Goal: Task Accomplishment & Management: Manage account settings

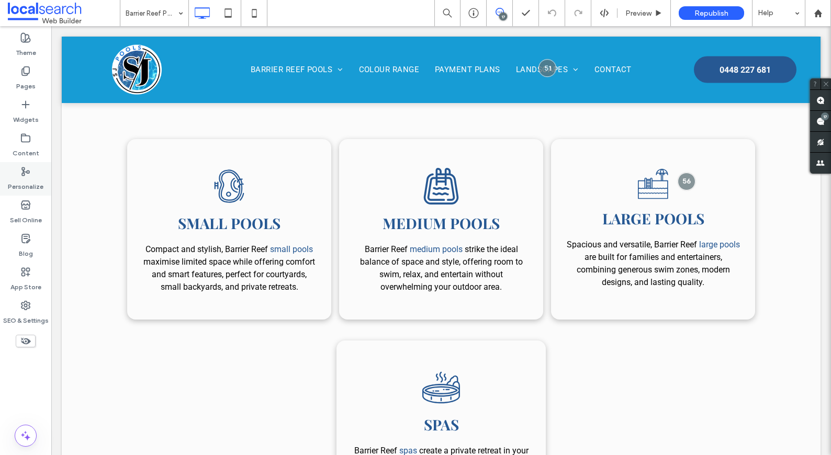
scroll to position [264, 0]
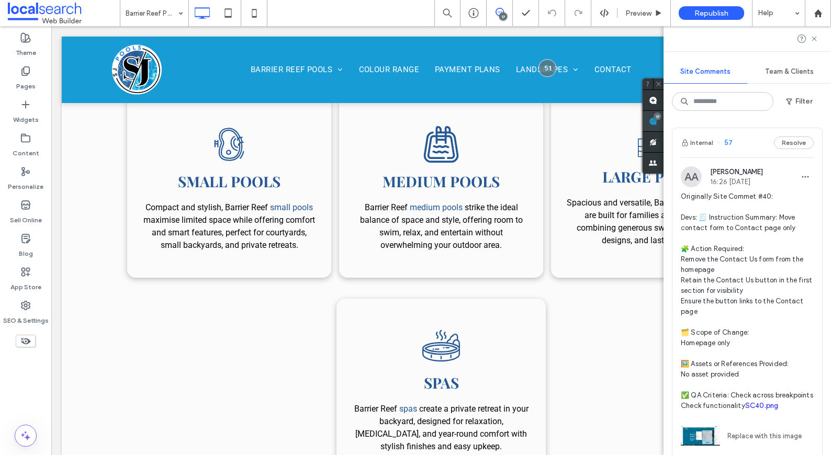
click at [664, 121] on span at bounding box center [653, 121] width 21 height 20
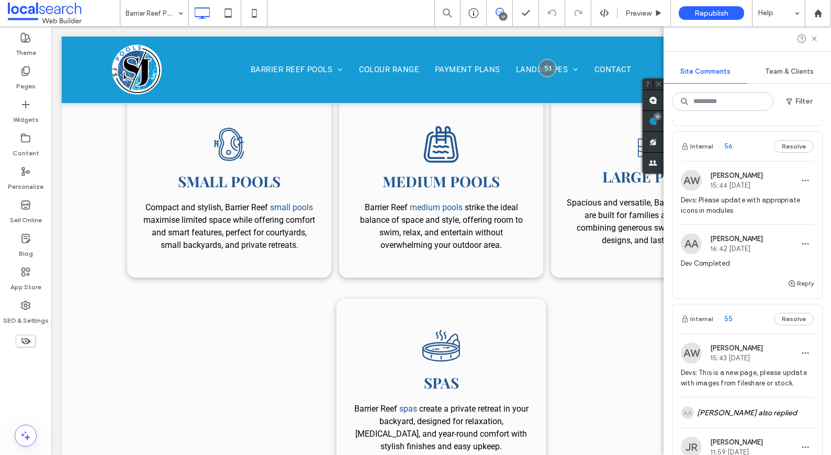
scroll to position [473, 0]
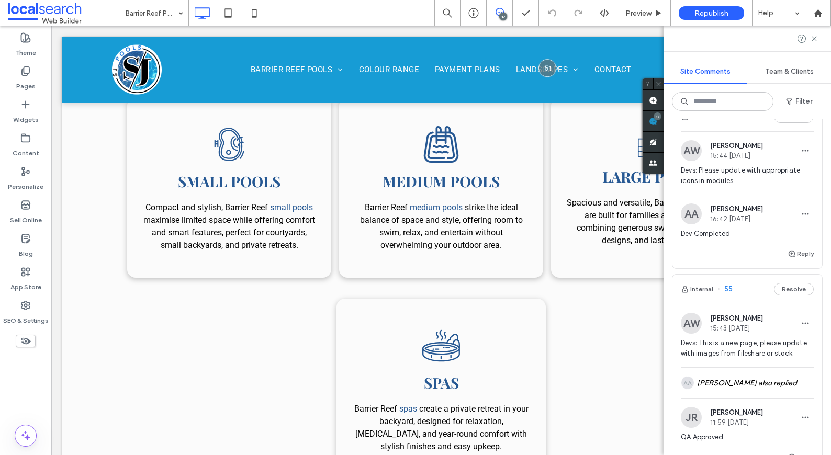
click at [759, 179] on span "Devs: Please update with appropriate icons in modules" at bounding box center [747, 175] width 133 height 21
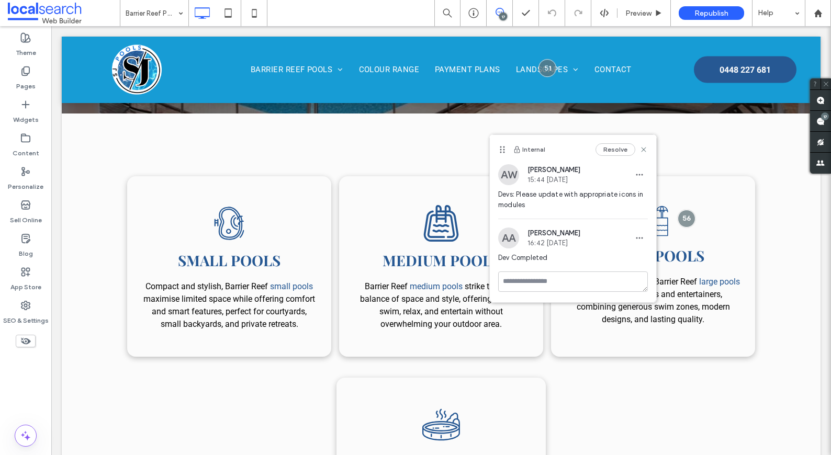
scroll to position [0, 0]
click at [598, 293] on div at bounding box center [573, 283] width 150 height 23
click at [603, 283] on textarea at bounding box center [573, 282] width 150 height 20
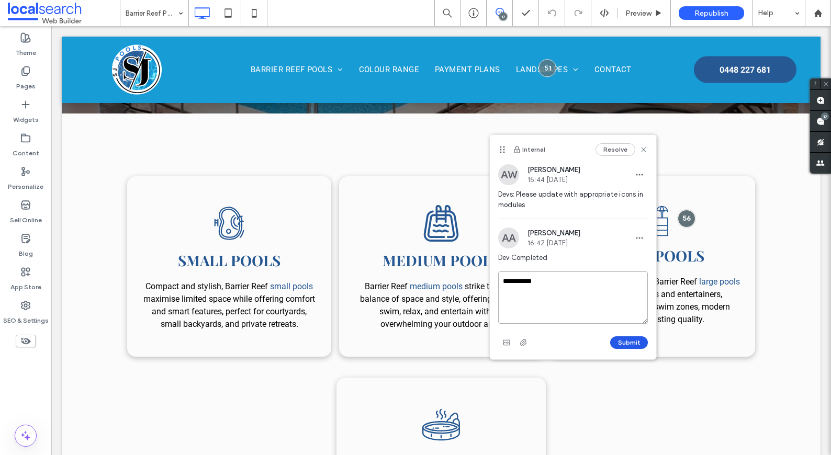
type textarea "**********"
drag, startPoint x: 632, startPoint y: 337, endPoint x: 578, endPoint y: 225, distance: 124.3
click at [574, 240] on div "**********" at bounding box center [573, 247] width 166 height 225
click at [636, 339] on button "Submit" at bounding box center [629, 343] width 38 height 13
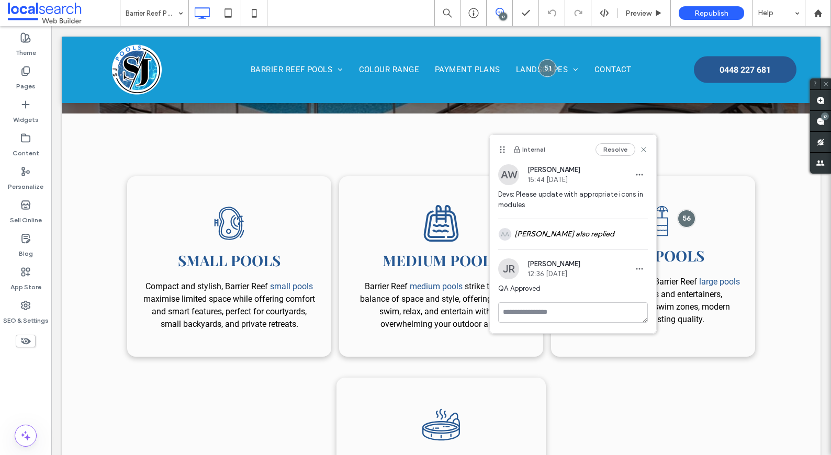
click at [643, 154] on div "Resolve" at bounding box center [622, 149] width 52 height 13
click at [640, 149] on icon at bounding box center [644, 150] width 8 height 8
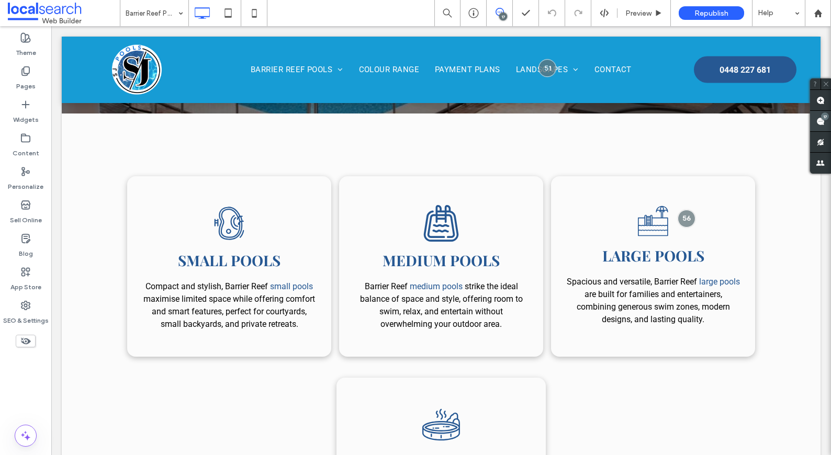
click at [825, 118] on div "17" at bounding box center [825, 117] width 8 height 8
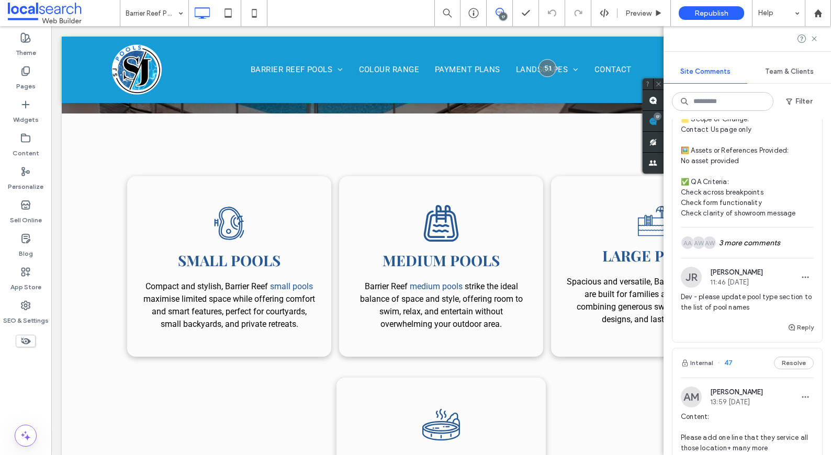
scroll to position [2818, 0]
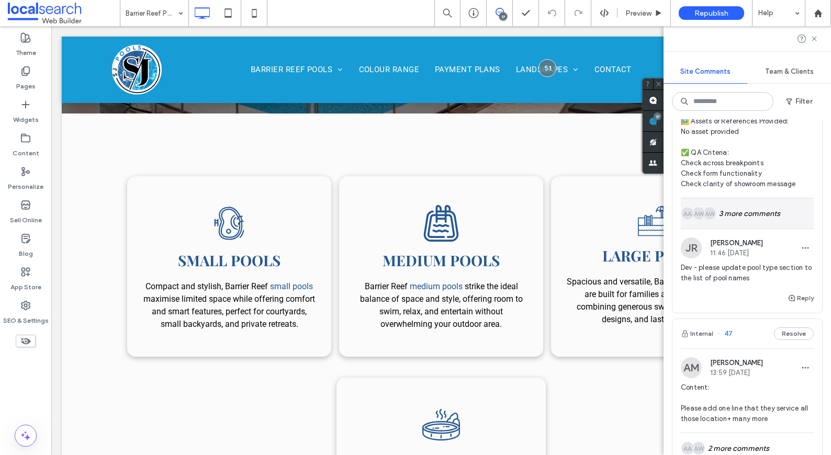
click at [777, 229] on div "AW AW AA 3 more comments" at bounding box center [747, 213] width 133 height 30
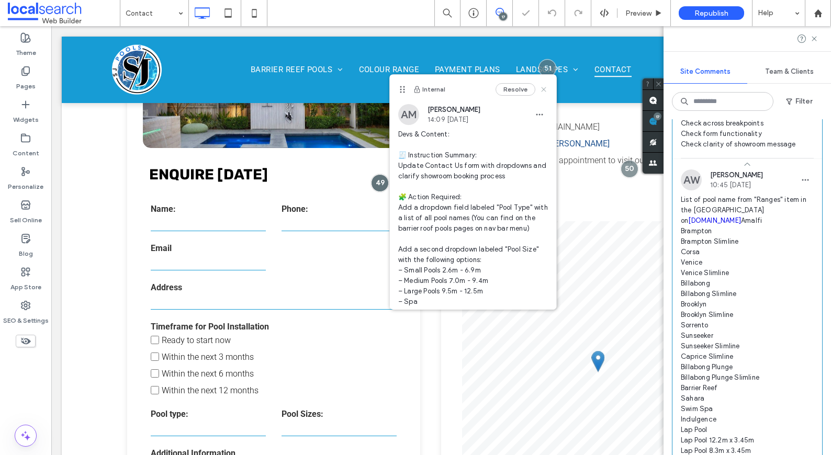
click at [541, 90] on use at bounding box center [543, 89] width 5 height 5
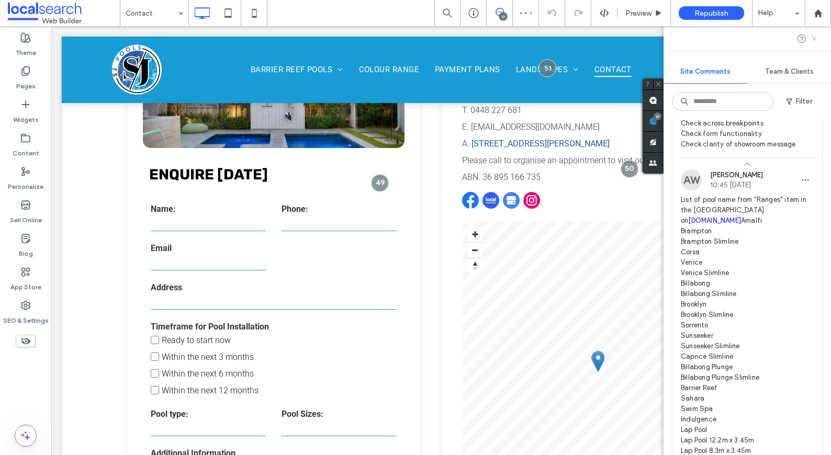
click at [813, 38] on use at bounding box center [814, 38] width 5 height 5
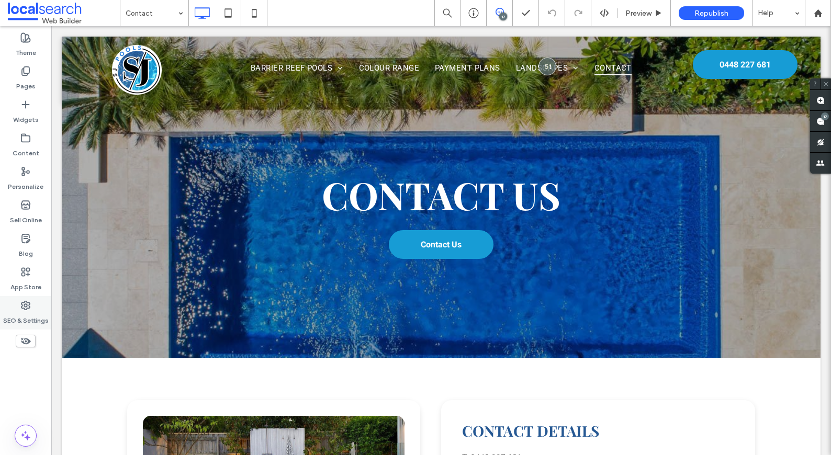
click at [28, 316] on label "SEO & Settings" at bounding box center [26, 318] width 46 height 15
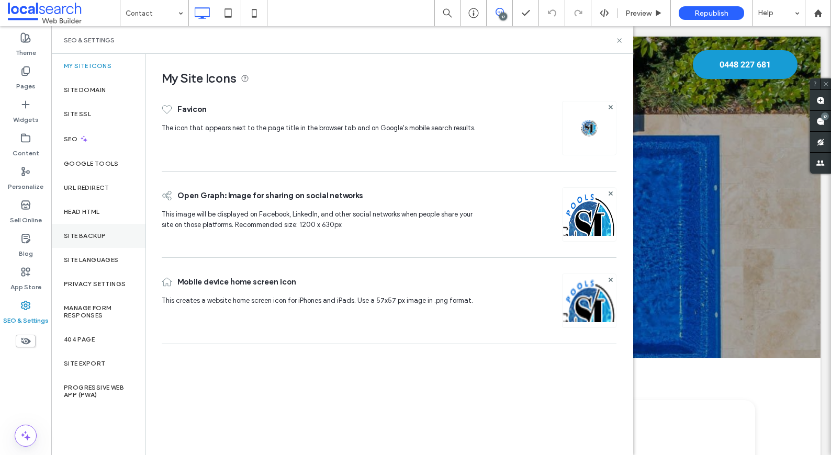
click at [120, 237] on div "Site Backup" at bounding box center [98, 236] width 94 height 24
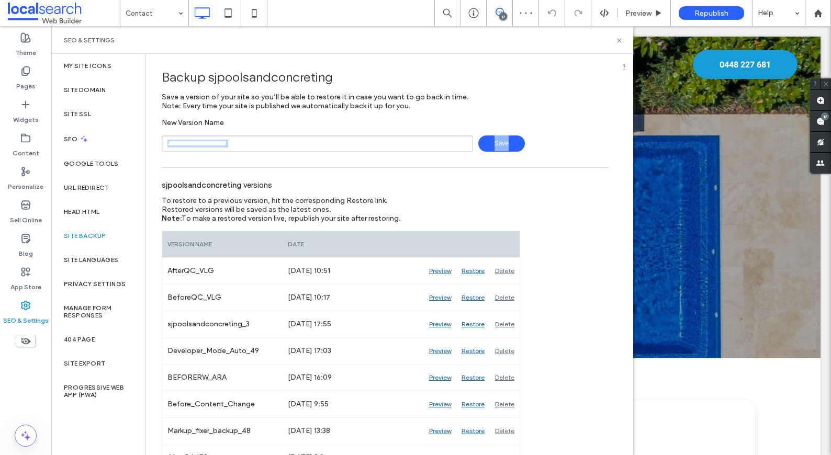
click at [333, 149] on input "text" at bounding box center [318, 144] width 312 height 16
click at [558, 128] on div "**********" at bounding box center [385, 135] width 447 height 34
click at [511, 143] on span "Save" at bounding box center [502, 144] width 47 height 16
type input "**********"
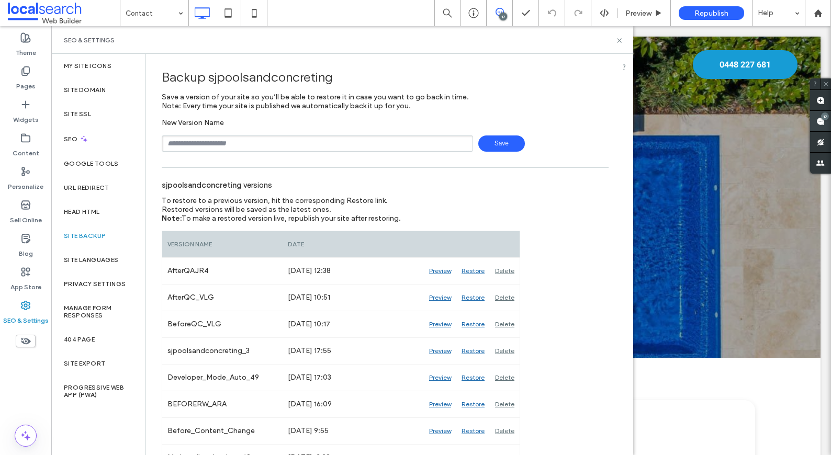
click at [820, 118] on span at bounding box center [820, 121] width 21 height 20
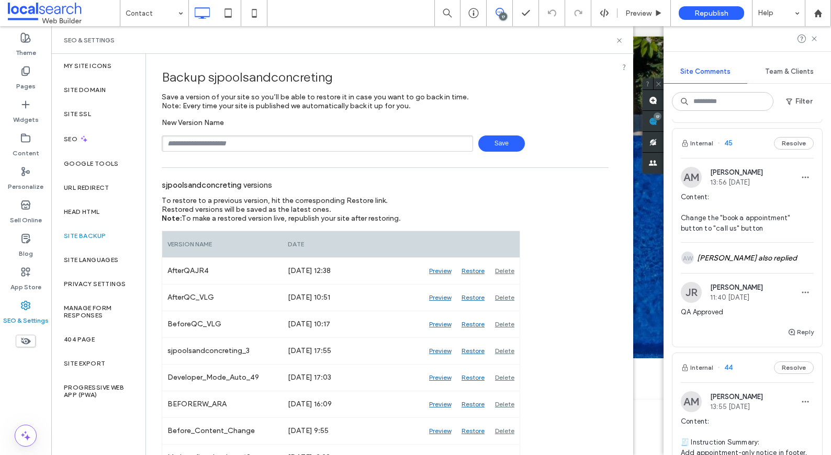
scroll to position [3458, 0]
click at [811, 37] on icon at bounding box center [814, 39] width 8 height 8
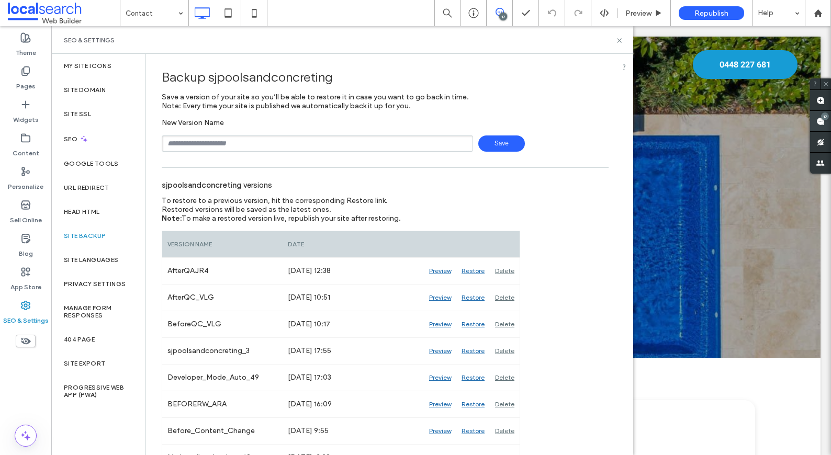
drag, startPoint x: 818, startPoint y: 134, endPoint x: 821, endPoint y: 129, distance: 5.4
click at [818, 133] on span at bounding box center [820, 142] width 21 height 20
click at [821, 128] on span at bounding box center [820, 121] width 21 height 20
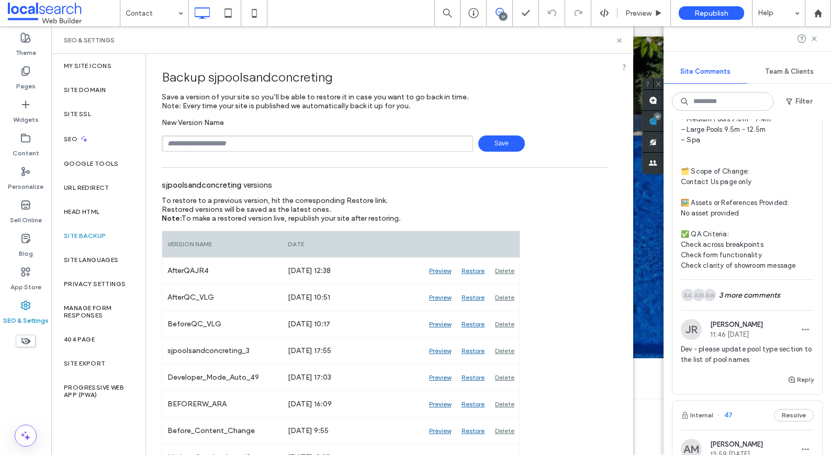
scroll to position [2816, 0]
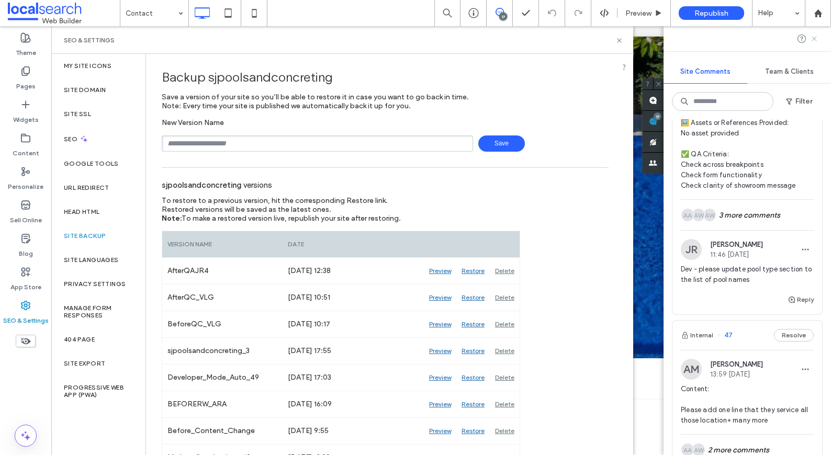
click at [817, 38] on icon at bounding box center [814, 39] width 8 height 8
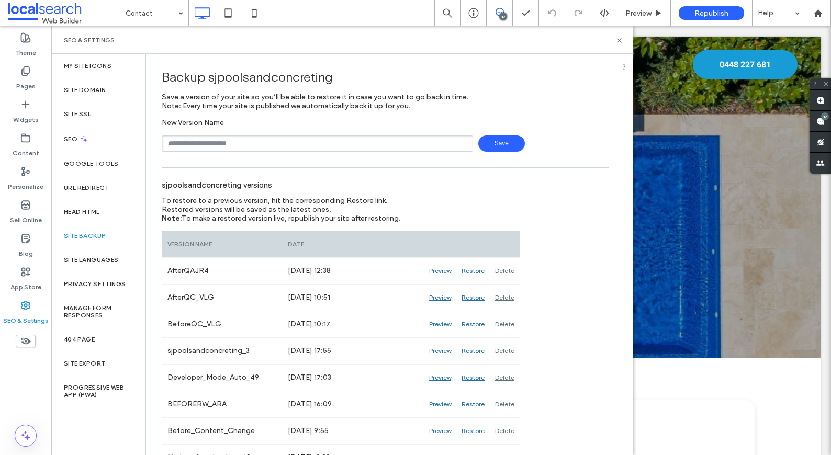
scroll to position [0, 0]
click at [819, 124] on use at bounding box center [821, 121] width 8 height 8
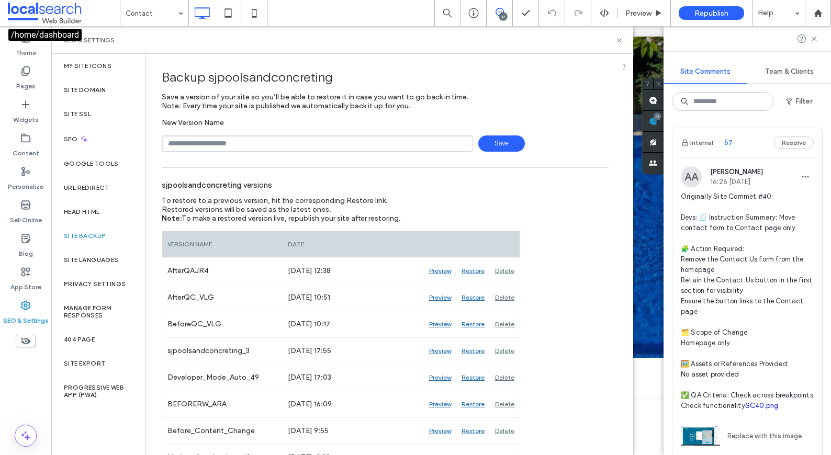
click at [94, 13] on span at bounding box center [64, 13] width 112 height 21
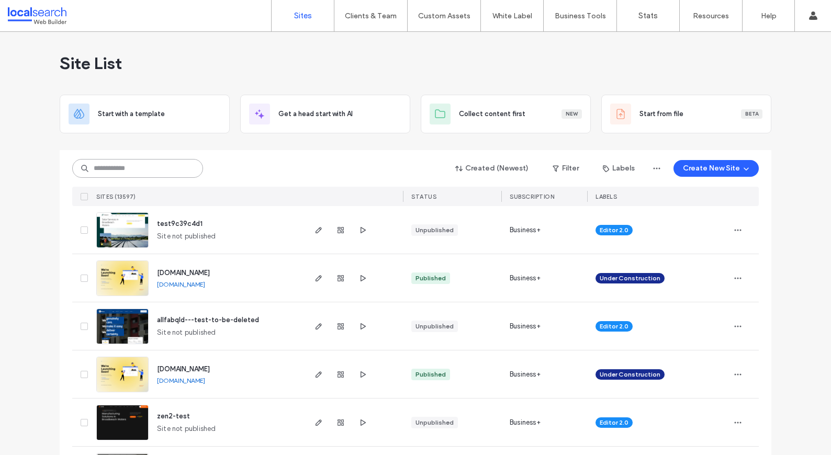
click at [137, 173] on input at bounding box center [137, 168] width 131 height 19
paste input "**********"
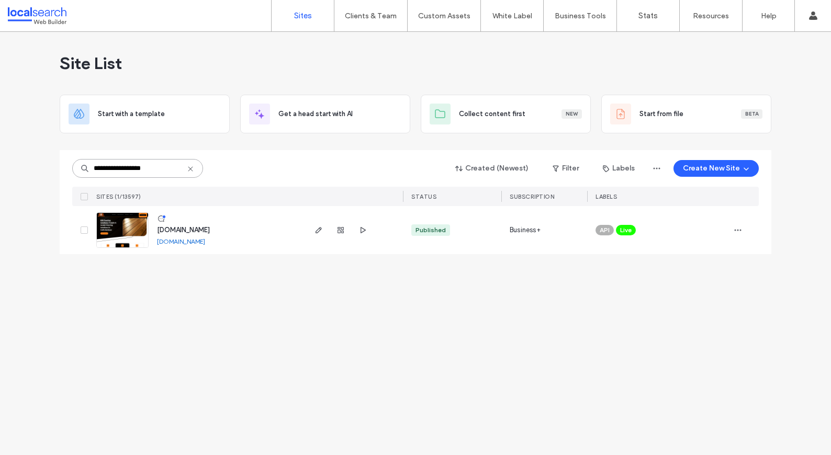
type input "**********"
click at [210, 230] on span "[DOMAIN_NAME]" at bounding box center [183, 230] width 53 height 8
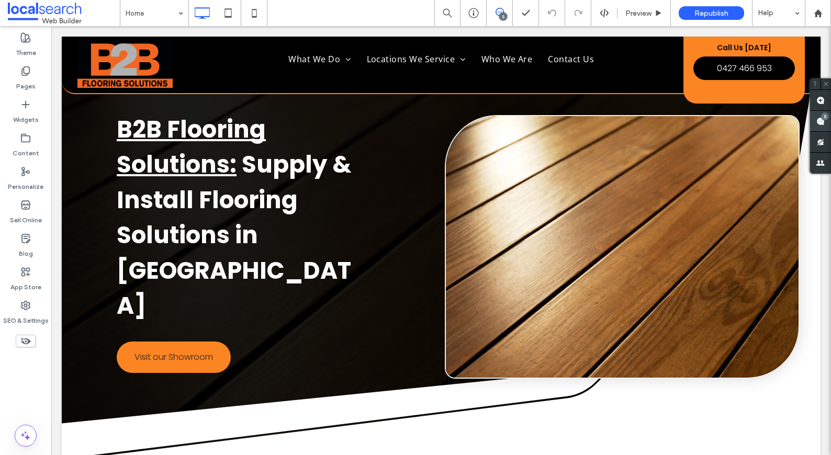
click at [827, 126] on span at bounding box center [820, 121] width 21 height 20
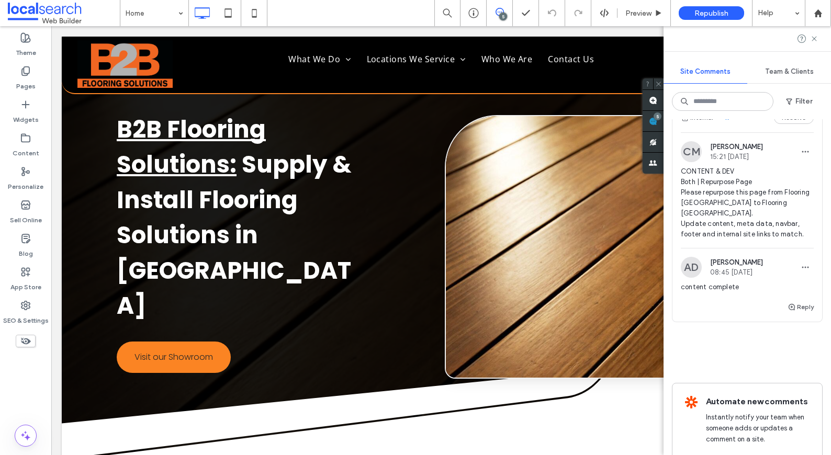
scroll to position [884, 0]
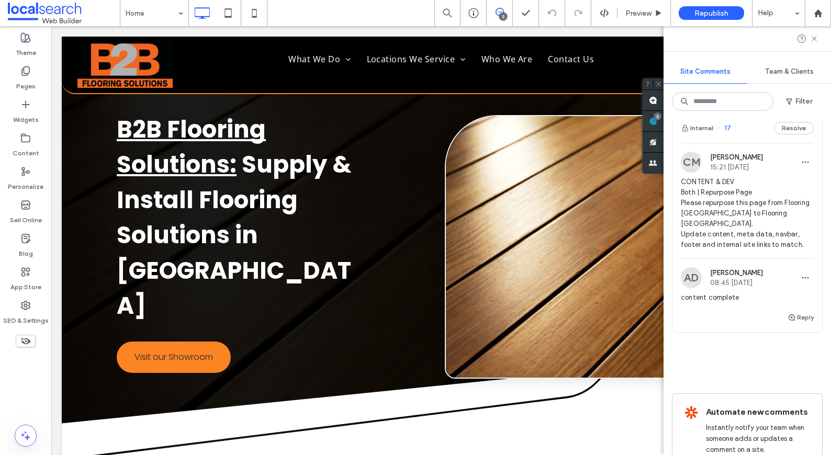
click at [698, 204] on span "CONTENT & DEV Both | Repurpose Page Please repurpose this page from Flooring [G…" at bounding box center [747, 213] width 133 height 73
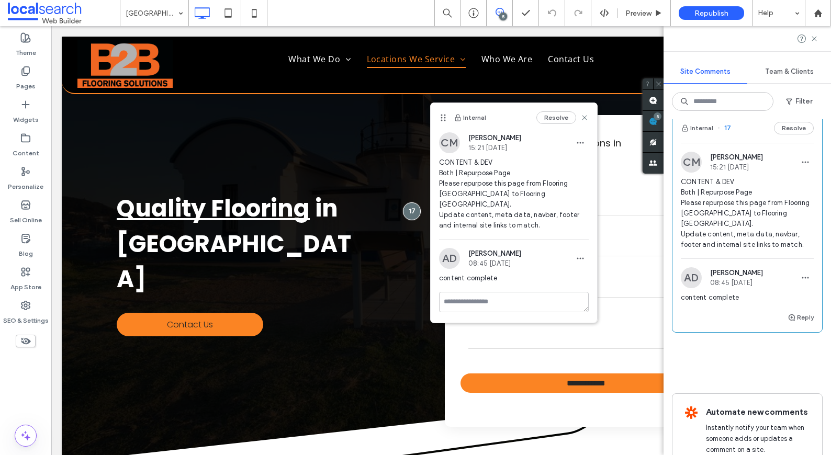
click at [488, 205] on span "CONTENT & DEV Both | Repurpose Page Please repurpose this page from Flooring [G…" at bounding box center [514, 194] width 150 height 73
click at [21, 83] on label "Pages" at bounding box center [25, 83] width 19 height 15
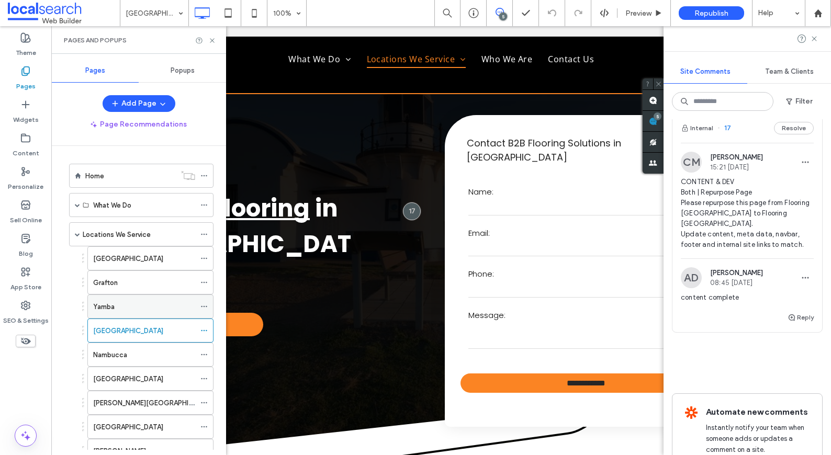
scroll to position [2, 0]
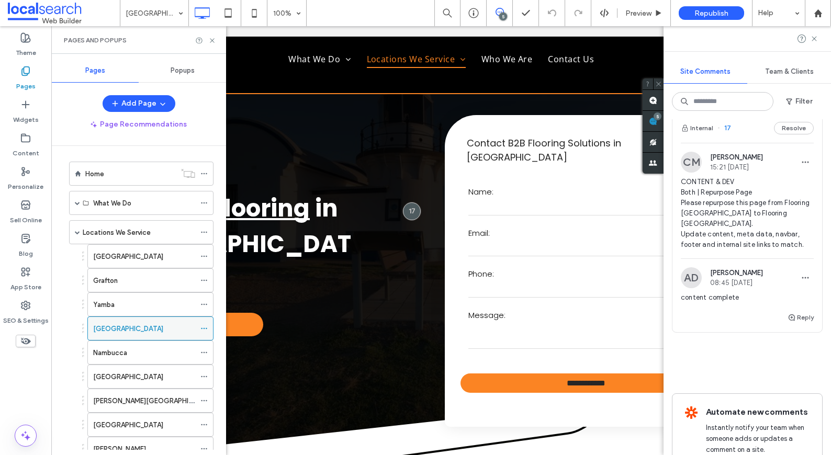
click at [204, 328] on icon at bounding box center [204, 328] width 7 height 7
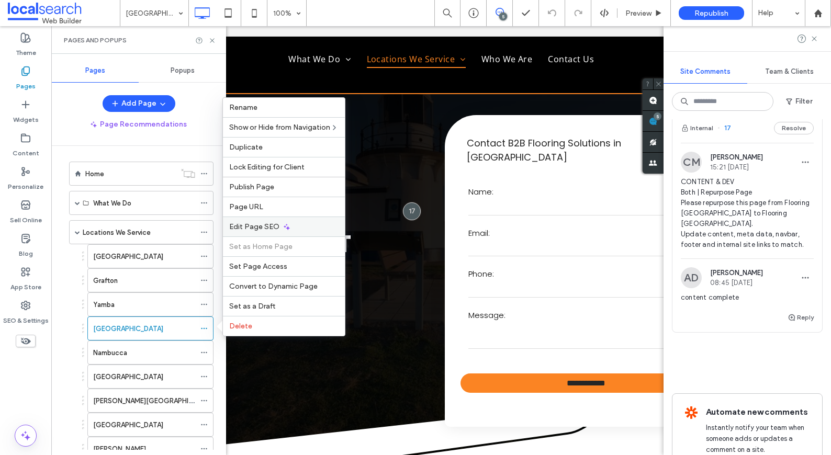
click at [281, 218] on div "Edit Page SEO" at bounding box center [284, 227] width 122 height 20
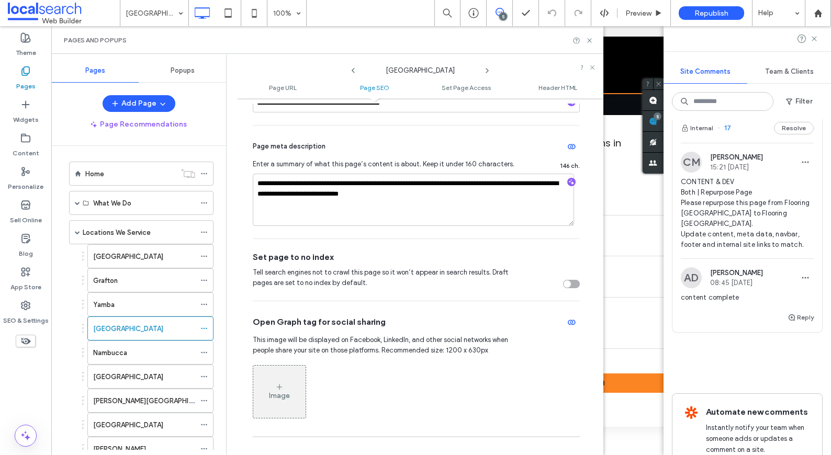
scroll to position [148, 0]
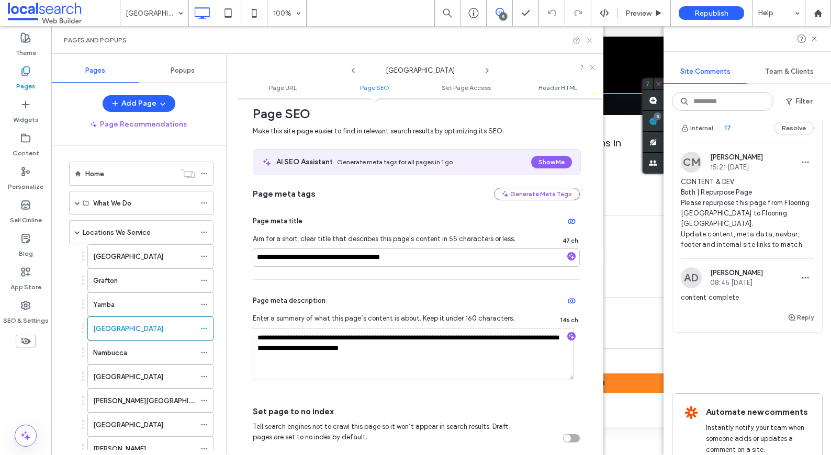
click at [589, 39] on icon at bounding box center [590, 41] width 8 height 8
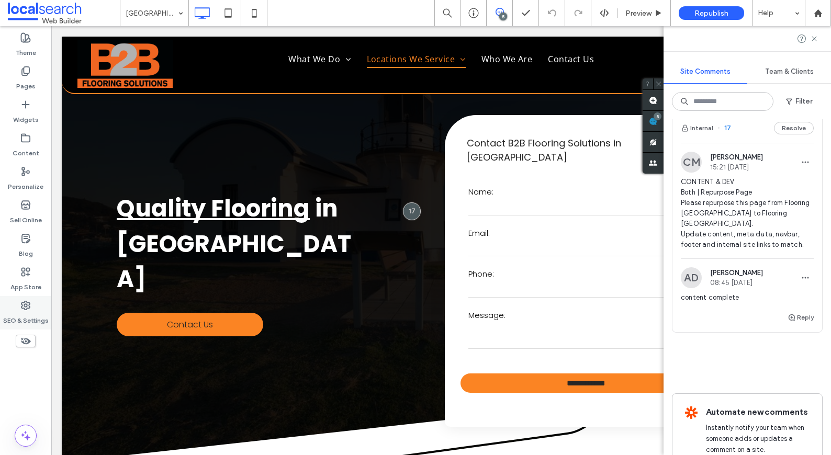
click at [24, 305] on use at bounding box center [25, 306] width 8 height 8
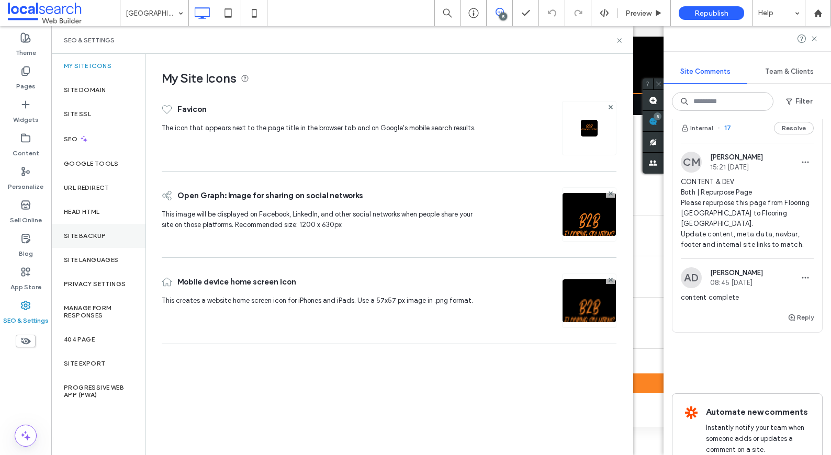
click at [85, 235] on label "Site Backup" at bounding box center [85, 235] width 42 height 7
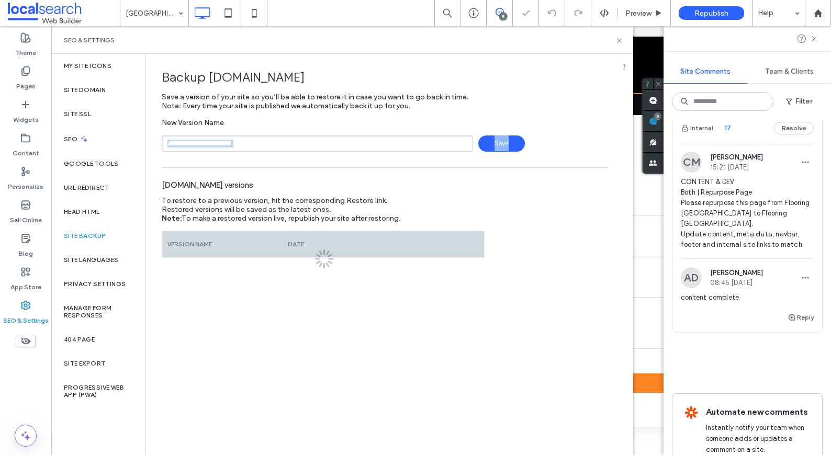
drag, startPoint x: 218, startPoint y: 152, endPoint x: 229, endPoint y: 143, distance: 14.1
click at [224, 147] on div "Backup www.b2bflooring.com.au Save a version of your site so you’ll be able to …" at bounding box center [385, 156] width 479 height 204
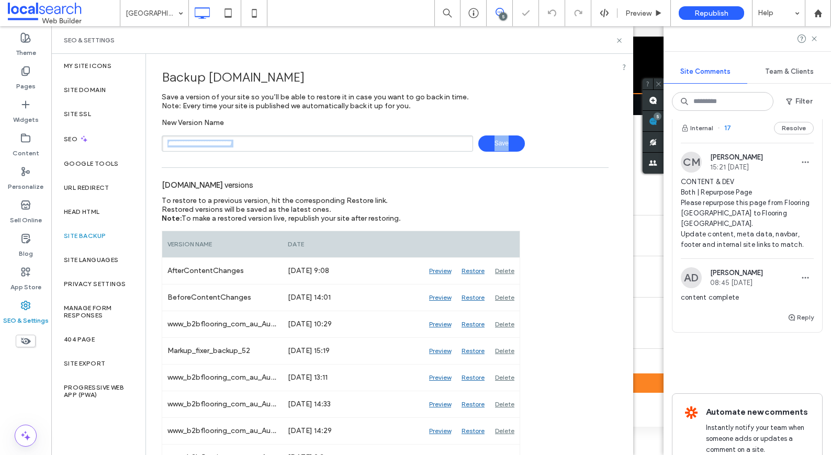
click at [233, 140] on input "text" at bounding box center [318, 144] width 312 height 16
type input "**********"
click at [515, 148] on span "Save" at bounding box center [502, 144] width 47 height 16
click at [617, 42] on icon at bounding box center [620, 41] width 8 height 8
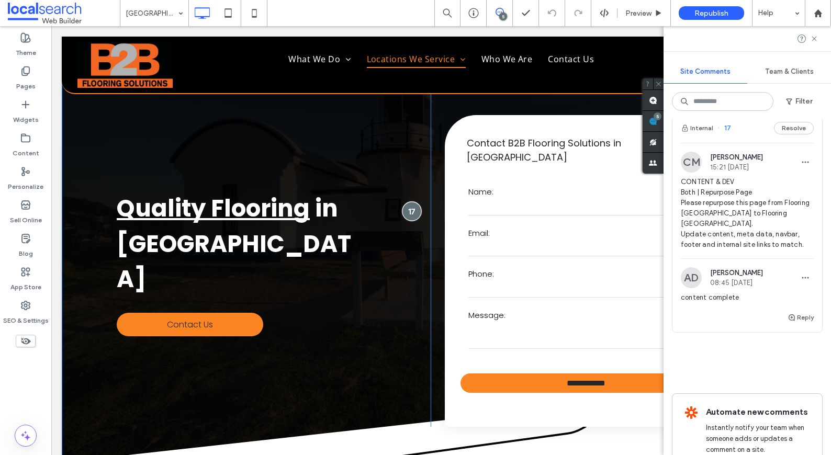
click at [411, 205] on div at bounding box center [412, 211] width 19 height 19
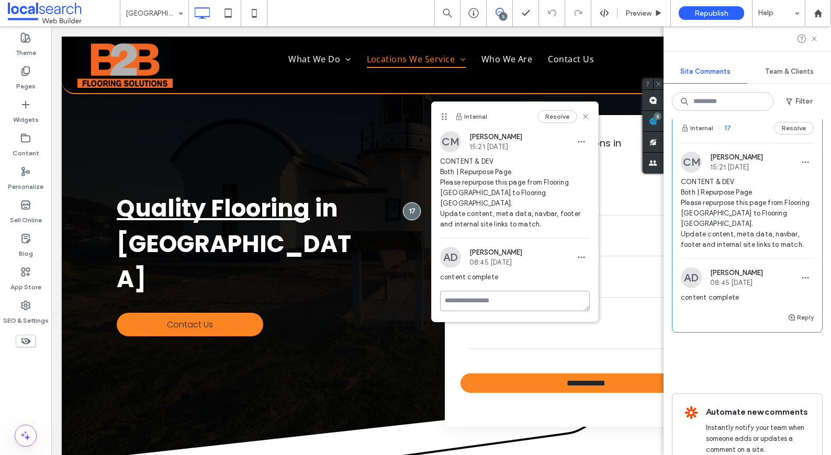
click at [499, 291] on textarea at bounding box center [515, 301] width 150 height 20
click at [582, 114] on icon at bounding box center [586, 117] width 8 height 8
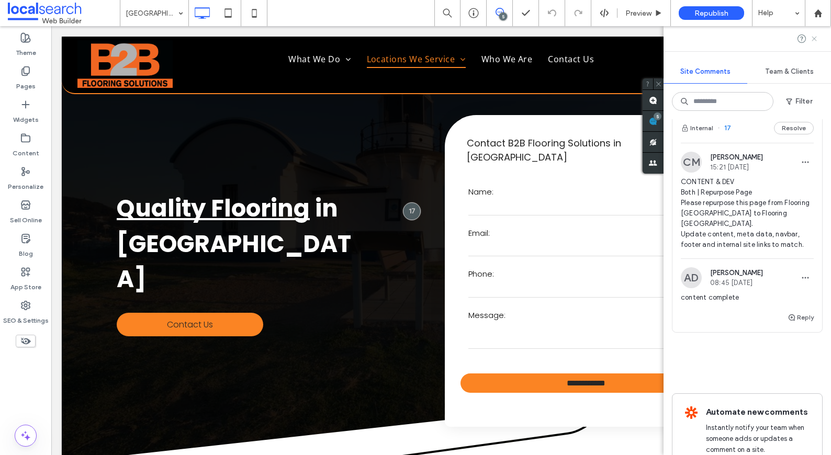
click at [816, 37] on use at bounding box center [814, 38] width 5 height 5
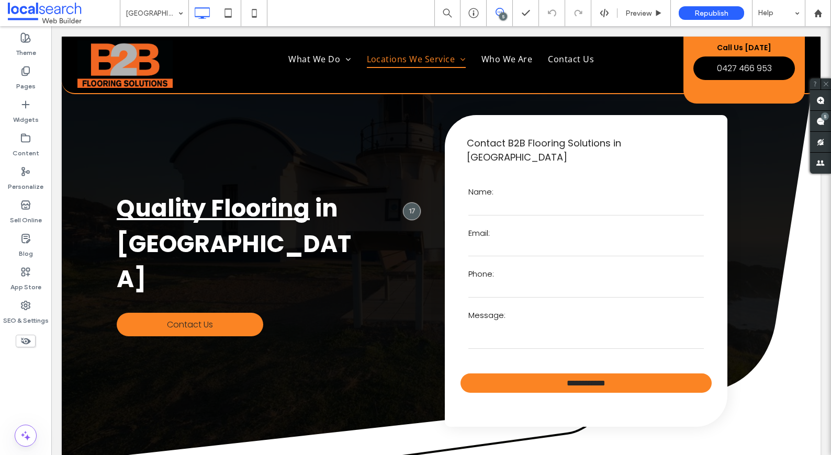
scroll to position [0, 0]
click at [658, 14] on use at bounding box center [659, 13] width 5 height 6
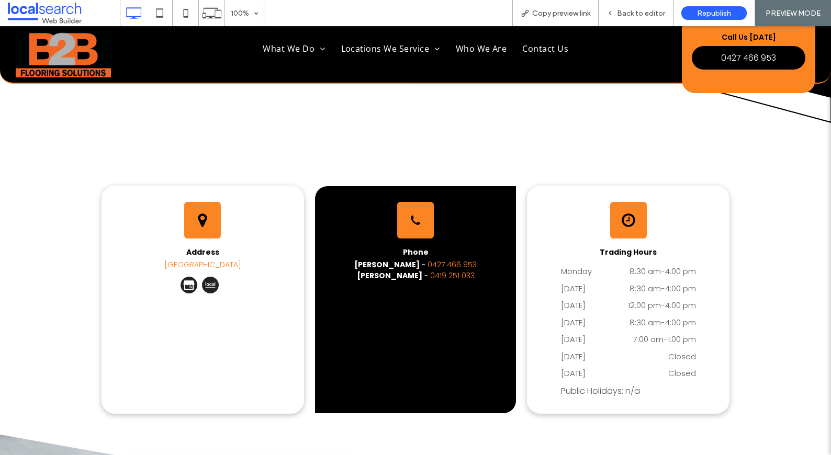
scroll to position [2613, 0]
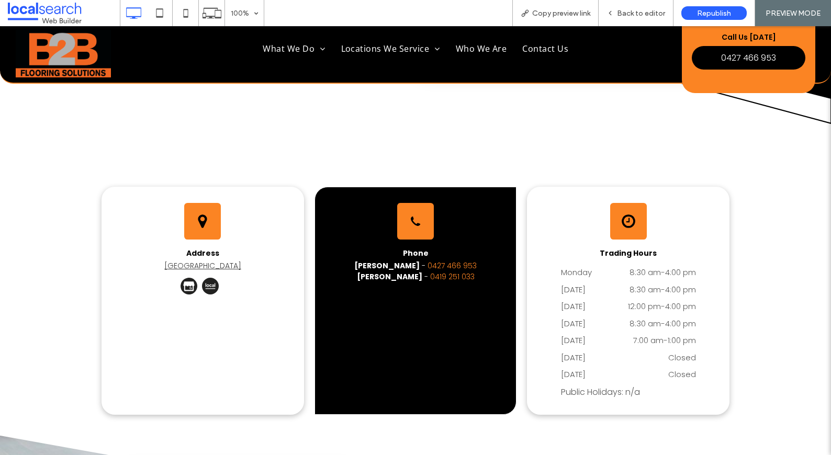
click at [210, 271] on link "Port Macquarie, NSW 2444" at bounding box center [202, 266] width 77 height 10
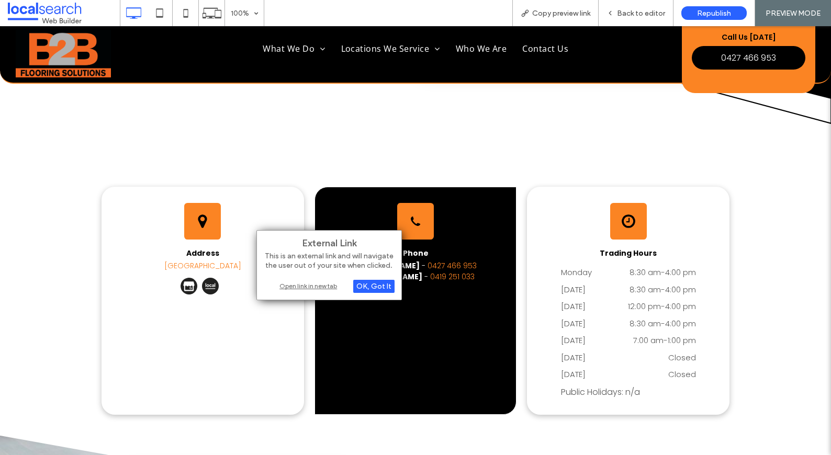
click at [297, 288] on div "Open link in new tab" at bounding box center [329, 286] width 131 height 11
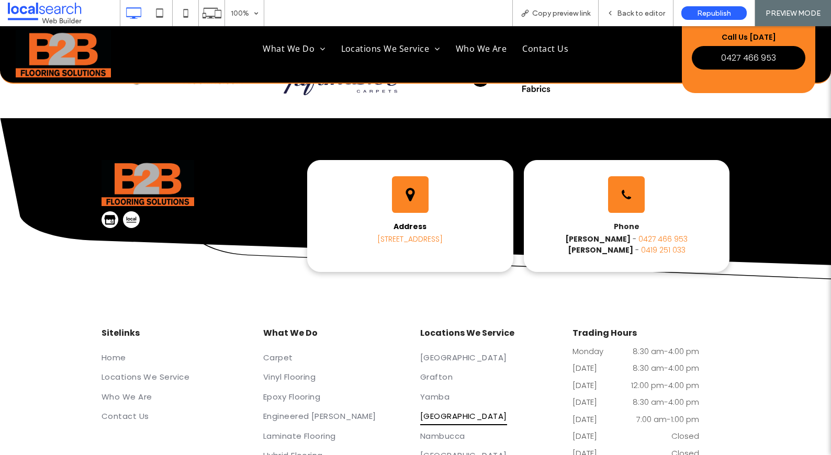
scroll to position [3543, 0]
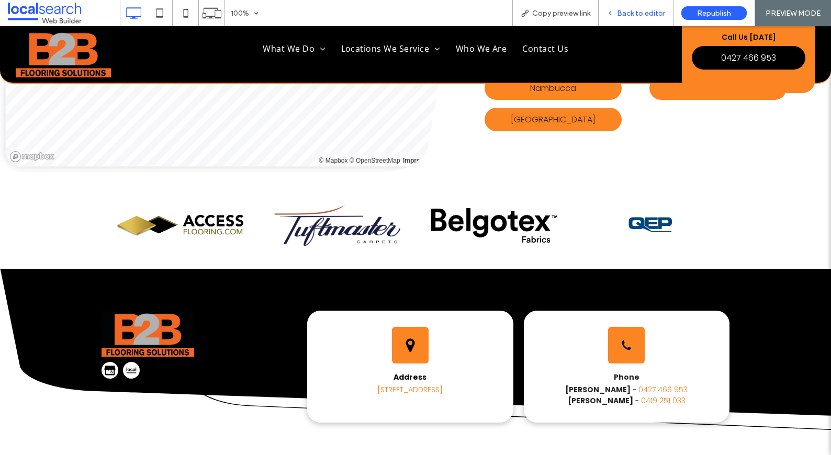
click at [626, 24] on div "Back to editor" at bounding box center [636, 13] width 75 height 26
click at [631, 14] on span "Back to editor" at bounding box center [641, 13] width 48 height 9
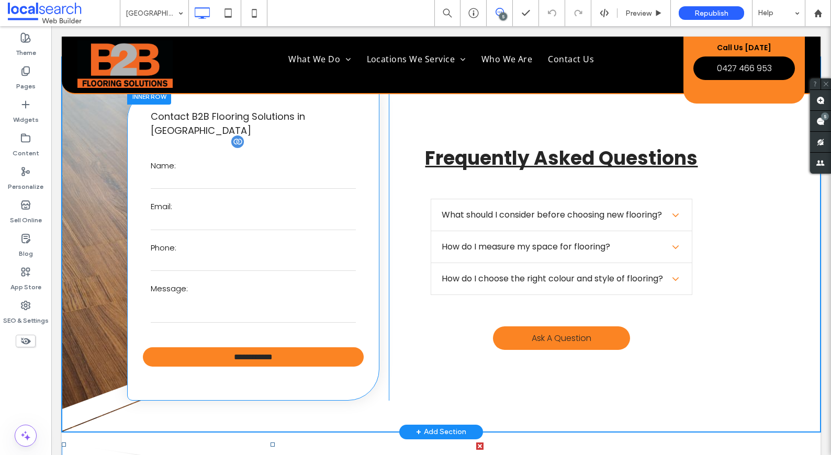
scroll to position [3314, 0]
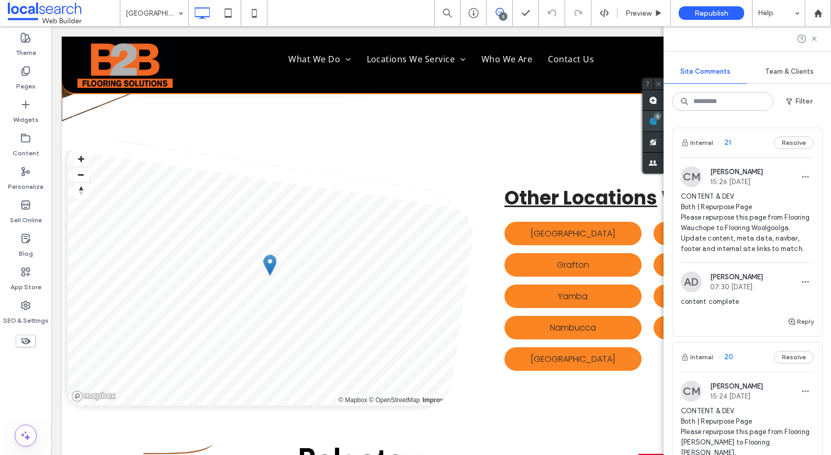
click at [664, 119] on span at bounding box center [653, 121] width 21 height 20
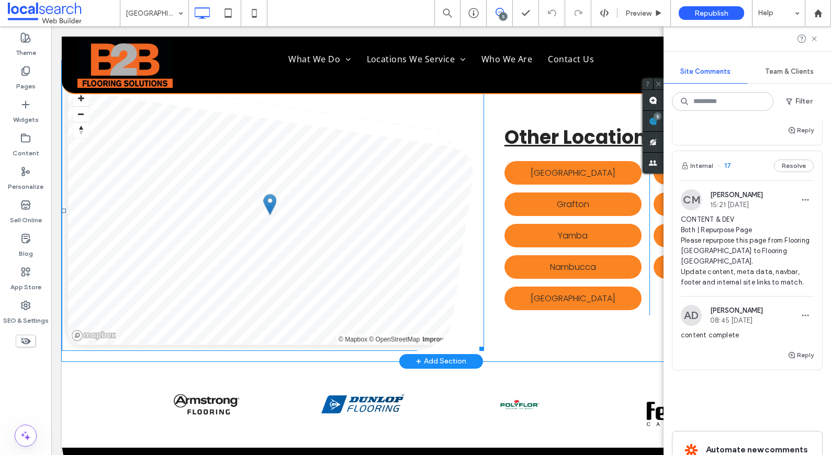
scroll to position [3374, 0]
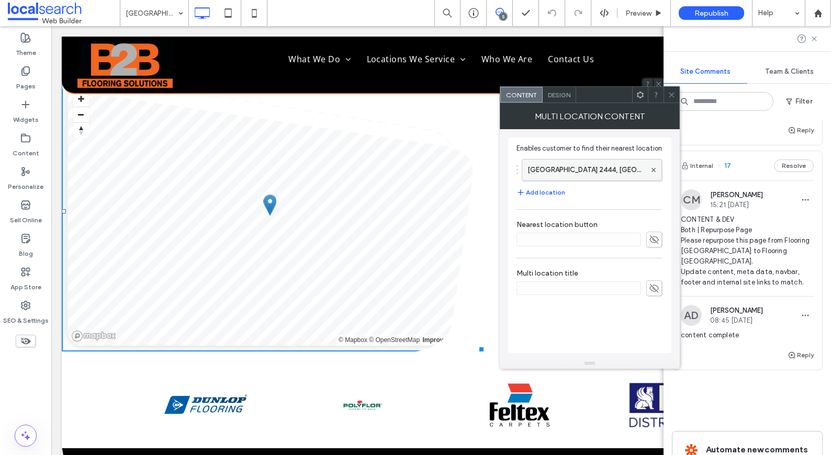
click at [586, 173] on label "Port Macquarie NSW 2444, Australia" at bounding box center [587, 170] width 118 height 21
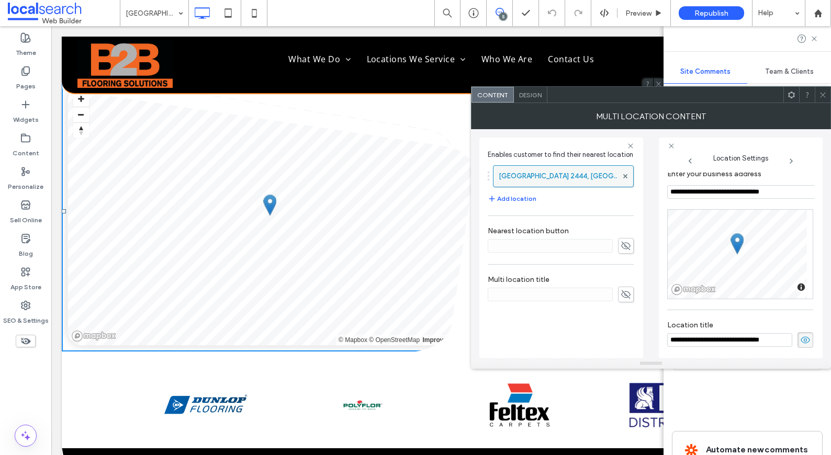
scroll to position [0, 0]
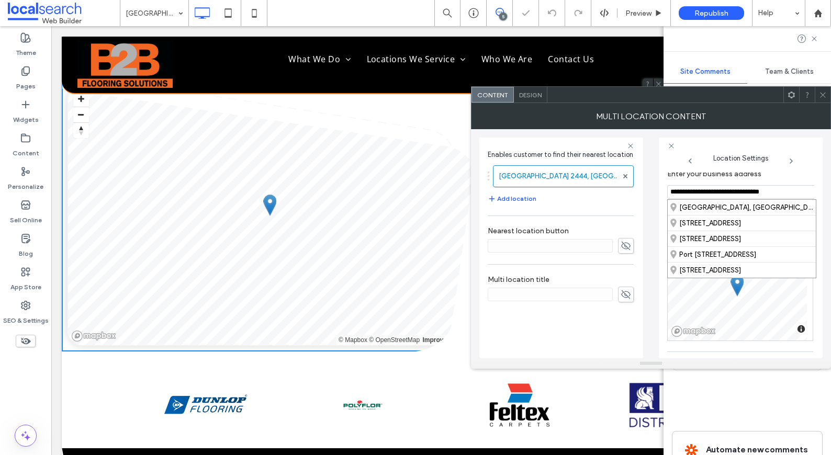
drag, startPoint x: 805, startPoint y: 194, endPoint x: 659, endPoint y: 188, distance: 146.2
click at [659, 188] on div "**********" at bounding box center [741, 248] width 164 height 221
paste input "*******"
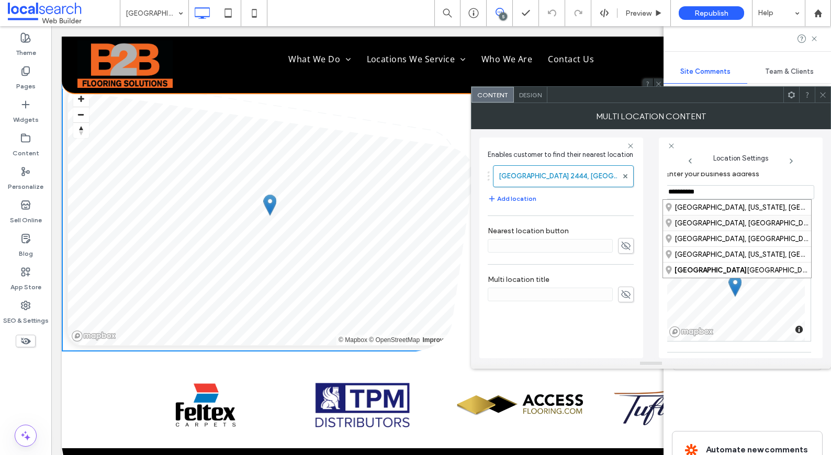
click at [740, 225] on div "Macksville, New South Wales, Australia" at bounding box center [737, 223] width 148 height 16
type input "**********"
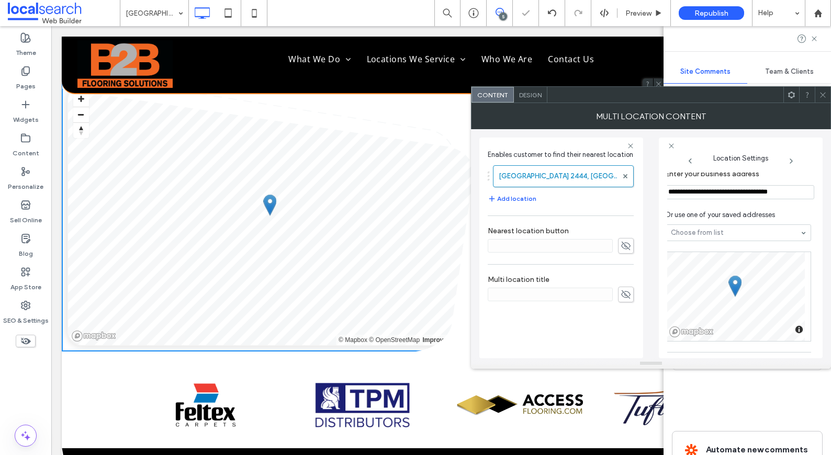
click at [822, 96] on icon at bounding box center [823, 95] width 8 height 8
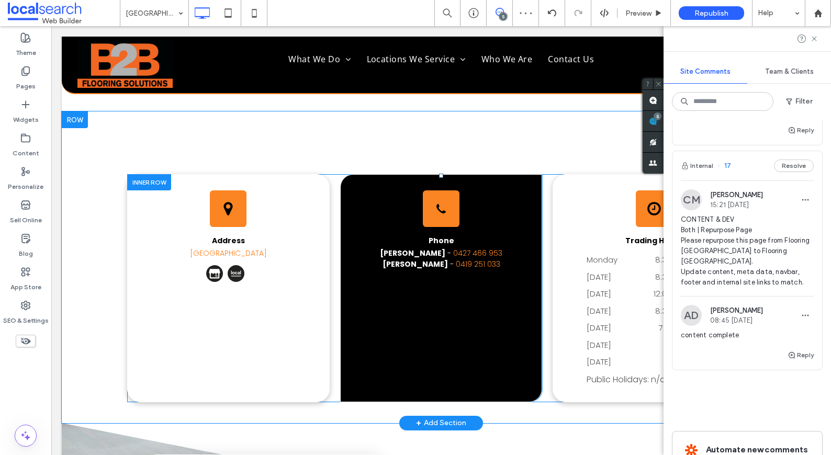
scroll to position [2635, 0]
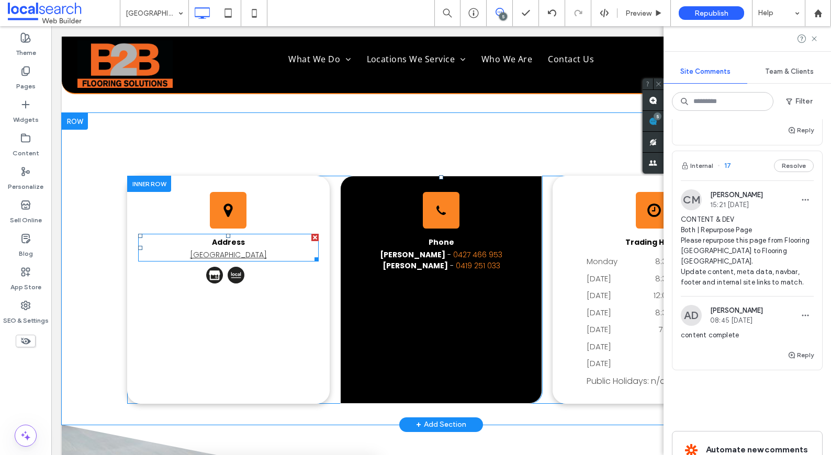
click at [247, 257] on link "Port Macquarie, NSW 2444" at bounding box center [228, 255] width 77 height 10
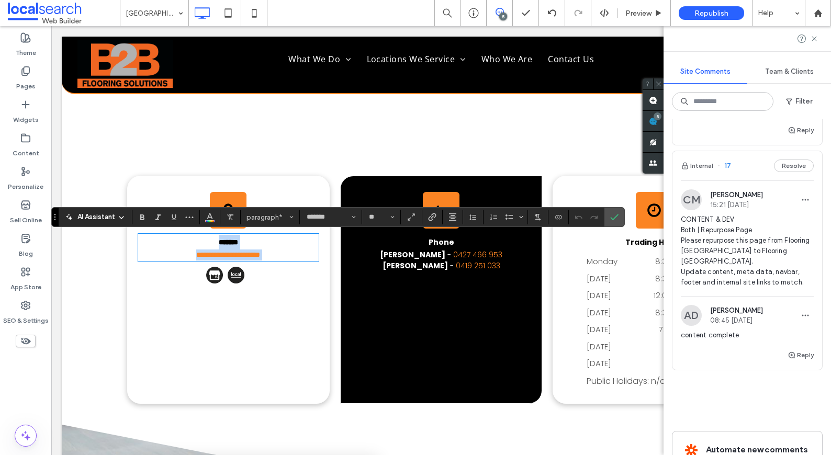
click at [282, 256] on p "**********" at bounding box center [228, 255] width 181 height 11
drag, startPoint x: 233, startPoint y: 257, endPoint x: 180, endPoint y: 257, distance: 53.4
click at [176, 255] on p "**********" at bounding box center [228, 255] width 181 height 11
click at [623, 219] on section at bounding box center [615, 217] width 20 height 19
drag, startPoint x: 617, startPoint y: 217, endPoint x: 166, endPoint y: 257, distance: 452.6
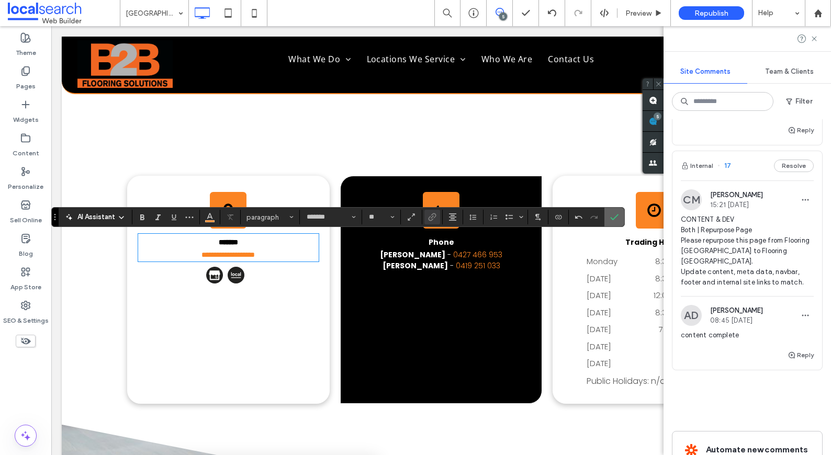
click at [617, 217] on icon "Confirm" at bounding box center [614, 217] width 8 height 8
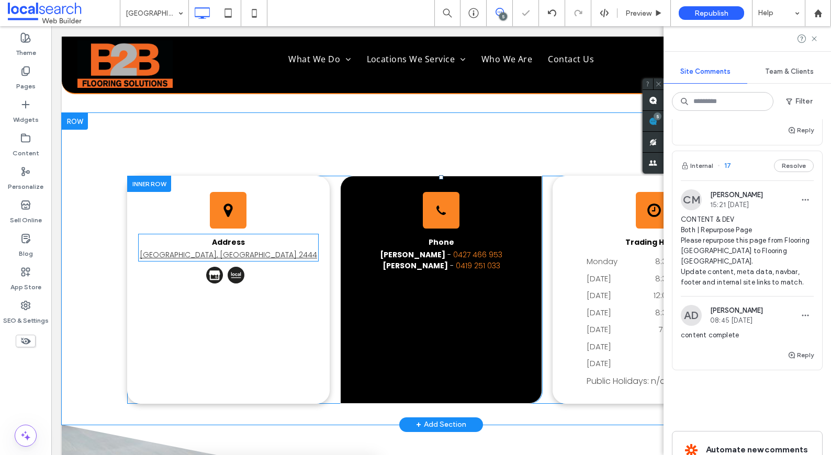
click at [213, 257] on link "Macksville, NSW 2444" at bounding box center [228, 255] width 177 height 10
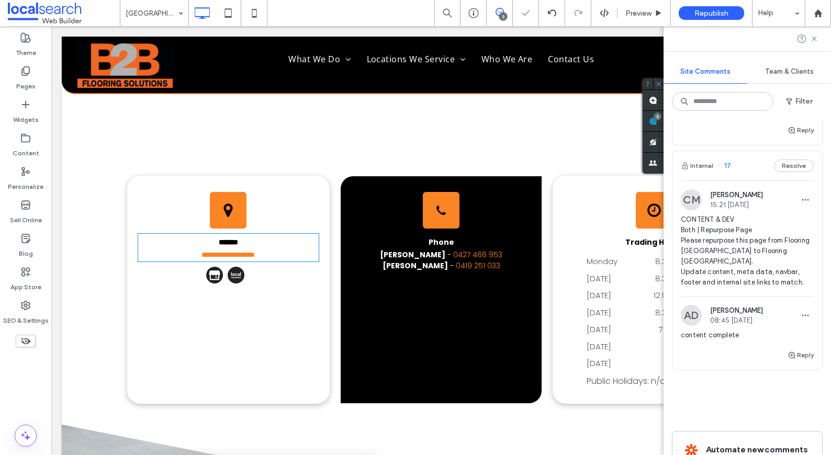
type input "*******"
type input "**"
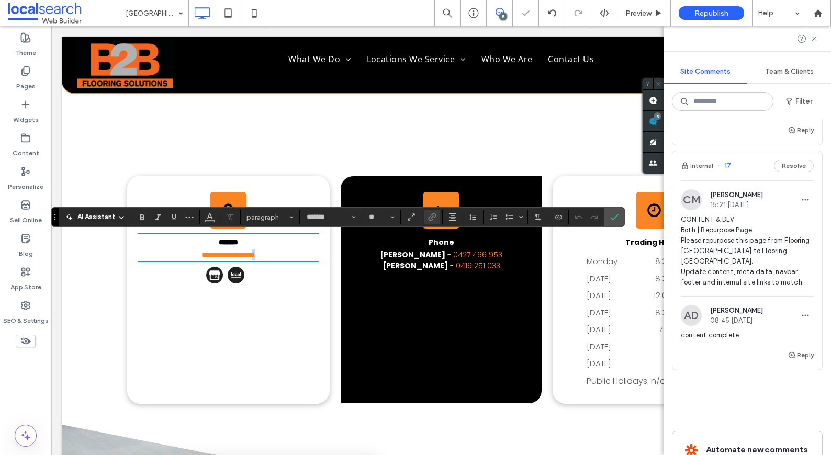
click at [264, 257] on p "**********" at bounding box center [228, 255] width 181 height 11
click at [265, 257] on p "**********" at bounding box center [228, 255] width 181 height 11
drag, startPoint x: 265, startPoint y: 257, endPoint x: 188, endPoint y: 254, distance: 77.0
click at [188, 254] on p "**********" at bounding box center [228, 255] width 181 height 11
click at [430, 216] on icon "Link" at bounding box center [432, 217] width 8 height 8
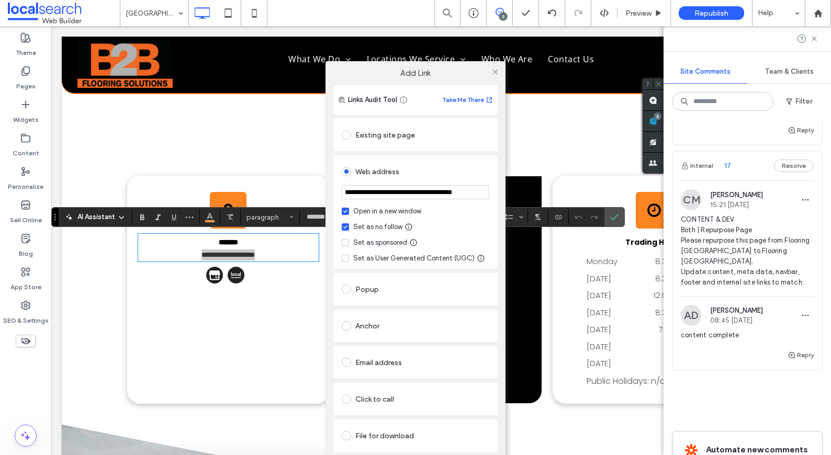
scroll to position [0, 0]
drag, startPoint x: 479, startPoint y: 192, endPoint x: 327, endPoint y: 182, distance: 152.7
click at [327, 182] on div "**********" at bounding box center [416, 283] width 180 height 396
type input "**********"
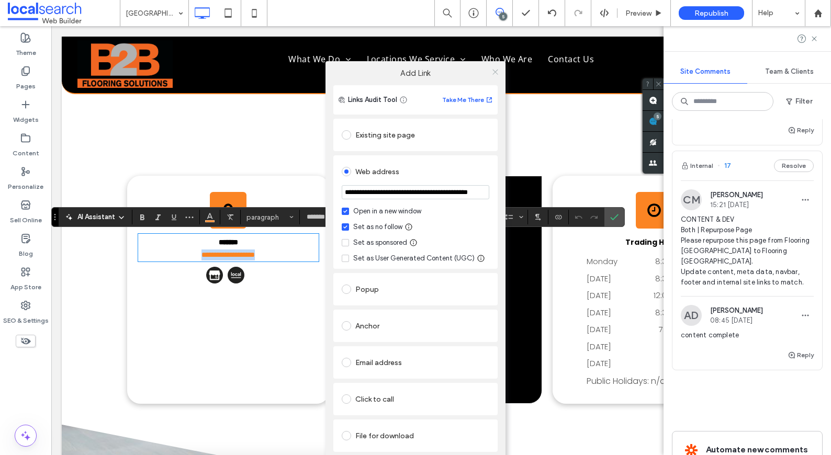
scroll to position [0, 0]
click at [494, 70] on icon at bounding box center [496, 72] width 8 height 8
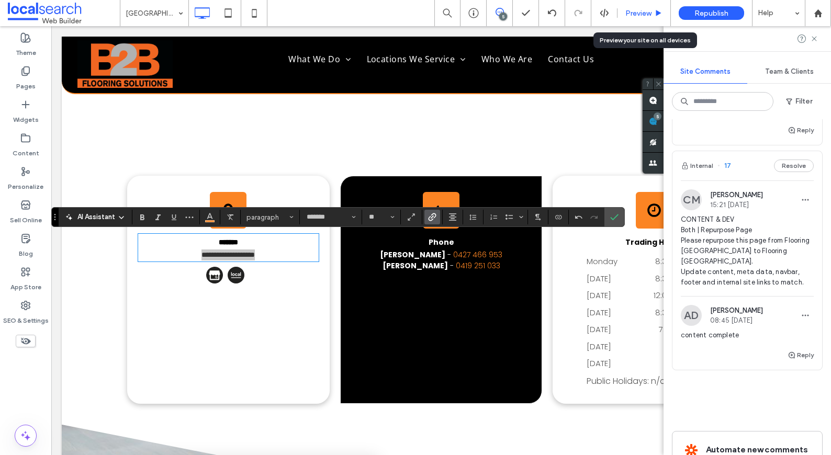
click at [659, 14] on icon at bounding box center [659, 13] width 8 height 8
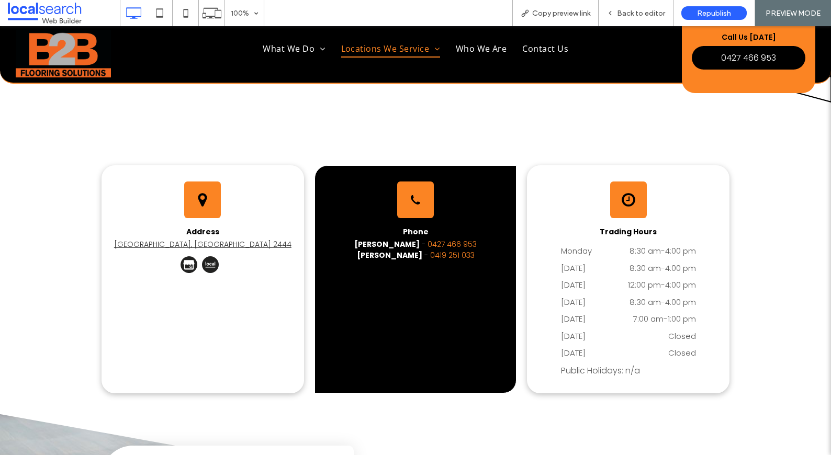
click at [197, 245] on link "Macksville, NSW 2444" at bounding box center [202, 244] width 177 height 10
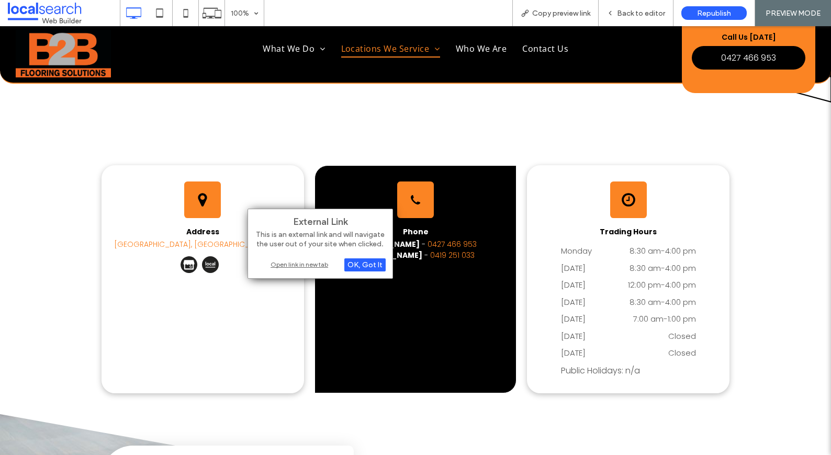
click at [305, 265] on div "Open link in new tab" at bounding box center [320, 264] width 131 height 11
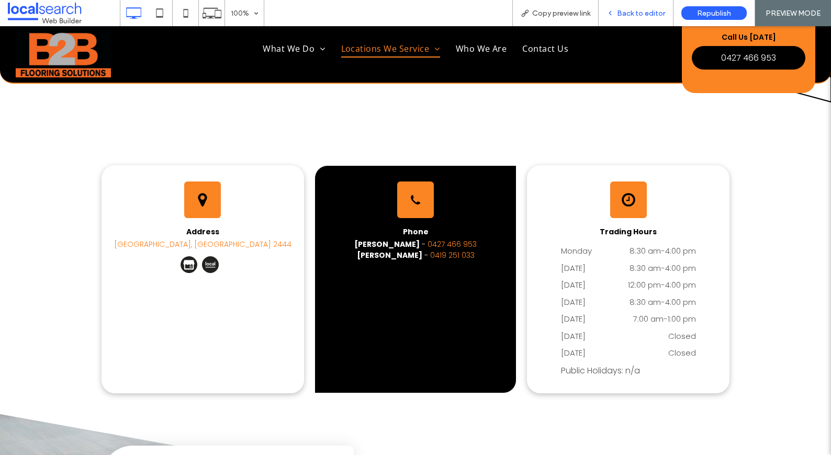
click at [629, 9] on span "Back to editor" at bounding box center [641, 13] width 48 height 9
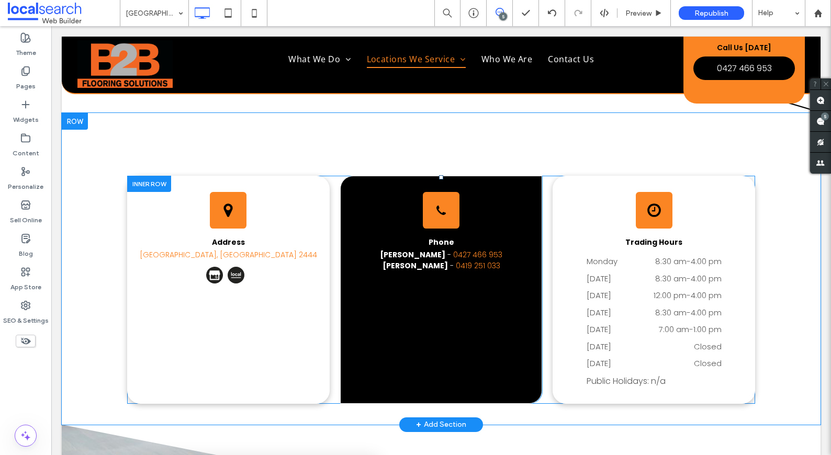
click at [243, 263] on div "Address Macksville, NSW 2444 Click To Paste" at bounding box center [228, 290] width 203 height 228
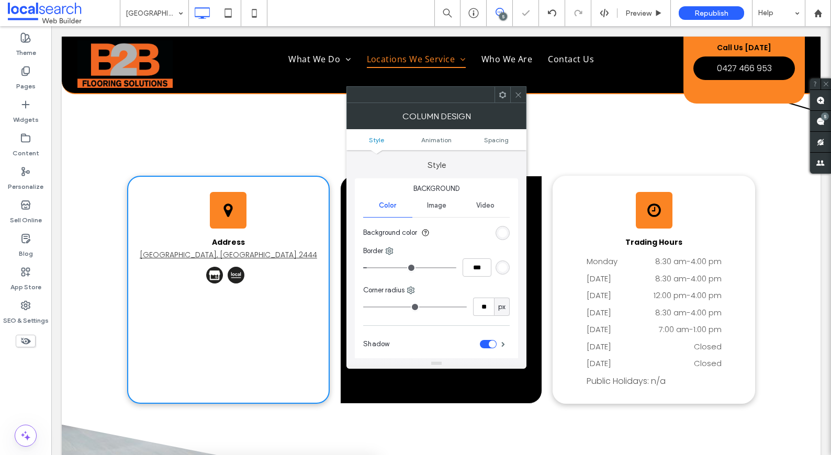
click at [248, 258] on link "Macksville, NSW 2444" at bounding box center [228, 255] width 177 height 10
click at [518, 98] on span at bounding box center [519, 95] width 8 height 16
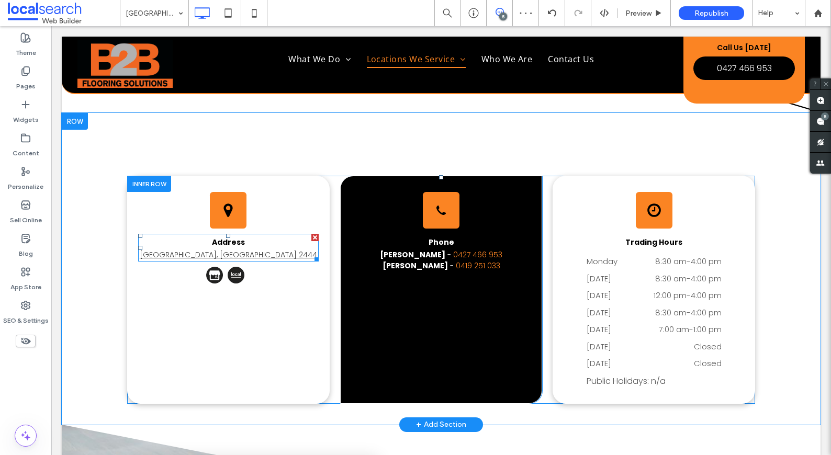
click at [243, 252] on link "Macksville, NSW 2444" at bounding box center [228, 255] width 177 height 10
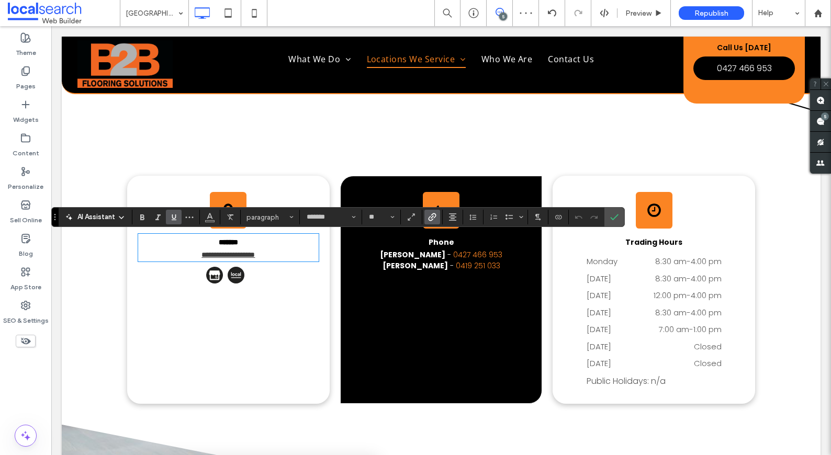
click at [243, 252] on link "**********" at bounding box center [228, 254] width 53 height 7
drag, startPoint x: 281, startPoint y: 256, endPoint x: 182, endPoint y: 254, distance: 99.5
click at [182, 254] on p "**********" at bounding box center [228, 255] width 181 height 11
click at [434, 217] on icon "Link" at bounding box center [432, 217] width 8 height 8
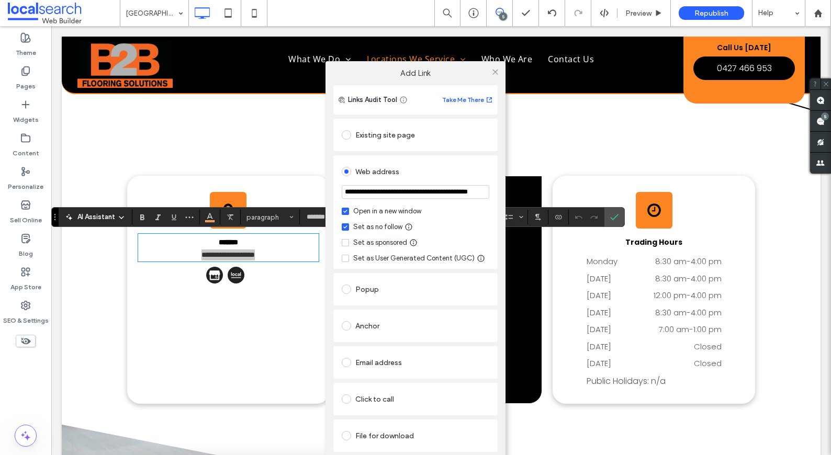
scroll to position [0, 23]
drag, startPoint x: 477, startPoint y: 195, endPoint x: 366, endPoint y: 183, distance: 112.2
click at [366, 183] on section "**********" at bounding box center [416, 193] width 148 height 26
click at [358, 189] on input "**********" at bounding box center [416, 192] width 148 height 14
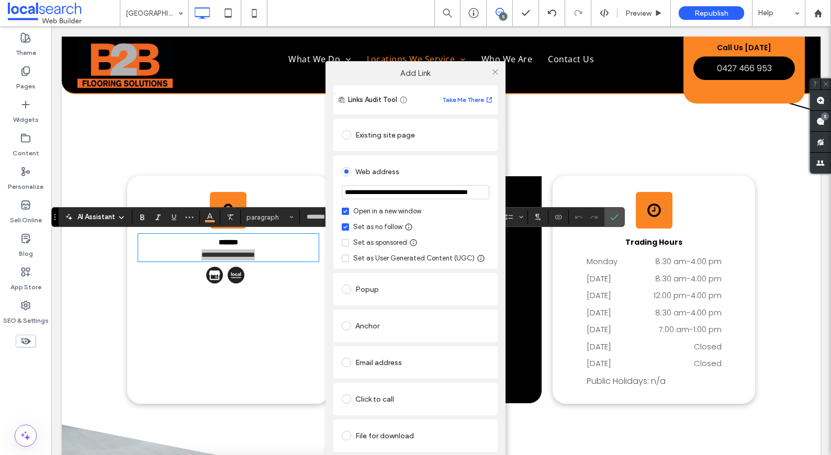
drag, startPoint x: 350, startPoint y: 194, endPoint x: 500, endPoint y: 208, distance: 150.9
click at [500, 208] on div "**********" at bounding box center [416, 283] width 180 height 396
type input "*"
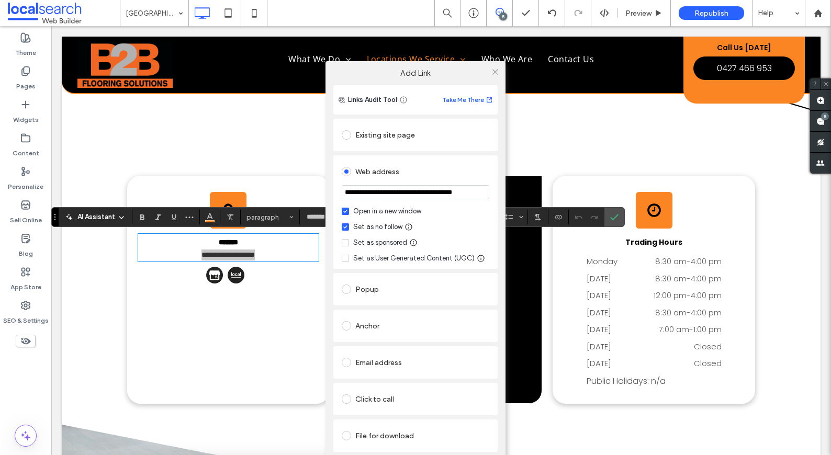
type input "**********"
click at [435, 82] on div "Add Link" at bounding box center [416, 73] width 180 height 24
click at [496, 74] on icon at bounding box center [496, 72] width 8 height 8
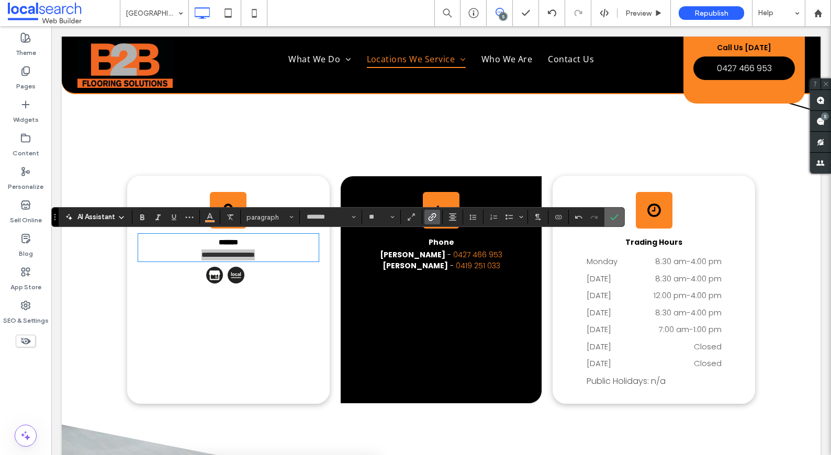
drag, startPoint x: 620, startPoint y: 217, endPoint x: 569, endPoint y: 191, distance: 57.6
click at [620, 217] on label "Confirm" at bounding box center [615, 217] width 16 height 19
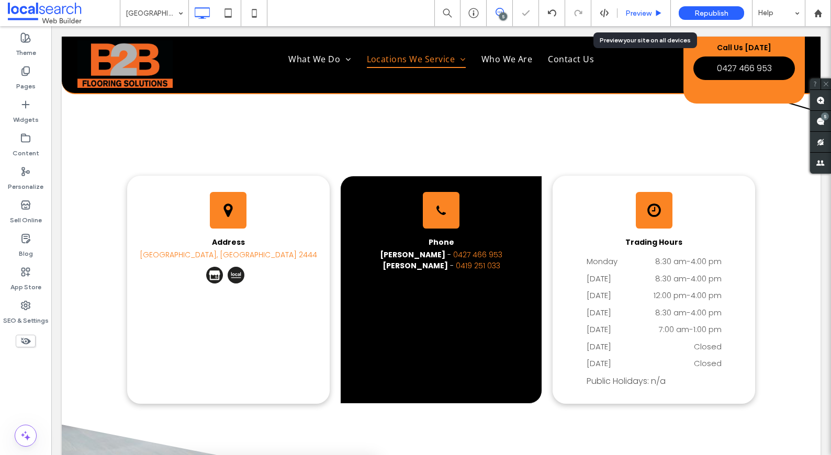
click at [640, 19] on div "Preview" at bounding box center [644, 13] width 53 height 26
click at [638, 15] on span "Preview" at bounding box center [639, 13] width 26 height 9
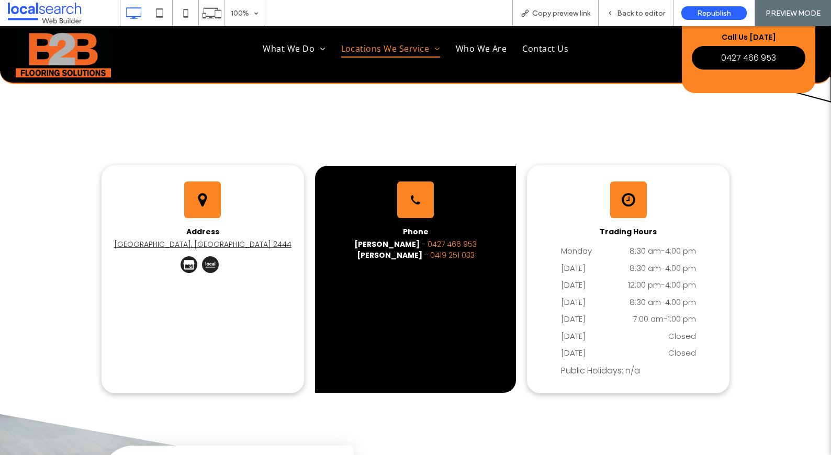
click at [227, 249] on link "Macksville, NSW 2444" at bounding box center [202, 244] width 177 height 10
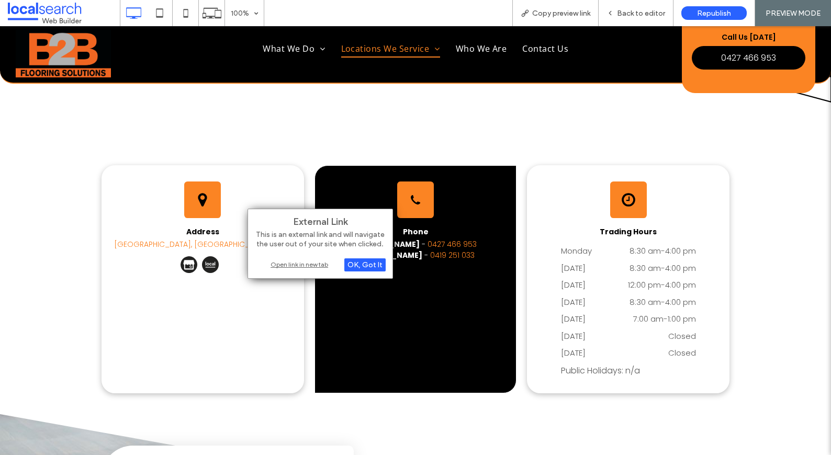
click at [285, 264] on div "Open link in new tab" at bounding box center [320, 264] width 131 height 11
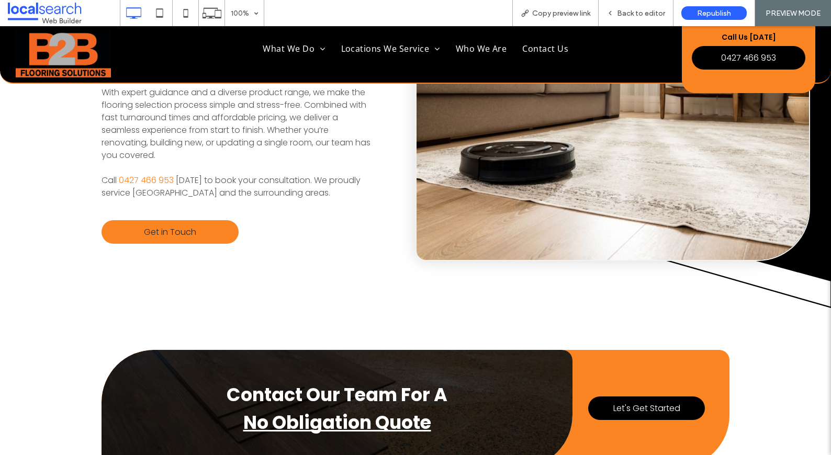
scroll to position [479, 0]
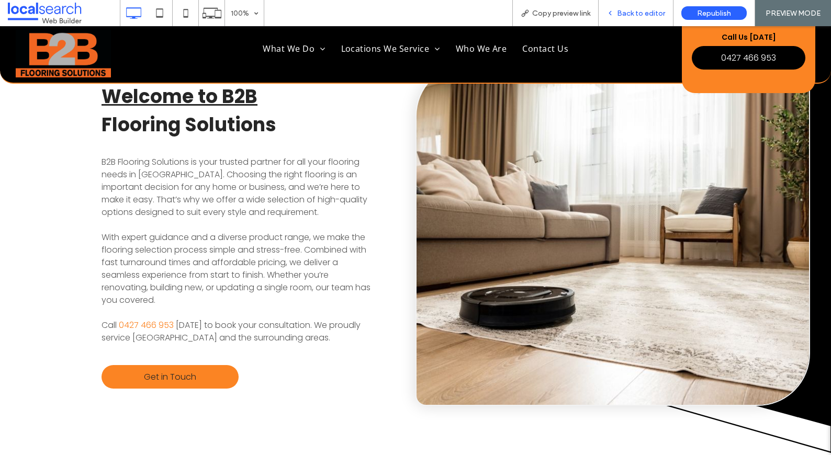
click at [661, 10] on span "Back to editor" at bounding box center [641, 13] width 48 height 9
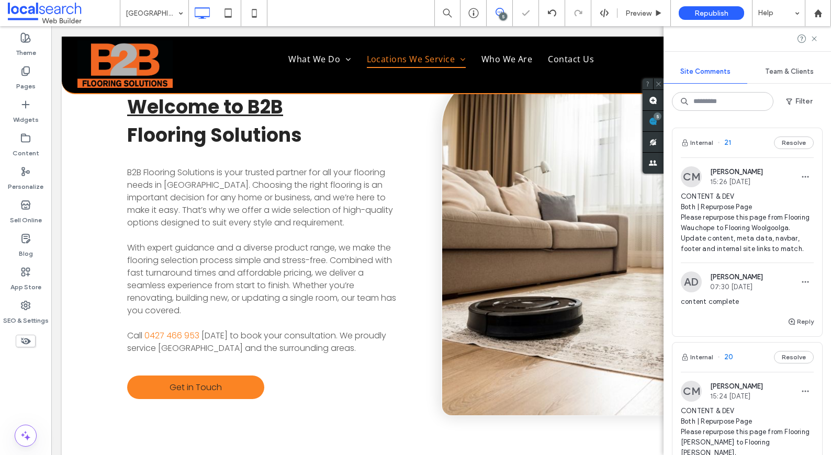
scroll to position [948, 0]
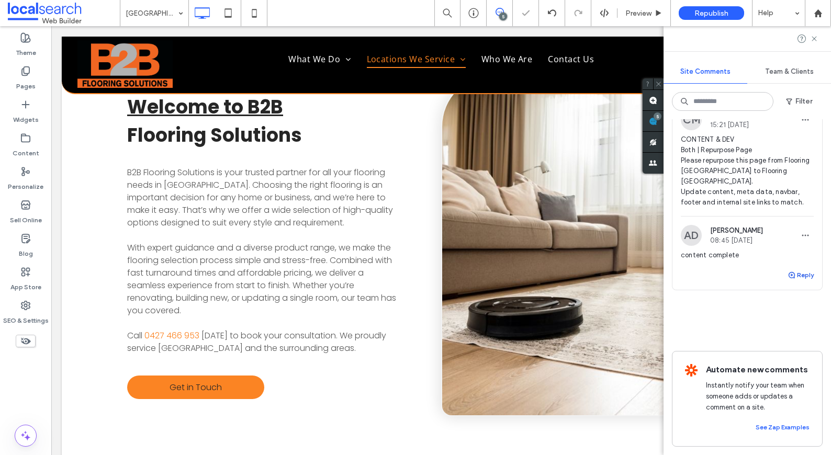
click at [793, 269] on button "Reply" at bounding box center [801, 275] width 26 height 13
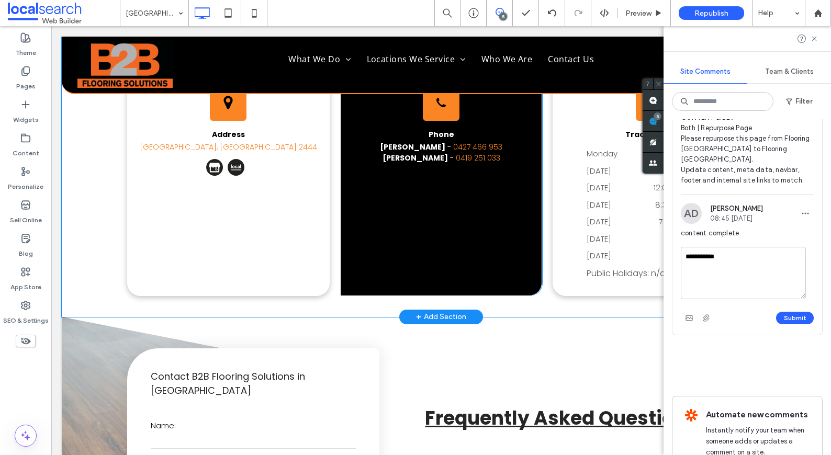
scroll to position [2744, 0]
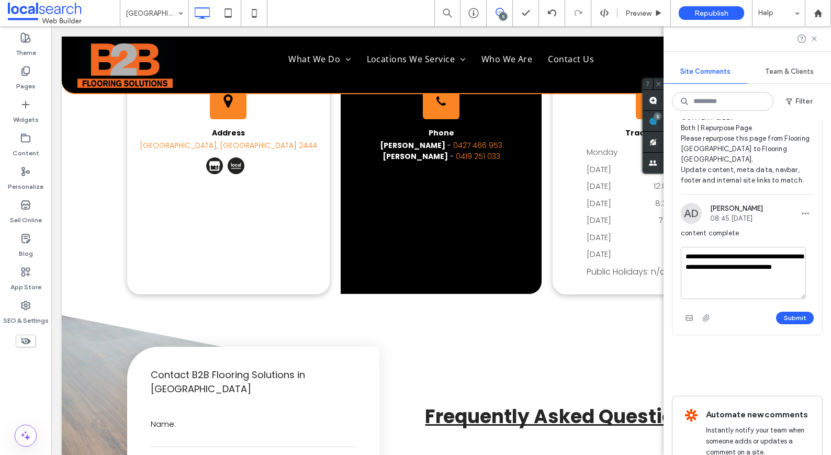
click at [736, 266] on textarea "**********" at bounding box center [743, 273] width 125 height 52
type textarea "**********"
click at [782, 325] on button "Submit" at bounding box center [795, 318] width 38 height 13
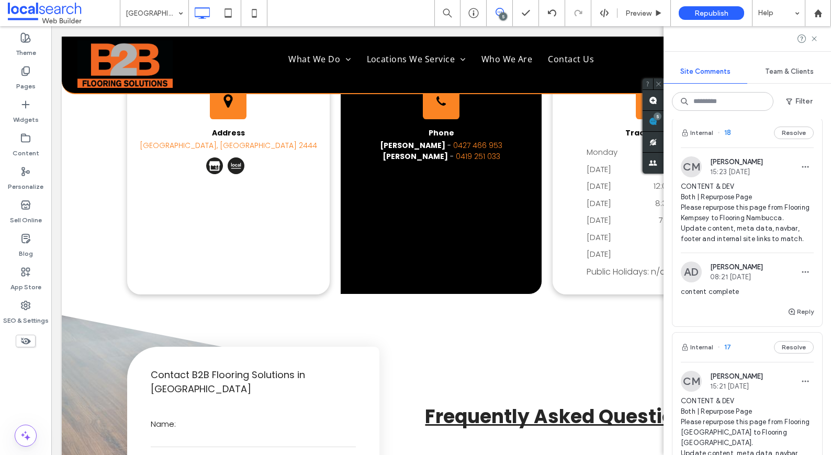
scroll to position [664, 0]
click at [745, 209] on span "CONTENT & DEV Both | Repurpose Page Please repurpose this page from Flooring Ke…" at bounding box center [747, 213] width 133 height 63
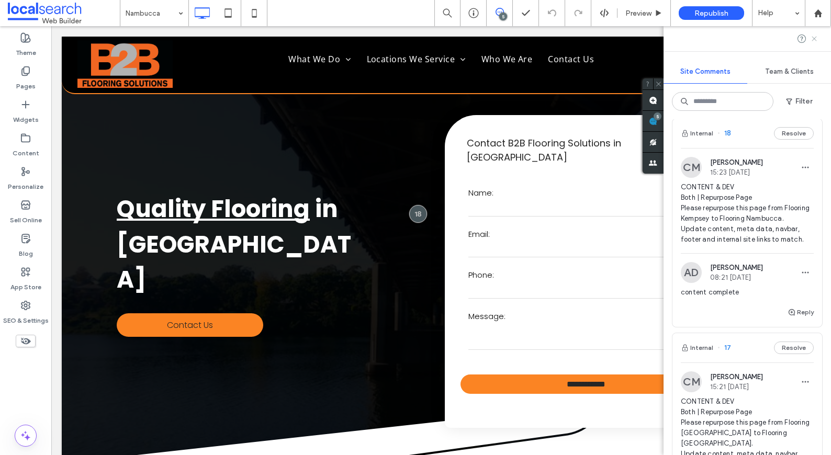
click at [816, 40] on use at bounding box center [814, 38] width 5 height 5
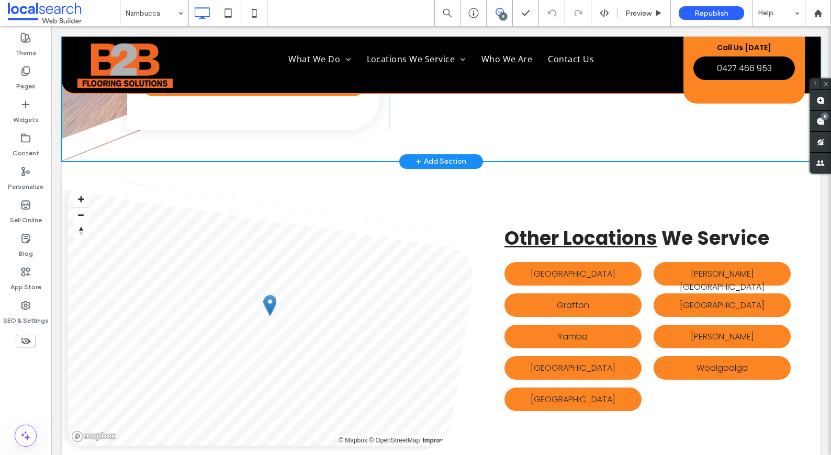
scroll to position [3191, 0]
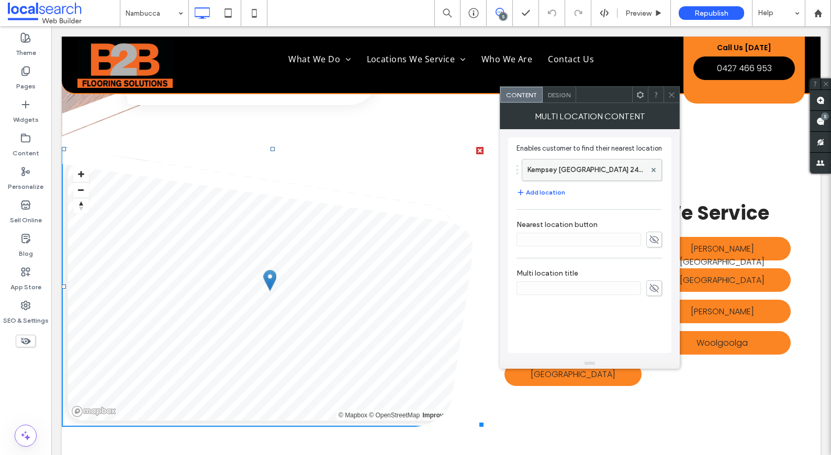
click at [569, 165] on label "Kempsey NSW 2440, Australia" at bounding box center [587, 170] width 118 height 21
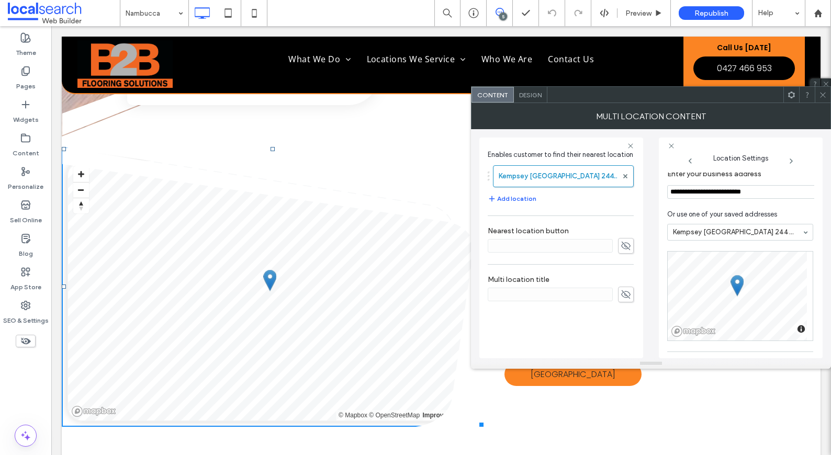
scroll to position [0, 0]
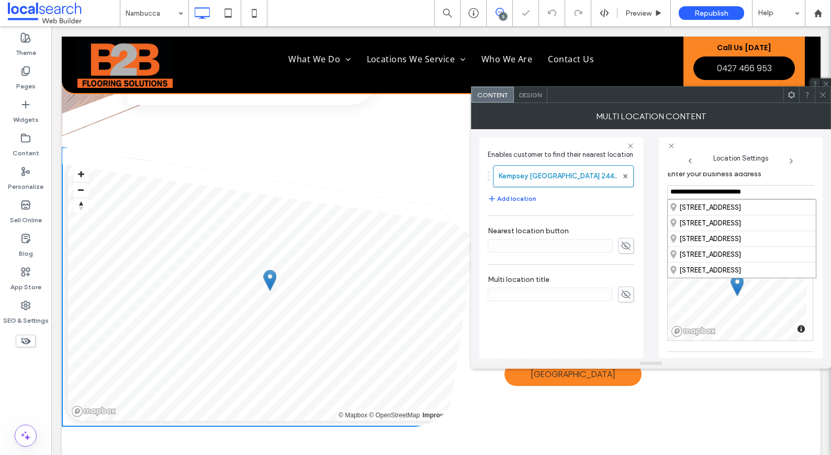
drag, startPoint x: 733, startPoint y: 192, endPoint x: 664, endPoint y: 188, distance: 69.2
click at [664, 188] on div "**********" at bounding box center [741, 248] width 164 height 221
click at [733, 207] on div "Nambucca Heads, New South Wales, Australia" at bounding box center [742, 207] width 148 height 15
drag, startPoint x: 728, startPoint y: 194, endPoint x: 708, endPoint y: 190, distance: 20.3
click at [708, 190] on input "**********" at bounding box center [742, 192] width 149 height 14
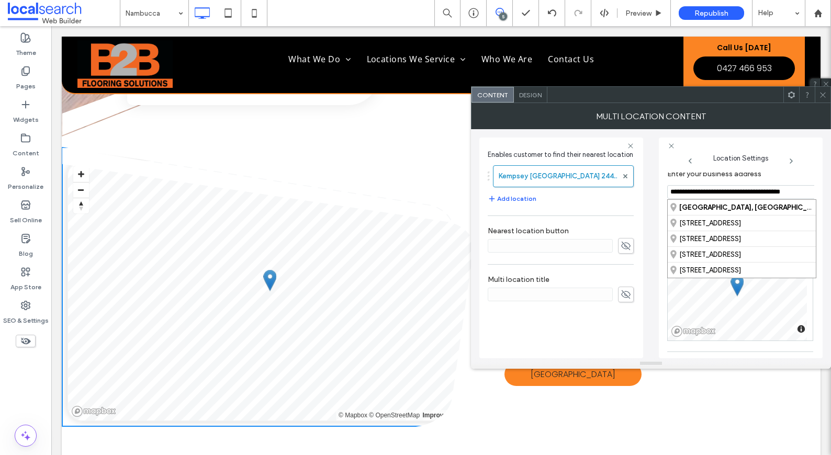
drag, startPoint x: 727, startPoint y: 191, endPoint x: 832, endPoint y: 203, distance: 106.4
click at [831, 203] on html ".wqwq-1{fill:#231f20;} .cls-1q, .cls-2q { fill-rule: evenodd; } .cls-2q { fill:…" at bounding box center [415, 227] width 831 height 455
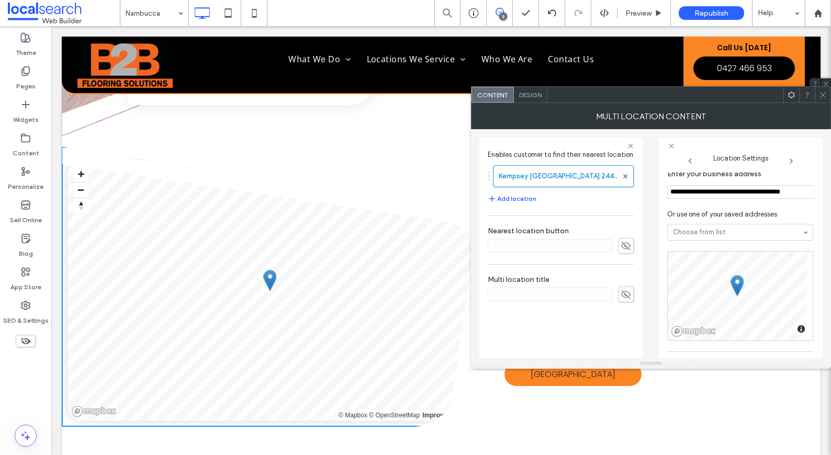
scroll to position [8, 8]
drag, startPoint x: 707, startPoint y: 193, endPoint x: 832, endPoint y: 197, distance: 125.7
click at [831, 197] on html ".wqwq-1{fill:#231f20;} .cls-1q, .cls-2q { fill-rule: evenodd; } .cls-2q { fill:…" at bounding box center [415, 227] width 831 height 455
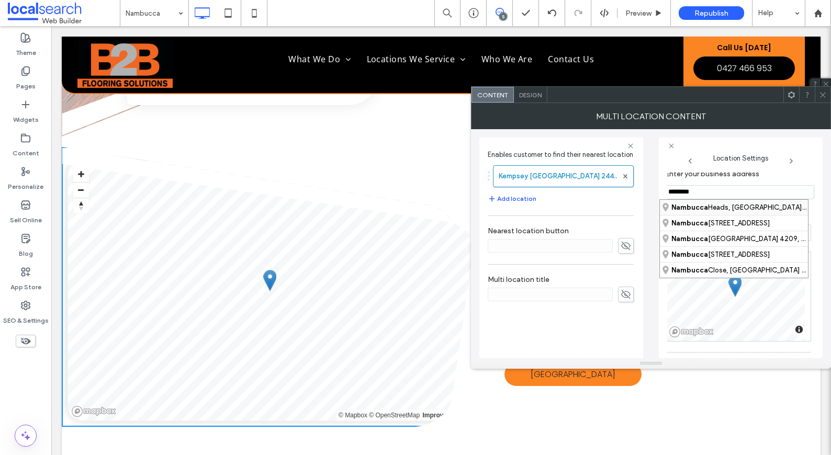
click at [772, 209] on div "Nambucca Heads, New South Wales, Australia" at bounding box center [734, 207] width 148 height 15
type input "**********"
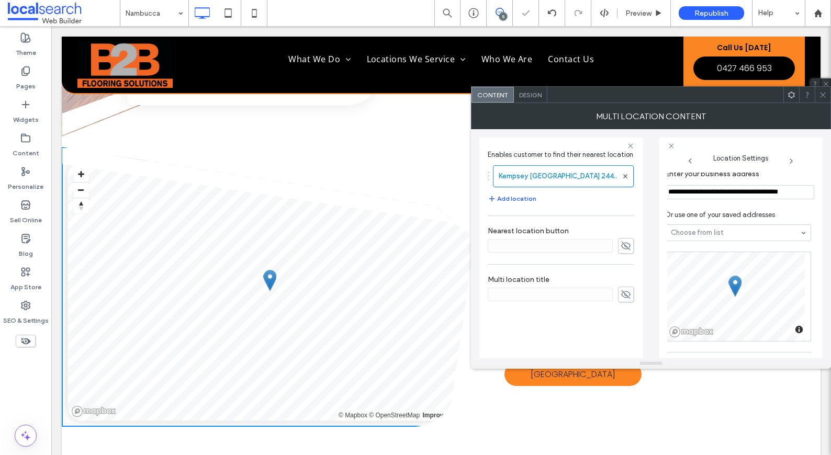
click at [824, 96] on icon at bounding box center [823, 95] width 8 height 8
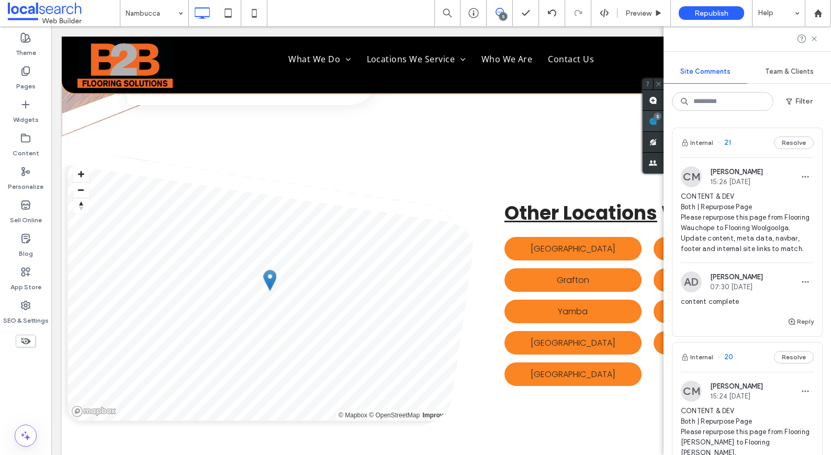
click at [821, 121] on div "Site Comments Team & Clients Filter Internal 21 Resolve CM Chayce McLoughlin 15…" at bounding box center [748, 240] width 168 height 429
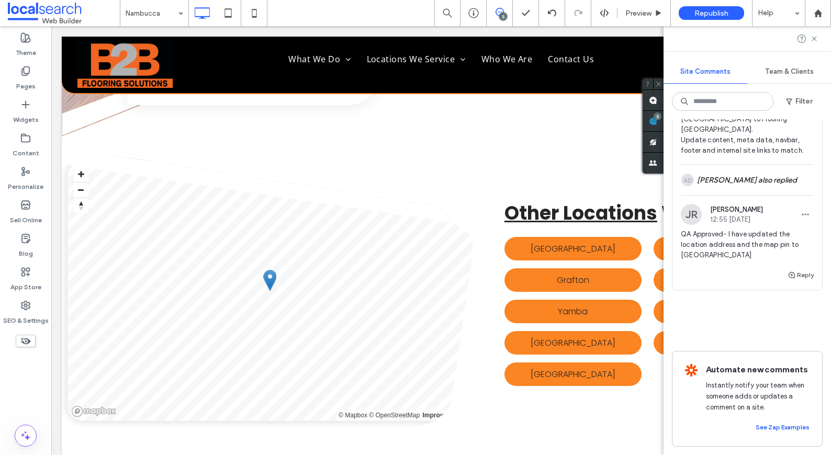
scroll to position [1000, 0]
drag, startPoint x: 728, startPoint y: 247, endPoint x: 670, endPoint y: 226, distance: 61.6
click at [670, 226] on div "Internal 21 Resolve CM Chayce McLoughlin 15:26 Sep 8 2025 CONTENT & DEV Both | …" at bounding box center [748, 287] width 168 height 336
copy span "QA Approved- I have updated the location address and the map pin to macksville"
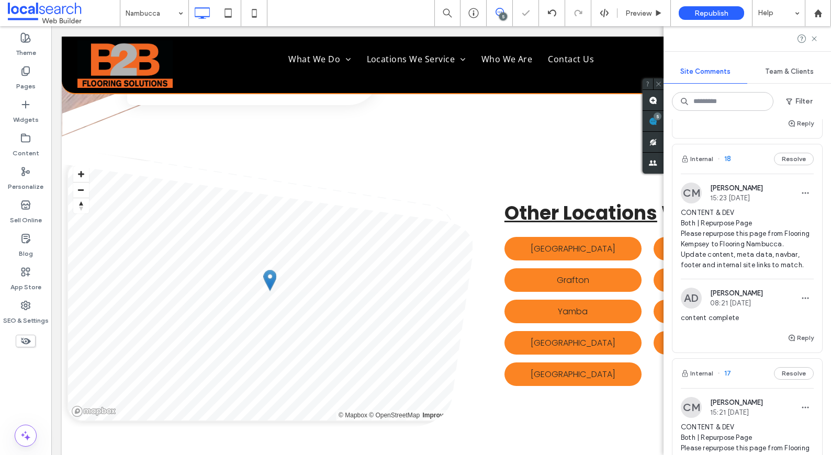
scroll to position [636, 0]
click at [792, 347] on button "Reply" at bounding box center [801, 341] width 26 height 13
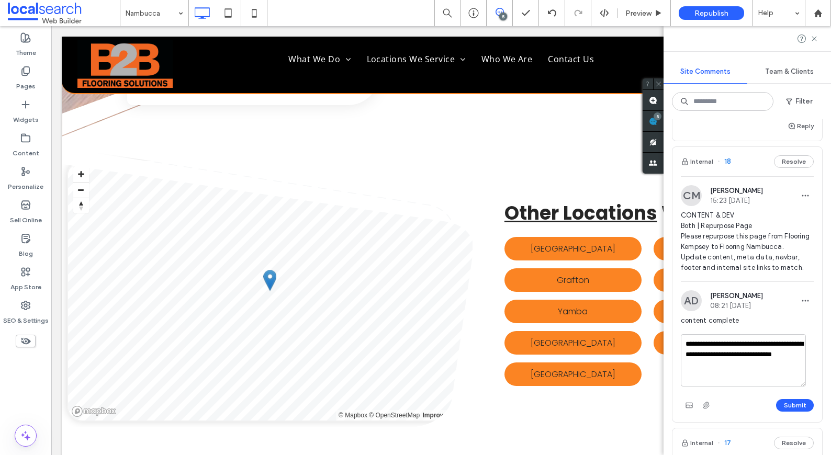
drag, startPoint x: 722, startPoint y: 380, endPoint x: 687, endPoint y: 378, distance: 35.7
click at [687, 378] on textarea "**********" at bounding box center [743, 361] width 125 height 52
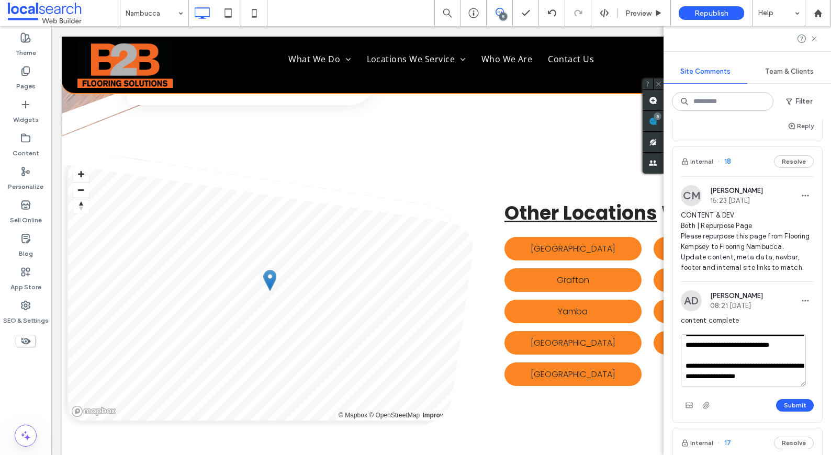
scroll to position [25, 0]
type textarea "**********"
click at [778, 412] on button "Submit" at bounding box center [795, 405] width 38 height 13
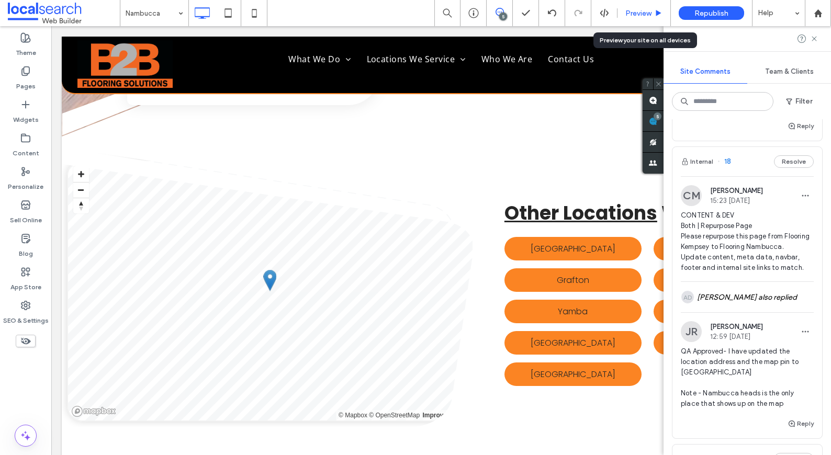
click at [657, 15] on use at bounding box center [659, 13] width 5 height 6
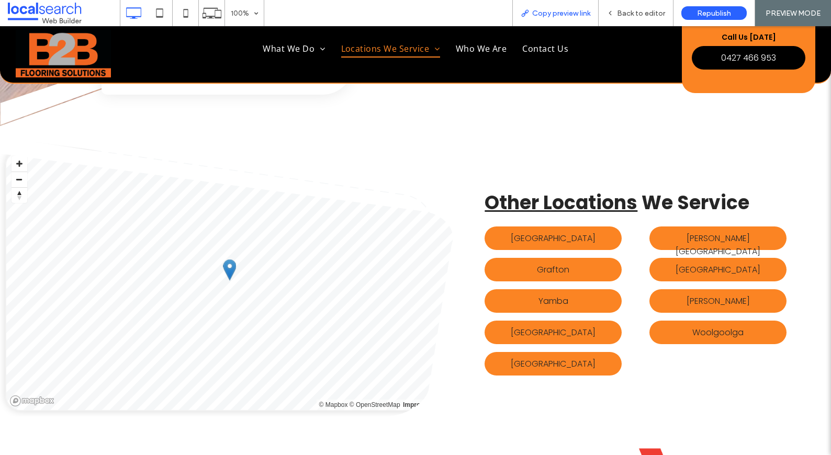
click at [544, 18] on div "Copy preview link" at bounding box center [556, 13] width 86 height 26
click at [538, 15] on span "Copy preview link" at bounding box center [561, 13] width 58 height 9
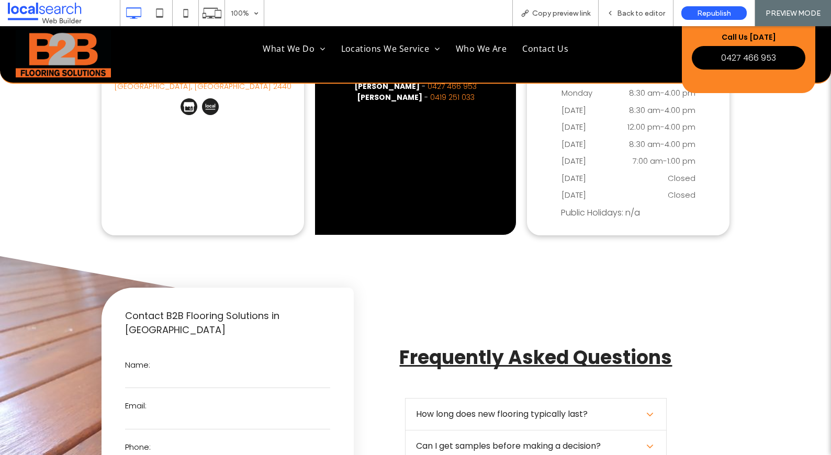
scroll to position [2572, 0]
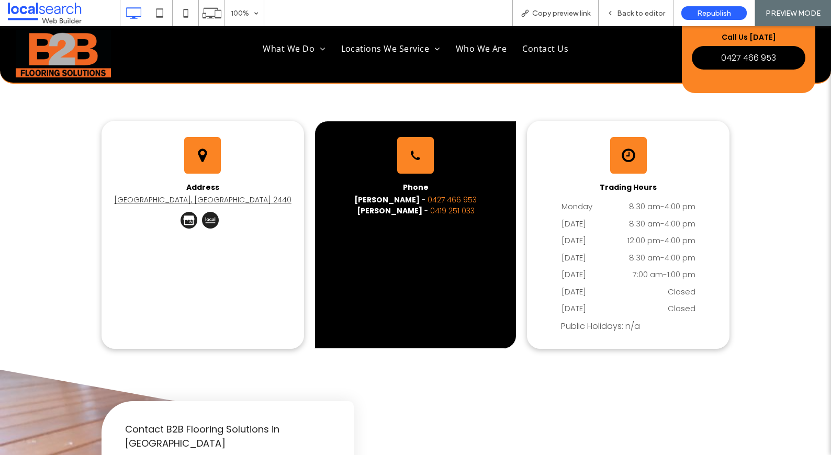
click at [222, 195] on link "Kempsey, NSW 2440" at bounding box center [202, 200] width 177 height 10
click at [648, 13] on span "Back to editor" at bounding box center [641, 13] width 48 height 9
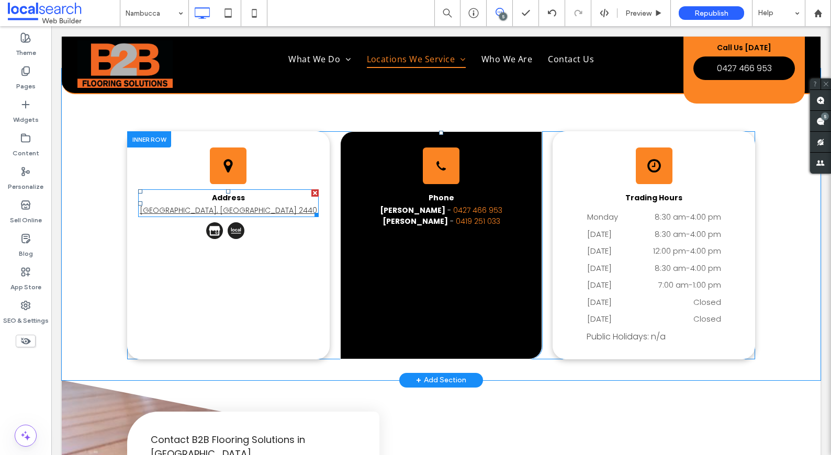
click at [219, 205] on link "Kempsey, NSW 2440" at bounding box center [228, 210] width 177 height 10
type input "*******"
type input "**"
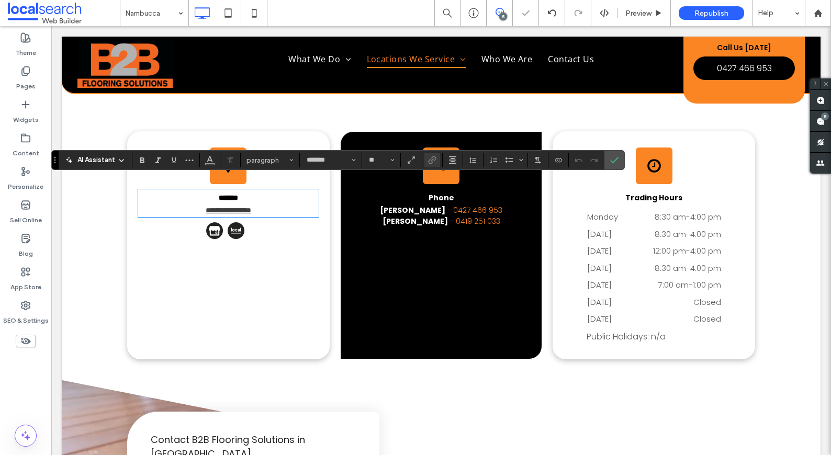
click at [225, 207] on link "**********" at bounding box center [229, 210] width 46 height 7
drag, startPoint x: 223, startPoint y: 199, endPoint x: 214, endPoint y: 201, distance: 8.4
click at [214, 207] on link "**********" at bounding box center [229, 210] width 46 height 7
click at [219, 207] on link "**********" at bounding box center [229, 210] width 46 height 7
drag, startPoint x: 221, startPoint y: 201, endPoint x: 191, endPoint y: 197, distance: 30.5
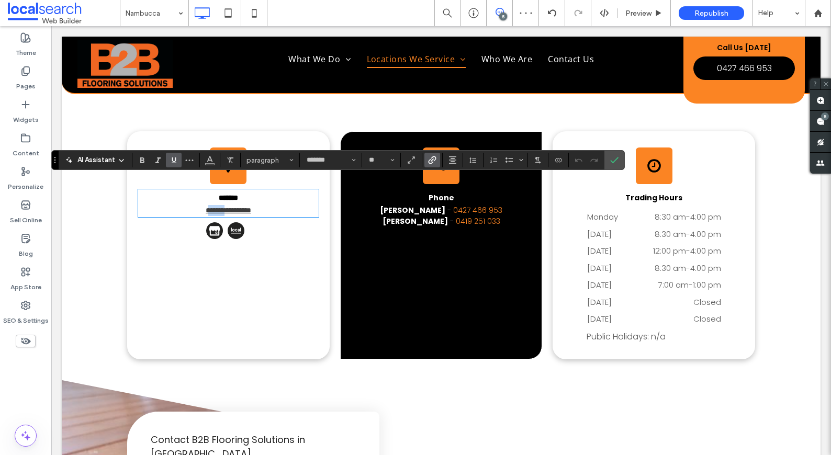
click at [206, 207] on link "**********" at bounding box center [229, 210] width 46 height 7
drag, startPoint x: 276, startPoint y: 201, endPoint x: 239, endPoint y: 203, distance: 37.8
click at [238, 205] on p "**********" at bounding box center [228, 211] width 181 height 13
type input "*"
drag, startPoint x: 268, startPoint y: 201, endPoint x: 184, endPoint y: 201, distance: 83.2
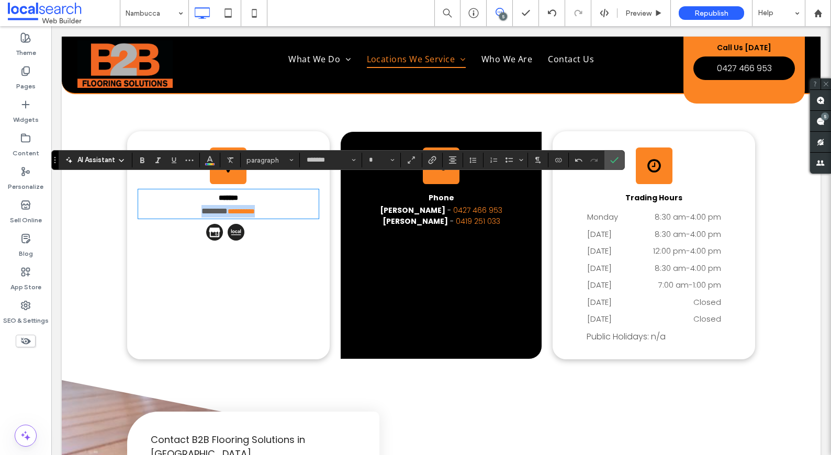
click at [184, 205] on p "**********" at bounding box center [228, 211] width 181 height 13
click at [434, 158] on icon "Link" at bounding box center [432, 160] width 8 height 8
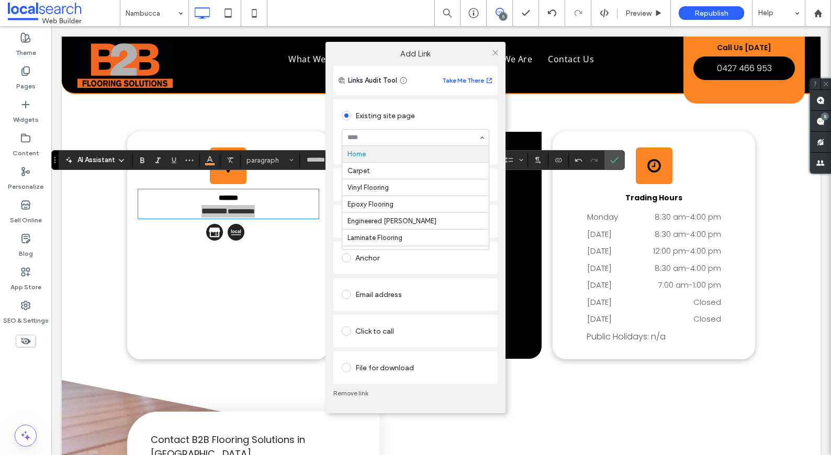
click at [457, 130] on div at bounding box center [415, 138] width 147 height 16
click at [459, 275] on div "Existing site page Home Carpet Vinyl Flooring Epoxy Flooring Engineered Timber …" at bounding box center [415, 240] width 164 height 287
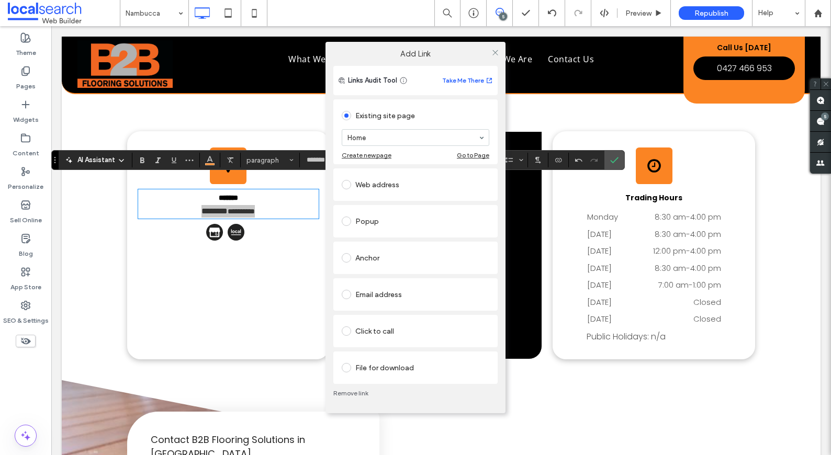
click at [405, 185] on div "Web address" at bounding box center [416, 184] width 148 height 17
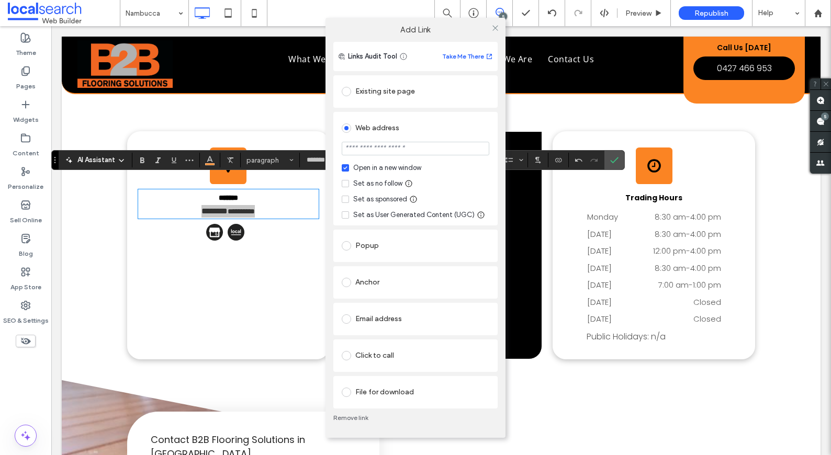
click at [419, 152] on input "url" at bounding box center [416, 149] width 148 height 14
click at [421, 152] on input "url" at bounding box center [416, 149] width 148 height 14
type input "**********"
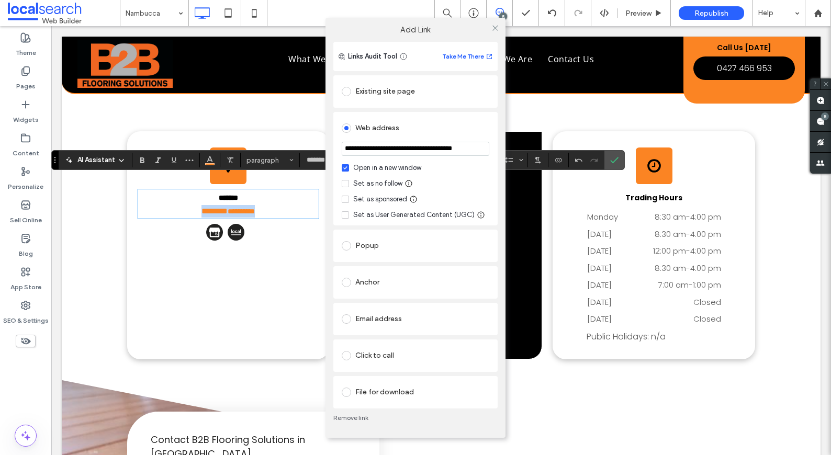
click at [372, 182] on div "Set as no follow" at bounding box center [377, 184] width 49 height 10
click at [497, 29] on icon at bounding box center [496, 28] width 8 height 8
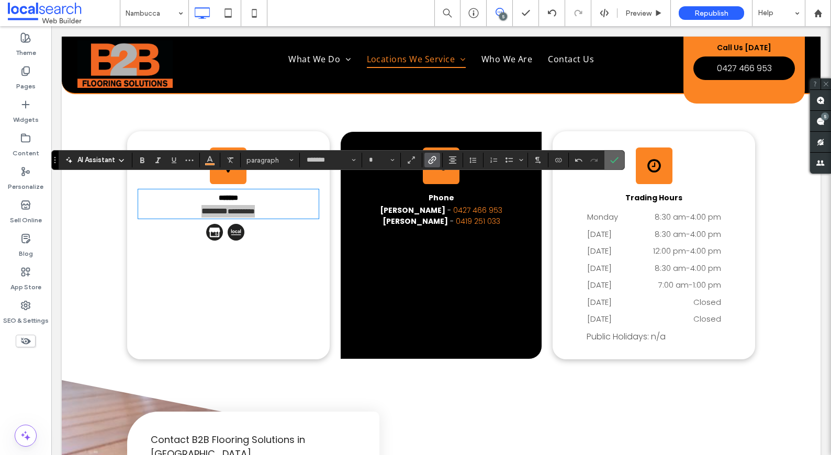
click at [613, 159] on icon "Confirm" at bounding box center [614, 160] width 8 height 8
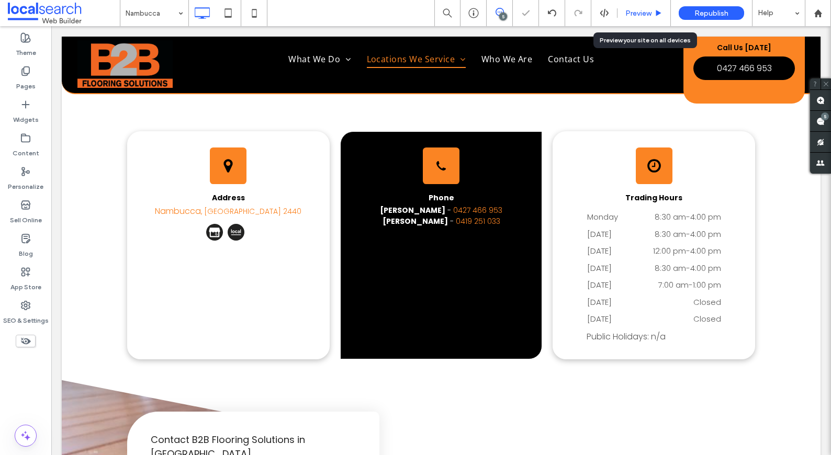
click at [648, 17] on span "Preview" at bounding box center [639, 13] width 26 height 9
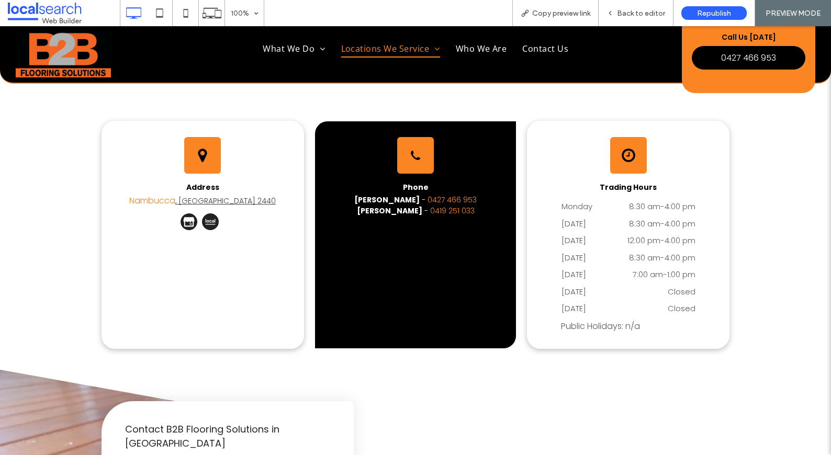
click at [221, 196] on link ", NSW 2440" at bounding box center [225, 201] width 101 height 10
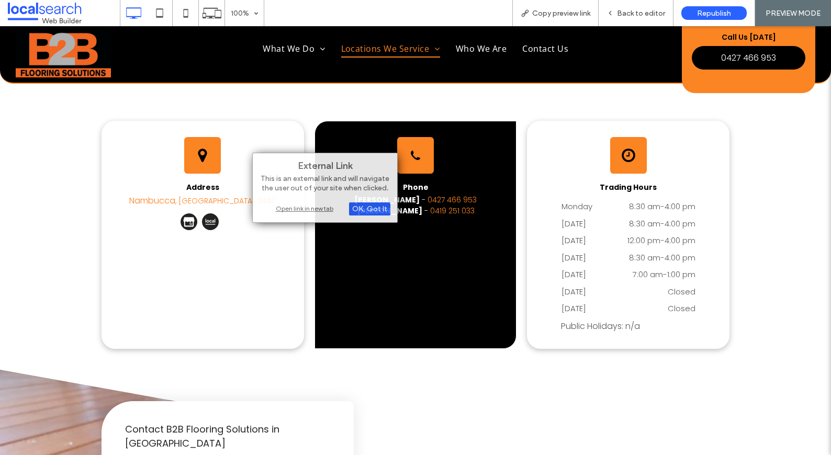
drag, startPoint x: 284, startPoint y: 255, endPoint x: 297, endPoint y: 224, distance: 33.3
click at [285, 254] on div "Address Nambucca , NSW 2440 Click To Paste" at bounding box center [203, 235] width 203 height 228
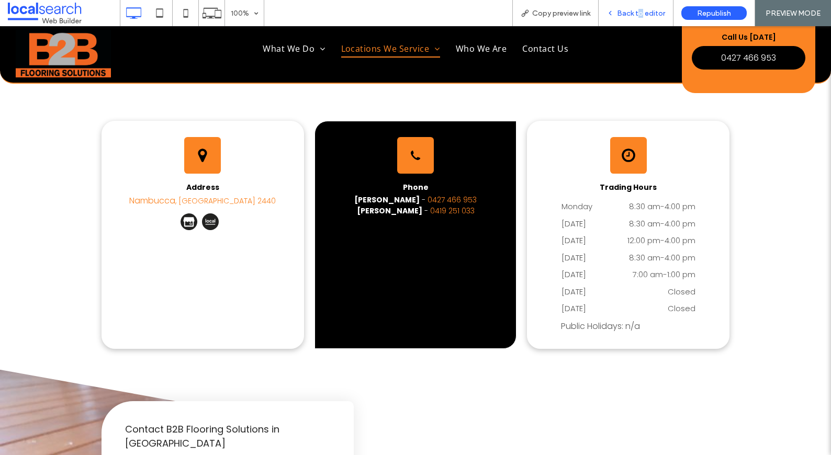
click at [642, 9] on span "Back to editor" at bounding box center [641, 13] width 48 height 9
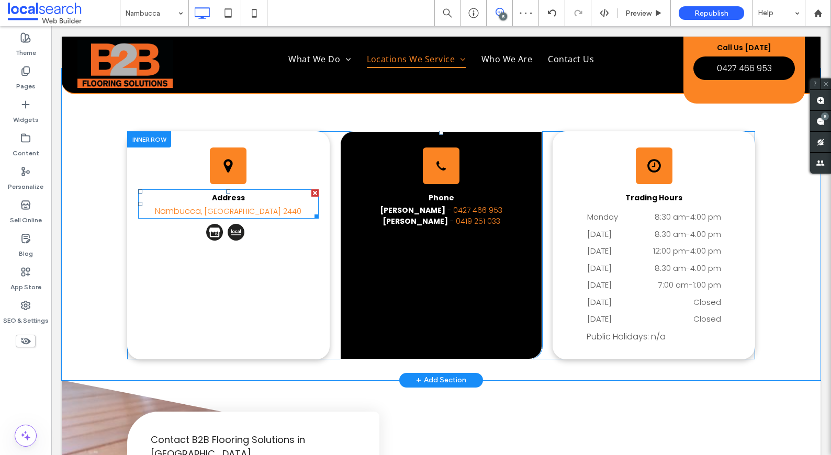
click at [276, 205] on p "Nambucca , NSW 2440" at bounding box center [228, 211] width 181 height 13
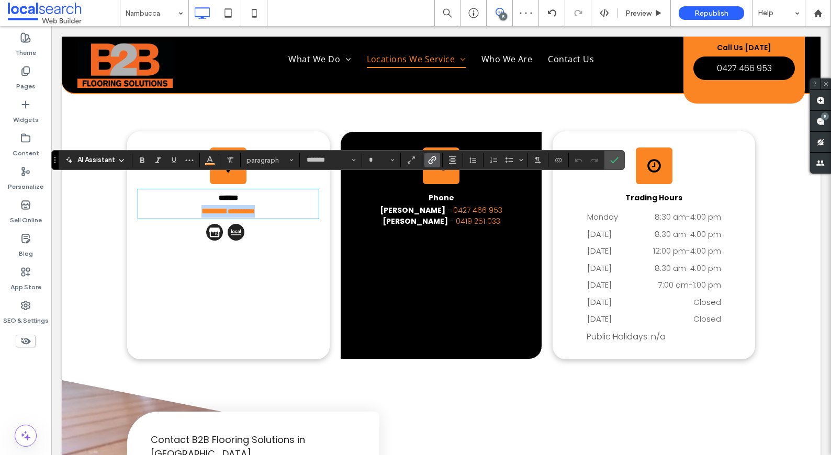
click at [274, 205] on p "**********" at bounding box center [228, 211] width 181 height 13
drag, startPoint x: 276, startPoint y: 201, endPoint x: 227, endPoint y: 202, distance: 49.2
click at [227, 205] on p "**********" at bounding box center [228, 211] width 181 height 13
click at [428, 162] on icon "Link" at bounding box center [432, 160] width 8 height 8
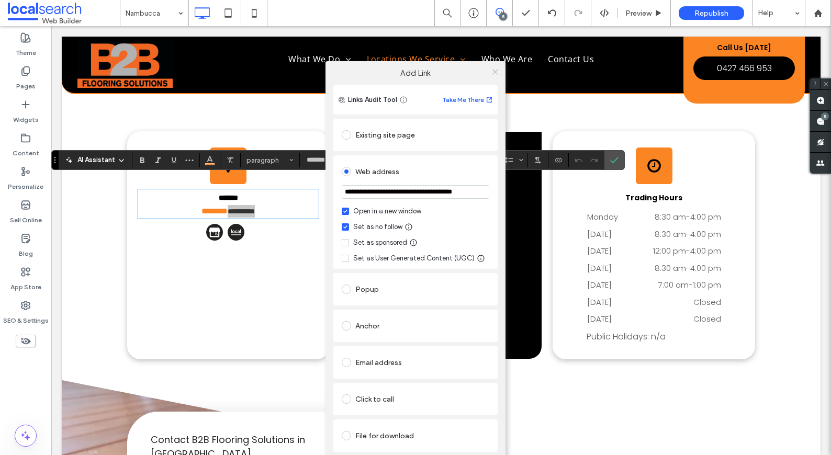
click at [498, 69] on icon at bounding box center [496, 72] width 8 height 8
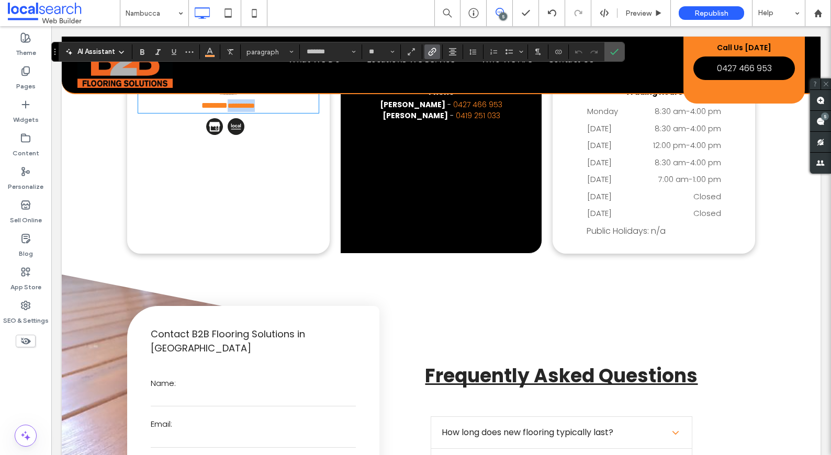
scroll to position [2665, 0]
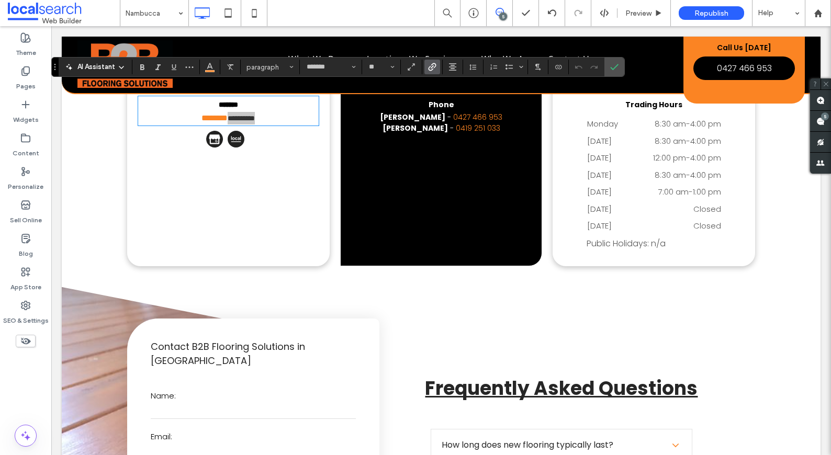
click at [431, 67] on icon "Link" at bounding box center [432, 67] width 8 height 8
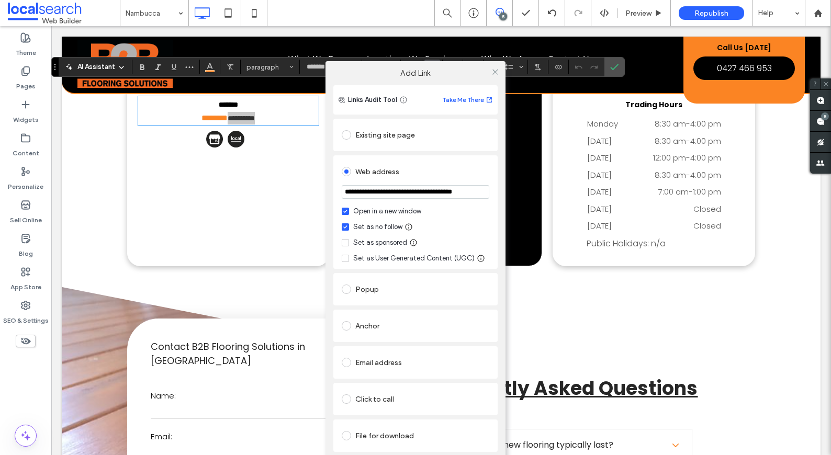
click at [756, 361] on div "**********" at bounding box center [415, 271] width 831 height 455
drag, startPoint x: 587, startPoint y: 301, endPoint x: 582, endPoint y: 300, distance: 5.3
click at [587, 301] on div "**********" at bounding box center [415, 271] width 831 height 455
click at [187, 173] on div "**********" at bounding box center [415, 271] width 831 height 455
click at [346, 170] on span at bounding box center [346, 171] width 9 height 9
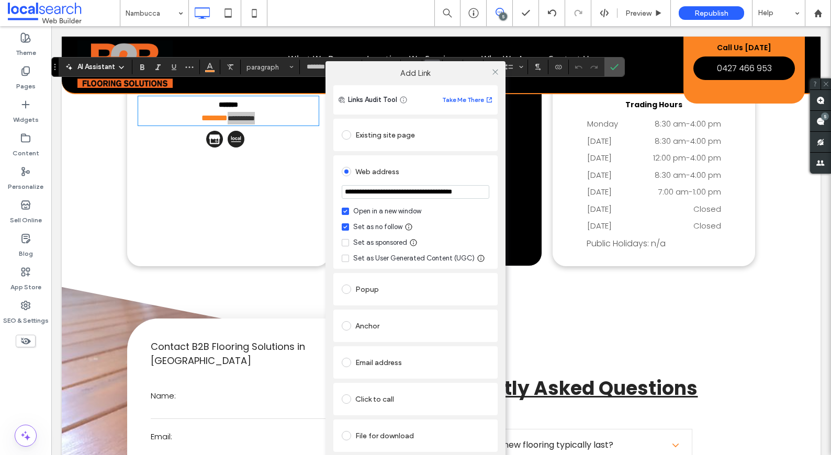
click at [348, 140] on div at bounding box center [349, 135] width 14 height 17
click at [347, 137] on span at bounding box center [346, 134] width 9 height 9
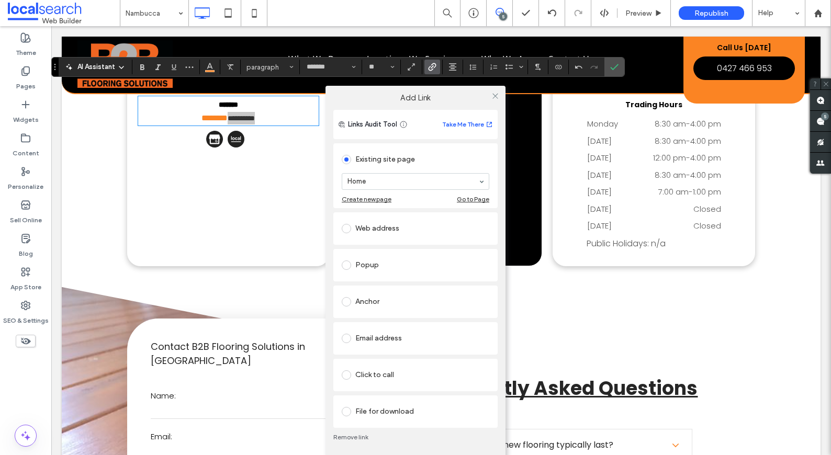
click at [356, 438] on link "Remove link" at bounding box center [415, 437] width 164 height 8
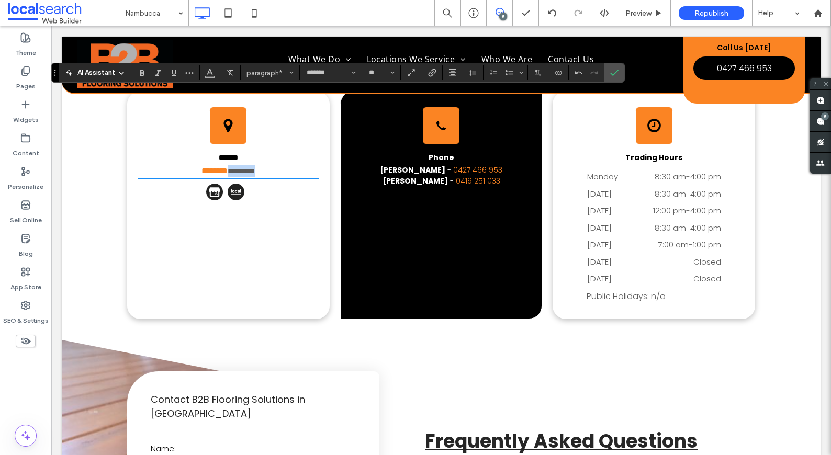
scroll to position [2588, 0]
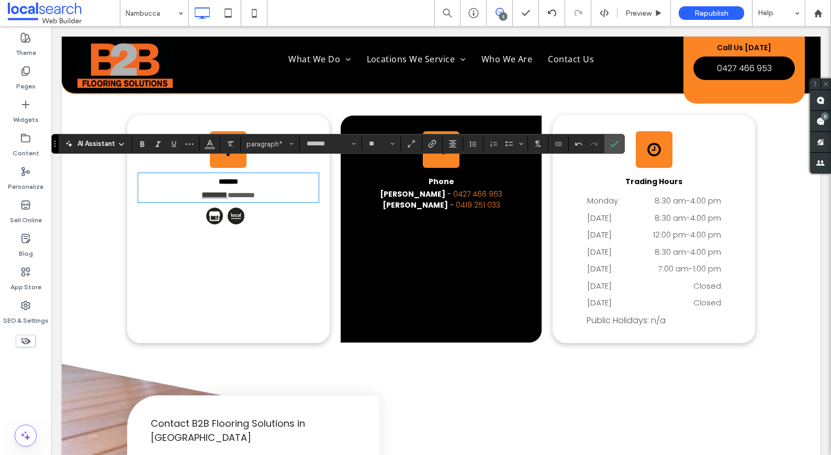
click at [206, 191] on link "********" at bounding box center [215, 195] width 26 height 8
drag, startPoint x: 228, startPoint y: 182, endPoint x: 183, endPoint y: 181, distance: 45.0
click at [183, 189] on p "**********" at bounding box center [228, 195] width 181 height 13
click at [428, 146] on icon "Link" at bounding box center [432, 144] width 8 height 8
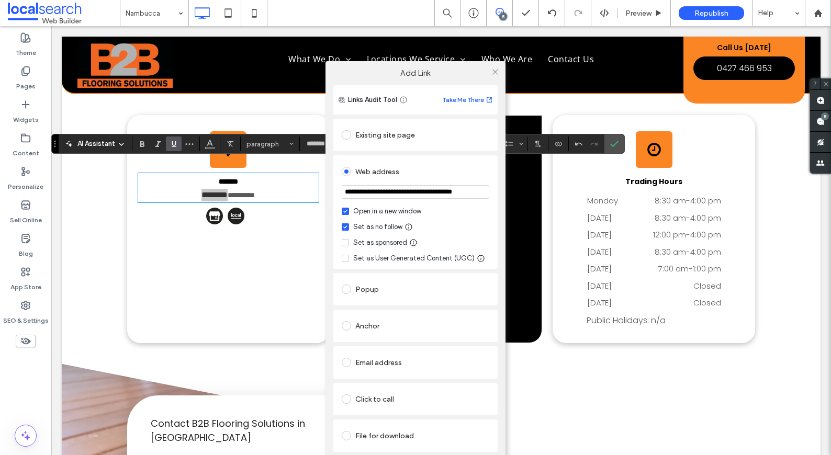
click at [381, 133] on div "Existing site page" at bounding box center [416, 135] width 148 height 17
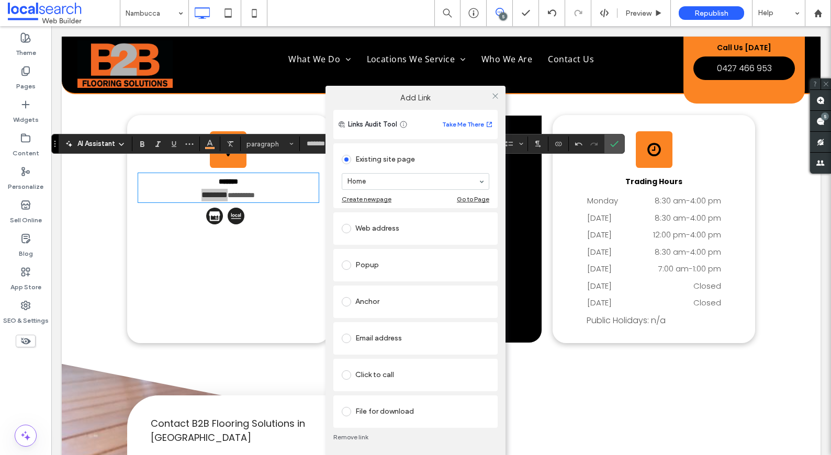
click at [351, 435] on link "Remove link" at bounding box center [415, 437] width 164 height 8
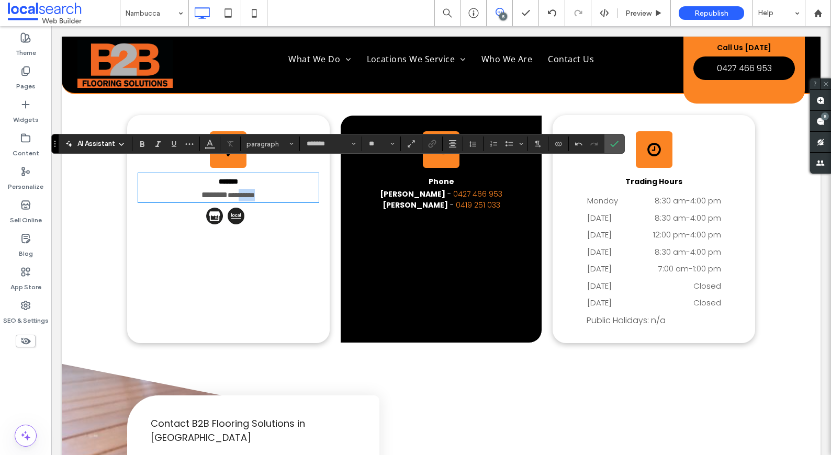
type input "*"
drag, startPoint x: 269, startPoint y: 185, endPoint x: 182, endPoint y: 183, distance: 87.5
click at [182, 189] on p "**********" at bounding box center [228, 195] width 181 height 13
click at [436, 147] on icon "Link" at bounding box center [432, 144] width 8 height 8
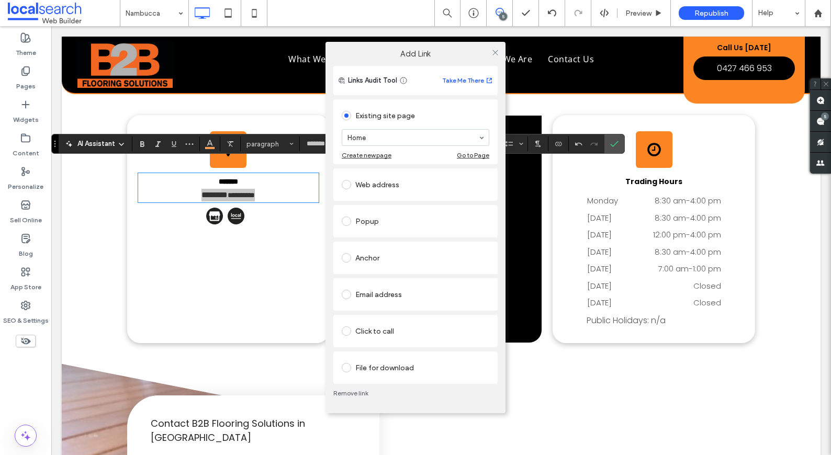
click at [380, 190] on div "Web address" at bounding box center [416, 184] width 148 height 17
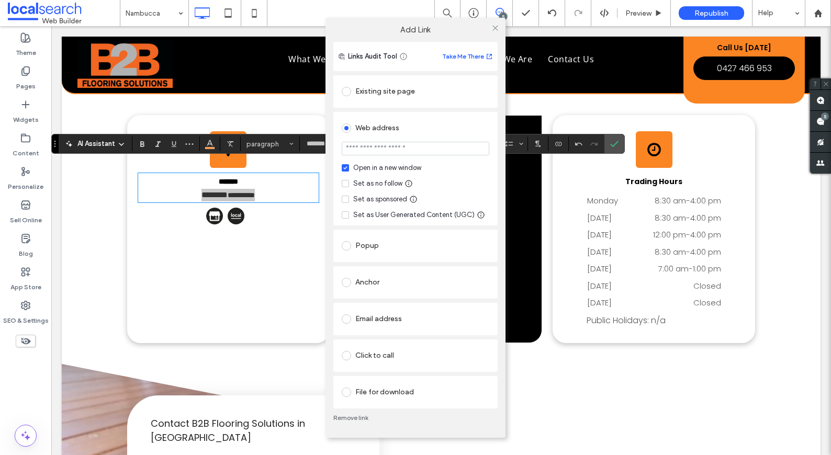
click at [392, 145] on input "url" at bounding box center [416, 149] width 148 height 14
paste input "**********"
type input "**********"
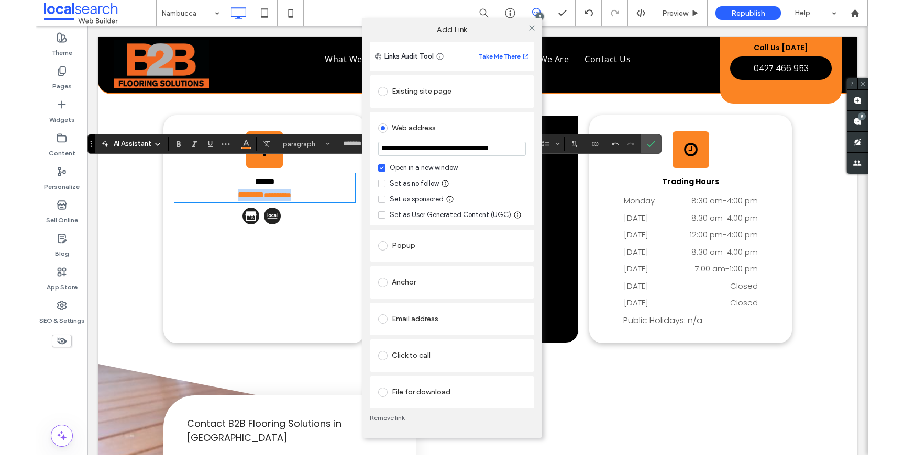
scroll to position [0, 0]
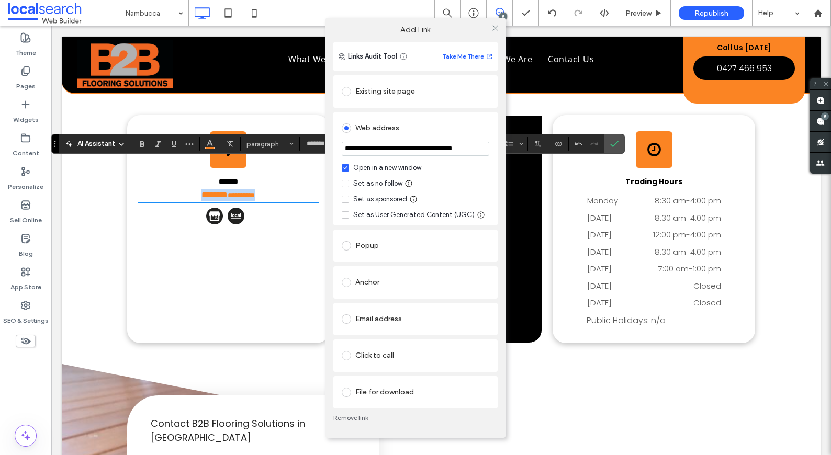
click at [376, 185] on div "Set as no follow" at bounding box center [377, 184] width 49 height 10
click at [493, 28] on icon at bounding box center [496, 28] width 8 height 8
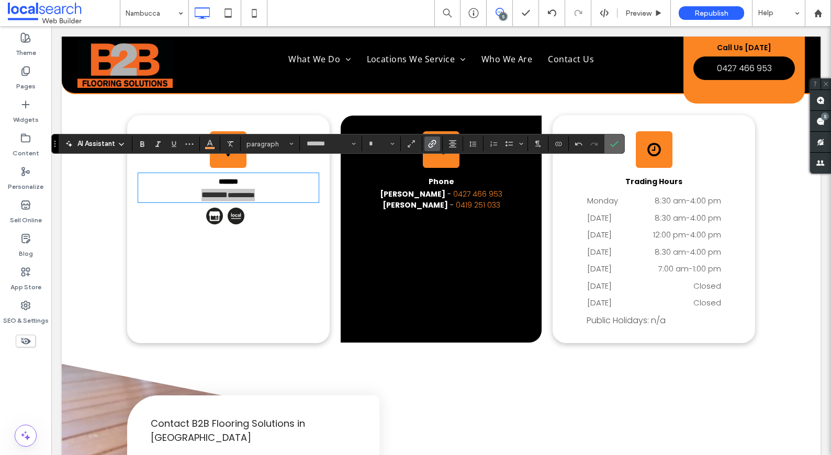
click at [617, 147] on icon "Confirm" at bounding box center [614, 144] width 8 height 8
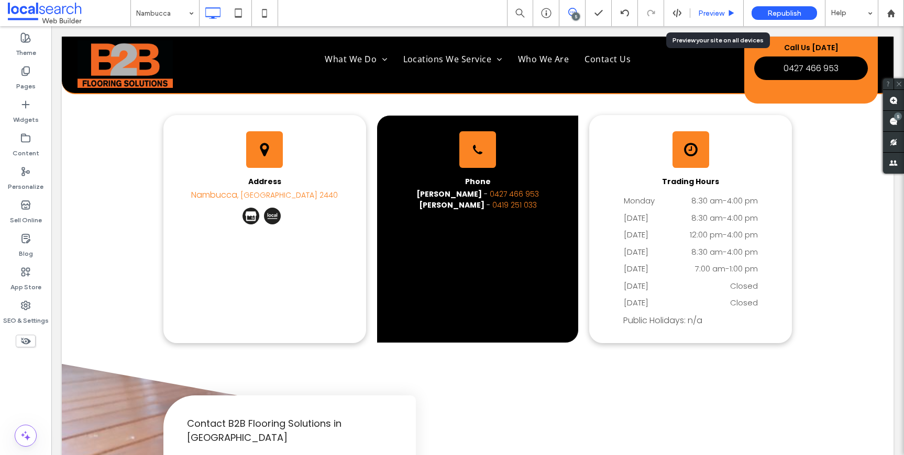
click at [712, 10] on span "Preview" at bounding box center [711, 13] width 26 height 9
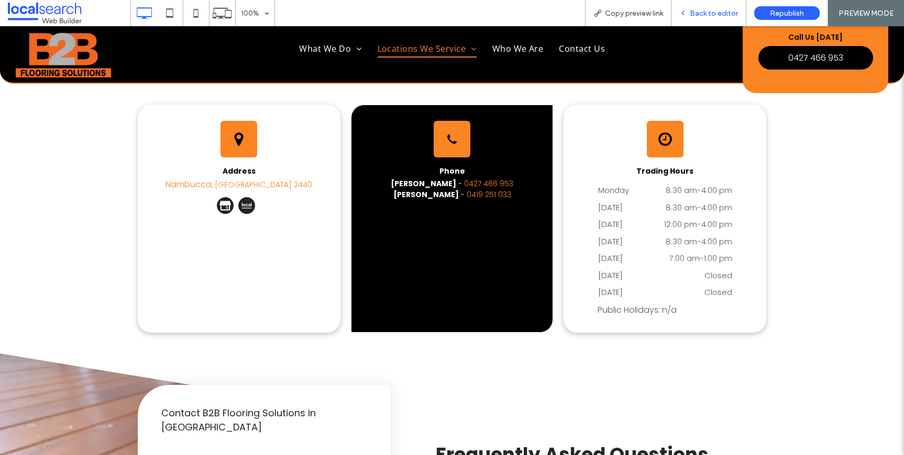
click at [709, 2] on div "Back to editor" at bounding box center [708, 13] width 75 height 26
click at [708, 14] on span "Back to editor" at bounding box center [713, 13] width 48 height 9
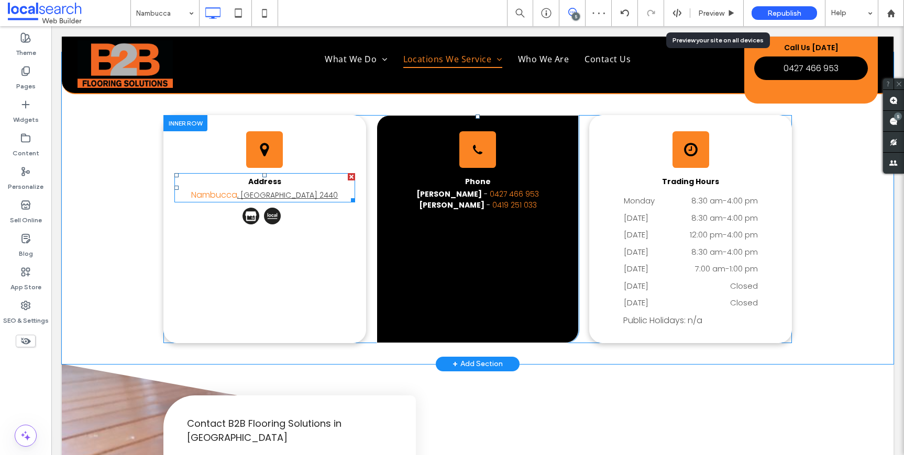
click at [301, 190] on link ", NSW 2440" at bounding box center [287, 195] width 101 height 10
type input "*******"
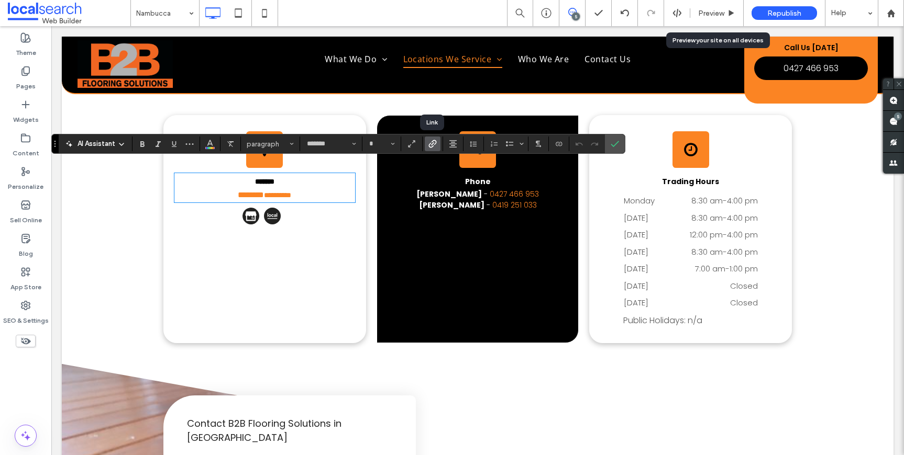
click at [436, 146] on icon "Link" at bounding box center [432, 144] width 8 height 8
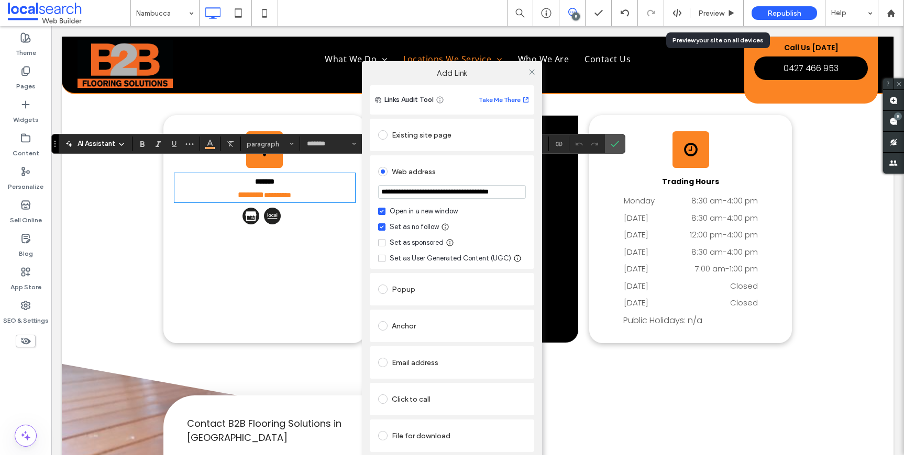
click at [323, 186] on div "**********" at bounding box center [452, 271] width 904 height 455
click at [310, 186] on div "**********" at bounding box center [452, 271] width 904 height 455
click at [533, 71] on icon at bounding box center [532, 72] width 8 height 8
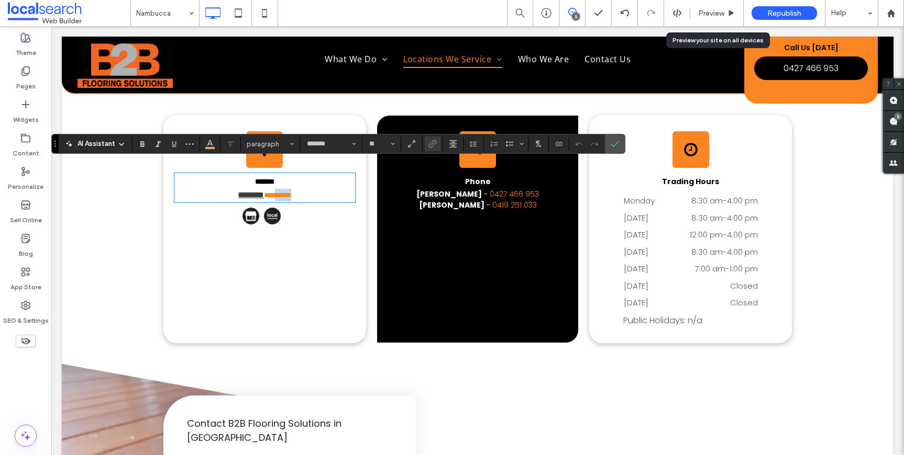
type input "*"
drag, startPoint x: 307, startPoint y: 181, endPoint x: 211, endPoint y: 182, distance: 95.8
click at [211, 189] on p "**********" at bounding box center [264, 195] width 181 height 13
drag, startPoint x: 282, startPoint y: 193, endPoint x: 228, endPoint y: 187, distance: 54.2
click at [228, 187] on div "**********" at bounding box center [264, 194] width 181 height 40
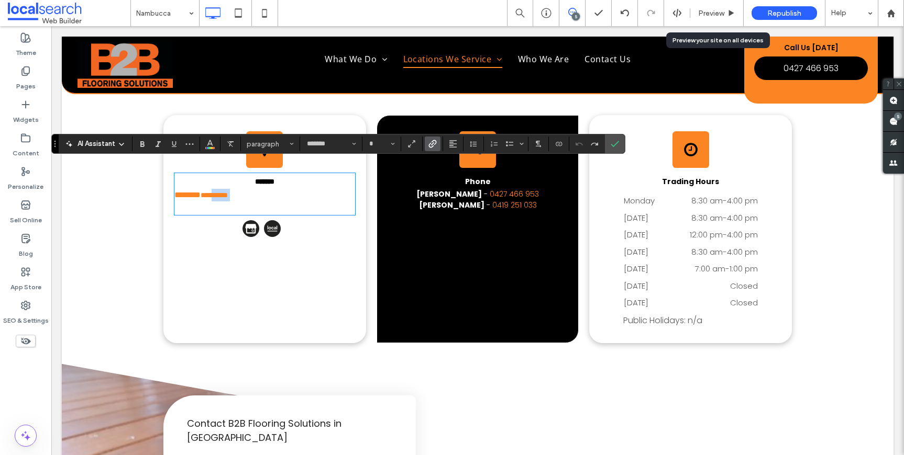
click at [268, 189] on p "**********" at bounding box center [264, 195] width 181 height 13
click at [449, 144] on icon "Alignment" at bounding box center [453, 144] width 8 height 8
click at [460, 177] on icon "ui.textEditor.alignment.center" at bounding box center [461, 176] width 8 height 8
drag, startPoint x: 313, startPoint y: 184, endPoint x: 222, endPoint y: 185, distance: 90.6
click at [222, 189] on p "**********" at bounding box center [264, 195] width 181 height 13
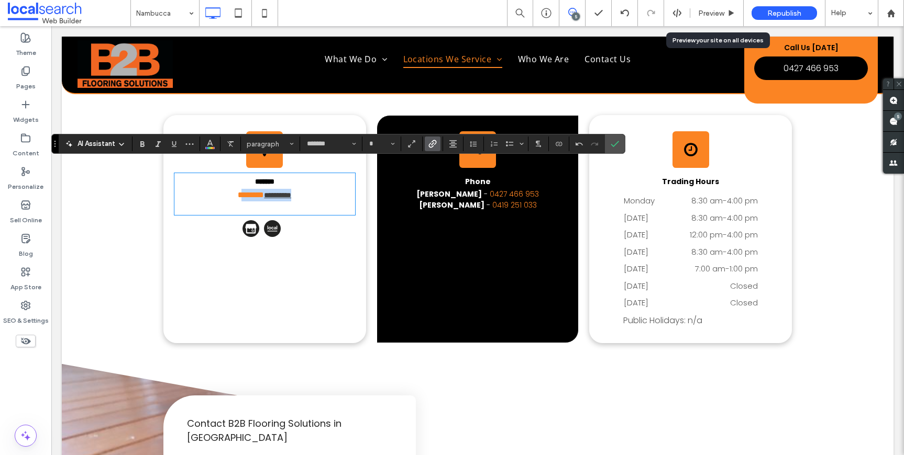
click at [284, 192] on link "**********" at bounding box center [277, 195] width 27 height 7
drag, startPoint x: 285, startPoint y: 185, endPoint x: 219, endPoint y: 183, distance: 66.0
click at [219, 189] on p "**********" at bounding box center [264, 195] width 181 height 13
type input "**"
drag, startPoint x: 260, startPoint y: 183, endPoint x: 218, endPoint y: 182, distance: 41.9
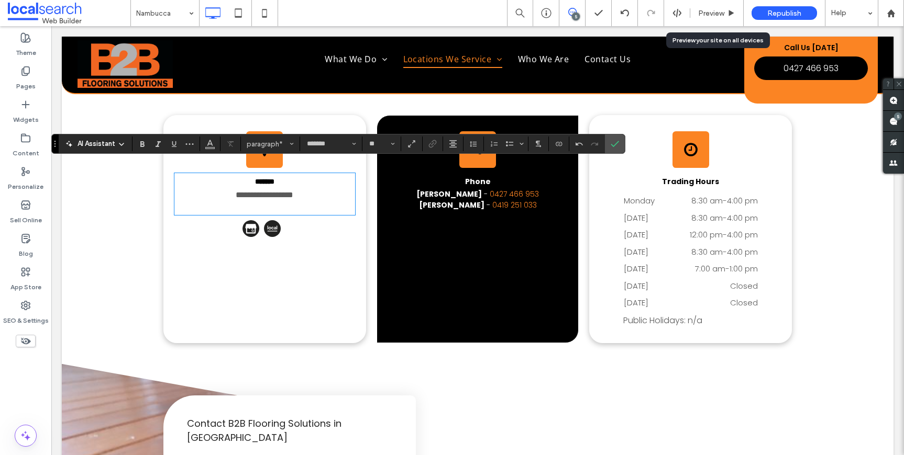
click at [218, 189] on p "**********" at bounding box center [264, 195] width 181 height 13
drag, startPoint x: 307, startPoint y: 182, endPoint x: 221, endPoint y: 183, distance: 86.4
click at [217, 189] on p "**********" at bounding box center [264, 195] width 181 height 13
drag, startPoint x: 307, startPoint y: 183, endPoint x: 216, endPoint y: 181, distance: 91.1
click at [216, 189] on p "**********" at bounding box center [264, 195] width 181 height 13
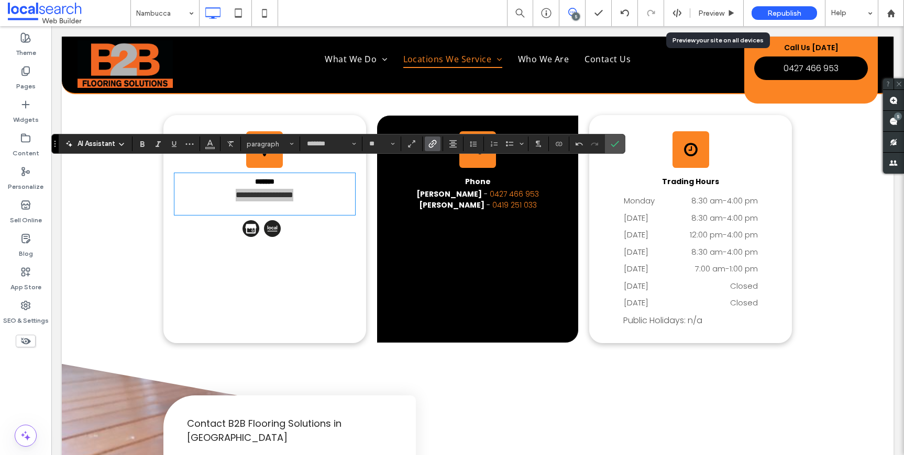
click at [430, 147] on use "Link" at bounding box center [433, 144] width 8 height 8
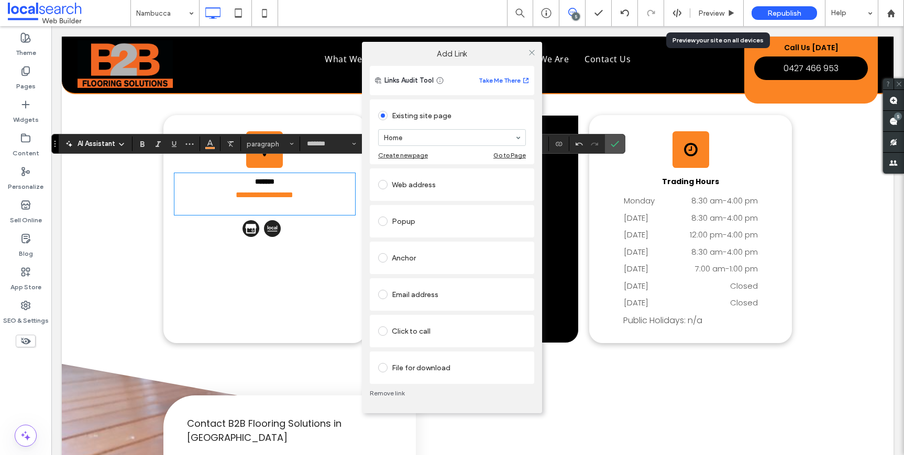
click at [423, 183] on div "Web address" at bounding box center [452, 184] width 148 height 17
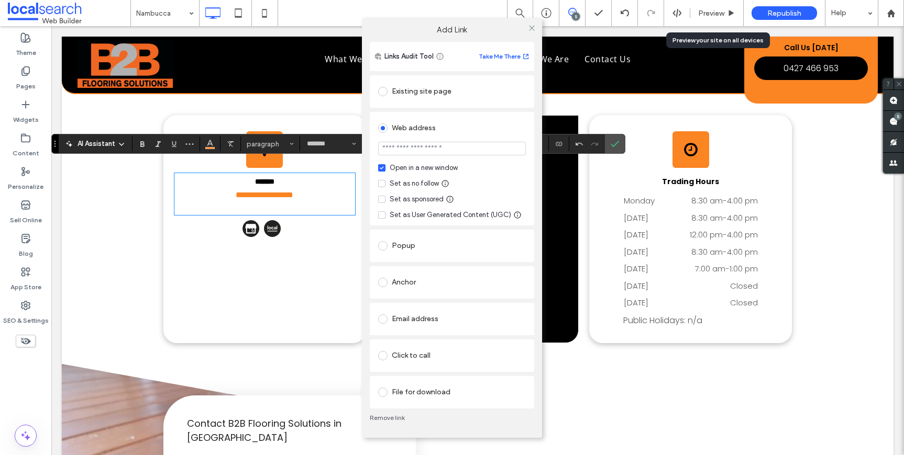
click at [444, 155] on section at bounding box center [452, 150] width 148 height 26
click at [451, 151] on input "url" at bounding box center [452, 149] width 148 height 14
paste input "**********"
type input "**********"
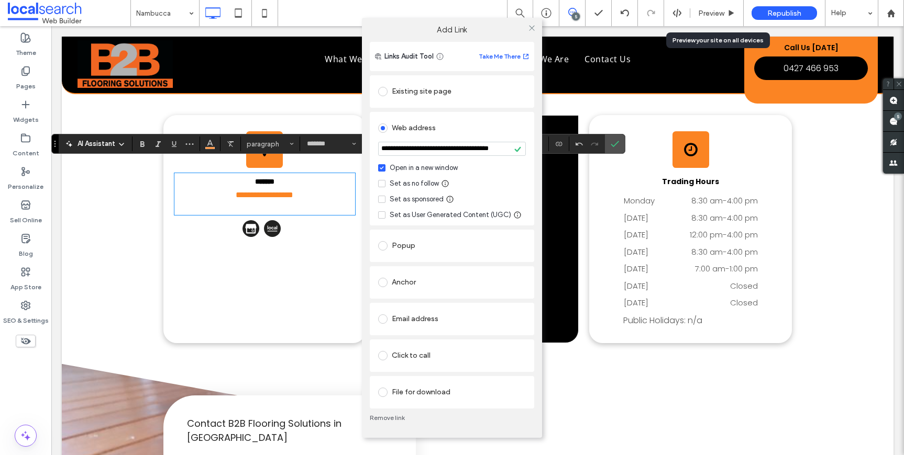
scroll to position [0, 0]
click at [426, 181] on div "Set as no follow" at bounding box center [414, 184] width 49 height 10
click at [529, 26] on icon at bounding box center [532, 28] width 8 height 8
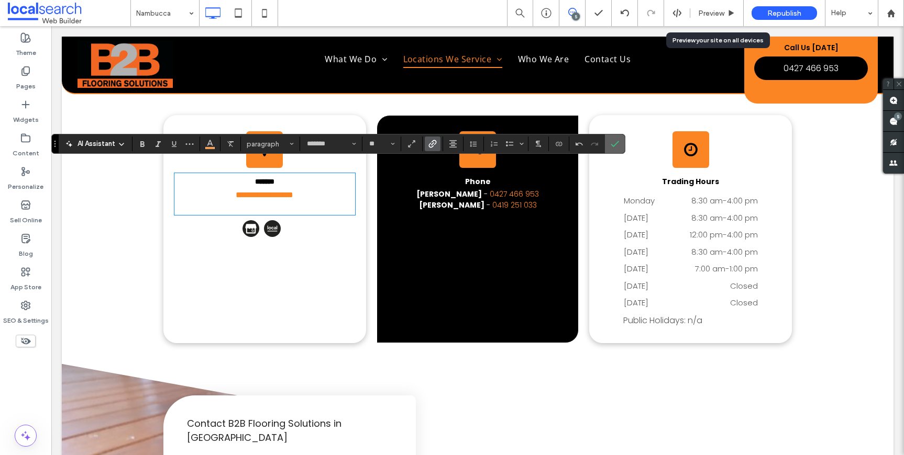
click at [614, 146] on icon "Confirm" at bounding box center [614, 144] width 8 height 8
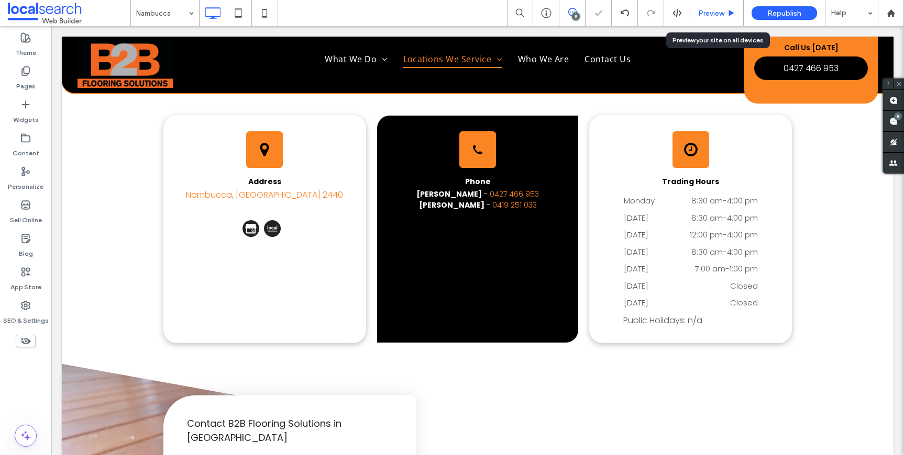
click at [713, 12] on span "Preview" at bounding box center [711, 13] width 26 height 9
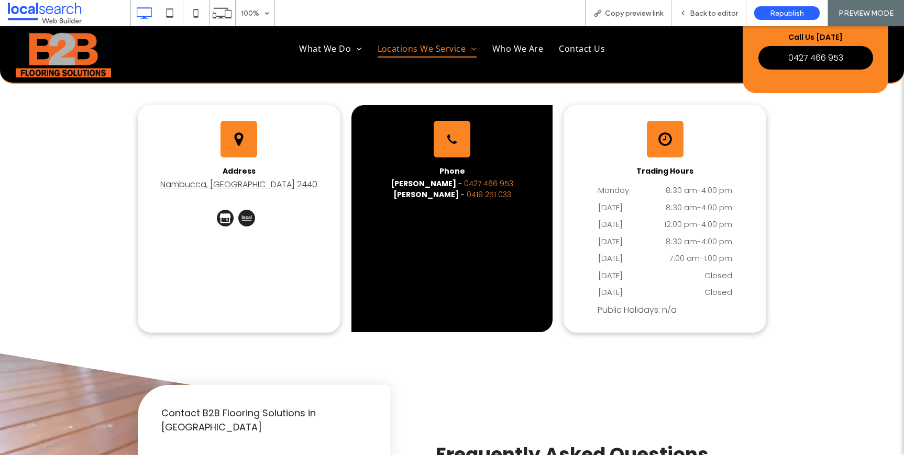
click at [215, 179] on link "Nambucca, NSW 2440" at bounding box center [238, 185] width 157 height 12
click at [264, 179] on link "Nambucca, NSW 2440" at bounding box center [238, 185] width 157 height 12
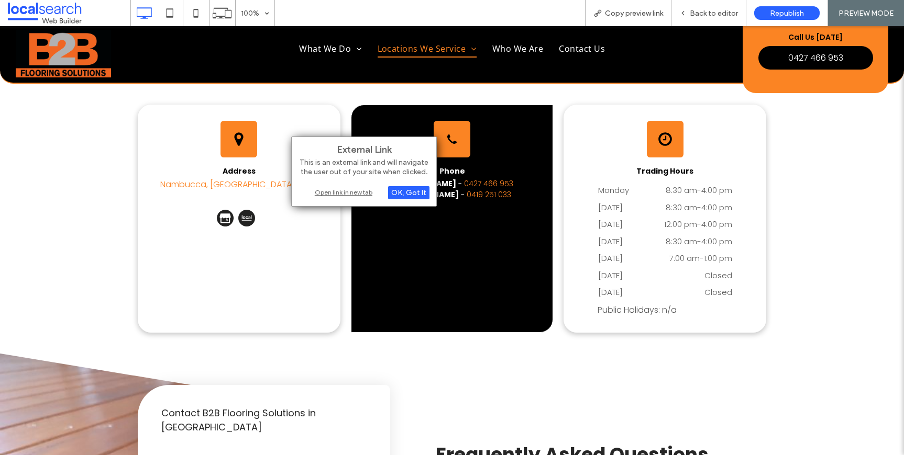
click at [329, 192] on div "Open link in new tab" at bounding box center [363, 192] width 131 height 11
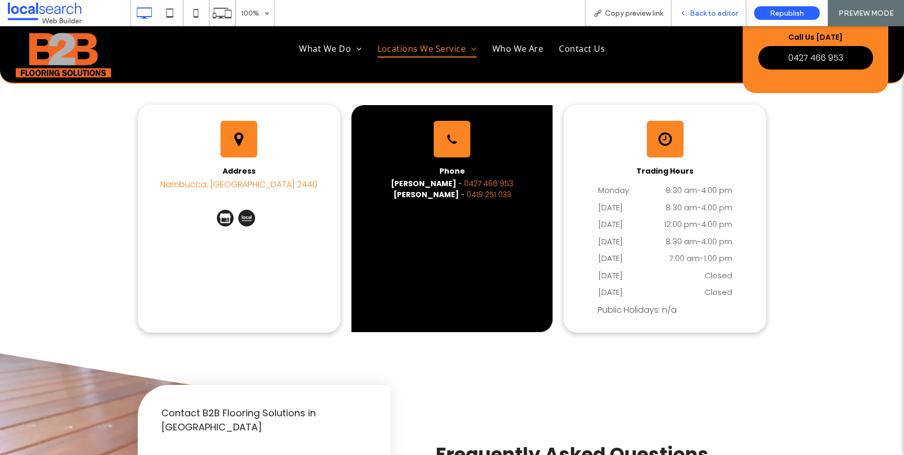
click at [711, 12] on span "Back to editor" at bounding box center [713, 13] width 48 height 9
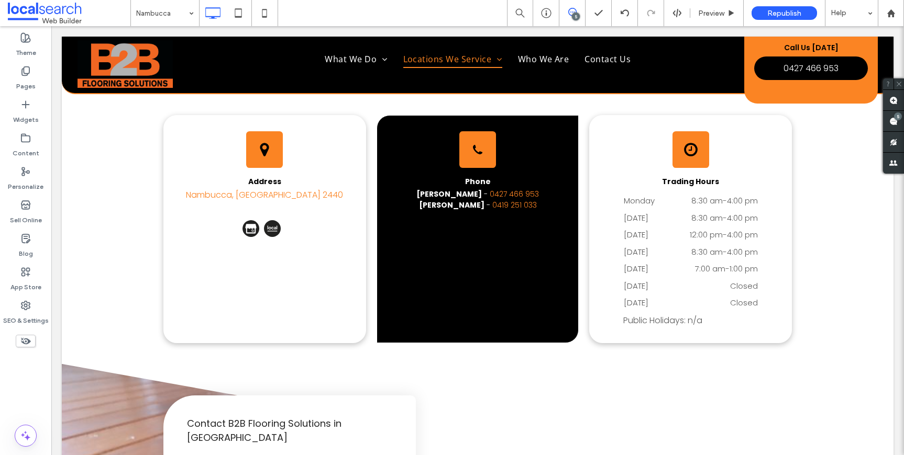
click at [572, 12] on use at bounding box center [572, 12] width 8 height 8
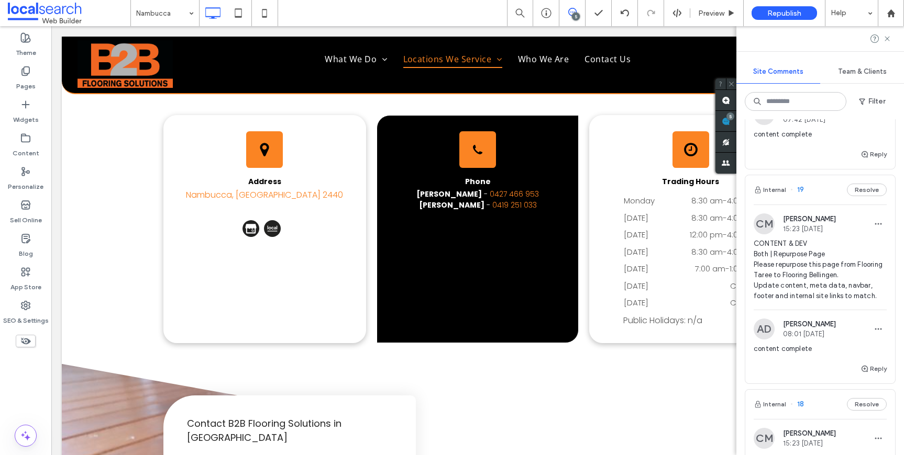
scroll to position [388, 0]
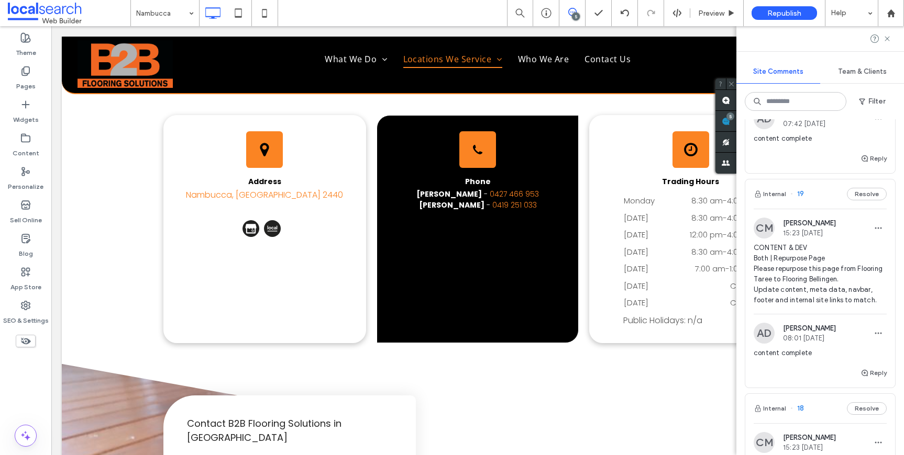
click at [817, 308] on div "CONTENT & DEV Both | Repurpose Page Please repurpose this page from Flooring Ta…" at bounding box center [819, 278] width 133 height 71
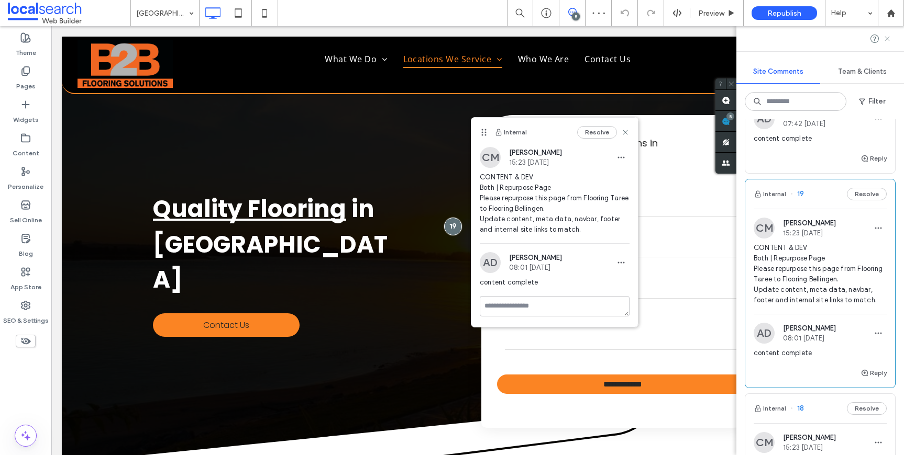
click at [831, 39] on icon at bounding box center [887, 39] width 8 height 8
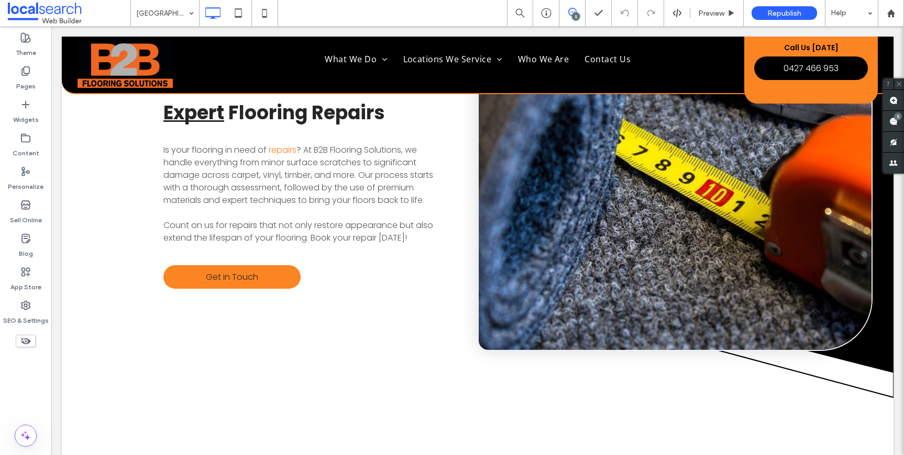
scroll to position [2175, 0]
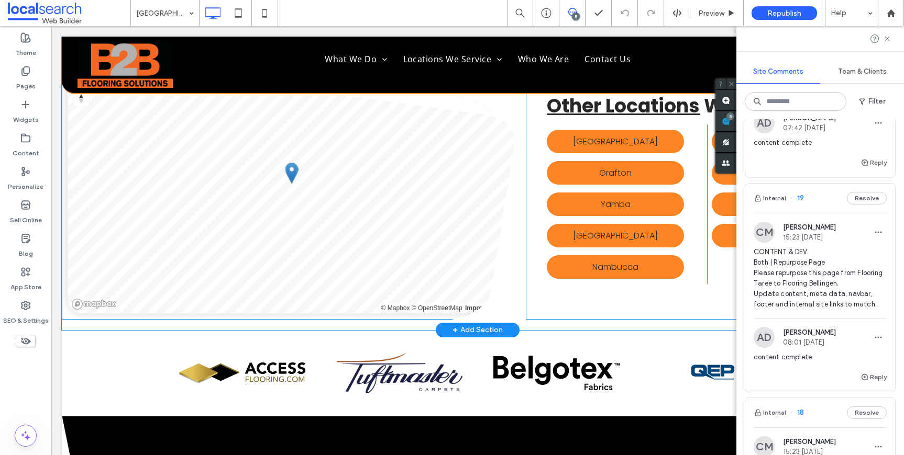
scroll to position [3333, 0]
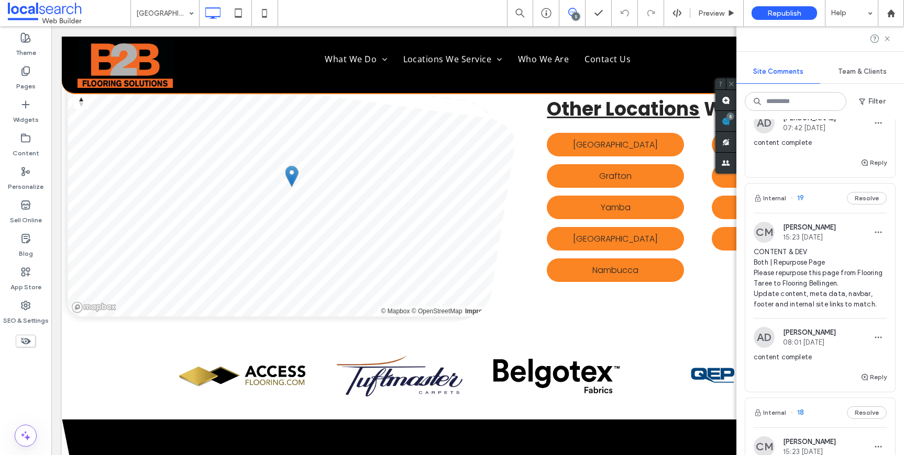
click at [831, 43] on div at bounding box center [820, 38] width 168 height 25
click at [24, 79] on label "Pages" at bounding box center [25, 83] width 19 height 15
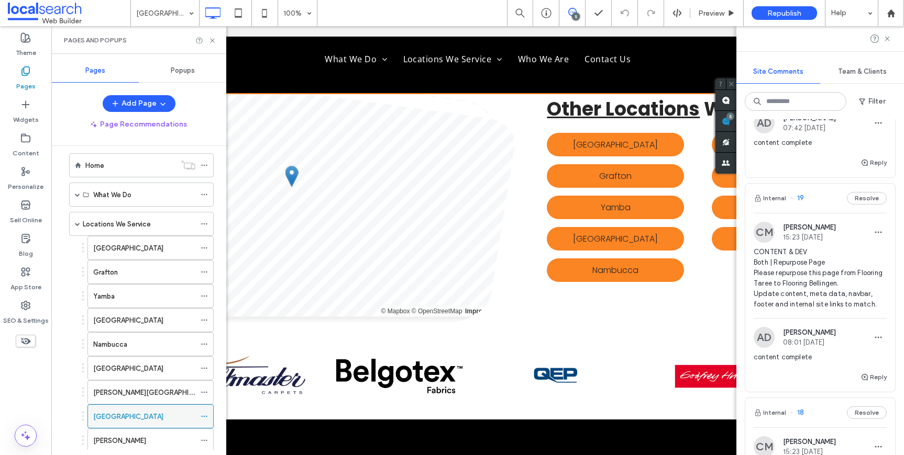
scroll to position [23, 0]
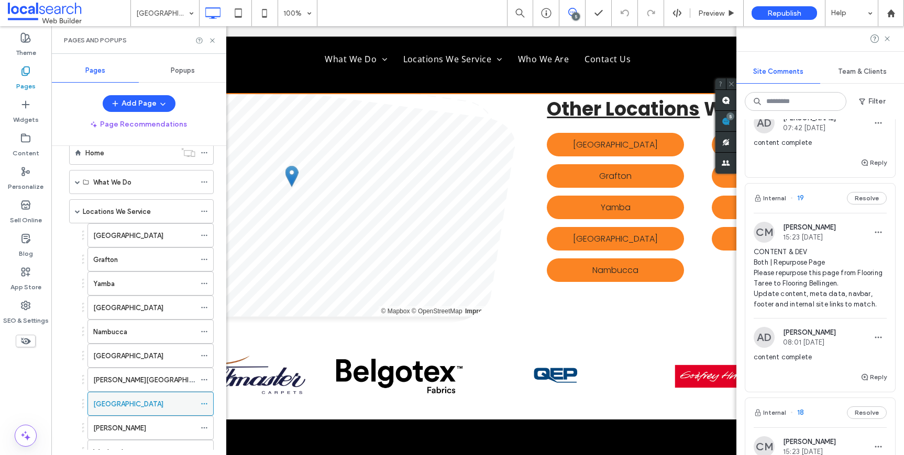
click at [206, 404] on use at bounding box center [204, 405] width 6 height 2
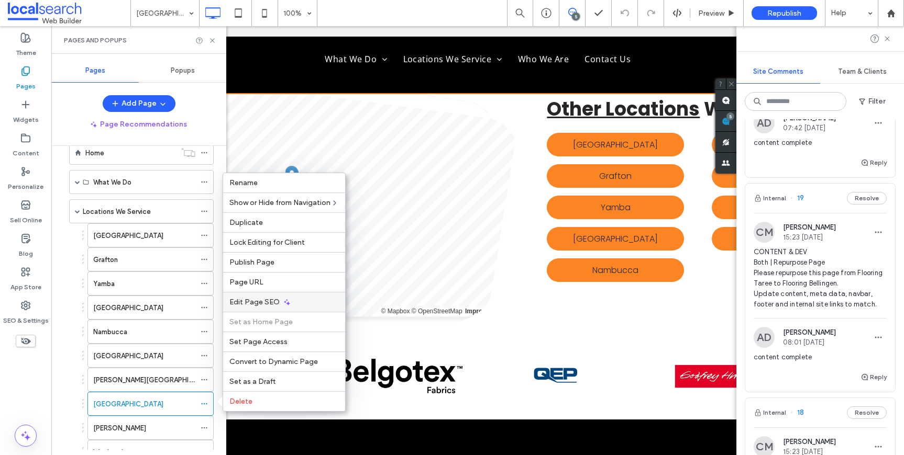
click at [257, 295] on div "Edit Page SEO" at bounding box center [284, 302] width 122 height 20
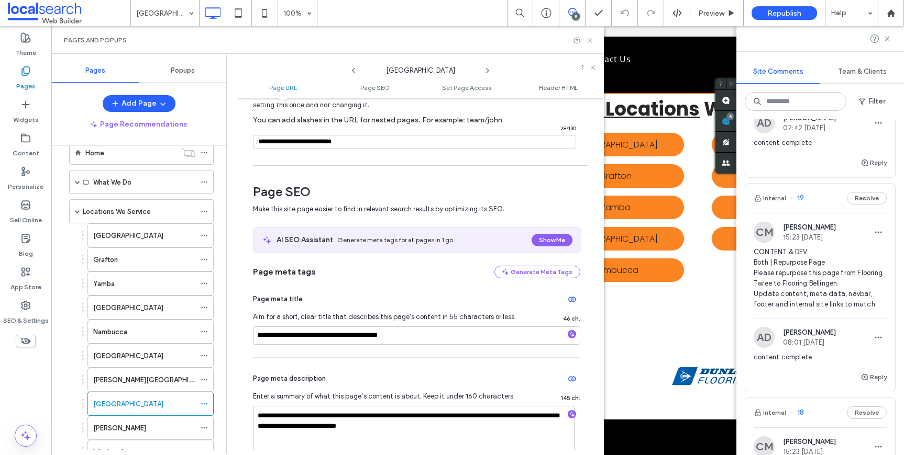
scroll to position [0, 0]
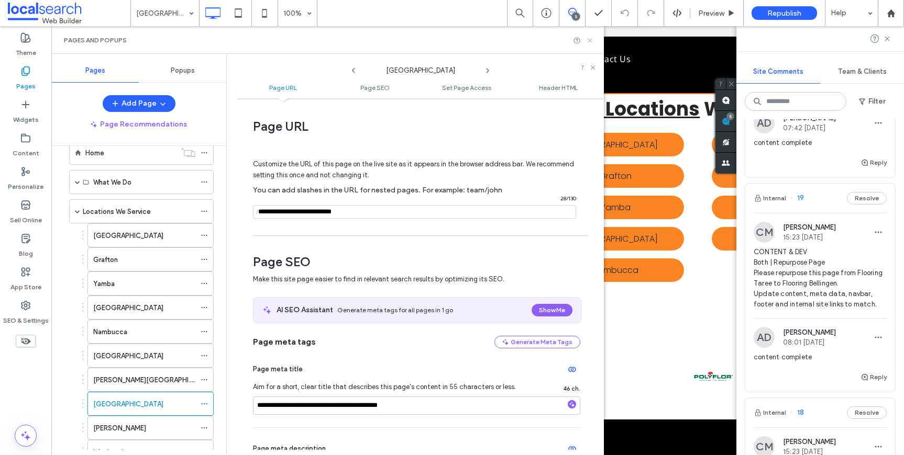
drag, startPoint x: 590, startPoint y: 39, endPoint x: 563, endPoint y: 13, distance: 37.4
click at [590, 39] on icon at bounding box center [590, 41] width 8 height 8
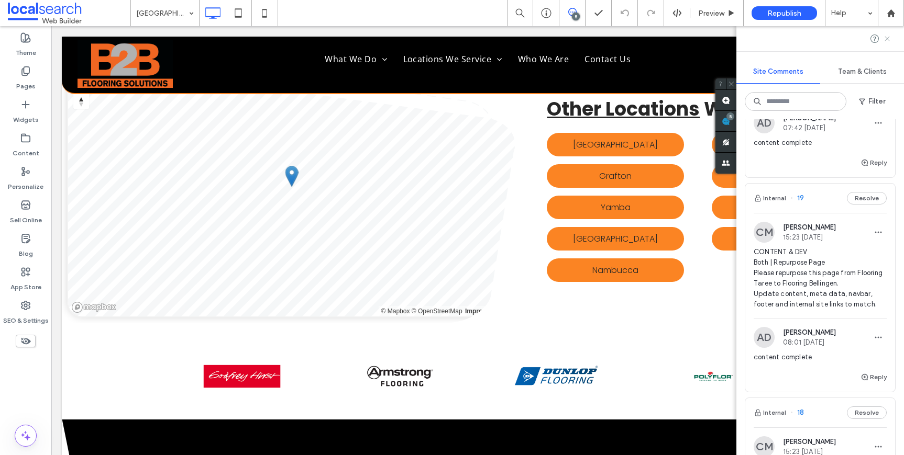
click at [831, 39] on icon at bounding box center [887, 39] width 8 height 8
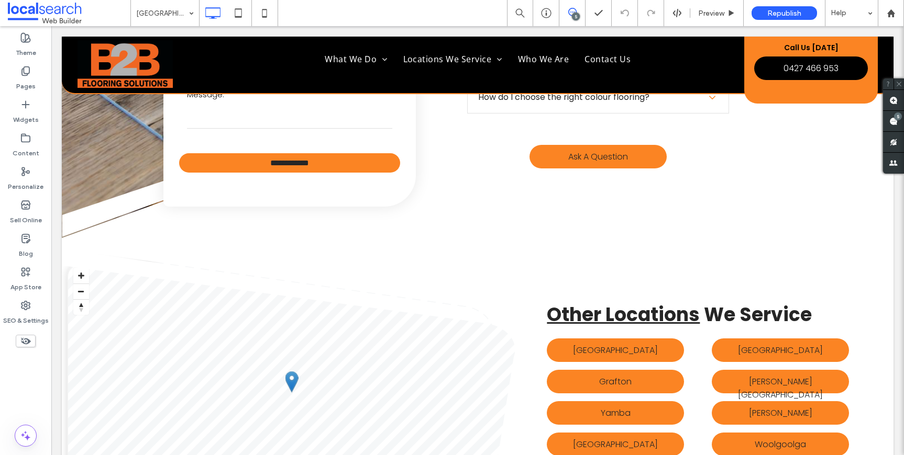
scroll to position [3794, 0]
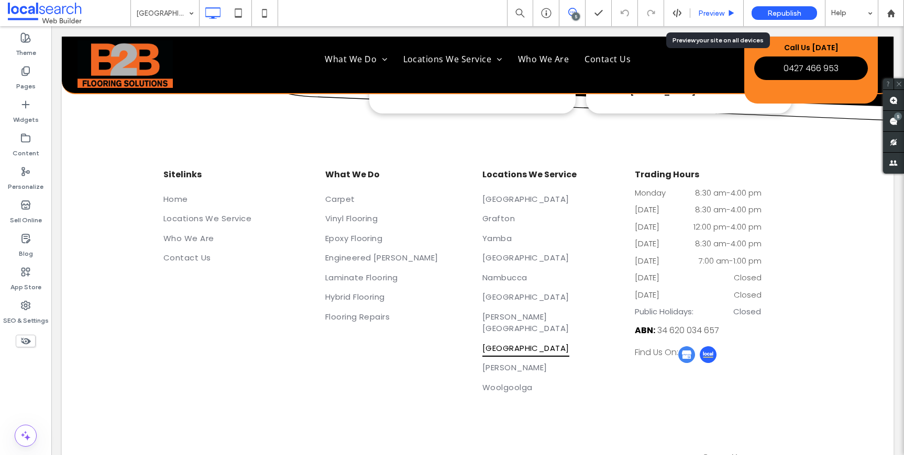
click at [722, 13] on span "Preview" at bounding box center [711, 13] width 26 height 9
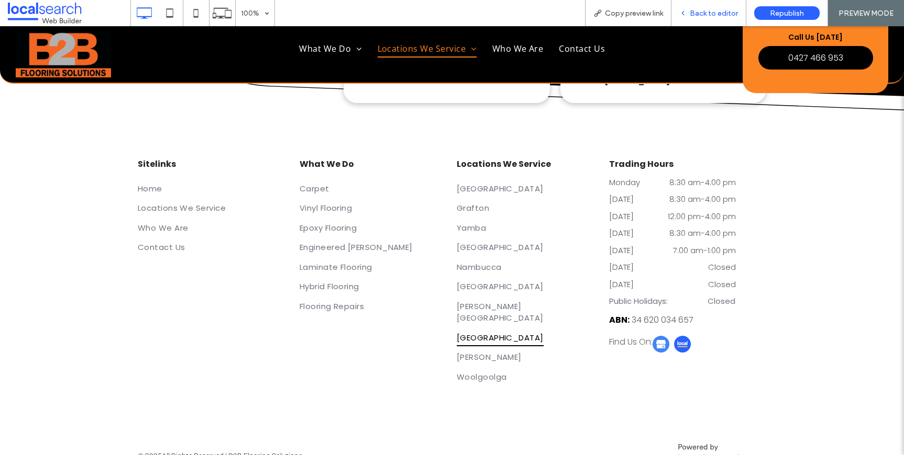
scroll to position [3765, 0]
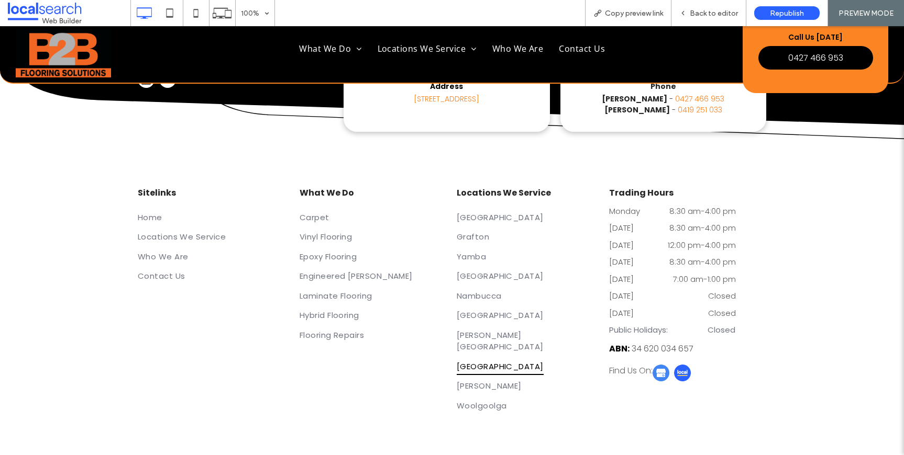
click at [665, 365] on img at bounding box center [660, 373] width 17 height 17
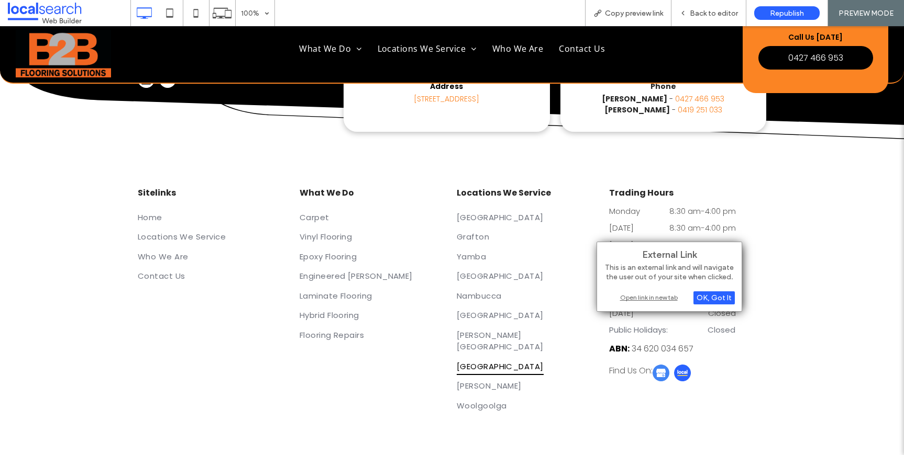
click at [654, 294] on div "Open link in new tab" at bounding box center [669, 297] width 131 height 11
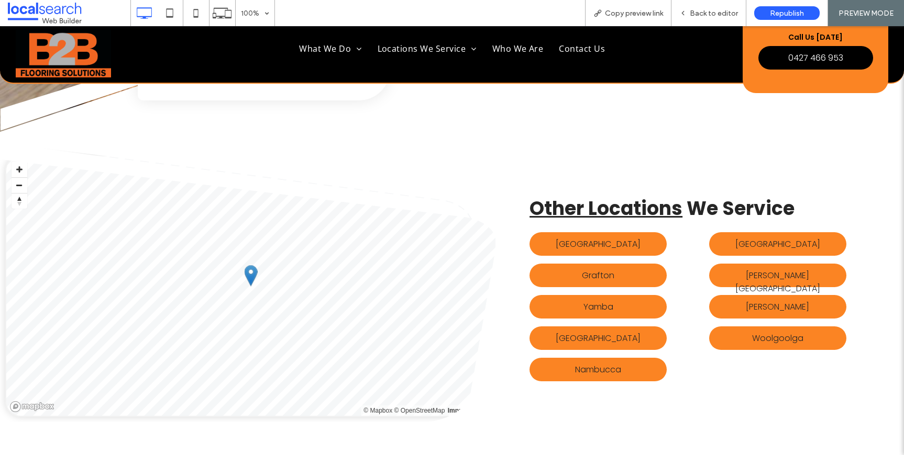
scroll to position [3230, 0]
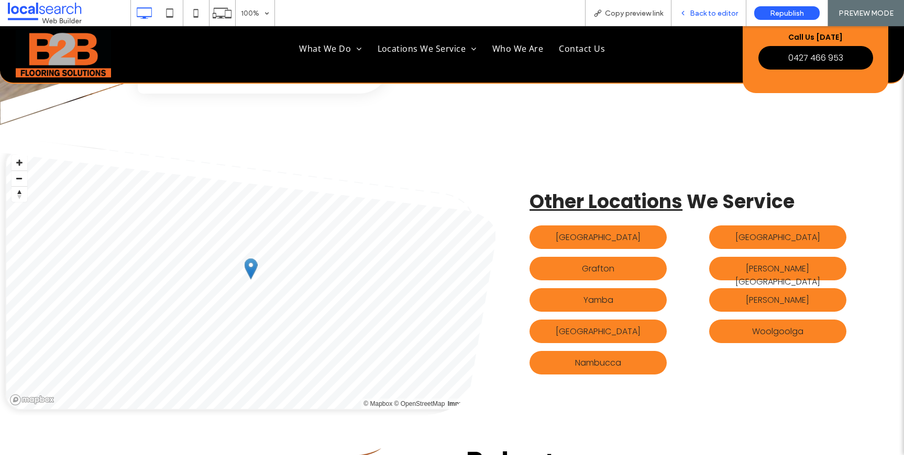
click at [695, 10] on span "Back to editor" at bounding box center [713, 13] width 48 height 9
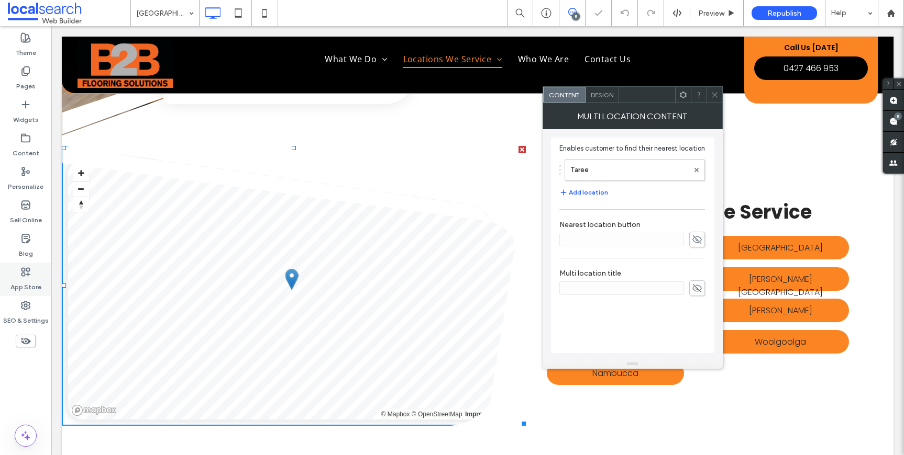
drag, startPoint x: 34, startPoint y: 313, endPoint x: 42, endPoint y: 293, distance: 21.1
click at [35, 313] on label "SEO & Settings" at bounding box center [26, 318] width 46 height 15
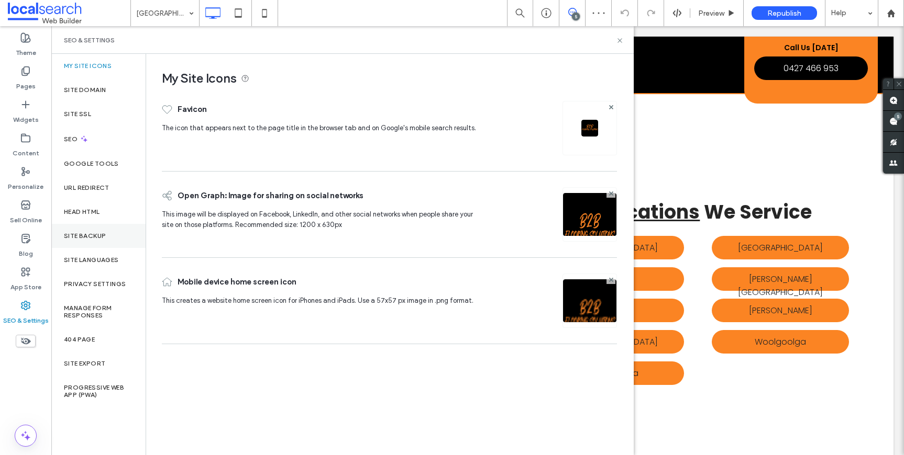
click at [94, 244] on div "Site Backup" at bounding box center [98, 236] width 94 height 24
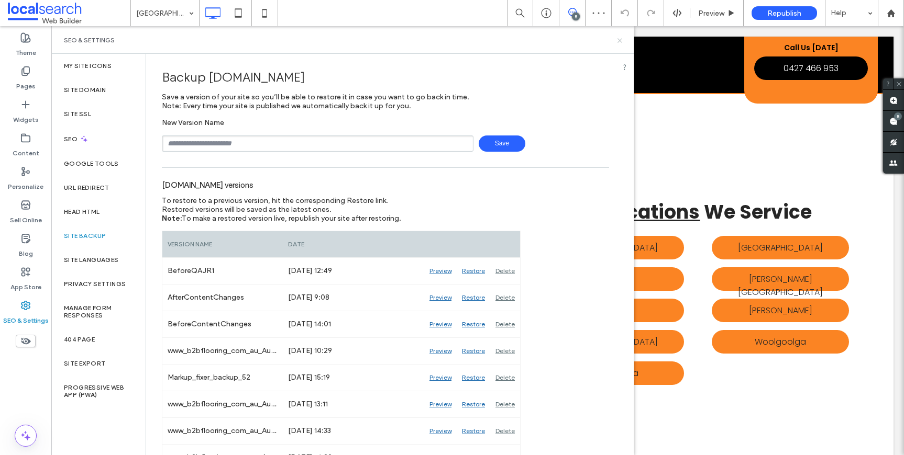
click at [619, 40] on use at bounding box center [619, 40] width 4 height 4
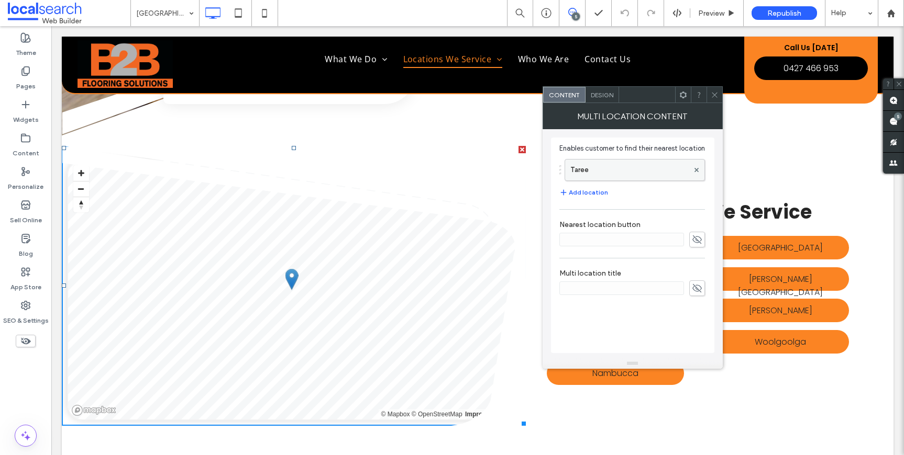
click at [587, 173] on label "Taree" at bounding box center [629, 170] width 118 height 21
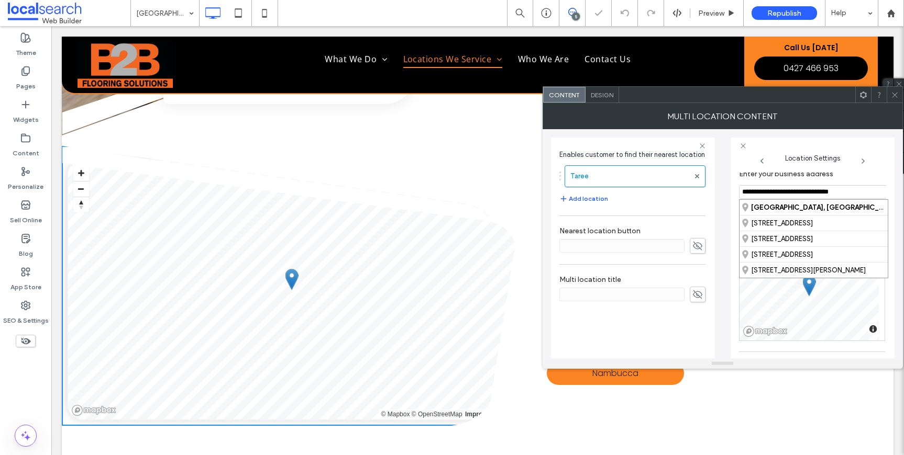
drag, startPoint x: 760, startPoint y: 194, endPoint x: 732, endPoint y: 190, distance: 28.1
click at [732, 190] on div "**********" at bounding box center [812, 248] width 164 height 221
click at [795, 203] on div "Bellingen, New South Wales, Australia" at bounding box center [813, 207] width 148 height 15
type input "**********"
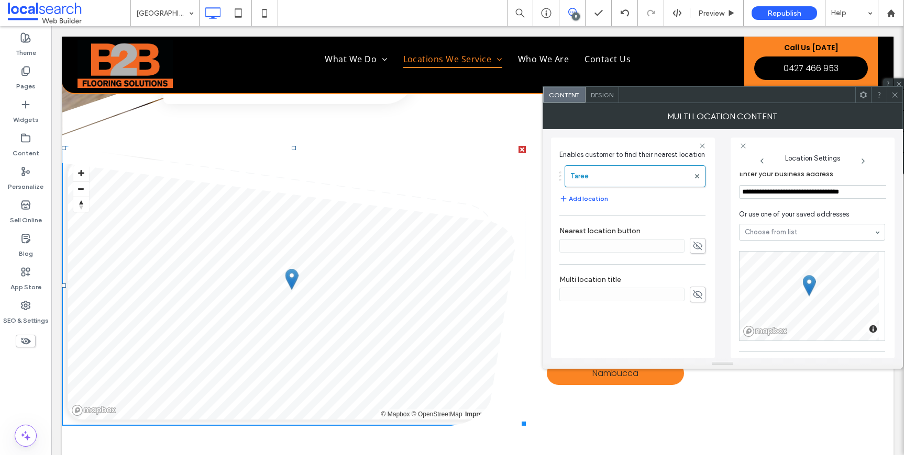
drag, startPoint x: 898, startPoint y: 90, endPoint x: 878, endPoint y: 99, distance: 21.3
click at [831, 90] on div at bounding box center [894, 95] width 16 height 16
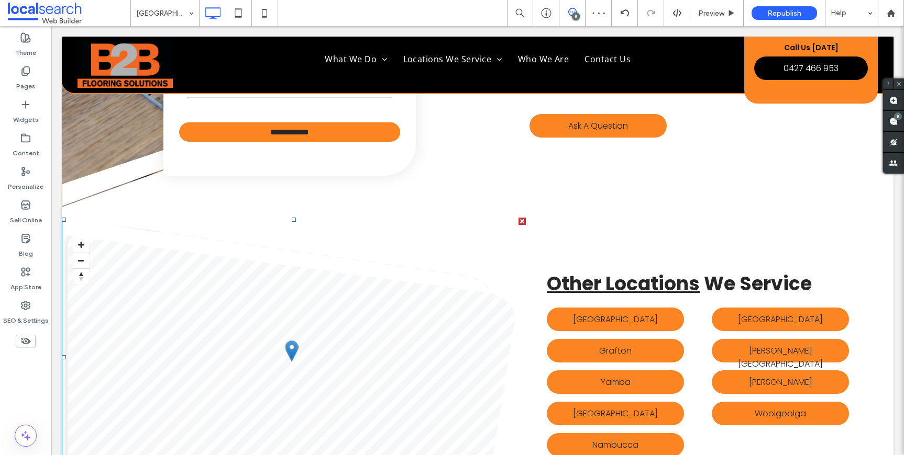
scroll to position [3175, 0]
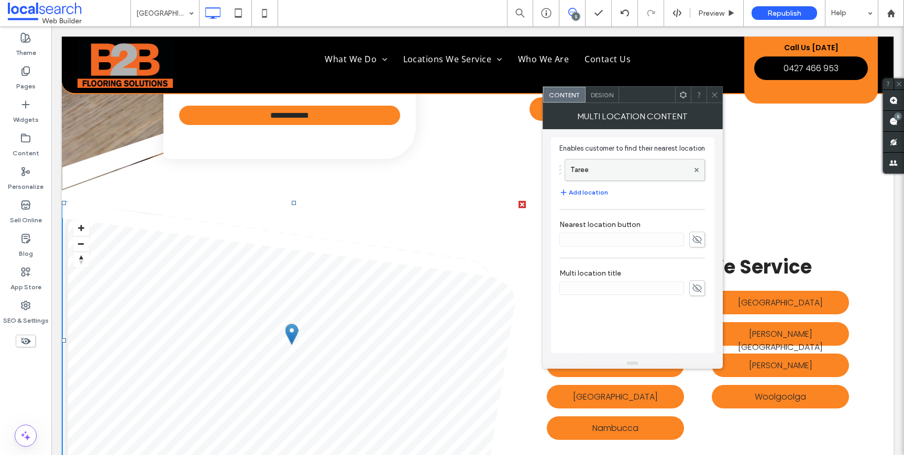
click at [621, 172] on label "Taree" at bounding box center [629, 170] width 118 height 21
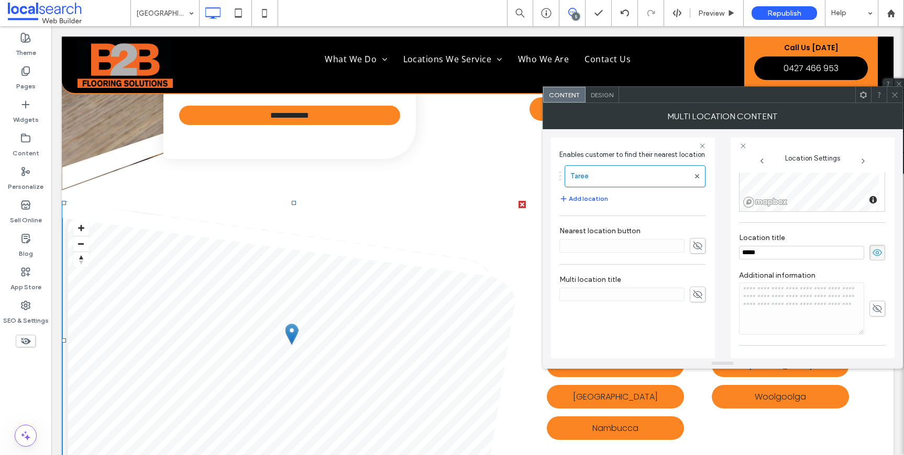
scroll to position [0, 0]
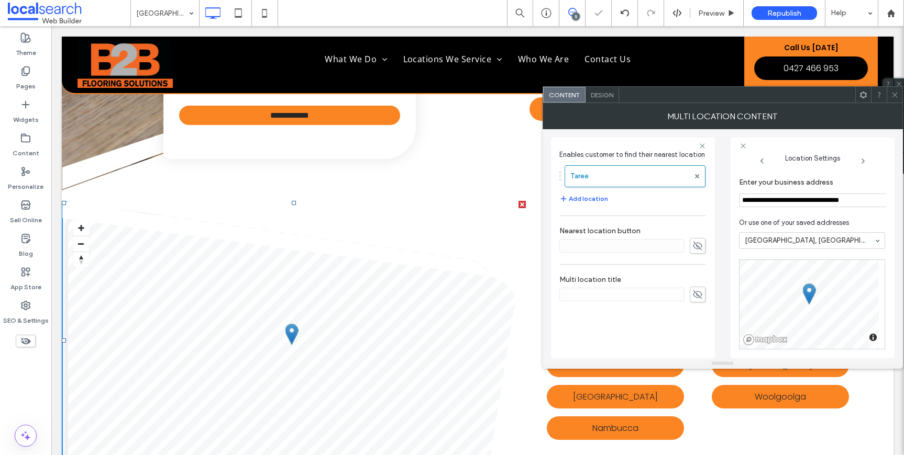
click at [831, 97] on icon at bounding box center [895, 95] width 8 height 8
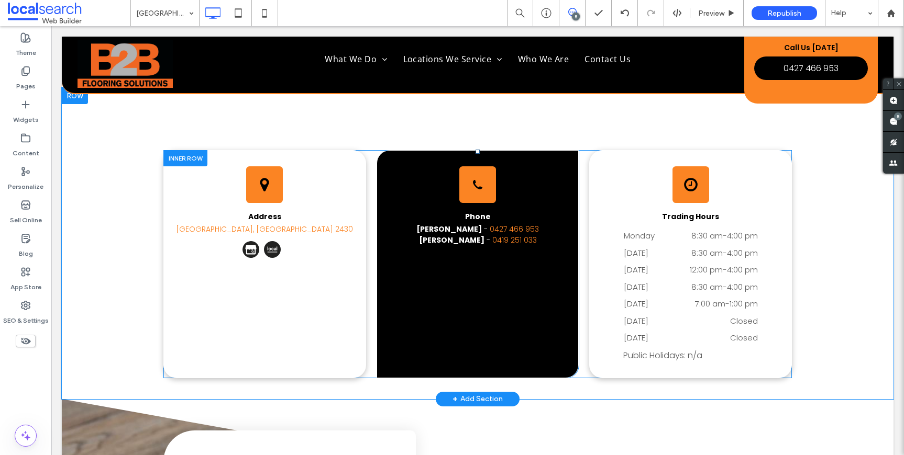
scroll to position [2495, 0]
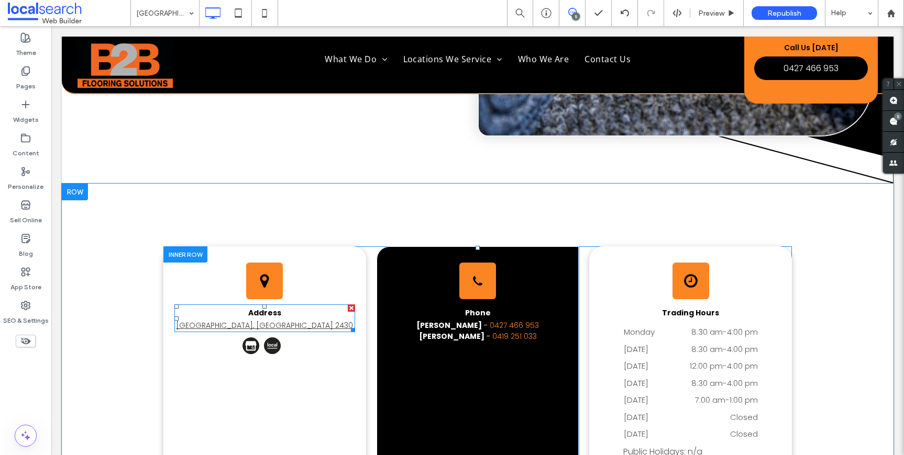
click at [279, 320] on link "Taree, NSW 2430" at bounding box center [264, 325] width 177 height 10
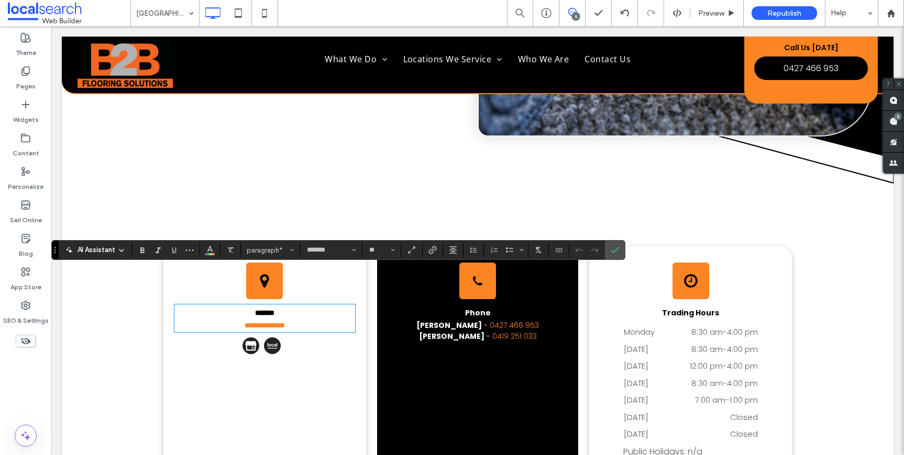
click at [298, 320] on p "**********" at bounding box center [264, 325] width 181 height 11
drag, startPoint x: 299, startPoint y: 290, endPoint x: 229, endPoint y: 287, distance: 69.7
click at [229, 320] on p "**********" at bounding box center [264, 325] width 181 height 11
drag, startPoint x: 319, startPoint y: 286, endPoint x: 308, endPoint y: 289, distance: 11.4
click at [319, 320] on p "**********" at bounding box center [264, 325] width 181 height 11
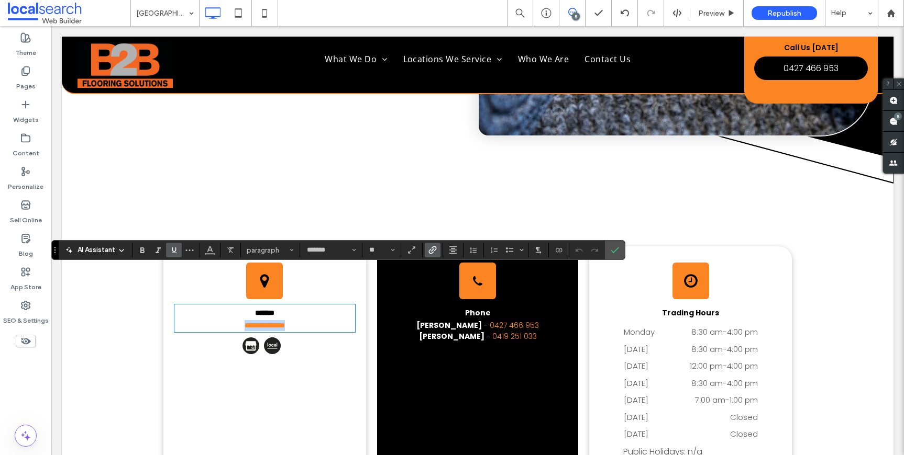
drag, startPoint x: 309, startPoint y: 288, endPoint x: 230, endPoint y: 290, distance: 79.1
click at [229, 320] on p "**********" at bounding box center [264, 325] width 181 height 11
click at [427, 253] on label "Link" at bounding box center [433, 250] width 16 height 15
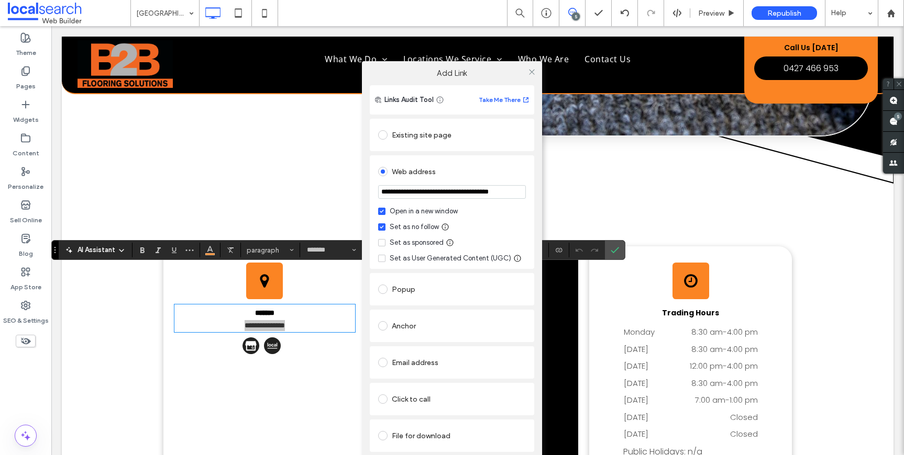
click at [431, 133] on div "Existing site page" at bounding box center [452, 135] width 148 height 17
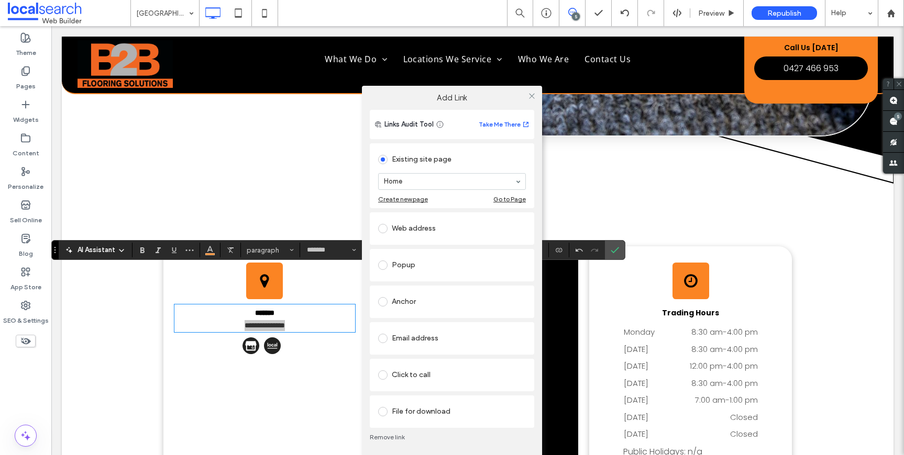
click at [392, 439] on link "Remove link" at bounding box center [452, 437] width 164 height 8
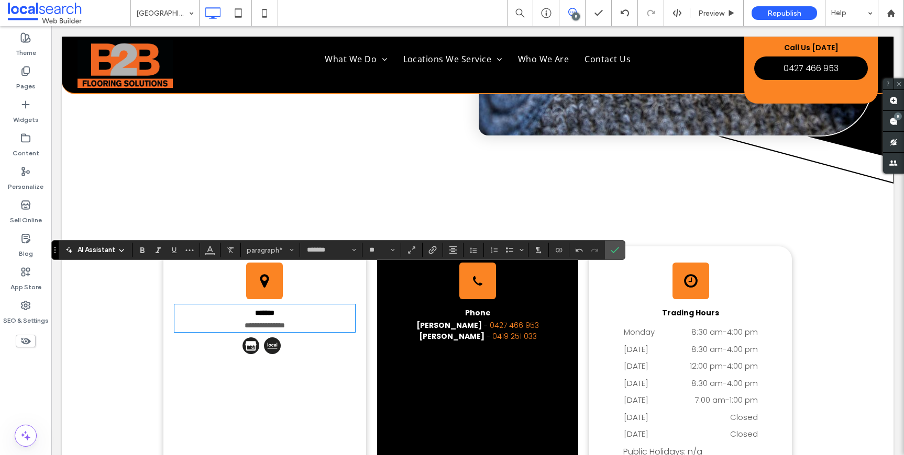
click at [282, 322] on span "**********" at bounding box center [264, 325] width 40 height 7
drag, startPoint x: 251, startPoint y: 288, endPoint x: 229, endPoint y: 288, distance: 22.5
click at [229, 320] on p "**********" at bounding box center [264, 325] width 181 height 11
type input "**"
drag, startPoint x: 250, startPoint y: 290, endPoint x: 233, endPoint y: 288, distance: 17.3
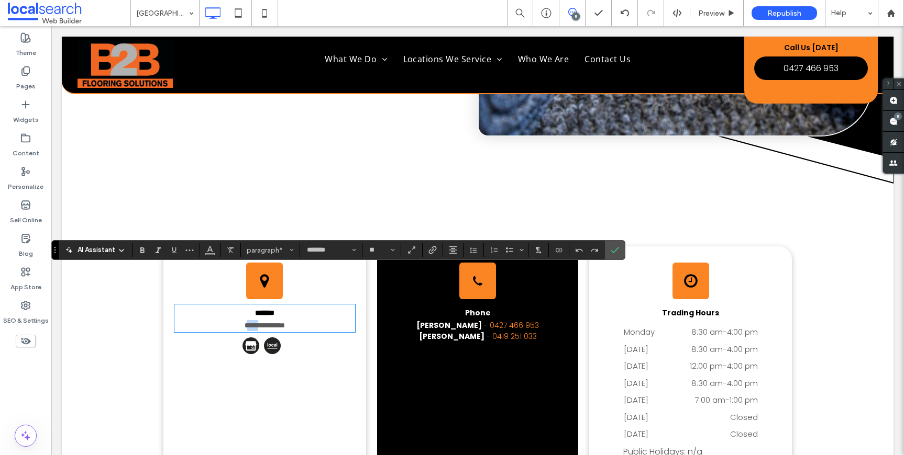
click at [244, 322] on span "**********" at bounding box center [264, 325] width 40 height 7
click at [241, 322] on span "**********" at bounding box center [264, 325] width 48 height 7
drag, startPoint x: 303, startPoint y: 292, endPoint x: 224, endPoint y: 290, distance: 79.6
click at [223, 320] on p "**********" at bounding box center [264, 325] width 181 height 11
click at [430, 250] on icon "Link" at bounding box center [432, 250] width 8 height 8
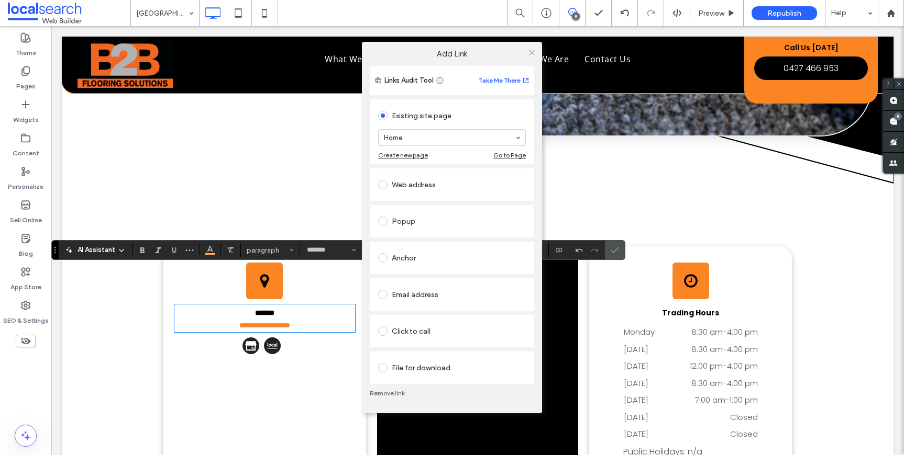
click at [487, 108] on div "Existing site page" at bounding box center [452, 115] width 148 height 17
click at [435, 190] on div "Web address" at bounding box center [452, 184] width 148 height 17
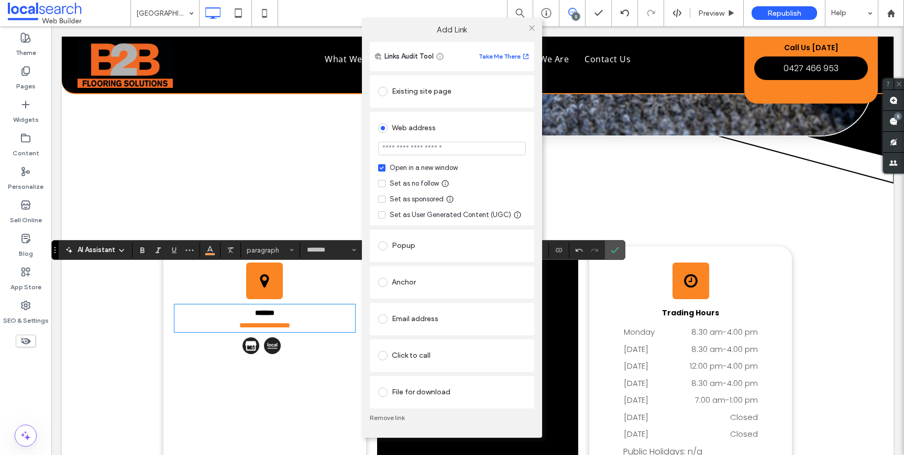
click at [433, 144] on input "url" at bounding box center [452, 149] width 148 height 14
paste input "**********"
type input "**********"
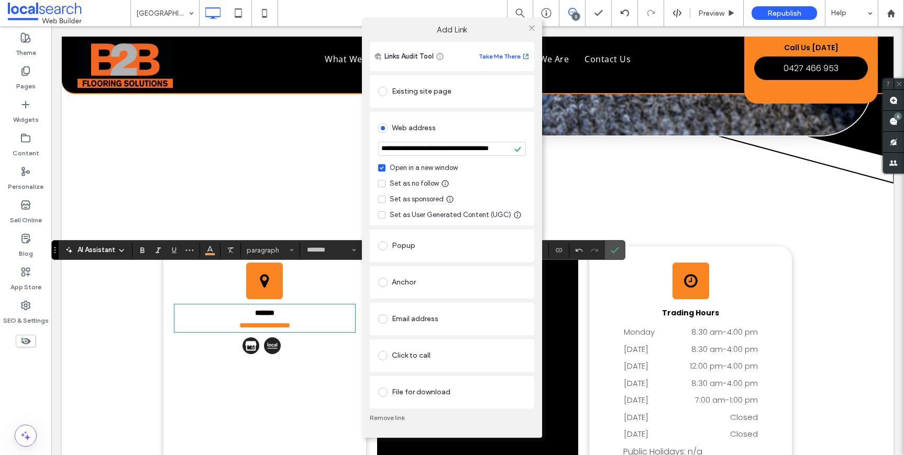
click at [418, 182] on div "Set as no follow" at bounding box center [414, 184] width 49 height 10
click at [535, 27] on icon at bounding box center [532, 28] width 8 height 8
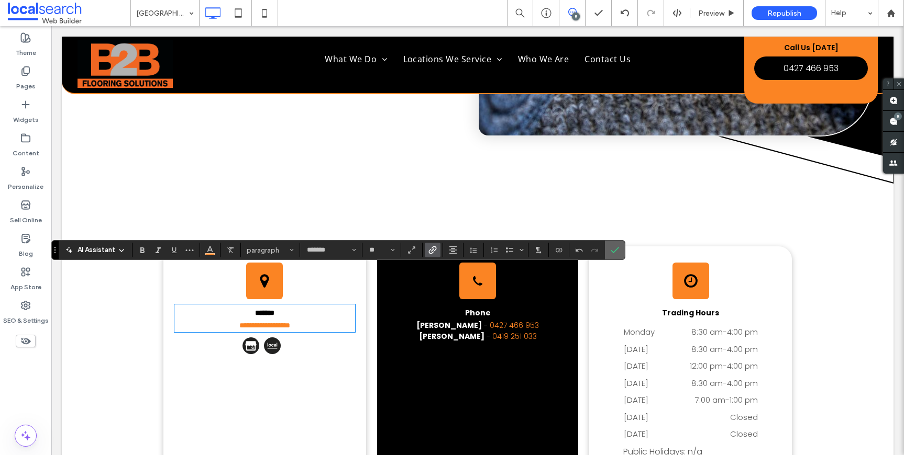
click at [614, 247] on icon "Confirm" at bounding box center [614, 250] width 8 height 8
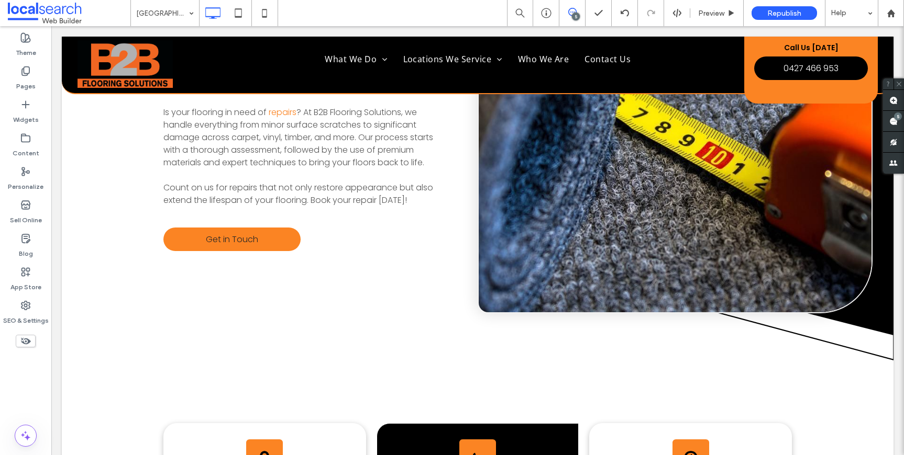
scroll to position [2309, 0]
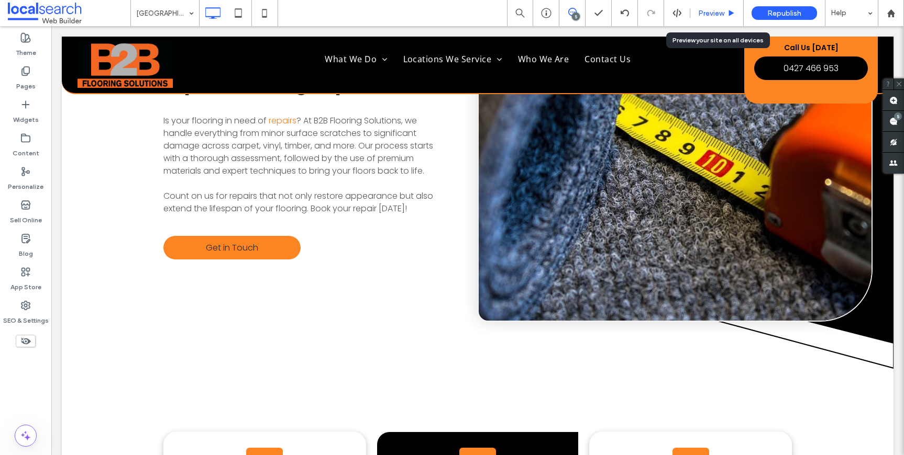
click at [735, 9] on icon at bounding box center [731, 13] width 8 height 8
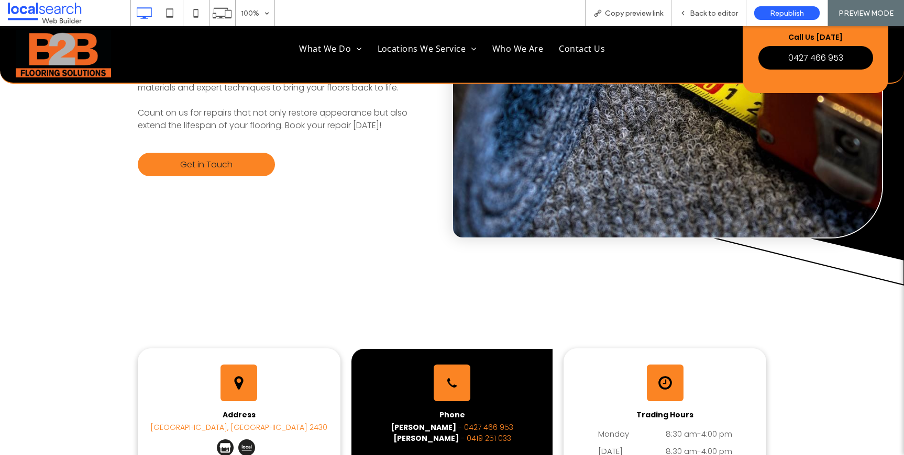
scroll to position [2414, 0]
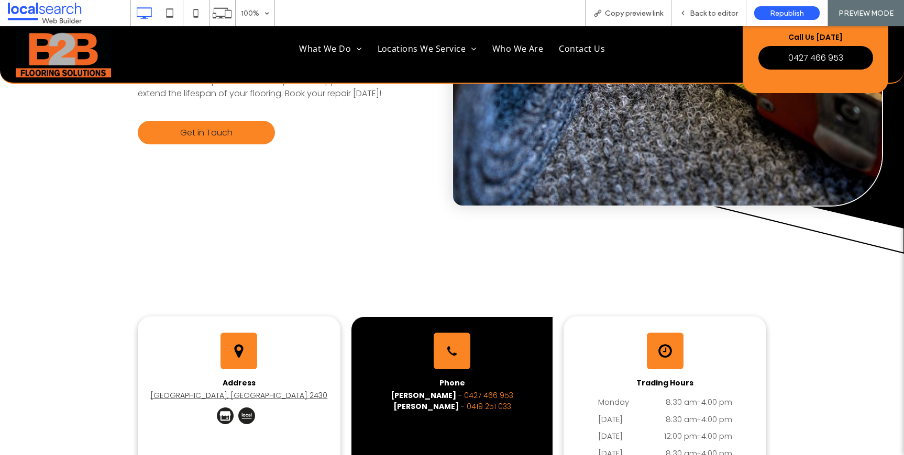
click at [249, 391] on link "Bellingen, NSW 2430" at bounding box center [238, 396] width 177 height 10
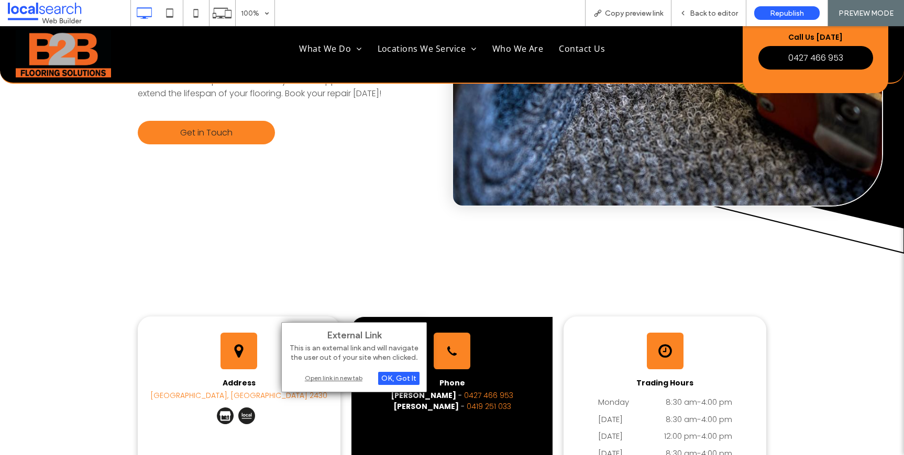
click at [330, 381] on div "Open link in new tab" at bounding box center [353, 378] width 131 height 11
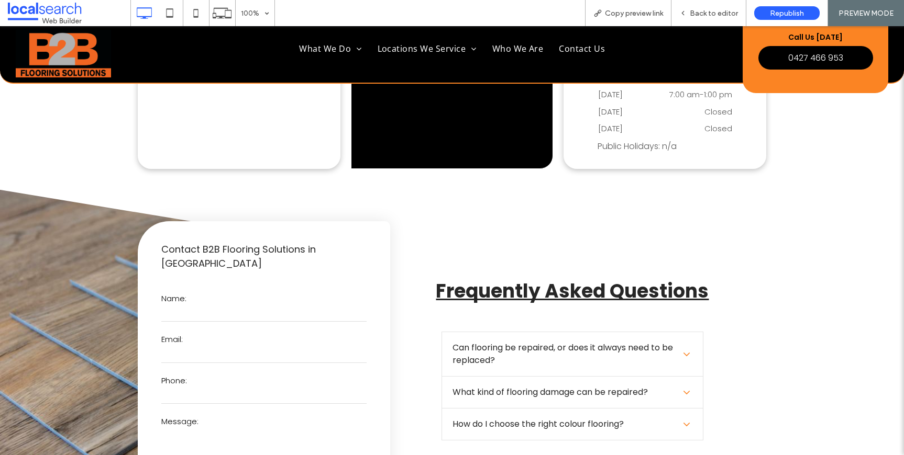
scroll to position [2453, 0]
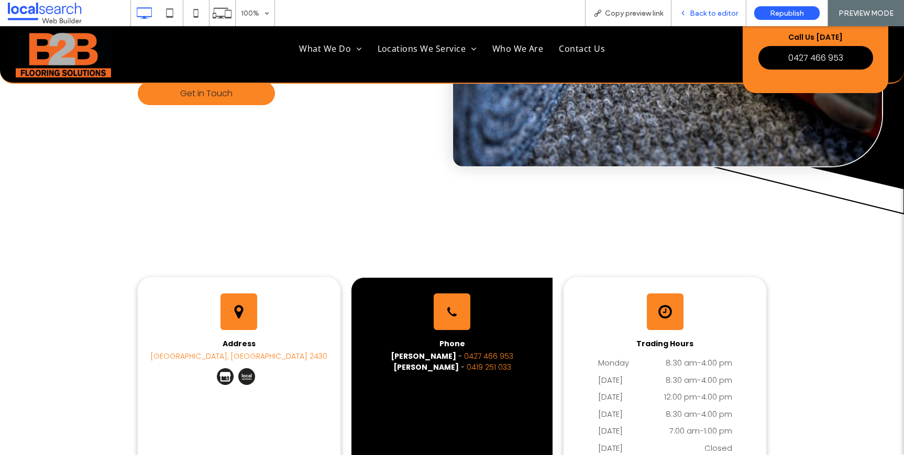
click at [715, 17] on span "Back to editor" at bounding box center [713, 13] width 48 height 9
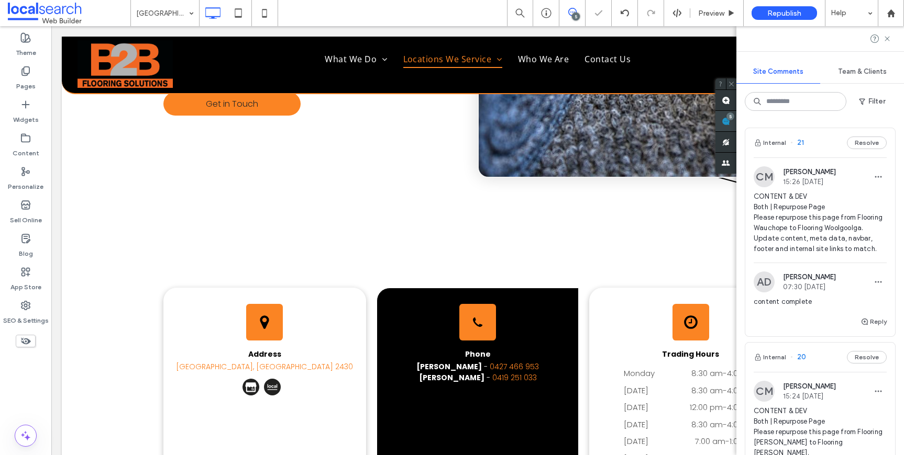
click at [888, 124] on div "Site Comments Team & Clients Filter Internal 21 Resolve CM Chayce McLoughlin 15…" at bounding box center [820, 240] width 168 height 429
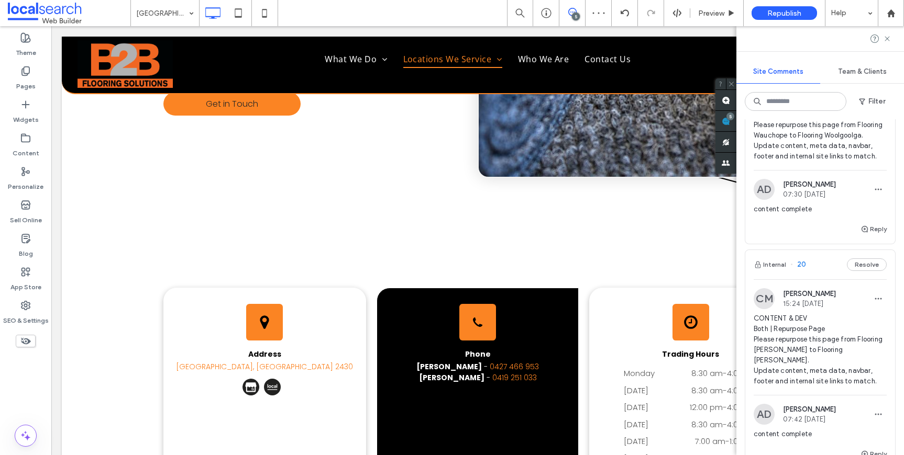
scroll to position [737, 0]
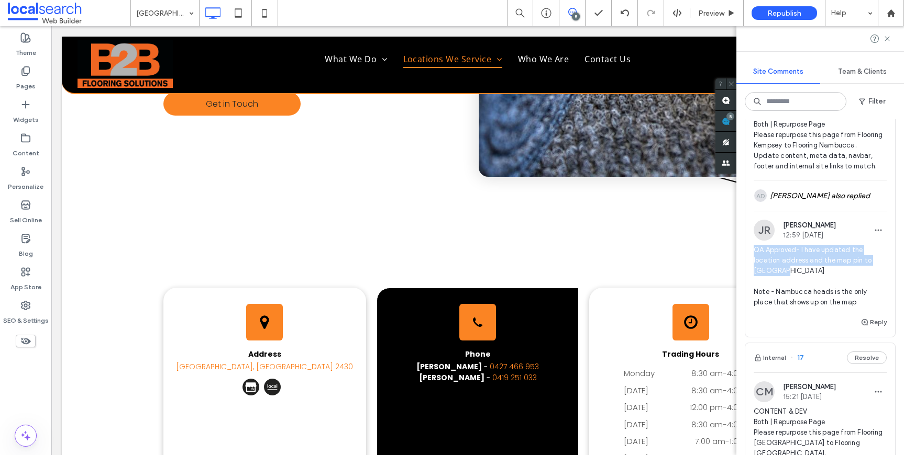
drag, startPoint x: 804, startPoint y: 279, endPoint x: 749, endPoint y: 261, distance: 58.3
click at [749, 261] on div "JR Jackson Ryan 12:59 Sep 15 2025 QA Approved- I have updated the location addr…" at bounding box center [820, 268] width 150 height 96
copy span "QA Approved- I have updated the location address and the map pin to Nambucca"
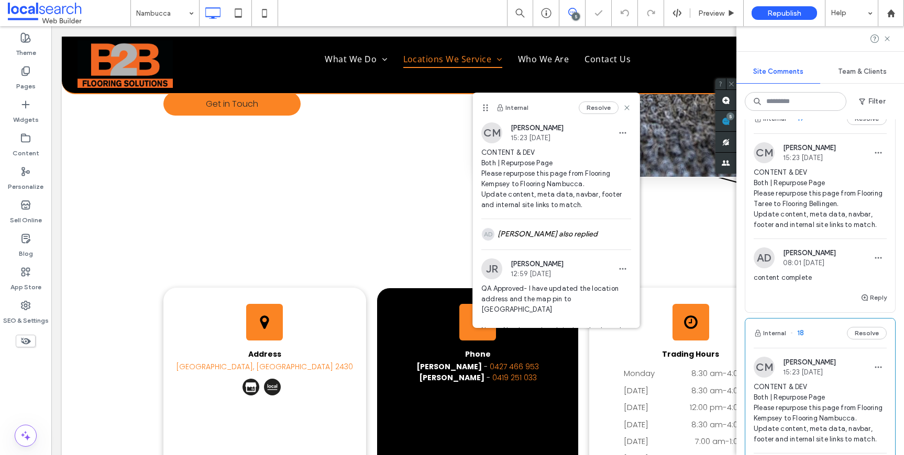
scroll to position [390, 0]
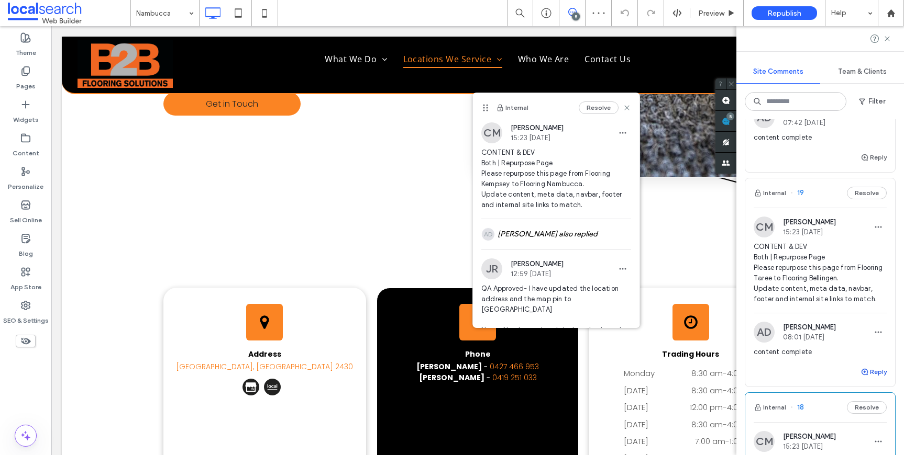
click at [872, 371] on button "Reply" at bounding box center [873, 372] width 26 height 13
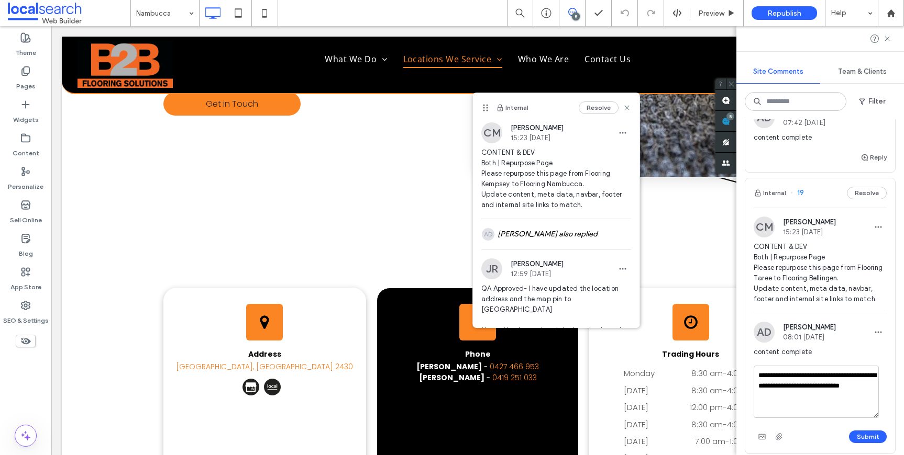
drag, startPoint x: 805, startPoint y: 396, endPoint x: 750, endPoint y: 398, distance: 55.5
click at [750, 397] on div "**********" at bounding box center [820, 410] width 150 height 88
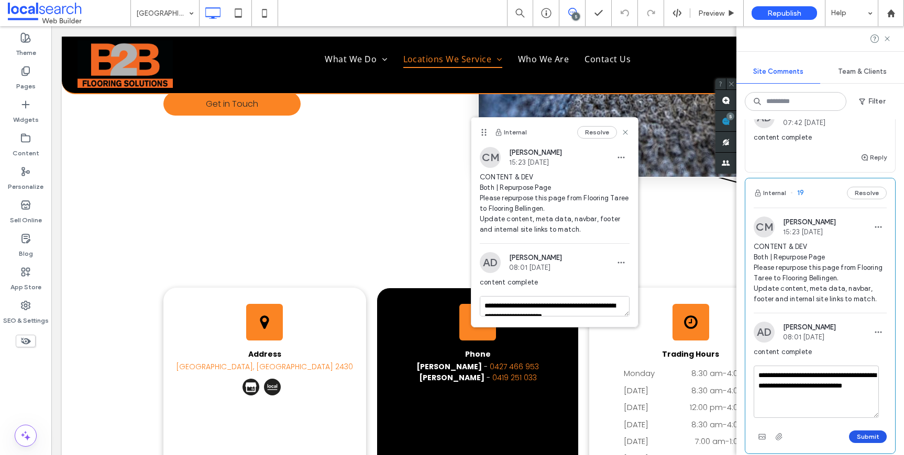
type textarea "**********"
click at [849, 431] on button "Submit" at bounding box center [868, 437] width 38 height 13
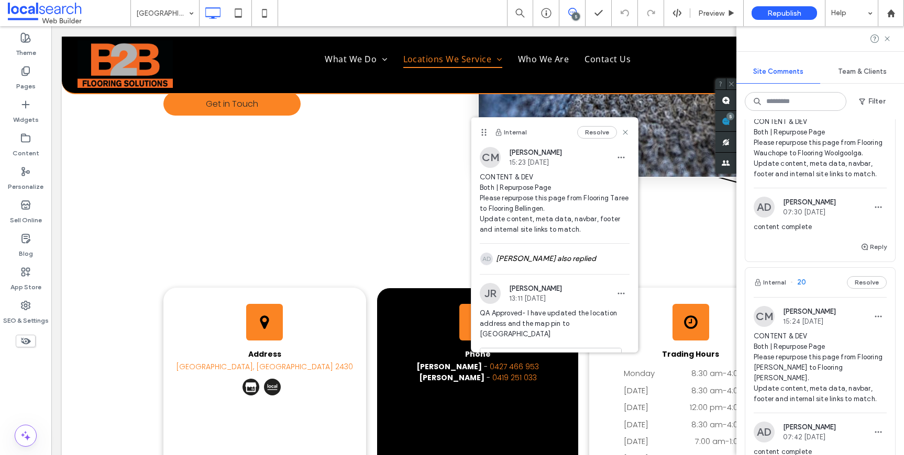
scroll to position [215, 0]
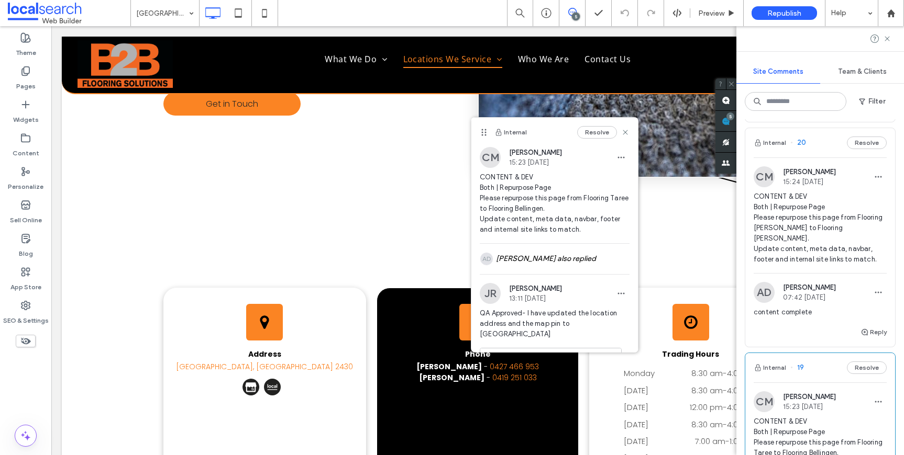
click at [817, 227] on span "CONTENT & DEV Both | Repurpose Page Please repurpose this page from Flooring Fo…" at bounding box center [819, 228] width 133 height 73
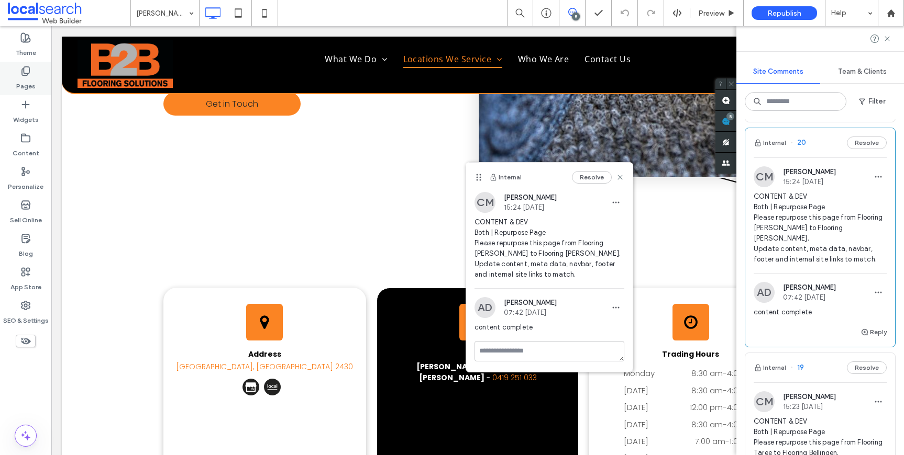
click at [23, 76] on label "Pages" at bounding box center [25, 83] width 19 height 15
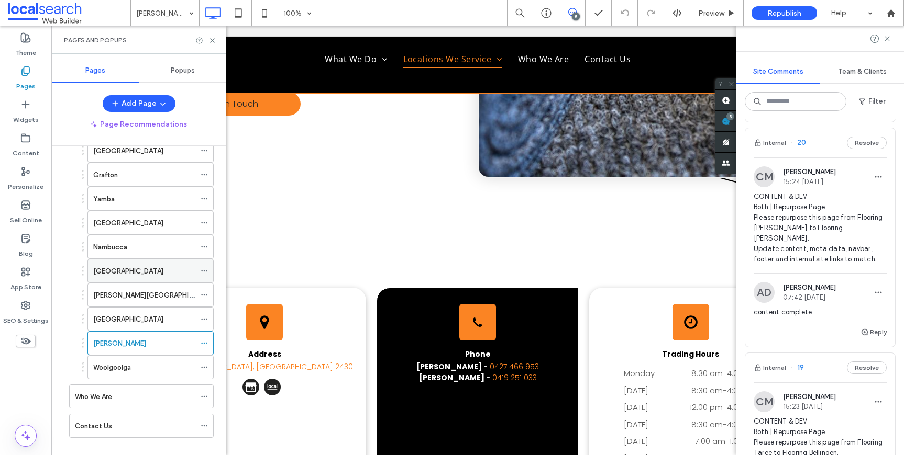
scroll to position [122, 0]
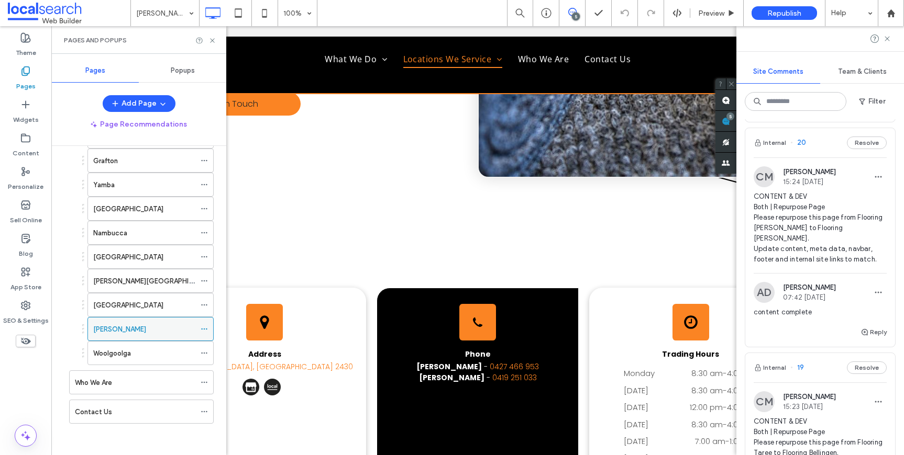
click at [203, 328] on icon at bounding box center [204, 329] width 7 height 7
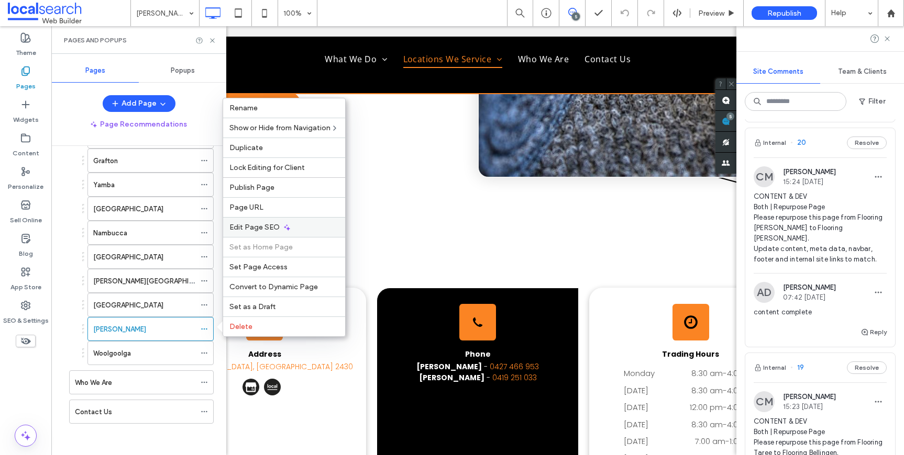
click at [275, 221] on div "Edit Page SEO" at bounding box center [284, 227] width 122 height 20
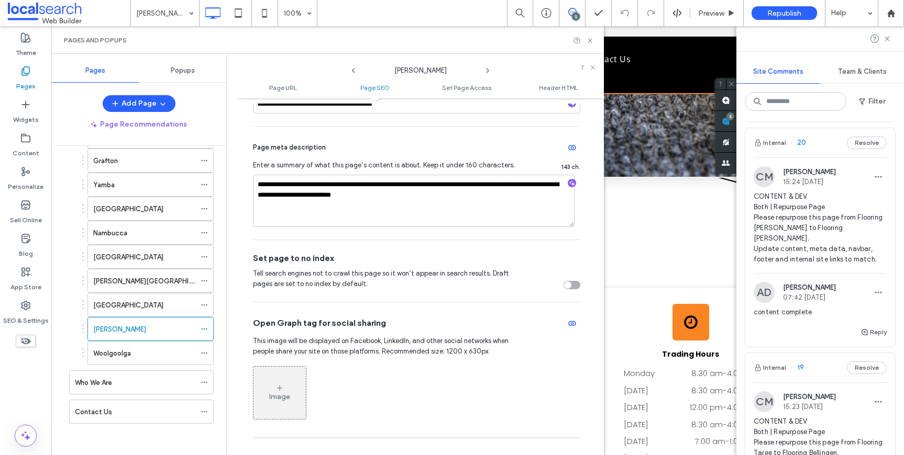
scroll to position [300, 0]
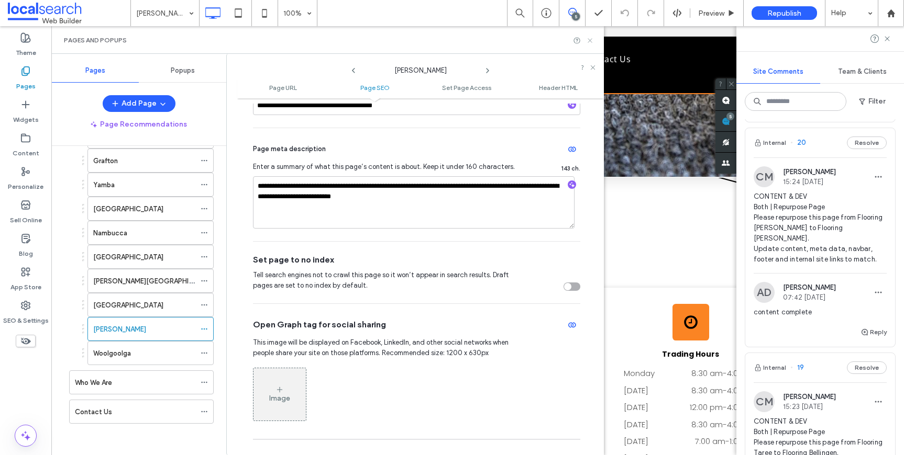
click at [589, 41] on icon at bounding box center [590, 41] width 8 height 8
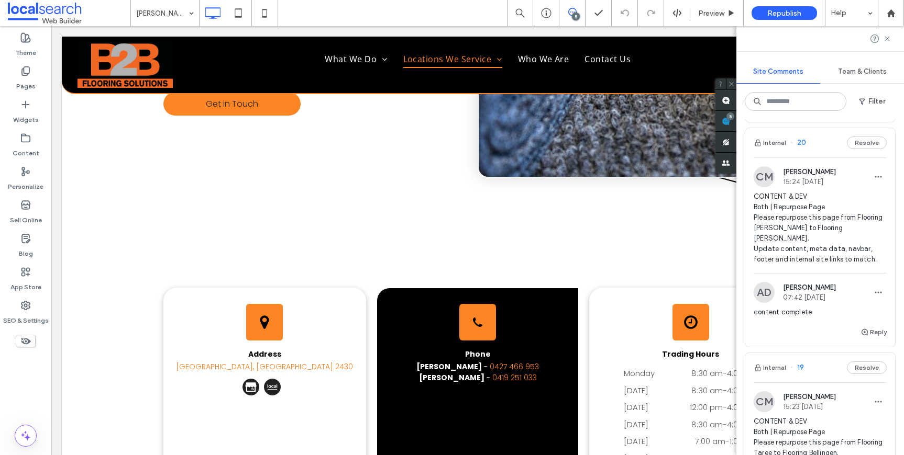
type input "*******"
type input "**"
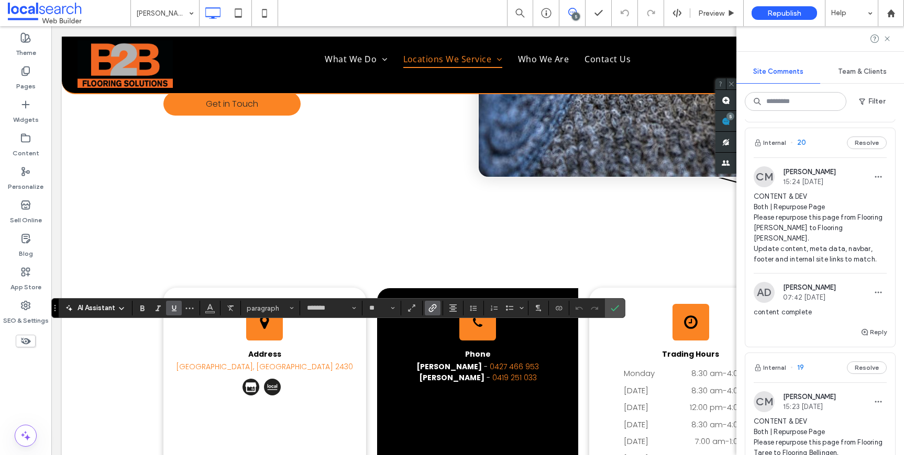
click at [436, 311] on icon "Link" at bounding box center [432, 308] width 8 height 8
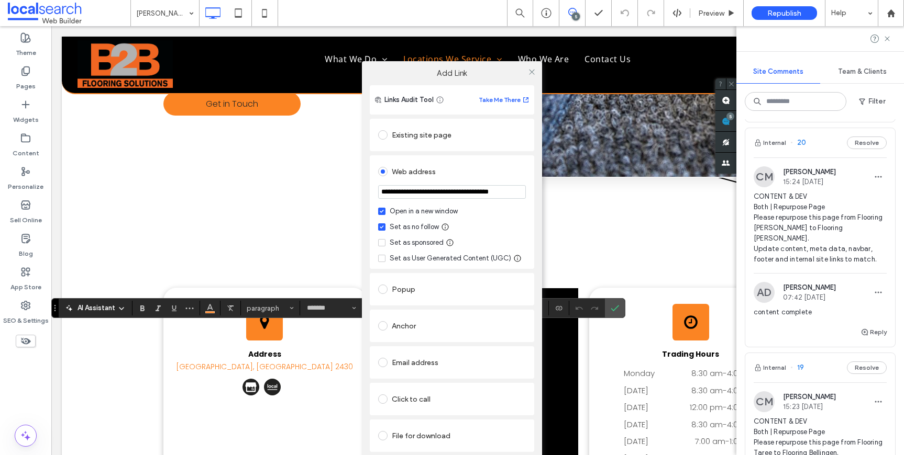
click at [425, 134] on div "Existing site page" at bounding box center [452, 135] width 148 height 17
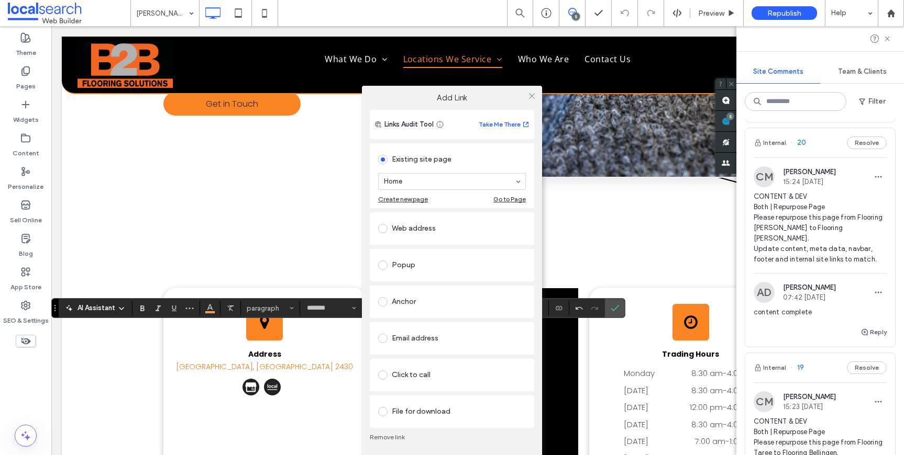
click at [393, 440] on link "Remove link" at bounding box center [452, 437] width 164 height 8
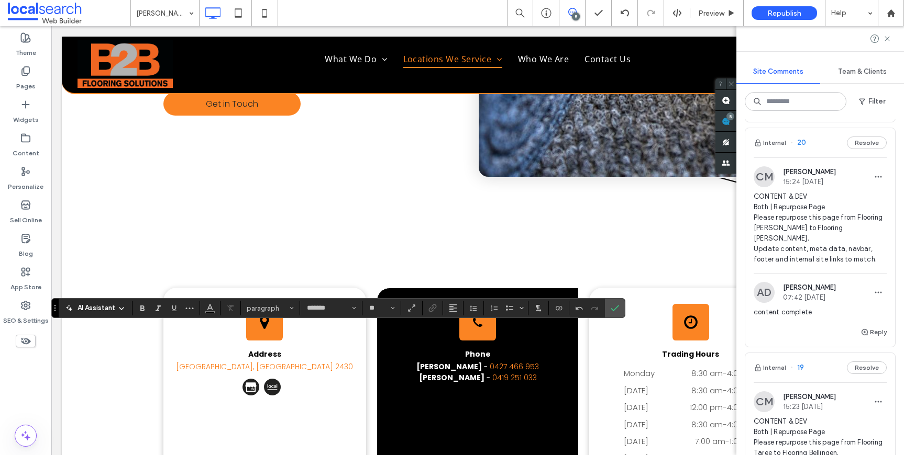
type input "**"
click at [431, 306] on use "Link" at bounding box center [433, 308] width 8 height 8
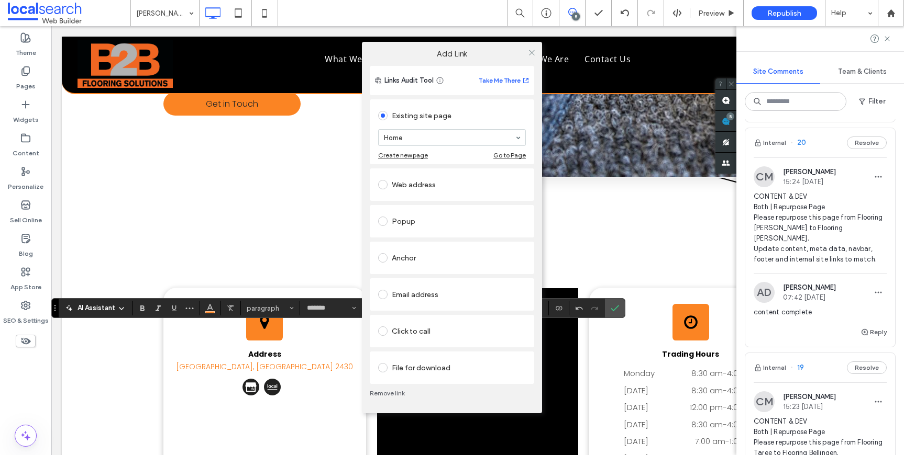
click at [431, 186] on div "Web address" at bounding box center [452, 184] width 148 height 17
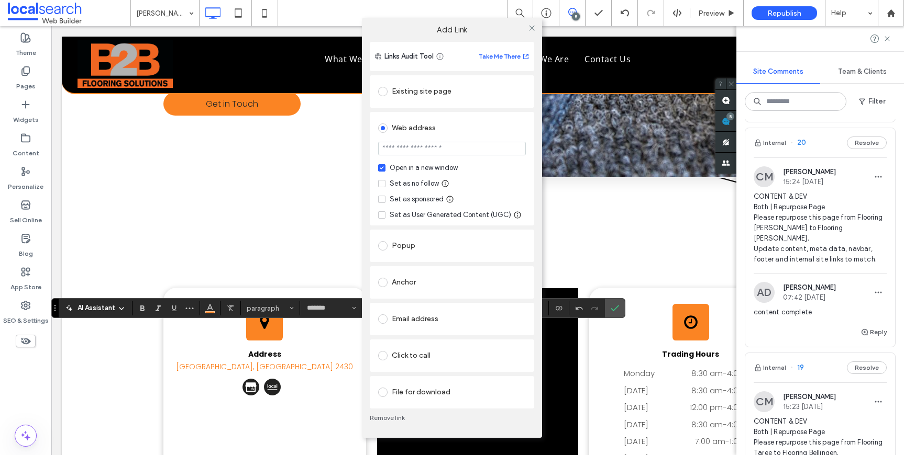
click at [459, 152] on input "url" at bounding box center [452, 149] width 148 height 14
paste input "**********"
type input "**********"
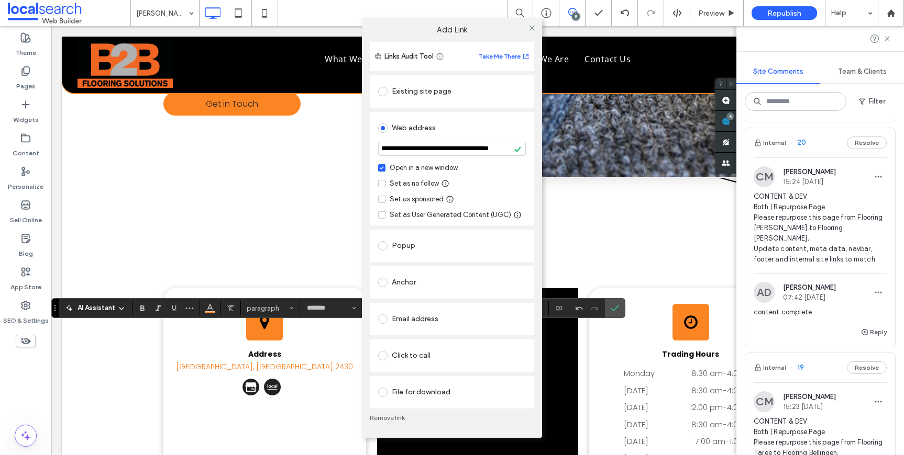
click at [408, 185] on div "Set as no follow" at bounding box center [414, 184] width 49 height 10
click at [532, 29] on icon at bounding box center [532, 28] width 8 height 8
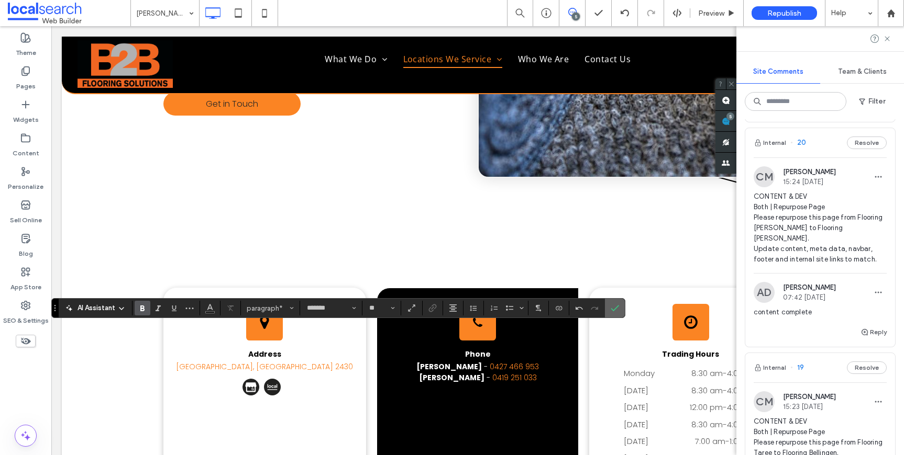
click at [612, 307] on icon "Confirm" at bounding box center [614, 308] width 8 height 8
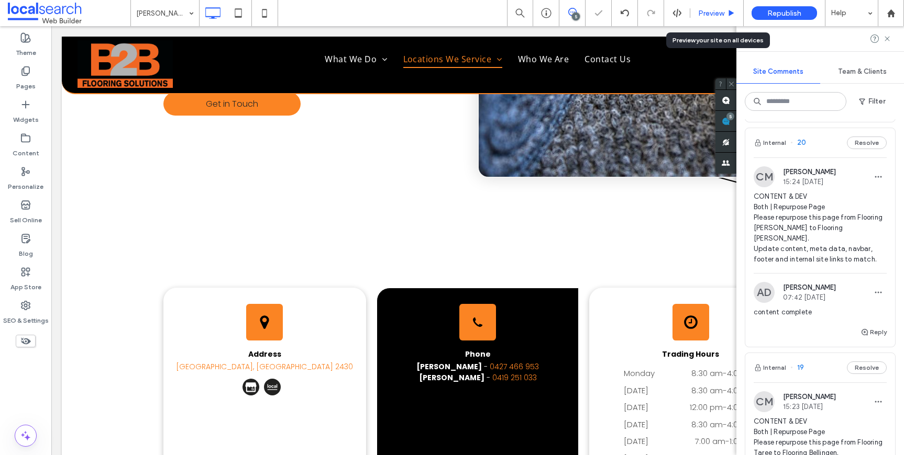
click at [713, 12] on span "Preview" at bounding box center [711, 13] width 26 height 9
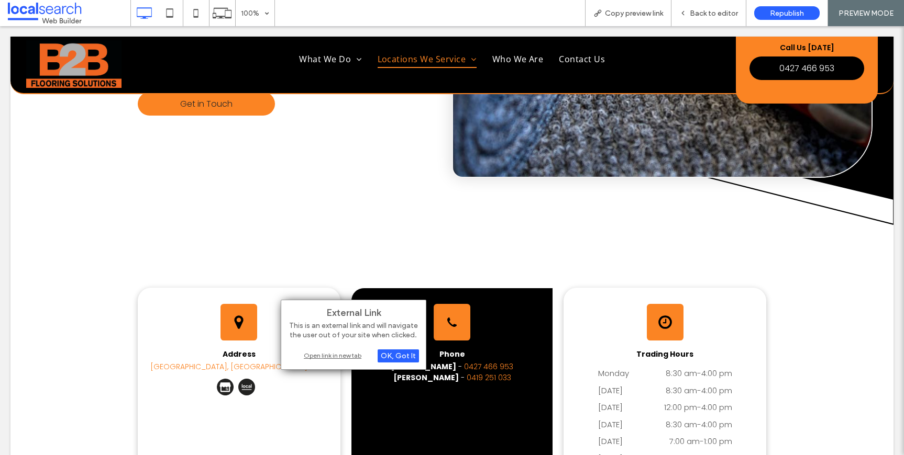
click at [326, 355] on div "Open link in new tab" at bounding box center [353, 355] width 131 height 11
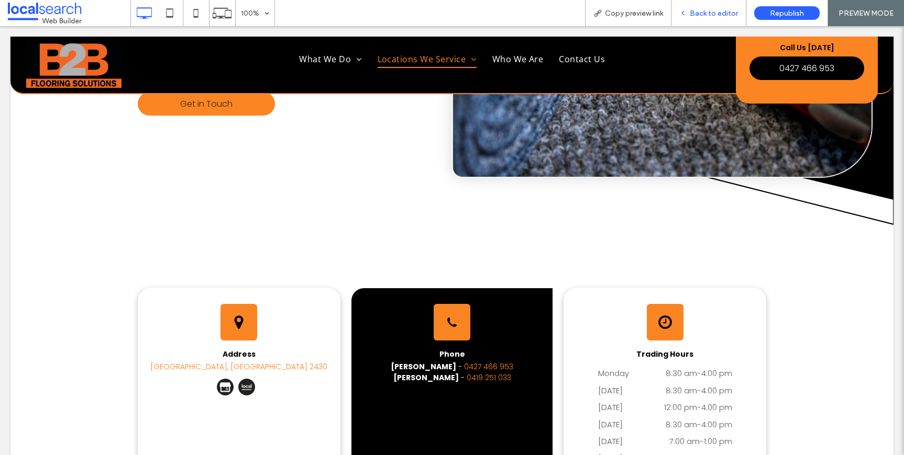
click at [691, 14] on div "Back to editor" at bounding box center [708, 13] width 74 height 9
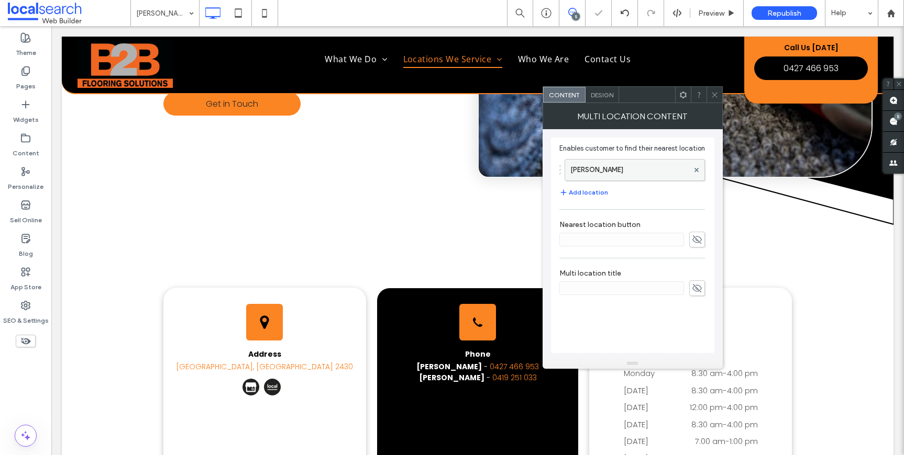
click at [580, 176] on label "Forster" at bounding box center [629, 170] width 118 height 21
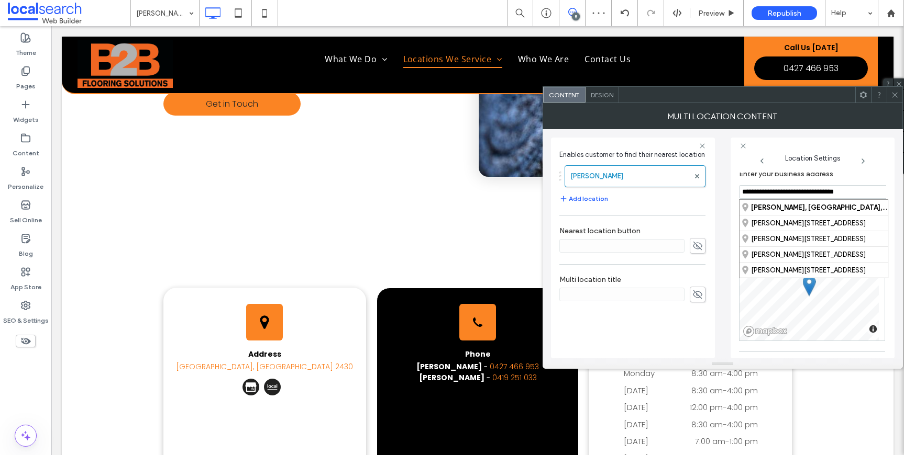
drag, startPoint x: 765, startPoint y: 193, endPoint x: 740, endPoint y: 191, distance: 24.7
click at [740, 191] on input "**********" at bounding box center [813, 192] width 149 height 14
click at [769, 193] on input "**********" at bounding box center [813, 192] width 149 height 14
drag, startPoint x: 764, startPoint y: 194, endPoint x: 737, endPoint y: 189, distance: 27.7
click at [737, 189] on div "**********" at bounding box center [812, 248] width 164 height 221
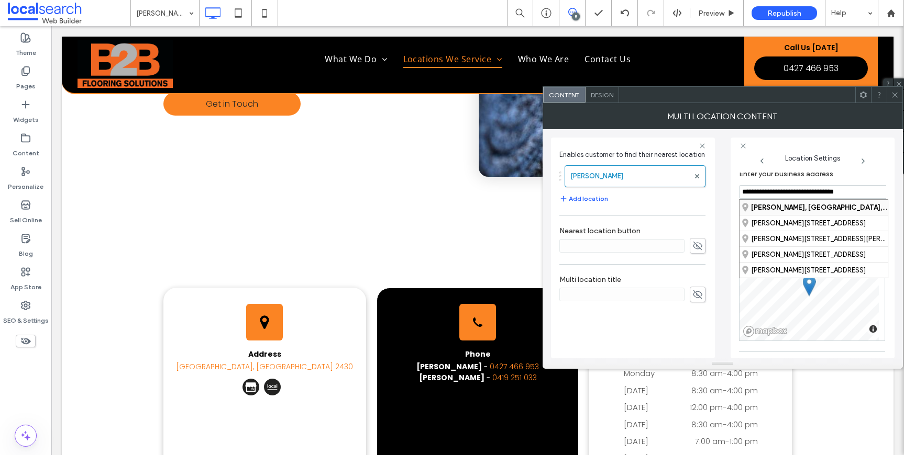
click at [805, 212] on div "Maclean, New South Wales, Australia" at bounding box center [813, 207] width 148 height 15
type input "**********"
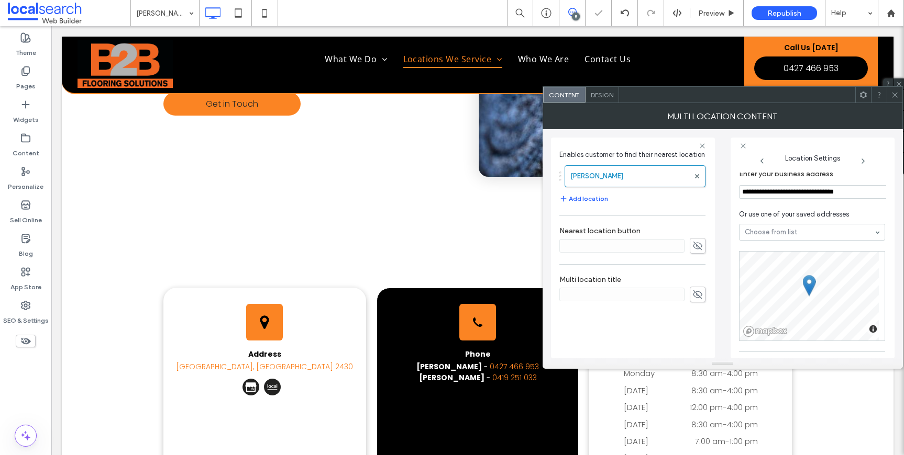
click at [892, 94] on icon at bounding box center [895, 95] width 8 height 8
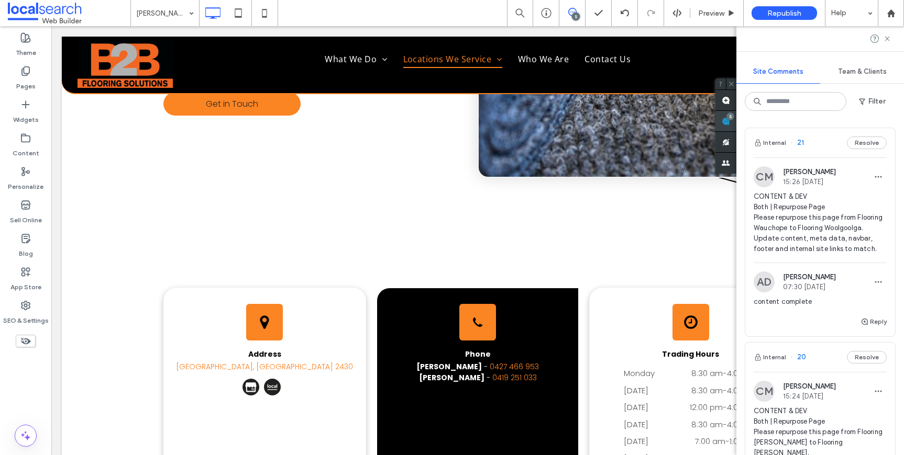
click at [885, 125] on div "Site Comments Team & Clients Filter Internal 21 Resolve CM Chayce McLoughlin 15…" at bounding box center [820, 240] width 168 height 429
click at [888, 39] on use at bounding box center [886, 38] width 5 height 5
click at [889, 123] on div "Site Comments Team & Clients Filter Internal 21 Resolve CM Chayce McLoughlin 15…" at bounding box center [820, 240] width 168 height 429
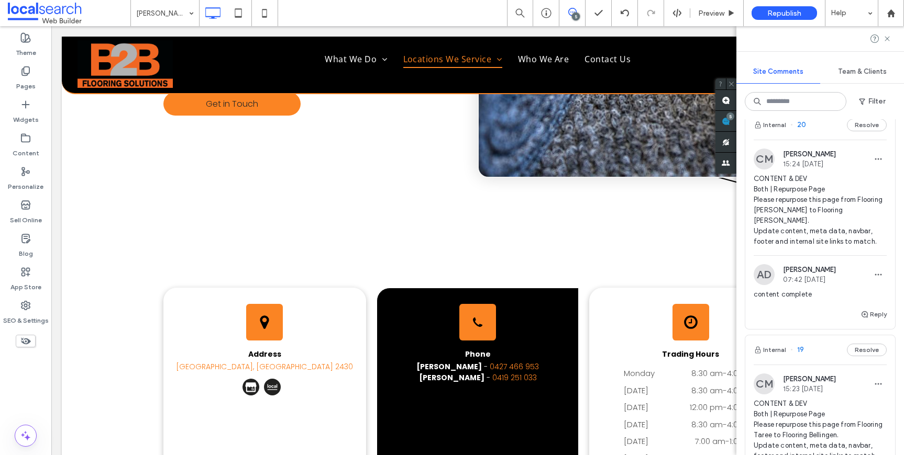
scroll to position [164, 0]
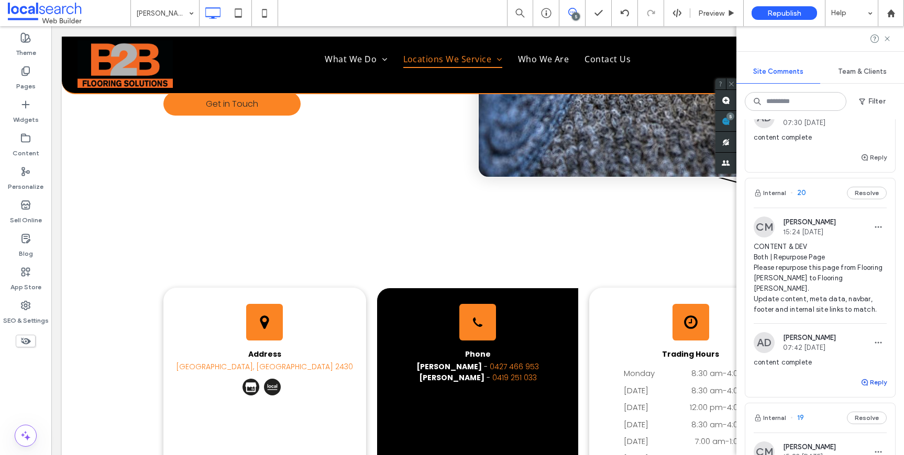
click at [871, 382] on button "Reply" at bounding box center [873, 382] width 26 height 13
type textarea "**********"
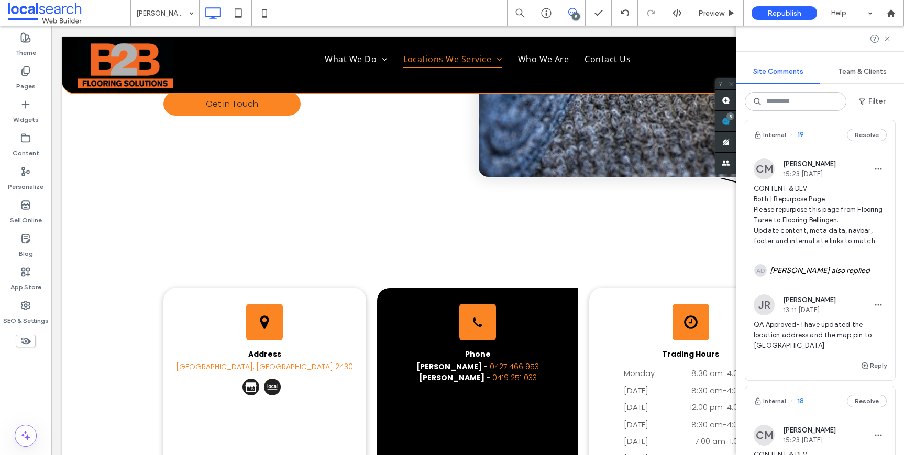
scroll to position [518, 0]
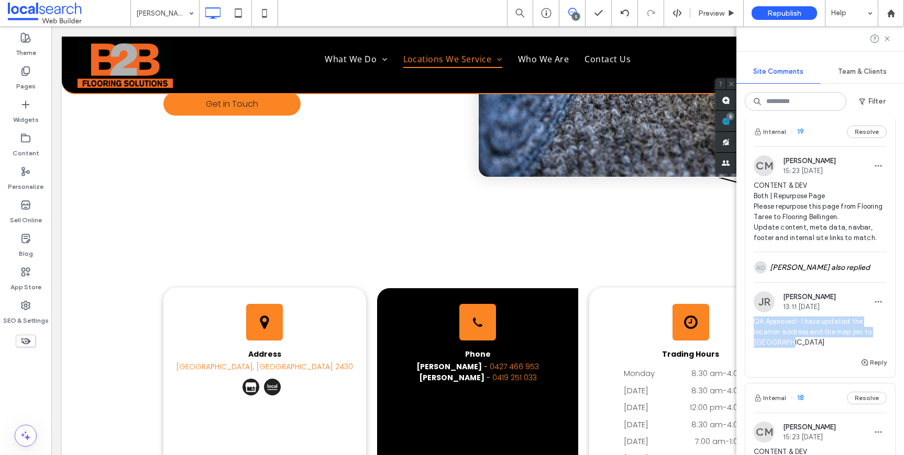
drag, startPoint x: 804, startPoint y: 341, endPoint x: 751, endPoint y: 320, distance: 56.9
click at [751, 320] on div "JR Jackson Ryan 13:11 Sep 15 2025 QA Approved- I have updated the location addr…" at bounding box center [820, 324] width 150 height 65
copy span "QA Approved- I have updated the location address and the map pin to Bellingen"
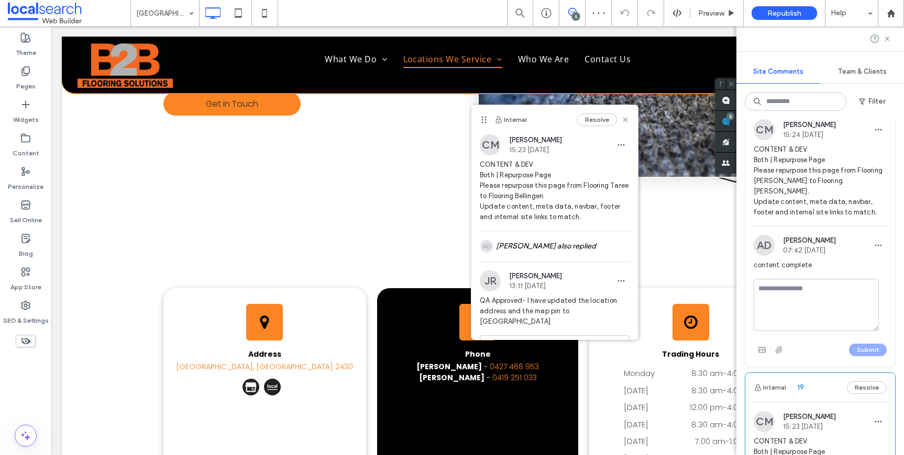
scroll to position [260, 0]
click at [818, 298] on textarea at bounding box center [815, 307] width 125 height 52
paste textarea "**********"
drag, startPoint x: 802, startPoint y: 314, endPoint x: 755, endPoint y: 313, distance: 46.1
click at [755, 313] on textarea "**********" at bounding box center [815, 307] width 125 height 52
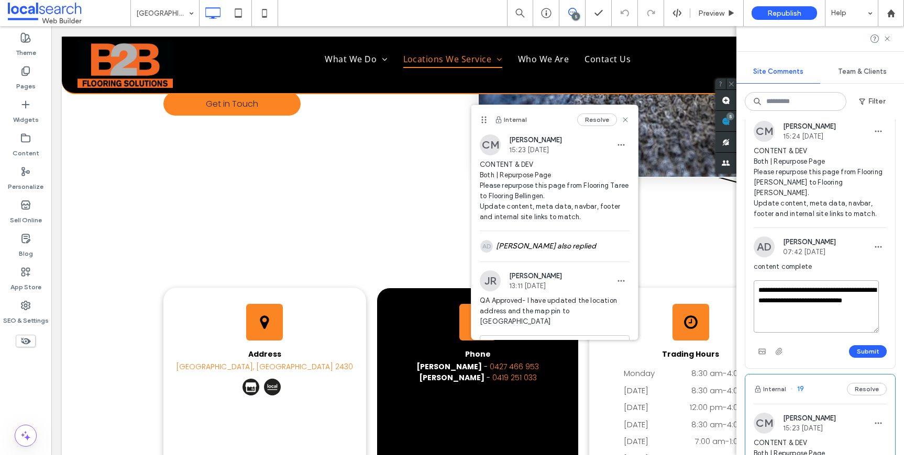
click at [782, 318] on textarea "**********" at bounding box center [815, 307] width 125 height 52
click at [774, 314] on textarea "**********" at bounding box center [815, 307] width 125 height 52
type textarea "**********"
click at [865, 349] on button "Submit" at bounding box center [868, 352] width 38 height 13
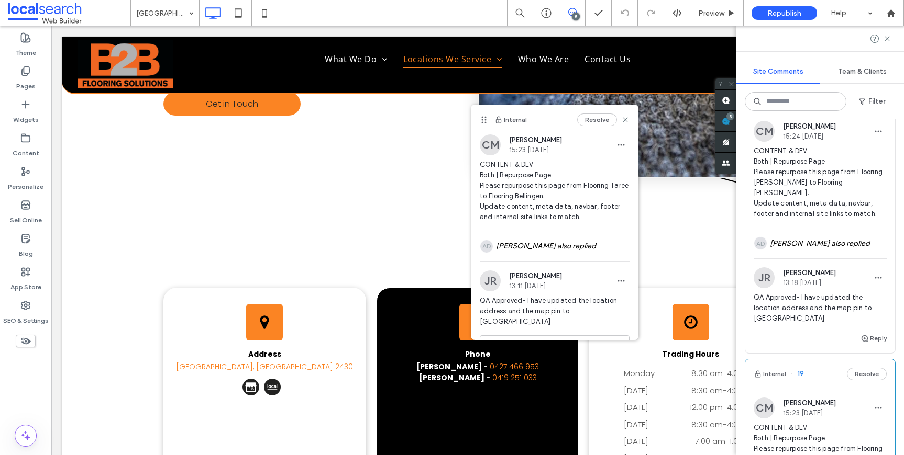
click at [820, 218] on span "CONTENT & DEV Both | Repurpose Page Please repurpose this page from Flooring Fo…" at bounding box center [819, 182] width 133 height 73
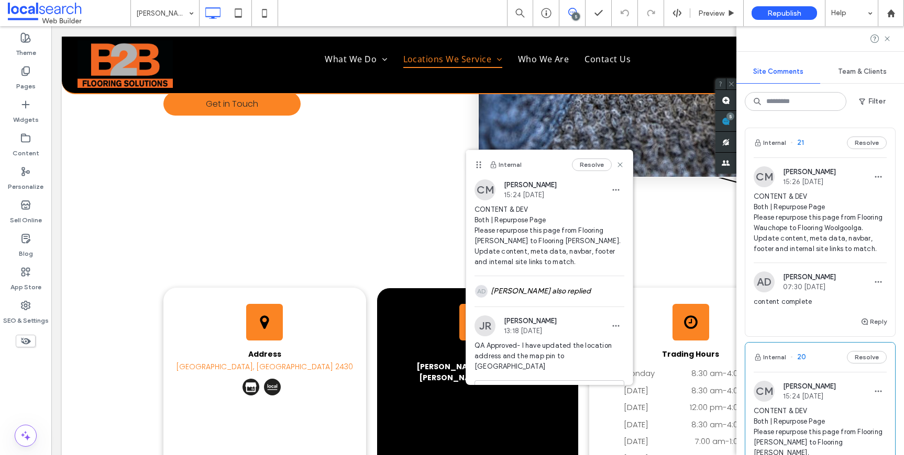
click at [815, 218] on span "CONTENT & DEV Both | Repurpose Page Please repurpose this page from Flooring Wa…" at bounding box center [819, 223] width 133 height 63
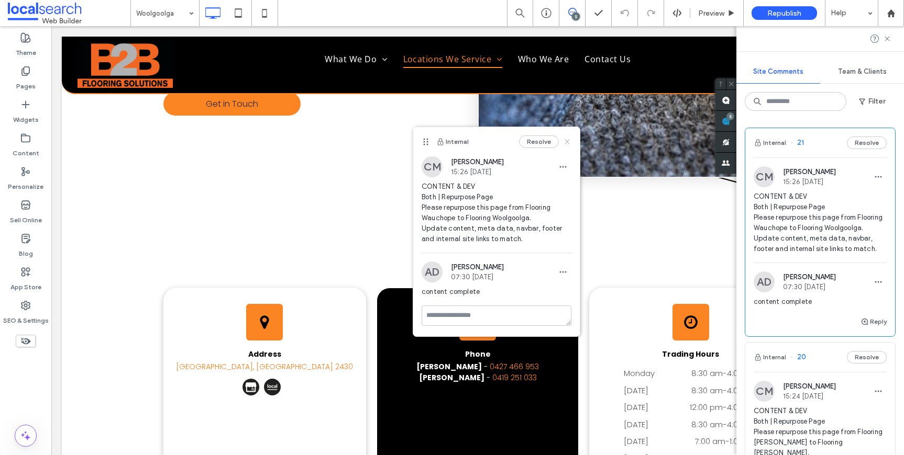
click at [568, 140] on use at bounding box center [566, 141] width 5 height 5
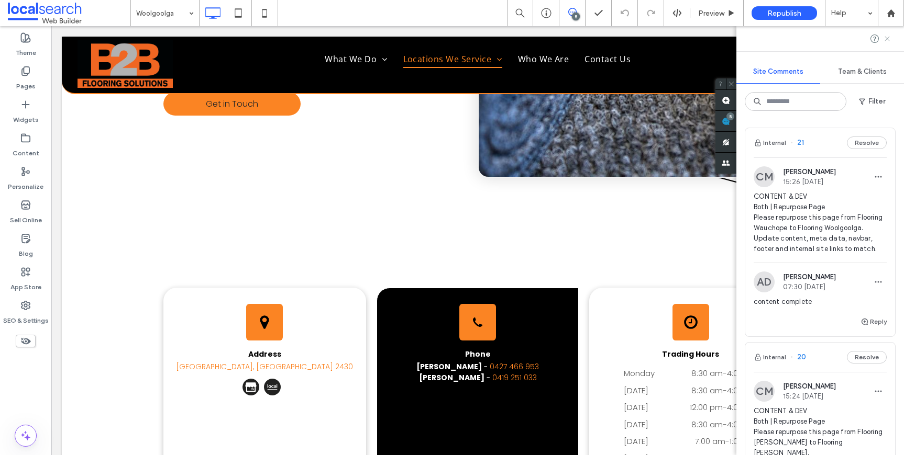
click at [889, 39] on icon at bounding box center [887, 39] width 8 height 8
click at [892, 120] on div "Site Comments Team & Clients Filter Internal 21 Resolve CM Chayce McLoughlin 15…" at bounding box center [820, 240] width 168 height 429
click at [887, 43] on div at bounding box center [820, 38] width 168 height 25
click at [887, 41] on icon at bounding box center [887, 39] width 8 height 8
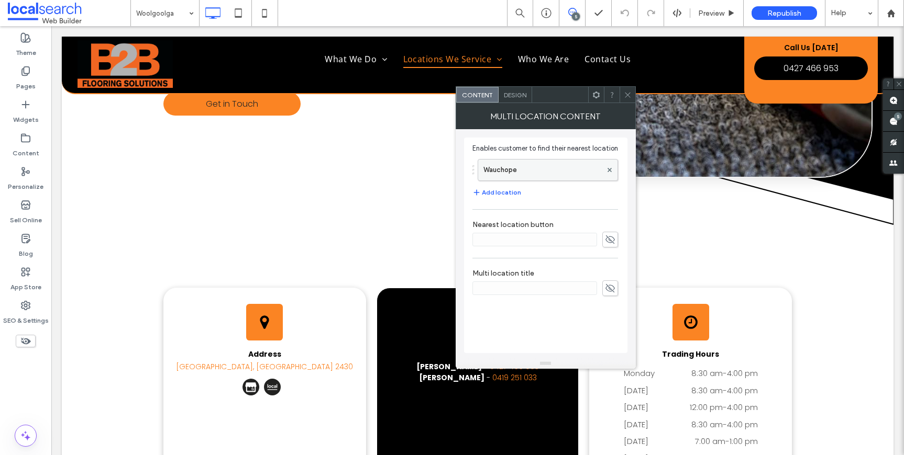
click at [520, 179] on label "Wauchope" at bounding box center [542, 170] width 118 height 21
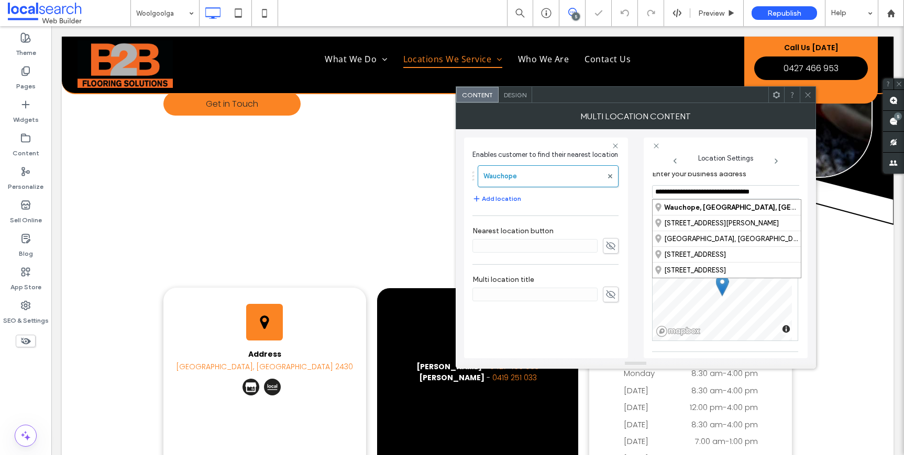
drag, startPoint x: 688, startPoint y: 193, endPoint x: 656, endPoint y: 192, distance: 32.0
click at [655, 191] on input "**********" at bounding box center [726, 192] width 149 height 14
click at [669, 212] on div "Woolgoolga, New South Wales, Australia" at bounding box center [726, 207] width 148 height 15
type input "**********"
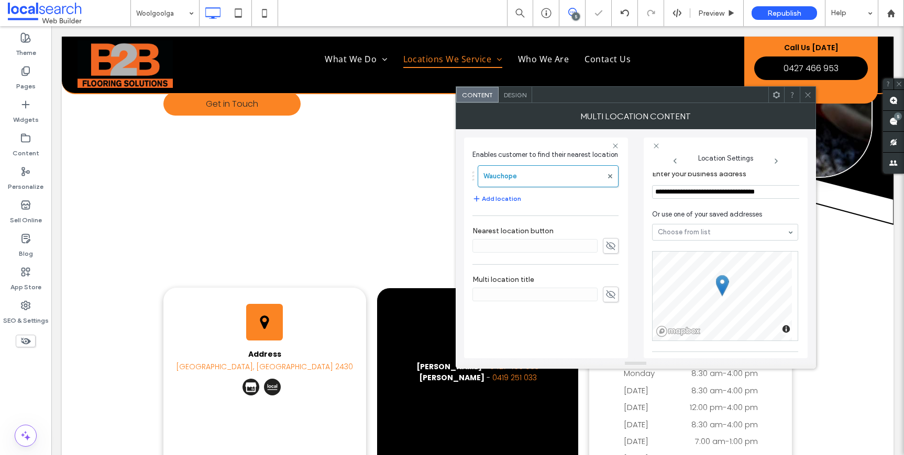
click at [813, 98] on div at bounding box center [807, 95] width 16 height 16
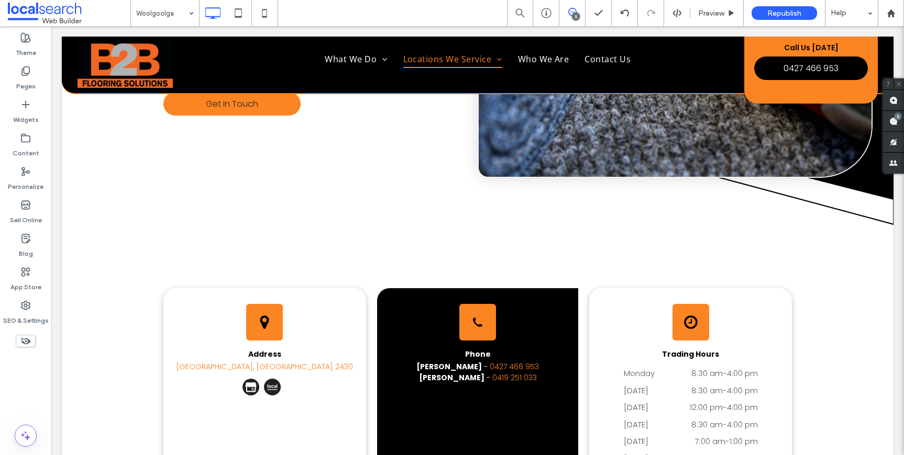
type input "*******"
type input "**"
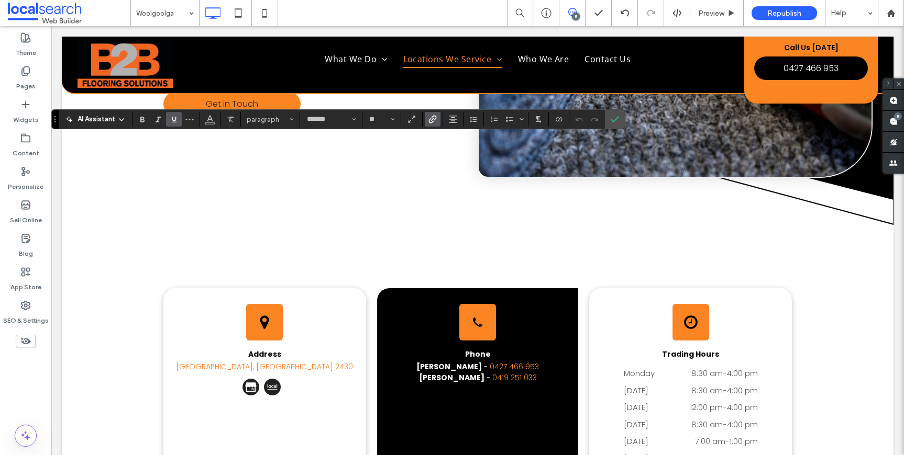
click at [432, 116] on use "Link" at bounding box center [433, 119] width 8 height 8
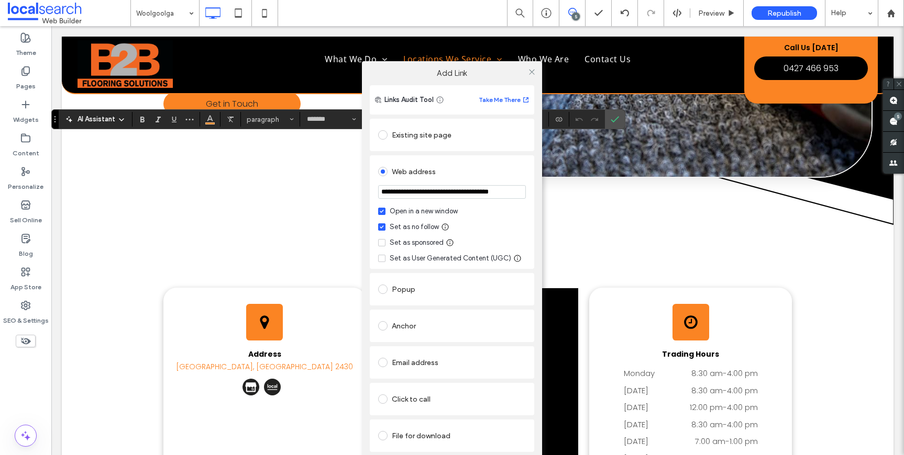
click at [410, 172] on div "Web address" at bounding box center [452, 171] width 148 height 17
click at [431, 135] on div "Existing site page" at bounding box center [452, 135] width 148 height 17
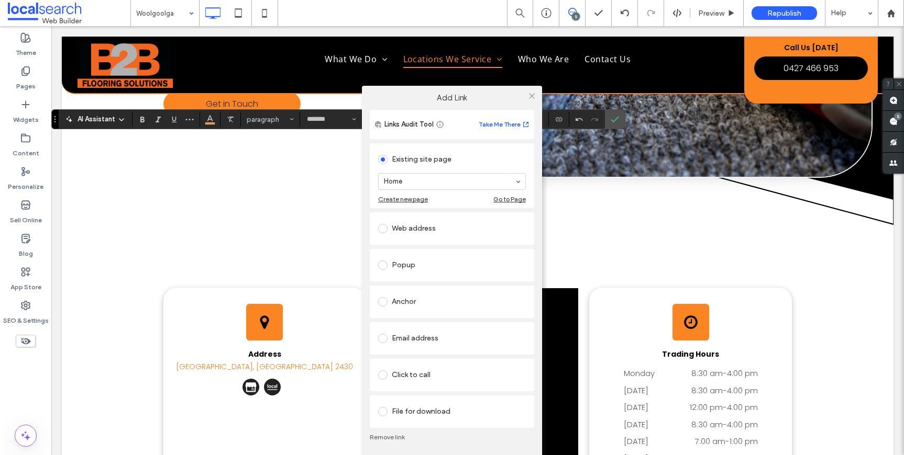
click at [386, 436] on link "Remove link" at bounding box center [452, 437] width 164 height 8
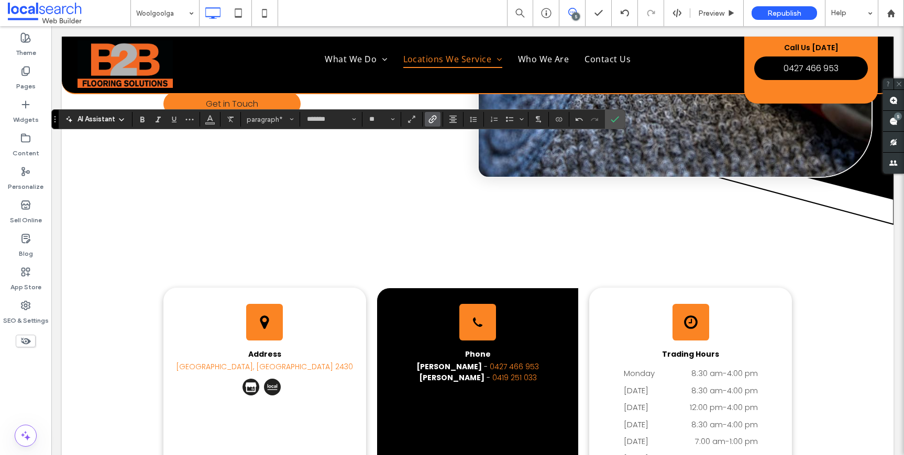
click at [430, 117] on icon "Link" at bounding box center [432, 119] width 8 height 8
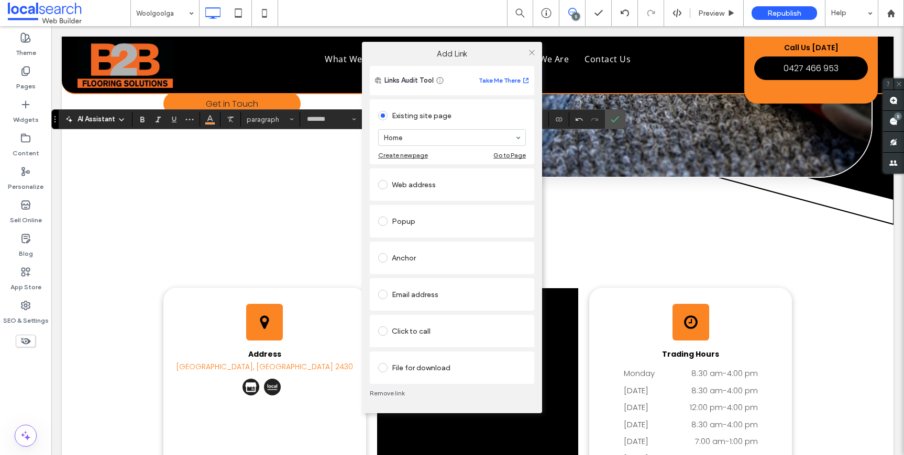
click at [403, 335] on div "Click to call" at bounding box center [452, 331] width 148 height 17
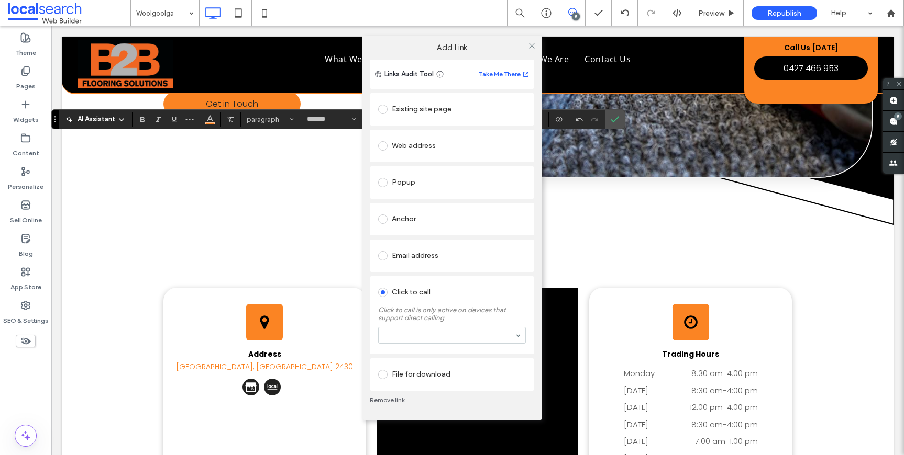
click at [426, 141] on div "Web address" at bounding box center [452, 146] width 148 height 17
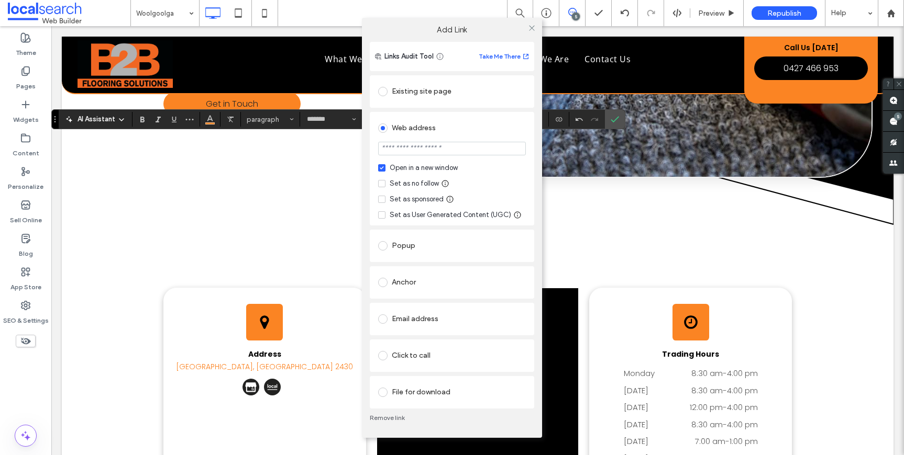
click at [428, 151] on input "url" at bounding box center [452, 149] width 148 height 14
paste input "**********"
type input "**********"
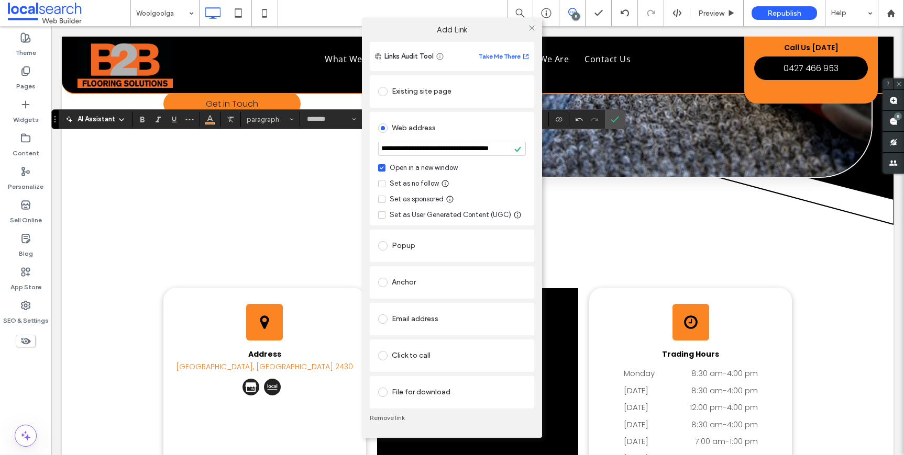
click at [408, 188] on div "Set as no follow" at bounding box center [414, 184] width 49 height 10
click at [530, 30] on icon at bounding box center [532, 28] width 8 height 8
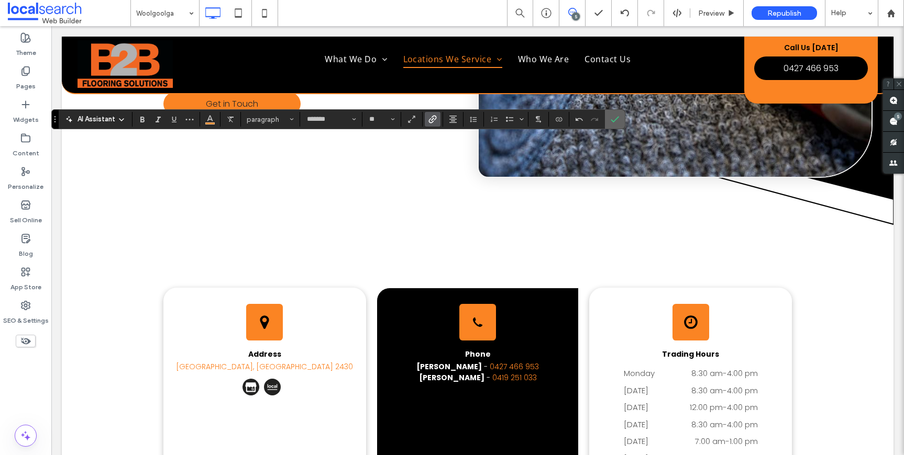
click at [610, 118] on icon "Confirm" at bounding box center [614, 119] width 8 height 8
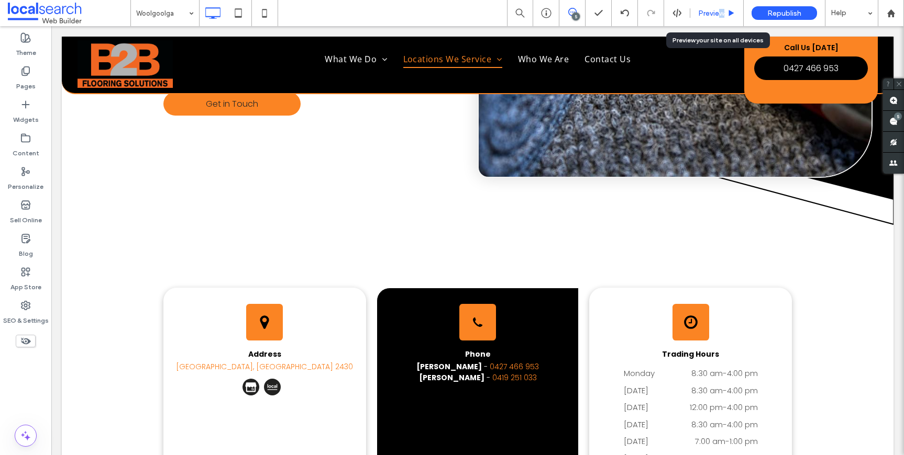
click at [721, 13] on span "Preview" at bounding box center [711, 13] width 26 height 9
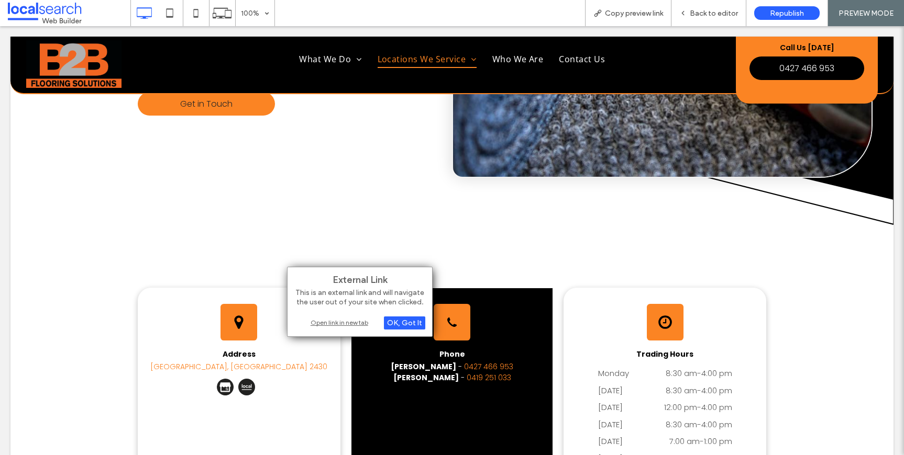
click at [352, 323] on div "Open link in new tab" at bounding box center [359, 322] width 131 height 11
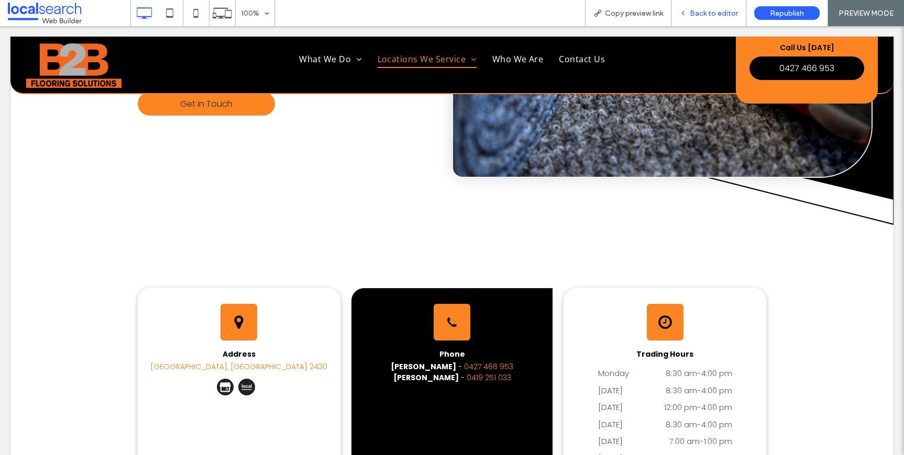
click at [716, 13] on span "Back to editor" at bounding box center [713, 13] width 48 height 9
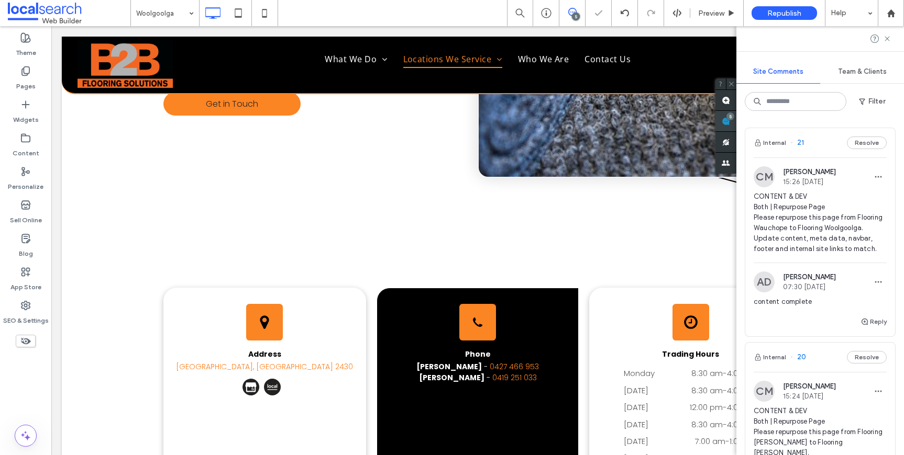
click at [895, 126] on div "Site Comments Team & Clients Filter Internal 21 Resolve CM Chayce McLoughlin 15…" at bounding box center [820, 240] width 168 height 429
click at [875, 328] on button "Reply" at bounding box center [873, 322] width 26 height 13
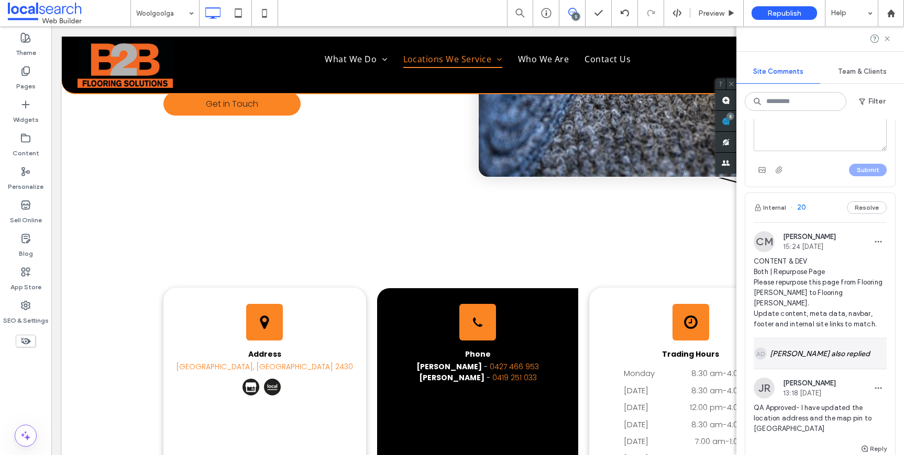
scroll to position [218, 0]
drag, startPoint x: 781, startPoint y: 428, endPoint x: 750, endPoint y: 408, distance: 36.5
click at [750, 408] on div "JR Jackson Ryan 13:18 Sep 15 2025 QA Approved- I have updated the location addr…" at bounding box center [820, 408] width 150 height 65
copy span "QA Approved- I have updated the location address and the map pin to Maclean"
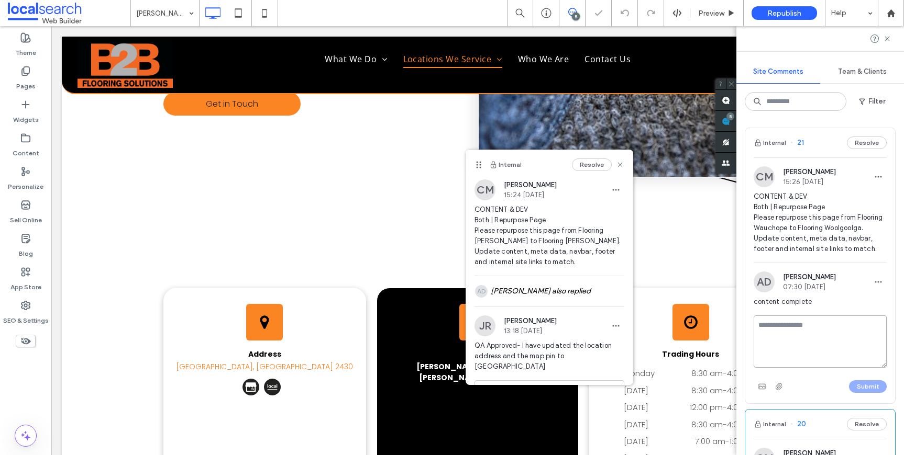
click at [814, 329] on textarea at bounding box center [819, 342] width 133 height 52
paste textarea "**********"
drag, startPoint x: 808, startPoint y: 355, endPoint x: 751, endPoint y: 356, distance: 56.5
click at [751, 356] on div "**********" at bounding box center [820, 360] width 150 height 88
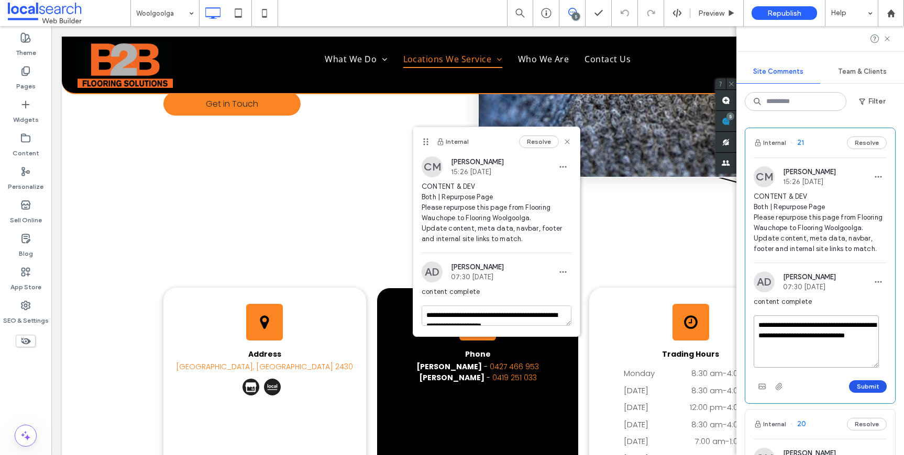
type textarea "**********"
click at [863, 393] on button "Submit" at bounding box center [868, 387] width 38 height 13
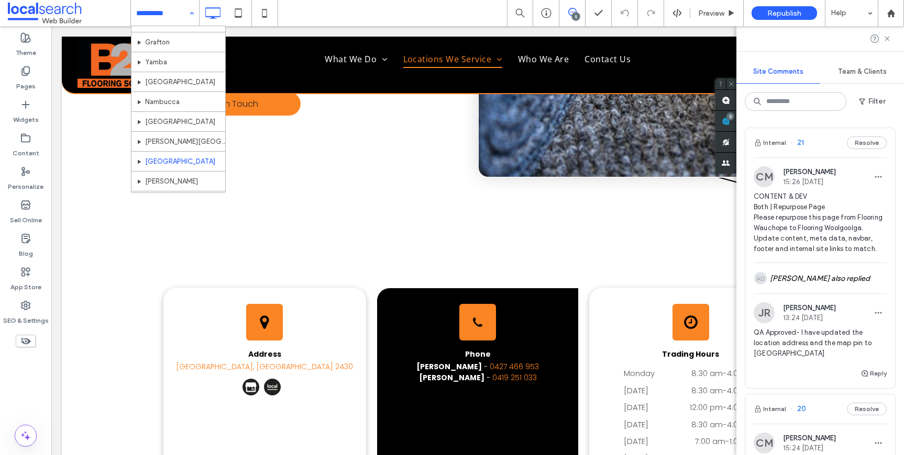
scroll to position [250, 0]
click at [151, 15] on input at bounding box center [162, 13] width 52 height 26
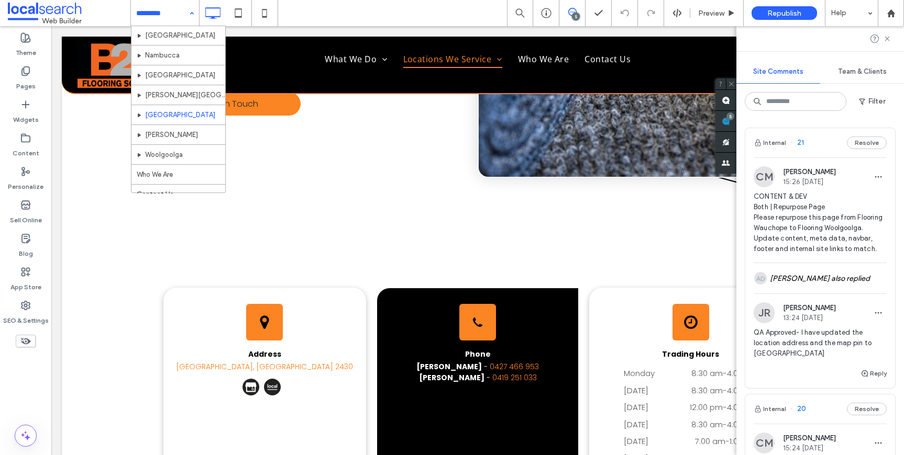
scroll to position [228, 0]
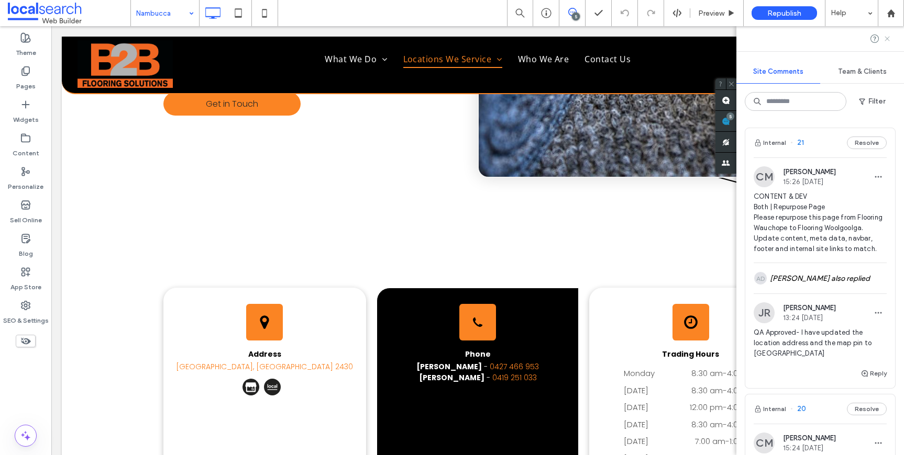
click at [886, 42] on icon at bounding box center [887, 39] width 8 height 8
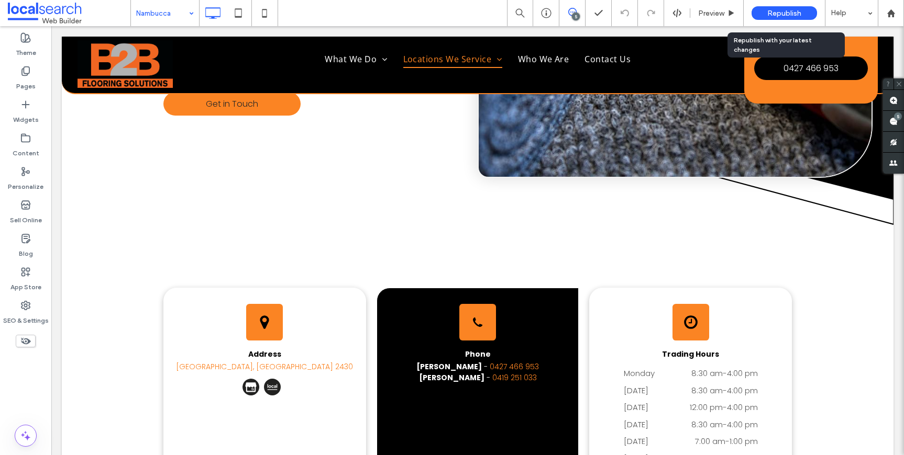
click at [778, 9] on span "Republish" at bounding box center [784, 13] width 34 height 9
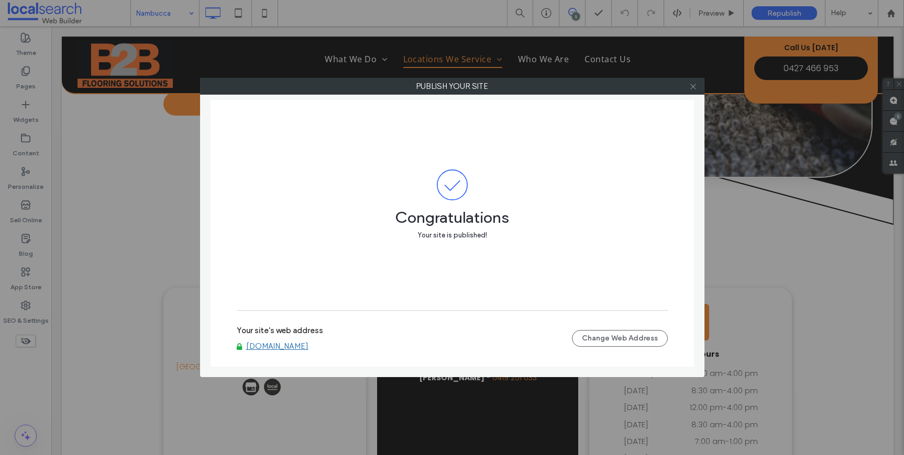
click at [692, 89] on icon at bounding box center [693, 87] width 8 height 8
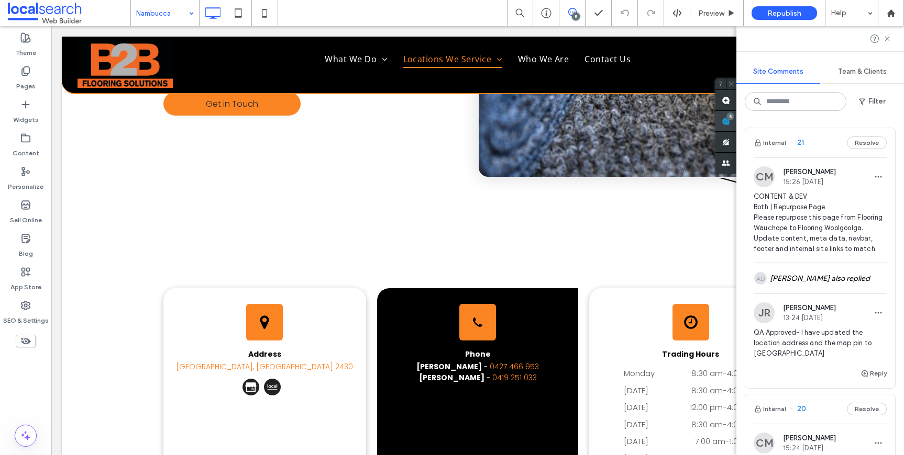
click at [896, 125] on div "Site Comments Team & Clients Filter Internal 21 Resolve CM Chayce McLoughlin 15…" at bounding box center [820, 240] width 168 height 429
click at [886, 40] on icon at bounding box center [887, 39] width 8 height 8
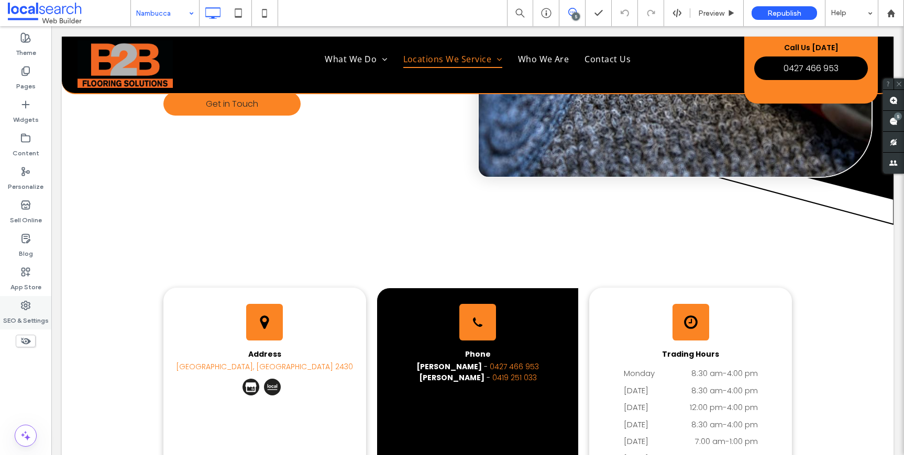
click at [32, 299] on div "SEO & Settings" at bounding box center [25, 313] width 51 height 34
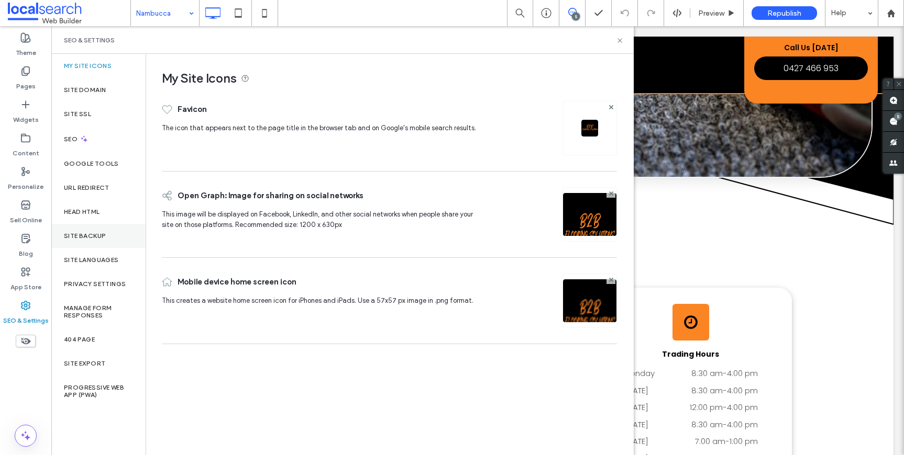
click at [99, 238] on label "Site Backup" at bounding box center [85, 235] width 42 height 7
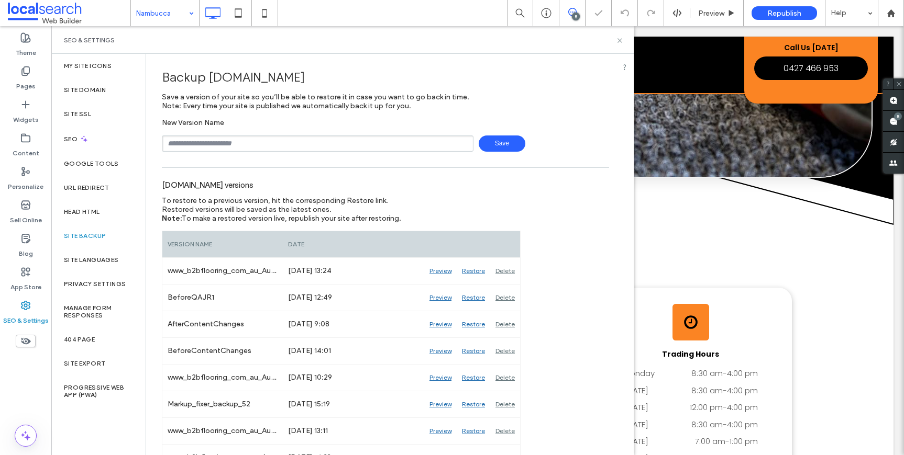
click at [234, 141] on input "text" at bounding box center [318, 144] width 312 height 16
type input "**********"
click at [476, 151] on div "**********" at bounding box center [385, 144] width 447 height 16
click at [485, 146] on span "Save" at bounding box center [502, 144] width 47 height 16
click at [236, 140] on input "text" at bounding box center [318, 144] width 312 height 16
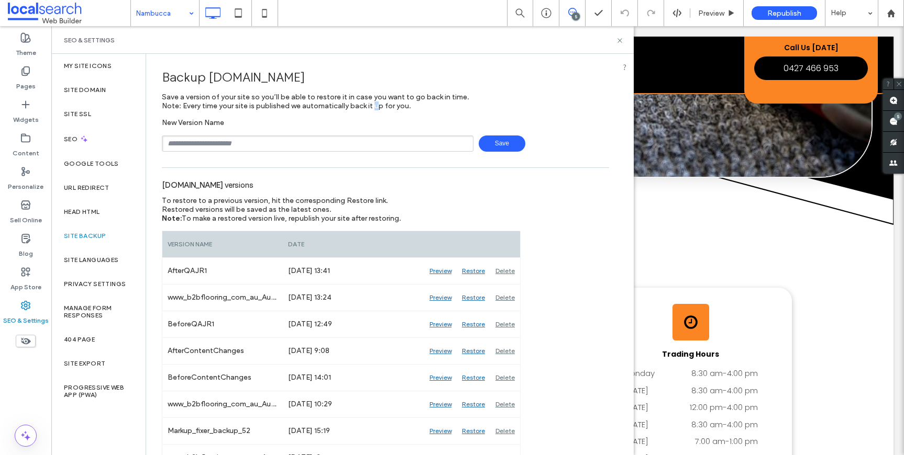
click at [308, 108] on span "Save a version of your site so you’ll be able to restore it in case you want to…" at bounding box center [315, 102] width 307 height 18
click at [64, 12] on span at bounding box center [69, 13] width 123 height 21
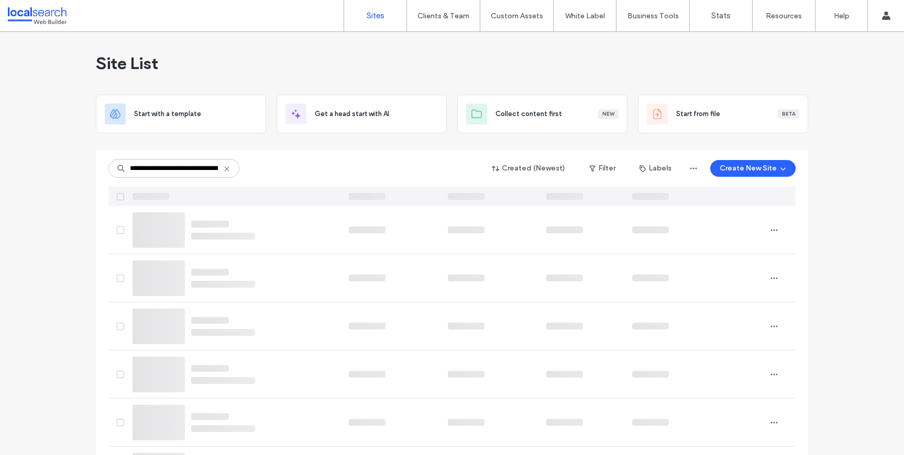
scroll to position [0, 42]
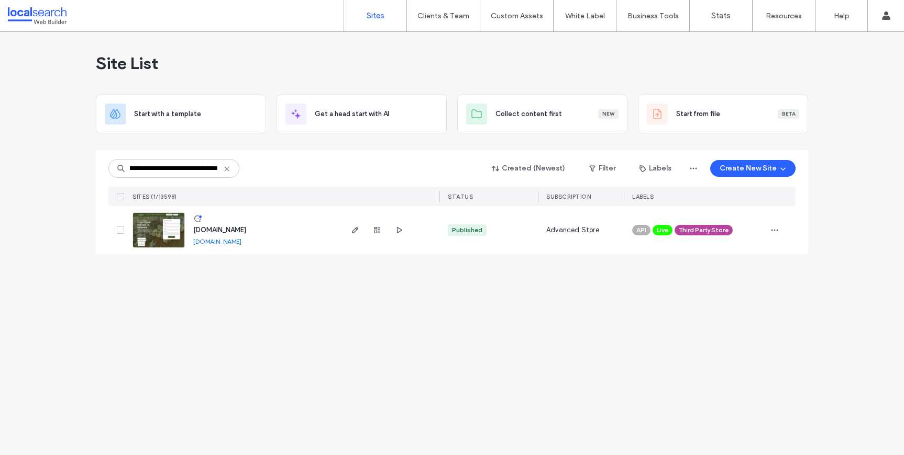
type input "**********"
drag, startPoint x: 277, startPoint y: 231, endPoint x: 279, endPoint y: 223, distance: 9.0
click at [246, 230] on span "[DOMAIN_NAME]" at bounding box center [219, 230] width 53 height 8
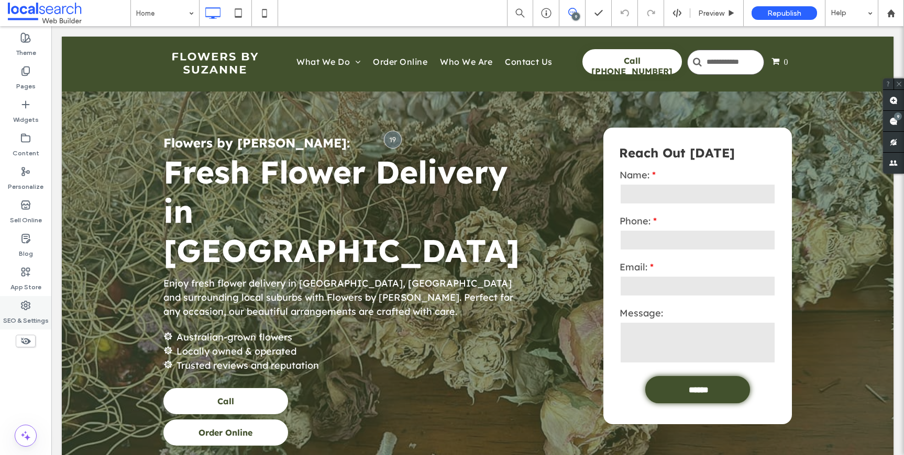
click at [21, 309] on icon at bounding box center [25, 306] width 10 height 10
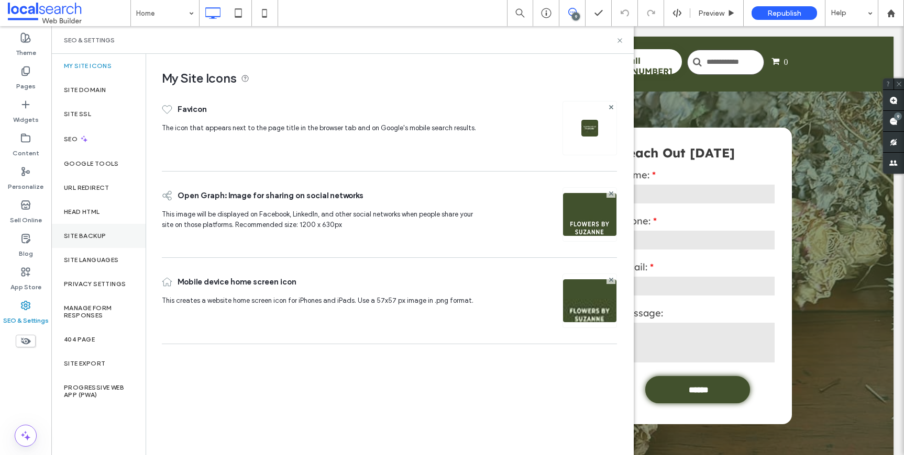
click at [87, 241] on div "Site Backup" at bounding box center [98, 236] width 94 height 24
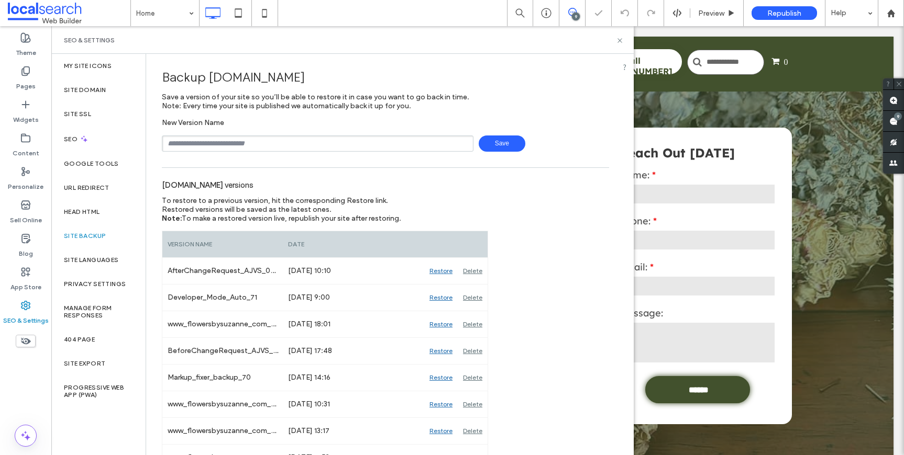
click at [255, 148] on input "text" at bounding box center [318, 144] width 312 height 16
type input "**********"
click at [514, 148] on span "Save" at bounding box center [502, 144] width 47 height 16
click at [504, 139] on div "**********" at bounding box center [385, 144] width 447 height 16
click at [621, 41] on icon at bounding box center [620, 41] width 8 height 8
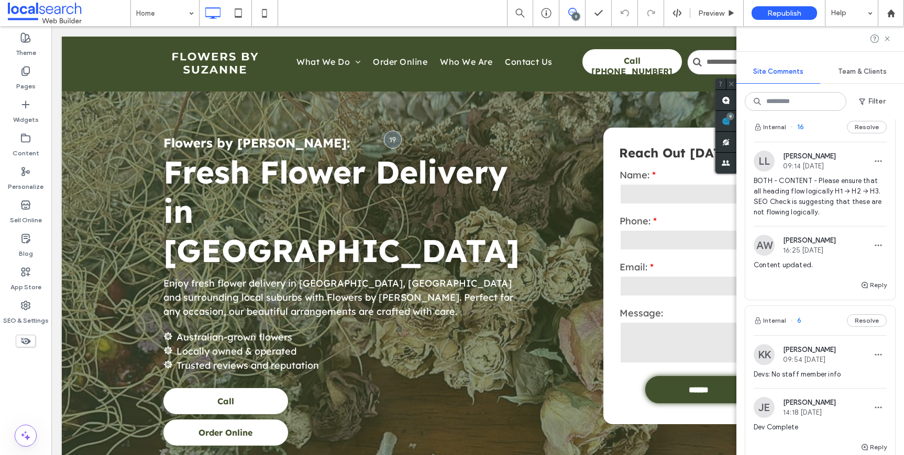
scroll to position [1496, 0]
click at [849, 218] on span "BOTH - CONTENT - Please ensure that all heading flow logically H1 → H2 → H3. SE…" at bounding box center [819, 197] width 133 height 42
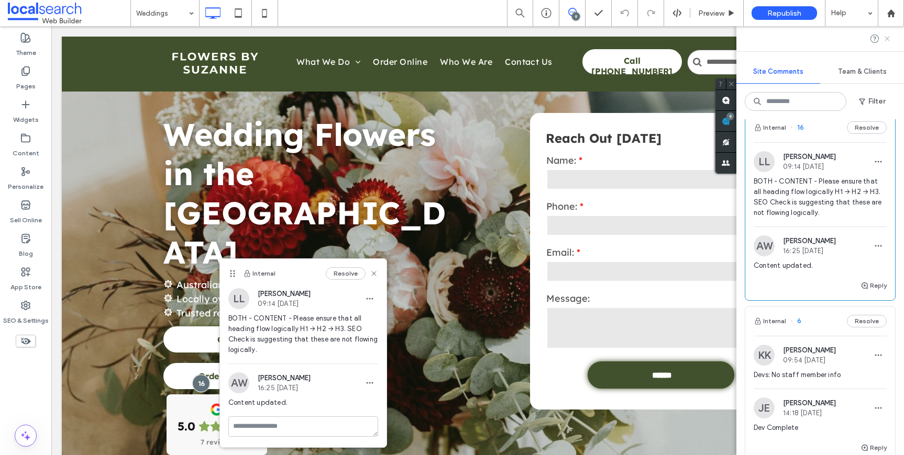
click at [886, 38] on use at bounding box center [886, 38] width 5 height 5
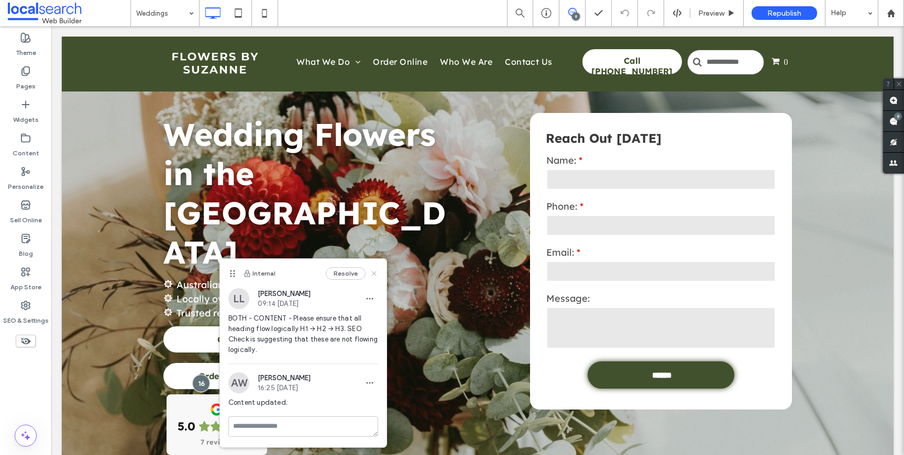
click at [373, 273] on use at bounding box center [373, 273] width 5 height 5
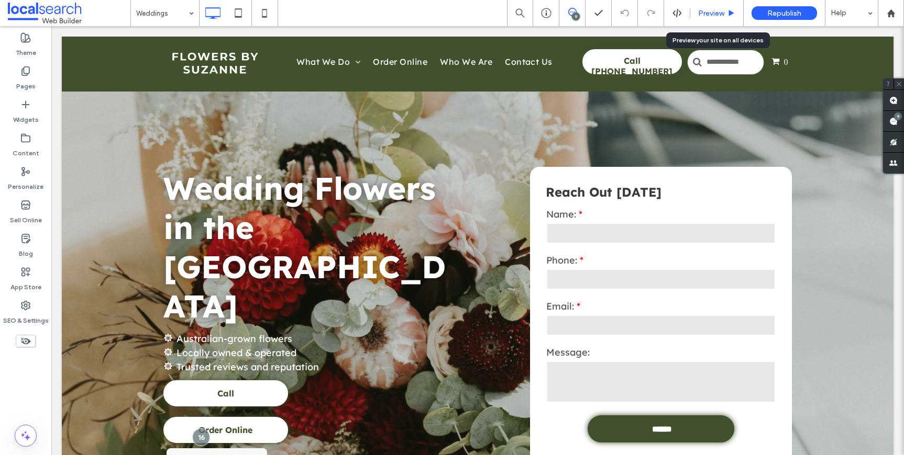
click at [726, 9] on div "Preview" at bounding box center [716, 13] width 53 height 9
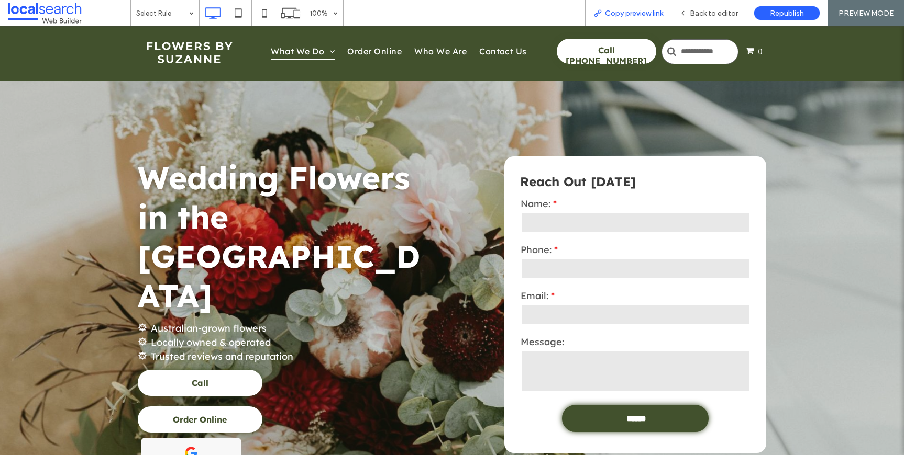
click at [595, 7] on div "Copy preview link" at bounding box center [628, 13] width 86 height 26
click at [634, 17] on div "Copy preview link" at bounding box center [628, 13] width 86 height 26
drag, startPoint x: 672, startPoint y: 31, endPoint x: 668, endPoint y: 27, distance: 6.7
click at [670, 29] on div "Click To Paste What We Do Florist Occasion Flowers Funerals Weddings Hens Engag…" at bounding box center [452, 53] width 904 height 55
click at [636, 12] on span "Copy preview link" at bounding box center [634, 13] width 58 height 9
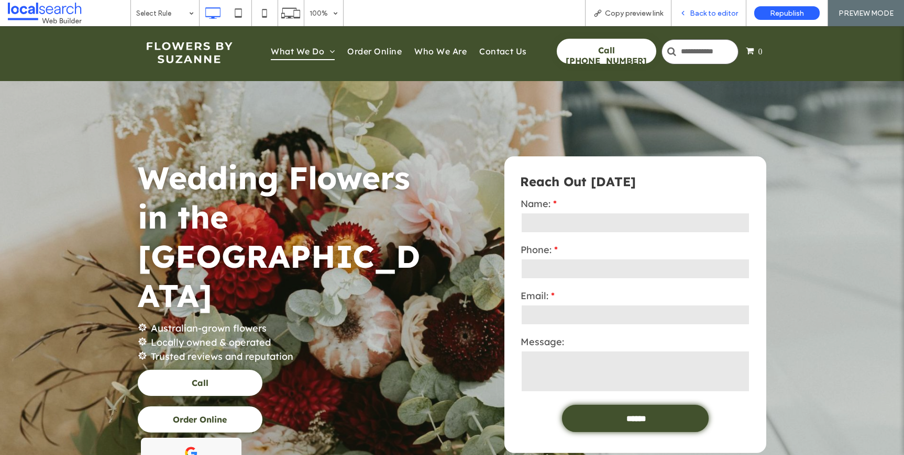
click at [693, 15] on span "Back to editor" at bounding box center [713, 13] width 48 height 9
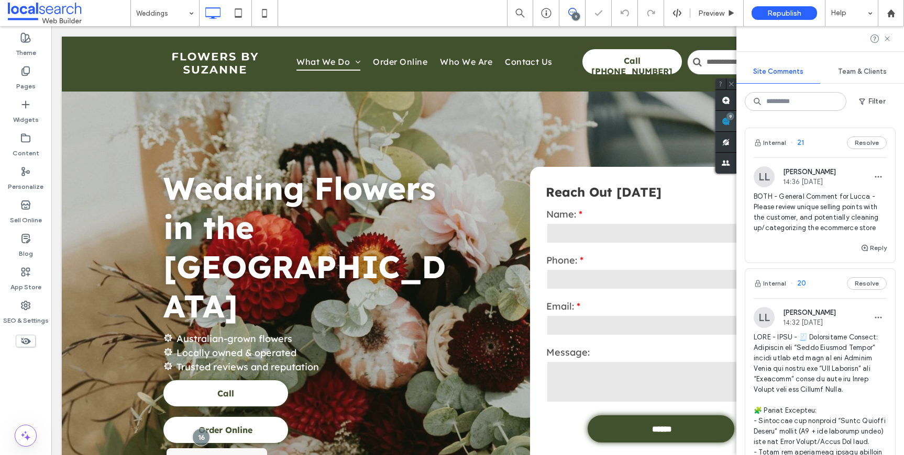
click at [893, 121] on div "Site Comments Team & Clients Filter Internal 21 Resolve LL Lucca Lind 14:36 Sep…" at bounding box center [820, 240] width 168 height 429
click at [192, 428] on div at bounding box center [201, 437] width 19 height 19
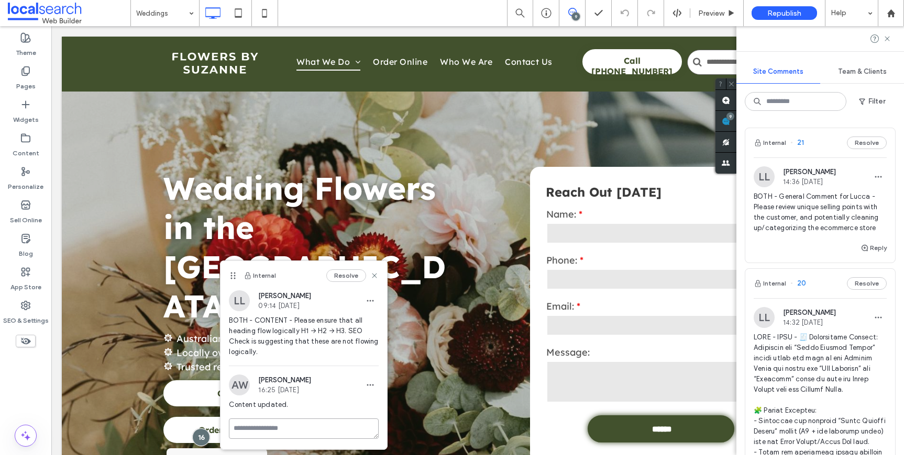
click at [311, 431] on textarea at bounding box center [304, 429] width 150 height 20
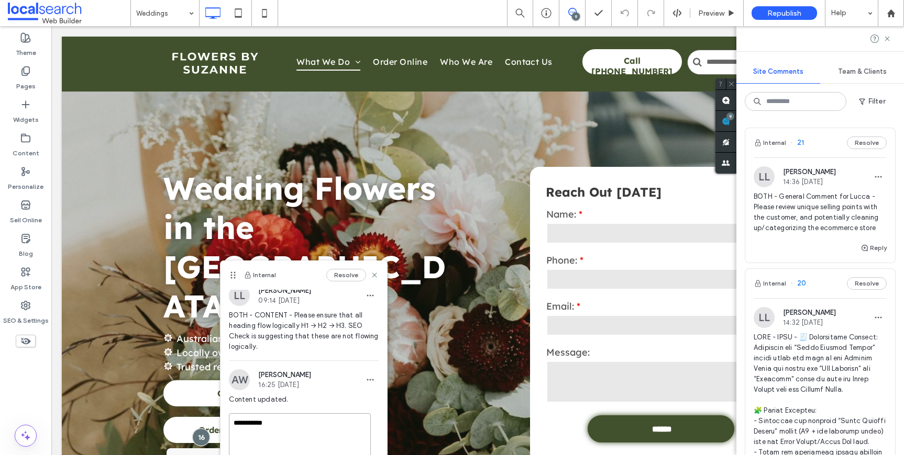
scroll to position [11, 0]
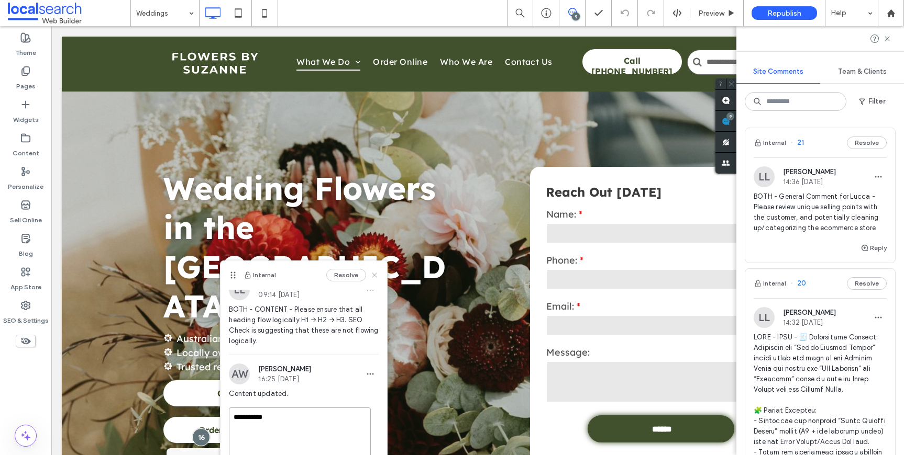
type textarea "**********"
click at [370, 278] on icon at bounding box center [374, 275] width 8 height 8
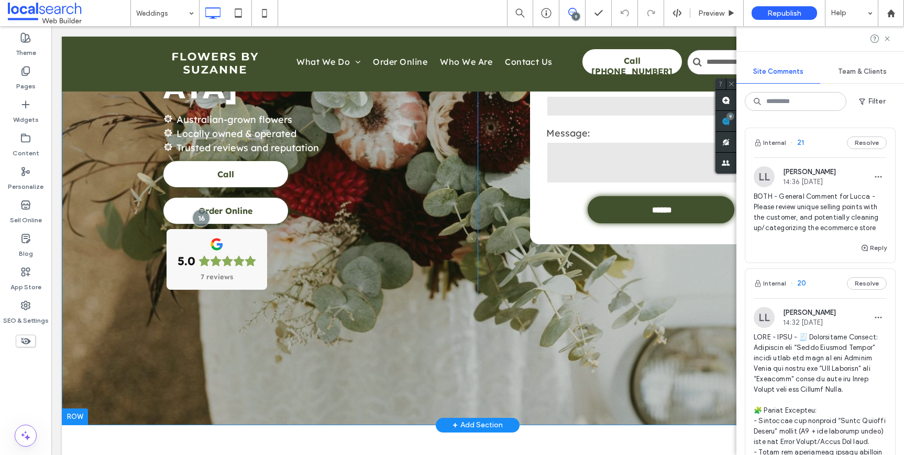
scroll to position [218, 0]
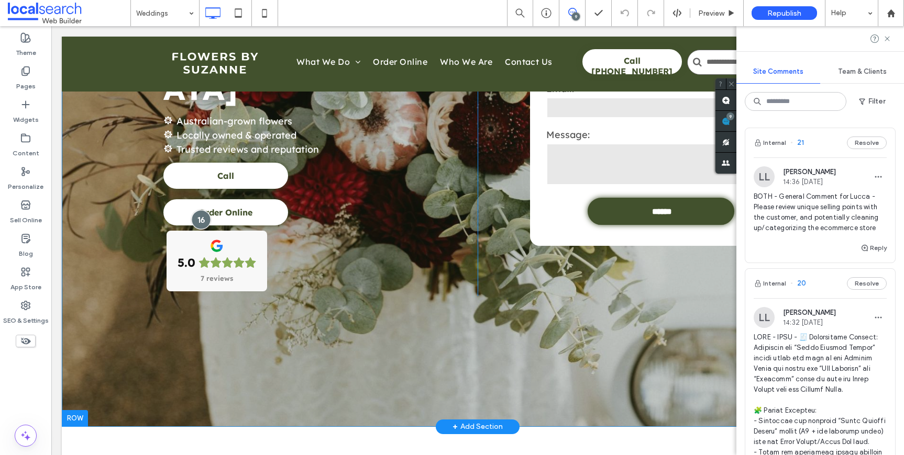
click at [196, 210] on div at bounding box center [201, 219] width 19 height 19
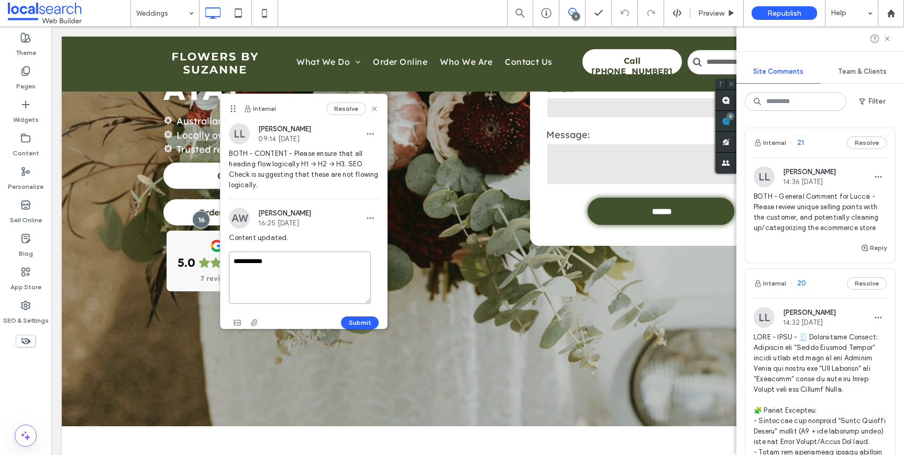
click at [298, 259] on textarea "**********" at bounding box center [300, 278] width 142 height 52
click at [351, 324] on button "Submit" at bounding box center [360, 323] width 38 height 13
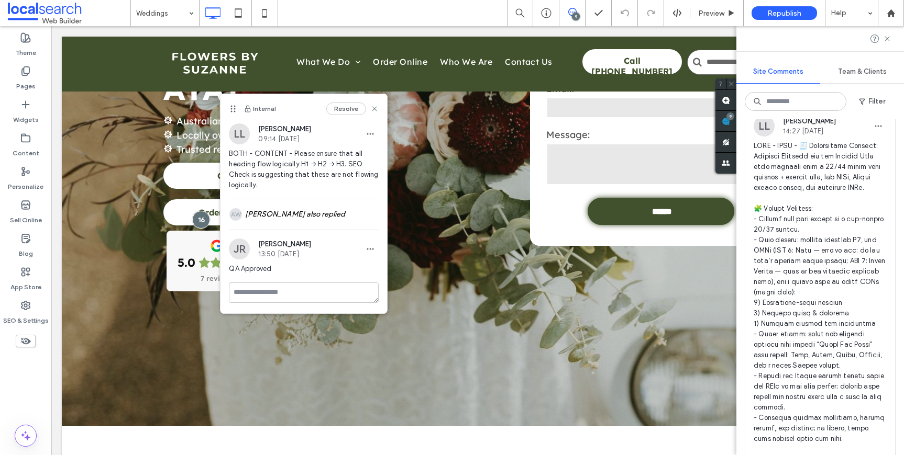
scroll to position [855, 0]
click at [828, 232] on span "tmmpainting.com.au/residential-painting No asset provided ✅ QA Criteria (Dynami…" at bounding box center [819, 383] width 133 height 482
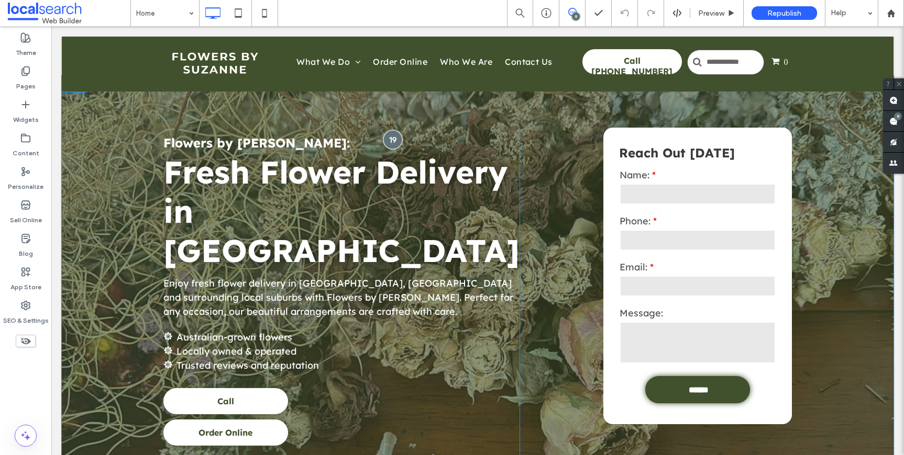
click at [391, 143] on div at bounding box center [392, 139] width 19 height 19
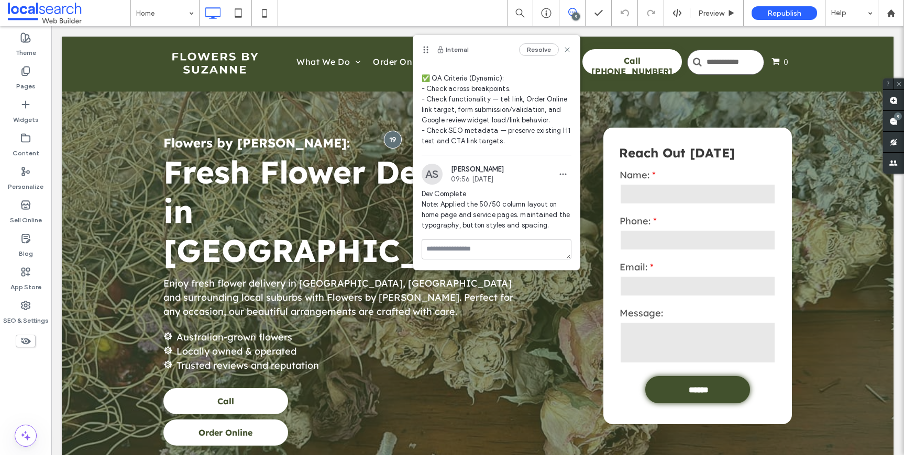
scroll to position [415, 0]
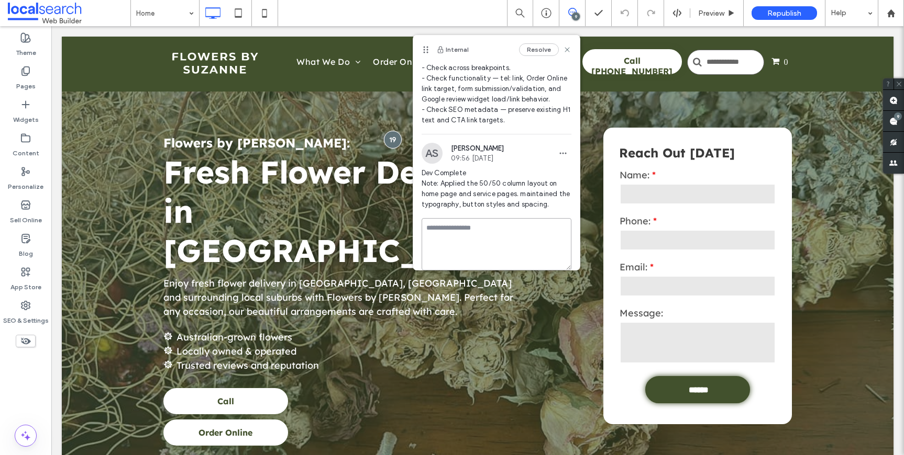
click at [515, 250] on textarea at bounding box center [496, 244] width 150 height 52
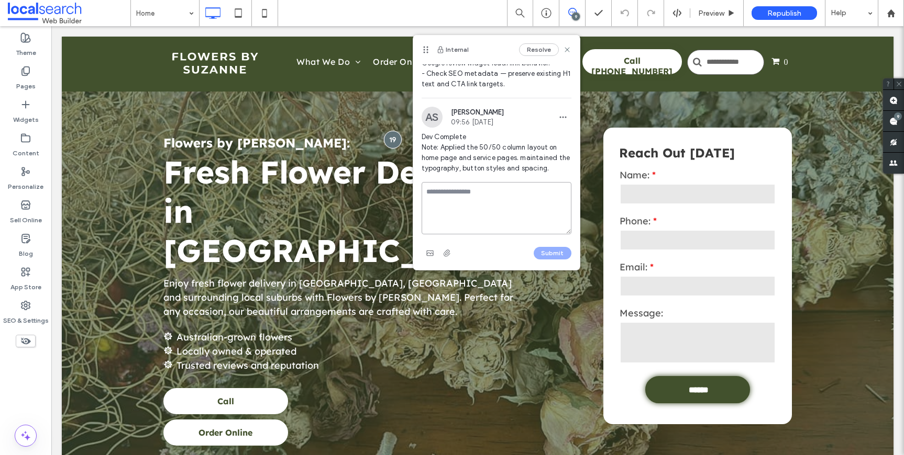
scroll to position [472, 0]
type textarea "**********"
click at [551, 253] on button "Submit" at bounding box center [552, 253] width 38 height 13
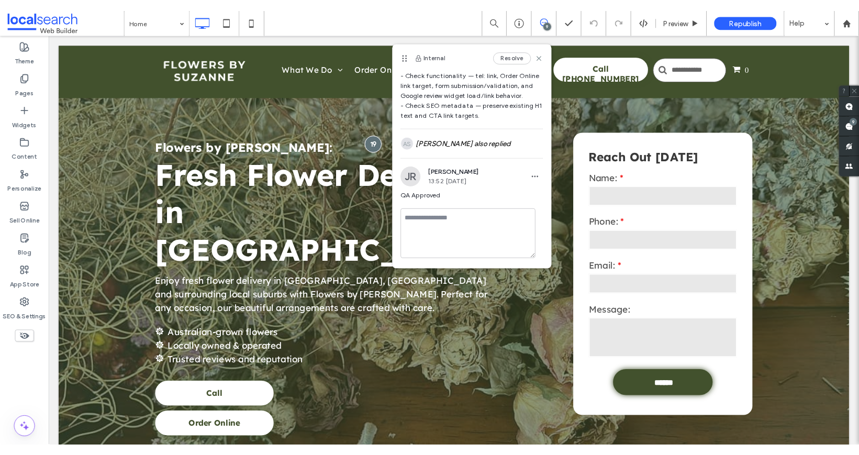
scroll to position [414, 0]
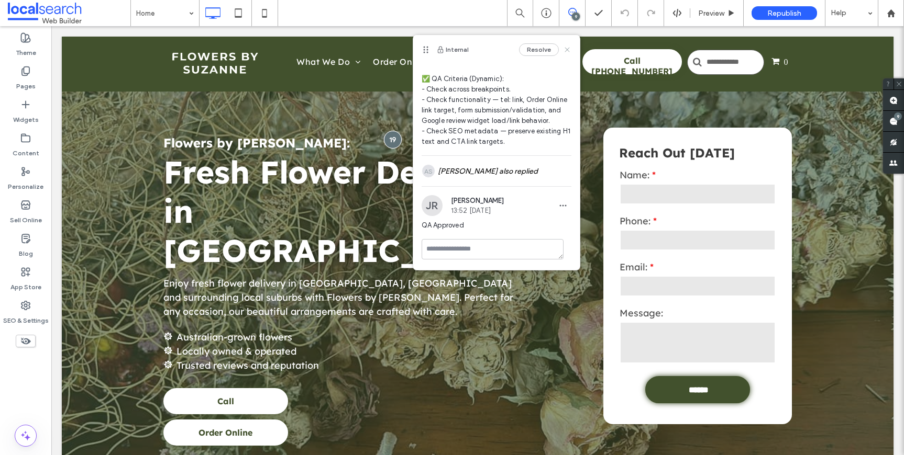
click at [564, 49] on use at bounding box center [566, 49] width 5 height 5
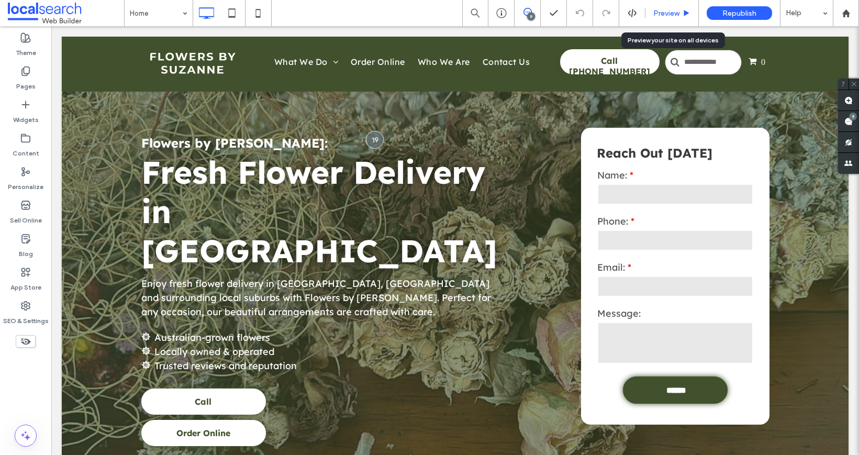
click at [684, 14] on use at bounding box center [686, 13] width 5 height 6
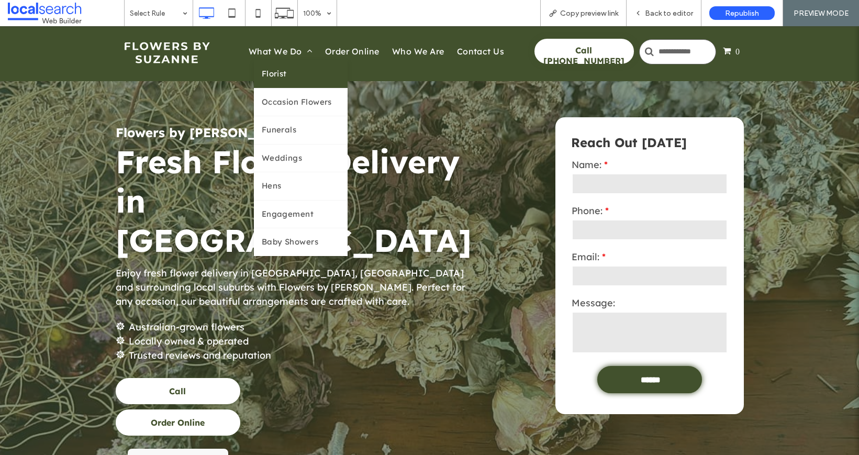
click at [276, 79] on span "Florist" at bounding box center [274, 74] width 25 height 12
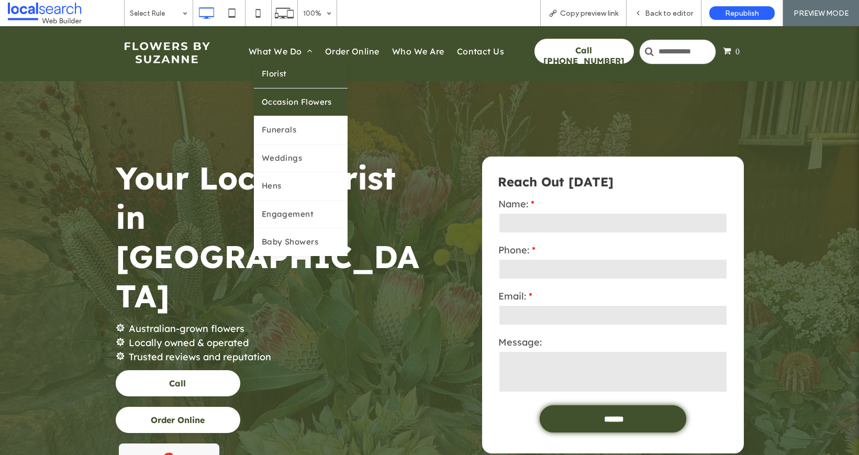
click at [292, 94] on link "Occasion Flowers" at bounding box center [301, 102] width 94 height 28
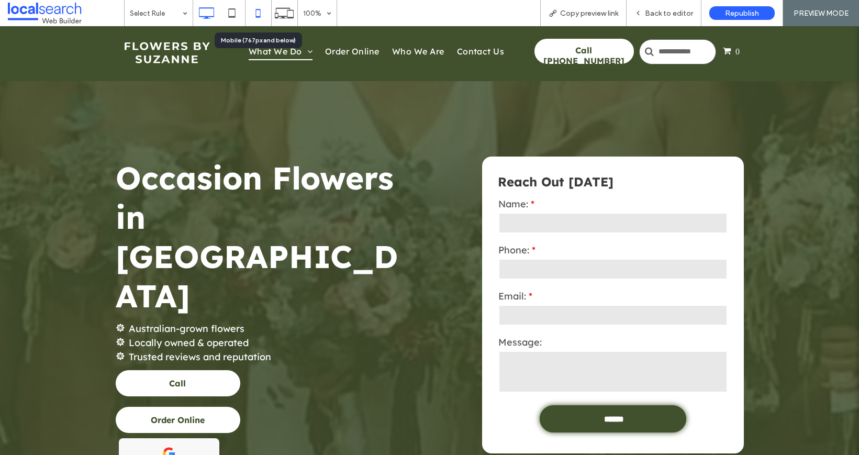
click at [262, 10] on icon at bounding box center [258, 13] width 21 height 21
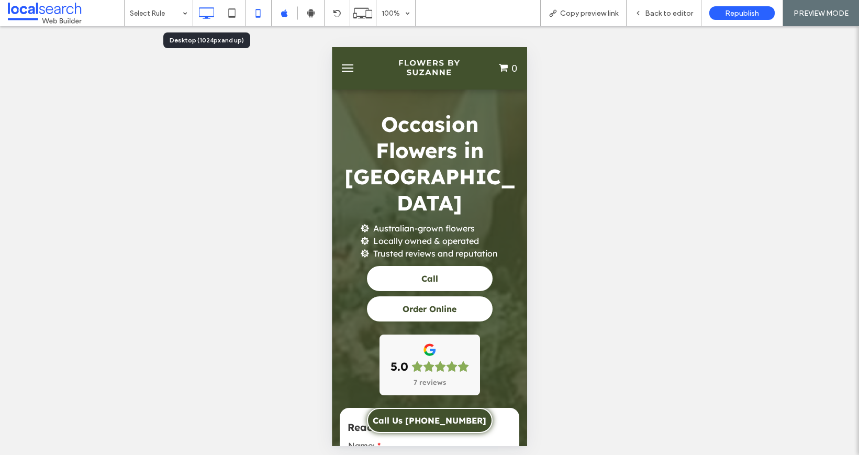
click at [205, 7] on icon at bounding box center [206, 13] width 21 height 21
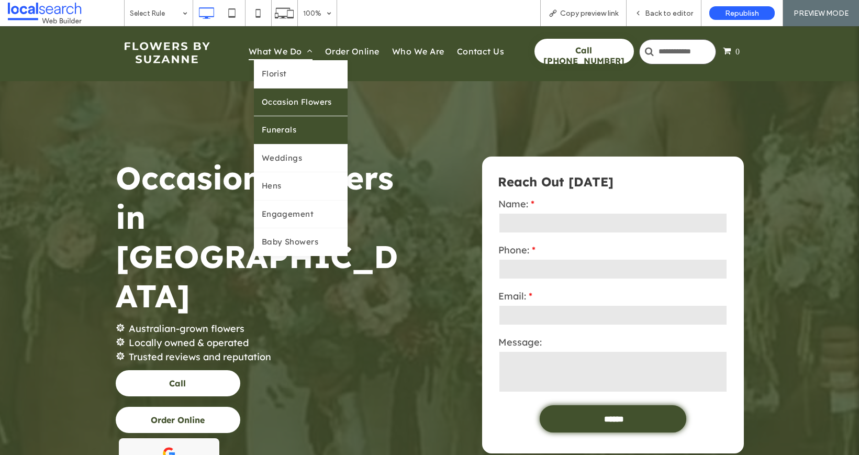
click at [295, 129] on link "Funerals" at bounding box center [301, 130] width 94 height 28
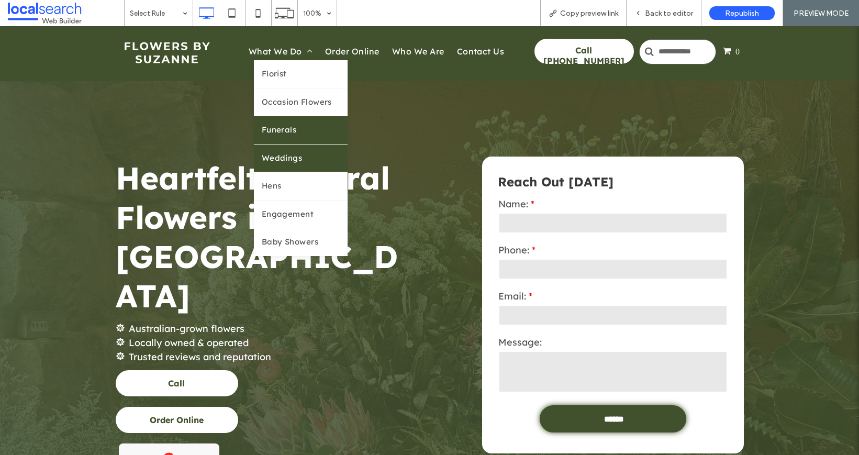
click at [274, 157] on span "Weddings" at bounding box center [282, 158] width 41 height 12
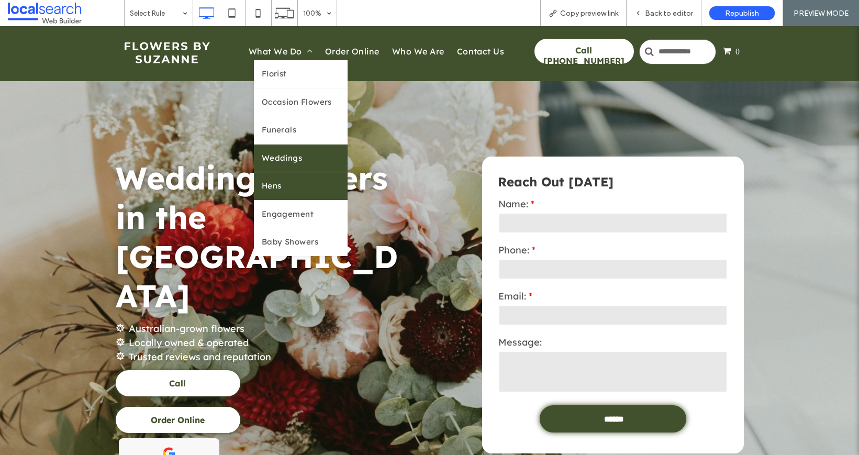
click at [278, 195] on link "Hens" at bounding box center [301, 186] width 94 height 28
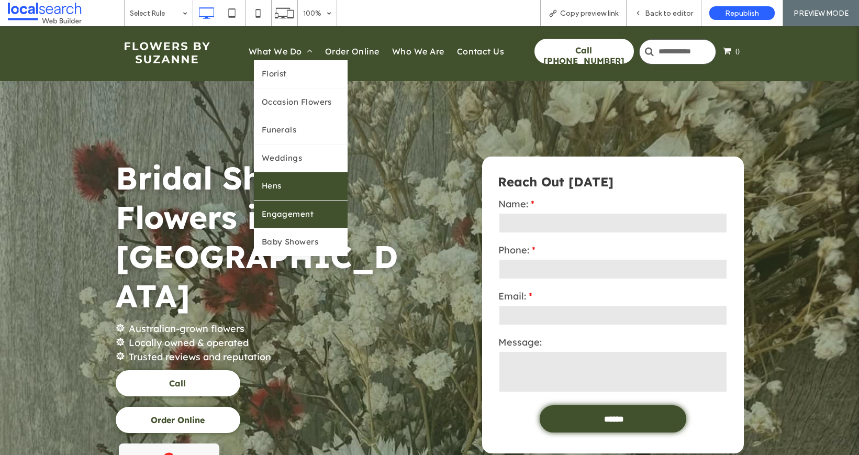
click at [305, 214] on span "Engagement" at bounding box center [288, 214] width 52 height 12
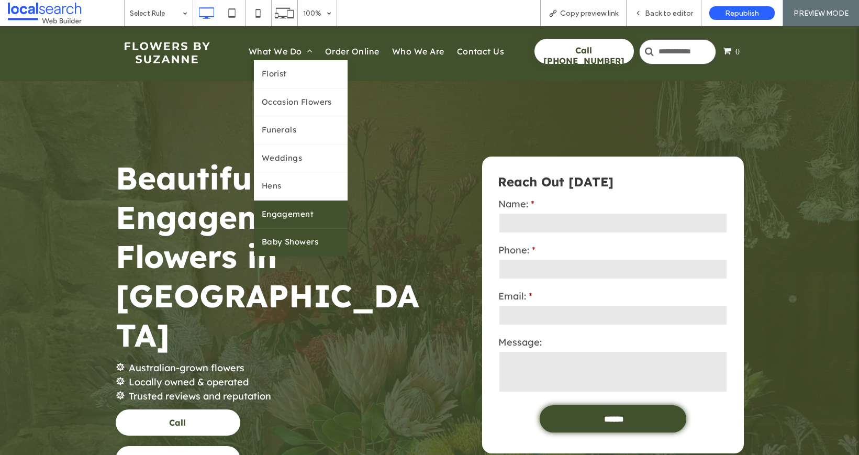
click at [291, 235] on link "Baby Showers" at bounding box center [301, 242] width 94 height 28
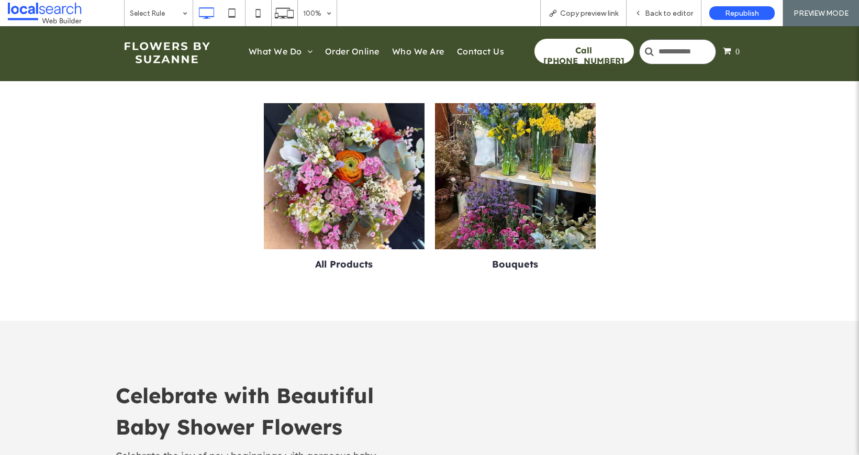
scroll to position [518, 0]
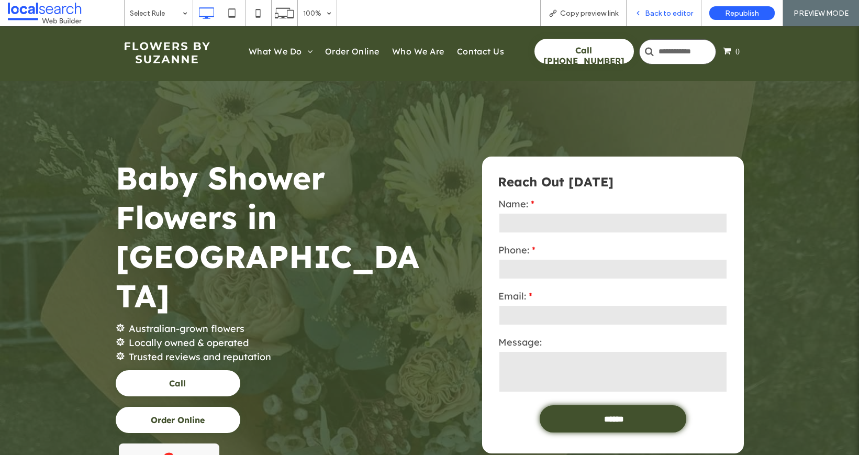
click at [674, 15] on span "Back to editor" at bounding box center [669, 13] width 48 height 9
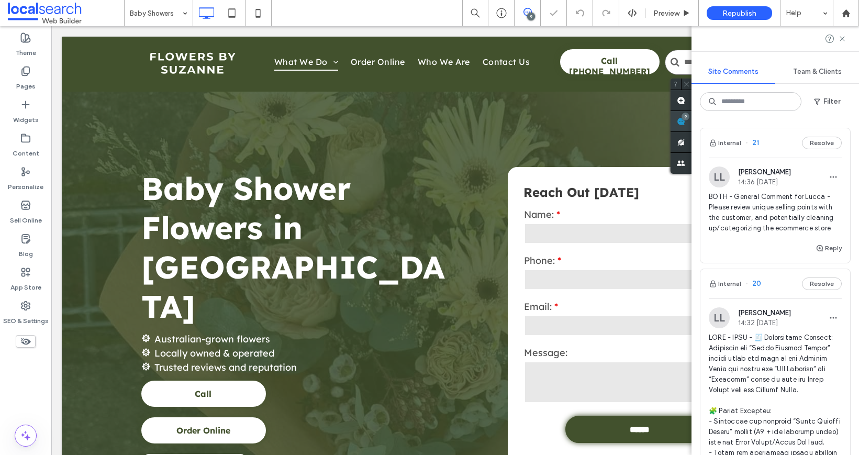
click at [845, 126] on div "Site Comments Team & Clients Filter Internal 21 Resolve LL Lucca Lind 14:36 Sep…" at bounding box center [776, 240] width 168 height 429
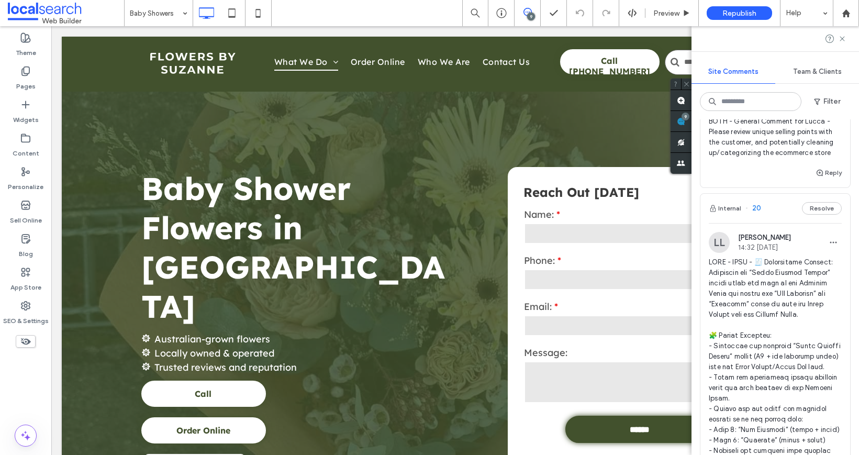
scroll to position [74, 0]
click at [751, 208] on span "20" at bounding box center [754, 209] width 16 height 10
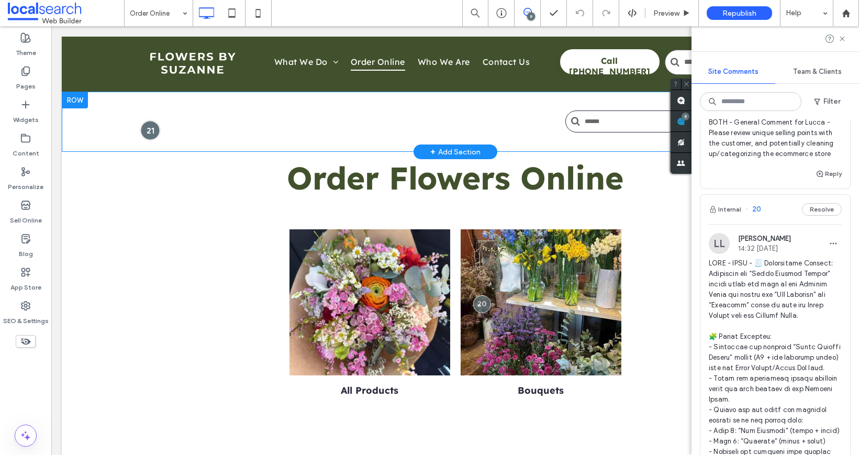
click at [148, 128] on div at bounding box center [149, 129] width 19 height 19
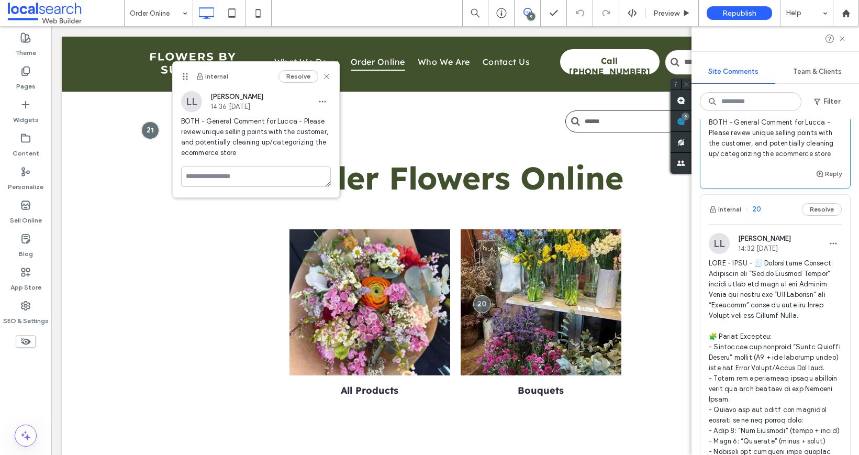
click at [795, 240] on div "LL Lucca Lind 14:32 Sep 9 2025" at bounding box center [775, 243] width 133 height 21
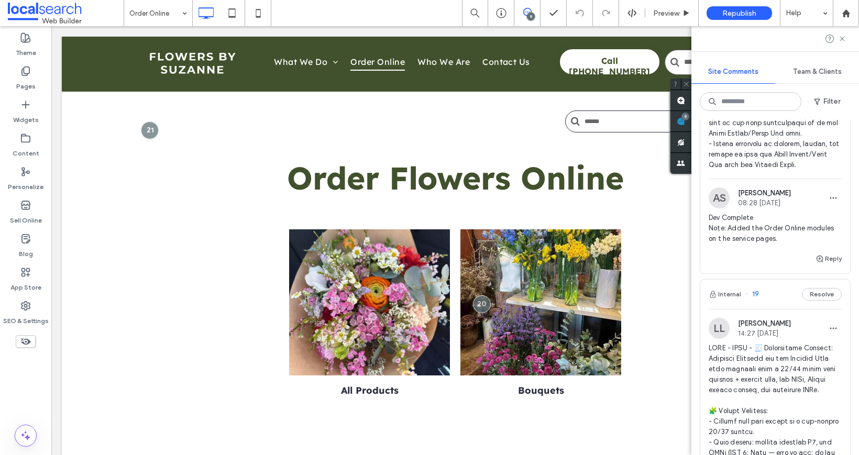
scroll to position [655, 0]
click at [815, 264] on span "button" at bounding box center [819, 258] width 9 height 12
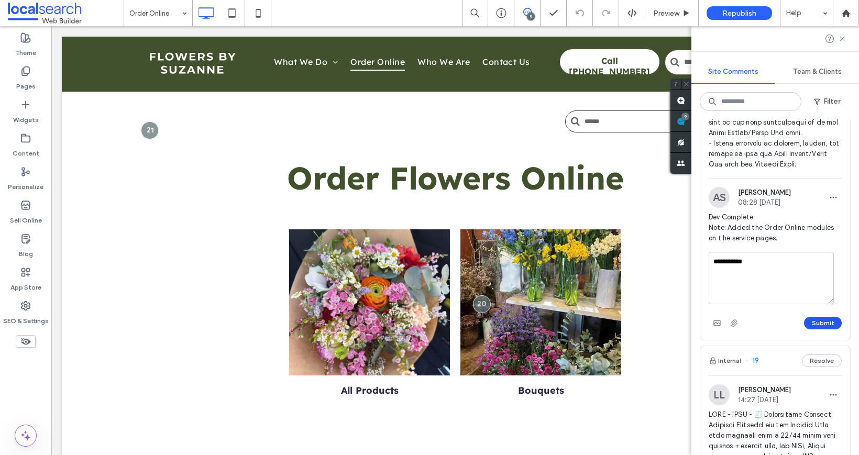
type textarea "**********"
click at [805, 329] on button "Submit" at bounding box center [823, 323] width 38 height 13
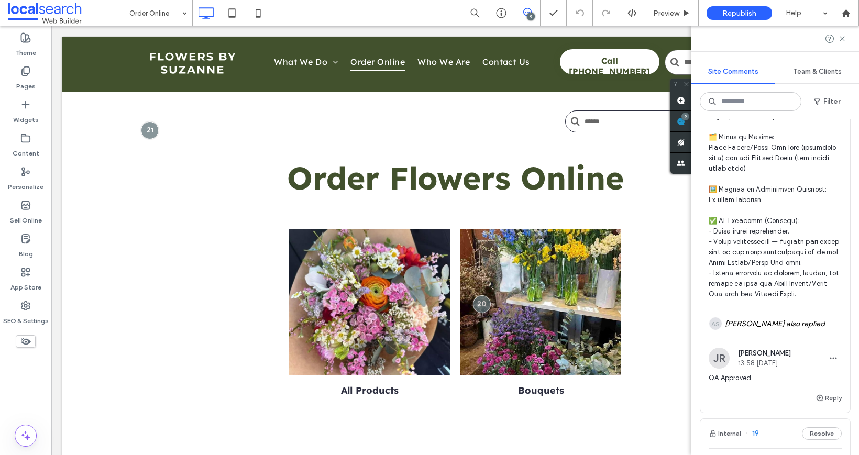
scroll to position [0, 0]
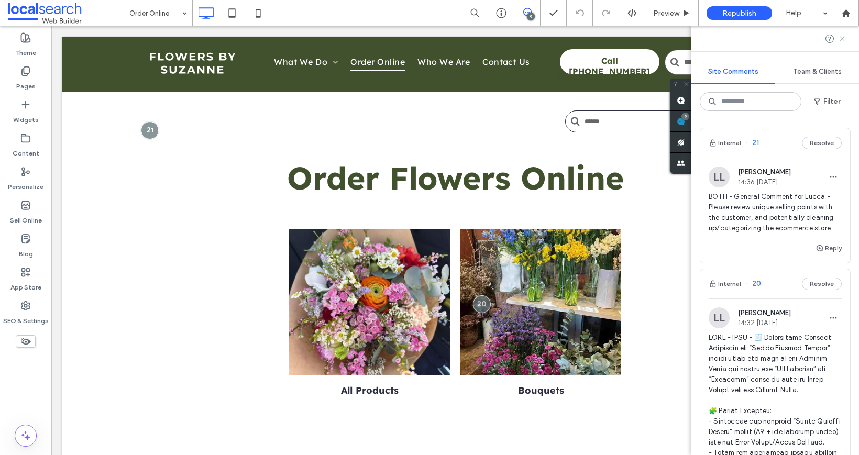
click at [842, 38] on use at bounding box center [841, 38] width 5 height 5
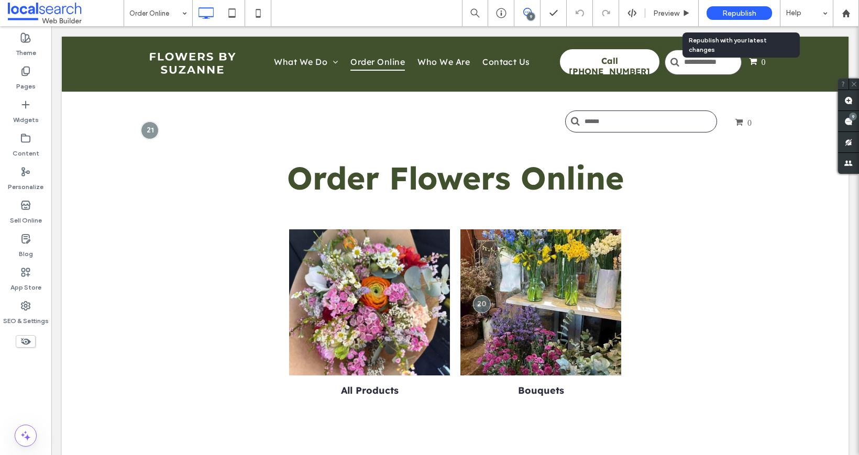
click at [751, 7] on div "Republish" at bounding box center [738, 13] width 65 height 14
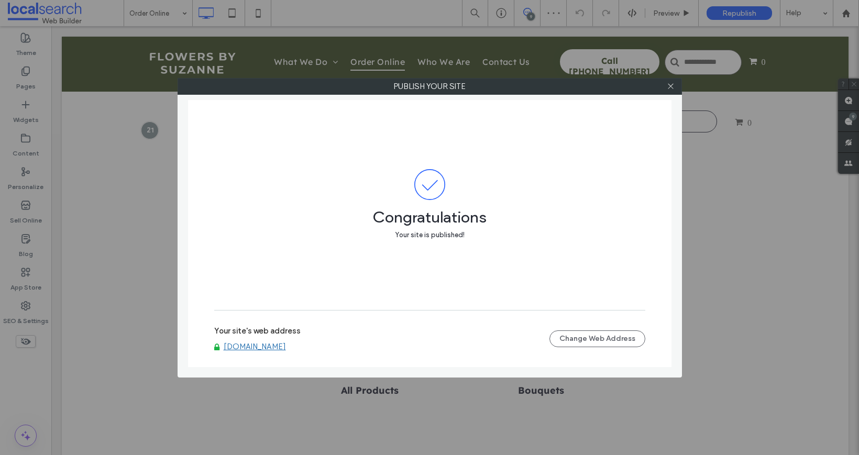
click at [263, 349] on link "www.flowersbysuzanne.com.au" at bounding box center [255, 346] width 62 height 9
drag, startPoint x: 668, startPoint y: 85, endPoint x: 661, endPoint y: 86, distance: 6.5
click at [668, 85] on icon at bounding box center [670, 86] width 8 height 8
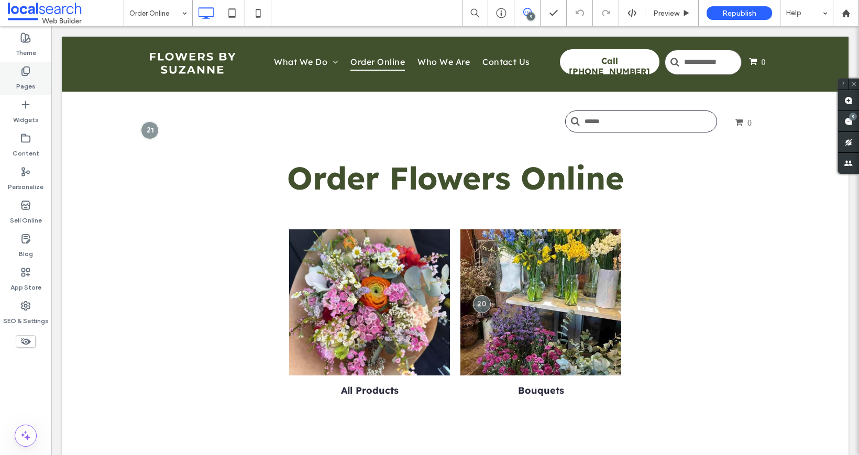
click at [34, 80] on label "Pages" at bounding box center [25, 83] width 19 height 15
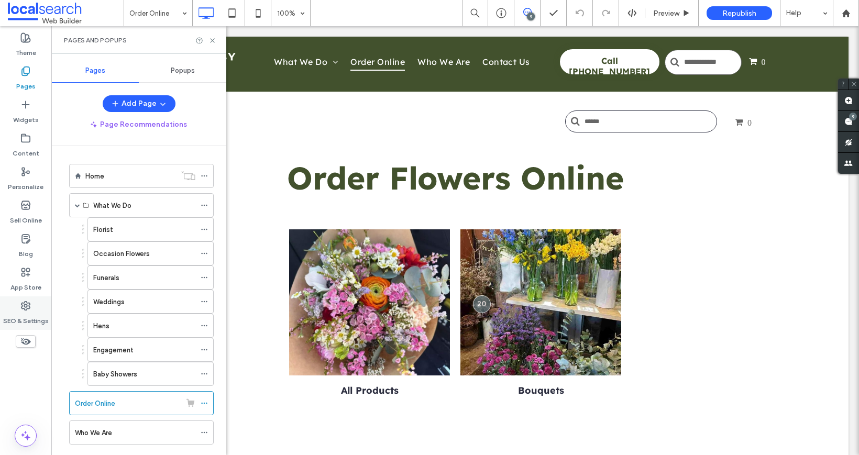
click at [34, 312] on label "SEO & Settings" at bounding box center [26, 318] width 46 height 15
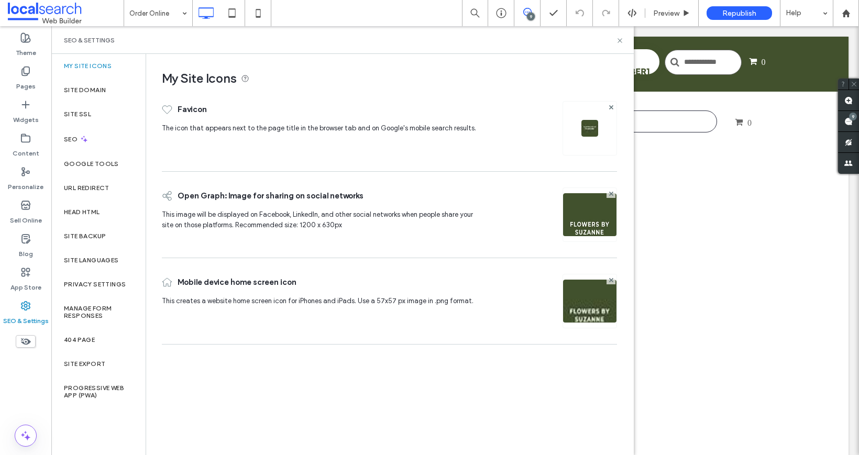
click at [75, 138] on label "SEO" at bounding box center [72, 139] width 16 height 7
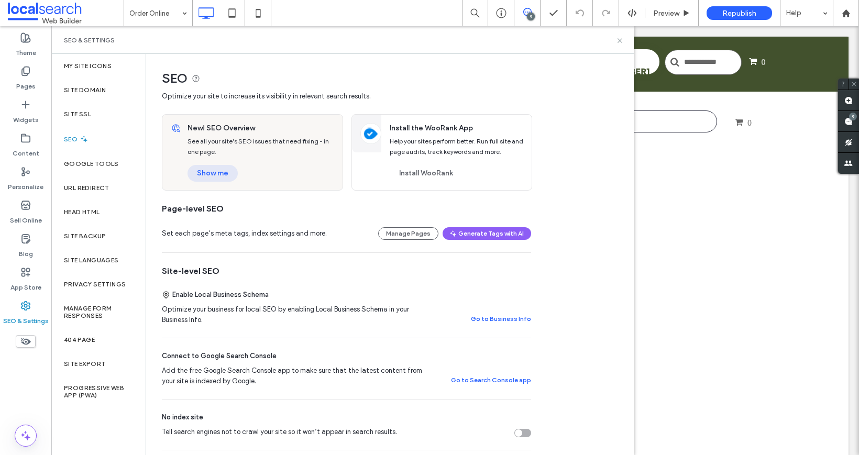
click at [202, 167] on button "Show me" at bounding box center [212, 173] width 50 height 17
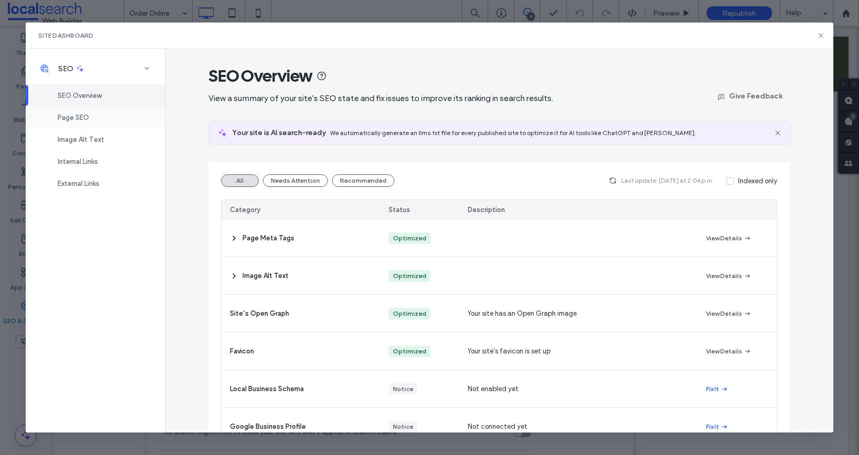
click at [71, 123] on div "Page SEO" at bounding box center [95, 117] width 139 height 22
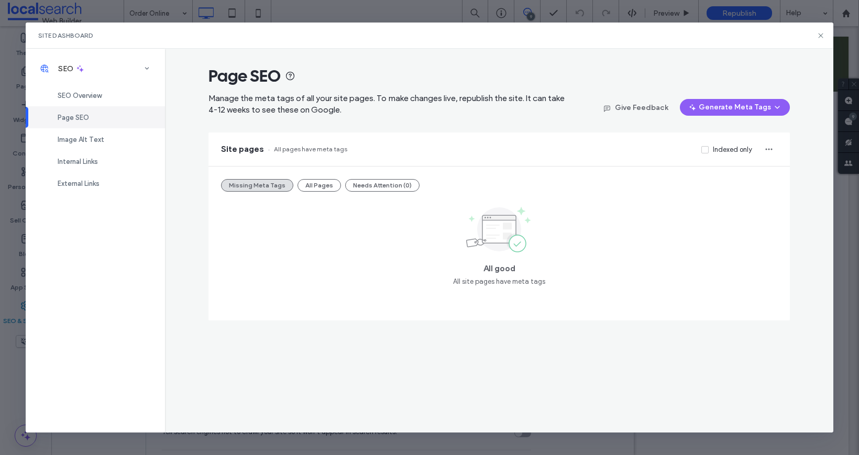
click at [335, 179] on div "Missing Meta Tags All Pages Needs Attention (0)" at bounding box center [499, 185] width 556 height 13
click at [310, 191] on button "All Pages" at bounding box center [318, 185] width 43 height 13
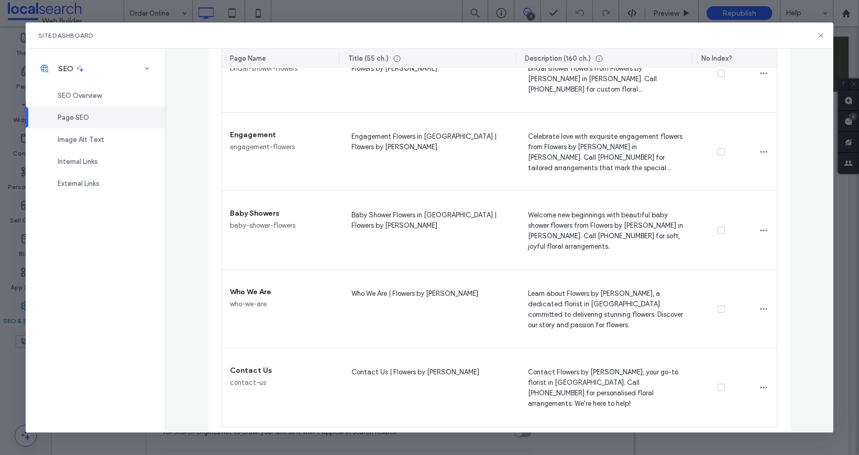
scroll to position [590, 0]
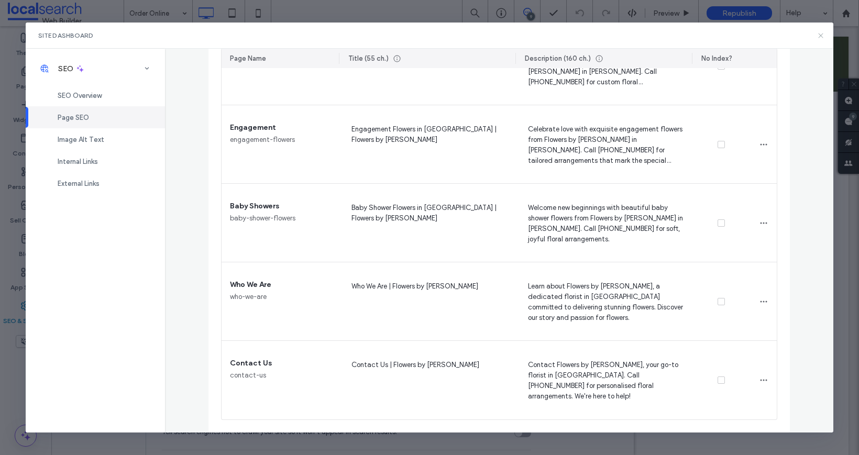
drag, startPoint x: 821, startPoint y: 36, endPoint x: 753, endPoint y: 4, distance: 75.4
click at [821, 36] on icon at bounding box center [820, 35] width 8 height 8
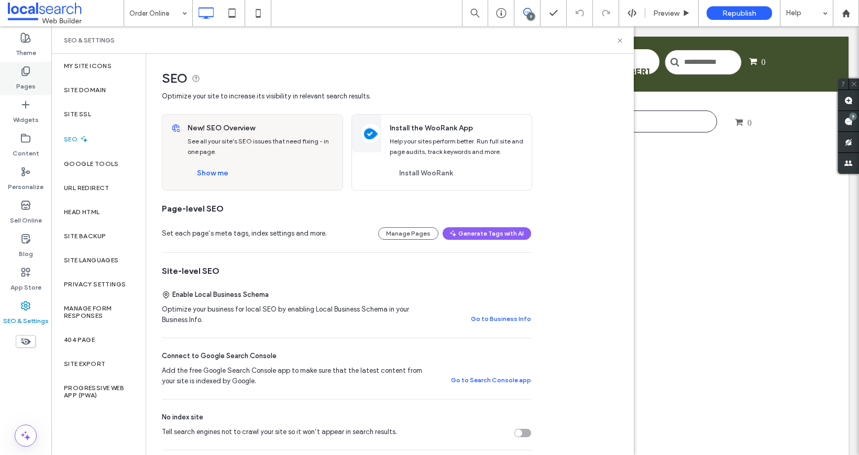
click at [27, 70] on icon at bounding box center [25, 71] width 10 height 10
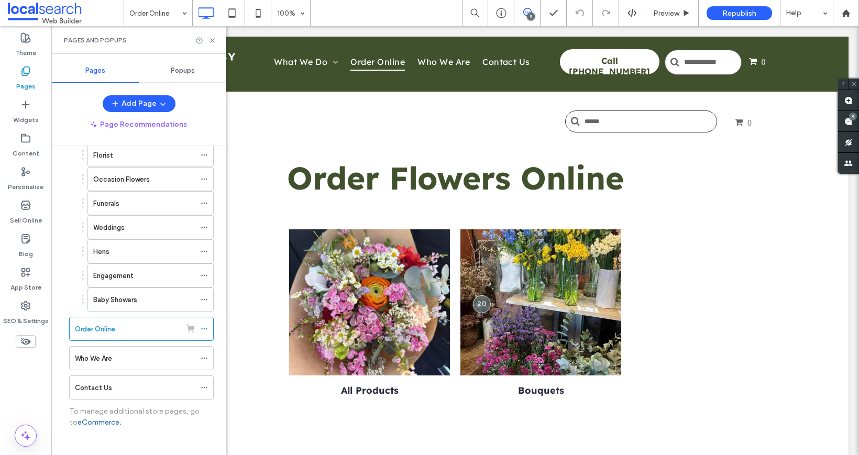
scroll to position [79, 0]
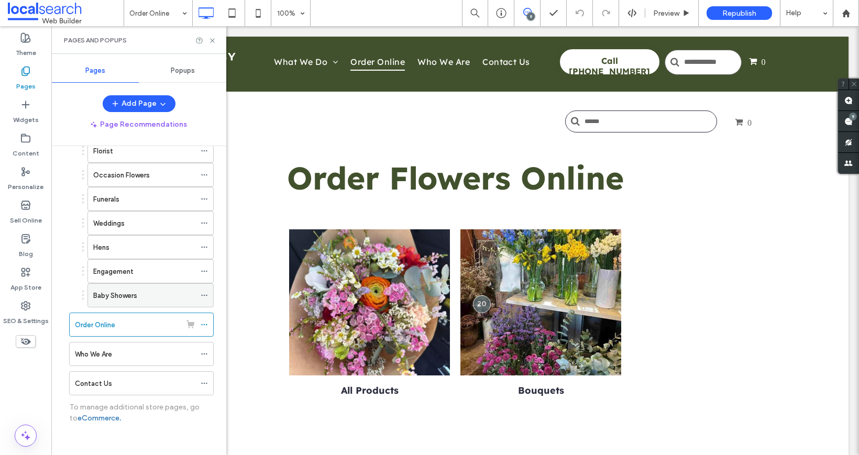
click at [206, 296] on icon at bounding box center [204, 295] width 7 height 7
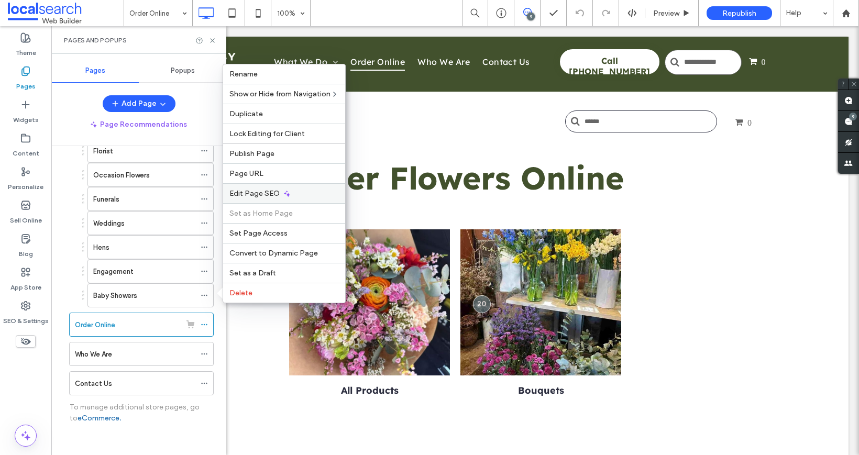
click at [266, 196] on span "Edit Page SEO" at bounding box center [254, 193] width 50 height 9
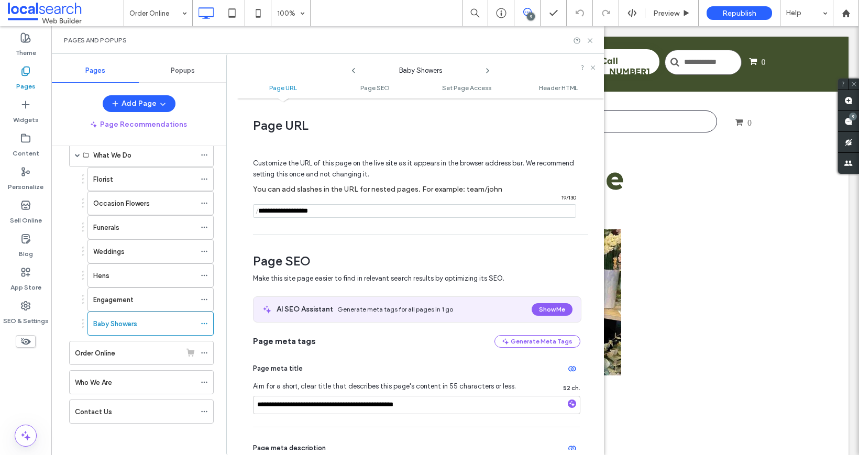
scroll to position [0, 0]
click at [591, 40] on icon at bounding box center [590, 41] width 8 height 8
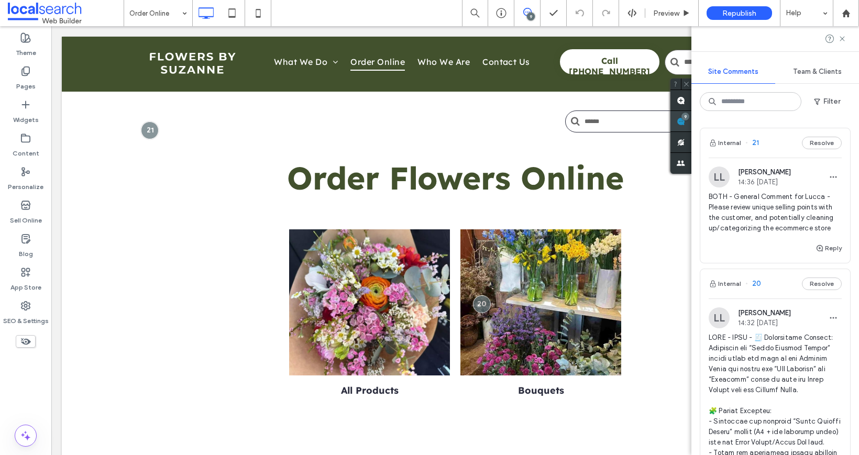
click at [685, 125] on use at bounding box center [680, 121] width 8 height 8
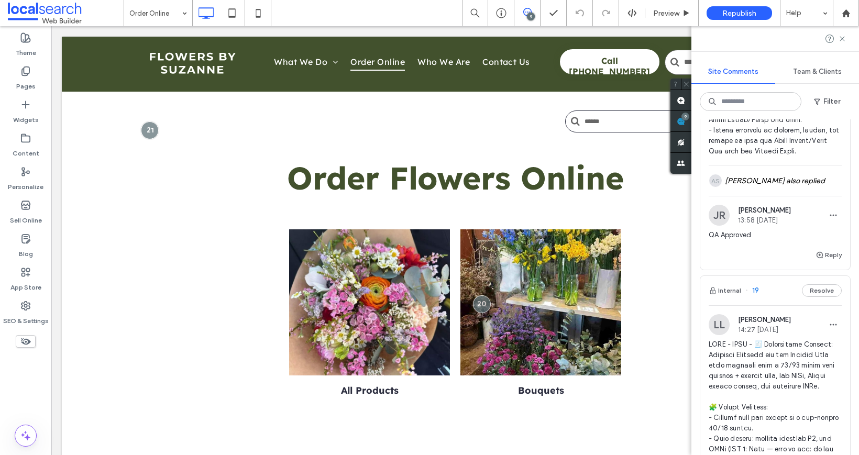
scroll to position [669, 0]
click at [842, 37] on use at bounding box center [841, 38] width 5 height 5
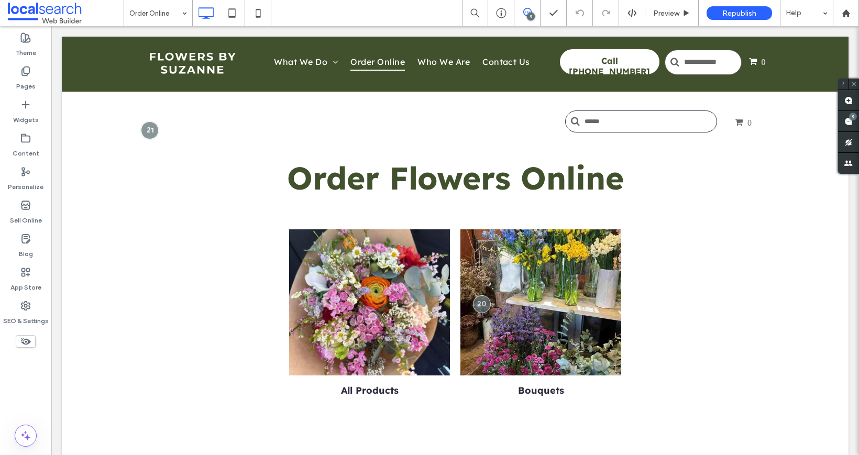
scroll to position [0, 0]
click at [31, 312] on label "SEO & Settings" at bounding box center [26, 318] width 46 height 15
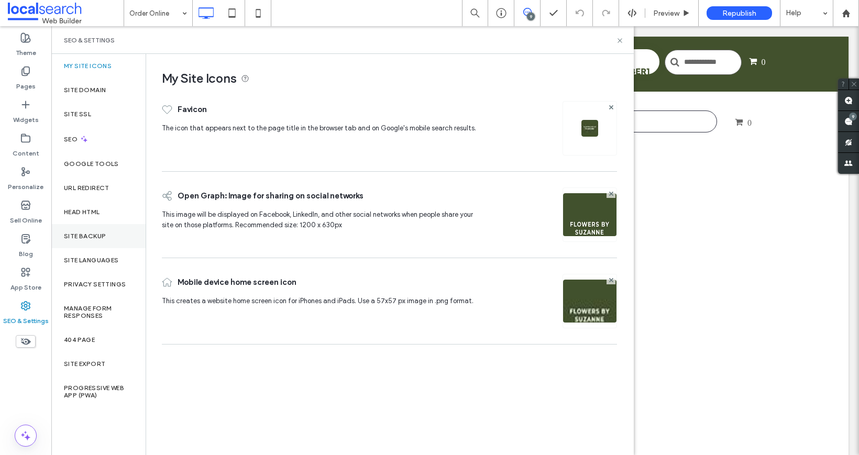
click at [98, 240] on div "Site Backup" at bounding box center [98, 236] width 94 height 24
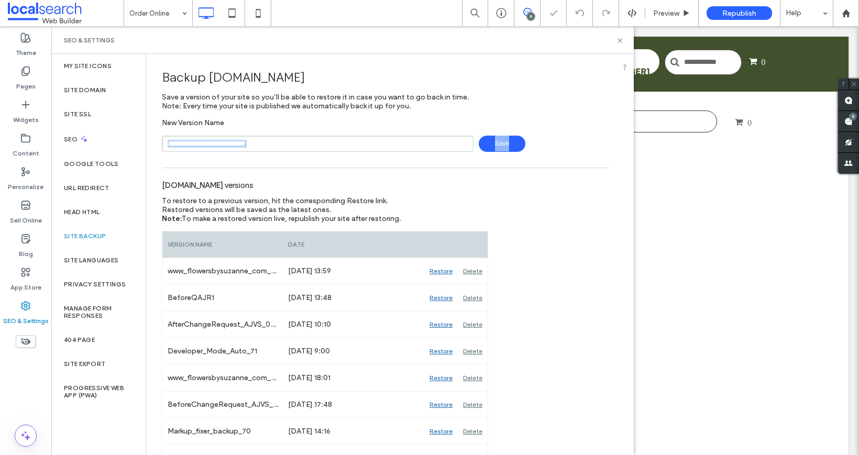
click at [236, 145] on input "text" at bounding box center [318, 144] width 312 height 16
type input "**********"
click at [479, 142] on span "Save" at bounding box center [502, 144] width 47 height 16
click at [79, 16] on span at bounding box center [66, 13] width 116 height 21
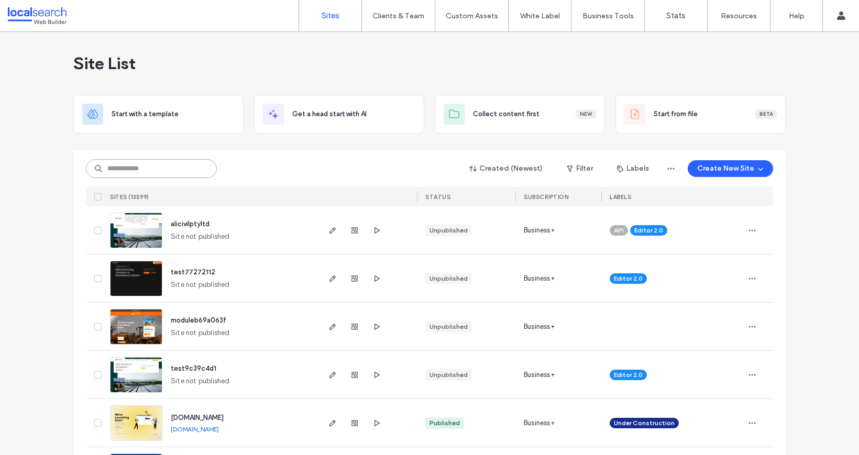
click at [115, 169] on input at bounding box center [151, 168] width 131 height 19
paste input "********"
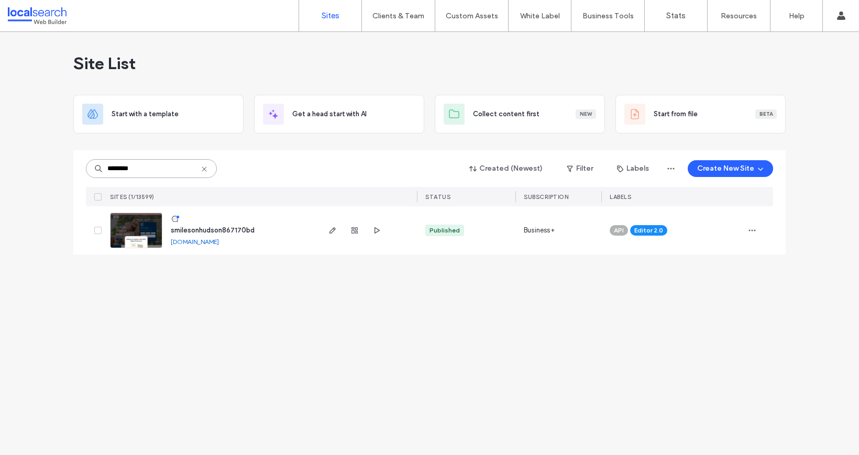
type input "********"
click at [206, 230] on span "smilesonhudson867170bd" at bounding box center [213, 230] width 84 height 8
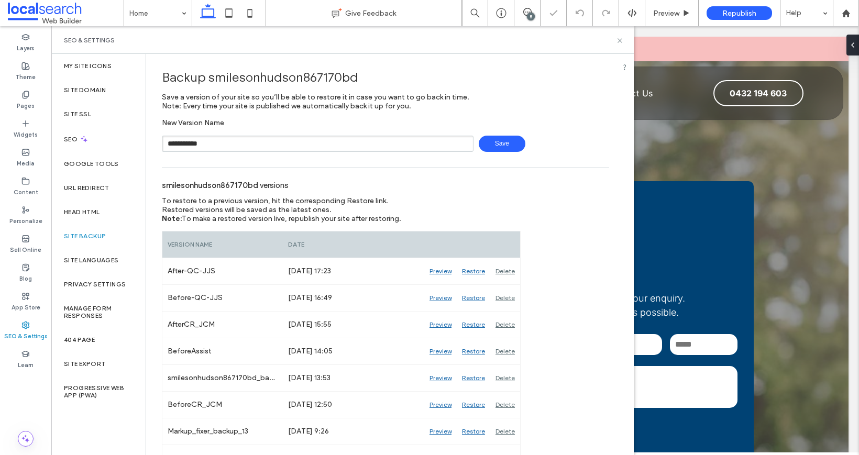
click at [517, 142] on span "Save" at bounding box center [502, 144] width 47 height 16
type input "**********"
click at [622, 40] on icon at bounding box center [620, 41] width 8 height 8
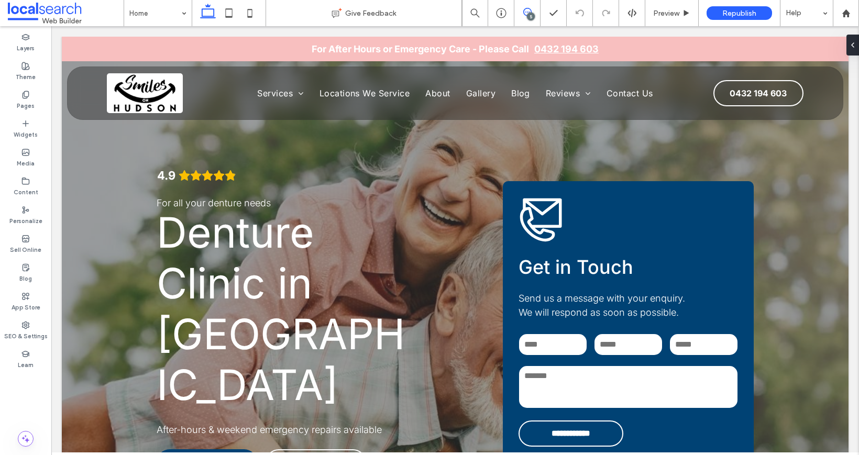
click at [527, 9] on icon at bounding box center [527, 12] width 8 height 8
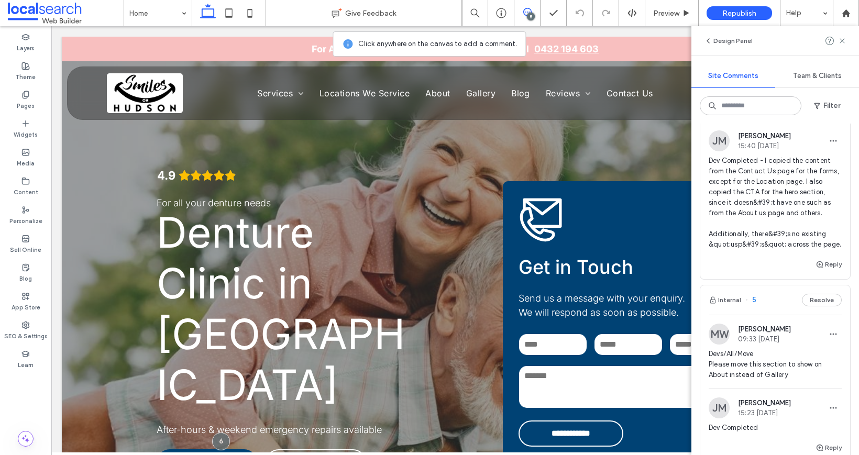
scroll to position [822, 0]
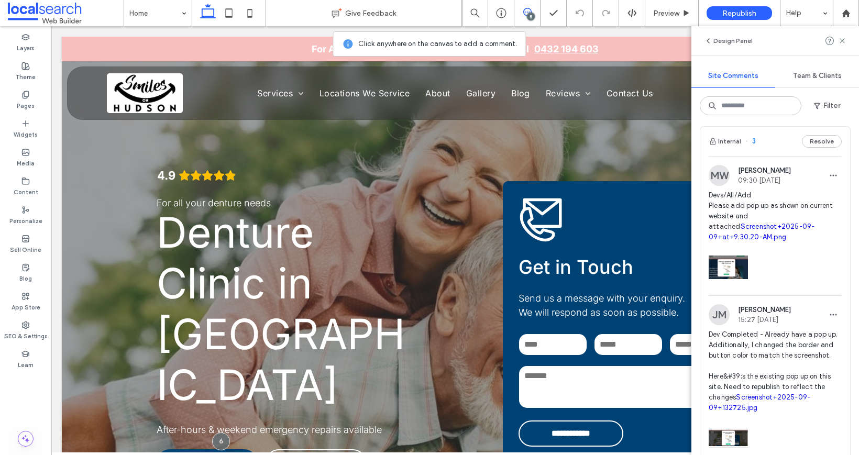
click at [767, 242] on span "Devs/All/Add Please add pop up as shown on current website and attached Screens…" at bounding box center [774, 216] width 133 height 52
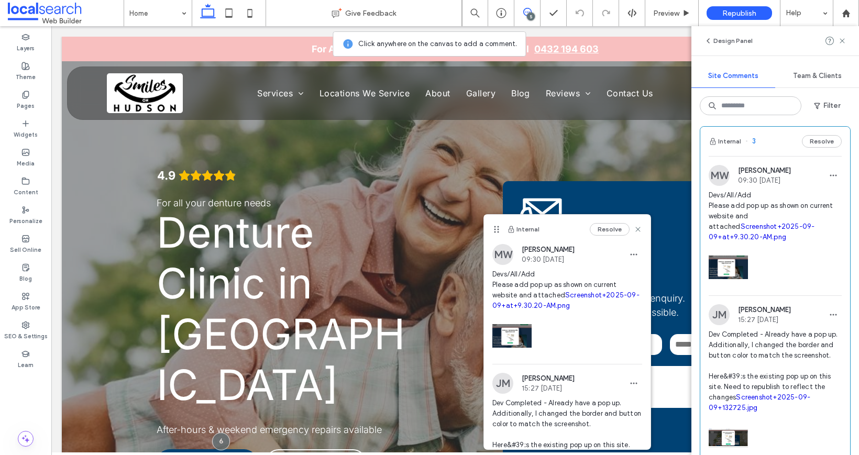
click at [757, 241] on link "Screenshot+2025-09-09+at+9.30.20-AM.png" at bounding box center [761, 232] width 106 height 18
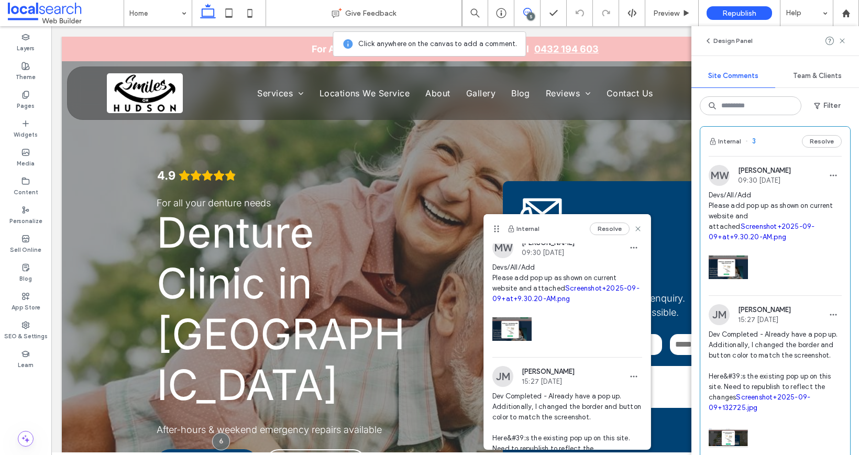
scroll to position [82, 0]
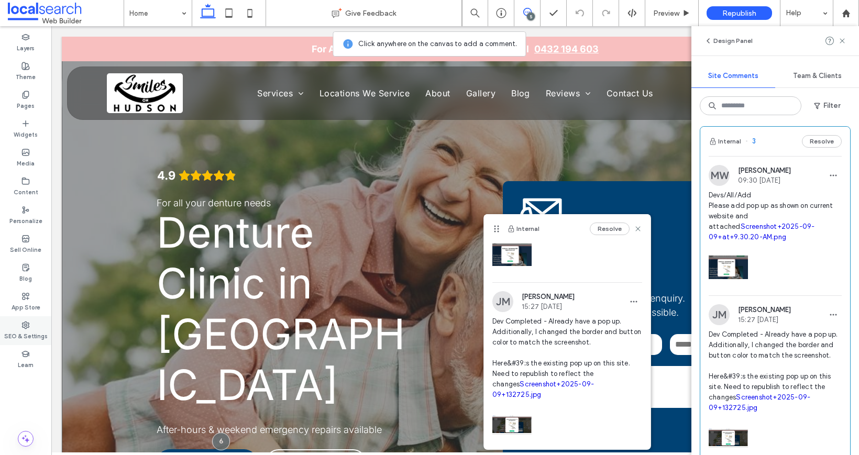
click at [45, 336] on label "SEO & Settings" at bounding box center [25, 335] width 43 height 12
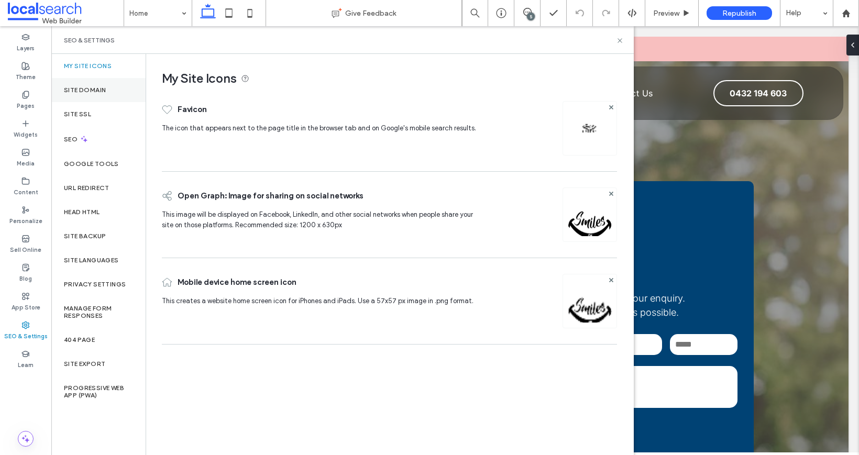
click at [77, 85] on div "Site Domain" at bounding box center [98, 90] width 94 height 24
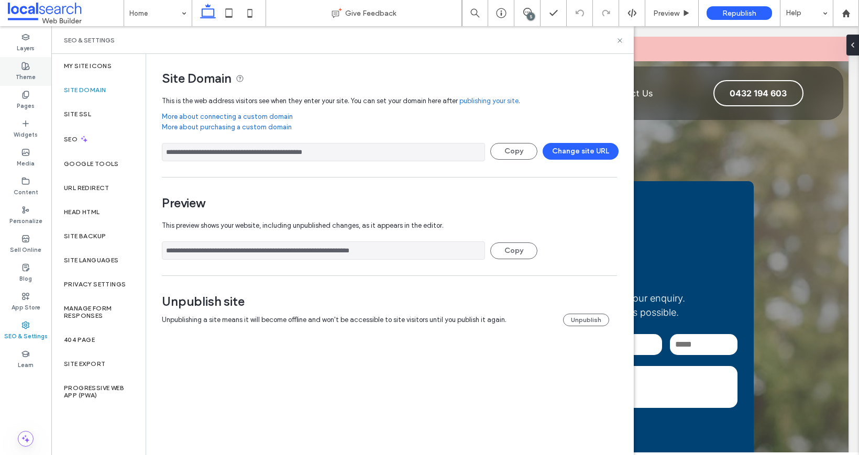
click at [33, 70] on label "Theme" at bounding box center [26, 76] width 20 height 12
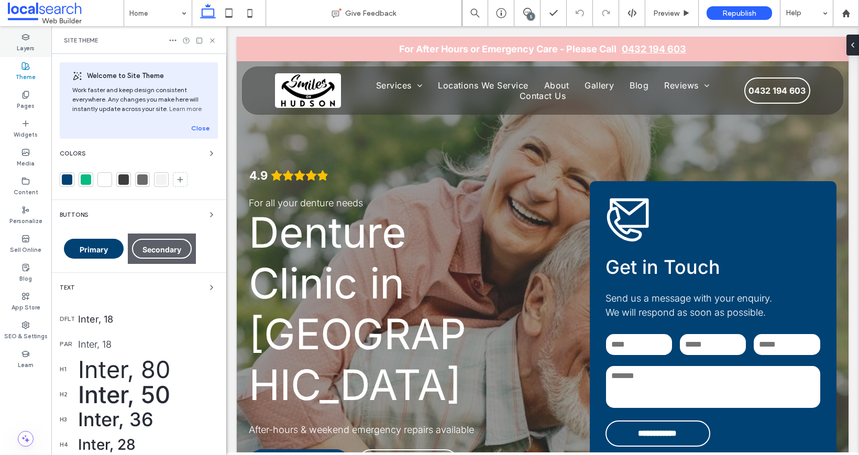
click at [28, 48] on label "Layers" at bounding box center [26, 47] width 18 height 12
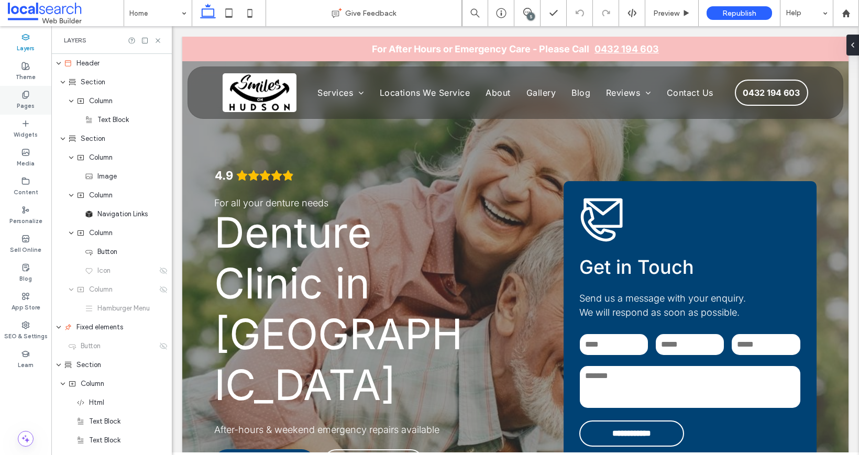
click at [23, 96] on use at bounding box center [26, 94] width 6 height 7
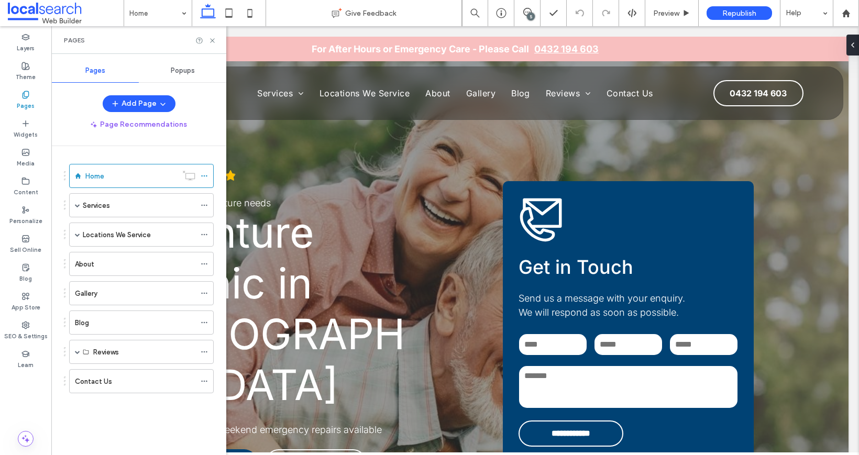
click at [206, 74] on div "Popups" at bounding box center [182, 70] width 87 height 23
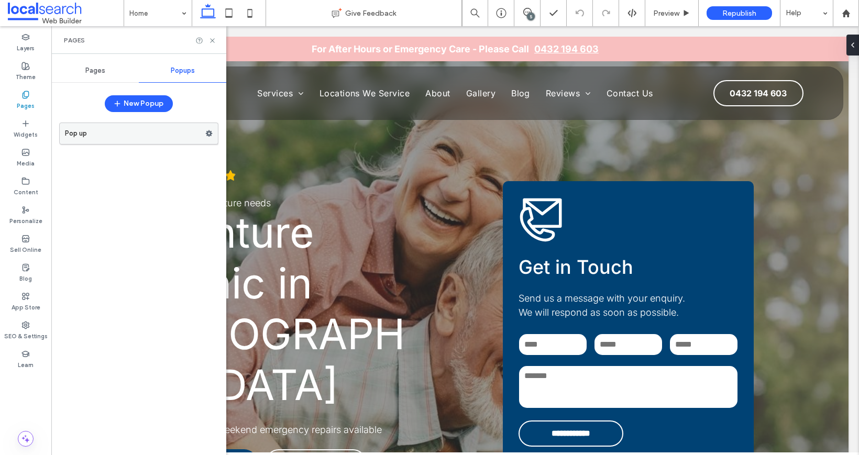
click at [160, 132] on label "Pop up" at bounding box center [135, 133] width 140 height 21
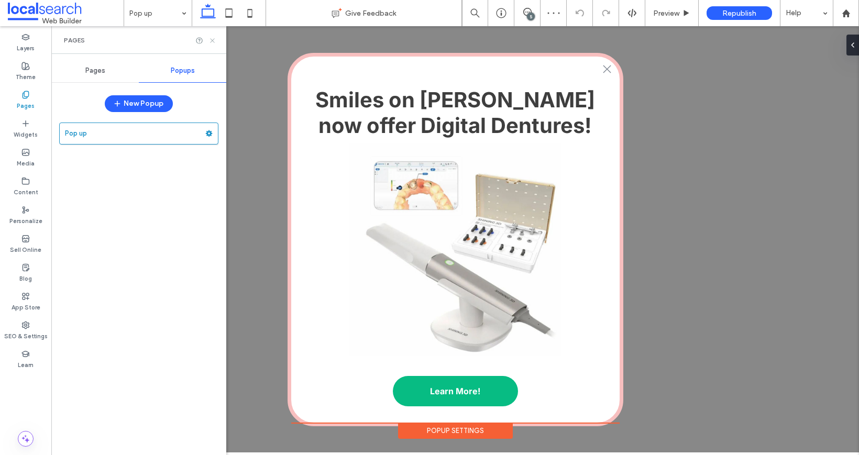
drag, startPoint x: 211, startPoint y: 41, endPoint x: 278, endPoint y: 5, distance: 76.1
click at [211, 41] on icon at bounding box center [212, 41] width 8 height 8
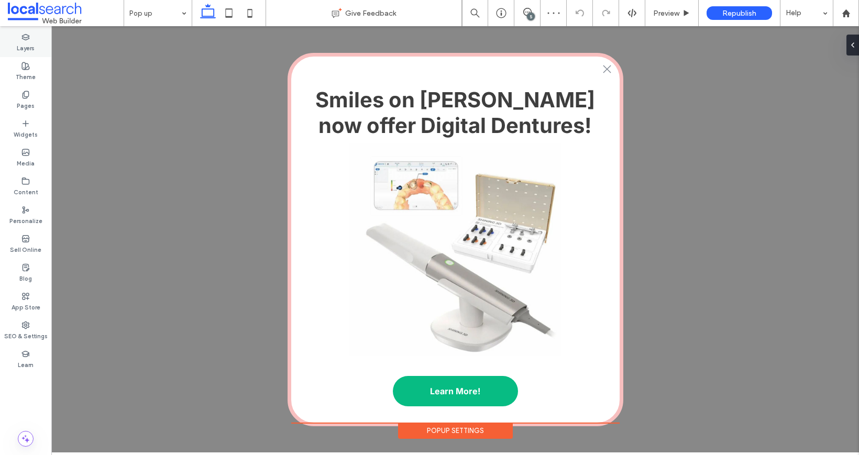
click at [23, 41] on label "Layers" at bounding box center [26, 47] width 18 height 12
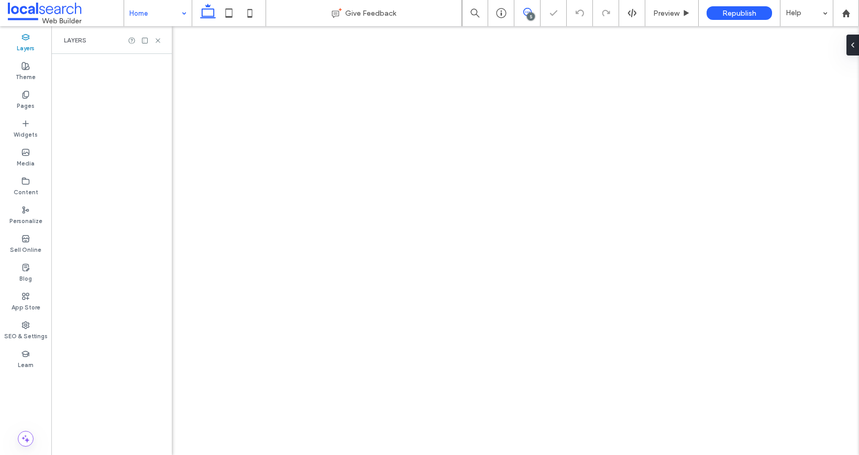
click at [526, 11] on icon at bounding box center [527, 12] width 8 height 8
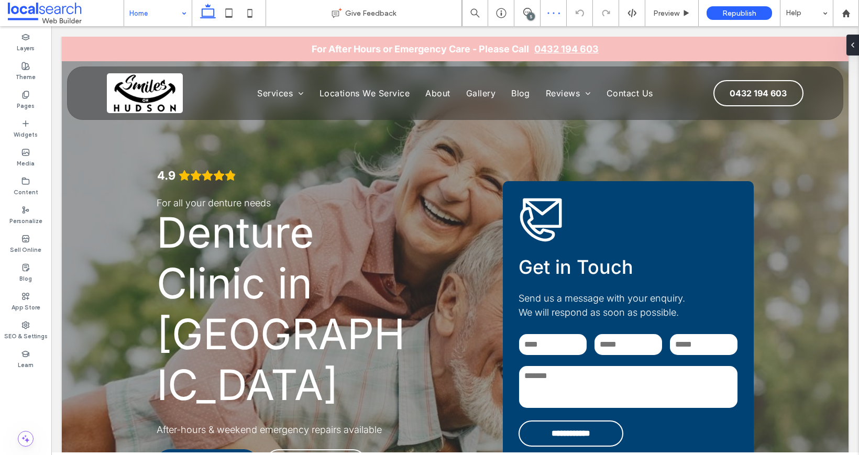
drag, startPoint x: 532, startPoint y: 12, endPoint x: 546, endPoint y: 10, distance: 13.8
click at [533, 12] on span at bounding box center [527, 12] width 26 height 8
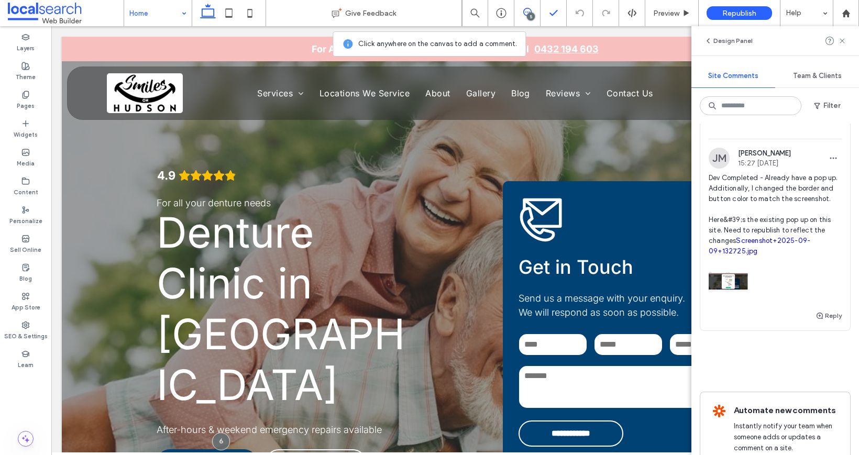
scroll to position [983, 0]
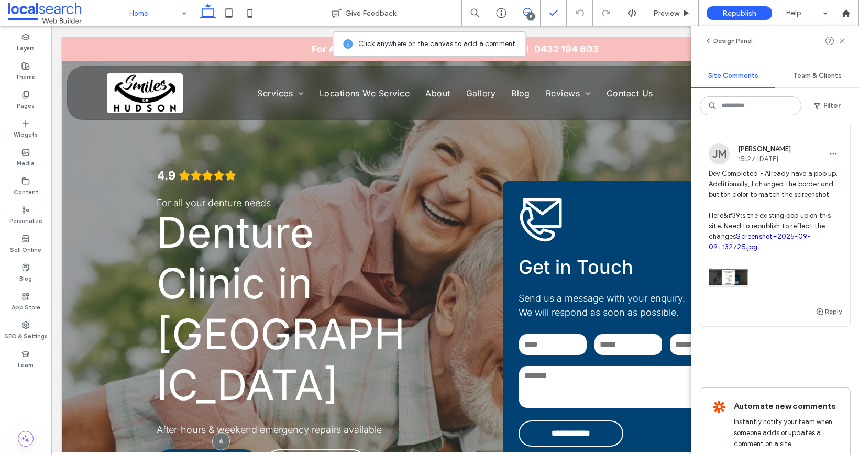
click at [738, 297] on img at bounding box center [727, 277] width 39 height 39
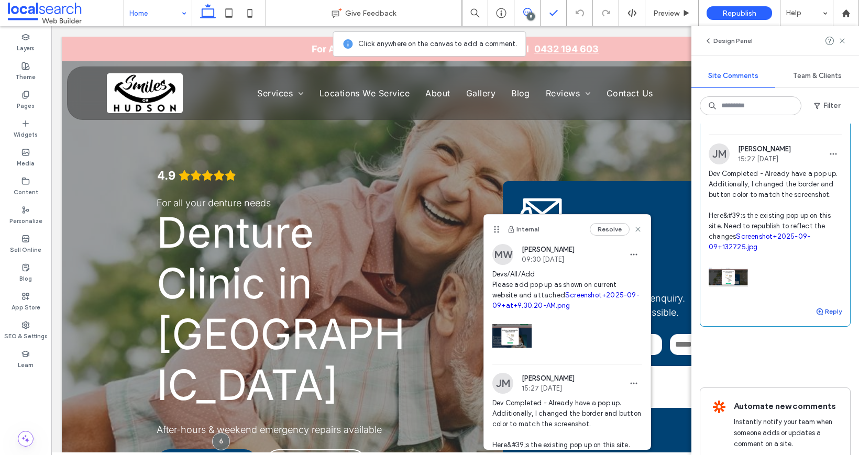
click at [824, 318] on button "Reply" at bounding box center [828, 311] width 26 height 13
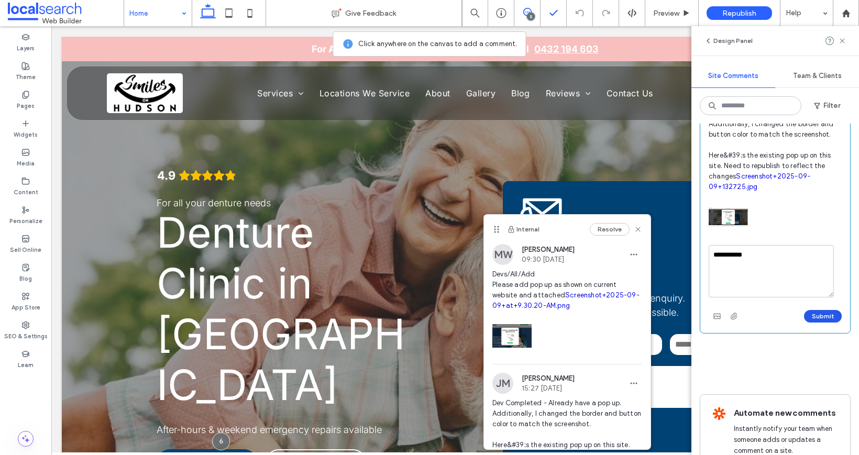
type textarea "**********"
click at [820, 322] on button "Submit" at bounding box center [823, 316] width 38 height 13
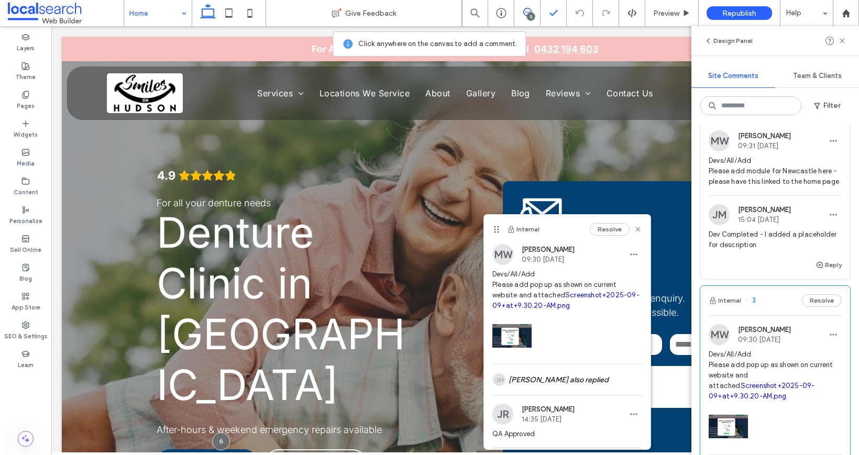
scroll to position [662, 0]
click at [785, 187] on span "Devs/All/Add Please add module for Newcastle here - please have this linked to …" at bounding box center [774, 171] width 133 height 31
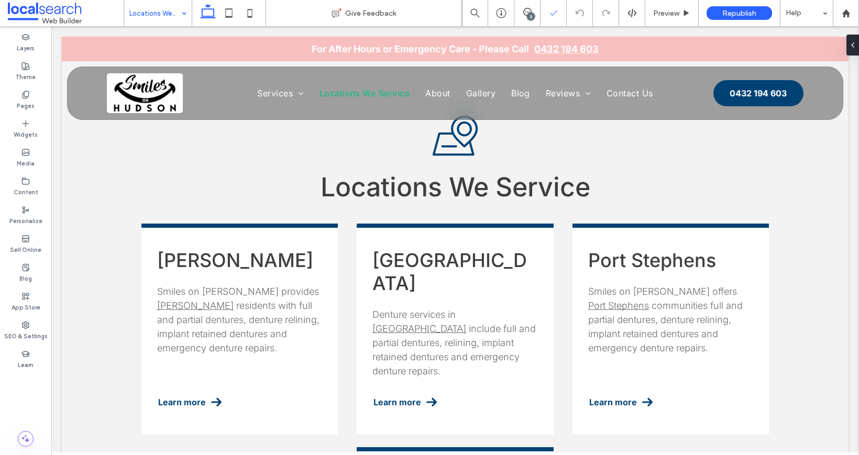
click at [530, 16] on div "5" at bounding box center [531, 17] width 8 height 8
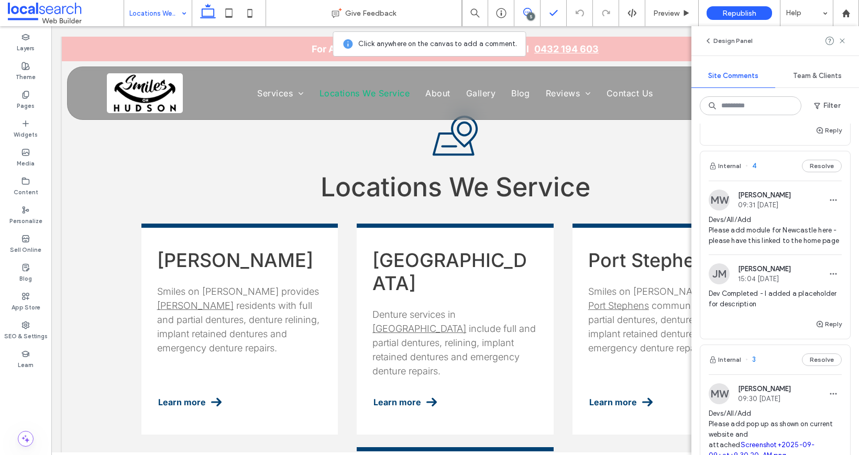
scroll to position [605, 0]
click at [767, 245] on span "Devs/All/Add Please add module for Newcastle here - please have this linked to …" at bounding box center [774, 229] width 133 height 31
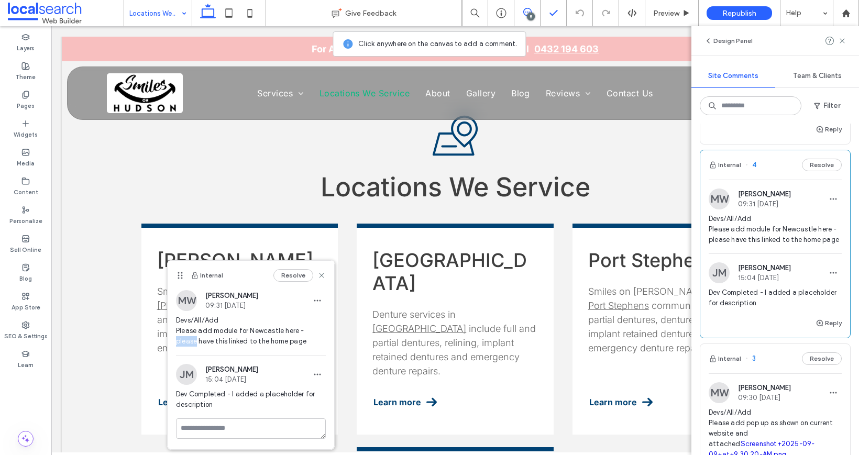
drag, startPoint x: 304, startPoint y: 332, endPoint x: 327, endPoint y: 331, distance: 23.0
click at [327, 331] on div "MW [PERSON_NAME] 09:31 [DATE] Devs/All/Add Please add module for Newcastle here…" at bounding box center [251, 322] width 166 height 65
click at [324, 331] on span "Devs/All/Add Please add module for Newcastle here - please have this linked to …" at bounding box center [251, 330] width 150 height 31
drag, startPoint x: 325, startPoint y: 331, endPoint x: 305, endPoint y: 332, distance: 20.4
click at [305, 332] on span "Devs/All/Add Please add module for Newcastle here - please have this linked to …" at bounding box center [251, 330] width 150 height 31
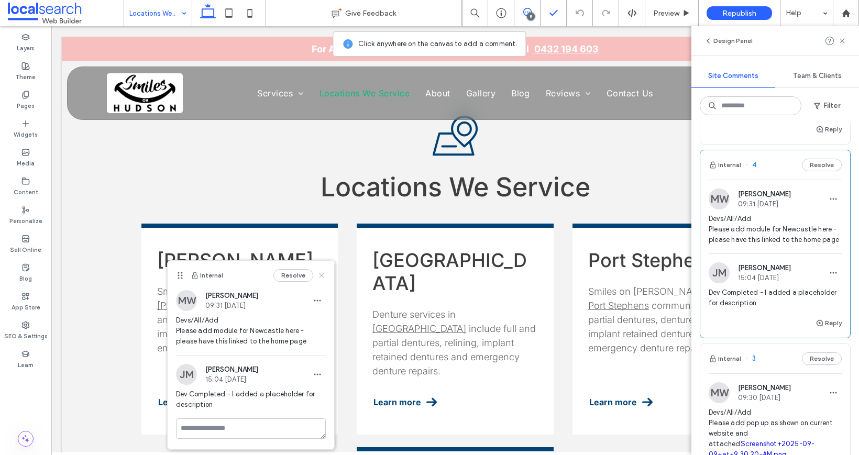
click at [318, 272] on icon at bounding box center [321, 275] width 8 height 8
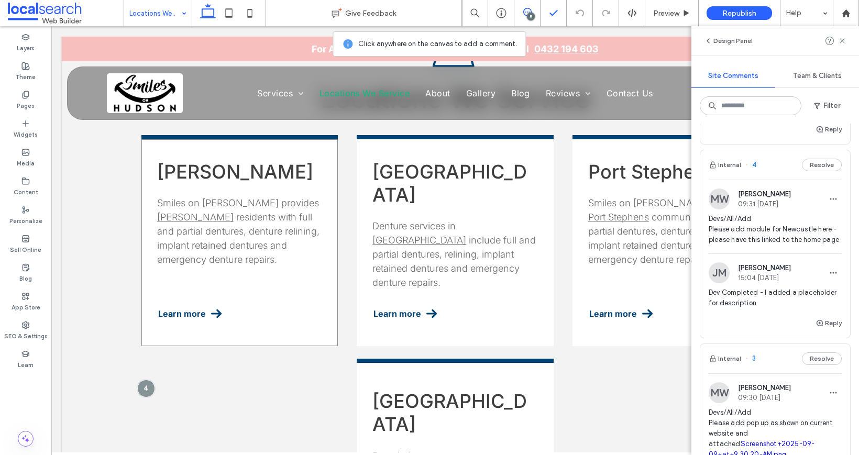
scroll to position [709, 0]
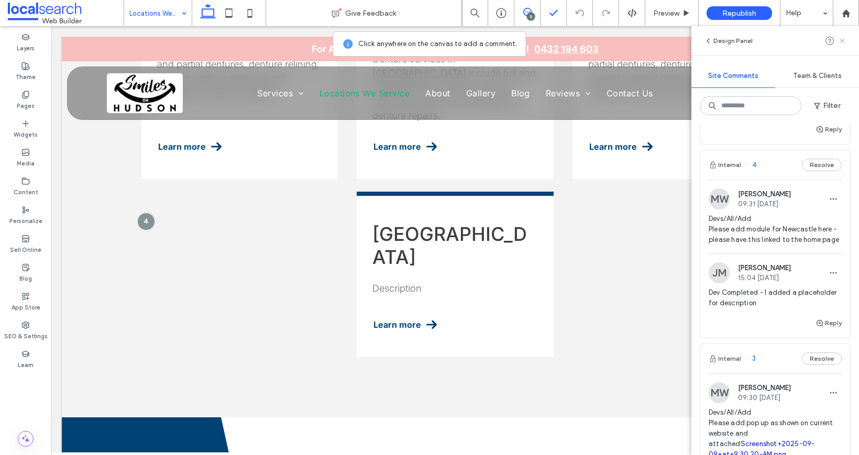
click at [842, 41] on use at bounding box center [841, 40] width 5 height 5
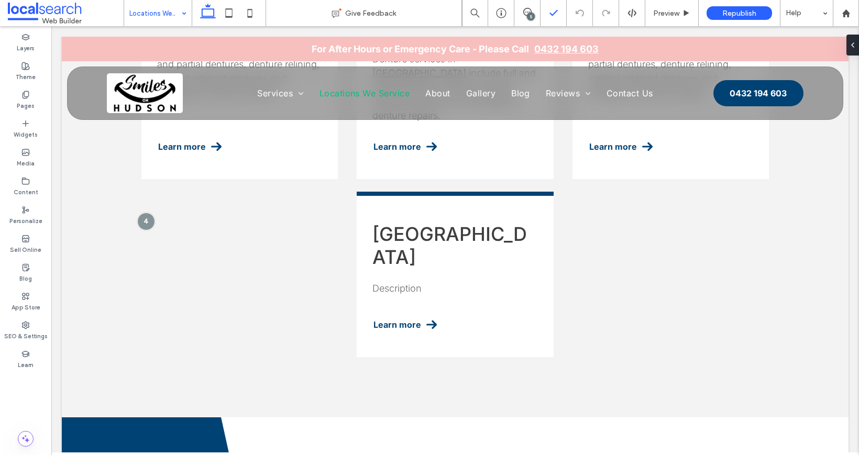
scroll to position [0, 0]
click at [691, 15] on div "Preview" at bounding box center [671, 13] width 53 height 9
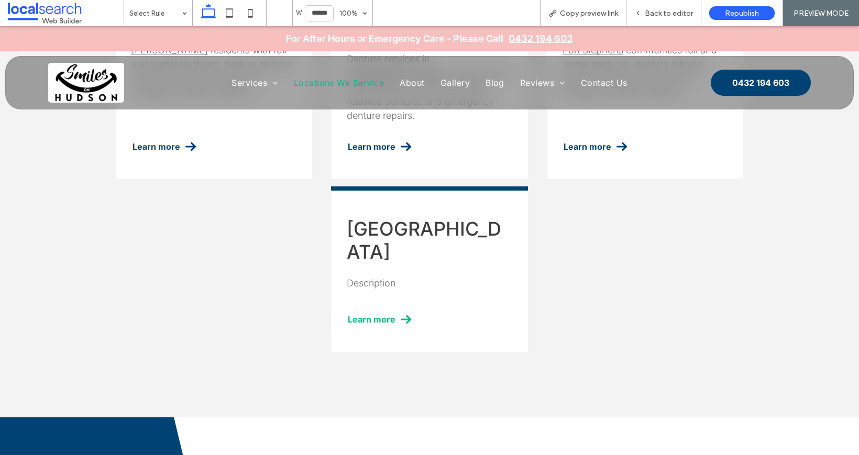
click at [401, 314] on span at bounding box center [406, 319] width 10 height 10
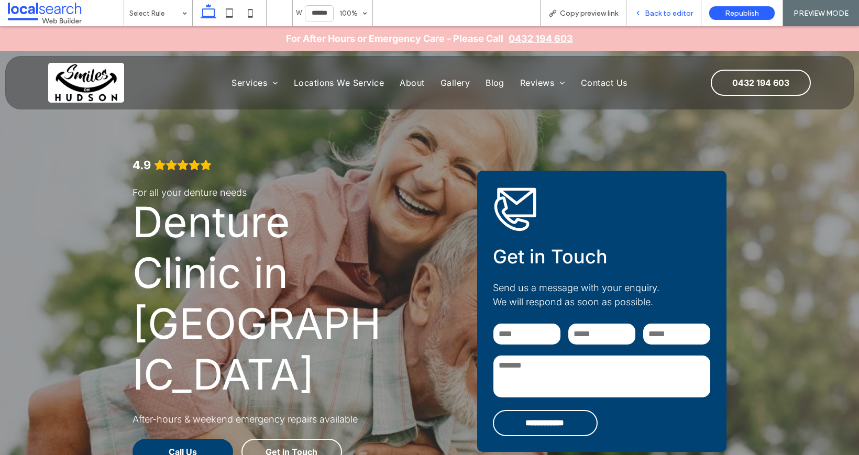
click at [679, 17] on div "Back to editor" at bounding box center [663, 13] width 75 height 26
click at [659, 13] on span "Back to editor" at bounding box center [668, 13] width 48 height 9
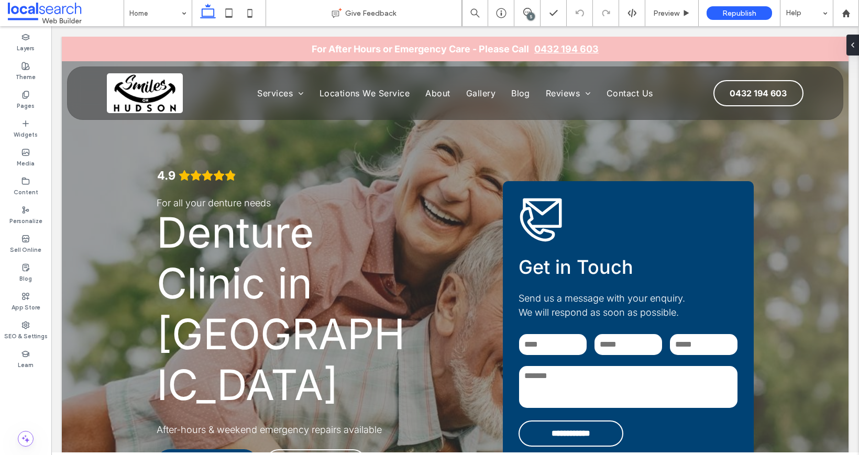
click at [528, 13] on div "5" at bounding box center [531, 17] width 8 height 8
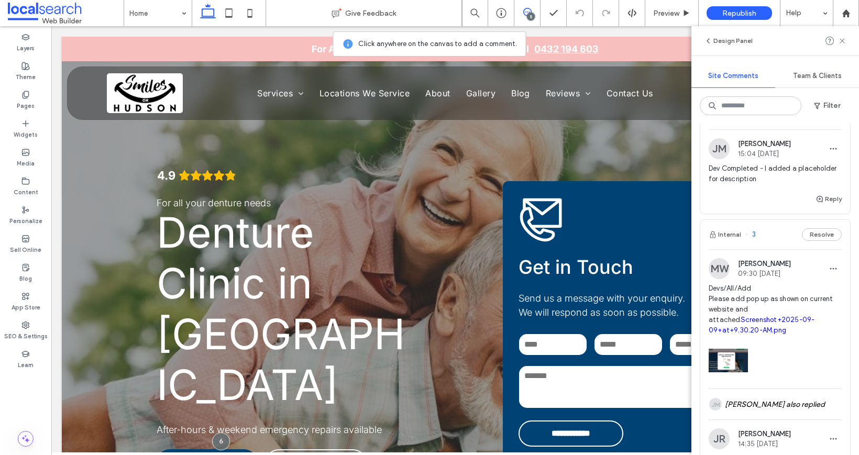
scroll to position [728, 0]
click at [823, 206] on button "Reply" at bounding box center [828, 199] width 26 height 13
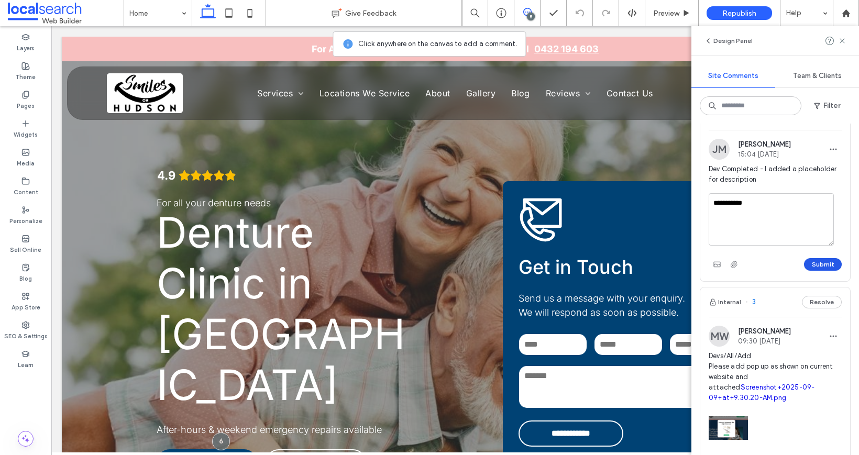
type textarea "**********"
click at [816, 271] on button "Submit" at bounding box center [823, 264] width 38 height 13
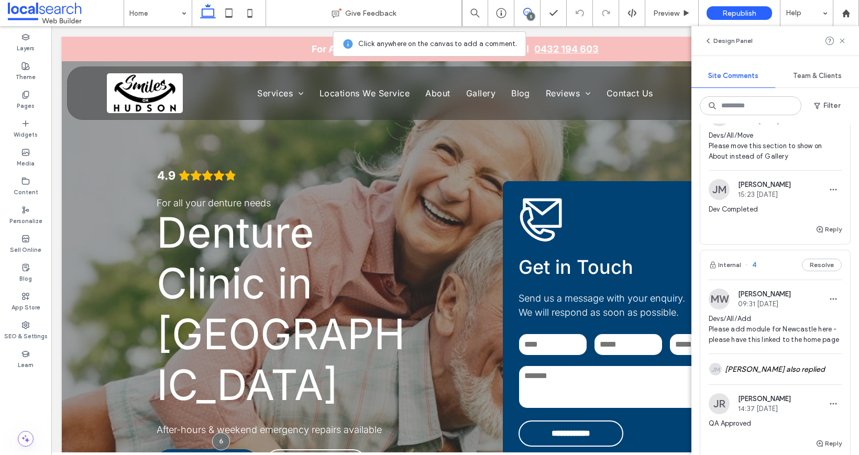
scroll to position [500, 0]
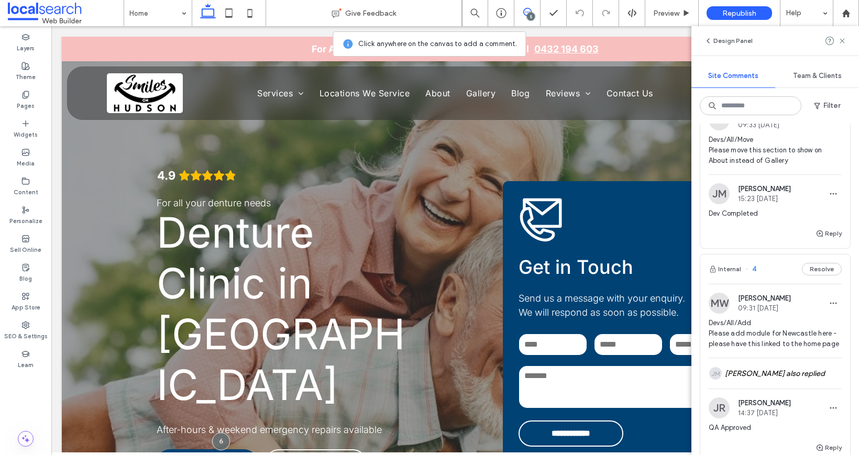
click at [776, 166] on span "Devs/All/Move Please move this section to show on About instead of Gallery" at bounding box center [774, 150] width 133 height 31
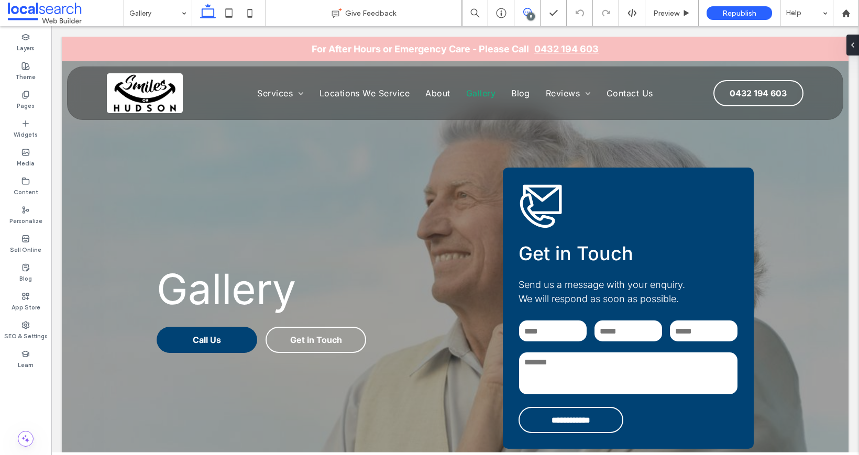
click at [521, 13] on span at bounding box center [527, 12] width 26 height 8
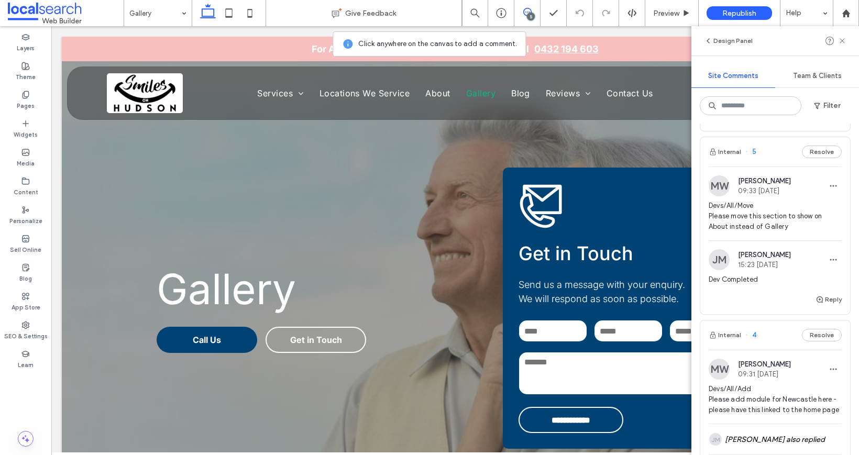
scroll to position [483, 0]
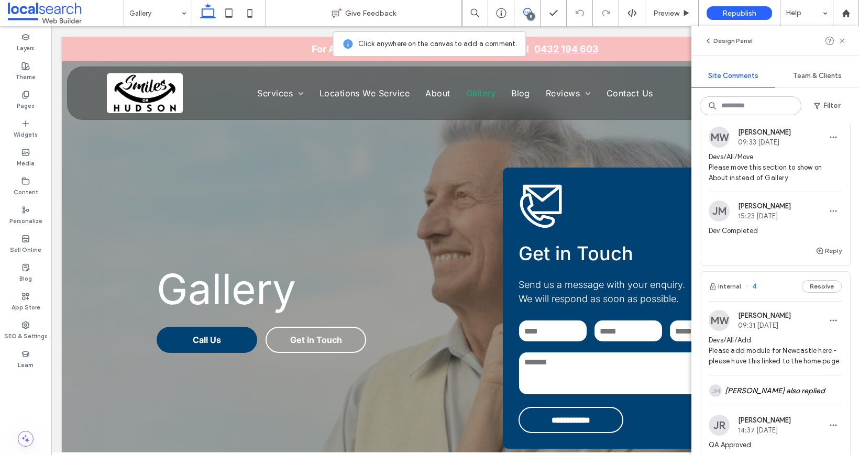
click at [775, 183] on span "Devs/All/Move Please move this section to show on About instead of Gallery" at bounding box center [774, 167] width 133 height 31
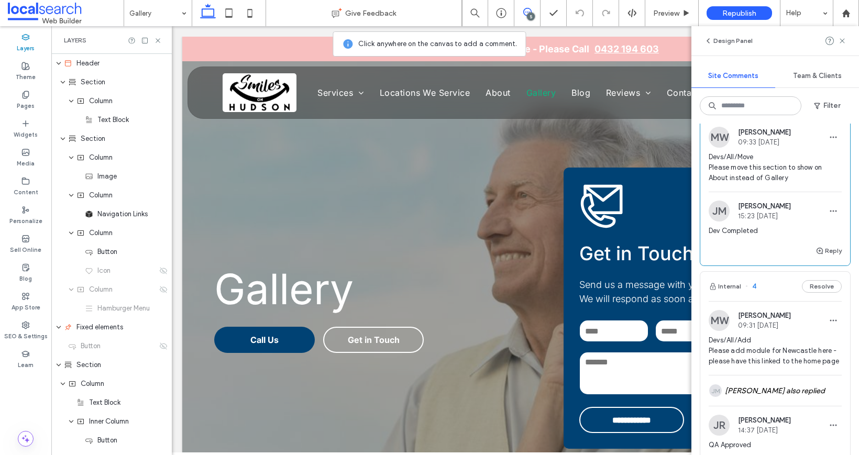
click at [794, 183] on span "Devs/All/Move Please move this section to show on About instead of Gallery" at bounding box center [774, 167] width 133 height 31
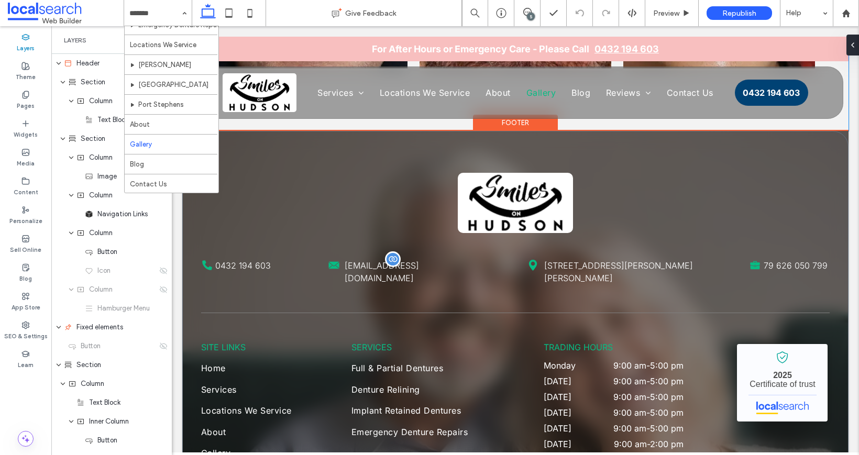
scroll to position [1314, 0]
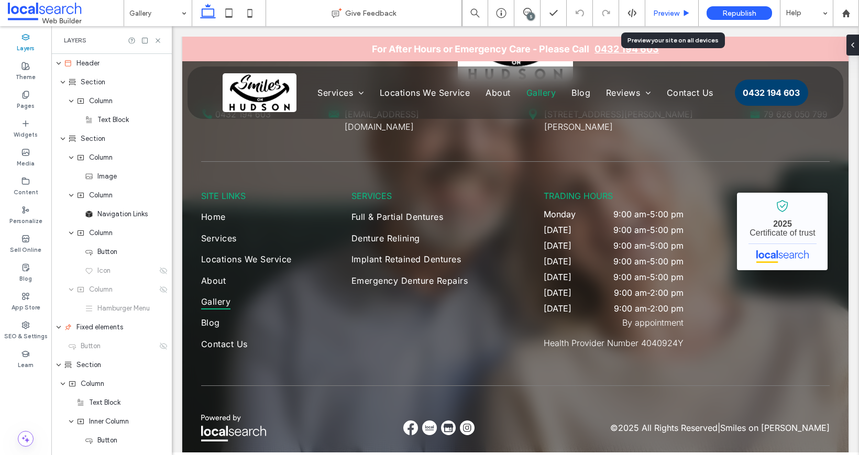
click at [674, 10] on span "Preview" at bounding box center [666, 13] width 26 height 9
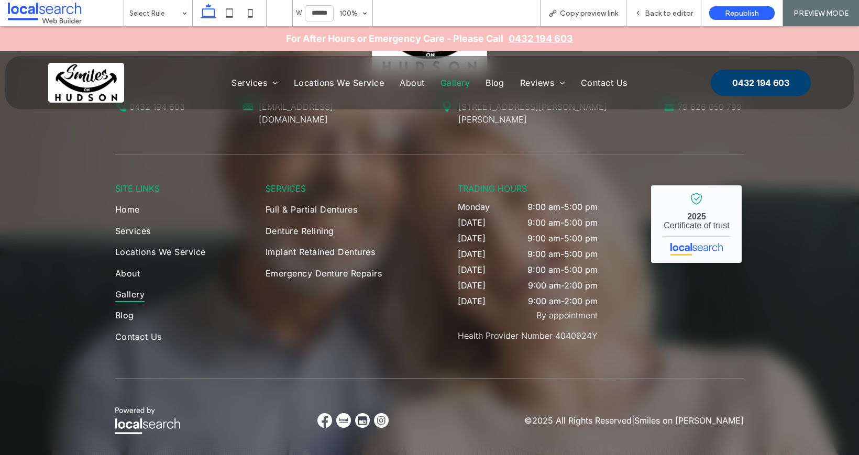
scroll to position [1298, 0]
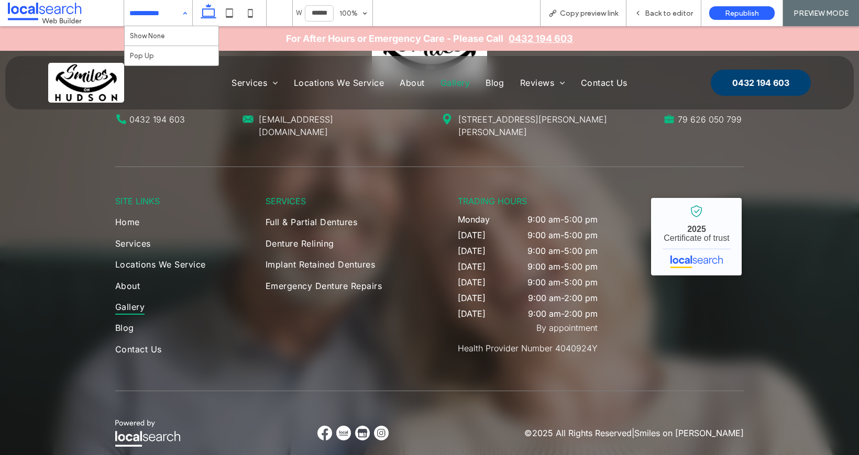
click at [169, 16] on input at bounding box center [155, 13] width 52 height 26
click at [182, 16] on div "Show None Pop Up" at bounding box center [158, 13] width 68 height 26
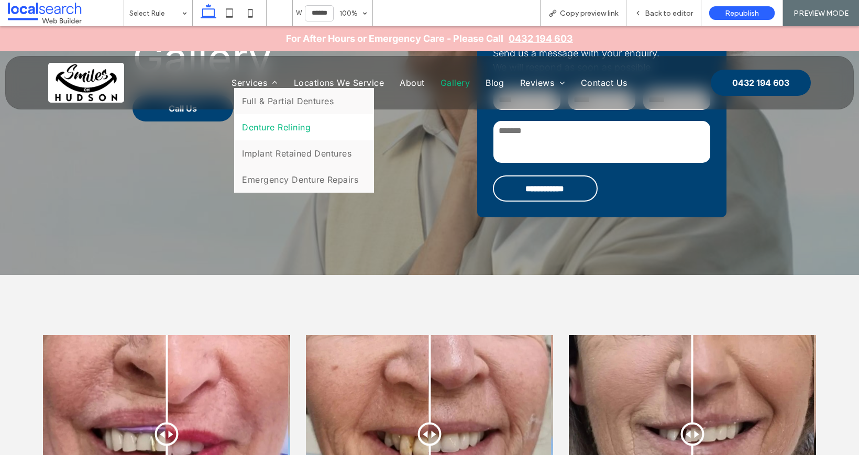
scroll to position [0, 0]
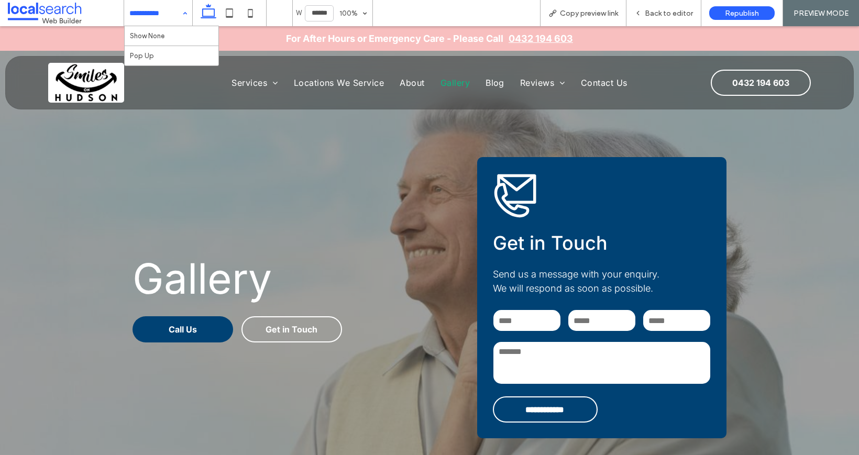
click at [185, 14] on div "Show None Pop Up" at bounding box center [158, 13] width 68 height 26
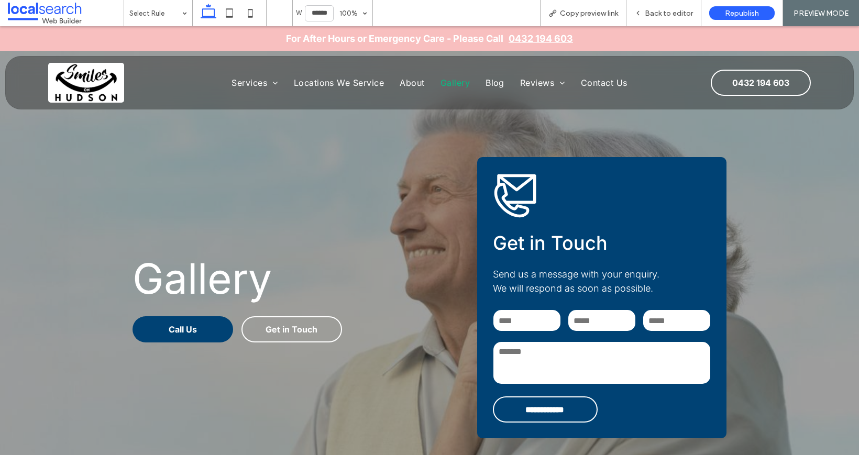
drag, startPoint x: 143, startPoint y: 82, endPoint x: 98, endPoint y: 84, distance: 45.1
click at [143, 81] on div at bounding box center [98, 83] width 117 height 46
click at [95, 84] on img at bounding box center [86, 83] width 76 height 40
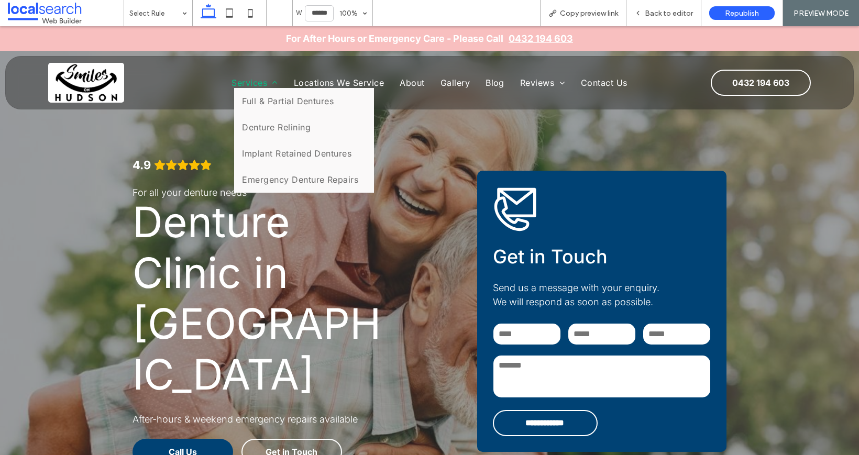
click at [253, 84] on span "Services" at bounding box center [254, 82] width 46 height 10
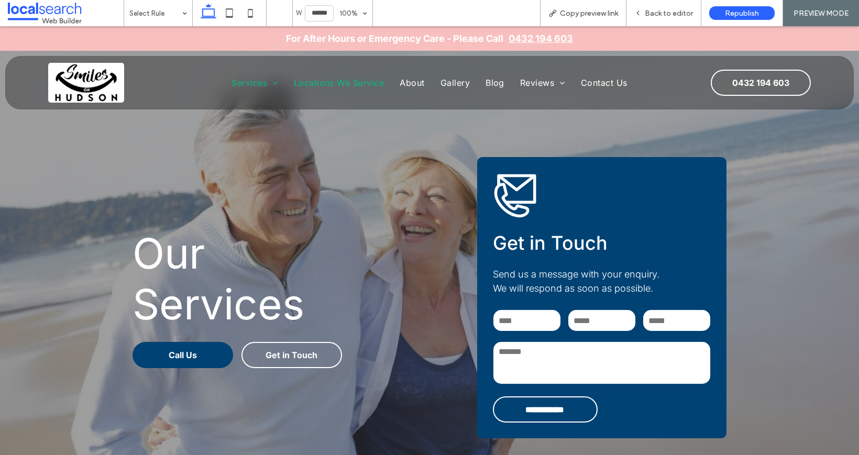
click at [341, 77] on span "Locations We Service" at bounding box center [339, 82] width 91 height 10
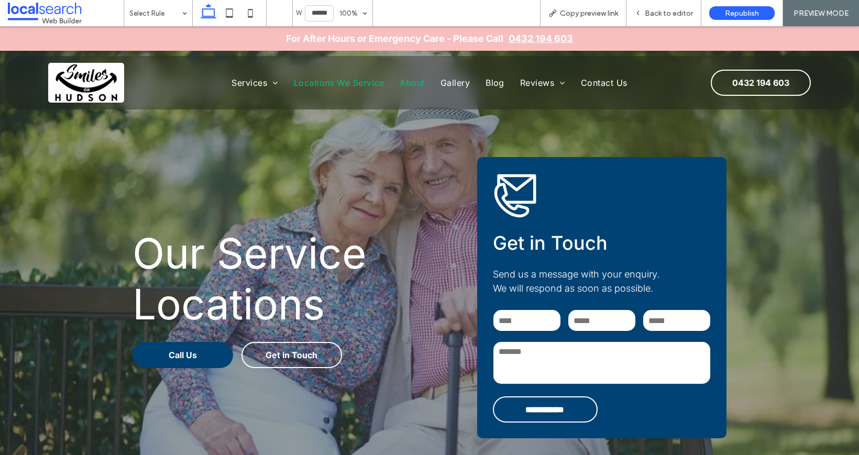
click at [403, 82] on span "About" at bounding box center [411, 82] width 25 height 10
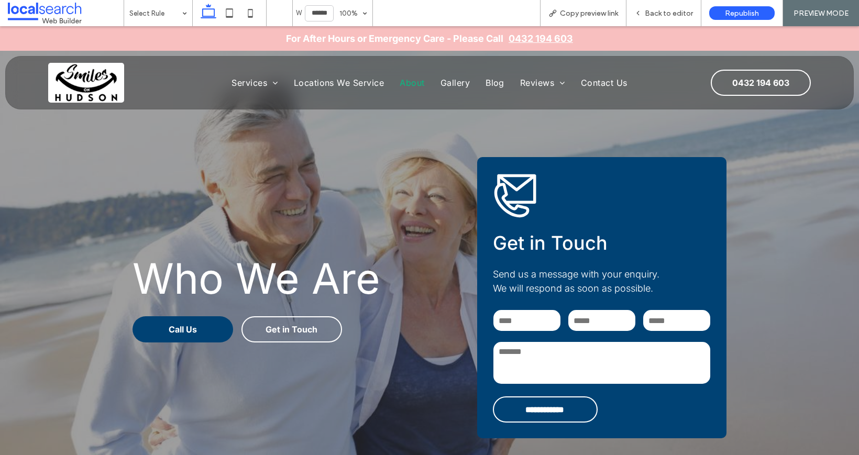
click at [450, 84] on span "Gallery" at bounding box center [454, 82] width 29 height 10
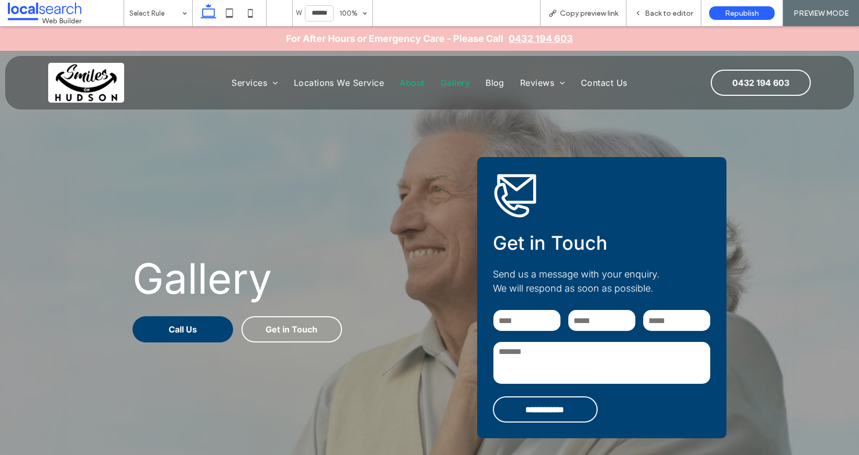
click at [400, 78] on span "About" at bounding box center [411, 82] width 25 height 10
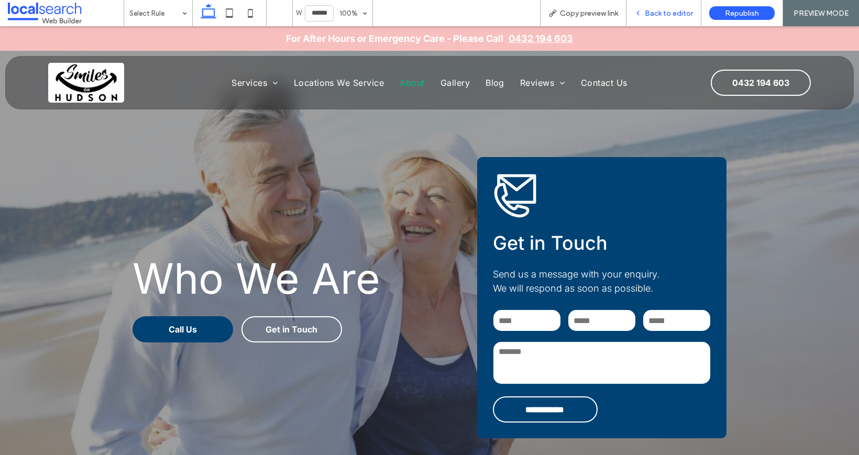
click at [671, 18] on div "Back to editor" at bounding box center [663, 13] width 75 height 26
click at [663, 13] on span "Back to editor" at bounding box center [668, 13] width 48 height 9
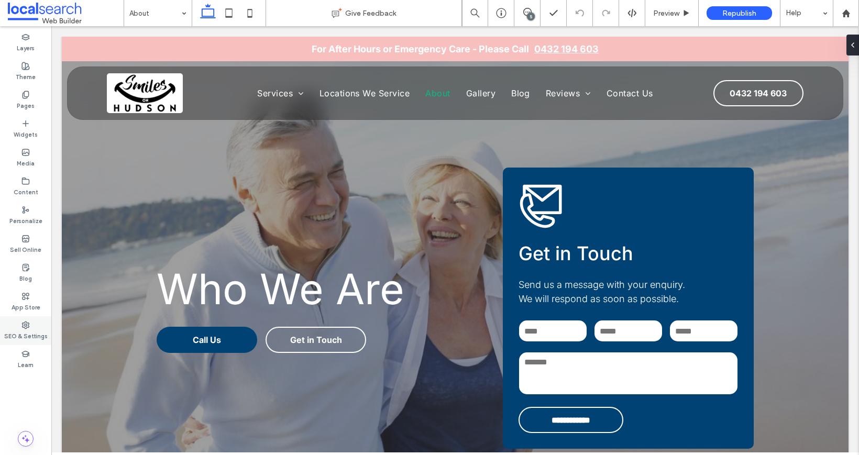
click at [22, 327] on icon at bounding box center [25, 325] width 8 height 8
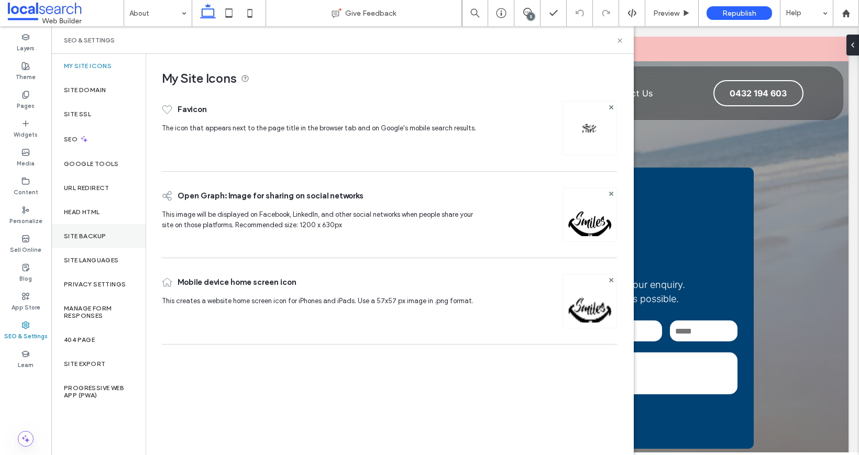
click at [112, 236] on div "Site Backup" at bounding box center [98, 236] width 94 height 24
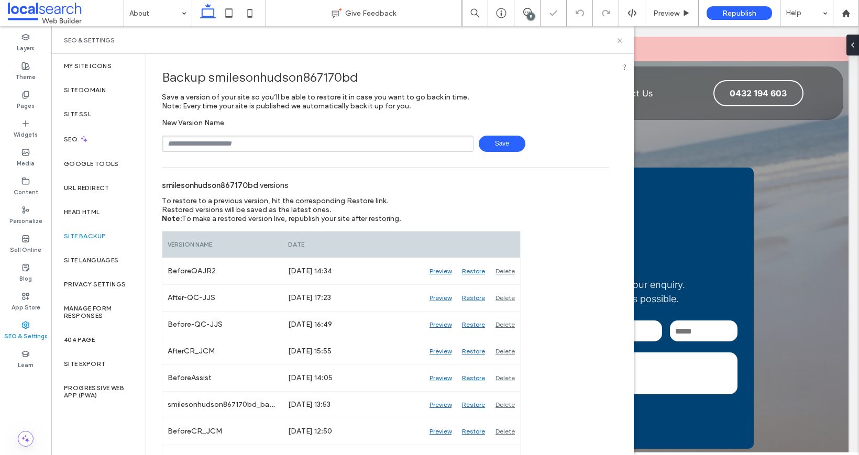
click at [237, 150] on input "text" at bounding box center [318, 144] width 312 height 16
click at [357, 173] on div "smilesonhudson867170bd versions" at bounding box center [385, 184] width 447 height 23
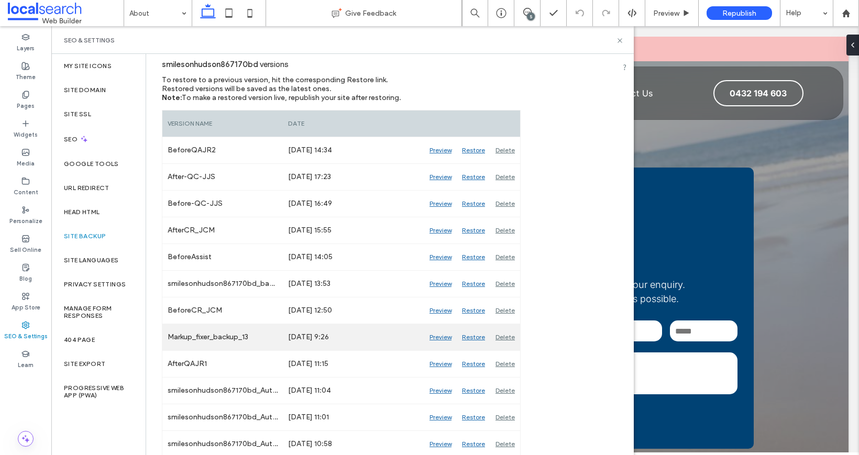
scroll to position [160, 0]
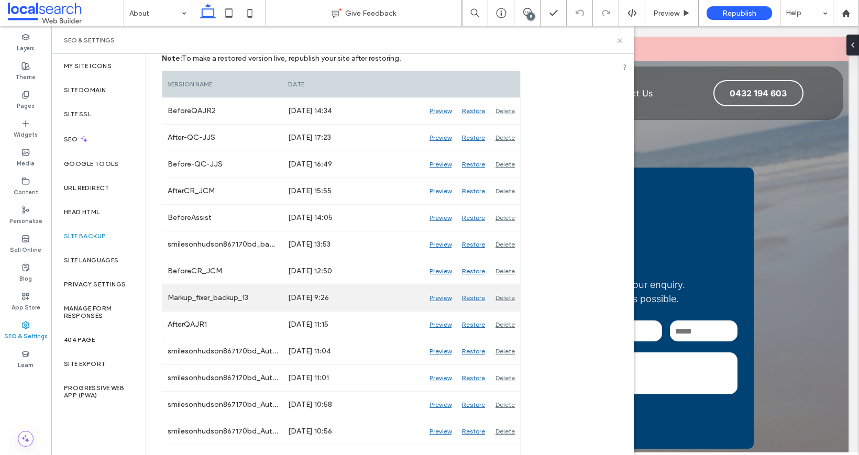
click at [441, 293] on div "Preview" at bounding box center [440, 298] width 32 height 26
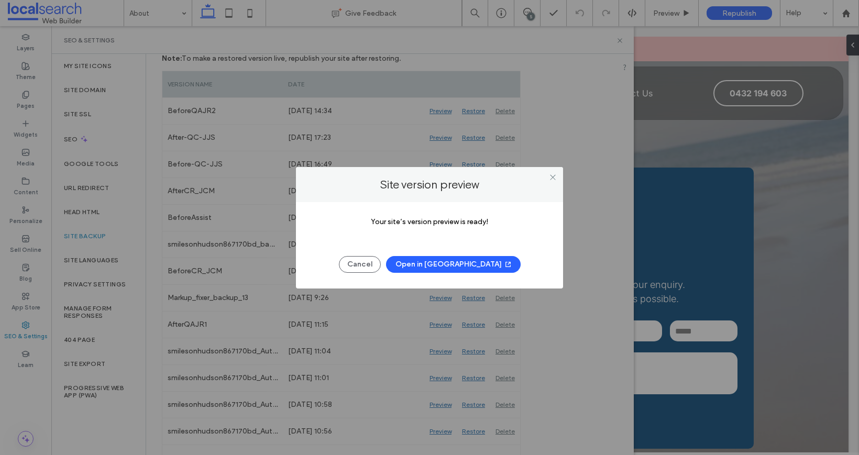
click at [465, 268] on button "Open in New Tab" at bounding box center [453, 264] width 135 height 17
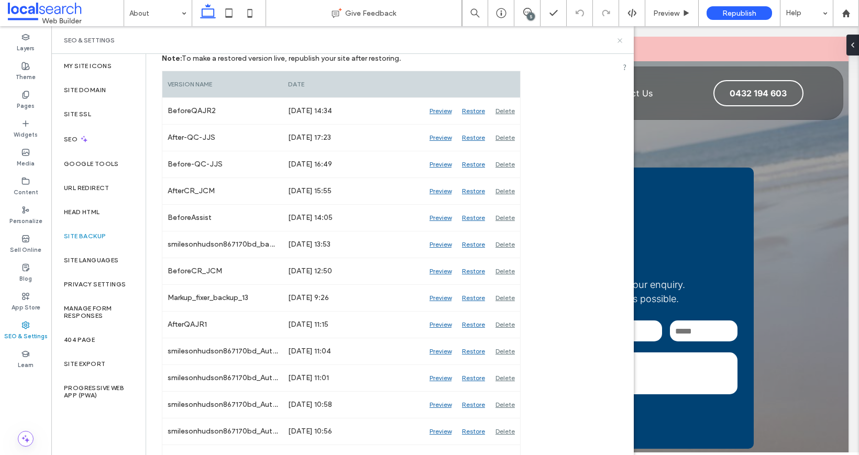
click at [623, 39] on icon at bounding box center [620, 41] width 8 height 8
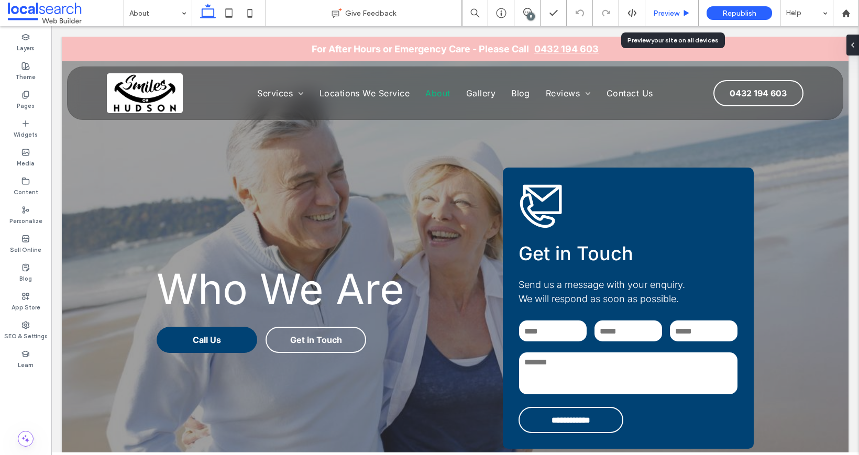
click at [684, 18] on div "Preview" at bounding box center [671, 13] width 53 height 26
click at [682, 18] on div "Preview" at bounding box center [671, 13] width 53 height 26
click at [685, 15] on icon at bounding box center [686, 13] width 8 height 8
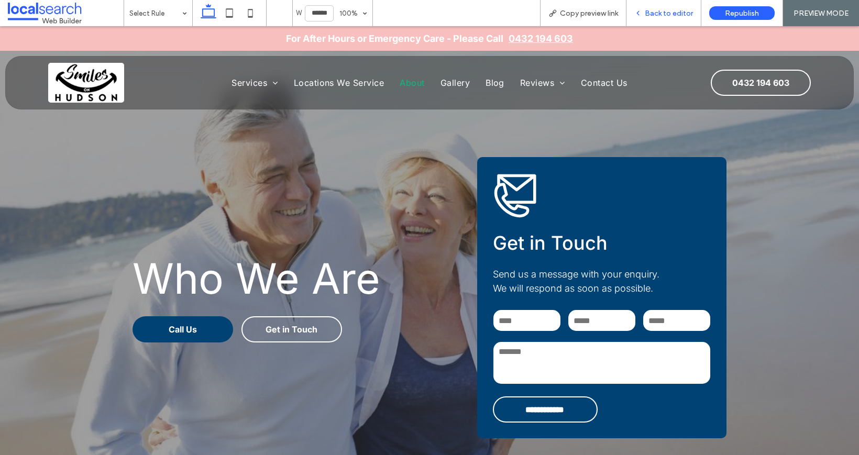
click at [660, 15] on span "Back to editor" at bounding box center [668, 13] width 48 height 9
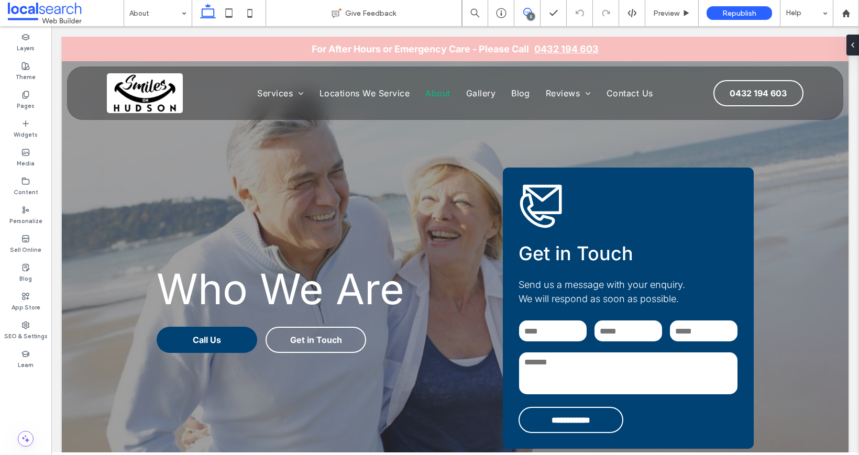
click at [530, 8] on icon at bounding box center [527, 12] width 8 height 8
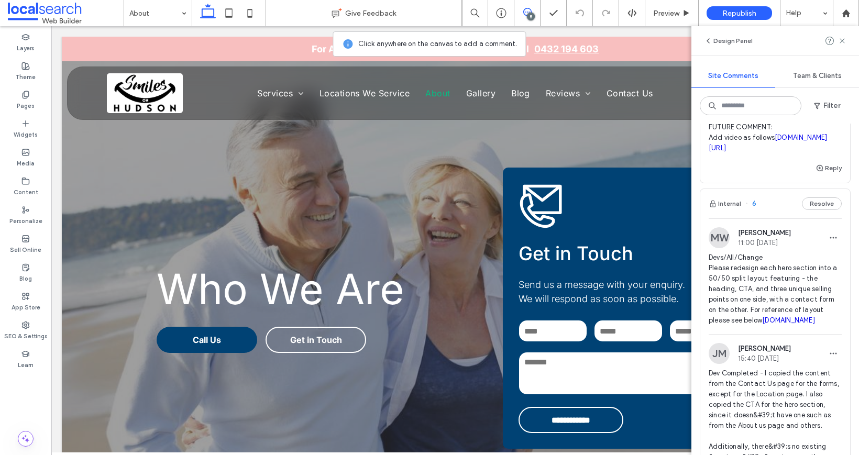
scroll to position [415, 0]
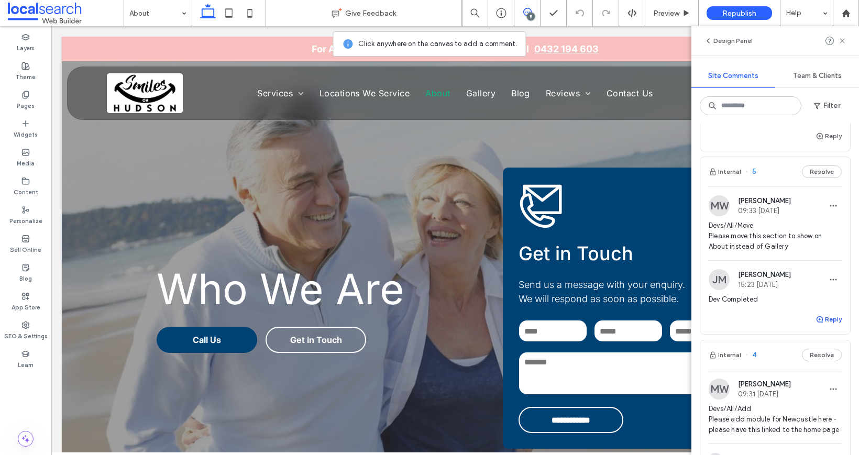
click at [828, 326] on button "Reply" at bounding box center [828, 319] width 26 height 13
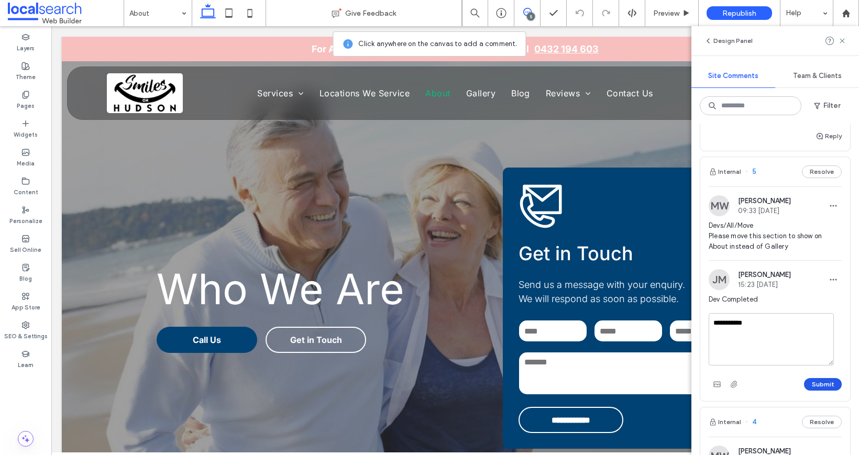
type textarea "**********"
click at [827, 391] on button "Submit" at bounding box center [823, 384] width 38 height 13
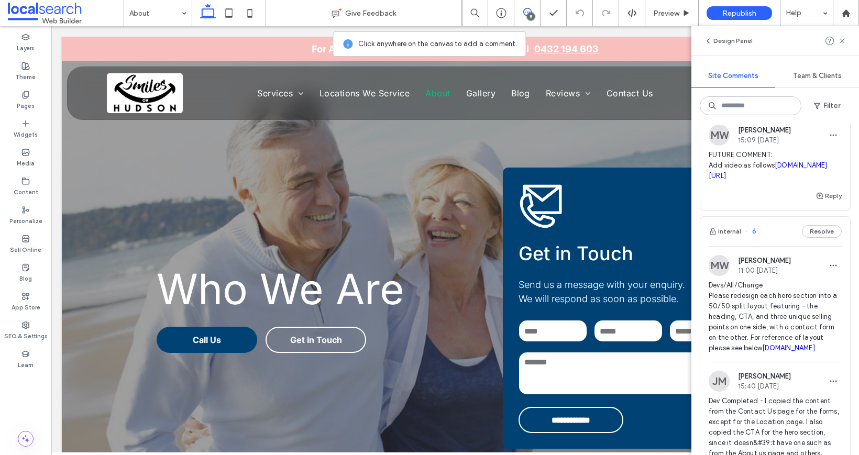
scroll to position [47, 0]
click at [843, 41] on use at bounding box center [841, 40] width 5 height 5
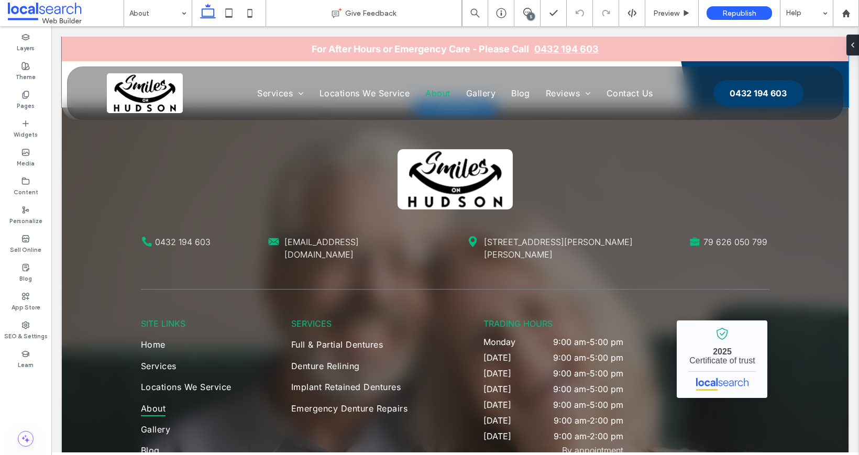
scroll to position [1604, 0]
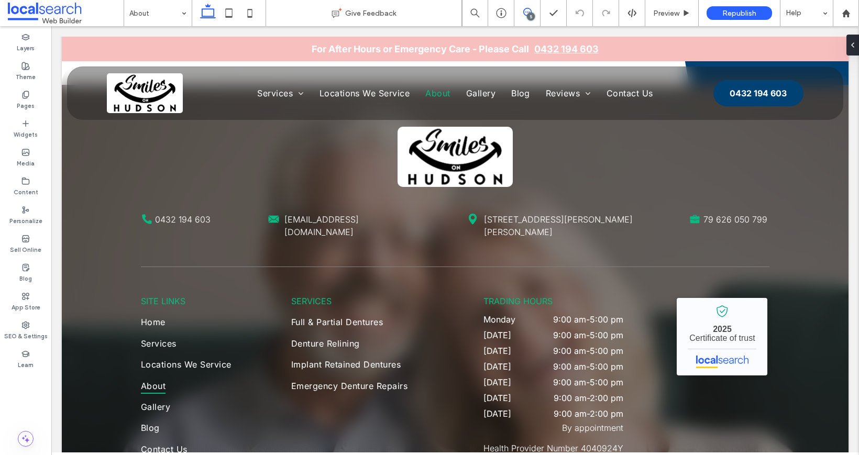
click at [530, 9] on icon at bounding box center [527, 12] width 8 height 8
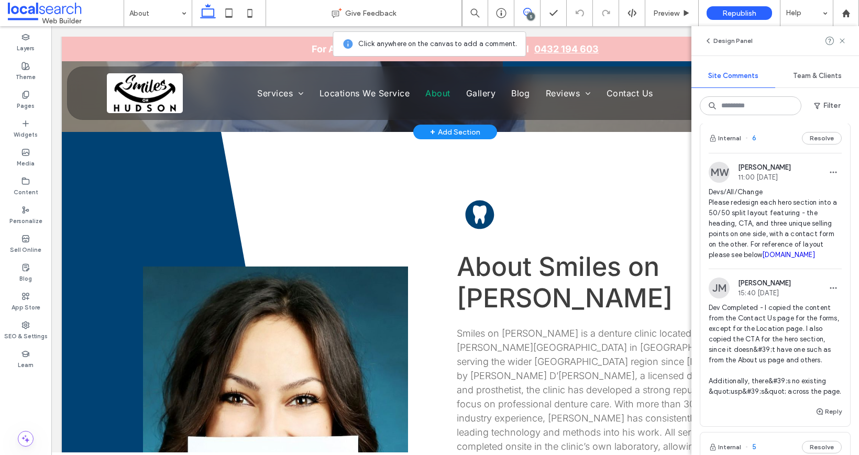
scroll to position [0, 0]
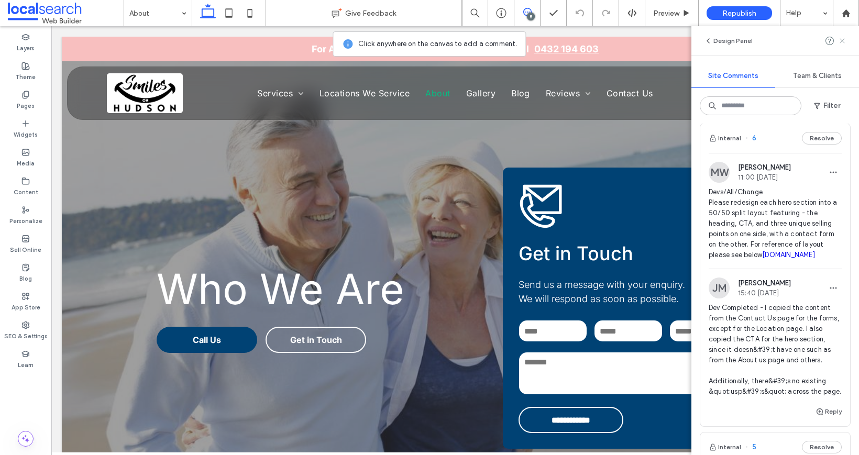
click at [843, 39] on use at bounding box center [841, 40] width 5 height 5
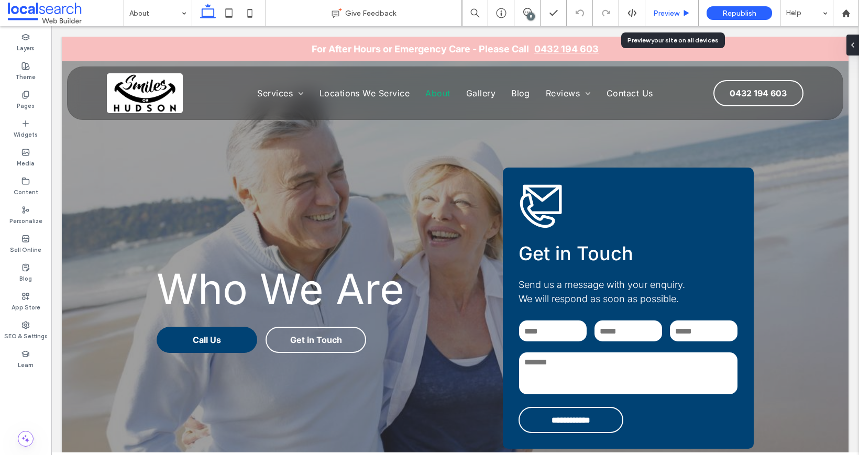
click at [675, 13] on span "Preview" at bounding box center [666, 13] width 26 height 9
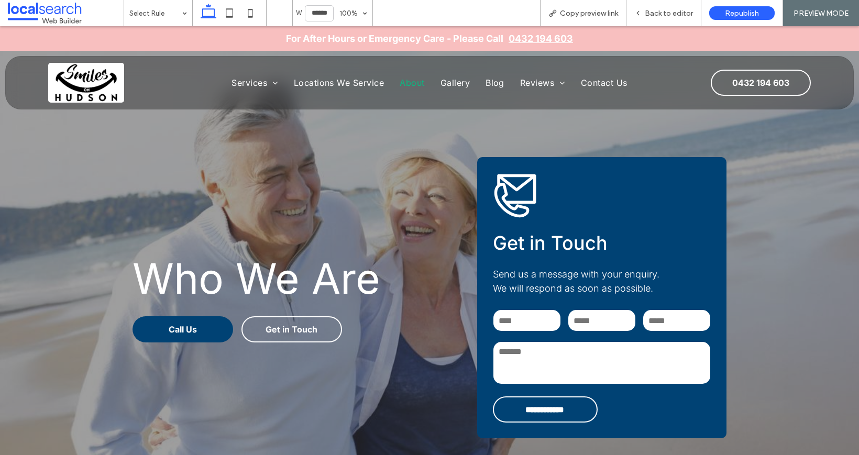
click at [76, 82] on img at bounding box center [86, 83] width 76 height 40
click at [681, 12] on span "Back to editor" at bounding box center [668, 13] width 48 height 9
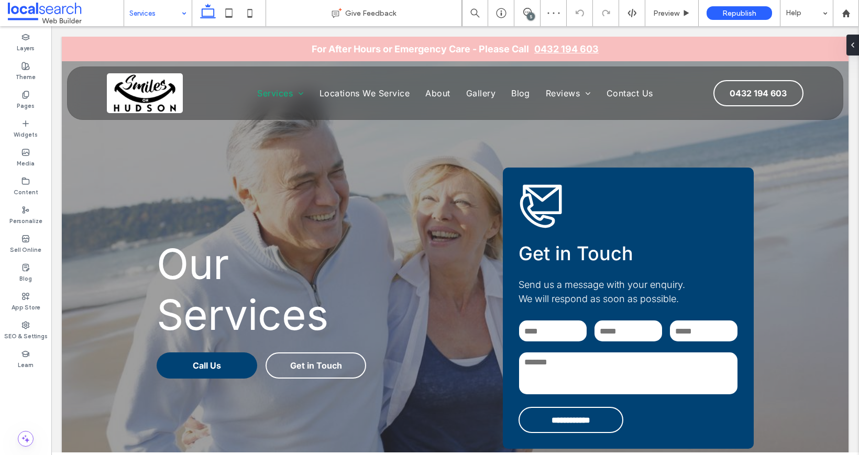
click at [163, 23] on input at bounding box center [155, 13] width 52 height 26
click at [182, 9] on div "Full & Partial Dentures" at bounding box center [158, 13] width 68 height 26
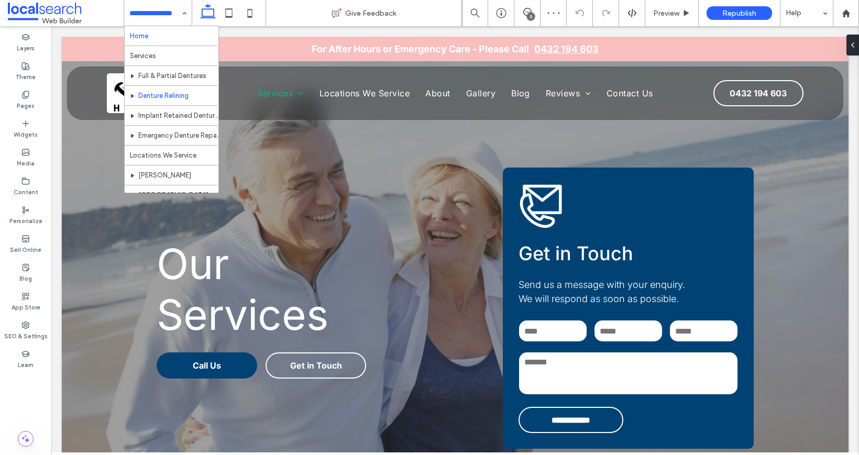
drag, startPoint x: 176, startPoint y: 10, endPoint x: 182, endPoint y: 36, distance: 25.8
click at [176, 11] on div "Home Services Full & Partial Dentures Denture Relining Implant Retained Denture…" at bounding box center [158, 13] width 68 height 26
click at [172, 12] on input at bounding box center [155, 13] width 52 height 26
click at [173, 5] on input at bounding box center [155, 13] width 52 height 26
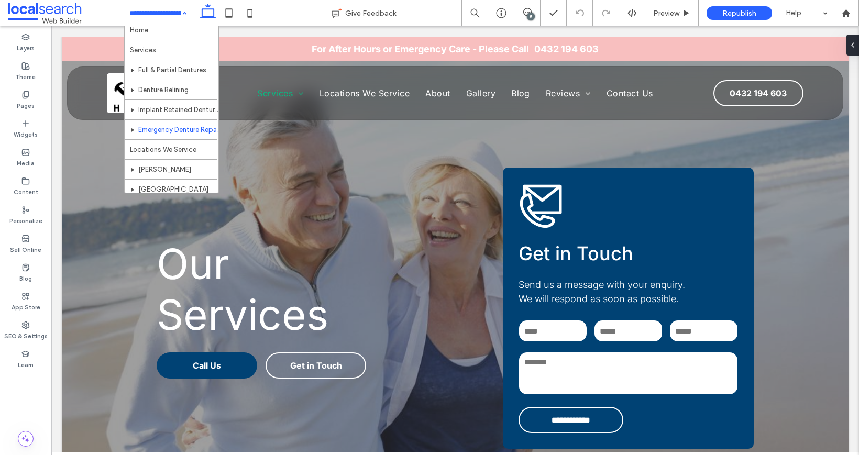
scroll to position [17, 0]
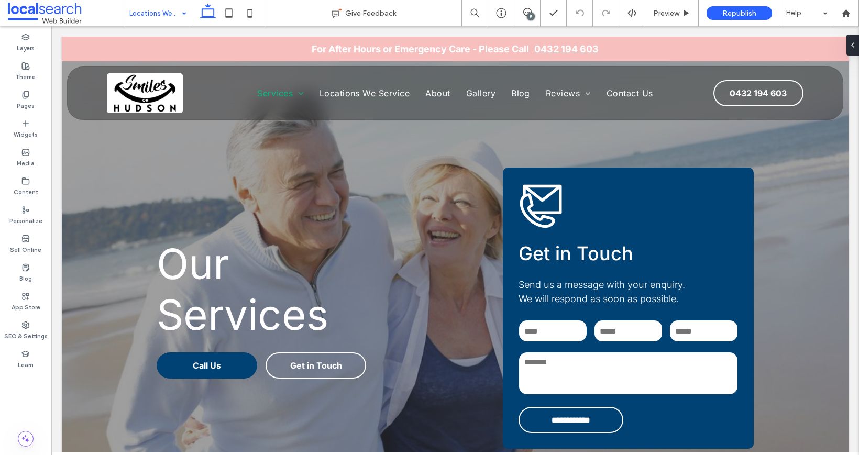
drag, startPoint x: 149, startPoint y: 6, endPoint x: 153, endPoint y: 17, distance: 11.6
click at [150, 9] on input at bounding box center [155, 13] width 52 height 26
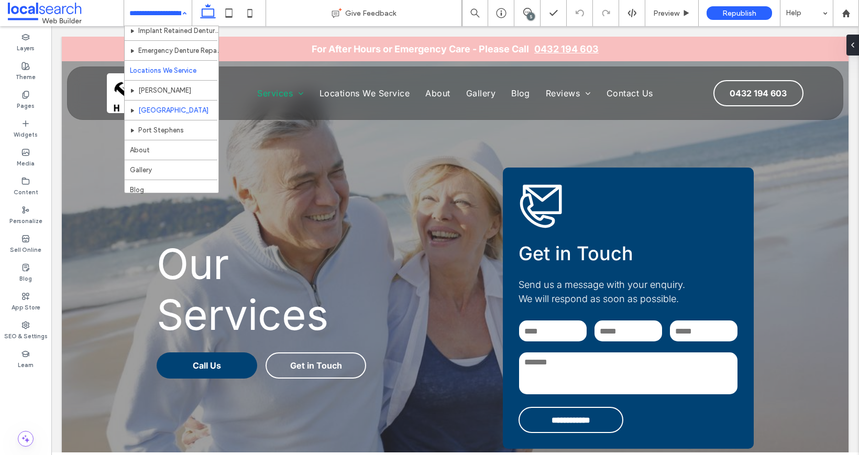
scroll to position [97, 0]
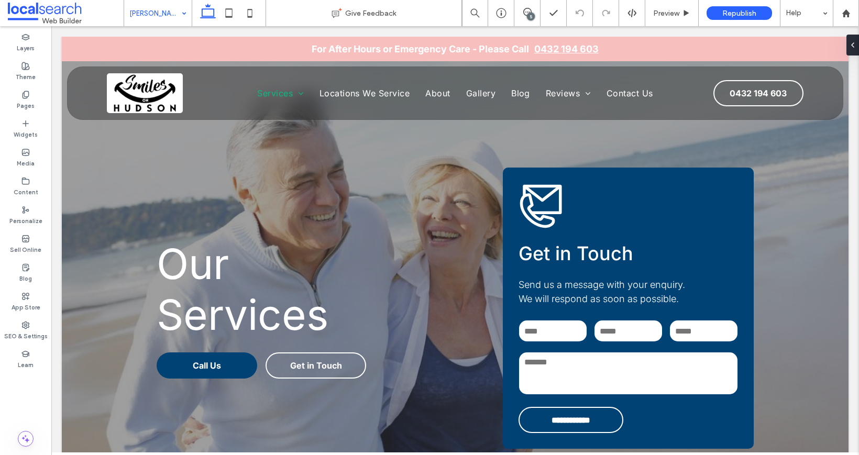
click at [174, 10] on input at bounding box center [155, 13] width 52 height 26
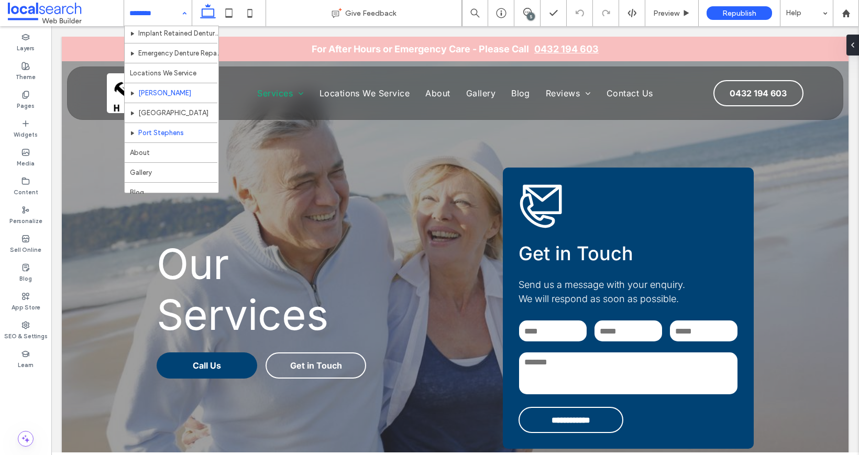
scroll to position [89, 0]
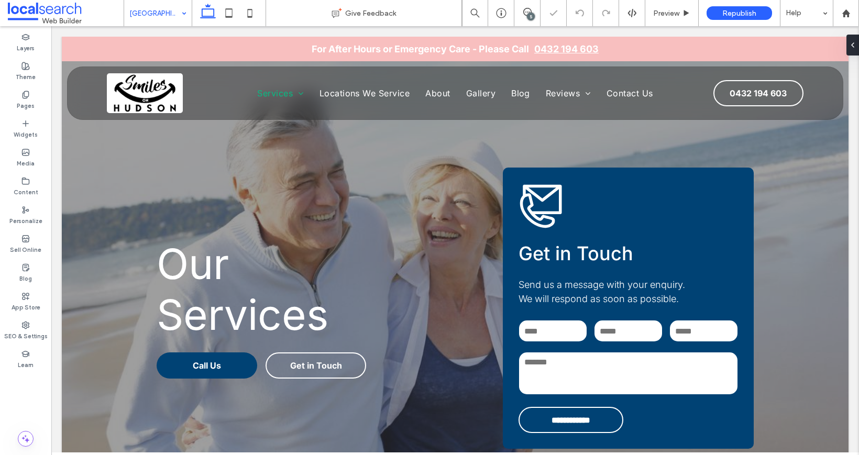
click at [152, 12] on input at bounding box center [155, 13] width 52 height 26
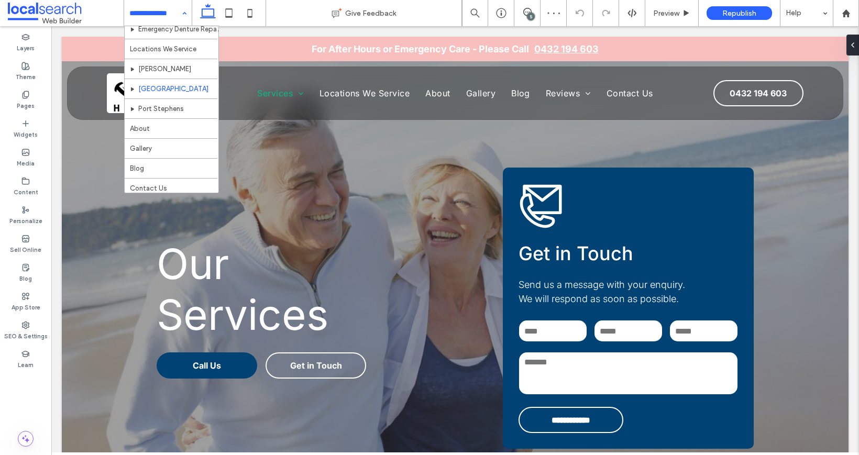
scroll to position [110, 0]
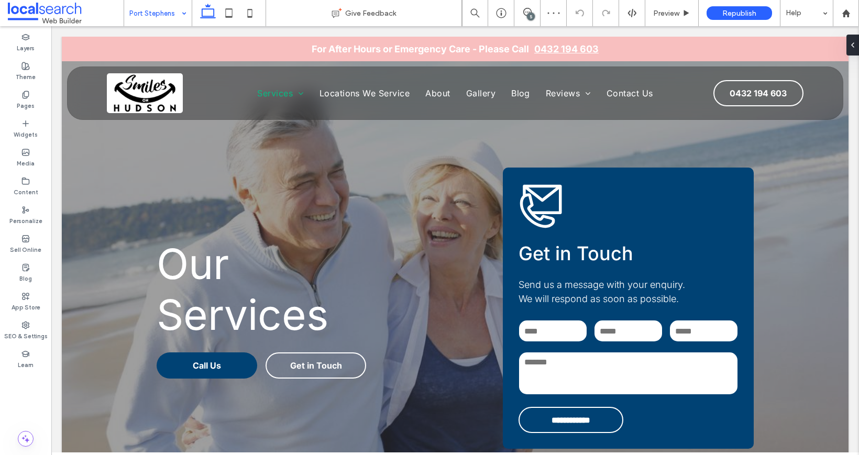
click at [155, 21] on input at bounding box center [155, 13] width 52 height 26
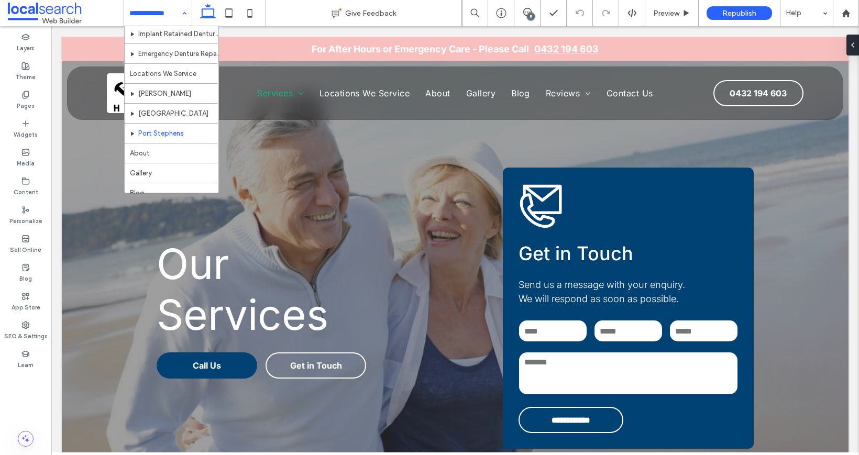
scroll to position [110, 0]
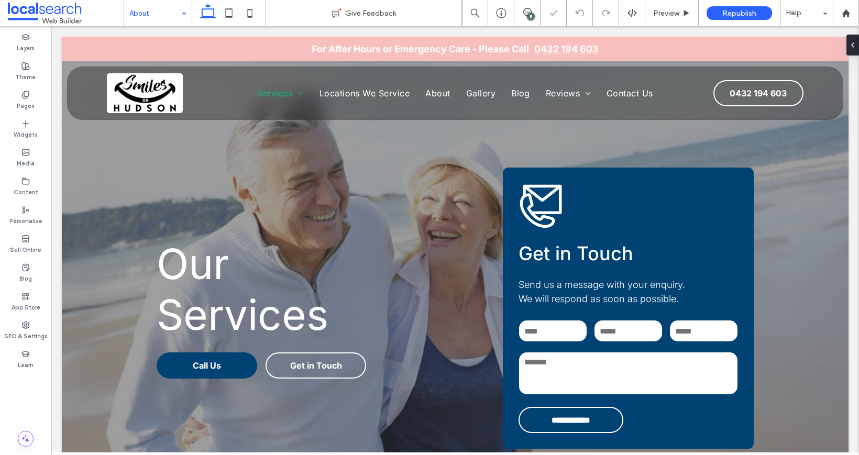
click at [176, 19] on div "About" at bounding box center [158, 13] width 68 height 26
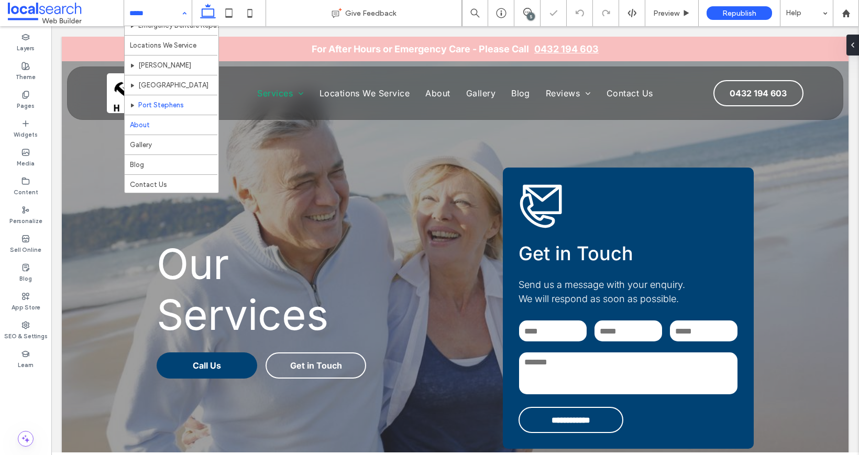
scroll to position [110, 0]
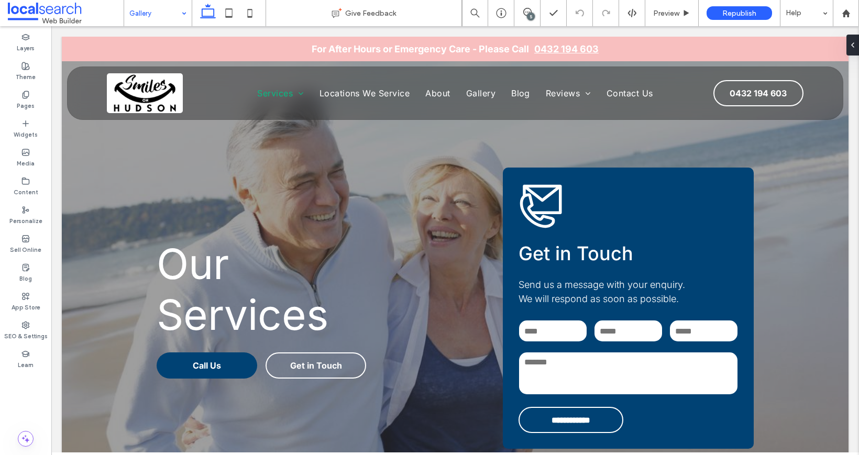
click at [147, 21] on input at bounding box center [155, 13] width 52 height 26
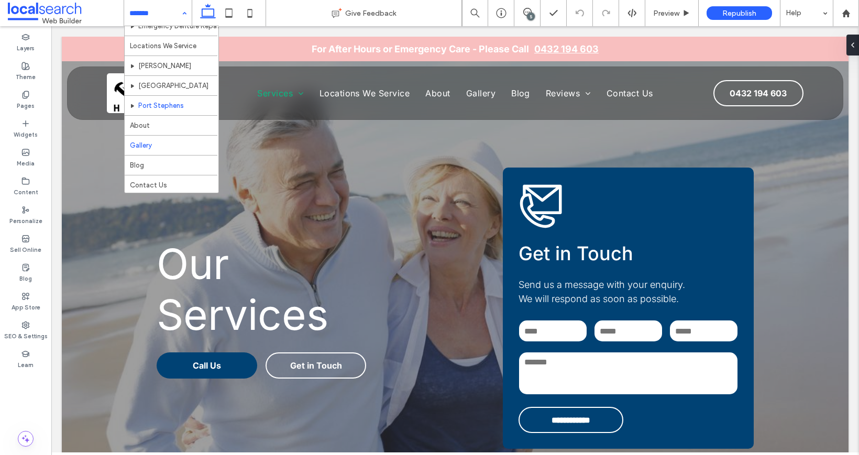
scroll to position [110, 0]
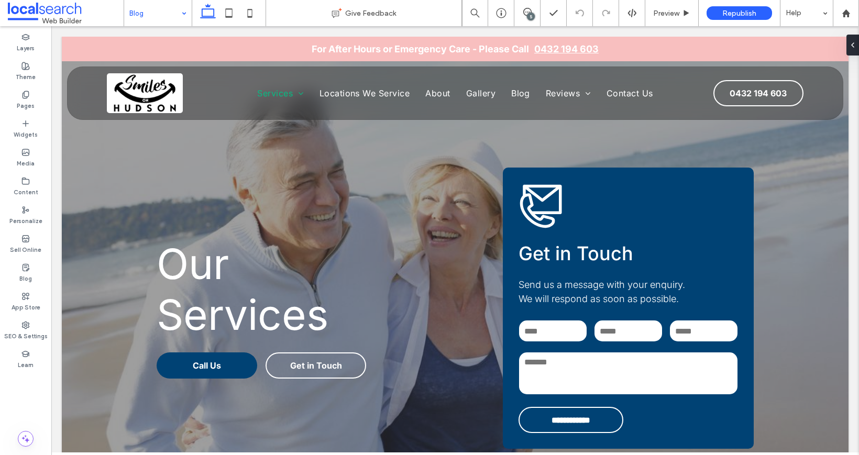
click at [165, 10] on input at bounding box center [155, 13] width 52 height 26
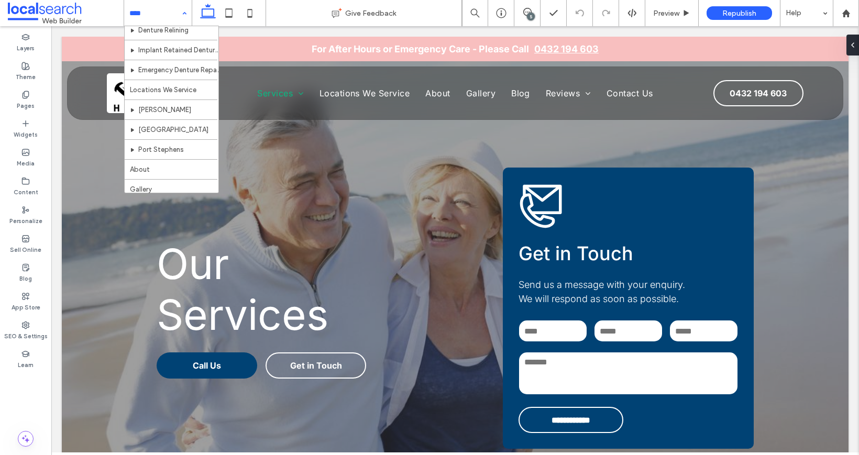
scroll to position [110, 0]
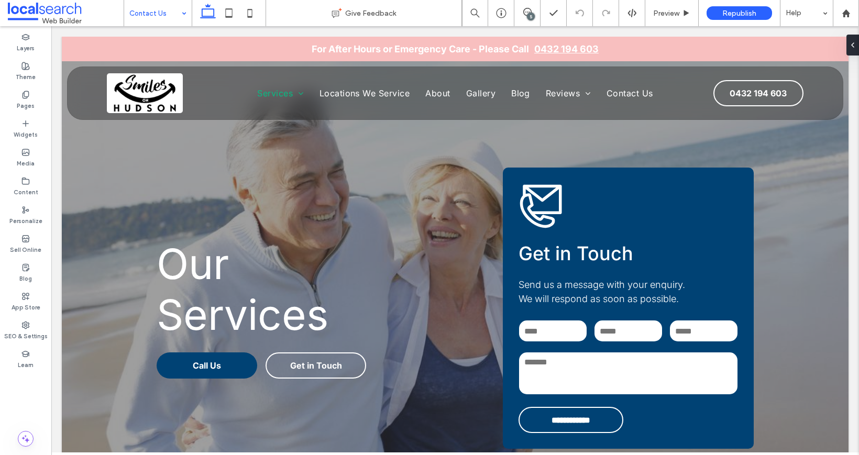
click at [174, 2] on input at bounding box center [155, 13] width 52 height 26
click at [525, 12] on use at bounding box center [527, 12] width 8 height 8
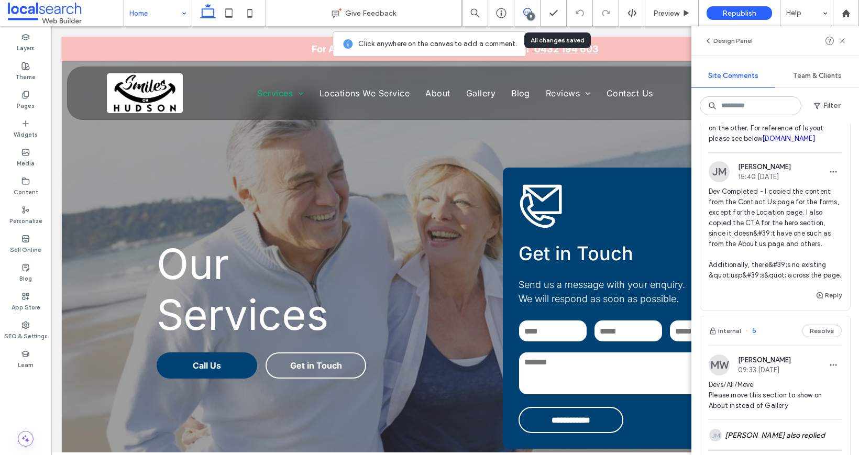
scroll to position [258, 0]
click at [829, 299] on button "Reply" at bounding box center [828, 292] width 26 height 13
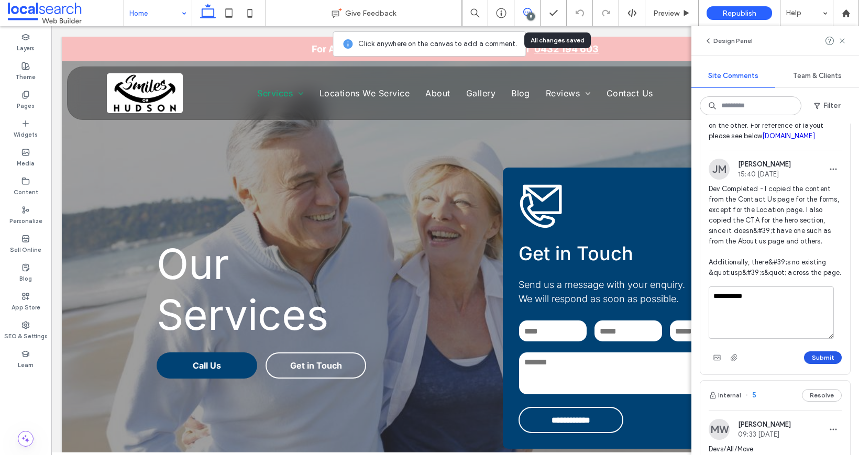
type textarea "**********"
click at [823, 364] on button "Submit" at bounding box center [823, 357] width 38 height 13
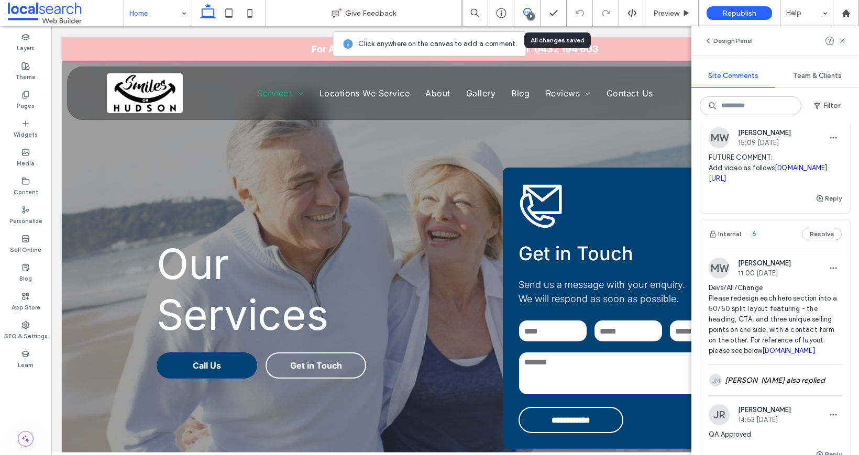
scroll to position [35, 0]
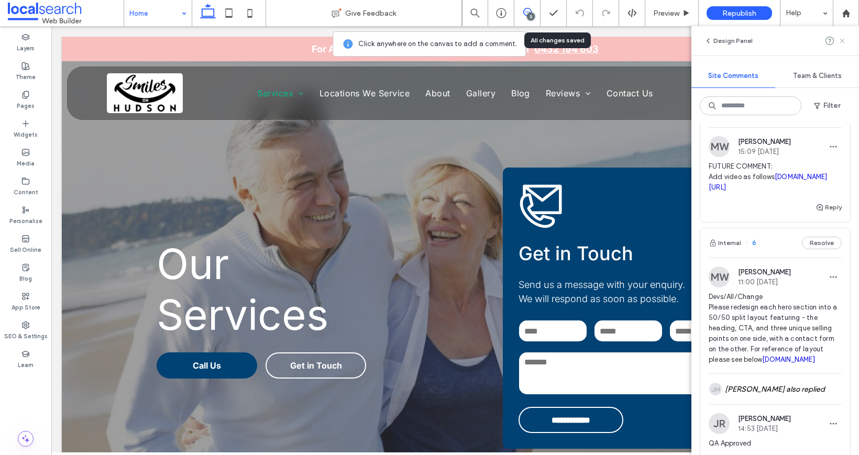
click at [843, 45] on span at bounding box center [842, 41] width 8 height 13
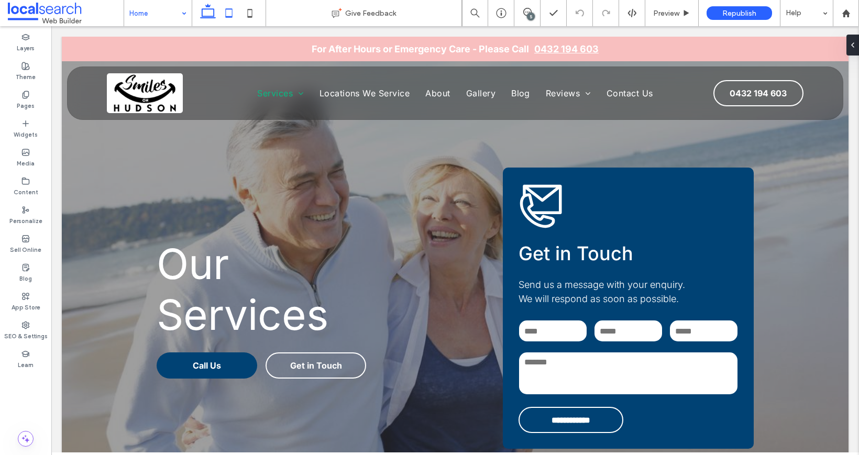
click at [235, 13] on icon at bounding box center [228, 13] width 21 height 21
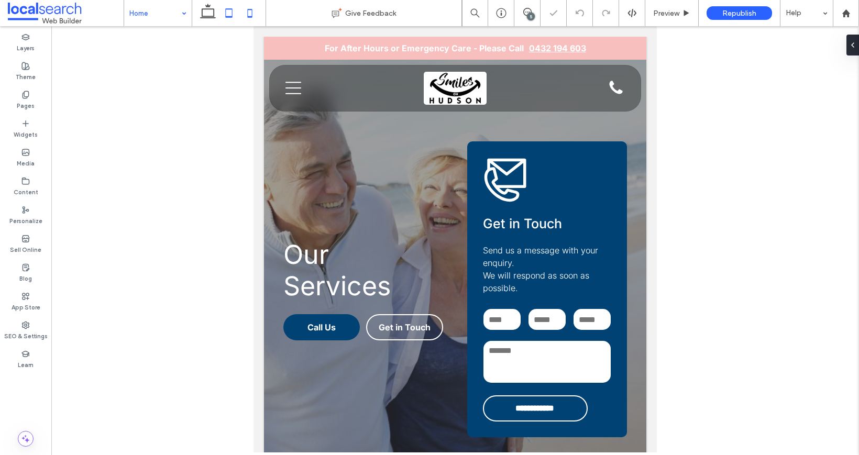
click at [257, 14] on icon at bounding box center [249, 13] width 21 height 21
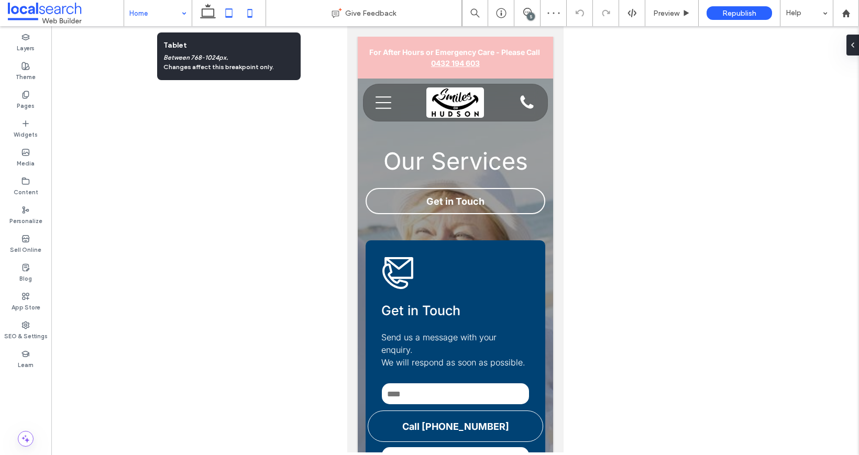
click at [224, 10] on icon at bounding box center [228, 13] width 21 height 21
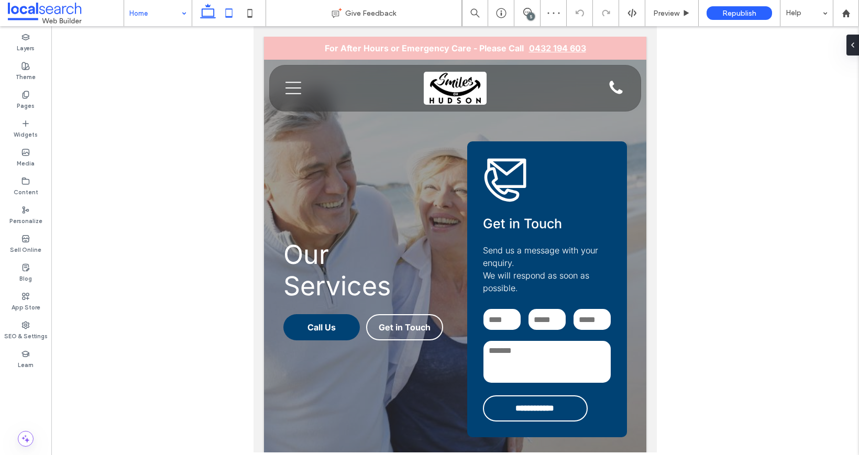
click at [209, 13] on icon at bounding box center [207, 13] width 21 height 21
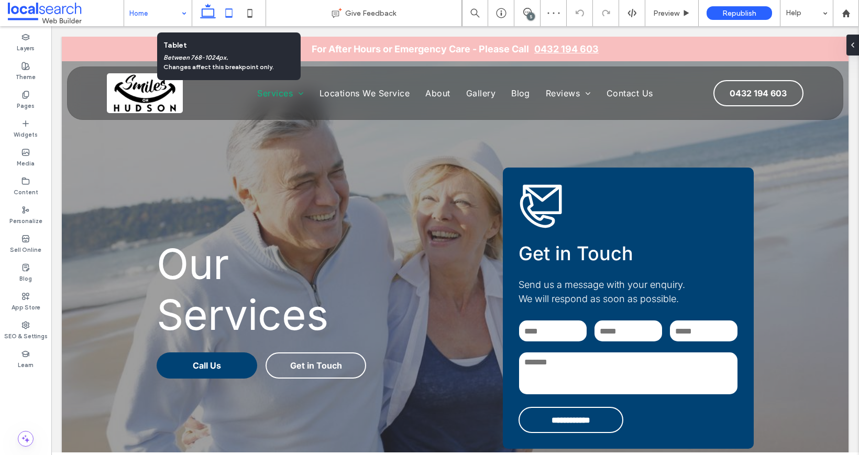
click at [227, 8] on icon at bounding box center [228, 13] width 21 height 21
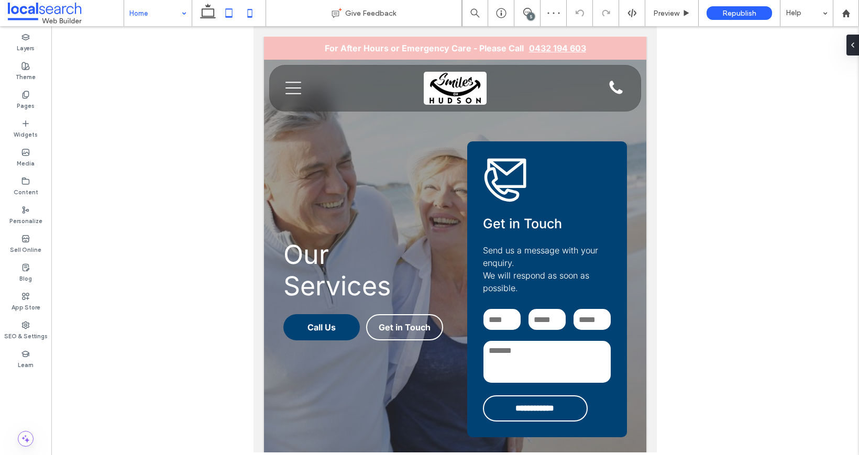
click at [245, 11] on icon at bounding box center [249, 13] width 21 height 21
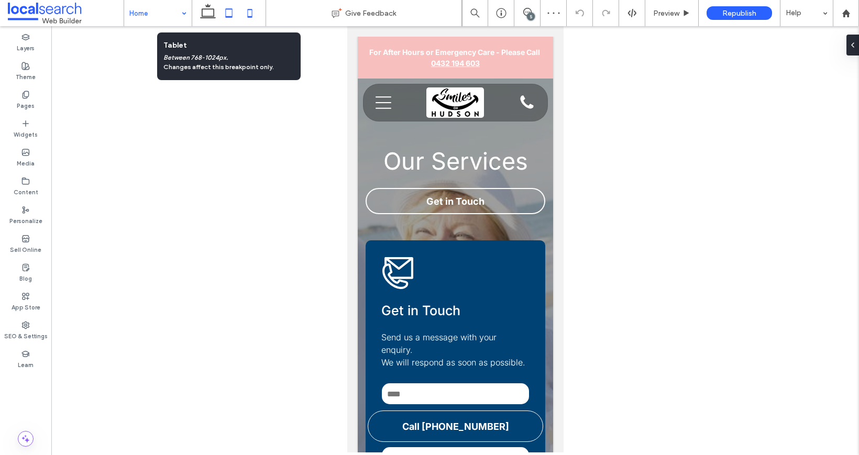
click at [226, 16] on use at bounding box center [229, 12] width 7 height 9
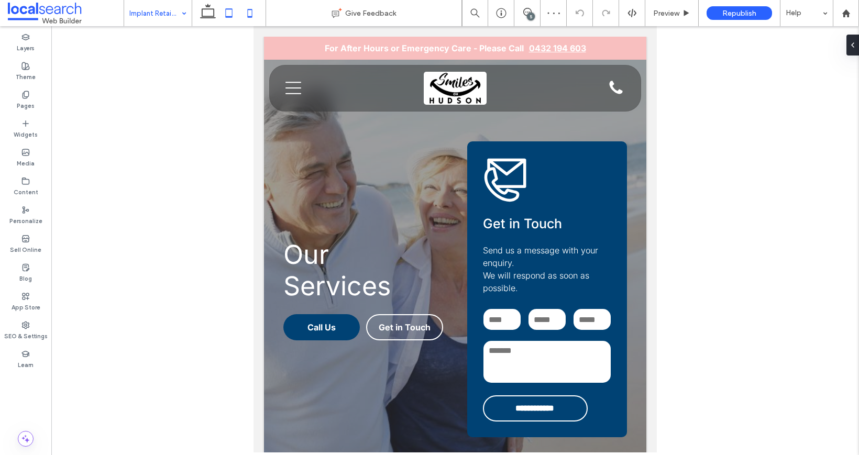
click at [255, 13] on icon at bounding box center [249, 13] width 21 height 21
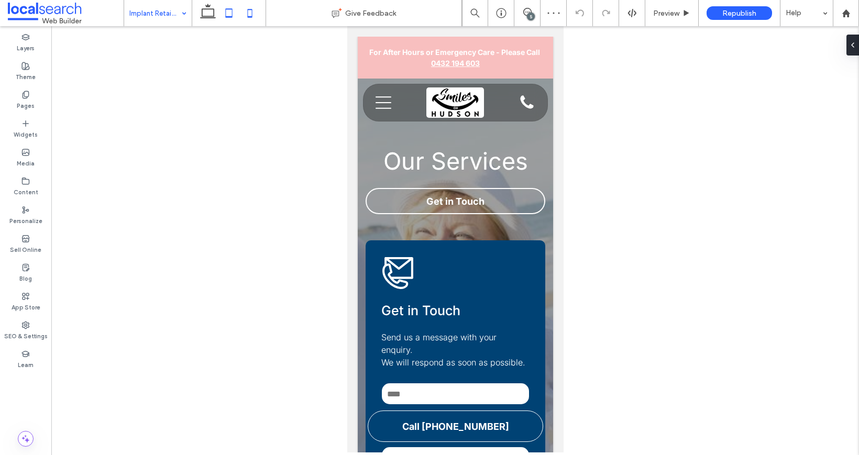
click at [225, 18] on icon at bounding box center [228, 13] width 21 height 21
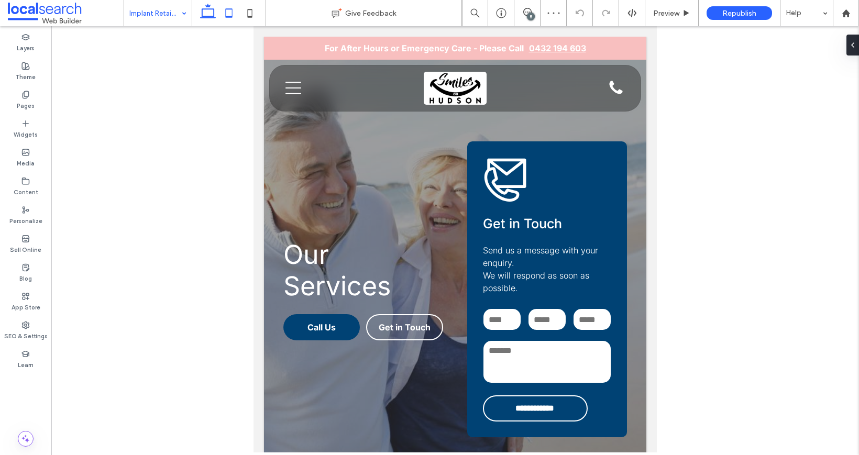
click at [198, 15] on icon at bounding box center [207, 13] width 21 height 21
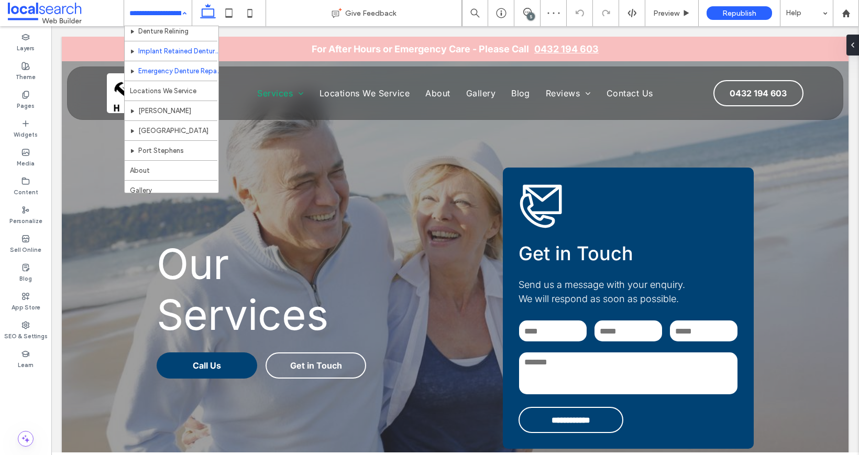
scroll to position [110, 0]
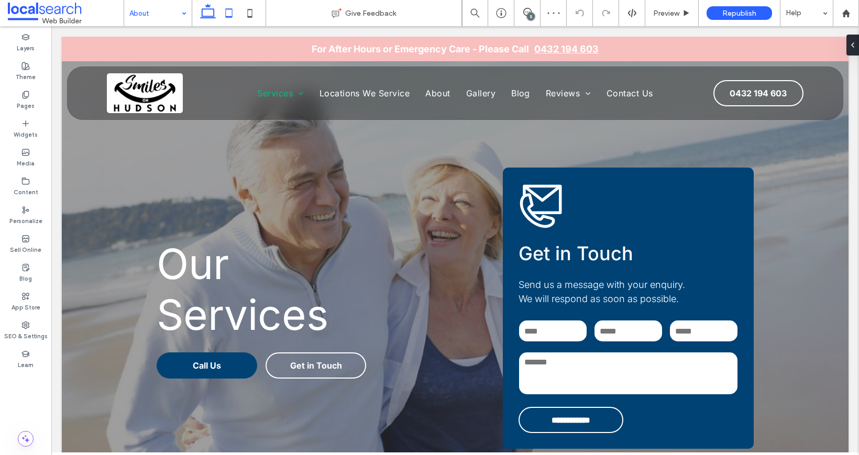
click at [235, 16] on icon at bounding box center [228, 13] width 21 height 21
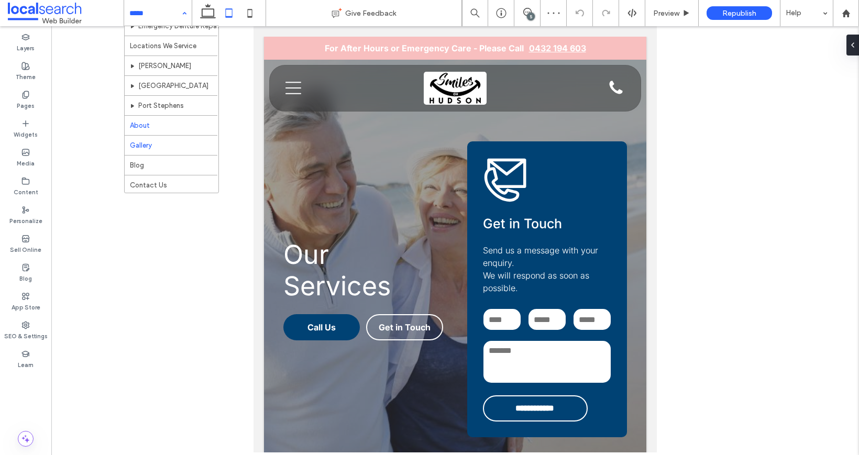
scroll to position [110, 0]
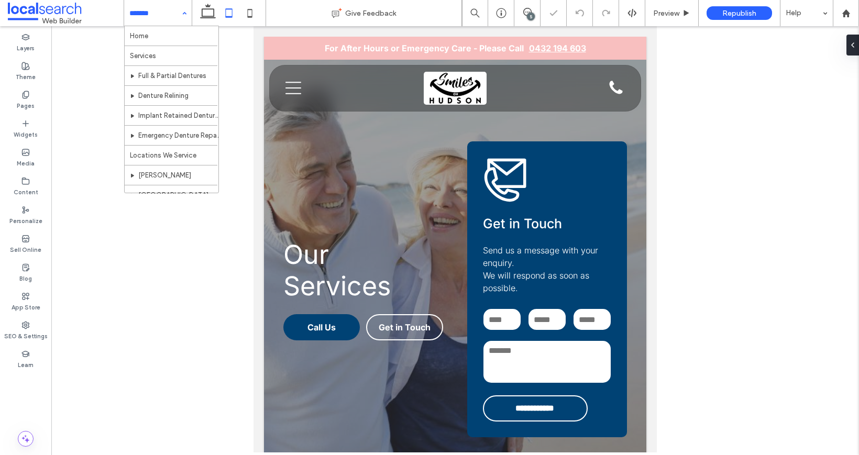
click at [166, 14] on input at bounding box center [155, 13] width 52 height 26
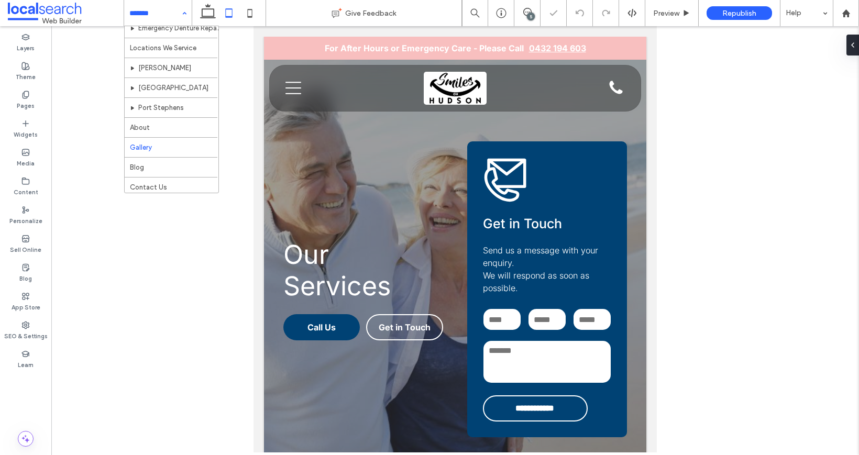
scroll to position [110, 0]
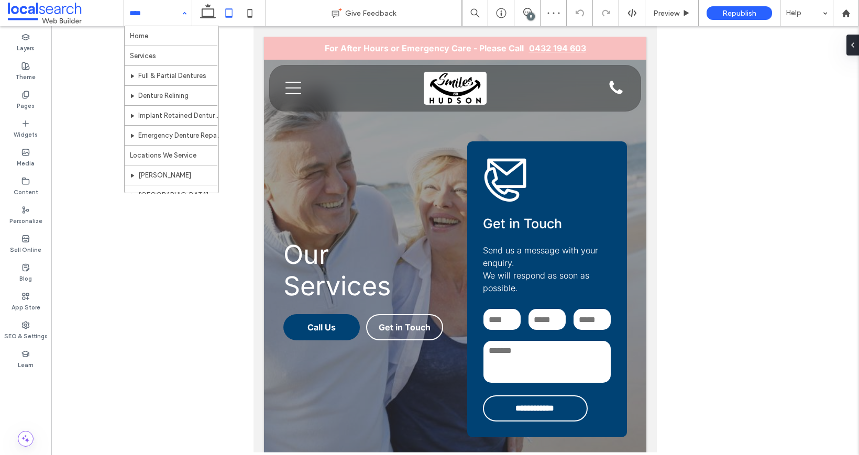
click at [149, 20] on input at bounding box center [155, 13] width 52 height 26
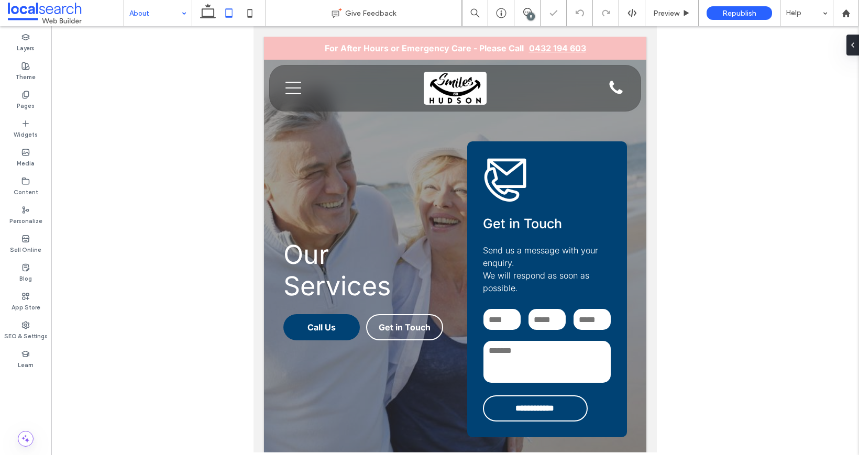
click at [175, 18] on input at bounding box center [155, 13] width 52 height 26
click at [152, 18] on input at bounding box center [155, 13] width 52 height 26
click at [250, 15] on icon at bounding box center [249, 13] width 21 height 21
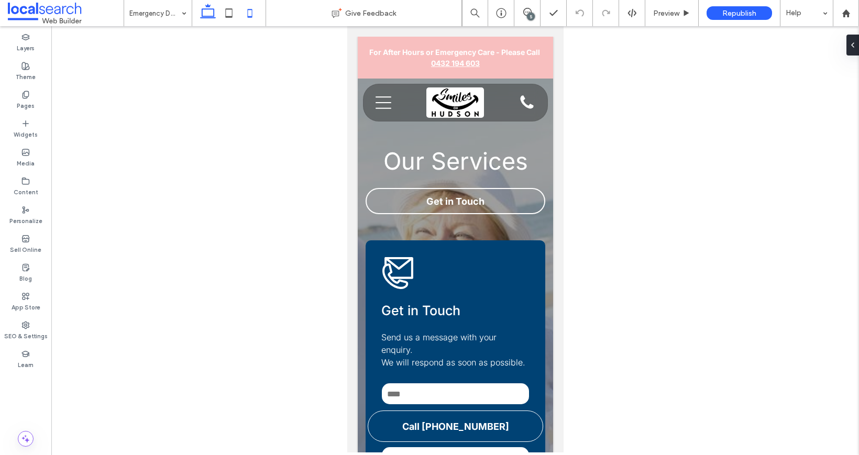
click at [208, 19] on icon at bounding box center [207, 13] width 21 height 21
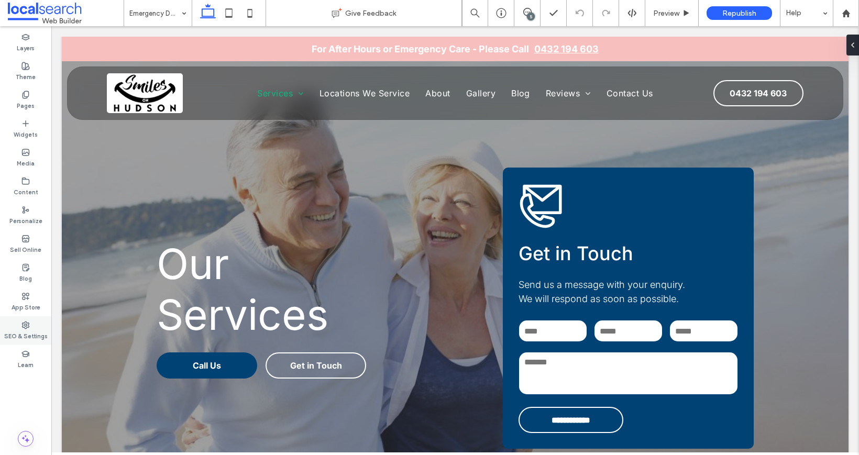
click at [43, 331] on label "SEO & Settings" at bounding box center [25, 335] width 43 height 12
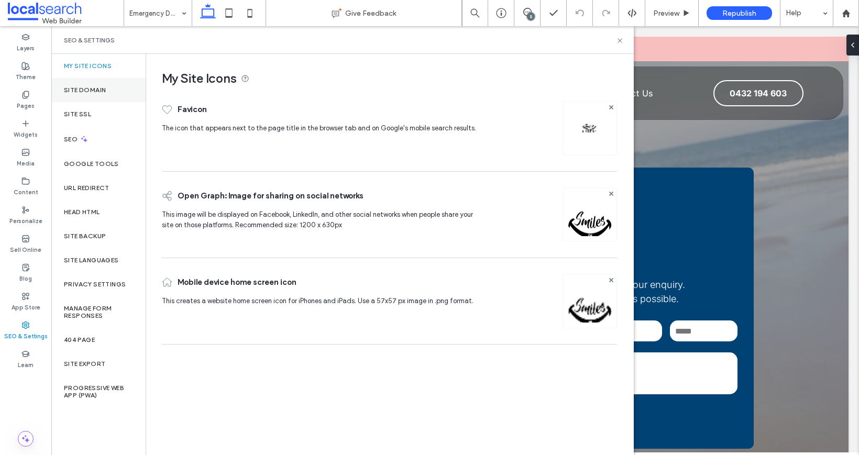
click at [87, 90] on label "Site Domain" at bounding box center [85, 89] width 42 height 7
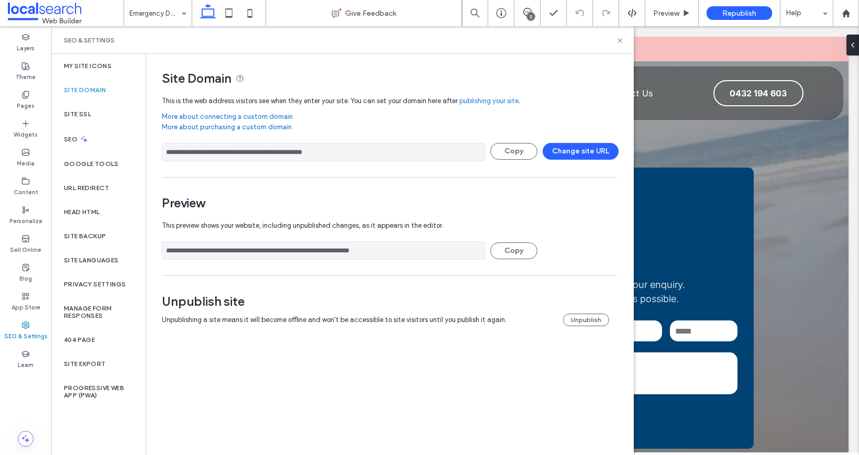
click at [618, 45] on div "SEO & Settings" at bounding box center [342, 40] width 582 height 28
click at [621, 40] on icon at bounding box center [620, 41] width 8 height 8
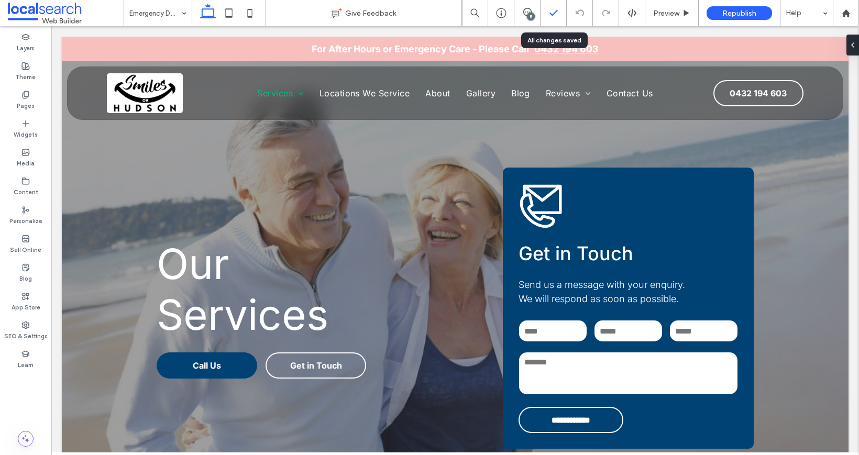
click at [542, 15] on div at bounding box center [553, 13] width 26 height 10
click at [518, 9] on span at bounding box center [527, 12] width 26 height 8
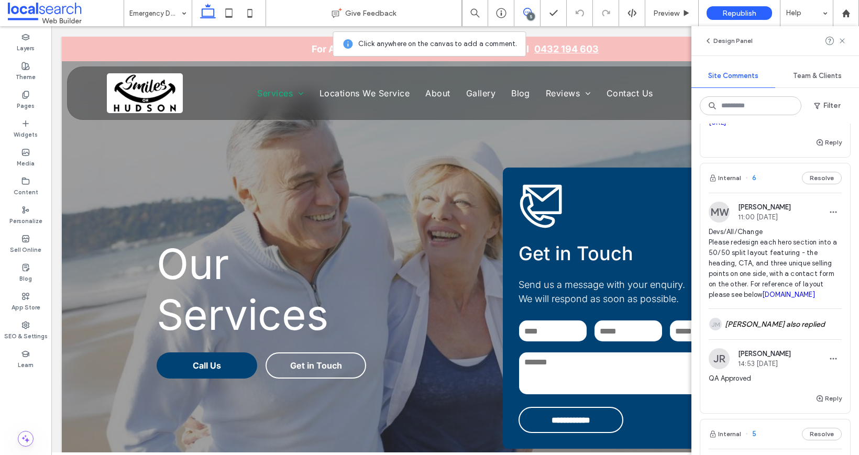
scroll to position [110, 0]
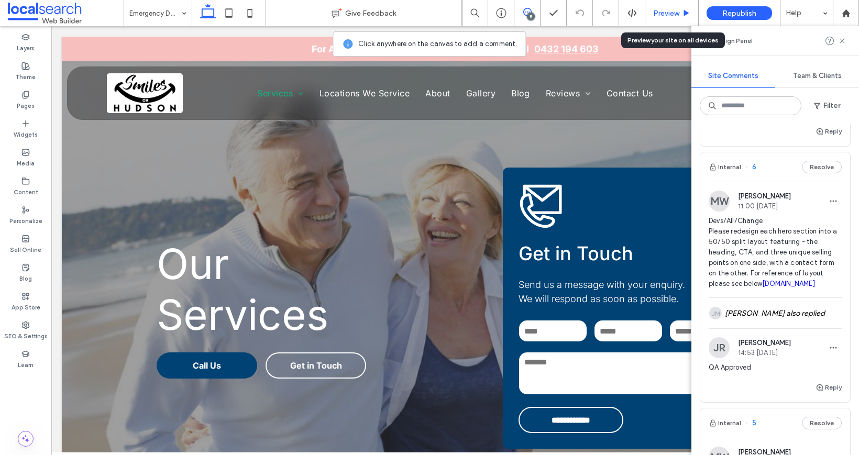
click at [674, 14] on span "Preview" at bounding box center [666, 13] width 26 height 9
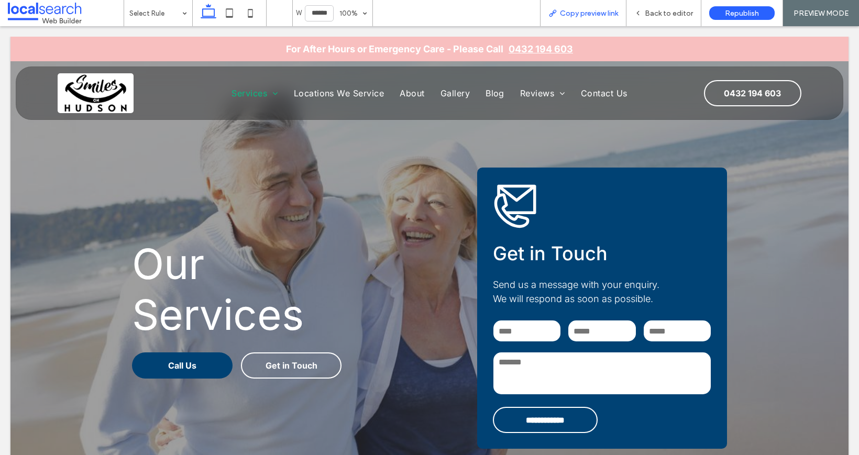
click at [590, 15] on span "Copy preview link" at bounding box center [589, 13] width 58 height 9
click at [653, 12] on span "Back to editor" at bounding box center [668, 13] width 48 height 9
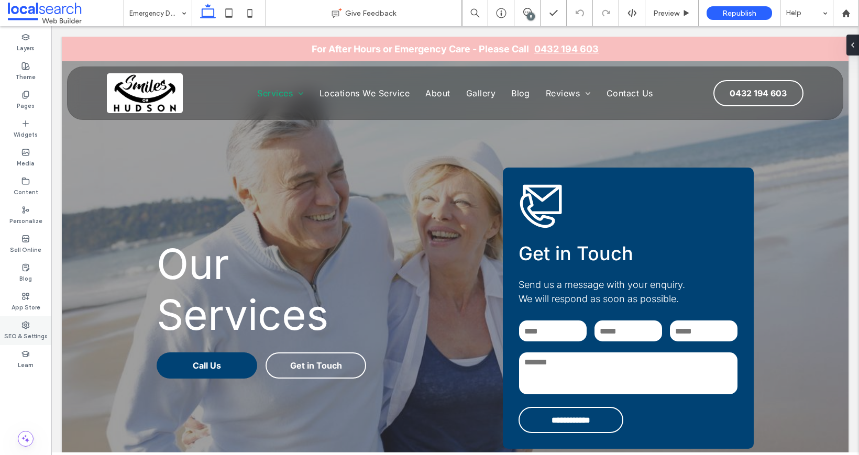
click at [28, 332] on label "SEO & Settings" at bounding box center [25, 335] width 43 height 12
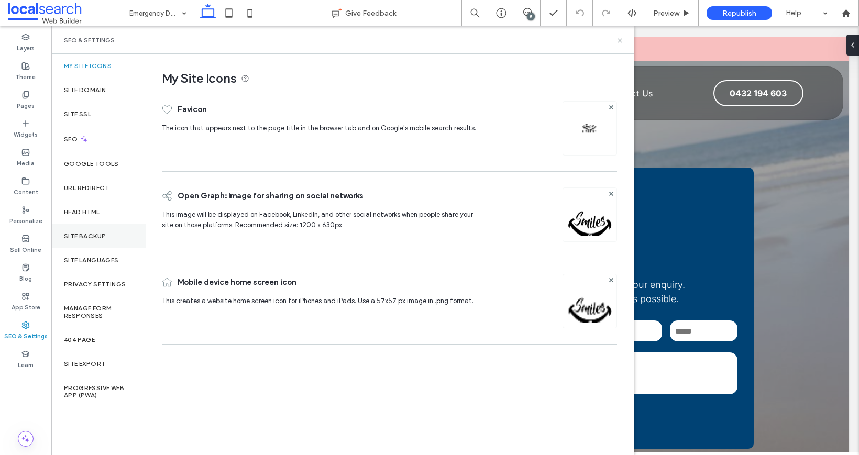
click at [87, 237] on label "Site Backup" at bounding box center [85, 235] width 42 height 7
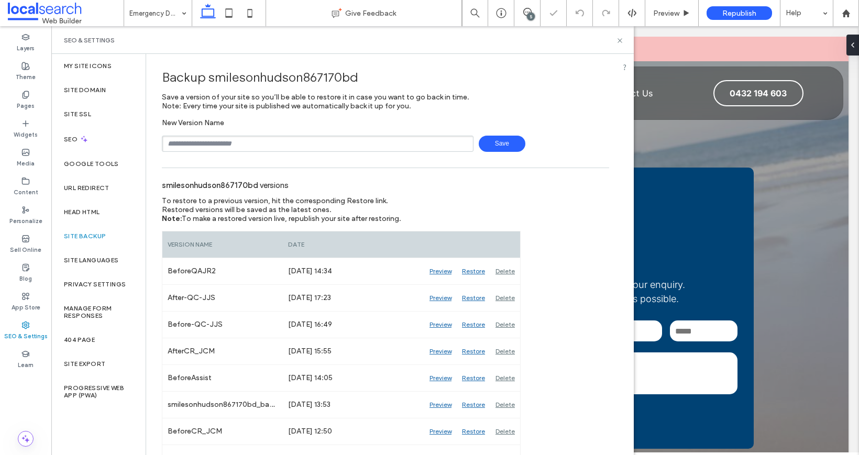
click at [251, 146] on input "text" at bounding box center [318, 144] width 312 height 16
type input "**********"
click at [47, 17] on span at bounding box center [66, 13] width 116 height 21
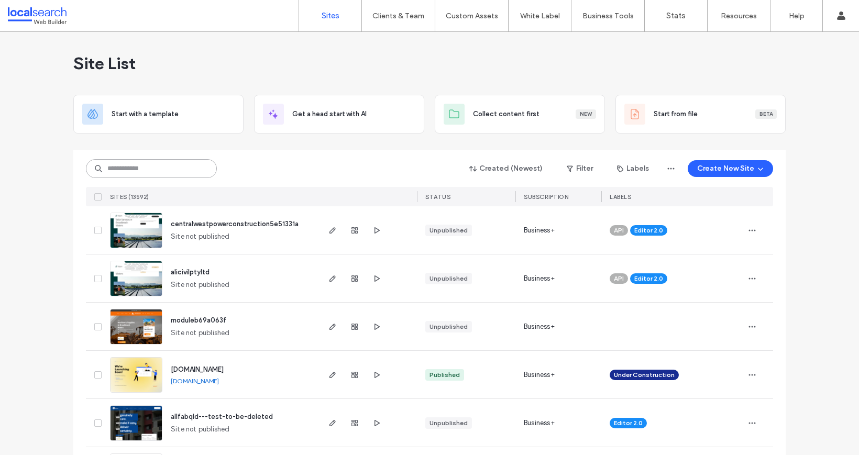
paste input "********"
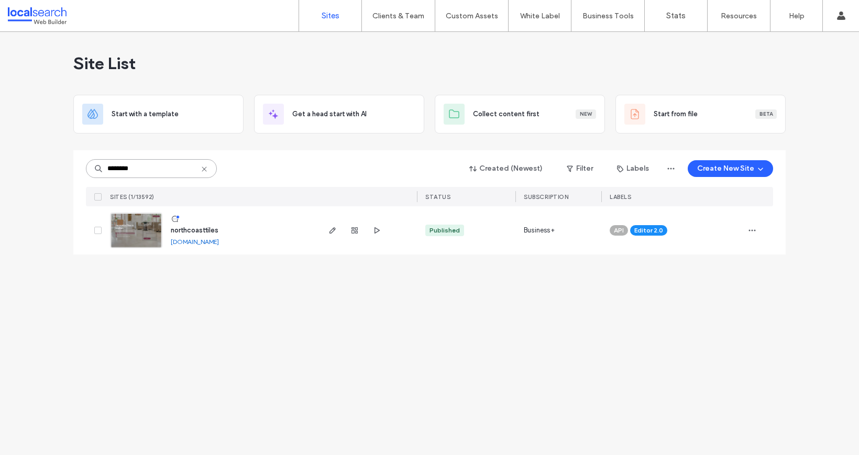
type input "********"
click at [197, 232] on span "northcoasttiles" at bounding box center [195, 230] width 48 height 8
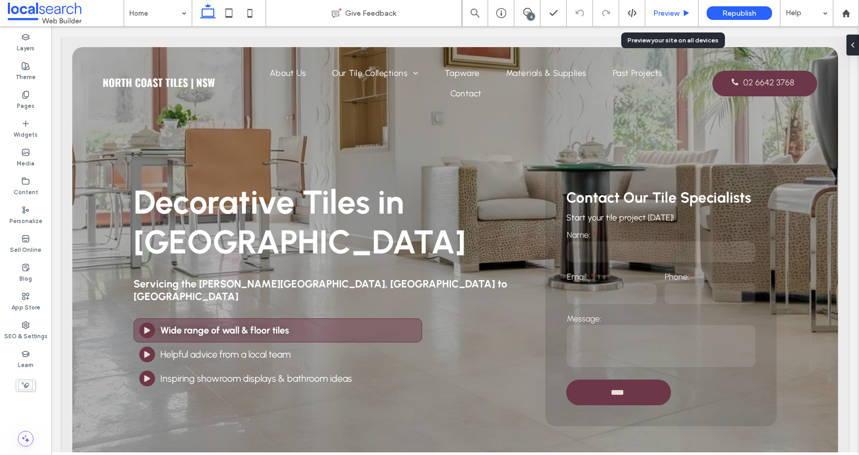
click at [670, 16] on span "Preview" at bounding box center [666, 13] width 26 height 9
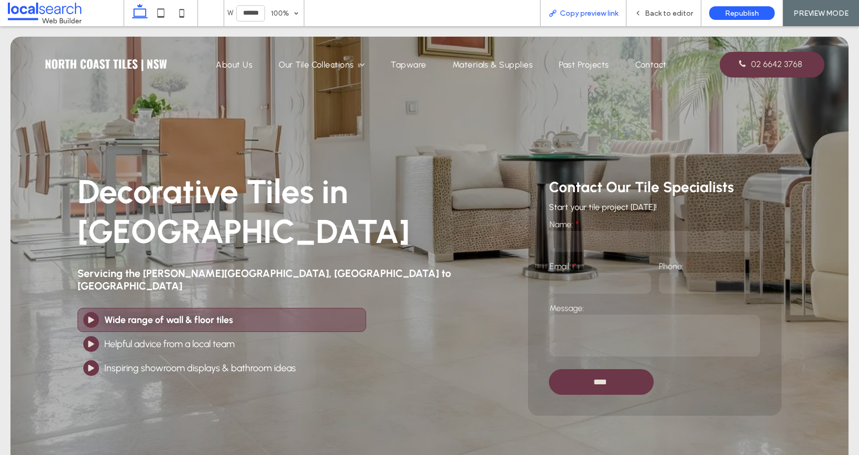
click at [591, 10] on span "Copy preview link" at bounding box center [589, 13] width 58 height 9
click at [671, 14] on span "Back to editor" at bounding box center [668, 13] width 48 height 9
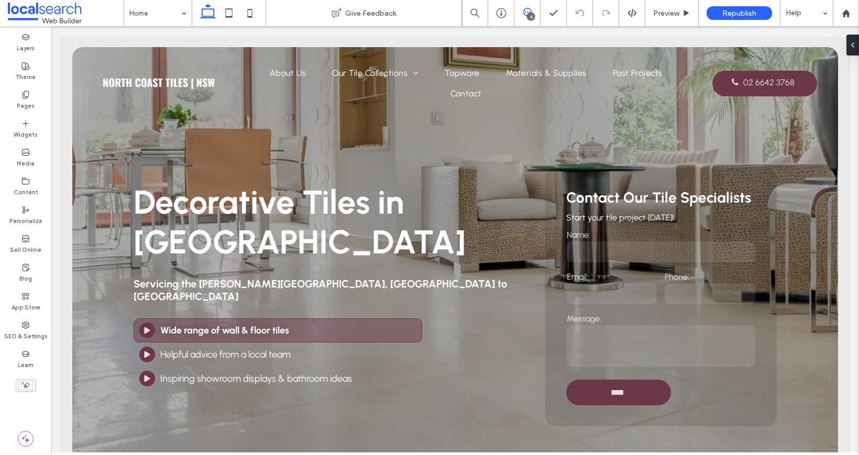
click at [528, 9] on icon at bounding box center [527, 12] width 8 height 8
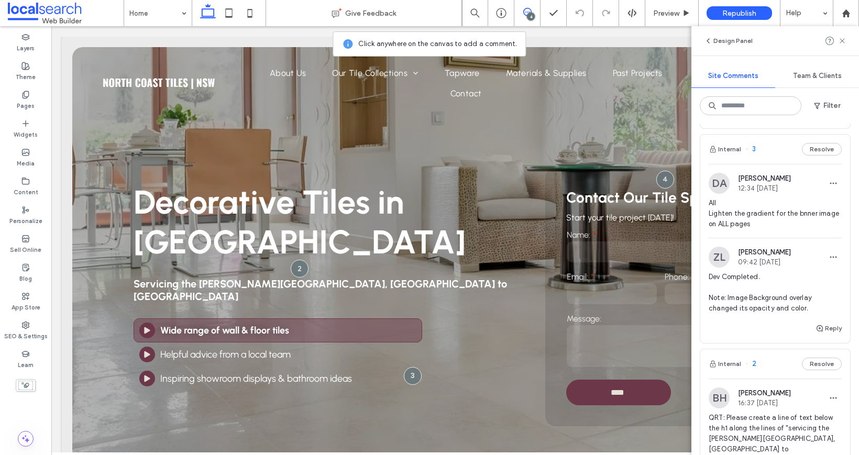
scroll to position [190, 0]
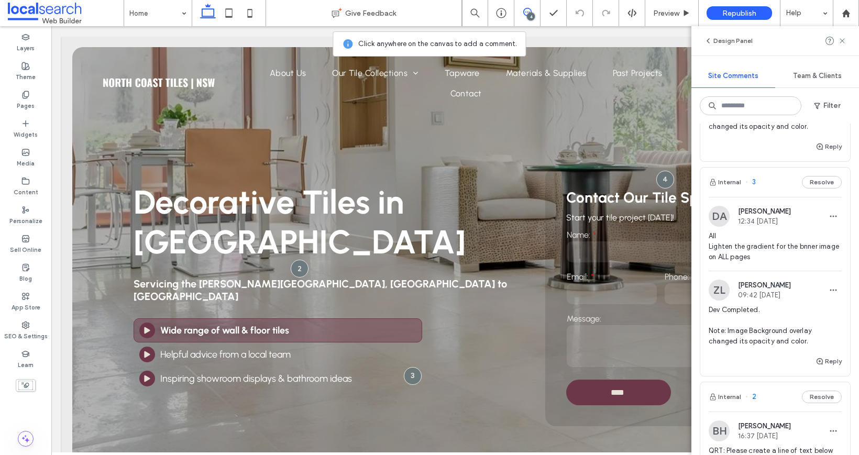
click at [784, 247] on span "All Lighten the gradient for the bnner image on ALL pages" at bounding box center [774, 246] width 133 height 31
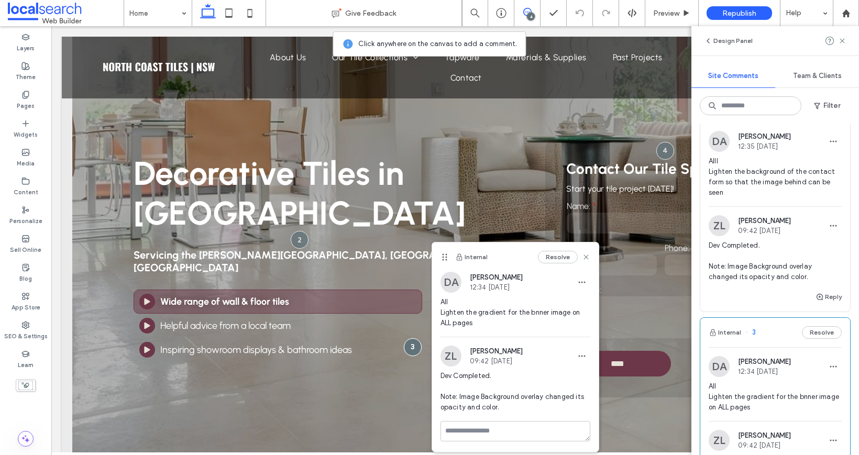
scroll to position [34, 0]
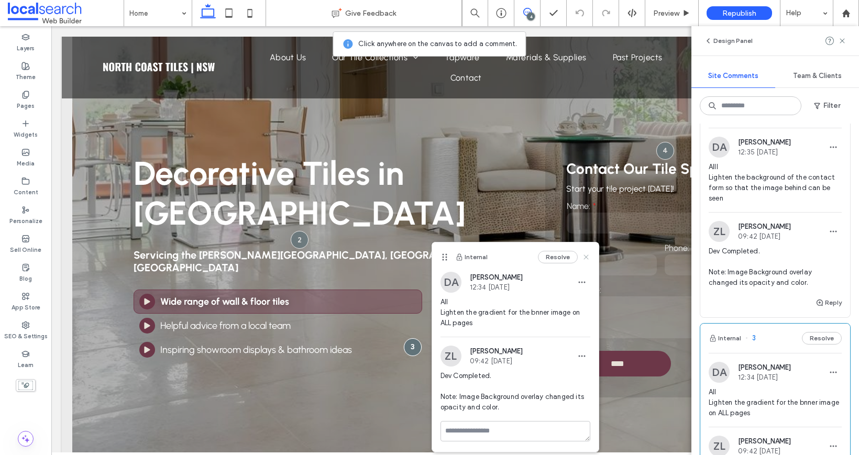
click at [584, 253] on icon at bounding box center [586, 257] width 8 height 8
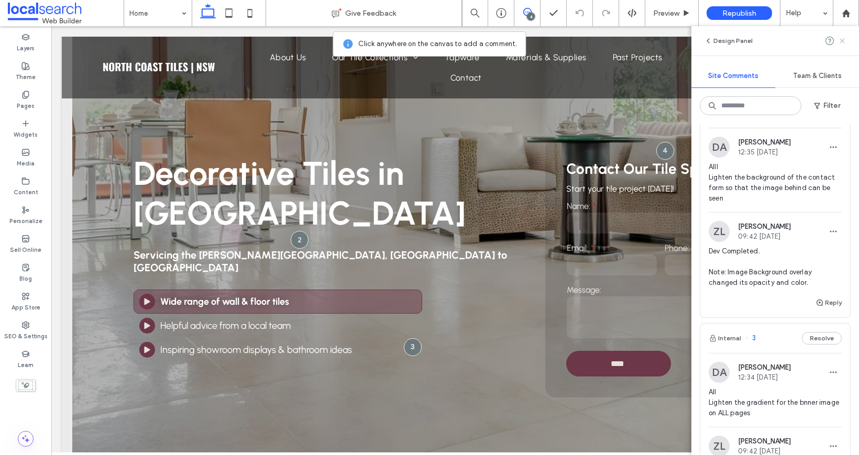
click at [841, 43] on icon at bounding box center [842, 41] width 8 height 8
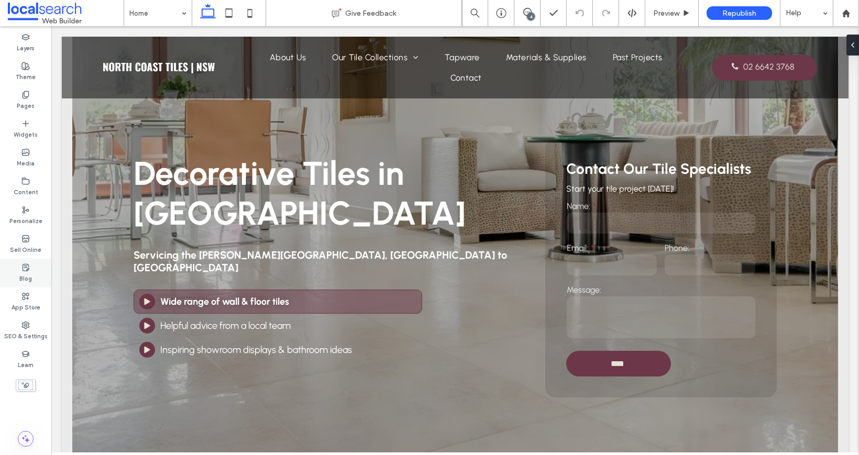
drag, startPoint x: 9, startPoint y: 333, endPoint x: 48, endPoint y: 274, distance: 71.4
click at [9, 333] on label "SEO & Settings" at bounding box center [25, 335] width 43 height 12
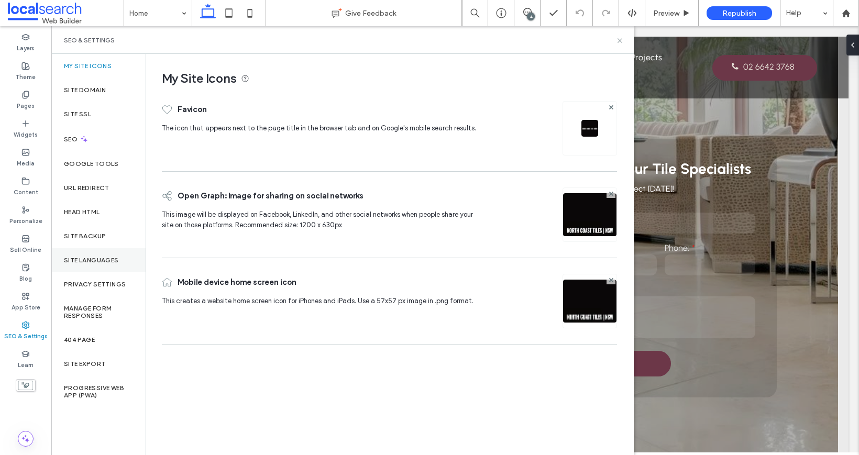
click at [97, 251] on div "Site Languages" at bounding box center [98, 260] width 94 height 24
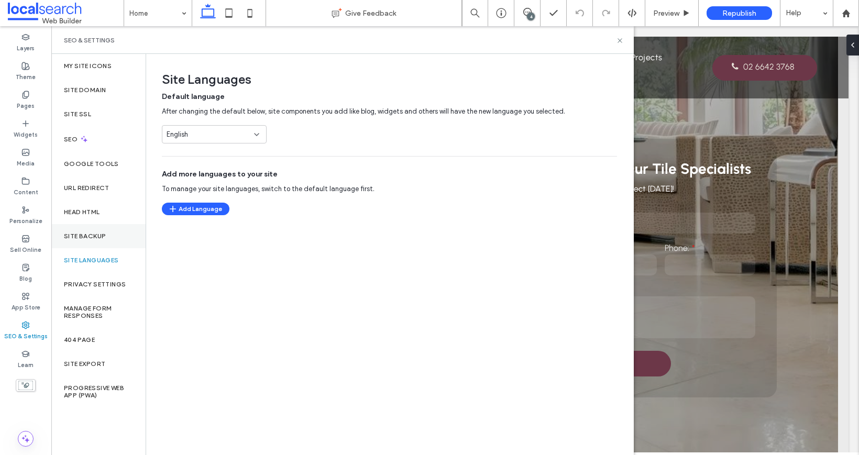
click at [99, 234] on label "Site Backup" at bounding box center [85, 235] width 42 height 7
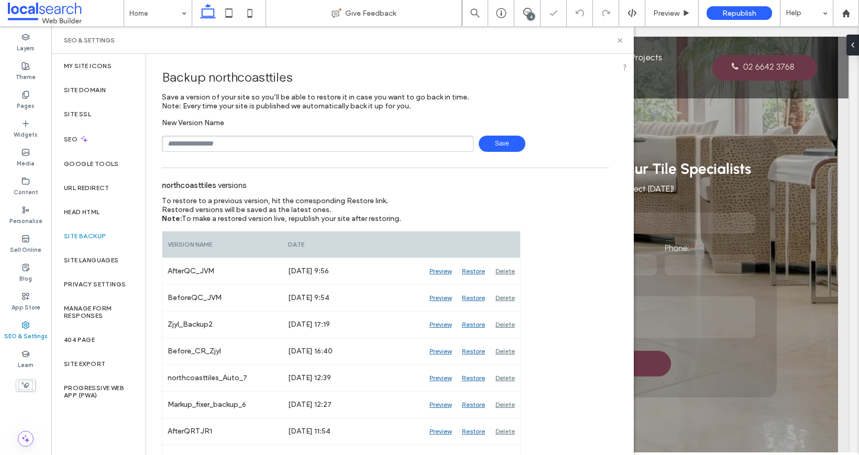
click at [247, 146] on input "text" at bounding box center [318, 144] width 312 height 16
type input "**********"
click at [493, 139] on span "Save" at bounding box center [502, 144] width 47 height 16
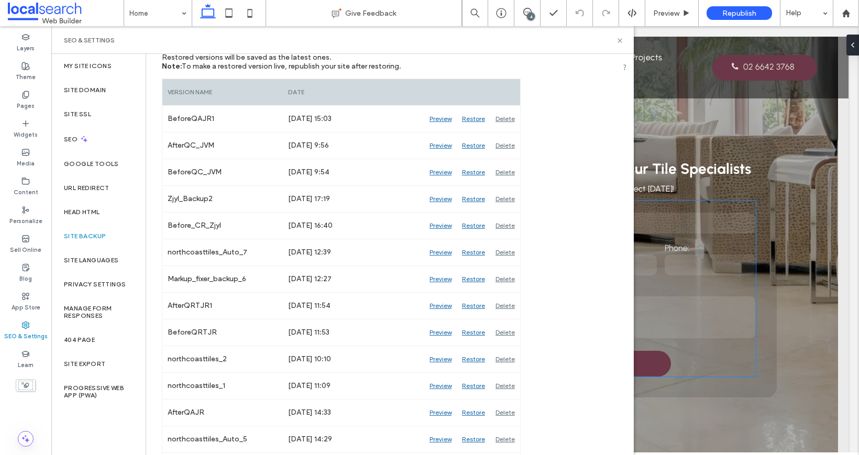
scroll to position [156, 0]
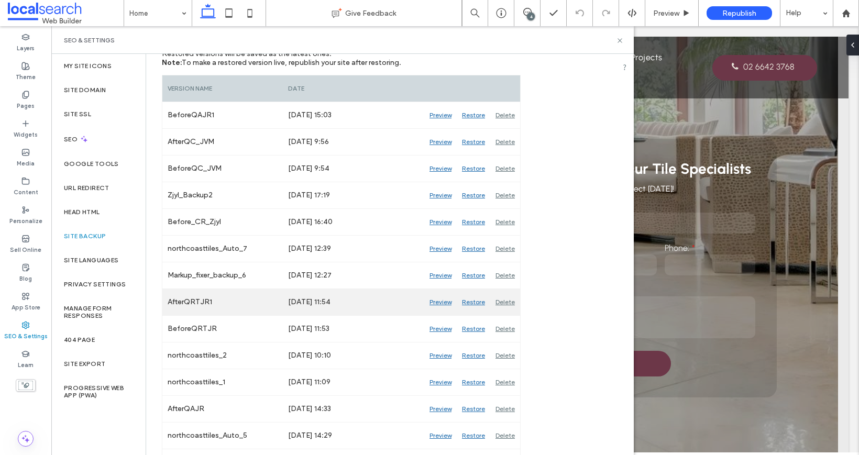
click at [437, 301] on div "Preview" at bounding box center [440, 302] width 32 height 26
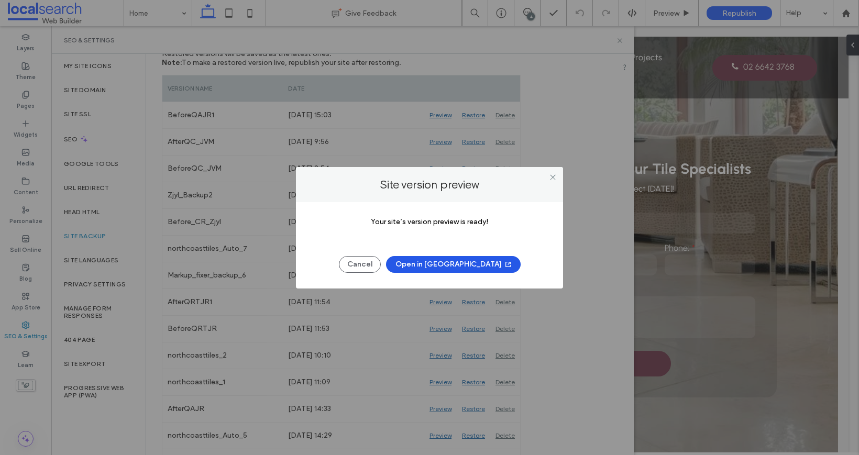
click at [472, 265] on button "Open in New Tab" at bounding box center [453, 264] width 135 height 17
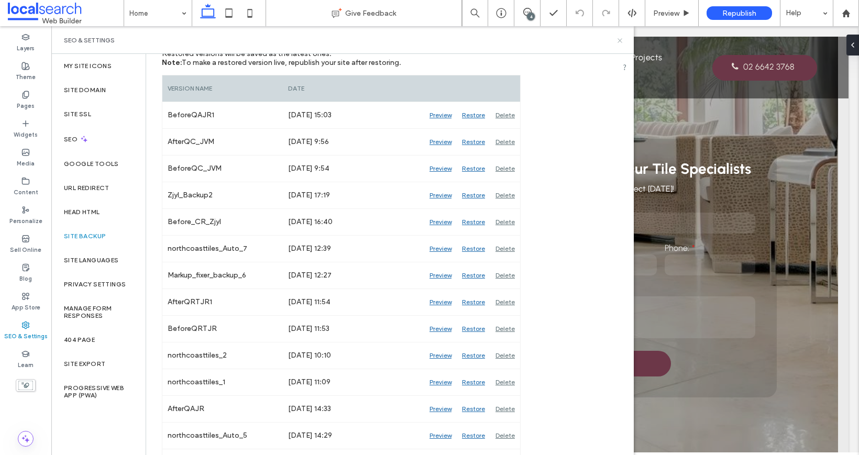
click at [618, 42] on icon at bounding box center [620, 41] width 8 height 8
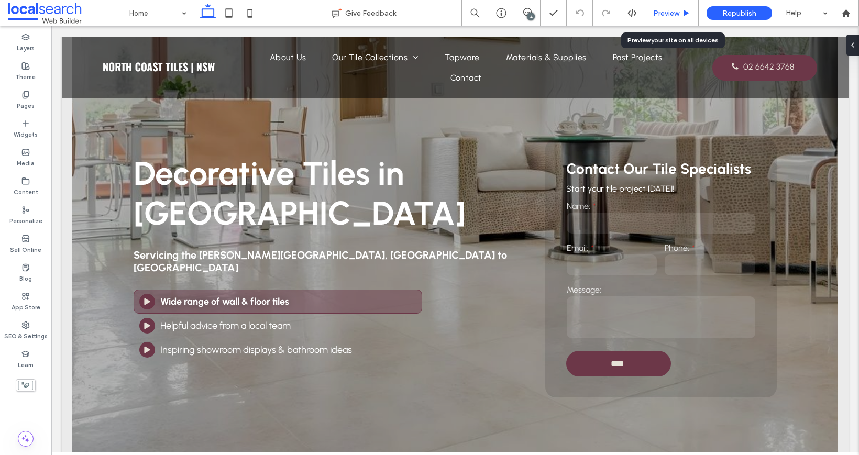
click at [670, 10] on span "Preview" at bounding box center [666, 13] width 26 height 9
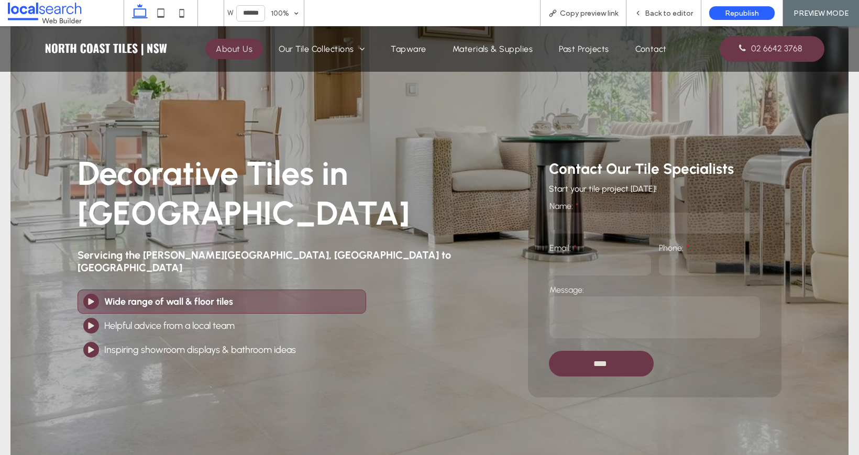
click at [232, 51] on span "About Us" at bounding box center [234, 49] width 37 height 10
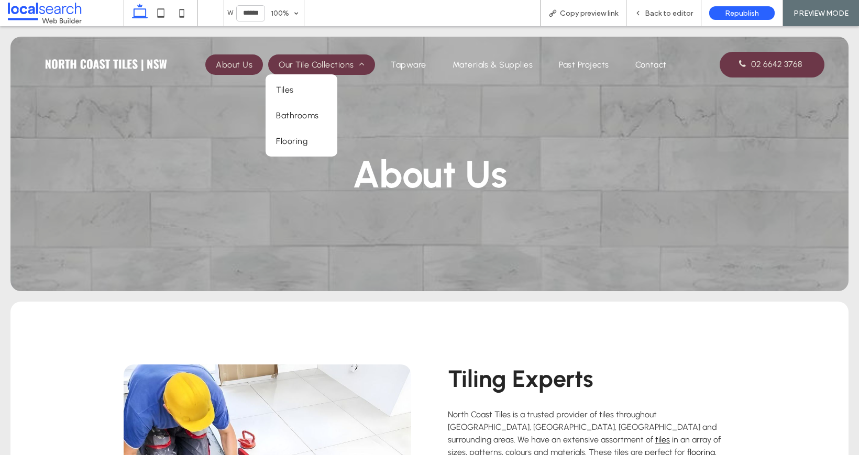
click at [301, 64] on span "Our Tile Collections" at bounding box center [322, 65] width 86 height 10
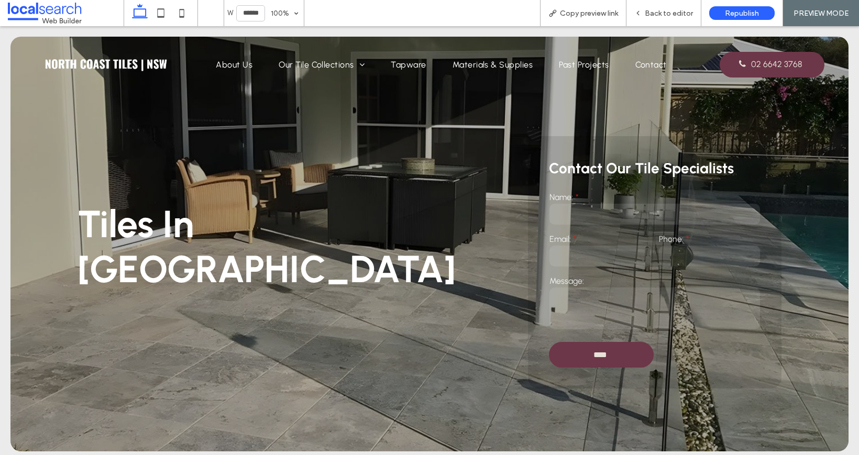
click at [302, 110] on span "Bathrooms" at bounding box center [297, 110] width 42 height 10
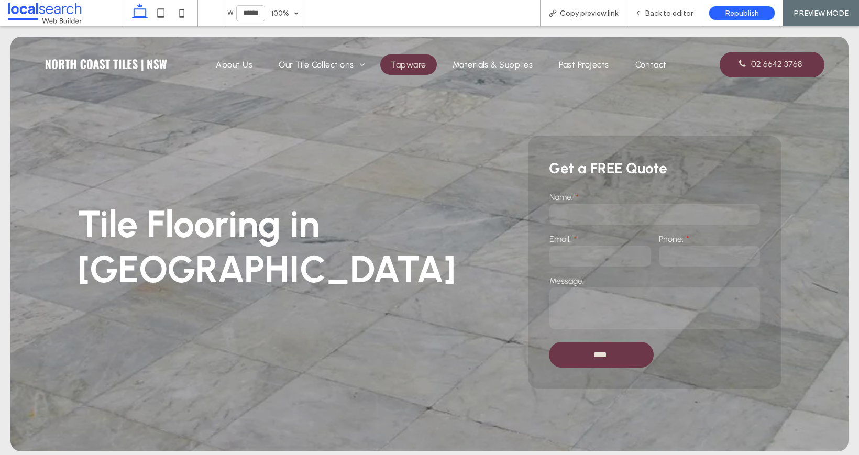
click at [409, 67] on span "Tapware" at bounding box center [408, 65] width 35 height 10
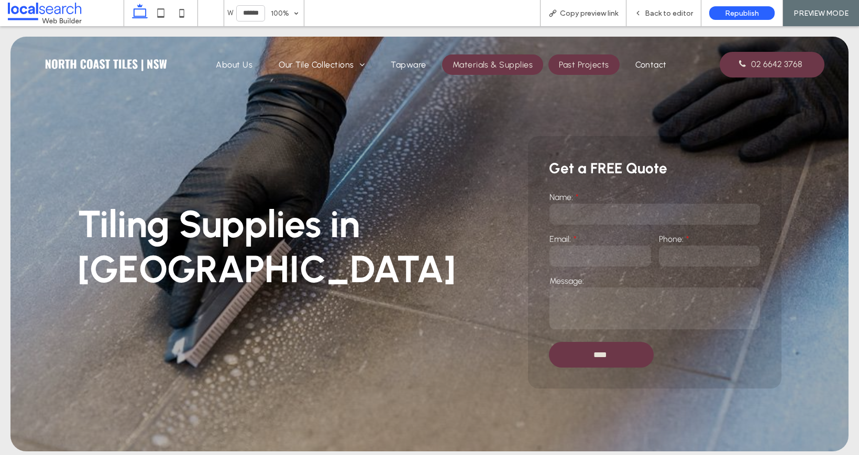
click at [579, 70] on link "Past Projects" at bounding box center [583, 64] width 71 height 20
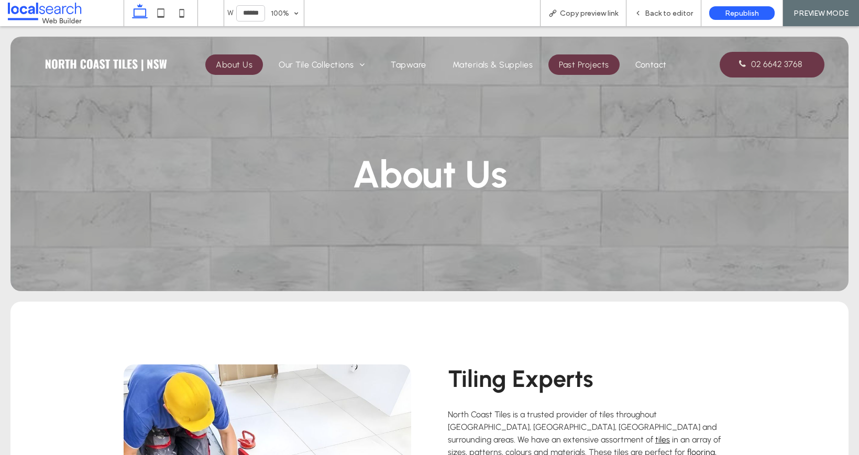
click at [610, 71] on link "Past Projects" at bounding box center [583, 64] width 71 height 20
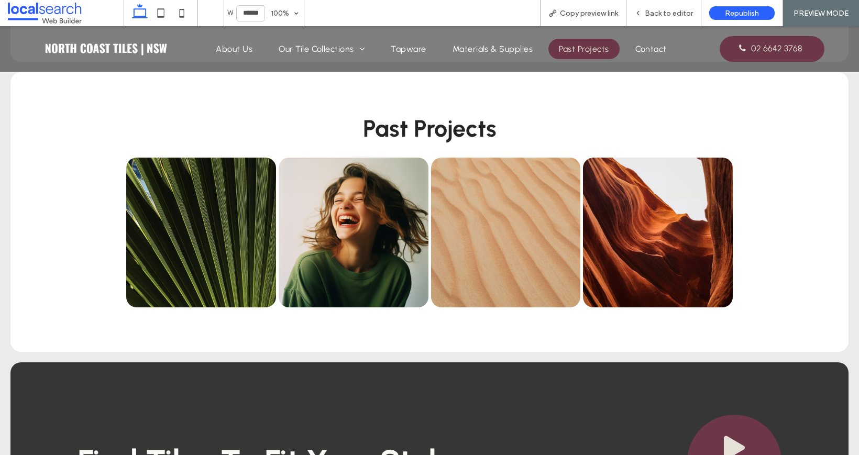
scroll to position [683, 0]
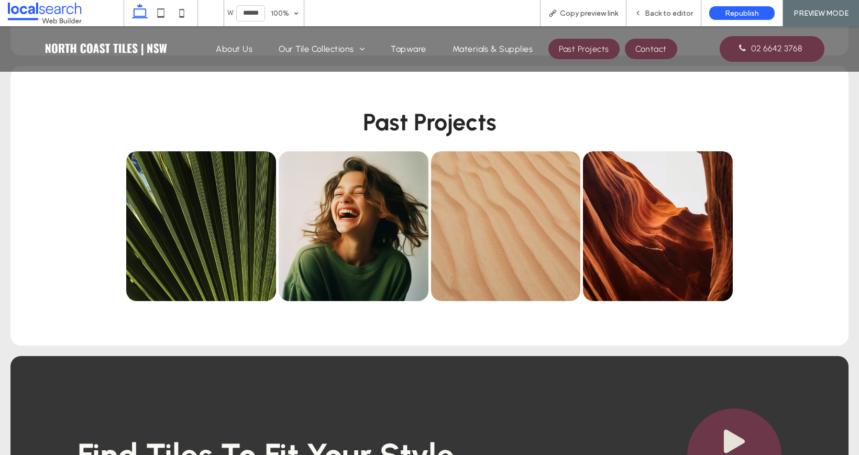
click at [631, 55] on link "Contact" at bounding box center [651, 49] width 52 height 20
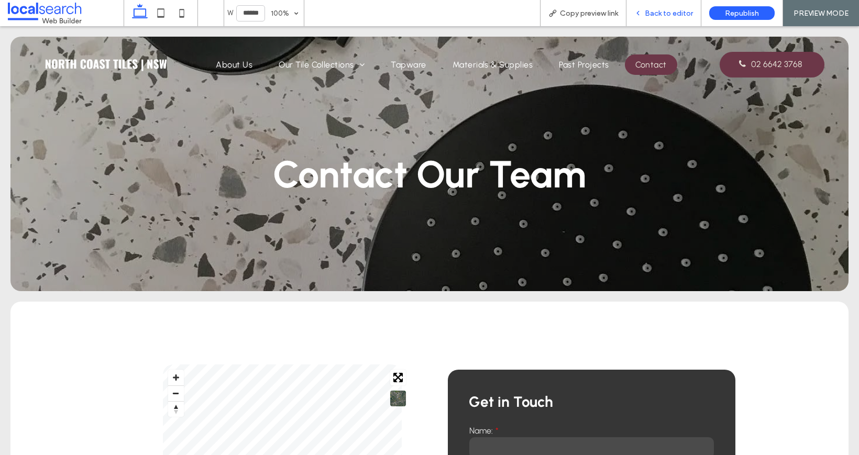
click at [684, 15] on span "Back to editor" at bounding box center [668, 13] width 48 height 9
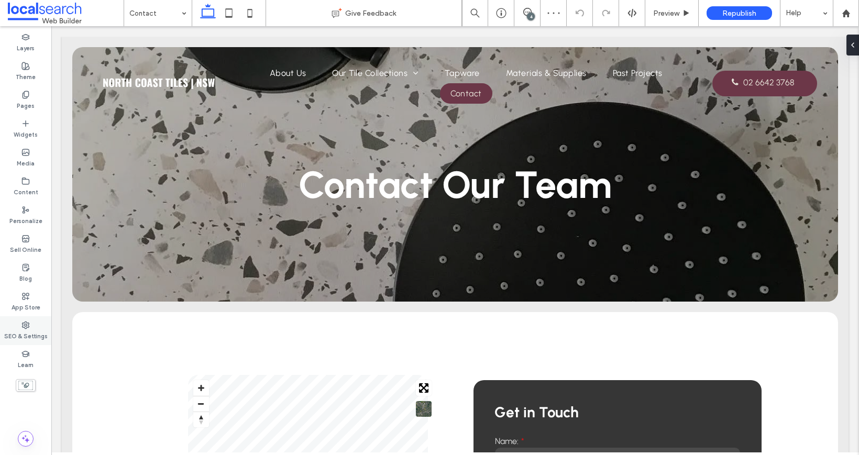
click at [32, 328] on div "SEO & Settings" at bounding box center [25, 330] width 51 height 29
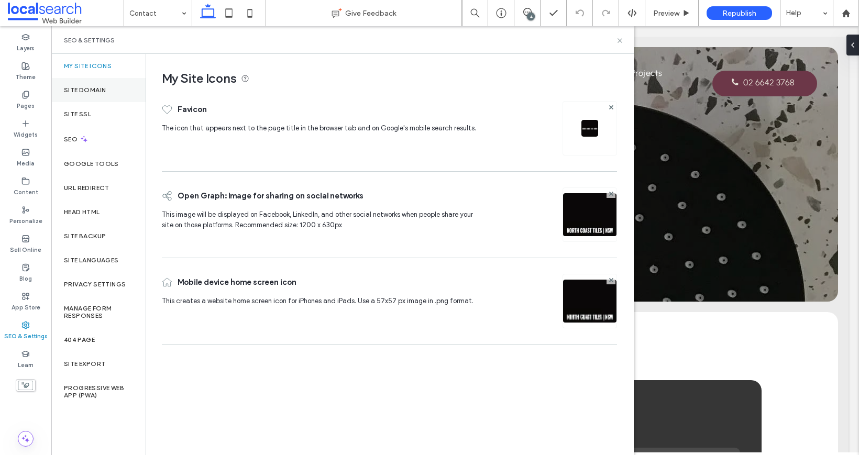
click at [112, 84] on div "Site Domain" at bounding box center [98, 90] width 94 height 24
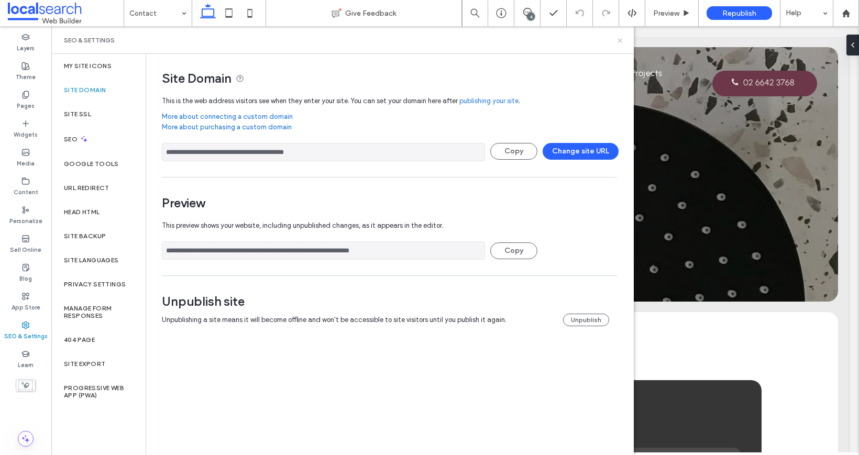
click at [623, 39] on icon at bounding box center [620, 41] width 8 height 8
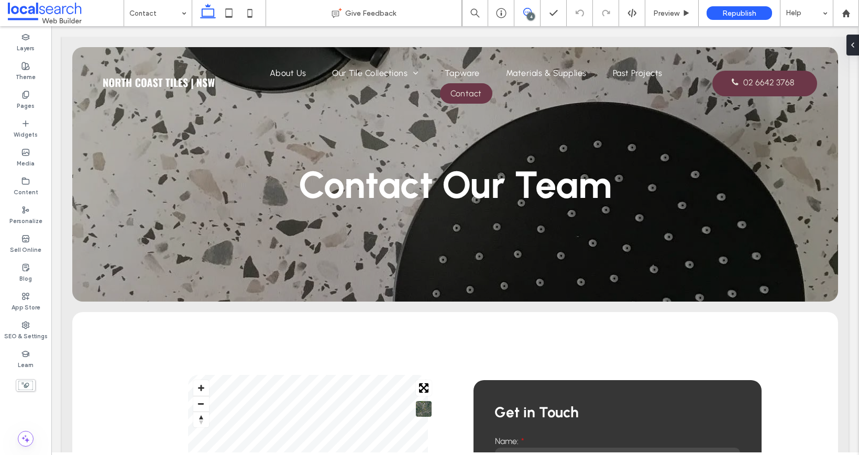
click at [523, 9] on use at bounding box center [527, 12] width 8 height 8
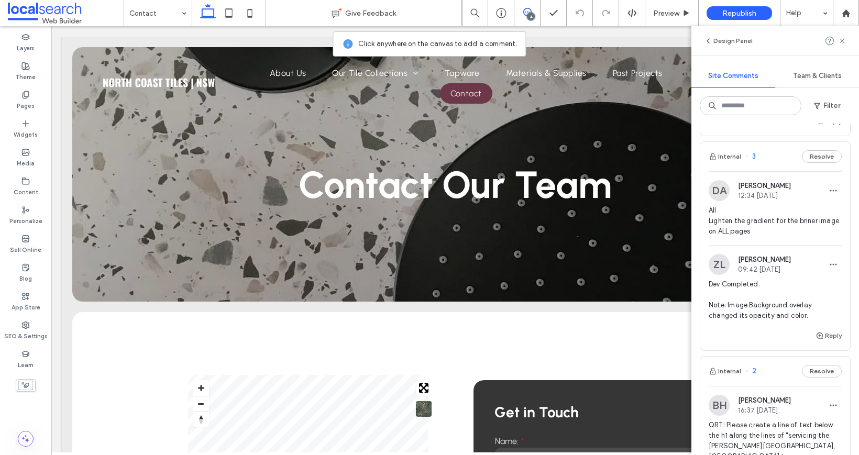
scroll to position [228, 0]
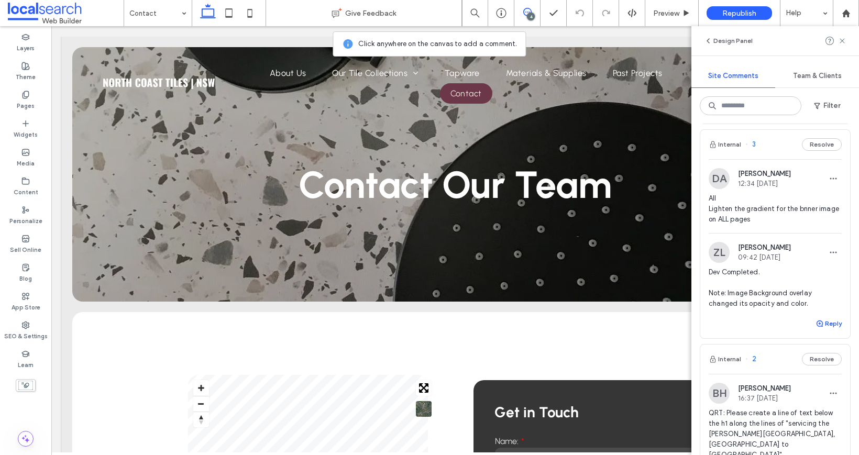
click at [827, 327] on button "Reply" at bounding box center [828, 323] width 26 height 13
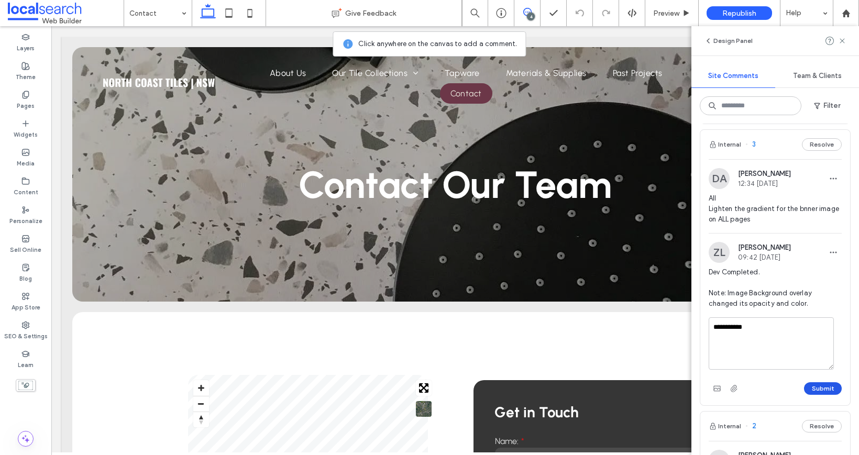
type textarea "**********"
click at [827, 389] on button "Submit" at bounding box center [823, 388] width 38 height 13
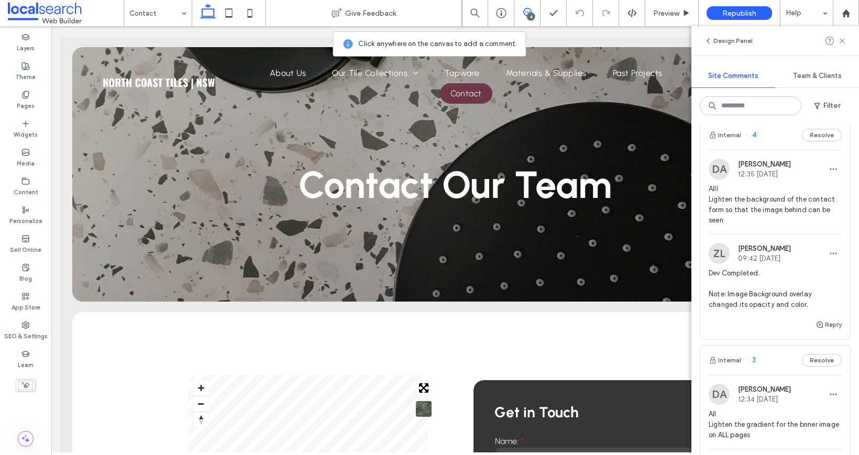
scroll to position [0, 0]
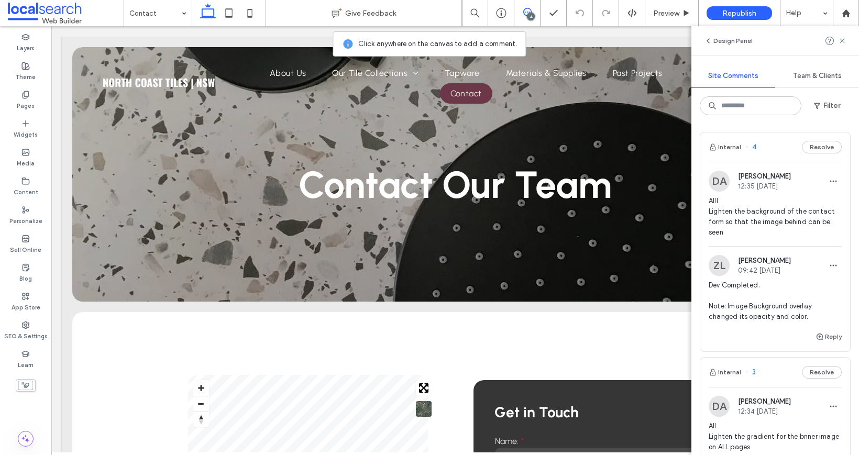
click at [751, 212] on span "Alll Lighten the background of the contact form so that the image behind can be…" at bounding box center [774, 217] width 133 height 42
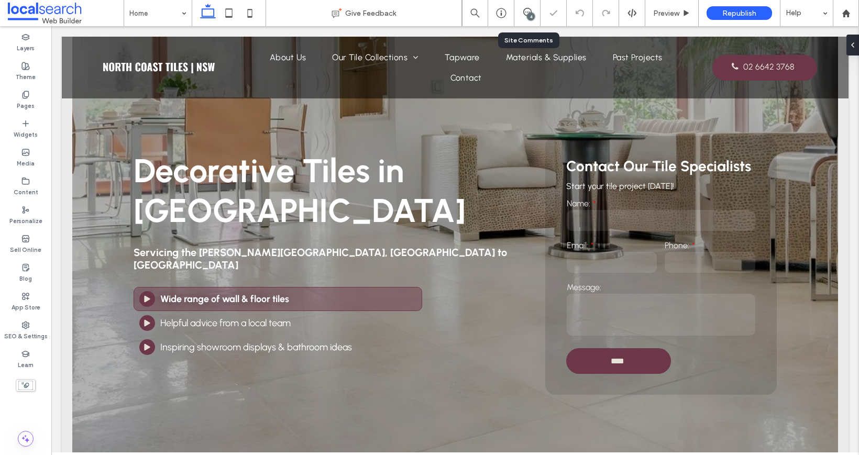
click at [522, 20] on div "4" at bounding box center [527, 13] width 26 height 26
click at [528, 11] on icon at bounding box center [527, 12] width 8 height 8
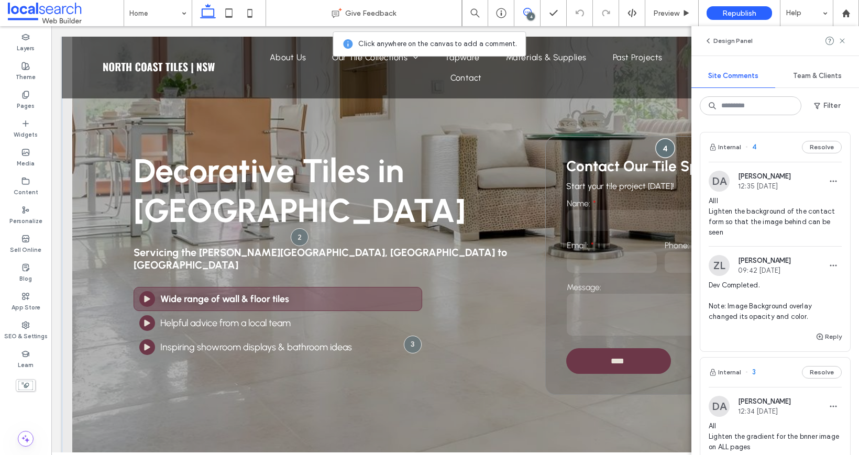
click at [667, 151] on div at bounding box center [664, 147] width 19 height 19
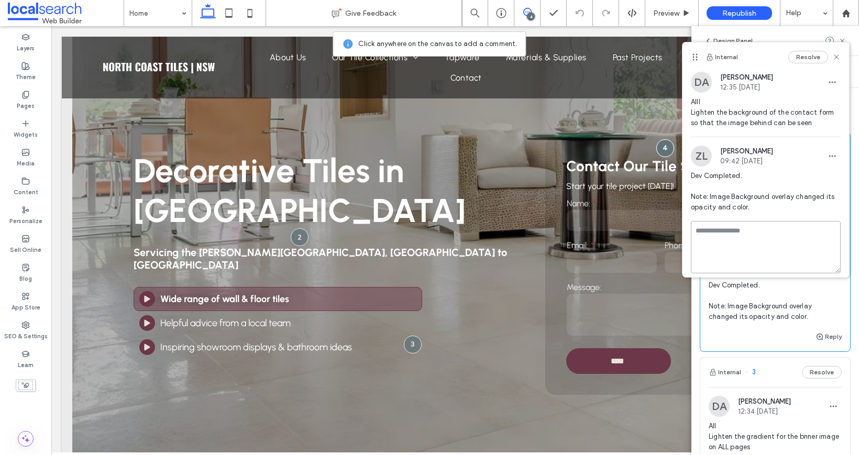
click at [765, 231] on textarea at bounding box center [766, 247] width 150 height 52
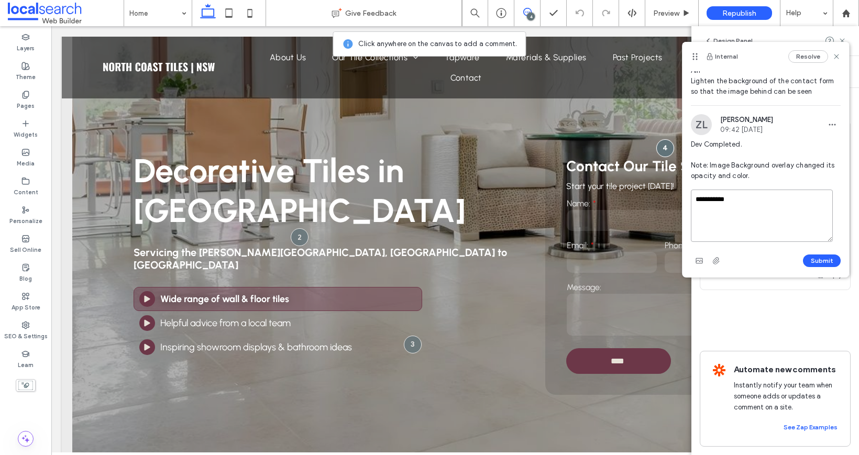
scroll to position [32, 0]
type textarea "**********"
click at [811, 258] on button "Submit" at bounding box center [822, 260] width 38 height 13
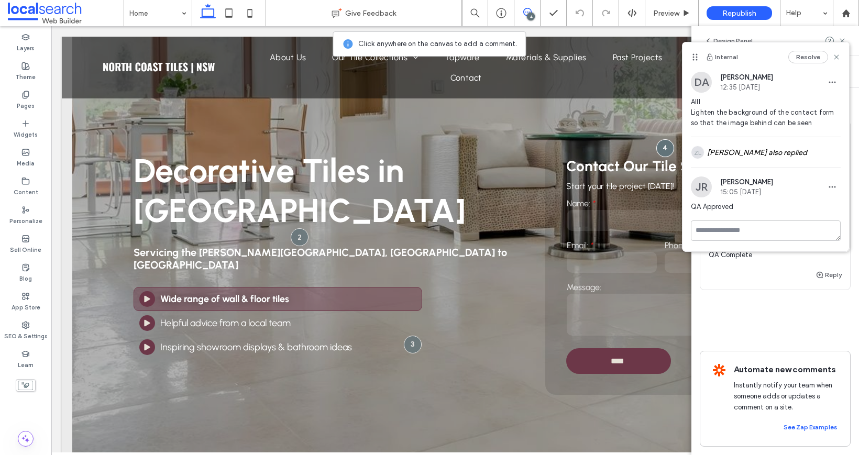
drag, startPoint x: 837, startPoint y: 61, endPoint x: 835, endPoint y: 116, distance: 55.6
click at [837, 61] on icon at bounding box center [836, 57] width 8 height 8
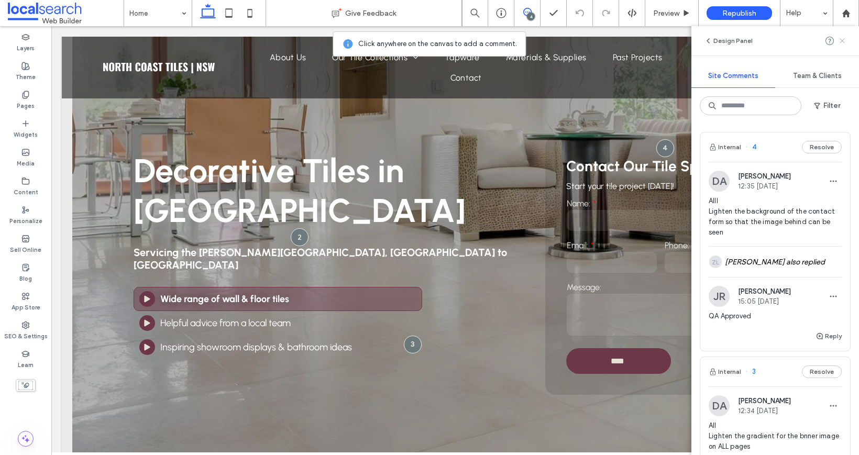
click at [842, 39] on use at bounding box center [841, 40] width 5 height 5
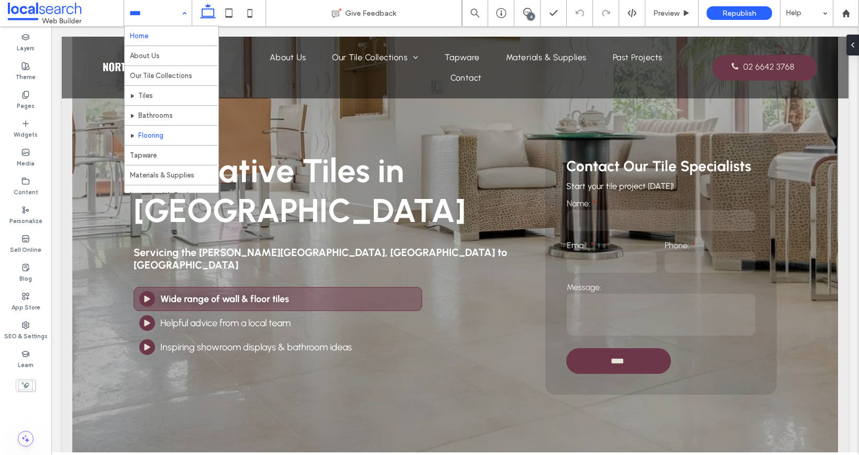
scroll to position [71, 0]
click at [151, 13] on input at bounding box center [155, 13] width 52 height 26
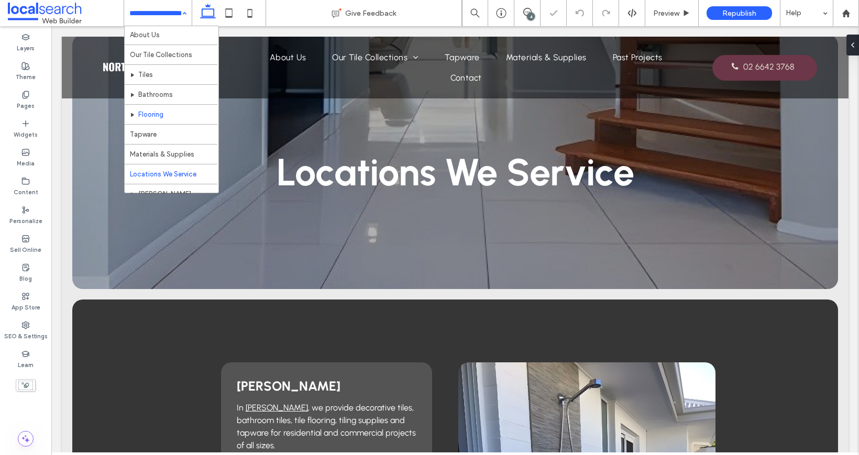
scroll to position [71, 0]
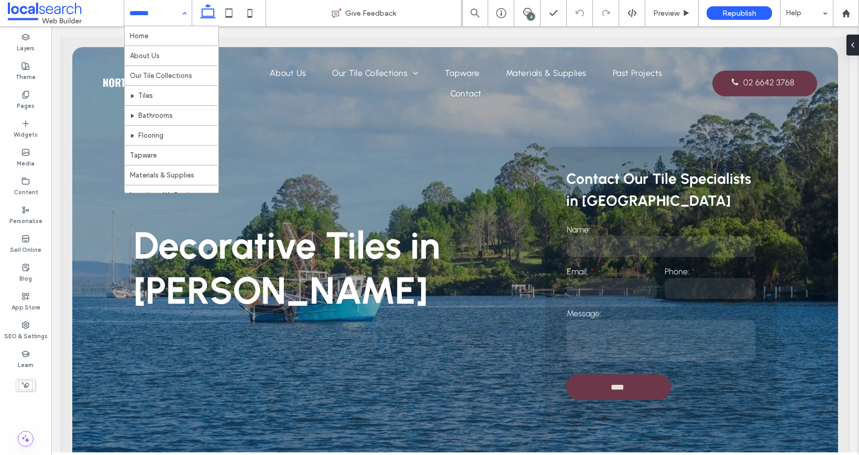
click at [131, 14] on input at bounding box center [155, 13] width 52 height 26
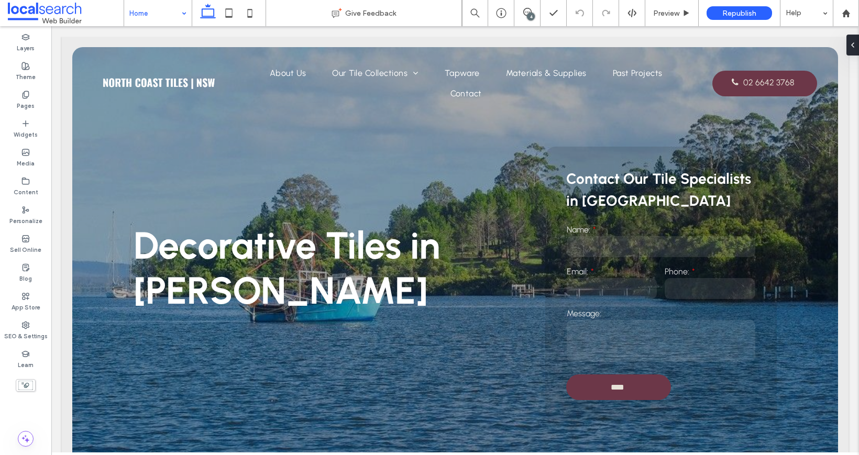
click at [25, 332] on div "Home Give Feedback 4 Preview Republish Help Design Panel Site Comments Team & C…" at bounding box center [429, 227] width 859 height 455
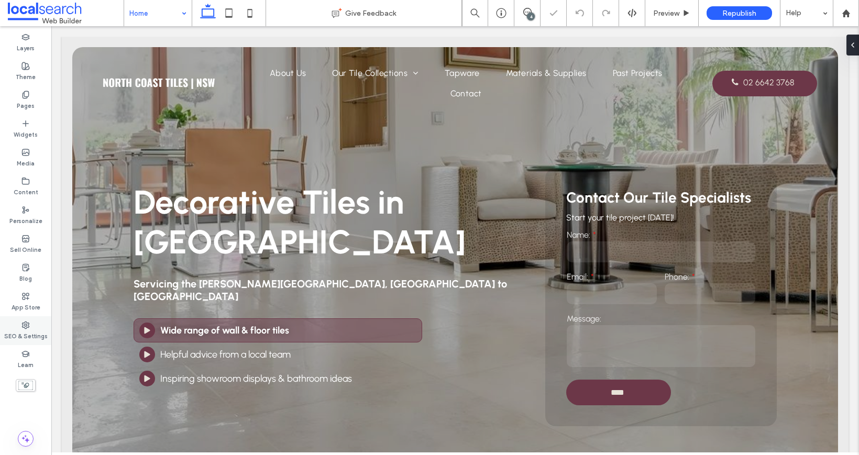
click at [27, 330] on label "SEO & Settings" at bounding box center [25, 335] width 43 height 12
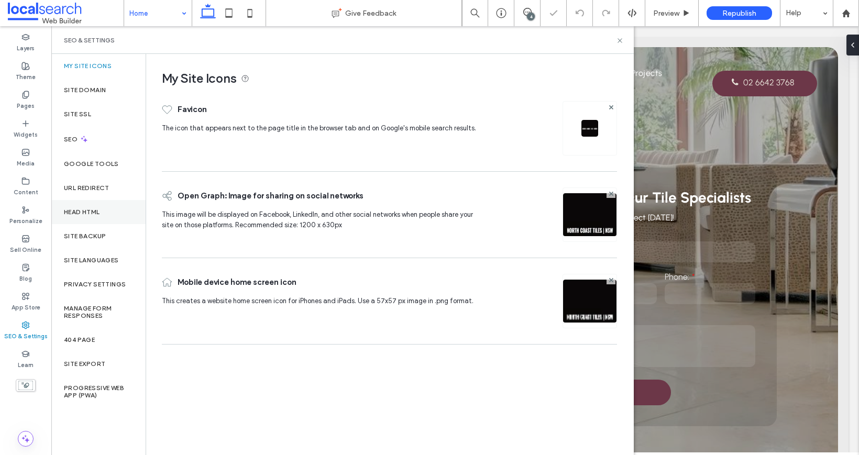
click at [103, 209] on div "Head HTML" at bounding box center [98, 212] width 94 height 24
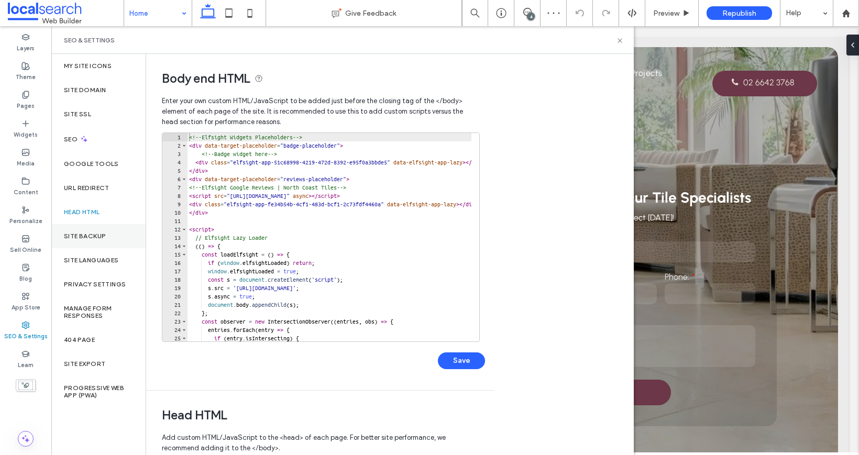
click at [105, 240] on div "Site Backup" at bounding box center [98, 236] width 94 height 24
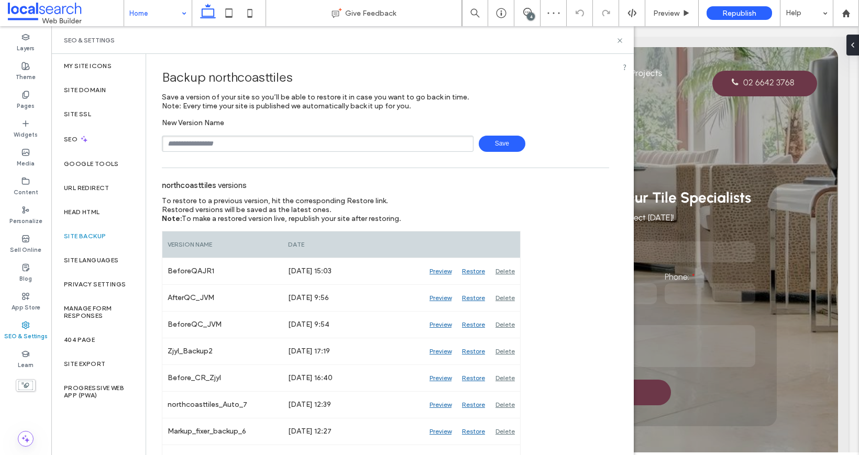
click at [261, 140] on input "text" at bounding box center [318, 144] width 312 height 16
type input "**********"
click at [496, 139] on span "Save" at bounding box center [502, 144] width 47 height 16
click at [616, 40] on icon at bounding box center [620, 41] width 8 height 8
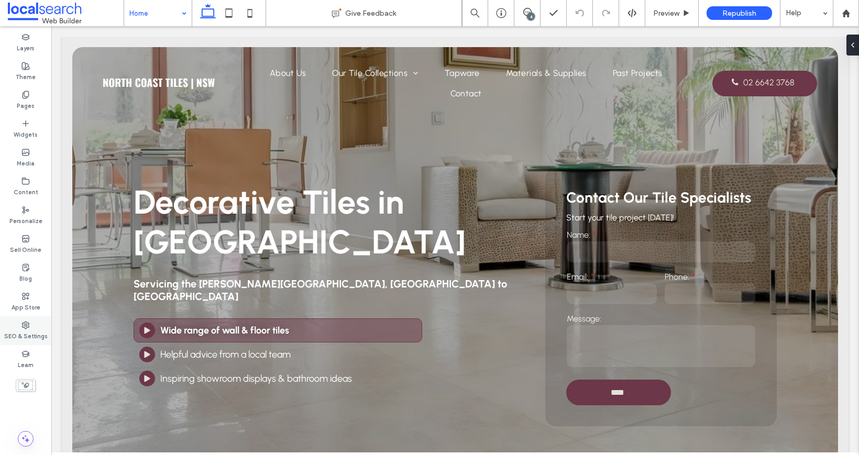
click at [30, 331] on label "SEO & Settings" at bounding box center [25, 335] width 43 height 12
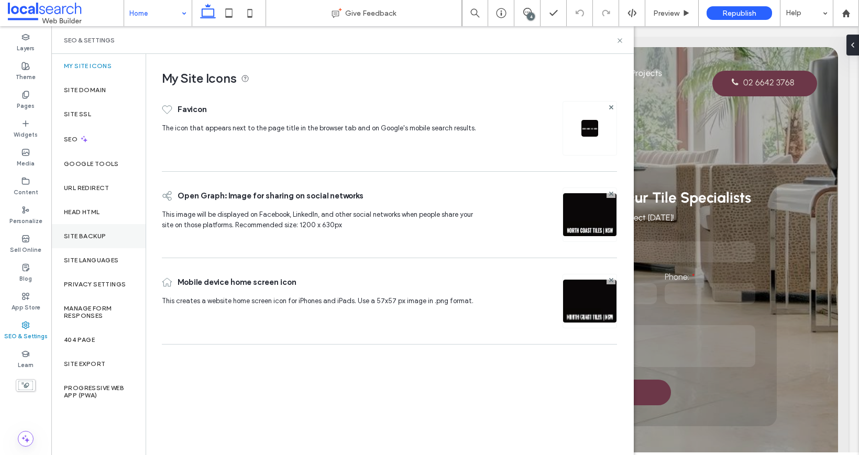
click at [80, 237] on label "Site Backup" at bounding box center [85, 235] width 42 height 7
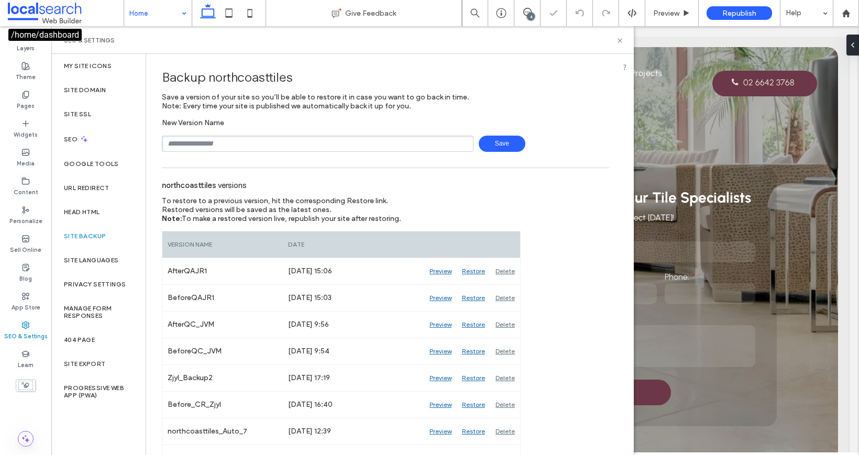
click at [49, 15] on span at bounding box center [66, 13] width 116 height 21
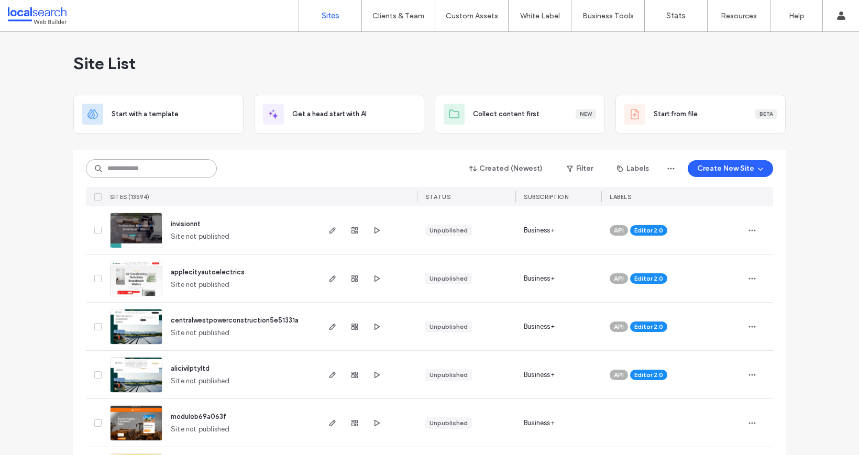
click at [157, 172] on input at bounding box center [151, 168] width 131 height 19
paste input "********"
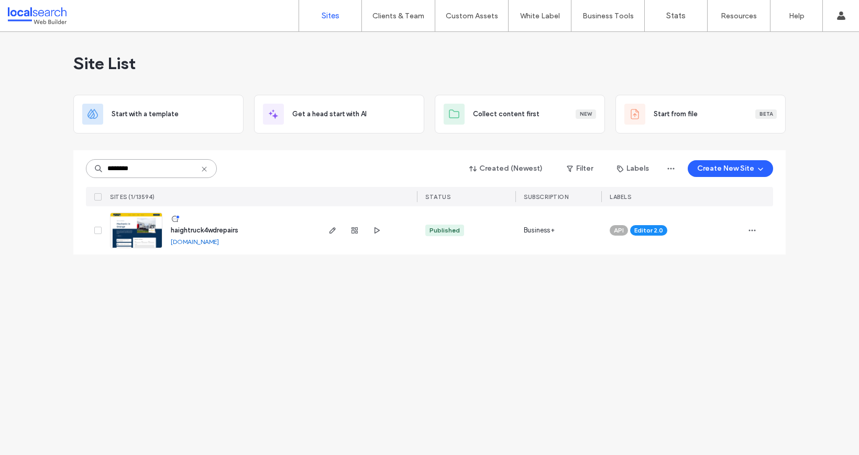
type input "********"
click at [182, 224] on link at bounding box center [177, 220] width 12 height 10
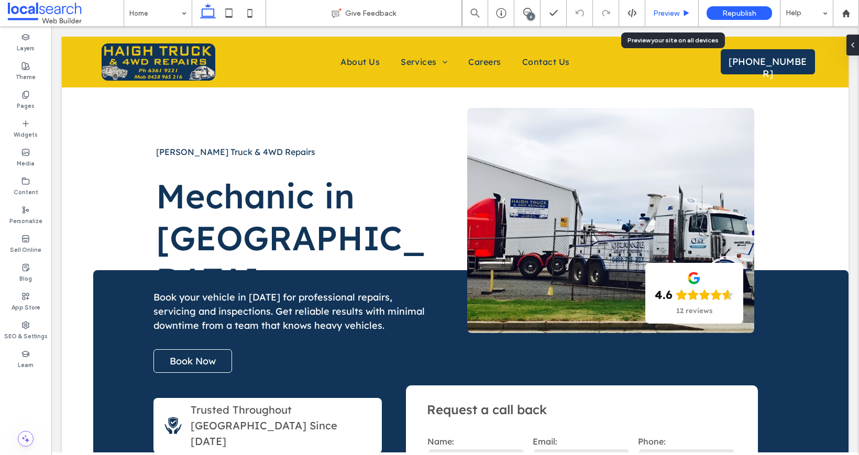
click at [674, 12] on span "Preview" at bounding box center [666, 13] width 26 height 9
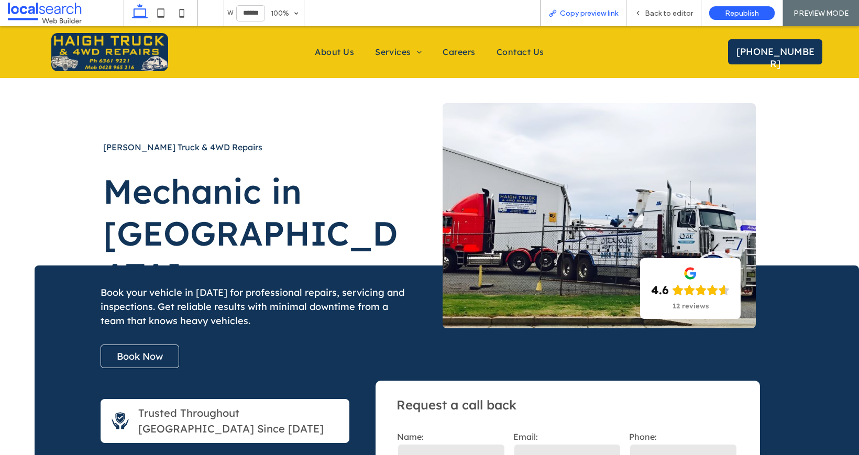
click at [598, 13] on span "Copy preview link" at bounding box center [589, 13] width 58 height 9
click at [673, 6] on div "Back to editor" at bounding box center [663, 13] width 75 height 26
click at [654, 21] on div "Back to editor" at bounding box center [663, 13] width 75 height 26
click at [660, 17] on div "Back to editor" at bounding box center [663, 13] width 75 height 26
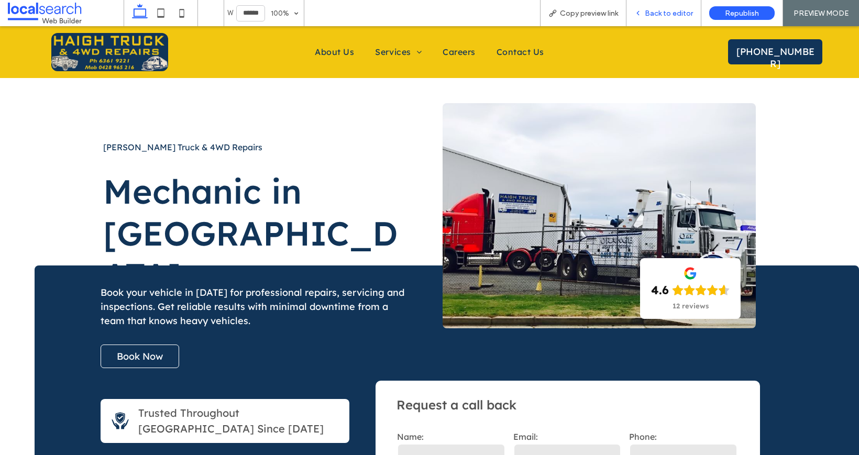
click at [658, 17] on span "Back to editor" at bounding box center [668, 13] width 48 height 9
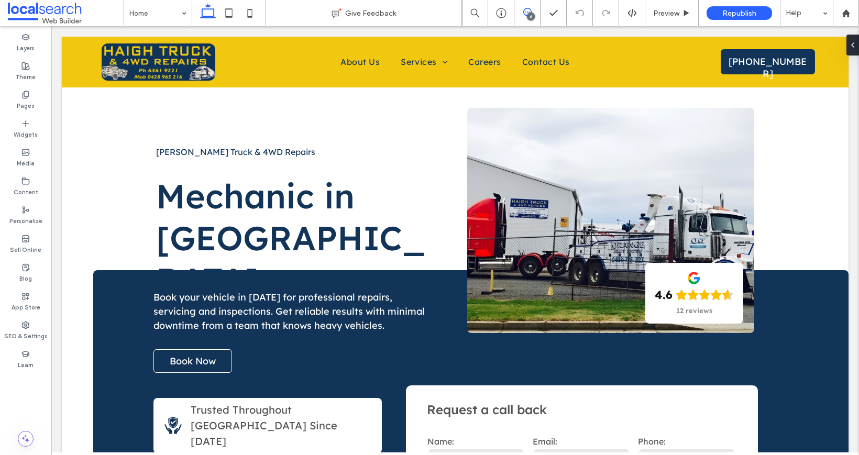
click at [526, 10] on icon at bounding box center [527, 12] width 8 height 8
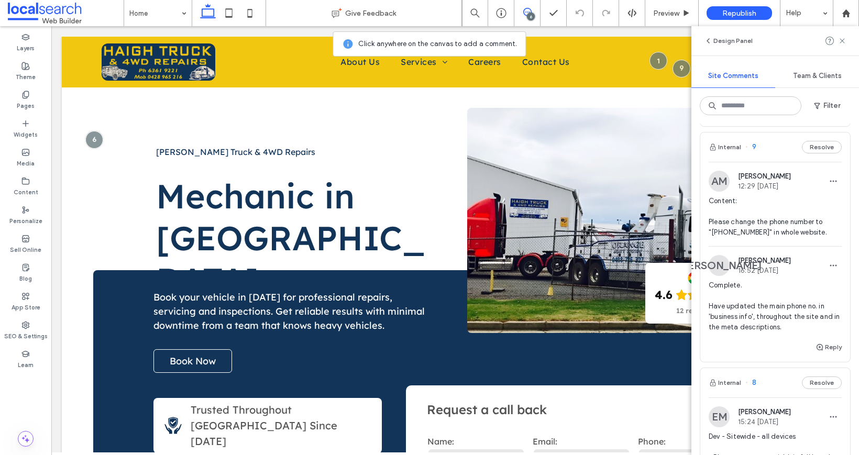
scroll to position [444, 0]
click at [40, 322] on div "SEO & Settings" at bounding box center [25, 330] width 51 height 29
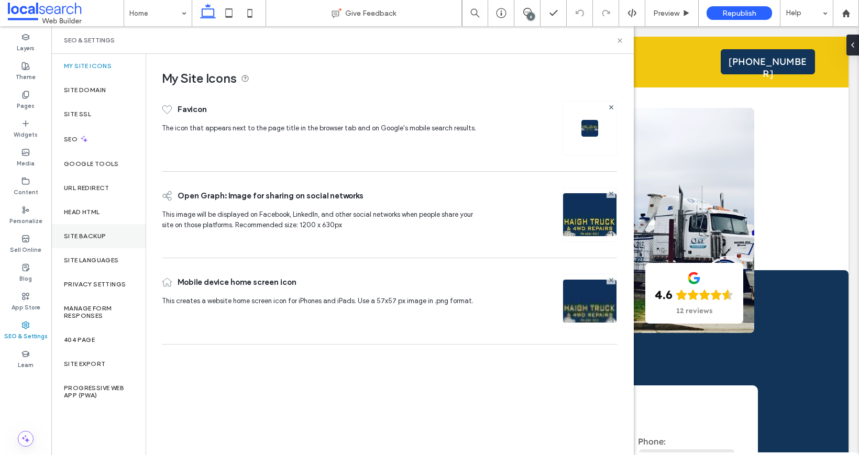
click at [105, 238] on label "Site Backup" at bounding box center [85, 235] width 42 height 7
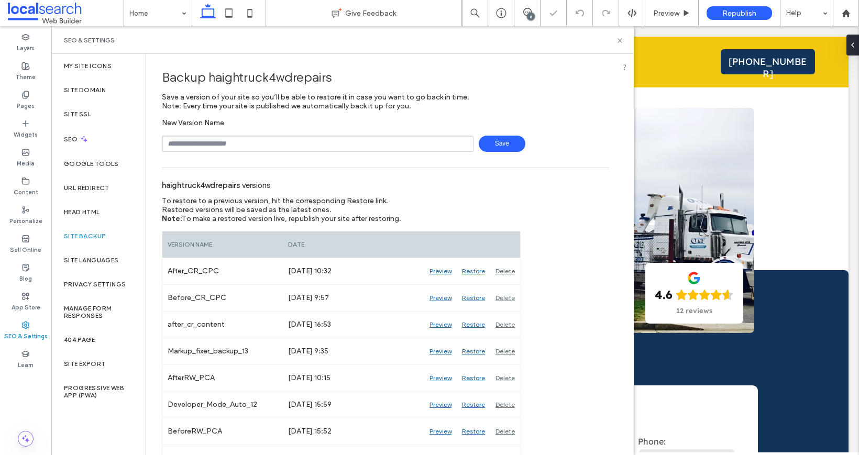
click at [250, 143] on input "text" at bounding box center [318, 144] width 312 height 16
type input "**********"
click at [487, 134] on div "**********" at bounding box center [385, 135] width 447 height 34
click at [497, 140] on span "Save" at bounding box center [502, 144] width 47 height 16
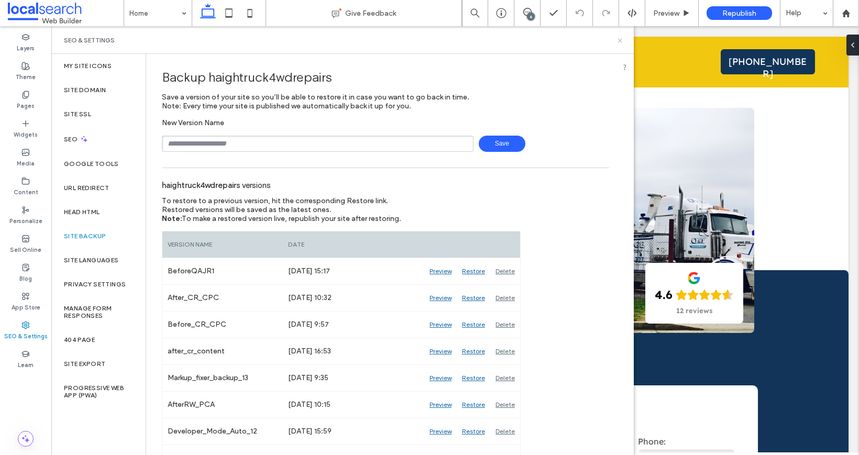
click at [618, 41] on use at bounding box center [619, 40] width 4 height 4
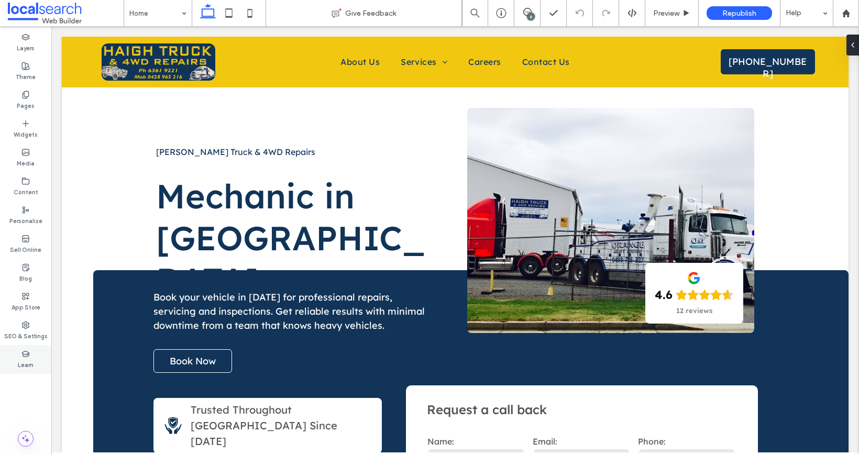
click at [26, 346] on div "Learn" at bounding box center [25, 359] width 51 height 29
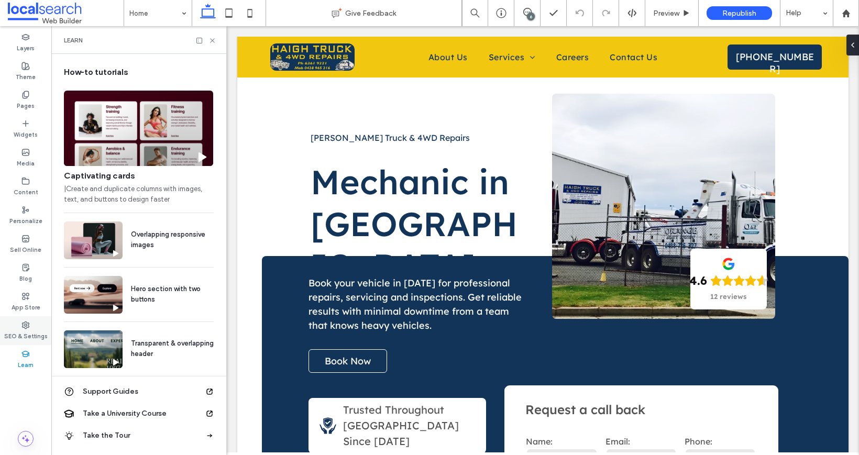
click at [31, 337] on label "SEO & Settings" at bounding box center [25, 335] width 43 height 12
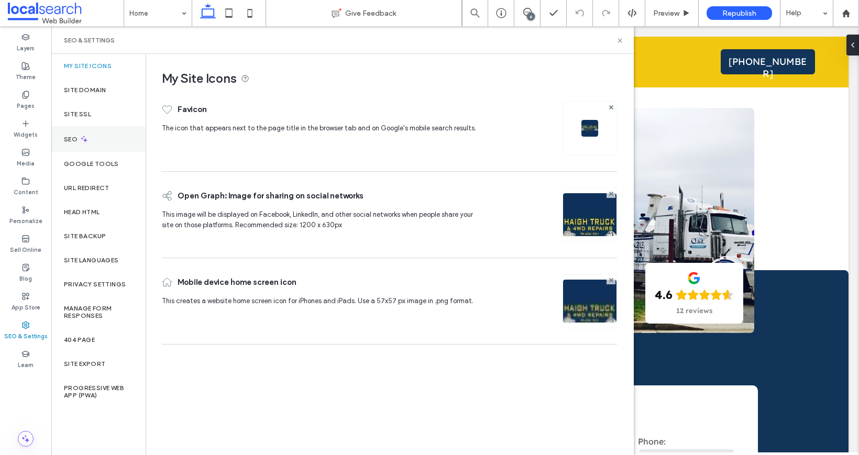
click at [103, 144] on div "SEO" at bounding box center [98, 139] width 94 height 26
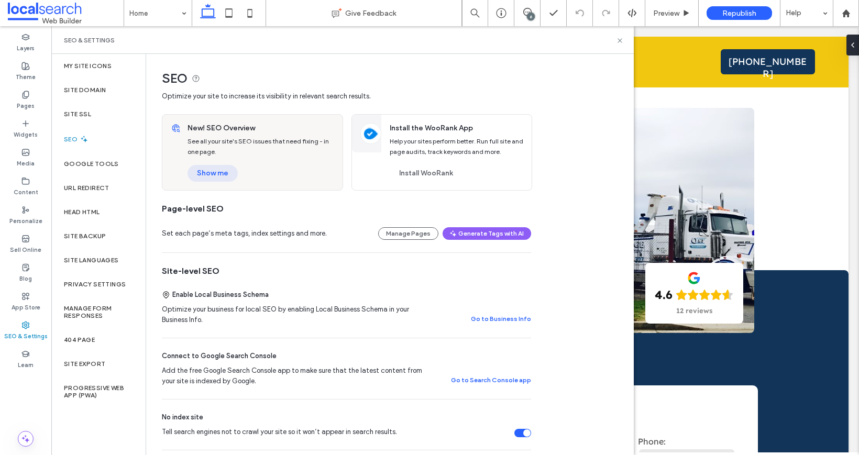
click at [212, 169] on button "Show me" at bounding box center [212, 173] width 50 height 17
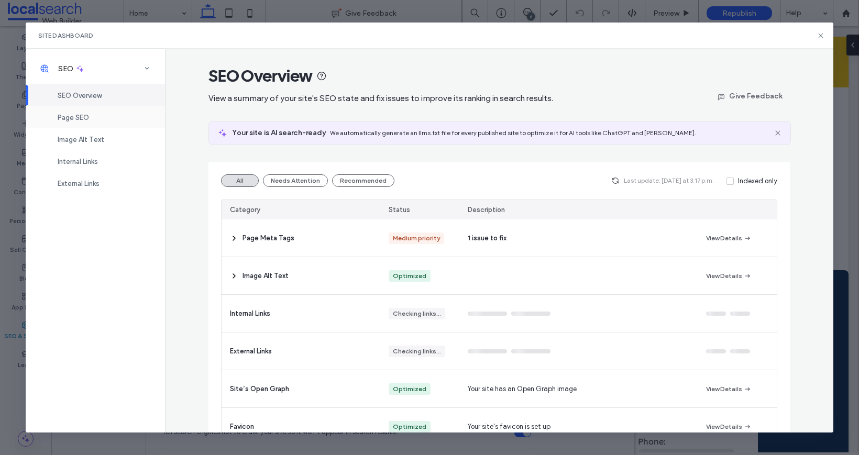
click div "Page SEO"
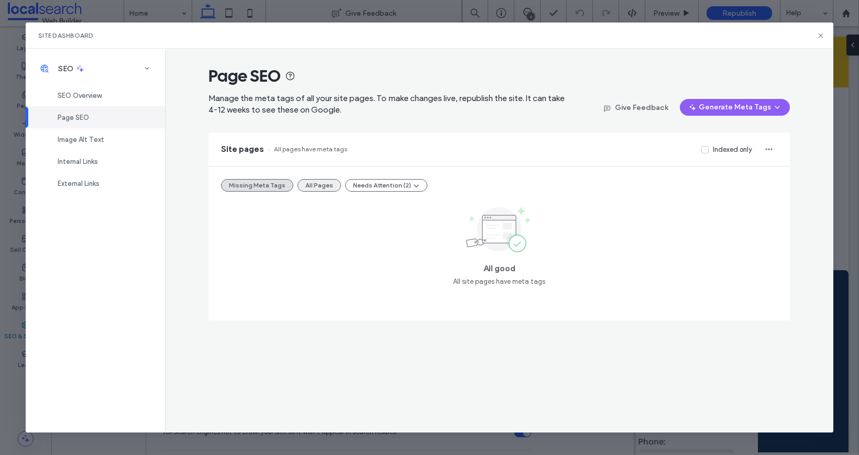
click button "All Pages"
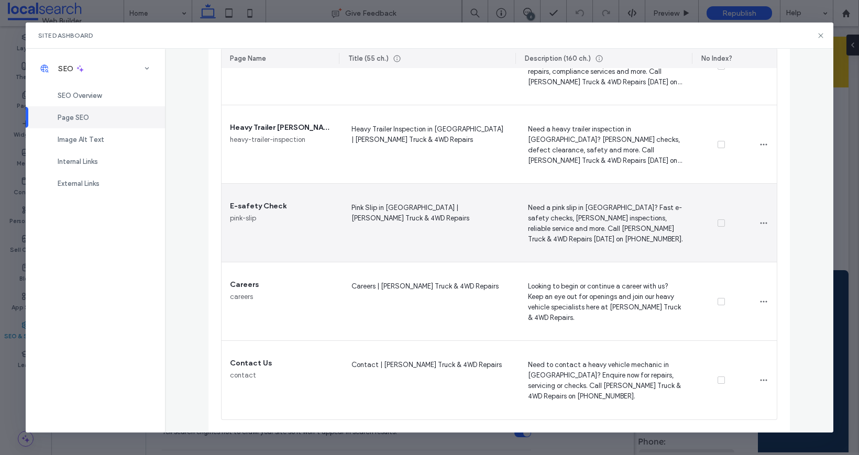
scroll to position [739, 0]
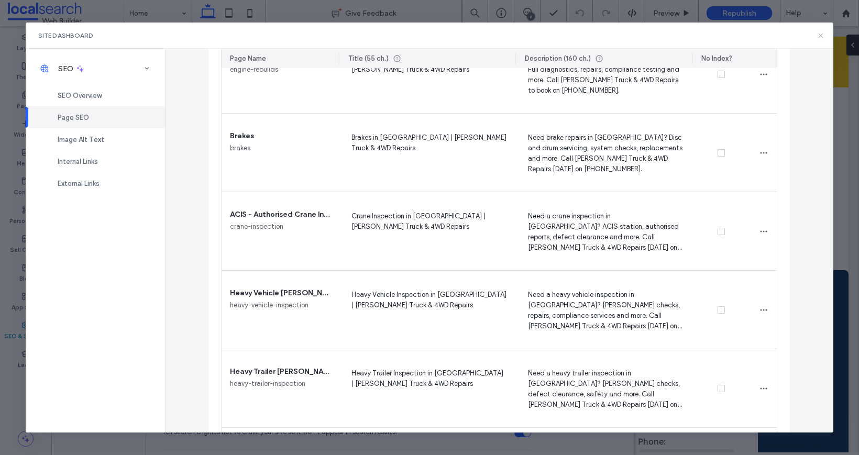
click icon
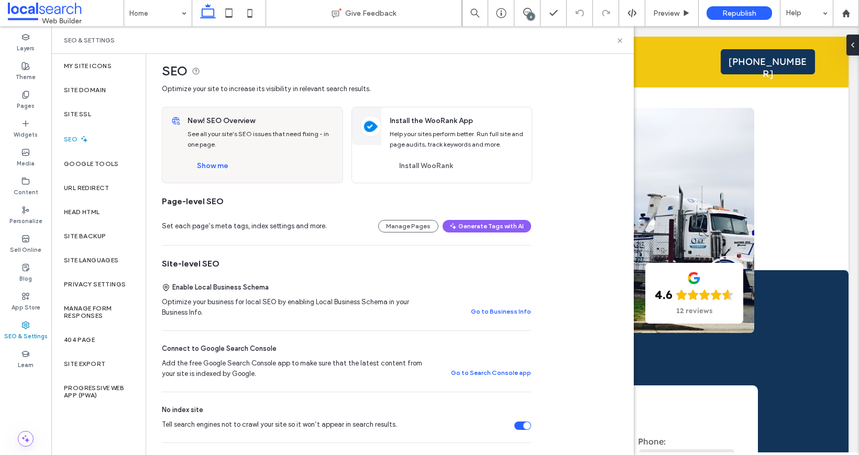
scroll to position [64, 0]
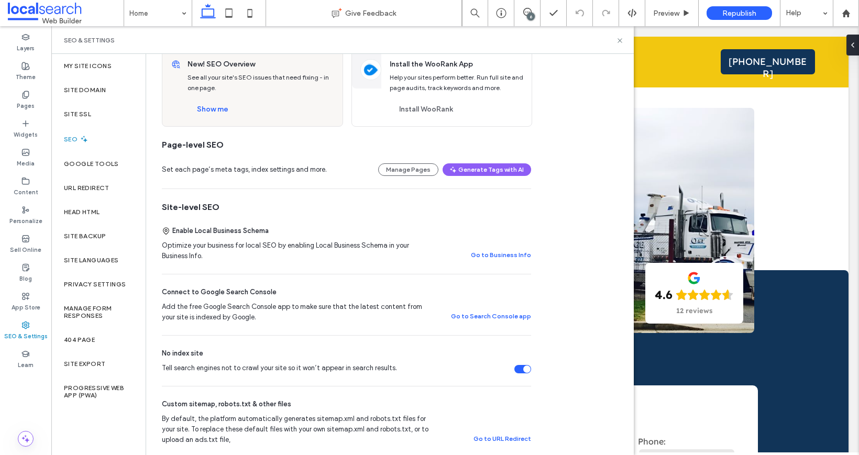
click div "SEO & Settings"
click icon
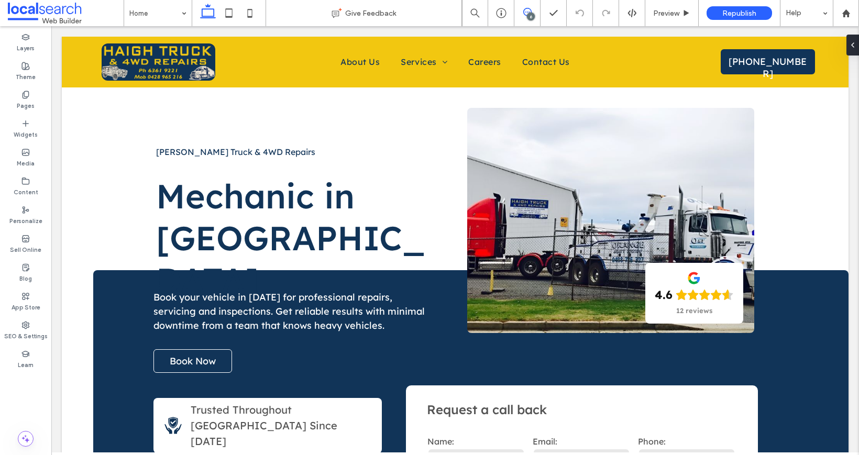
click use
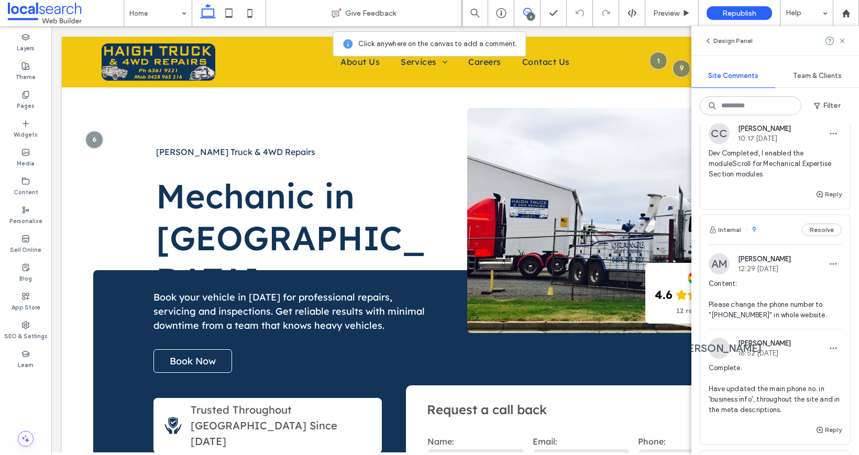
scroll to position [403, 0]
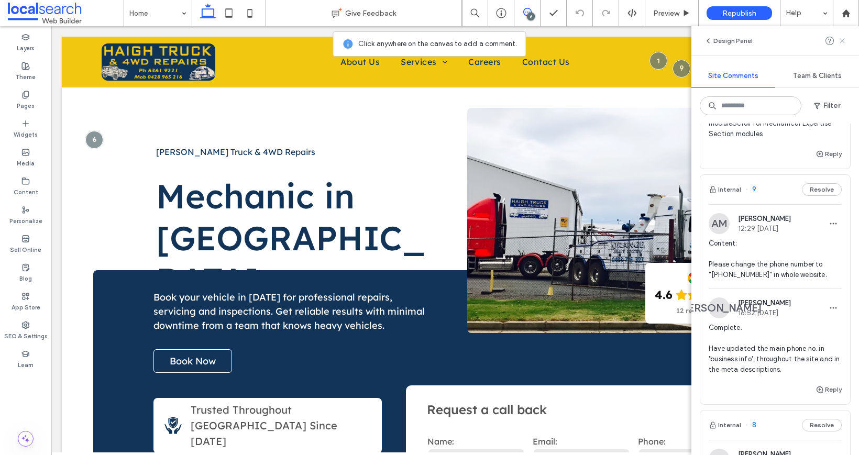
click icon
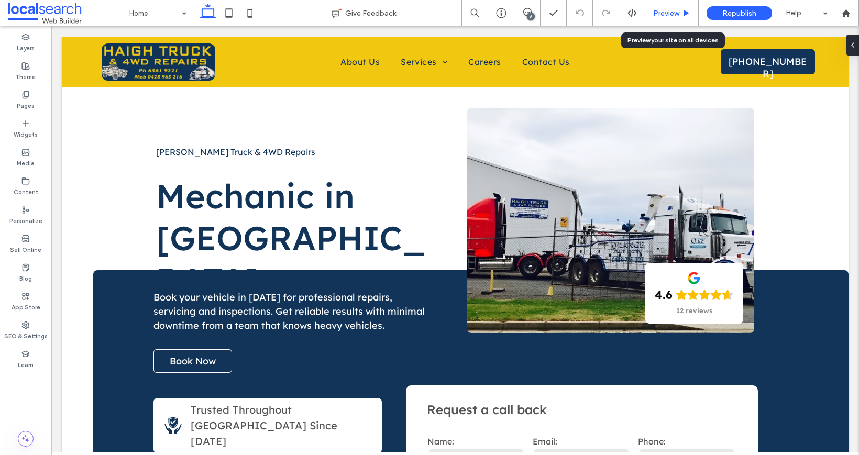
click span "Preview"
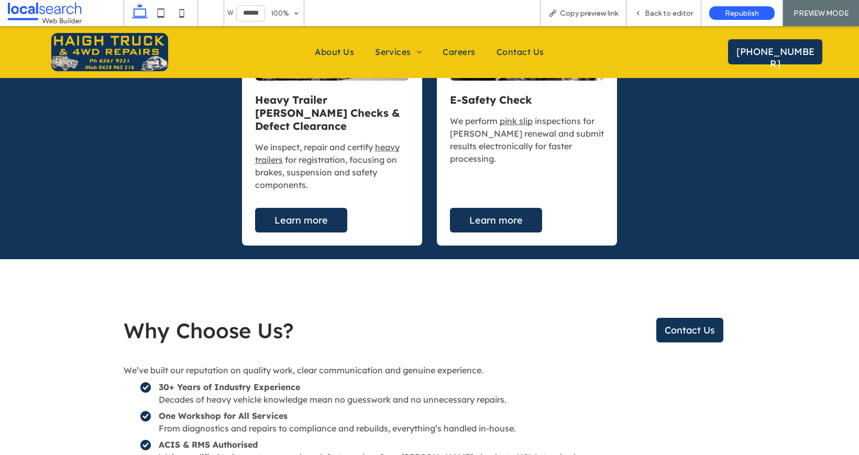
scroll to position [2355, 0]
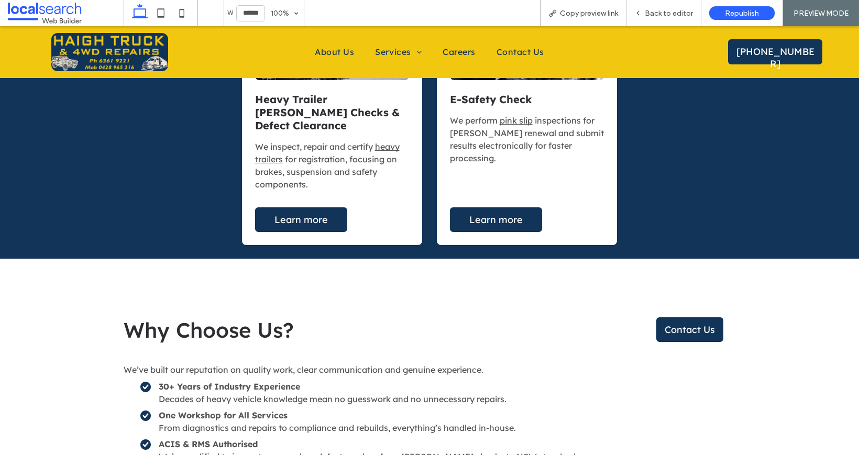
click div "Inspections & Compliance ACIS – Authorised Crane Inspection Station We are lice…"
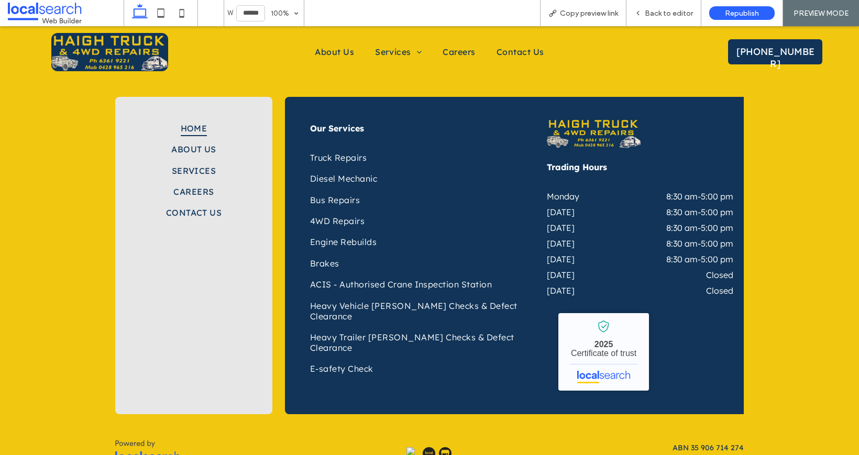
scroll to position [3364, 0]
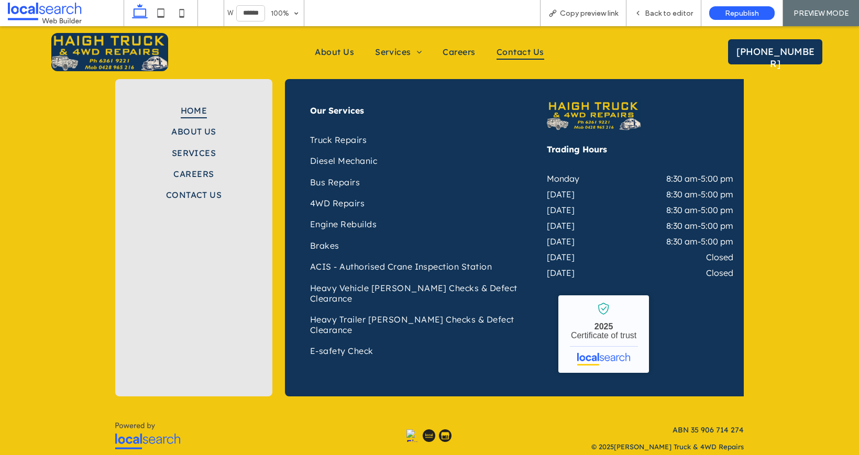
drag, startPoint x: 516, startPoint y: 27, endPoint x: 516, endPoint y: 53, distance: 26.2
click span "Contact Us"
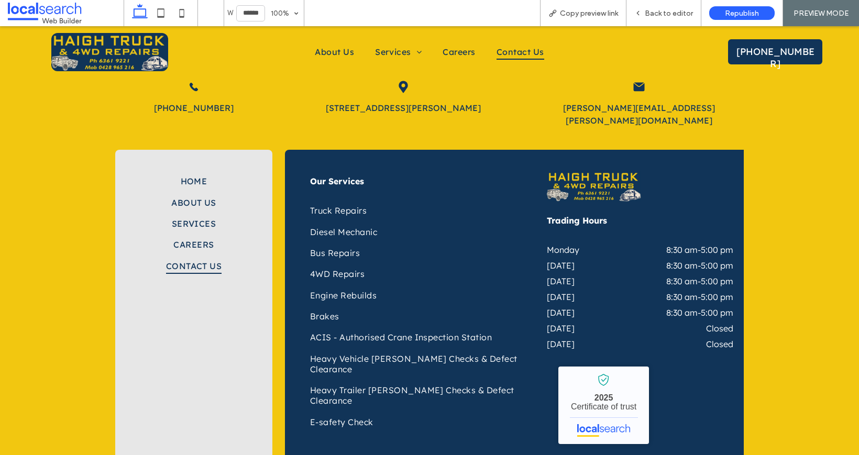
scroll to position [927, 0]
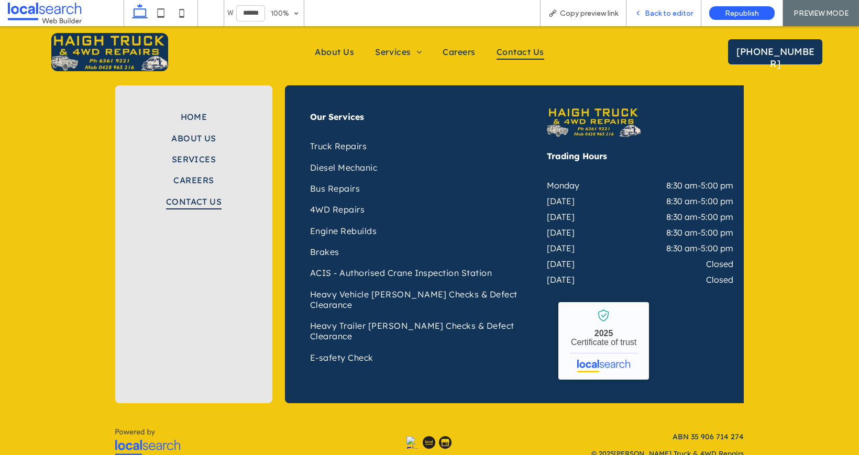
click span "Back to editor"
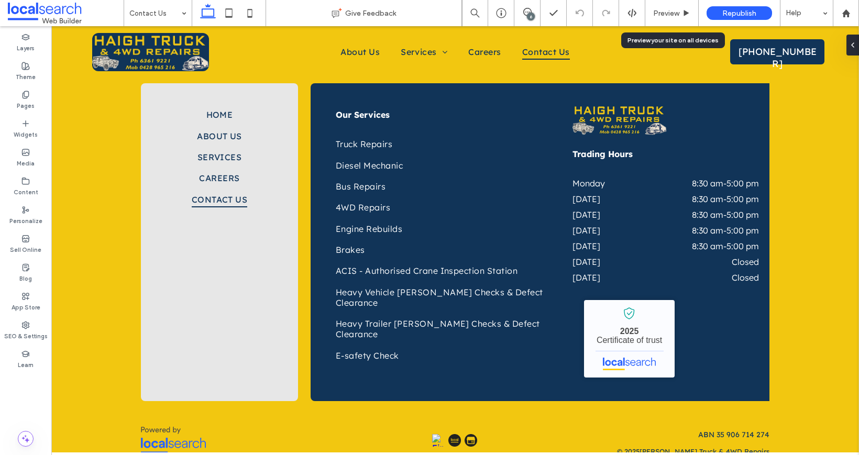
scroll to position [936, 0]
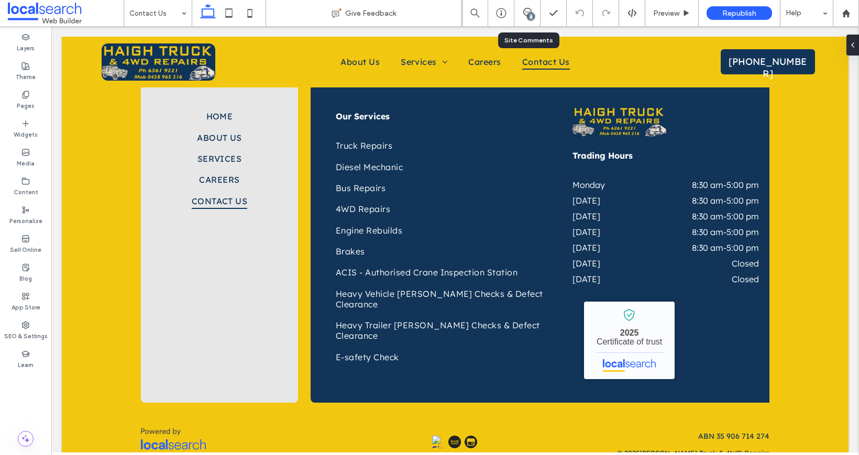
drag, startPoint x: 525, startPoint y: 16, endPoint x: 516, endPoint y: 20, distance: 9.8
click div "6"
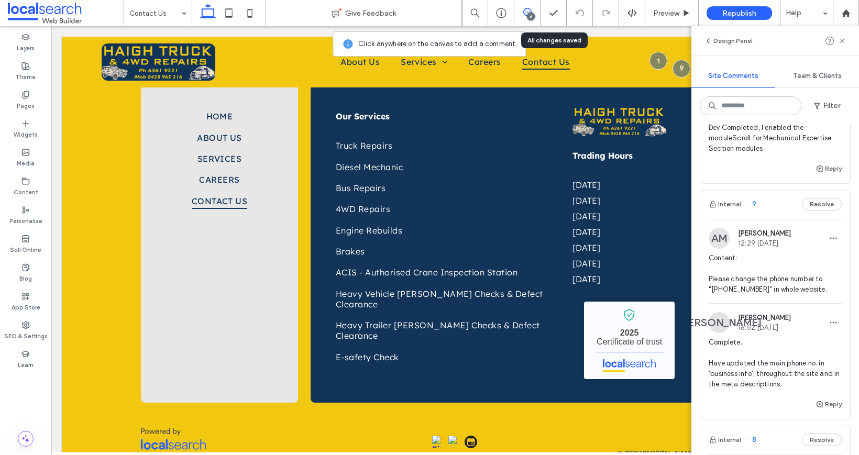
scroll to position [447, 0]
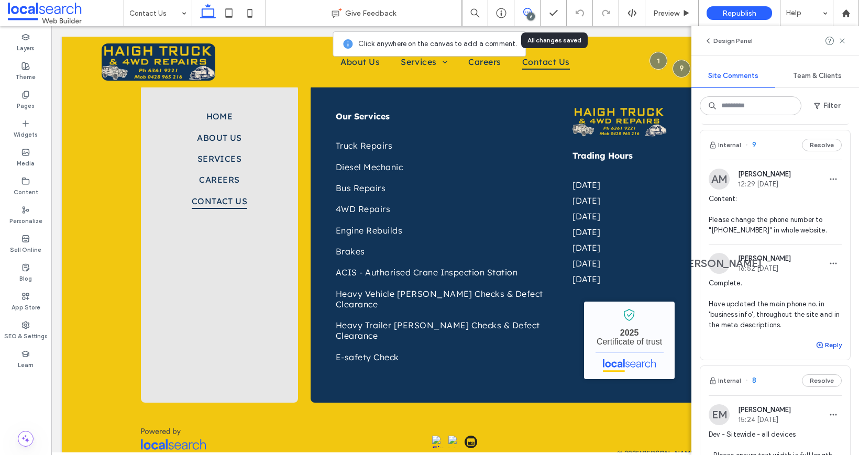
click button "Reply"
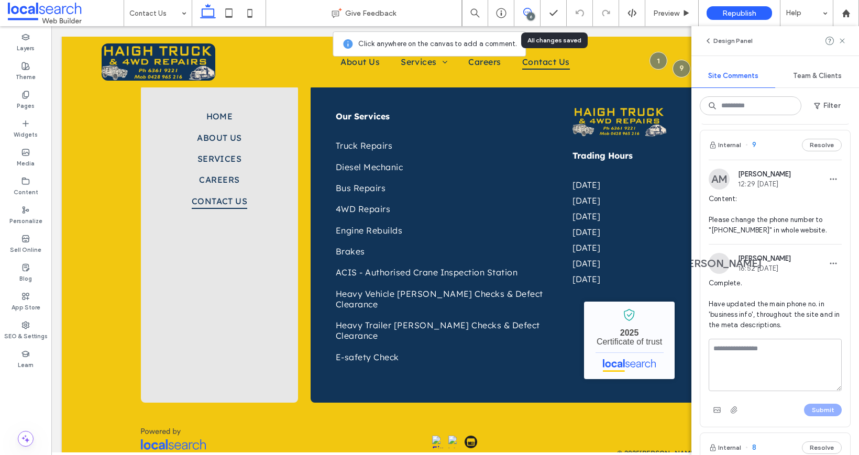
type textarea "********"
type textarea "**********"
click button "Submit"
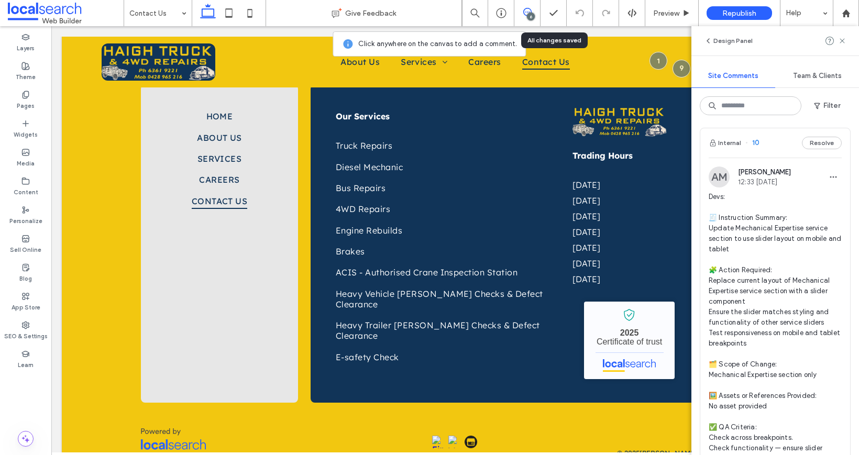
scroll to position [0, 0]
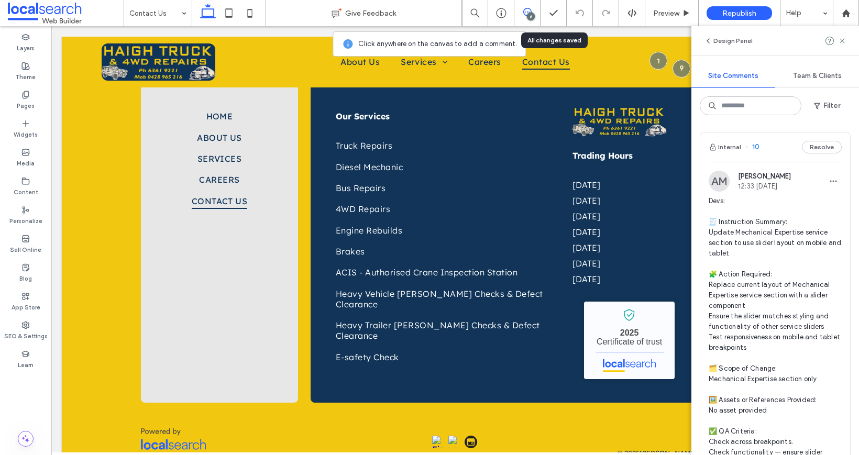
click span "Devs: 🧾 Instruction Summary: Update Mechanical Expertise service section to use…"
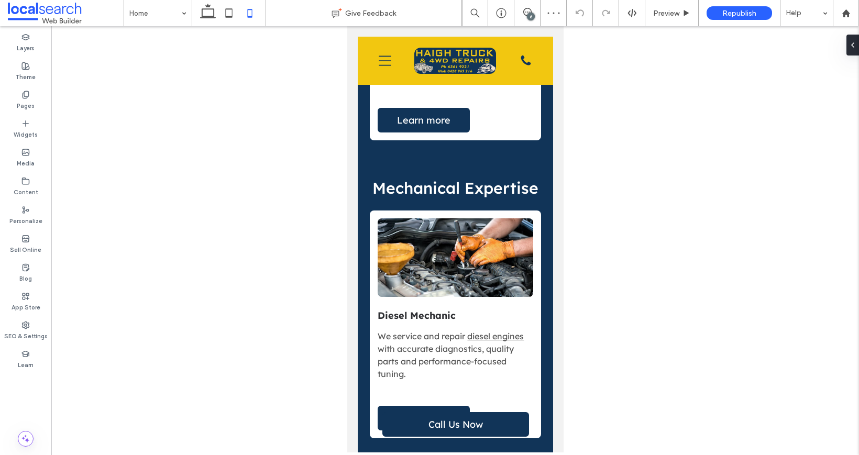
click div "6"
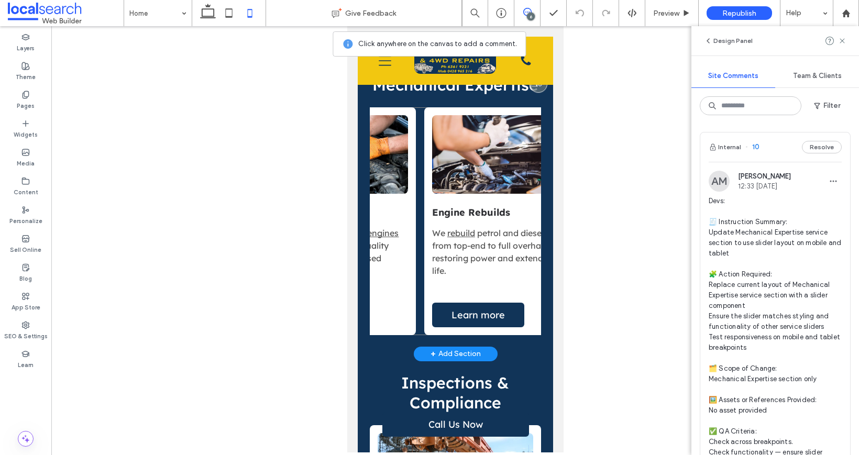
scroll to position [0, 171]
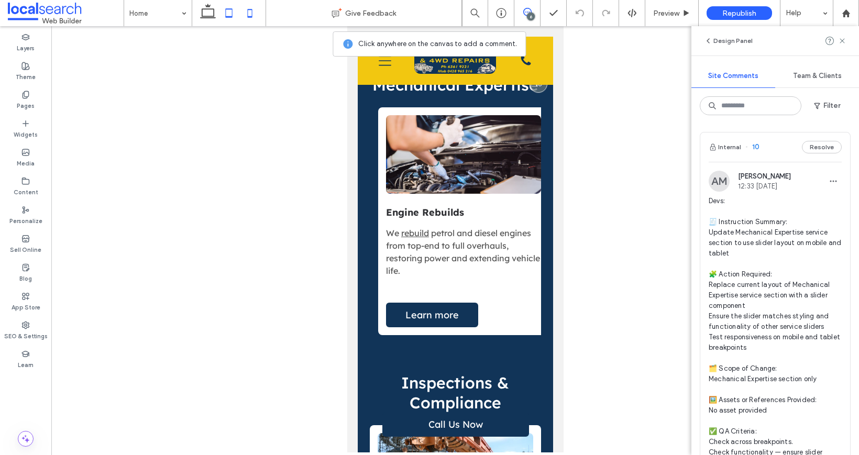
click use
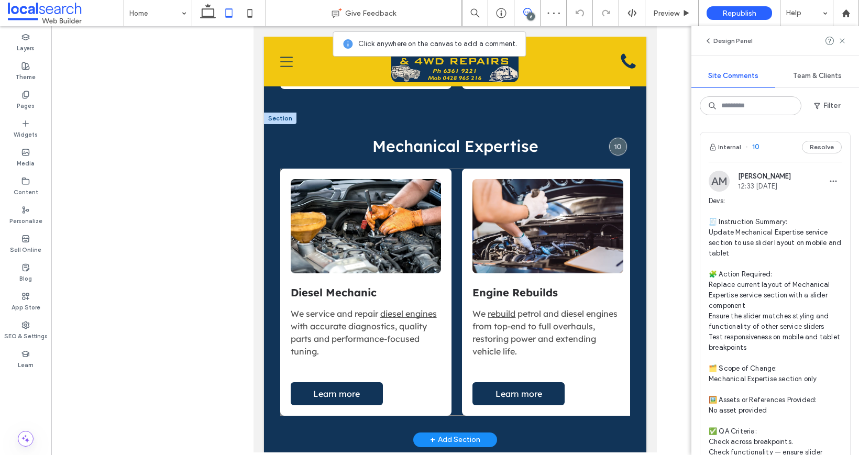
scroll to position [0, 3]
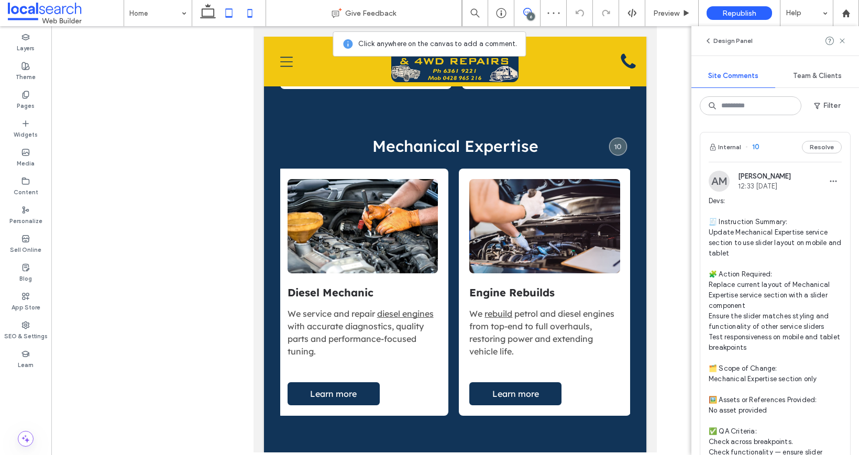
click icon
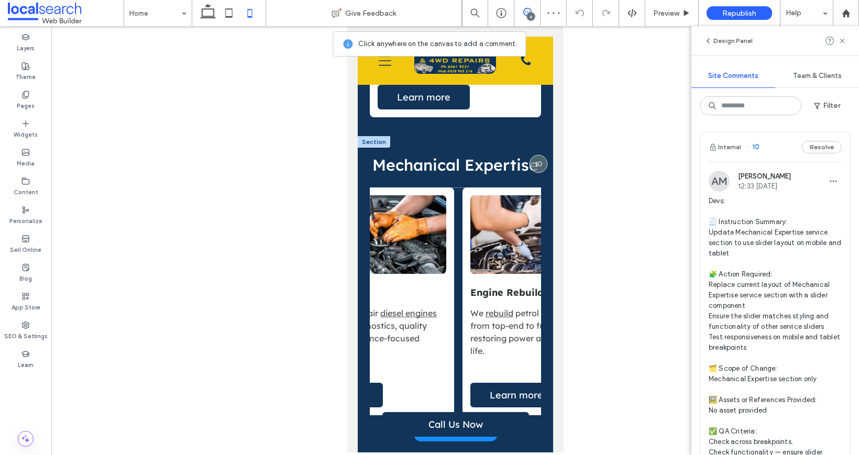
scroll to position [0, 0]
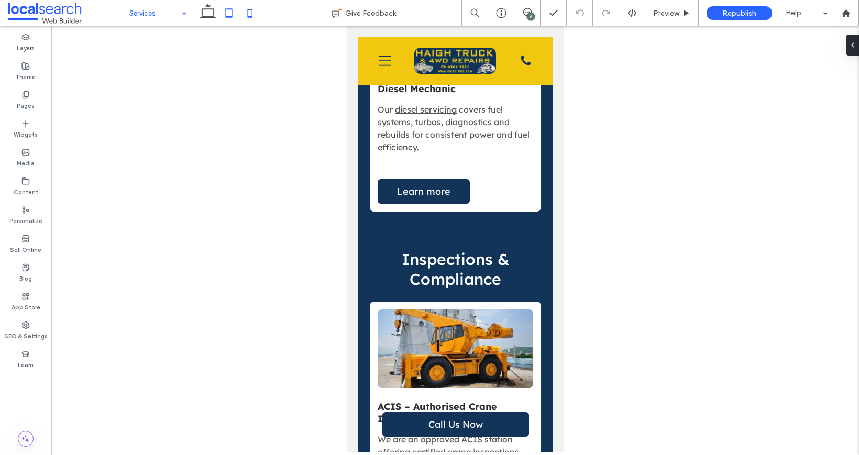
click icon
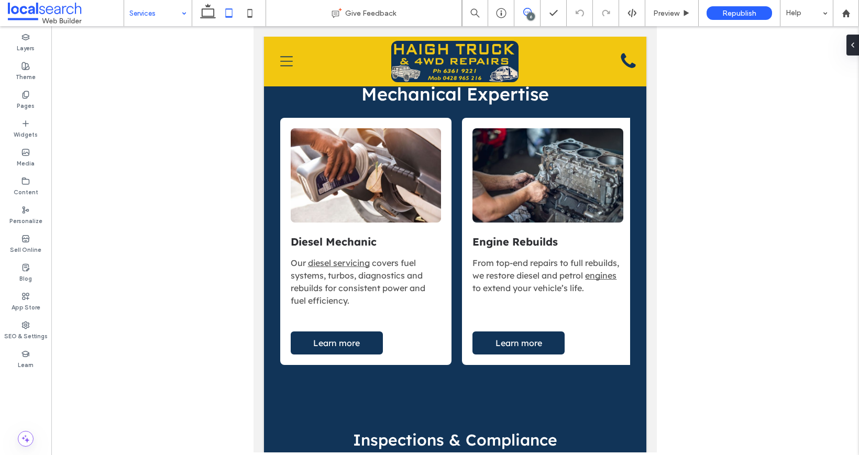
click icon
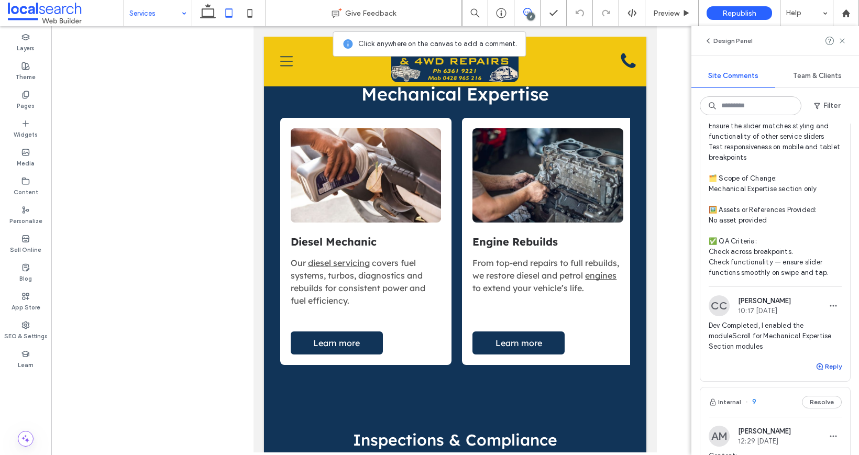
scroll to position [191, 0]
click button "Reply"
type textarea "**********"
click div "Submit"
click div "**********"
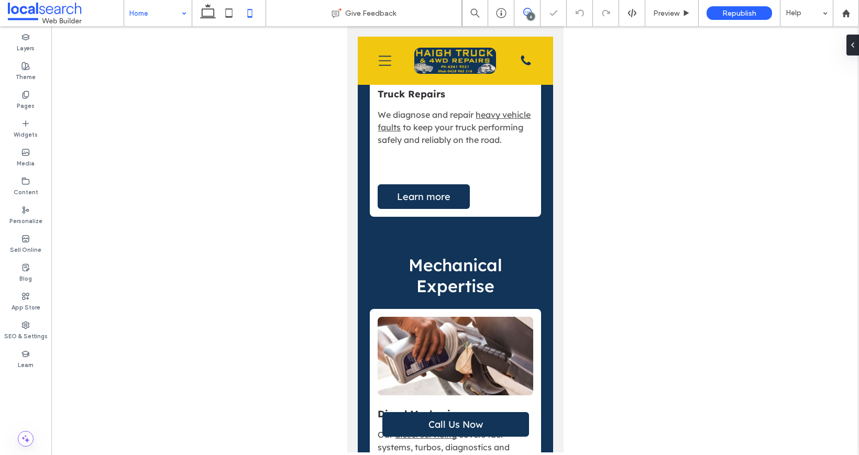
click icon
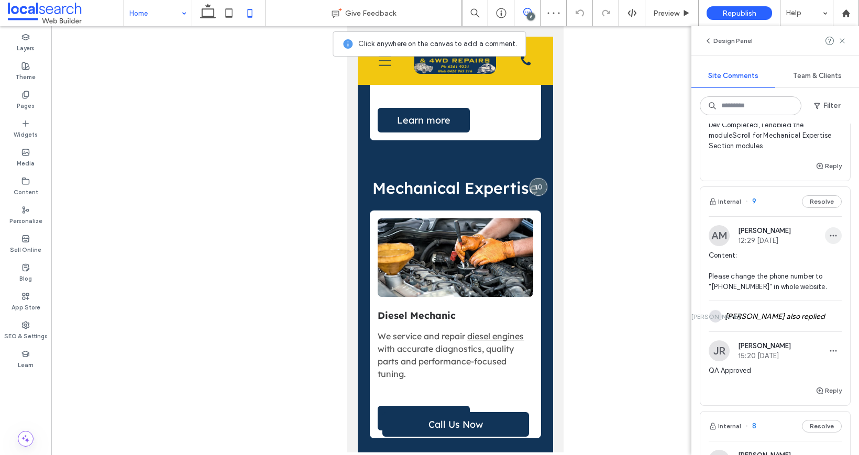
scroll to position [377, 0]
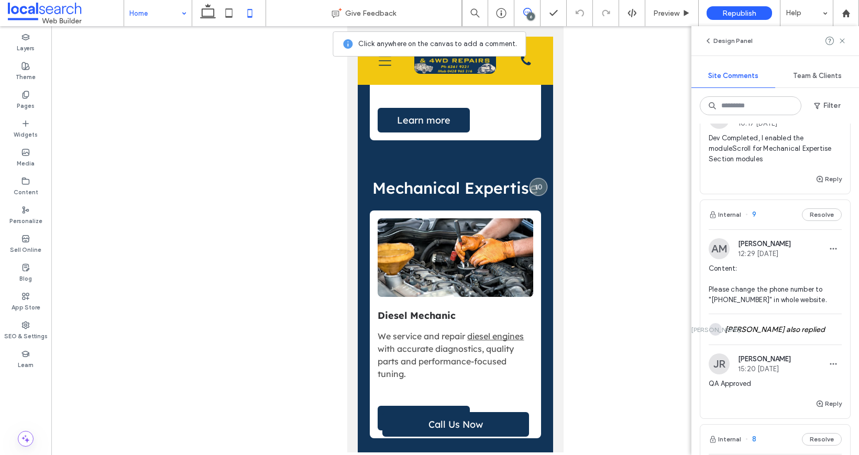
click div "Dev Completed, I enabled the moduleScroll for Mechanical Expertise Section modu…"
click button "Reply"
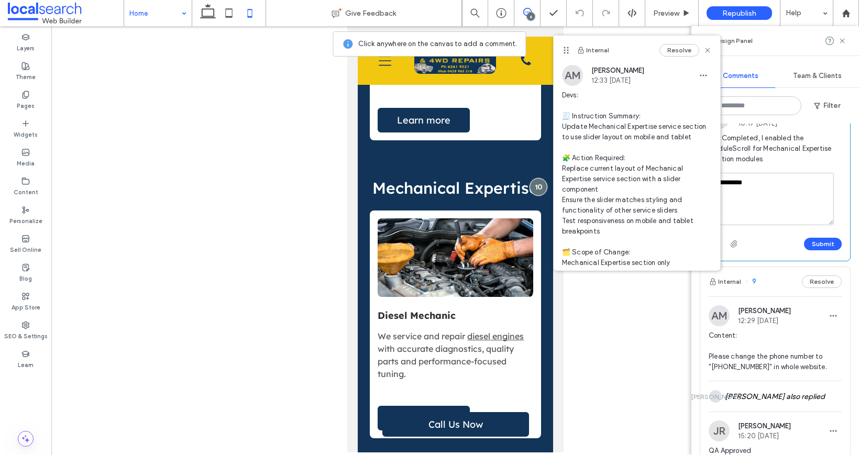
click textarea "**********"
click button "Submit"
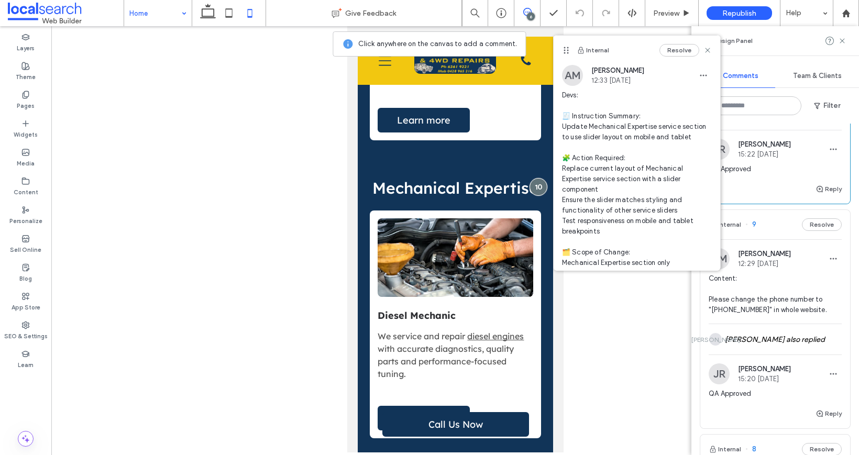
drag, startPoint x: 702, startPoint y: 52, endPoint x: 622, endPoint y: 65, distance: 80.7
click icon
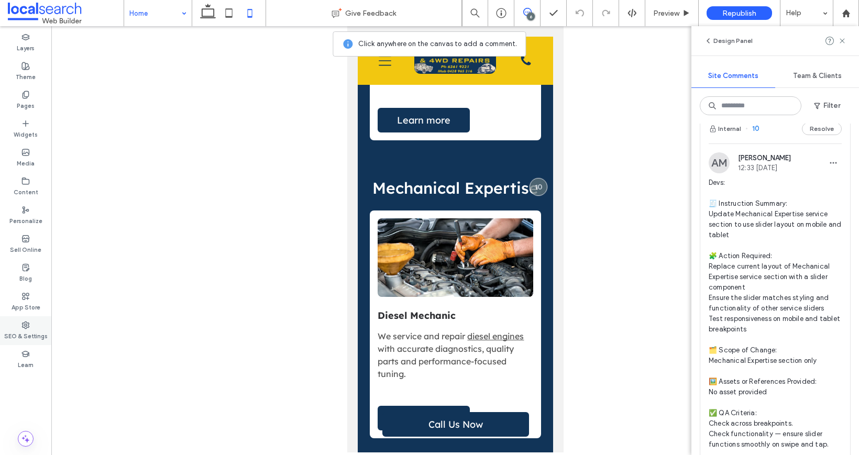
scroll to position [0, 0]
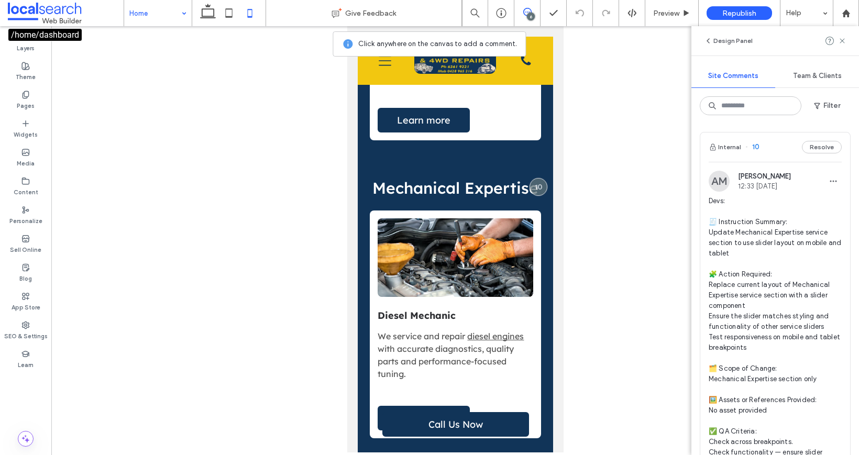
click span
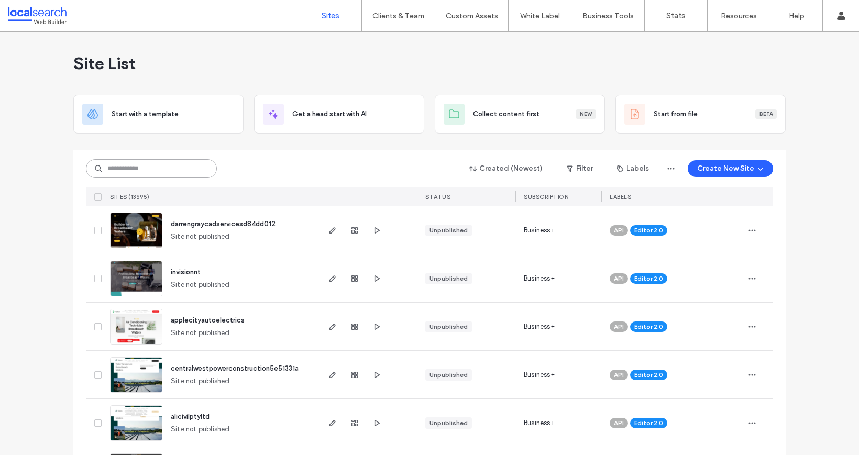
click at [126, 167] on input at bounding box center [151, 168] width 131 height 19
paste input "********"
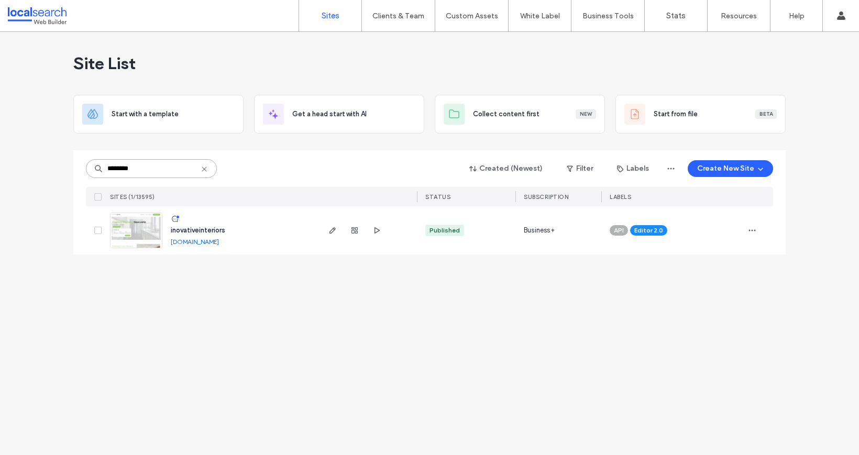
type input "********"
click at [205, 230] on span "inovativeinteriors" at bounding box center [198, 230] width 54 height 8
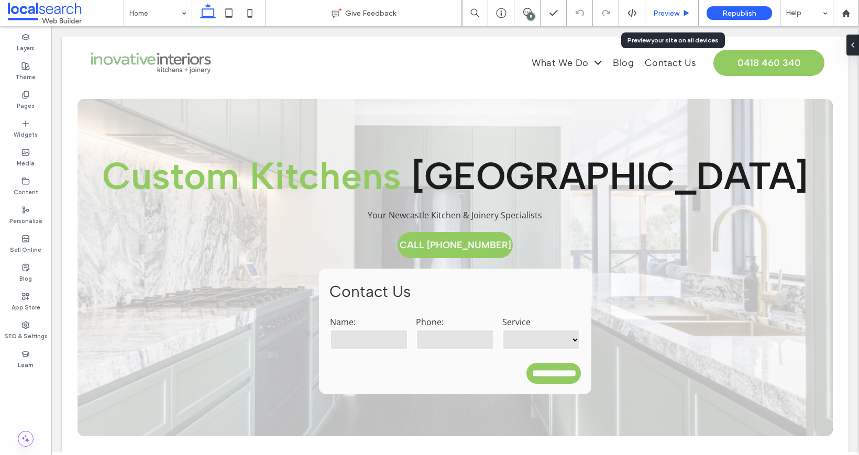
click at [680, 12] on div "Preview" at bounding box center [671, 13] width 53 height 9
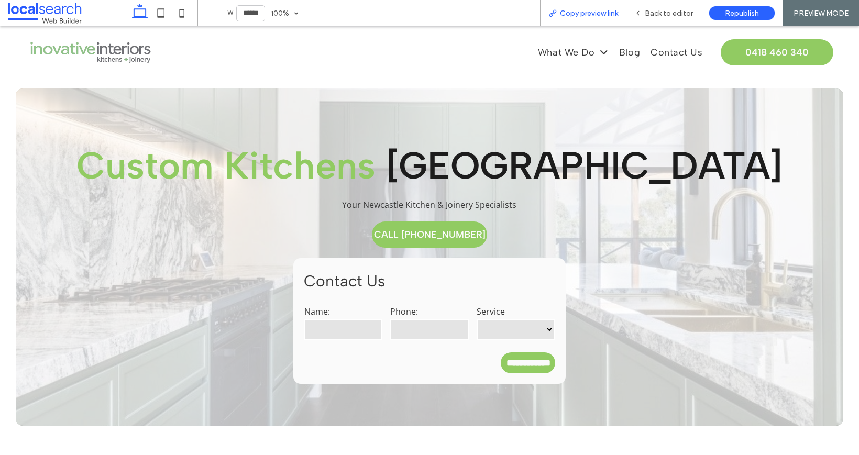
click at [578, 6] on div "Copy preview link" at bounding box center [583, 13] width 86 height 26
click at [578, 13] on span "Copy preview link" at bounding box center [589, 13] width 58 height 9
click at [671, 15] on span "Back to editor" at bounding box center [668, 13] width 48 height 9
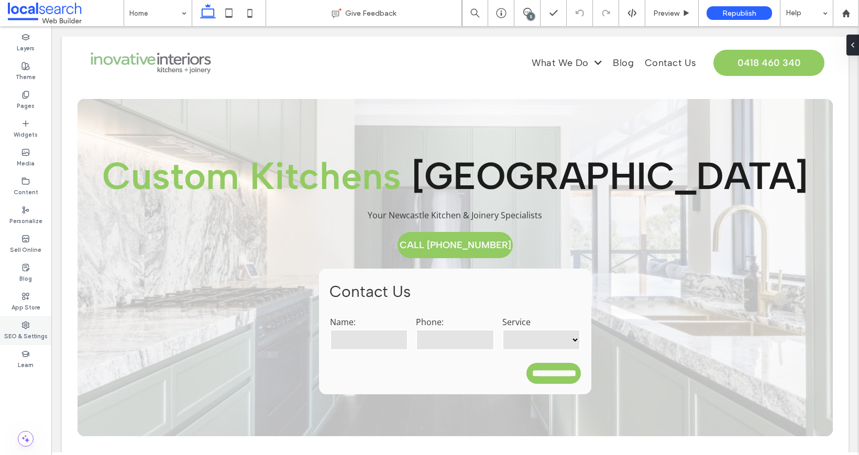
click at [37, 336] on label "SEO & Settings" at bounding box center [25, 335] width 43 height 12
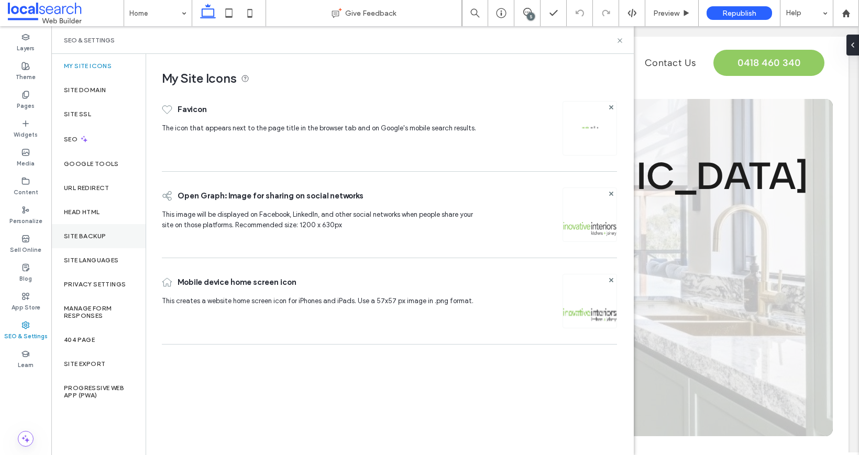
click at [84, 233] on label "Site Backup" at bounding box center [85, 235] width 42 height 7
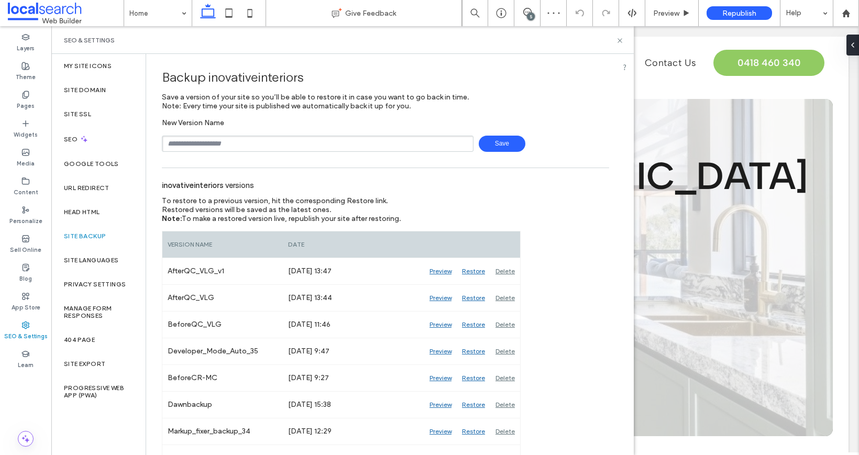
drag, startPoint x: 212, startPoint y: 154, endPoint x: 224, endPoint y: 141, distance: 17.4
click at [224, 141] on input "text" at bounding box center [318, 144] width 312 height 16
type input "**********"
click at [497, 142] on span "Save" at bounding box center [502, 144] width 47 height 16
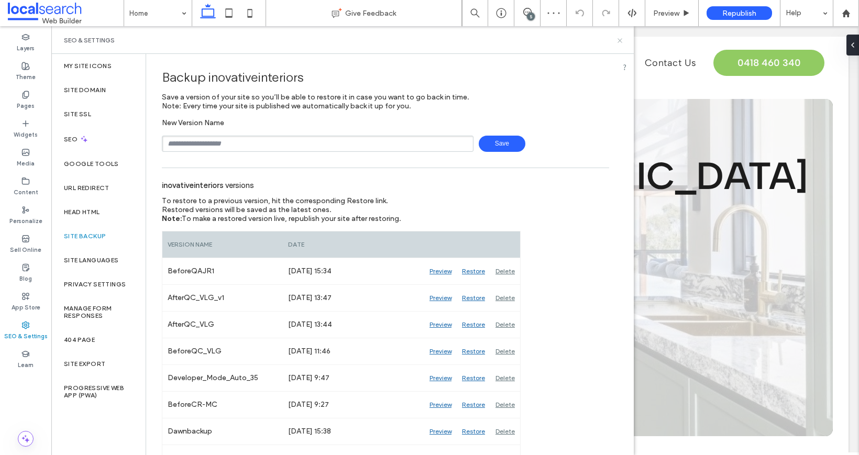
drag, startPoint x: 620, startPoint y: 41, endPoint x: 545, endPoint y: 10, distance: 81.2
click at [620, 41] on icon at bounding box center [620, 41] width 8 height 8
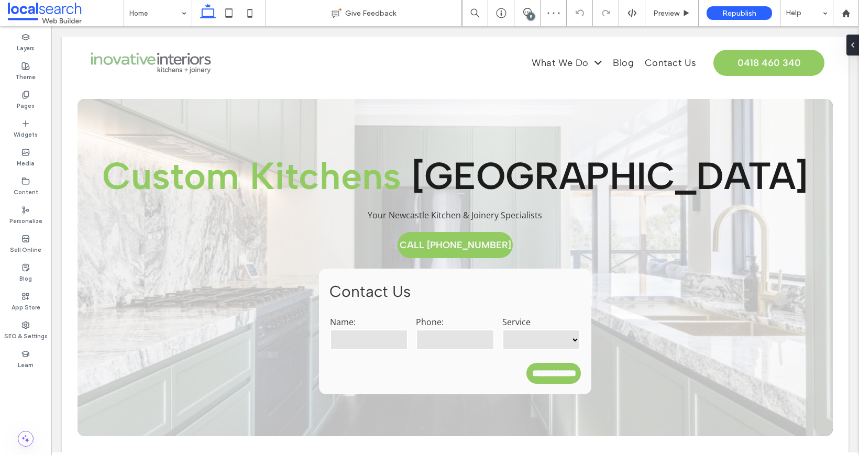
click at [531, 16] on div "5" at bounding box center [531, 17] width 8 height 8
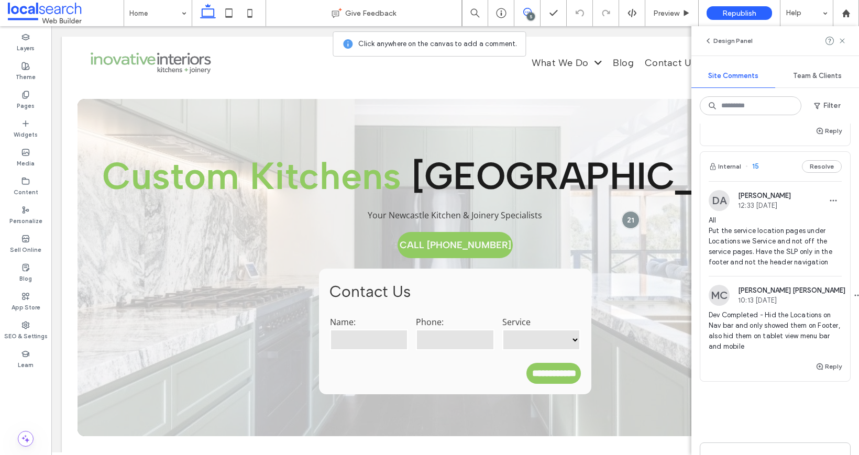
scroll to position [769, 0]
click at [787, 273] on div "All Put the service location pages under Locations we Service and not off the s…" at bounding box center [774, 243] width 133 height 61
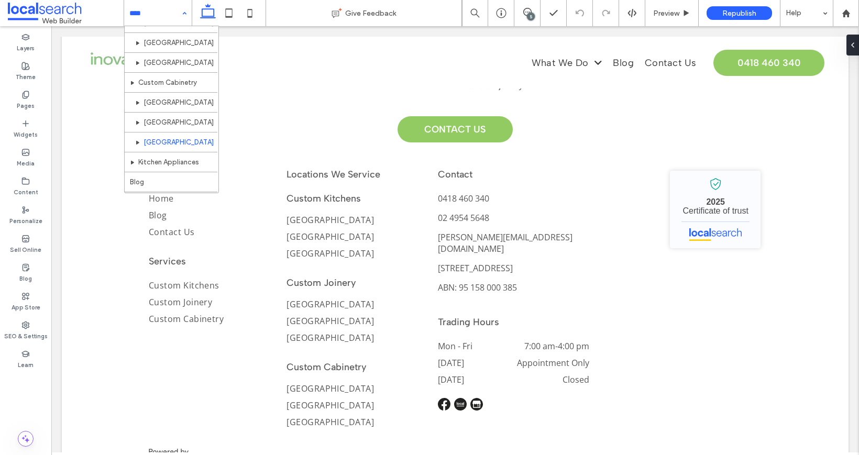
scroll to position [0, 0]
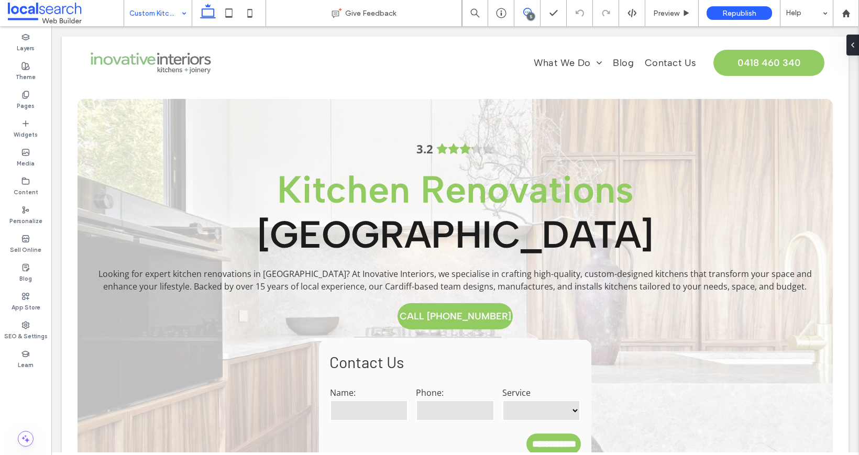
click at [518, 12] on span at bounding box center [527, 12] width 26 height 8
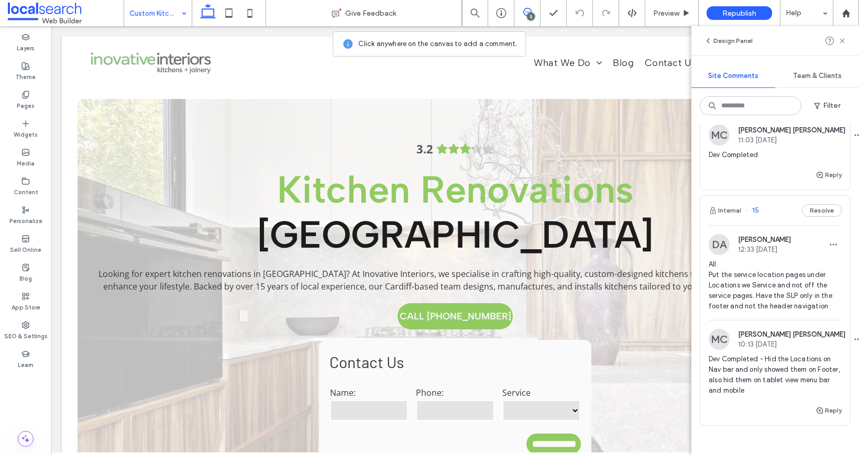
scroll to position [727, 0]
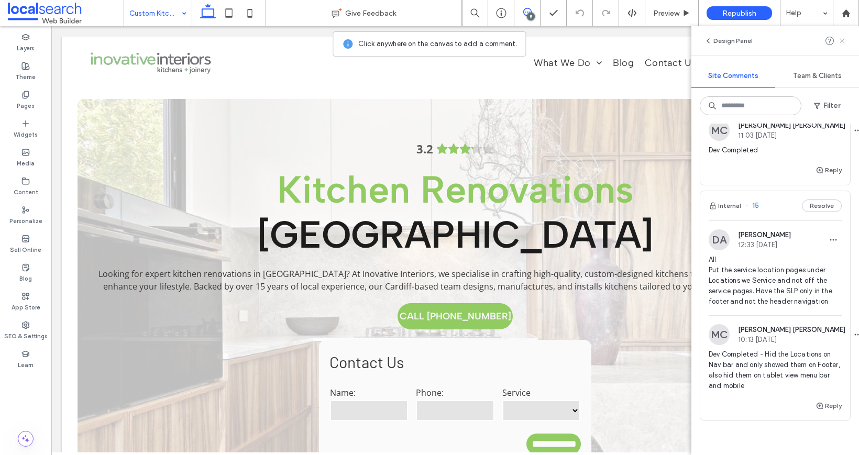
click at [838, 39] on icon at bounding box center [842, 41] width 8 height 8
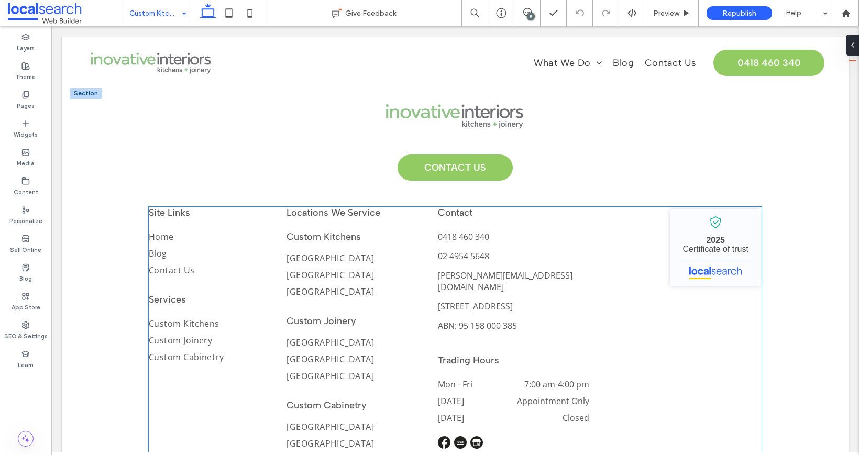
scroll to position [5181, 0]
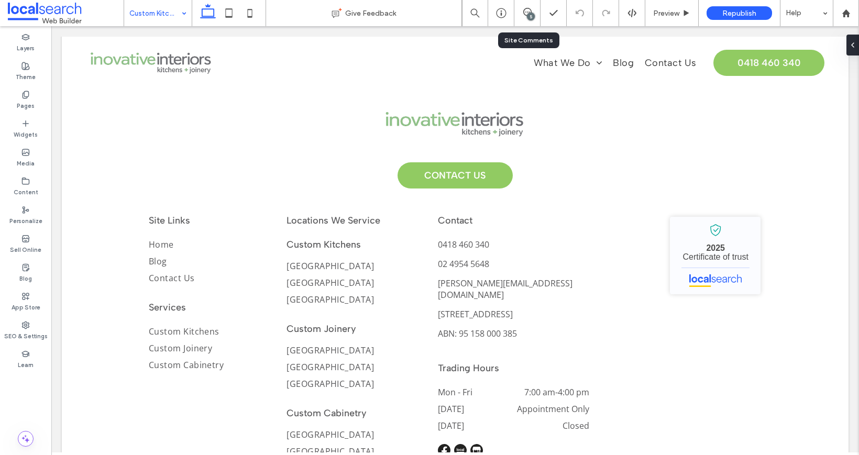
click at [521, 6] on div "5" at bounding box center [527, 13] width 26 height 26
click at [527, 12] on icon at bounding box center [527, 12] width 8 height 8
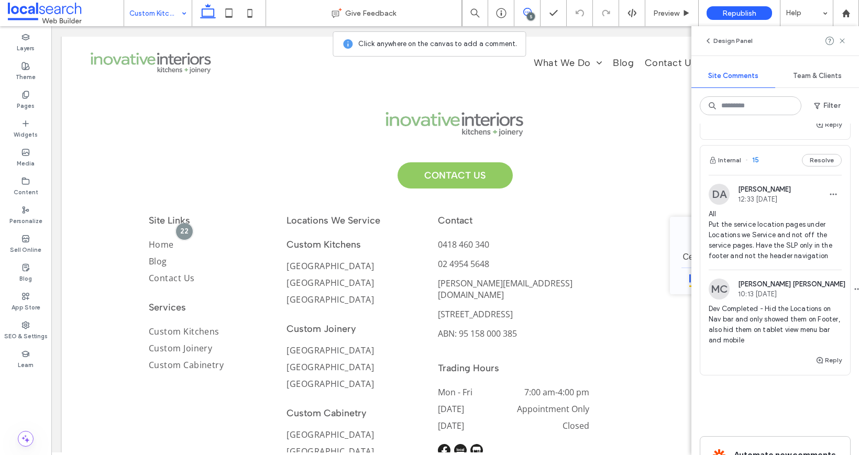
scroll to position [783, 0]
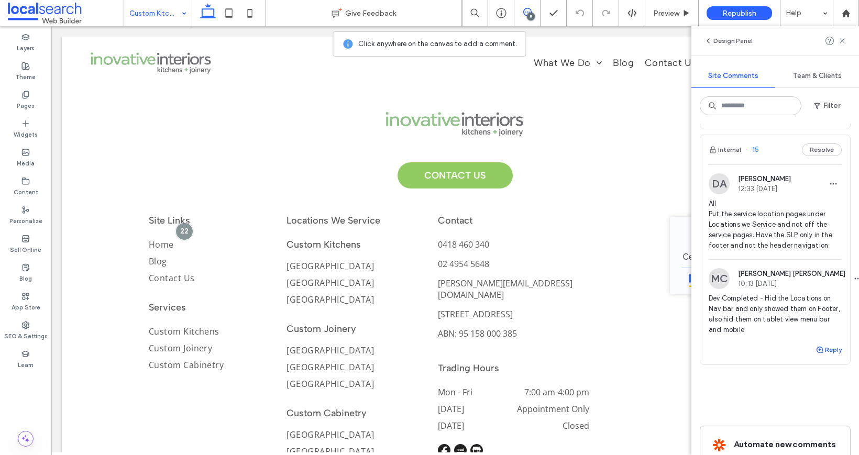
click at [821, 355] on button "Reply" at bounding box center [828, 349] width 26 height 13
type textarea "**********"
click at [826, 421] on button "Submit" at bounding box center [823, 414] width 38 height 13
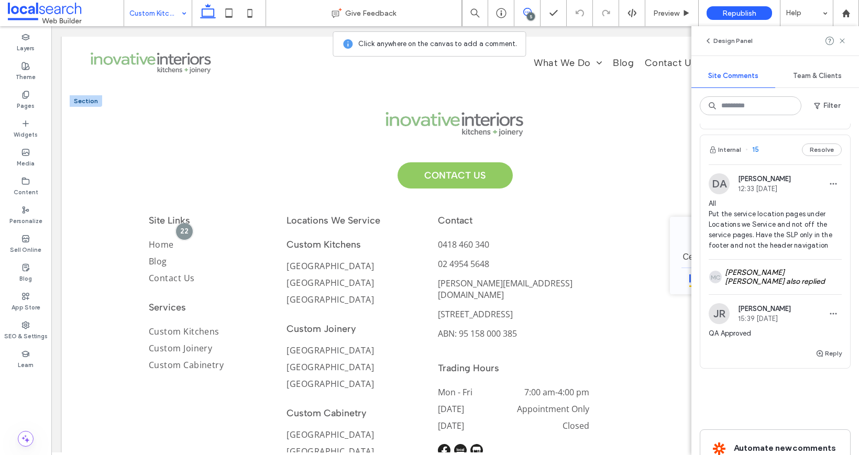
scroll to position [781, 0]
click at [230, 10] on icon at bounding box center [228, 13] width 21 height 21
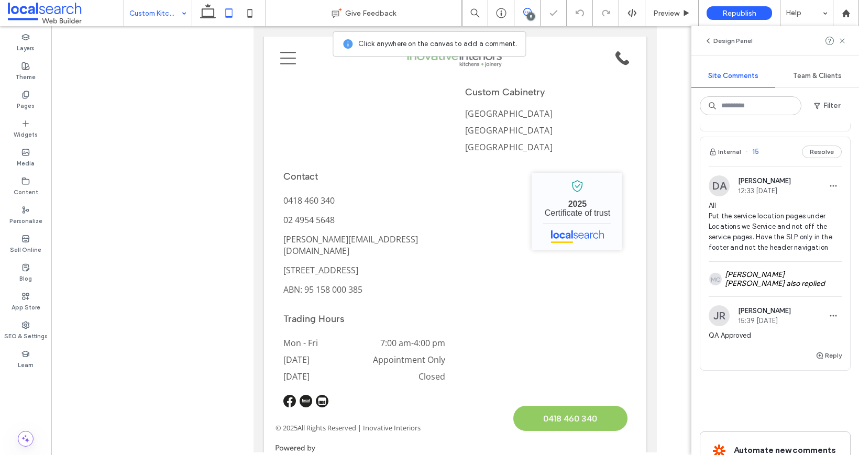
scroll to position [4776, 0]
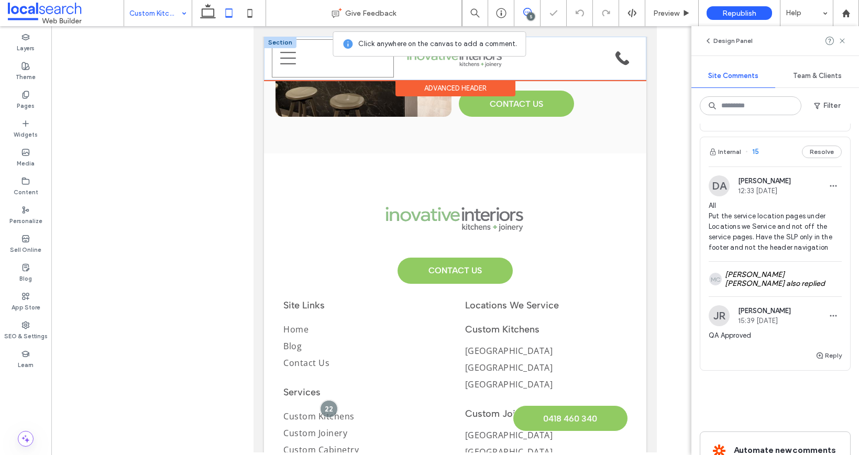
click at [282, 58] on icon "Menu Icon" at bounding box center [288, 58] width 16 height 16
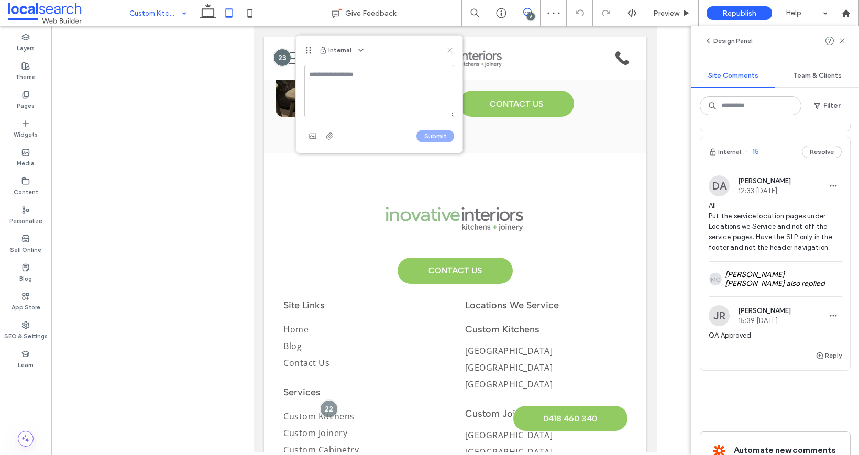
click at [447, 51] on icon at bounding box center [450, 50] width 8 height 8
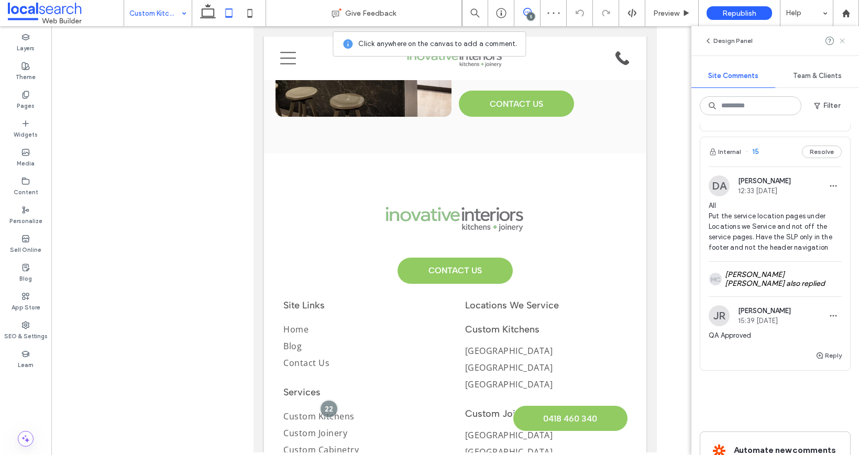
click at [839, 40] on icon at bounding box center [842, 41] width 8 height 8
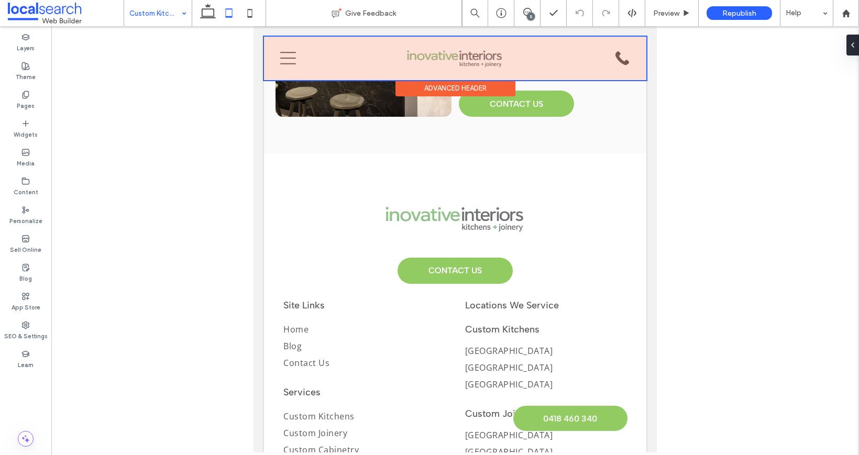
click at [295, 54] on div at bounding box center [455, 58] width 382 height 43
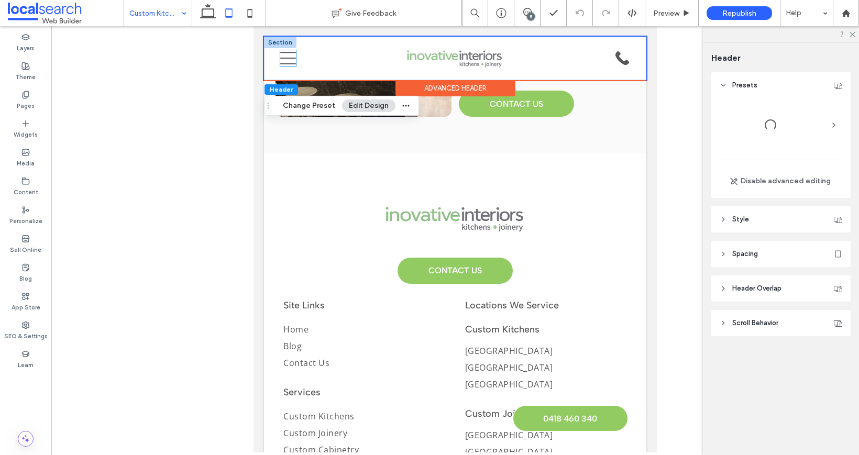
click at [282, 61] on icon "Menu Icon" at bounding box center [288, 58] width 16 height 16
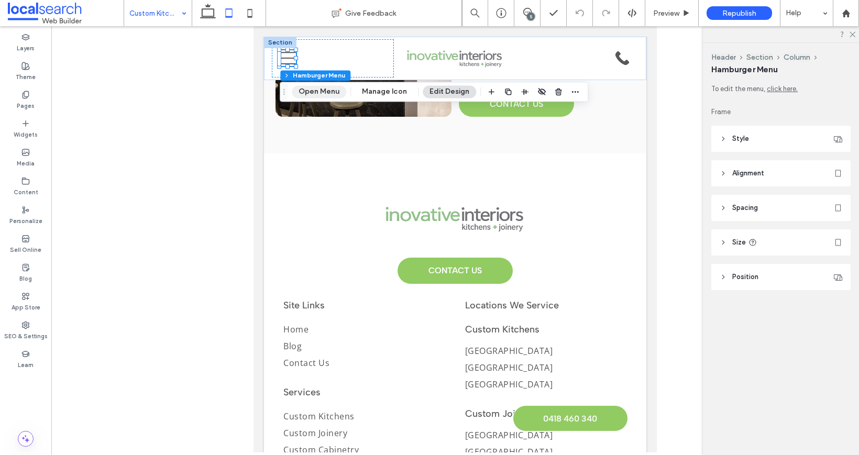
click at [311, 88] on button "Open Menu" at bounding box center [319, 91] width 54 height 13
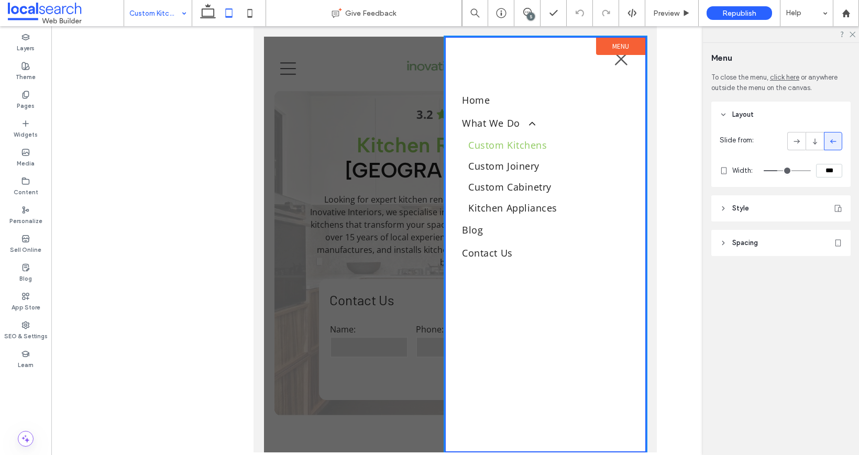
click at [740, 203] on span "Style" at bounding box center [740, 208] width 17 height 10
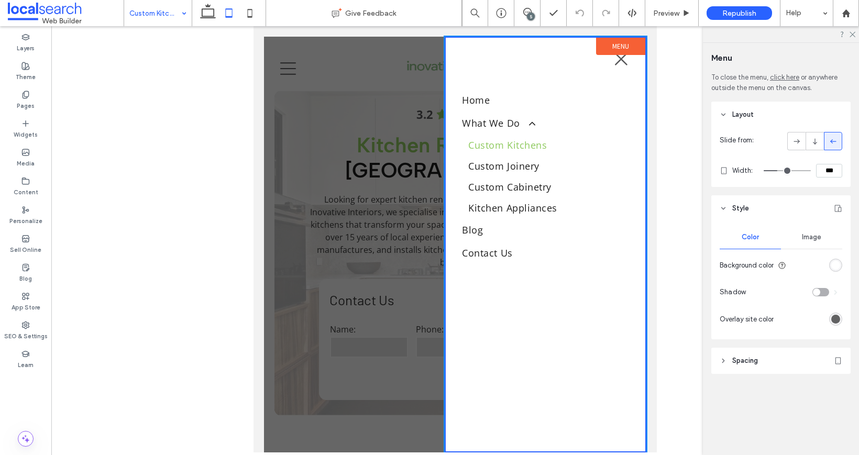
click at [742, 203] on span "Style" at bounding box center [740, 208] width 17 height 10
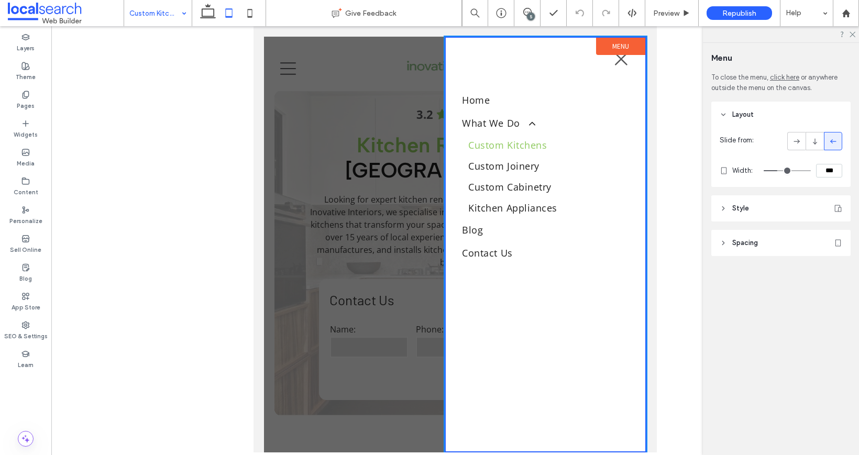
click at [747, 262] on div "To close the menu, click here or anywhere outside the menu on the canvas. Layou…" at bounding box center [784, 185] width 146 height 226
click at [749, 247] on span "Spacing" at bounding box center [745, 243] width 26 height 10
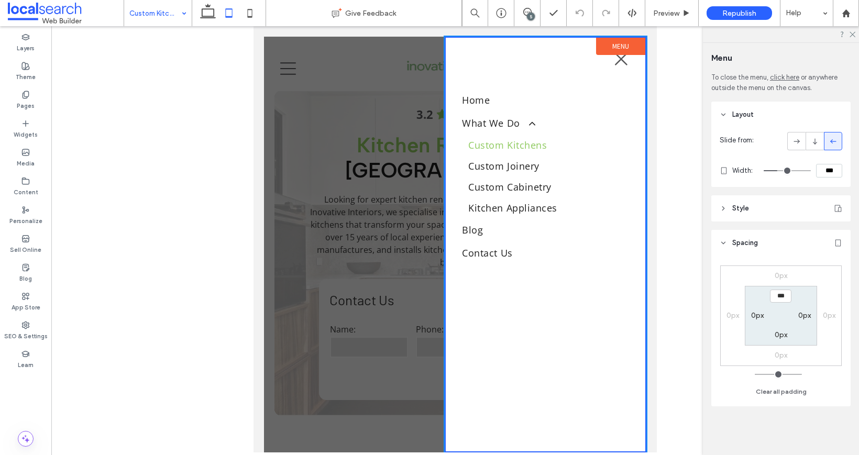
click at [749, 247] on span "Spacing" at bounding box center [745, 243] width 26 height 10
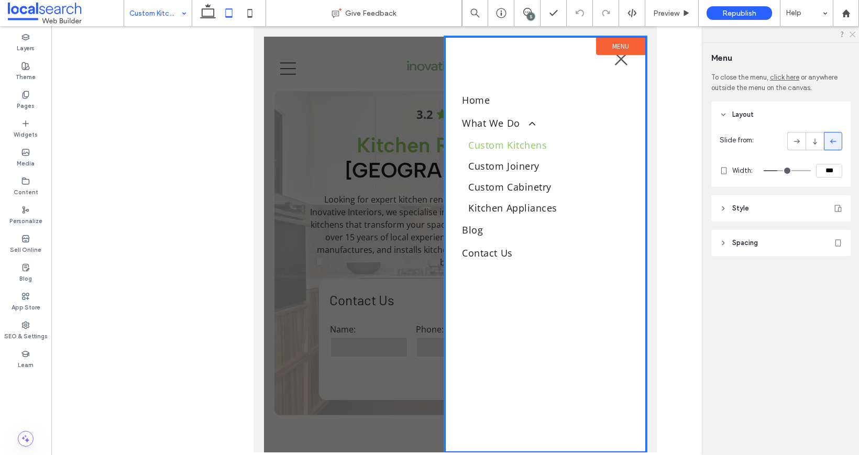
click at [854, 35] on icon at bounding box center [851, 33] width 7 height 7
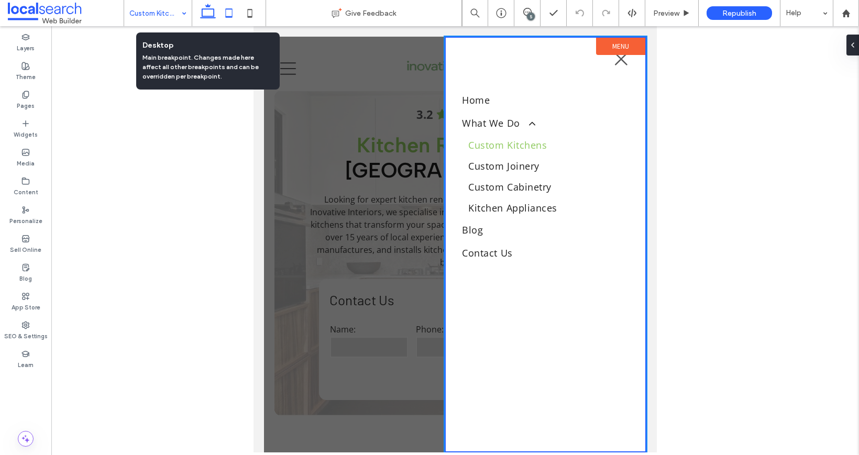
click at [202, 13] on use at bounding box center [208, 11] width 16 height 15
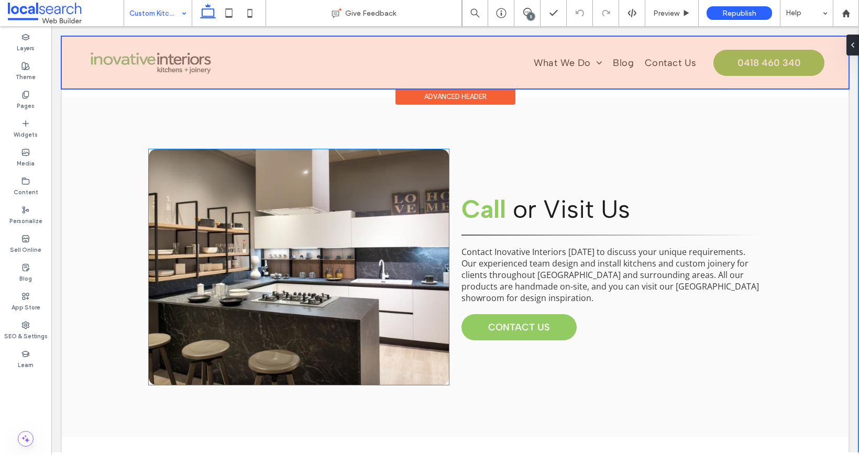
scroll to position [4839, 0]
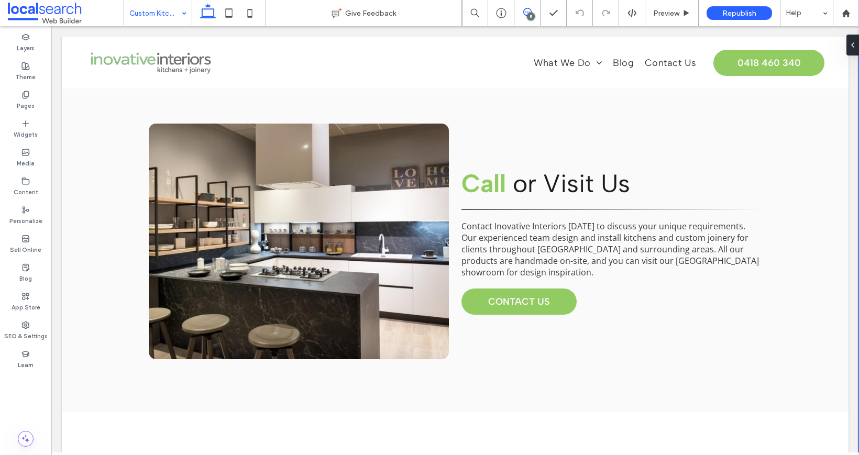
click at [525, 13] on icon at bounding box center [527, 12] width 8 height 8
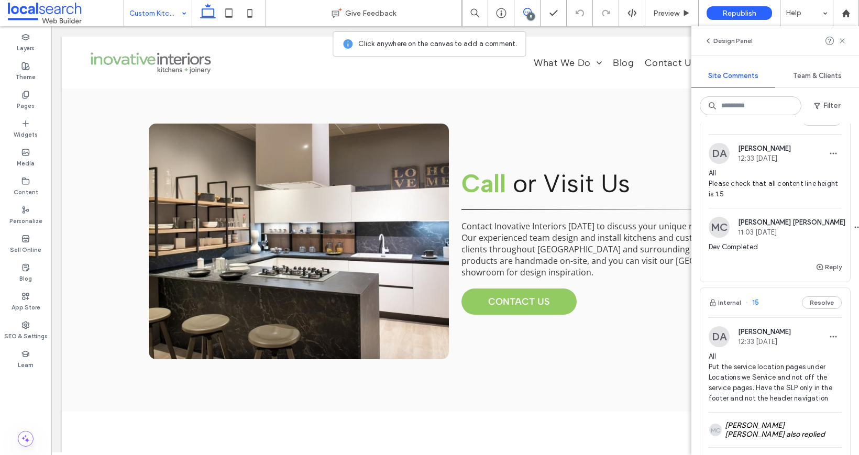
scroll to position [629, 0]
click at [785, 196] on span "All Please check that all content line height is 1.5" at bounding box center [774, 184] width 133 height 31
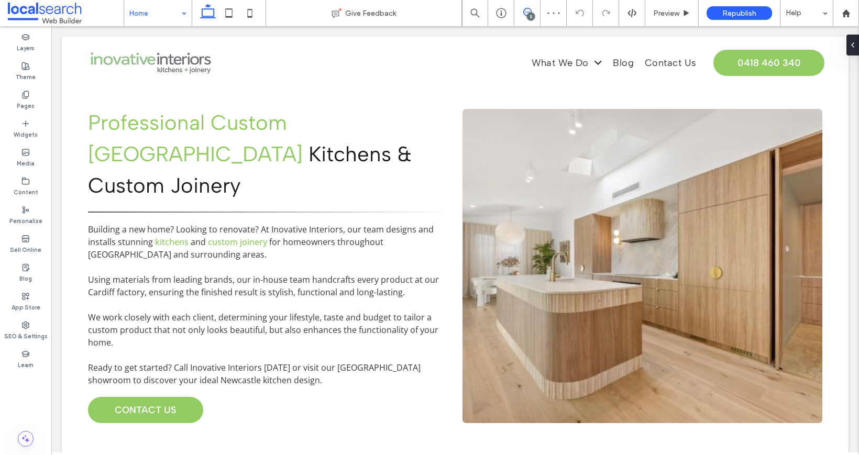
click at [526, 11] on icon at bounding box center [527, 12] width 8 height 8
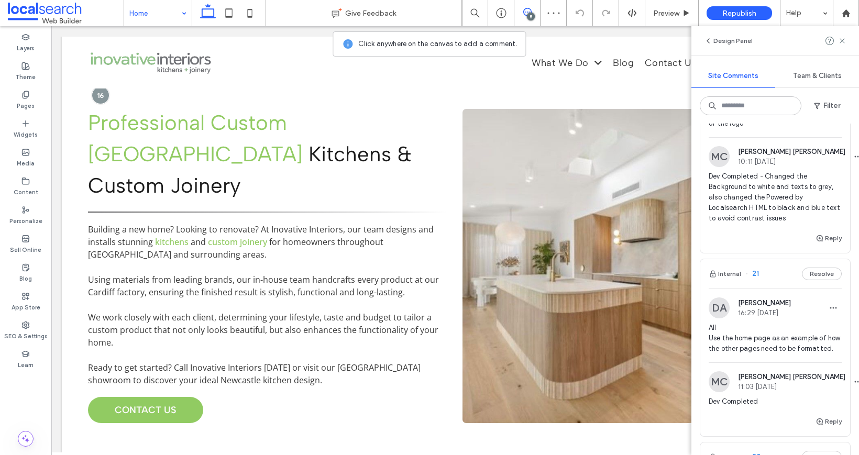
scroll to position [592, 0]
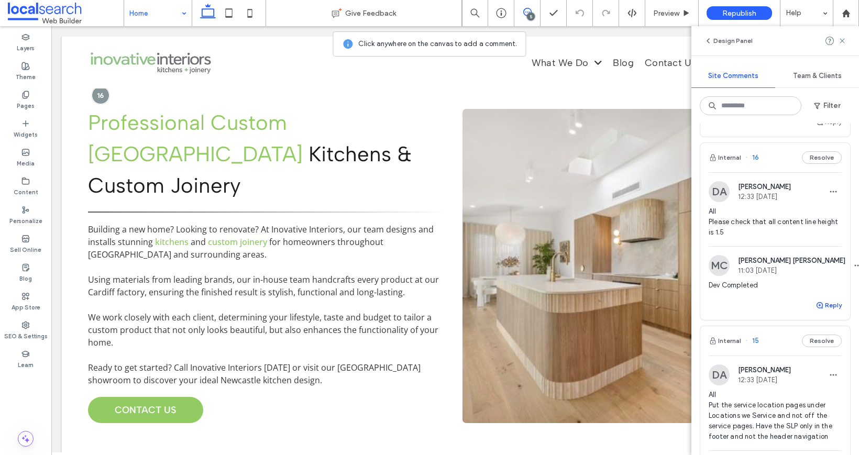
click at [816, 312] on button "Reply" at bounding box center [828, 305] width 26 height 13
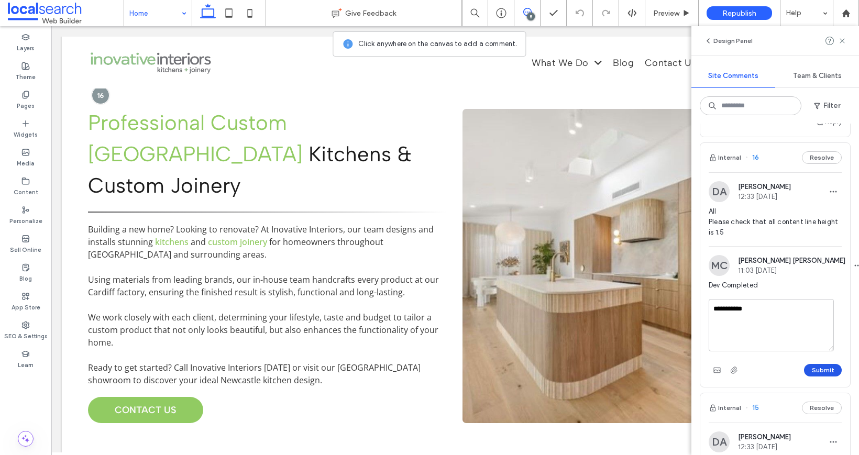
type textarea "**********"
click at [808, 376] on button "Submit" at bounding box center [823, 370] width 38 height 13
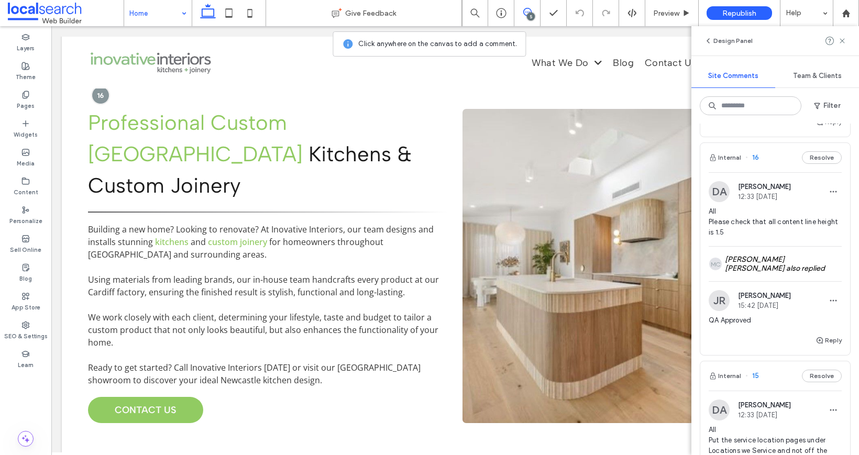
click at [836, 40] on div at bounding box center [835, 41] width 21 height 13
click at [841, 40] on icon at bounding box center [842, 41] width 8 height 8
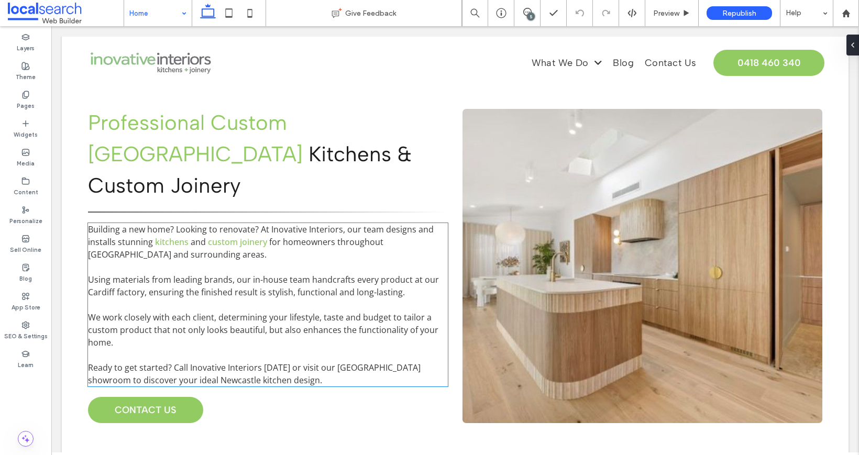
click at [331, 224] on span "Building a new home? Looking to renovate? At Inovative Interiors, our team desi…" at bounding box center [261, 236] width 346 height 24
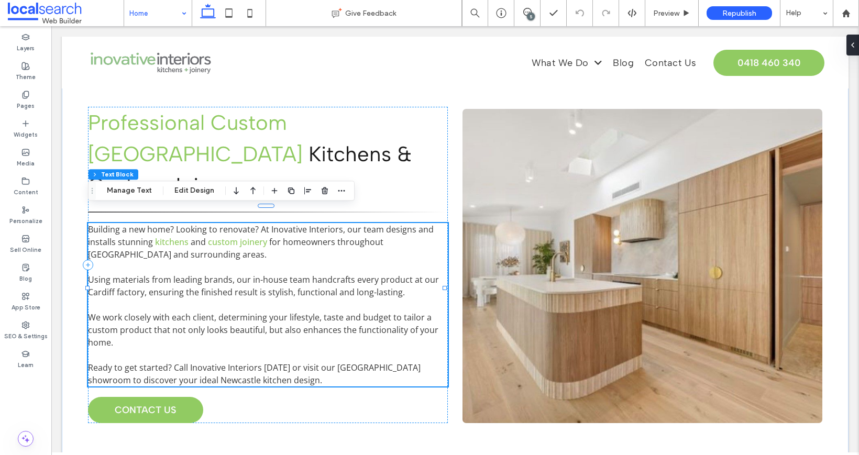
click at [331, 223] on div "Building a new home? Looking to renovate? At Inovative Interiors, our team desi…" at bounding box center [268, 304] width 360 height 163
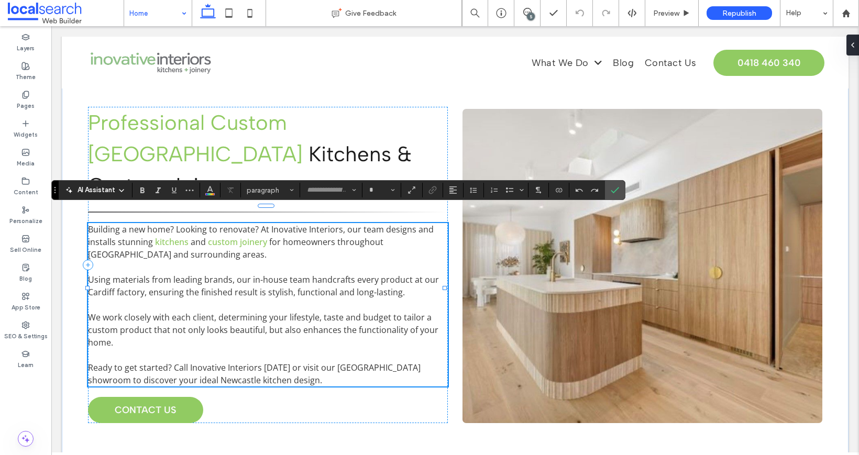
type input "*********"
type input "**"
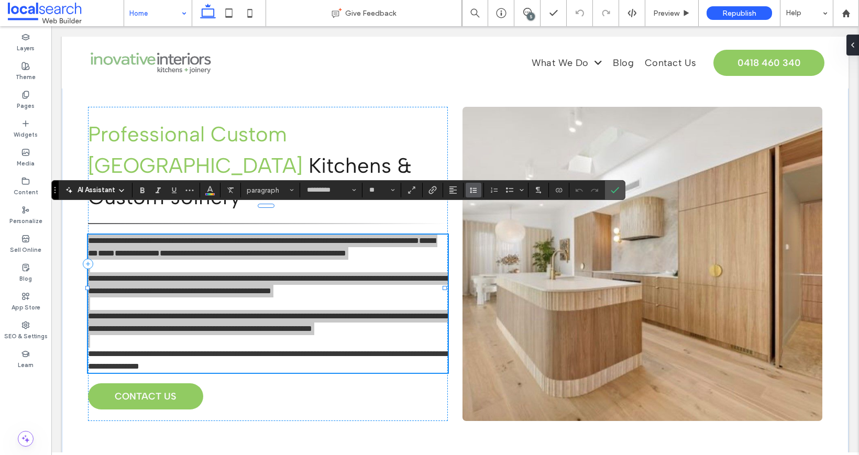
click at [473, 190] on use "Line Height" at bounding box center [473, 190] width 7 height 6
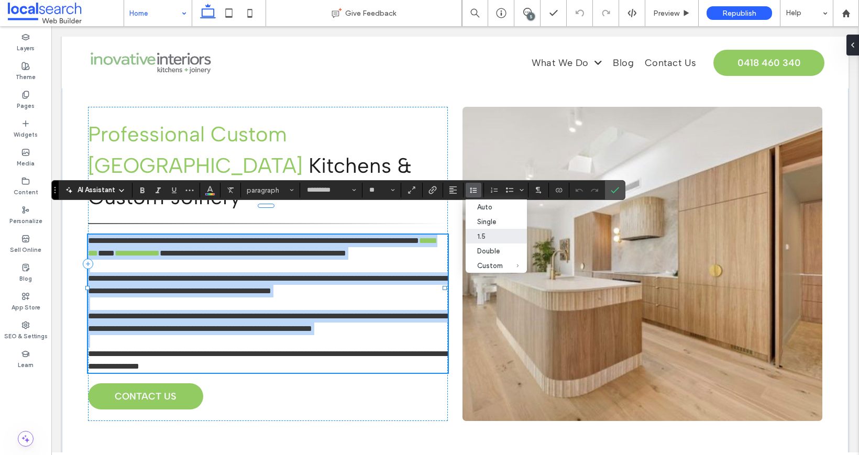
click at [438, 272] on p "**********" at bounding box center [268, 284] width 360 height 25
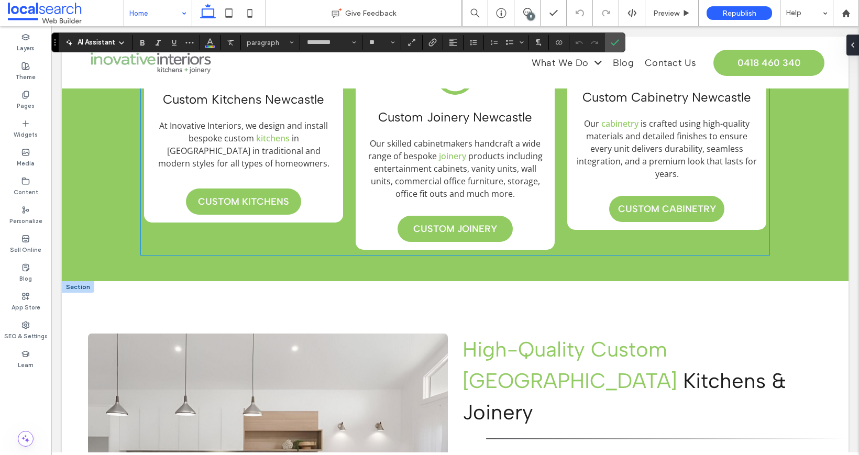
scroll to position [1092, 0]
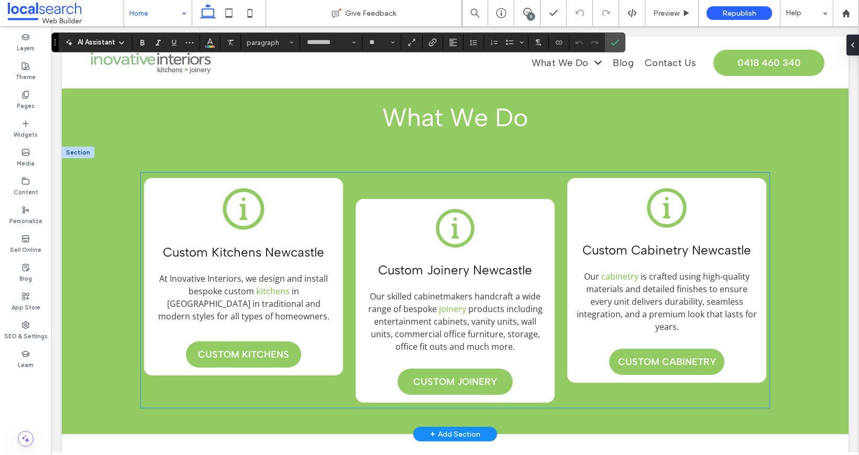
click at [295, 280] on span "At Inovative Interiors, we design and install bespoke custom" at bounding box center [243, 285] width 169 height 24
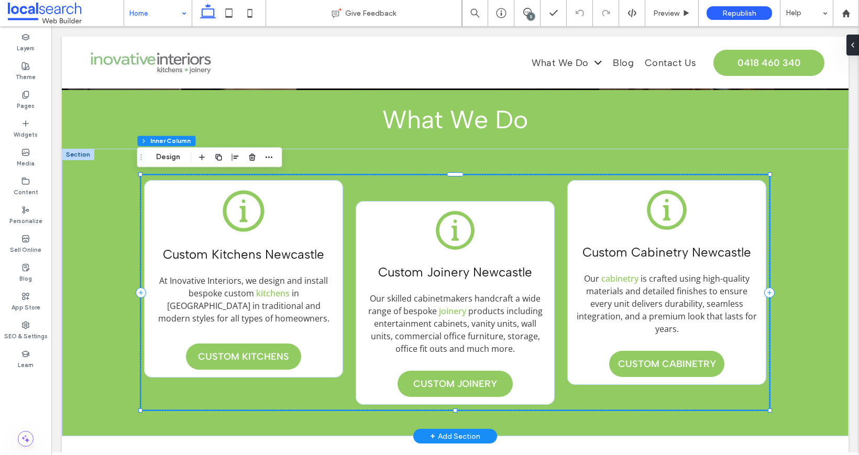
click at [283, 281] on span "At Inovative Interiors, we design and install bespoke custom" at bounding box center [243, 287] width 169 height 24
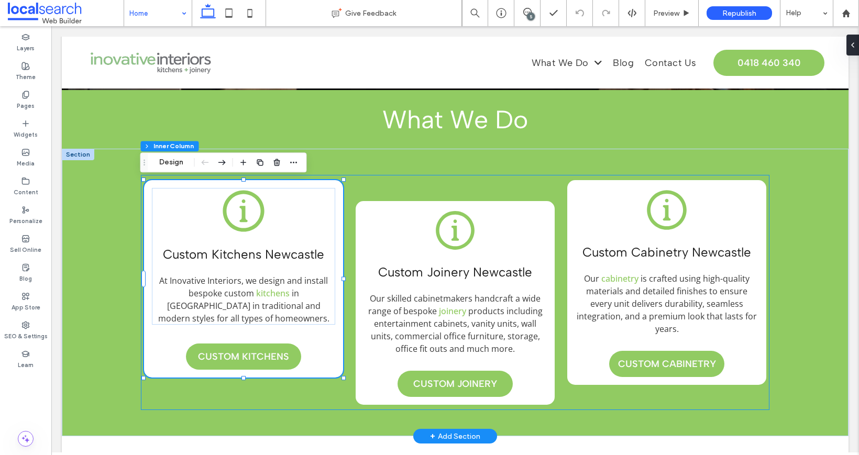
click at [292, 282] on span "At Inovative Interiors, we design and install bespoke custom" at bounding box center [243, 287] width 169 height 24
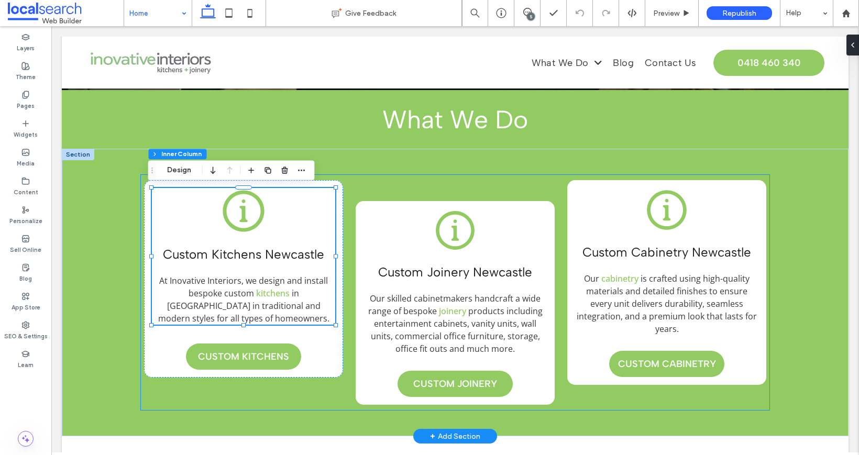
click at [292, 282] on span "At Inovative Interiors, we design and install bespoke custom" at bounding box center [243, 287] width 169 height 24
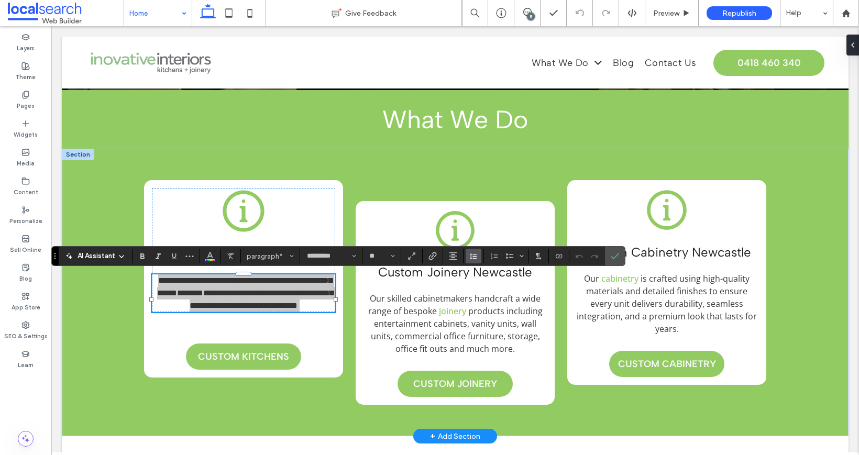
click at [470, 257] on icon "Line Height" at bounding box center [473, 256] width 8 height 8
click at [424, 309] on span "Our skilled cabinetmakers handcraft a wide range of bespoke" at bounding box center [454, 305] width 173 height 24
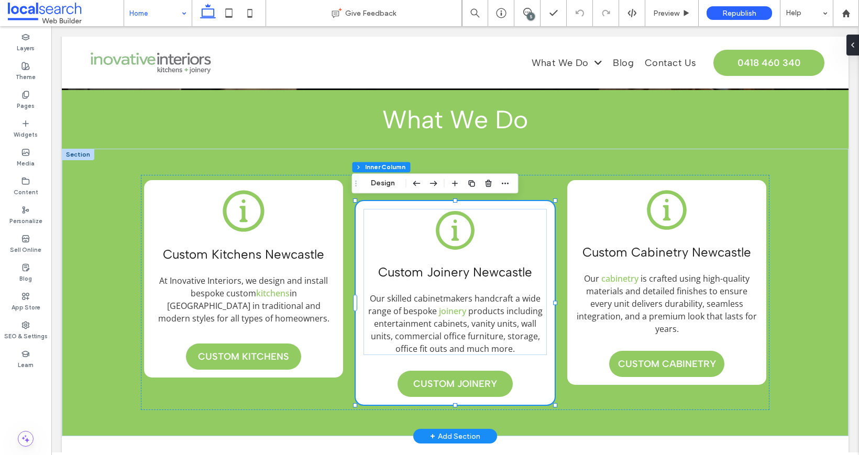
click at [424, 309] on span "Our skilled cabinetmakers handcraft a wide range of bespoke" at bounding box center [454, 305] width 173 height 24
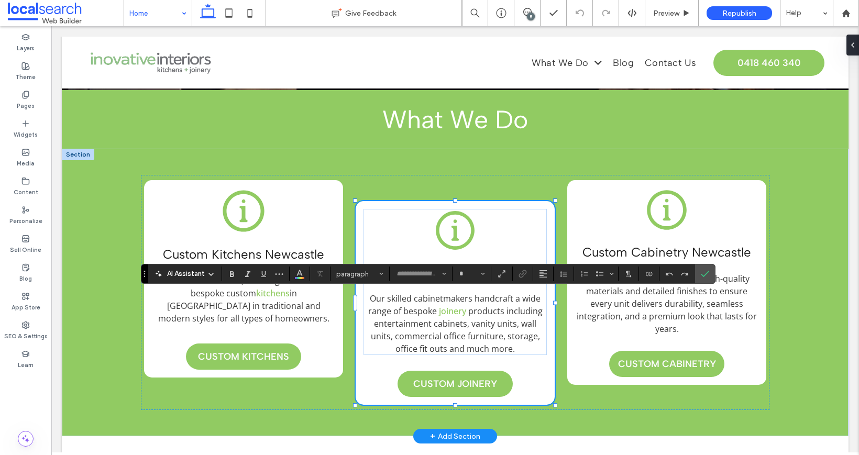
type input "*********"
type input "**"
click at [424, 309] on div "Our skilled cabinetmakers handcraft a wide range of bespoke joinery products in…" at bounding box center [454, 323] width 183 height 63
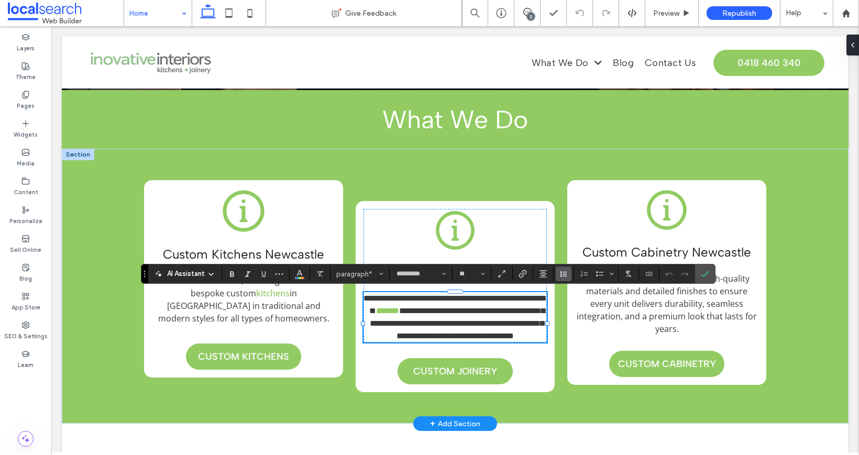
click at [559, 274] on button "Line Height" at bounding box center [563, 273] width 16 height 15
click at [498, 329] on span "**********" at bounding box center [457, 323] width 175 height 33
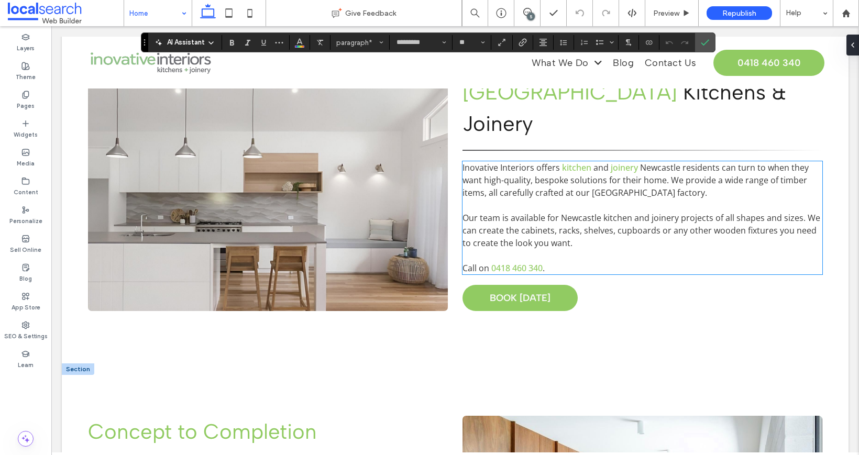
scroll to position [1534, 0]
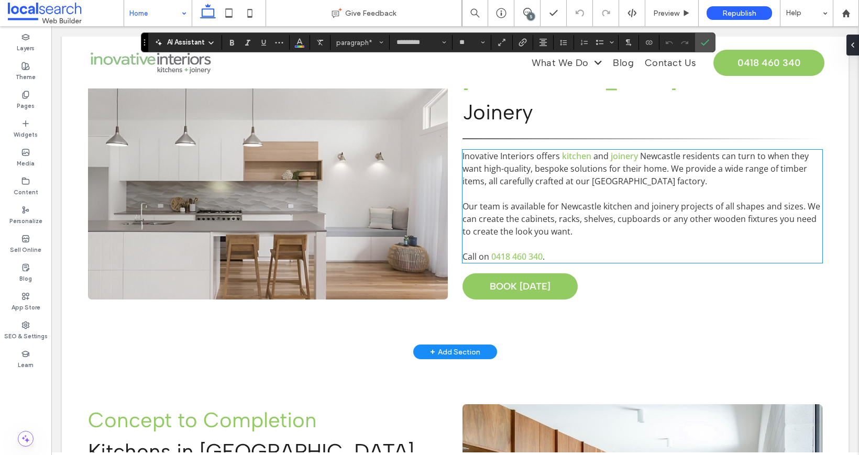
click at [593, 201] on span "Our team is available for Newcastle kitchen and joinery projects of all shapes …" at bounding box center [641, 219] width 358 height 37
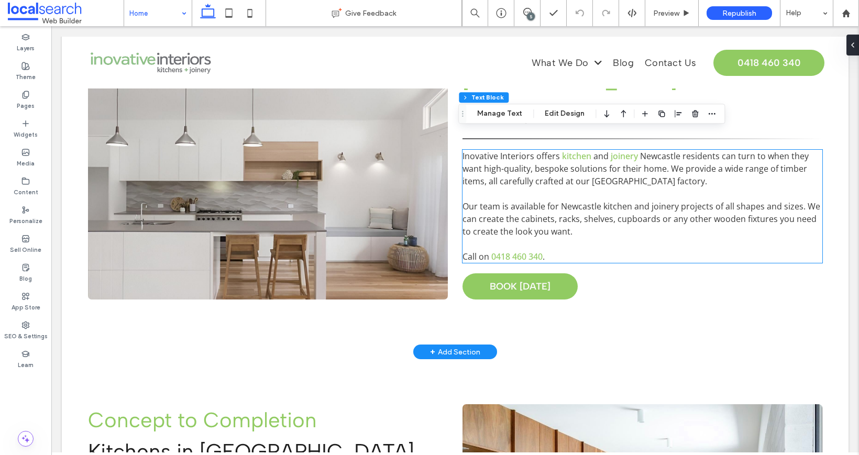
click at [593, 201] on span "Our team is available for Newcastle kitchen and joinery projects of all shapes …" at bounding box center [641, 219] width 358 height 37
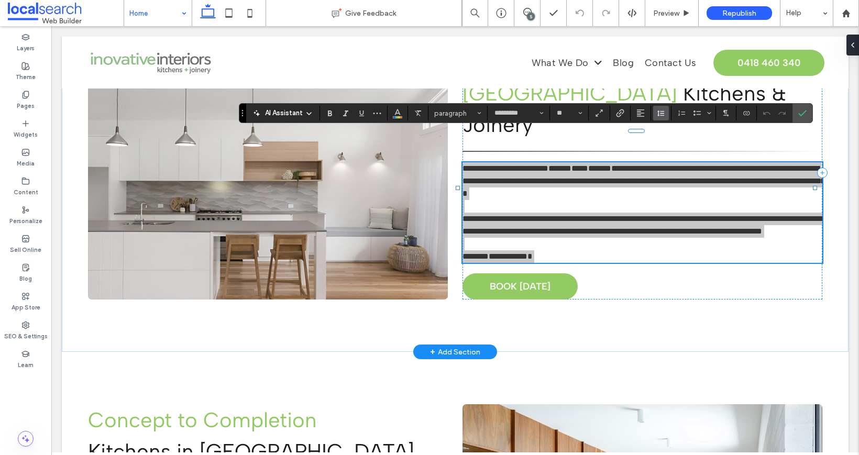
click at [655, 115] on button "Line Height" at bounding box center [661, 113] width 16 height 15
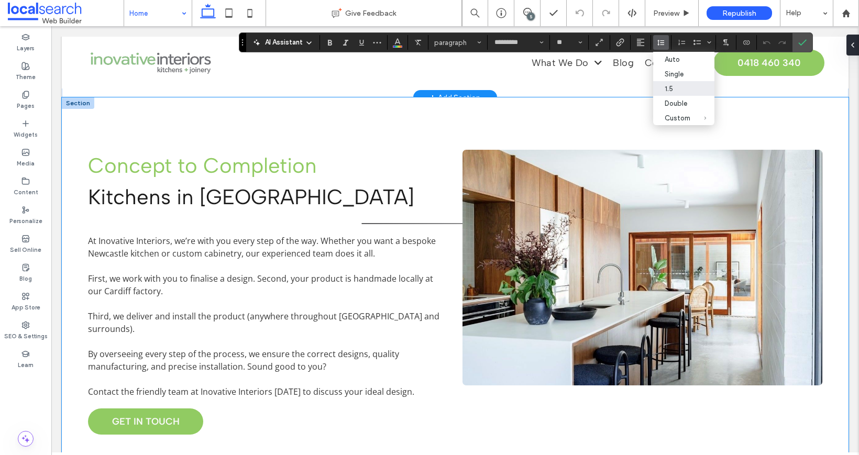
scroll to position [1789, 0]
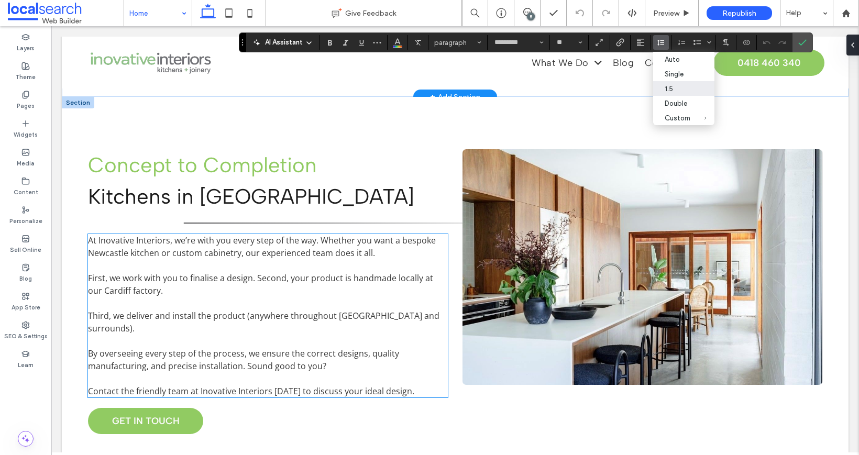
click at [375, 272] on span "First, we work with you to finalise a design. Second, your product is handmade …" at bounding box center [260, 284] width 345 height 24
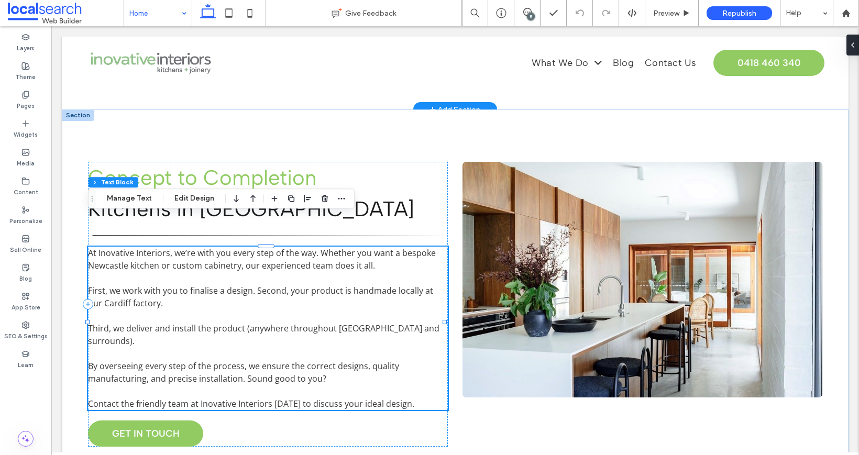
click at [375, 285] on span "First, we work with you to finalise a design. Second, your product is handmade …" at bounding box center [260, 297] width 345 height 24
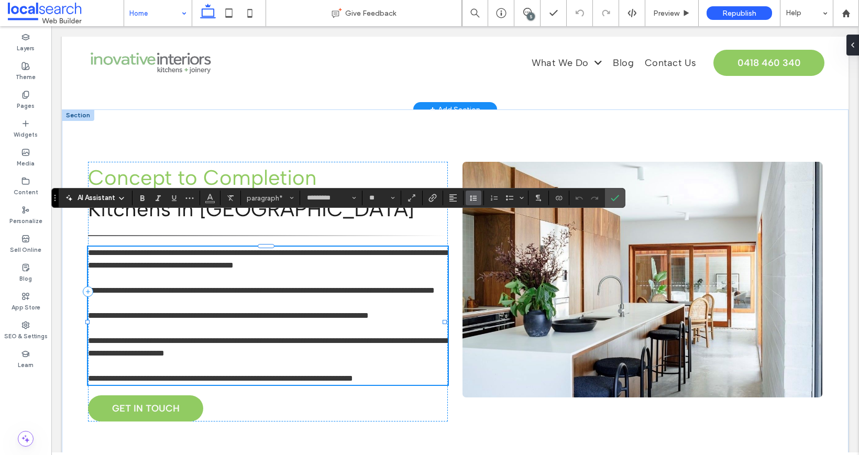
click at [475, 195] on icon "Line Height" at bounding box center [473, 198] width 8 height 8
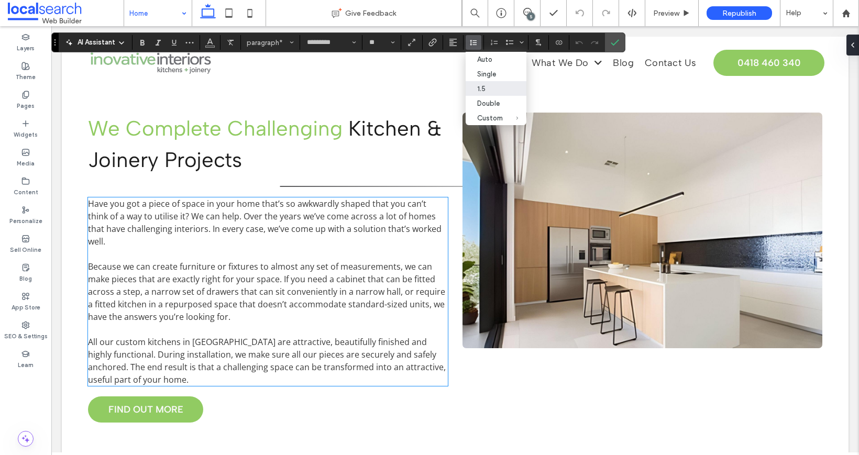
scroll to position [2524, 0]
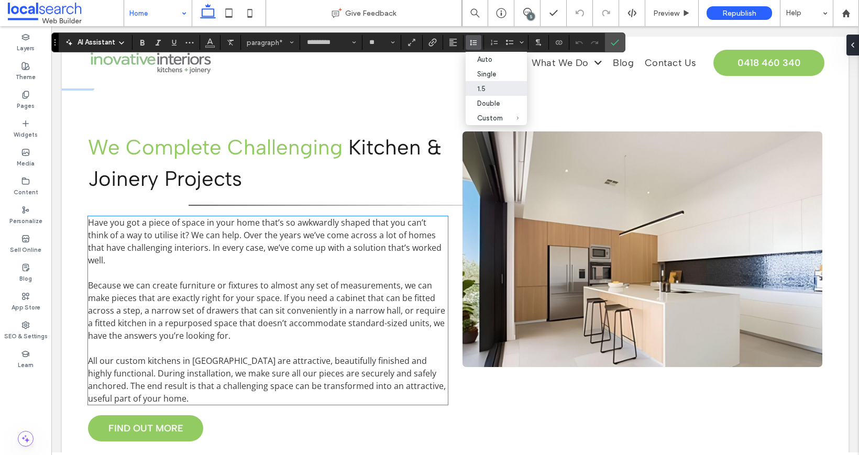
click at [361, 280] on span "Because we can create furniture or fixtures to almost any set of measurements, …" at bounding box center [266, 311] width 357 height 62
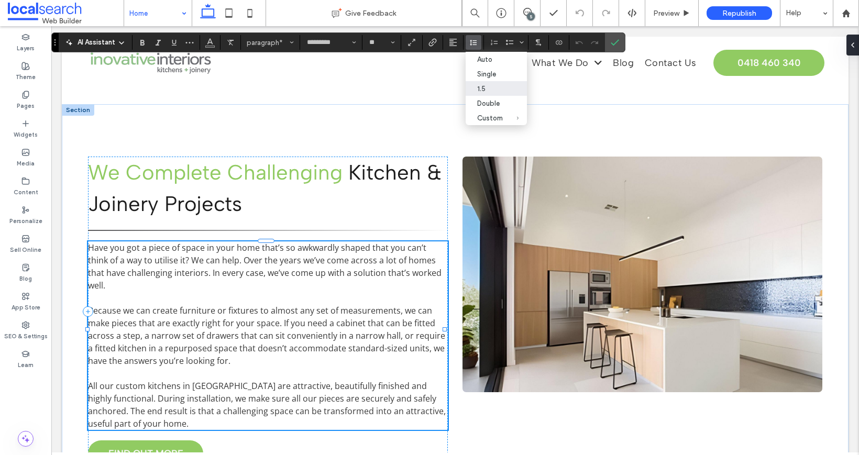
click at [361, 305] on span "Because we can create furniture or fixtures to almost any set of measurements, …" at bounding box center [266, 336] width 357 height 62
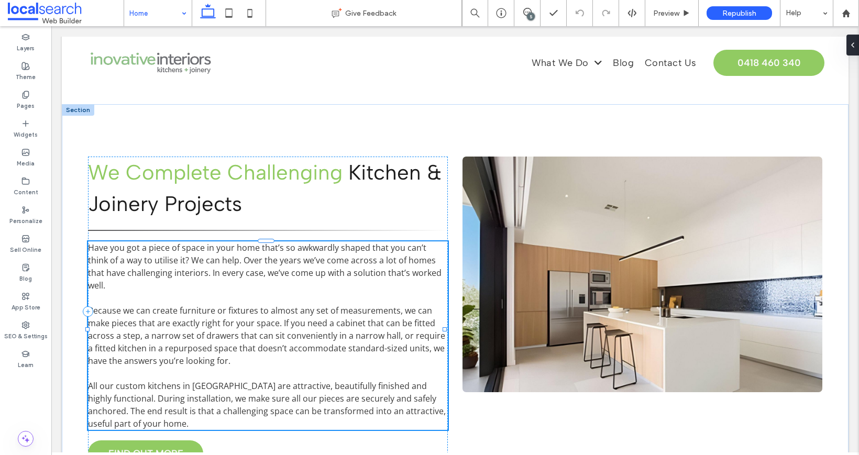
type input "*********"
type input "**"
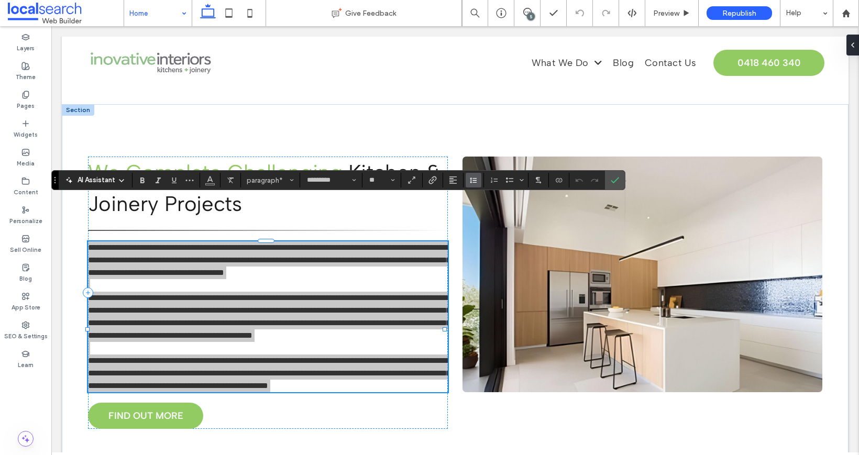
click at [465, 181] on button "Line Height" at bounding box center [473, 180] width 16 height 15
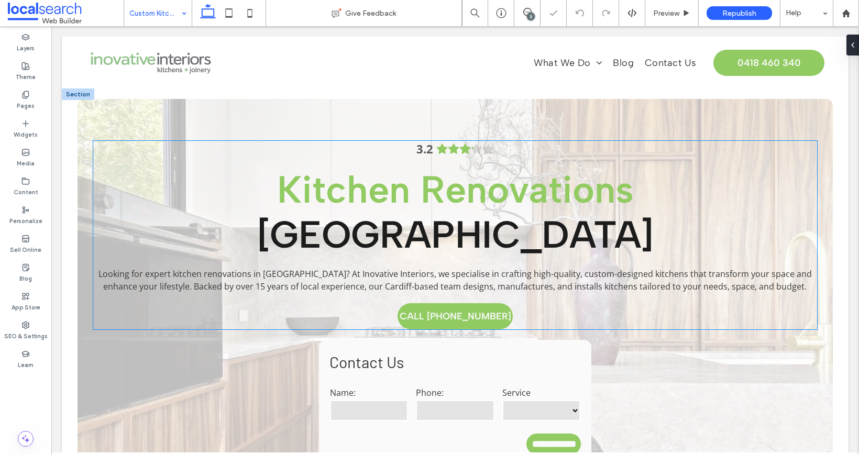
click at [326, 268] on span "Looking for expert kitchen renovations in Newcastle? At Inovative Interiors, we…" at bounding box center [454, 280] width 713 height 24
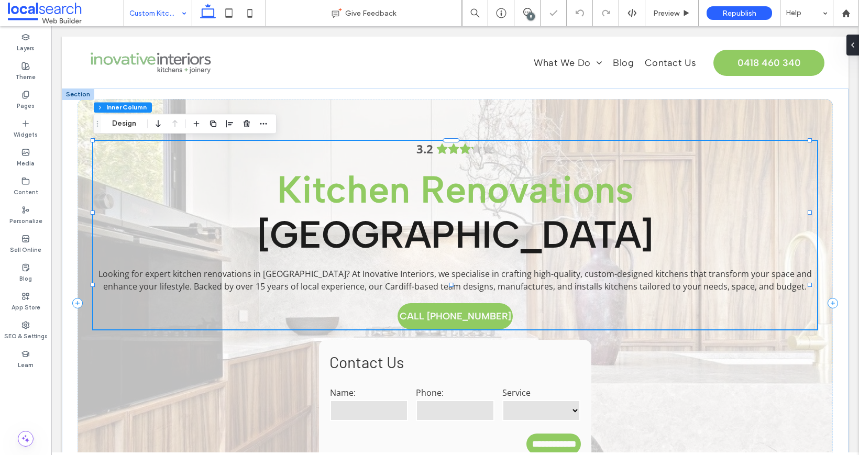
click at [326, 268] on span "Looking for expert kitchen renovations in Newcastle? At Inovative Interiors, we…" at bounding box center [454, 280] width 713 height 24
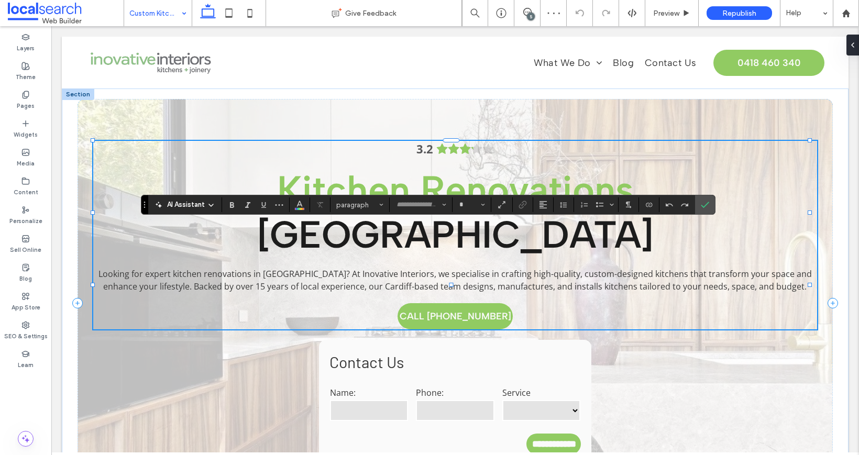
type input "*********"
type input "**"
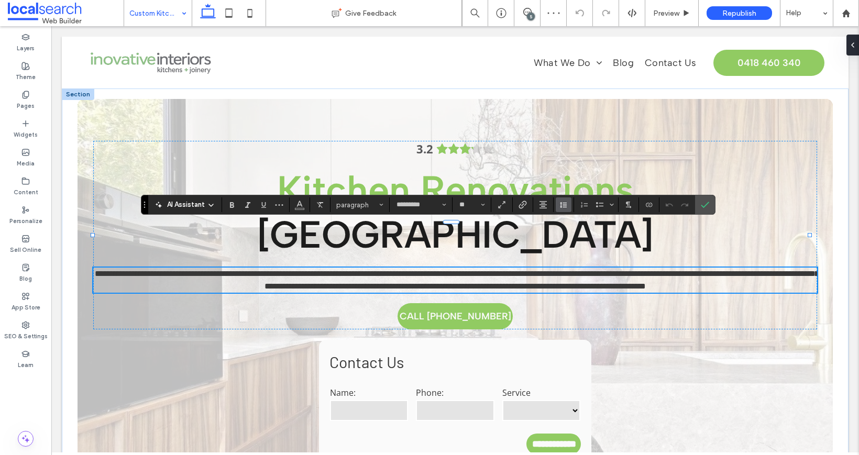
click at [556, 203] on button "Line Height" at bounding box center [563, 204] width 16 height 15
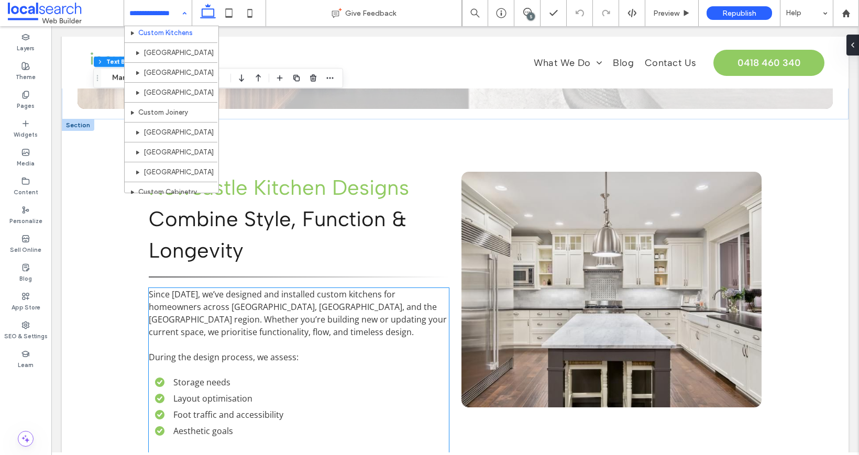
scroll to position [498, 0]
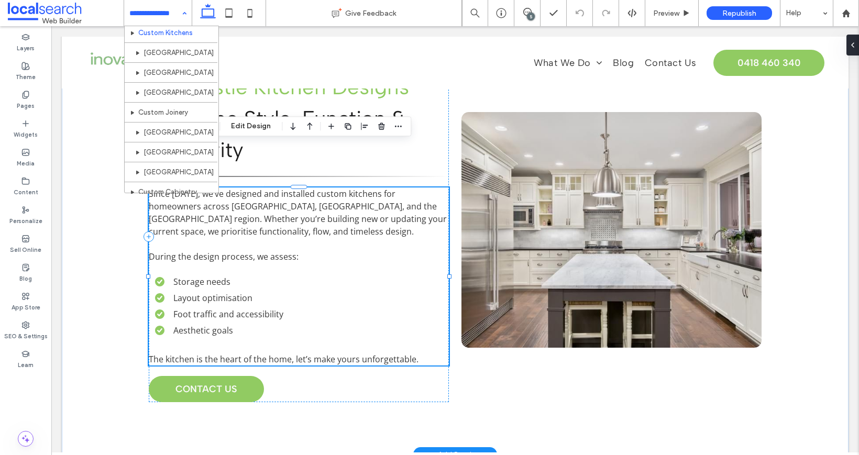
click at [304, 188] on span "Since 2006, we’ve designed and installed custom kitchens for homeowners across …" at bounding box center [298, 212] width 298 height 49
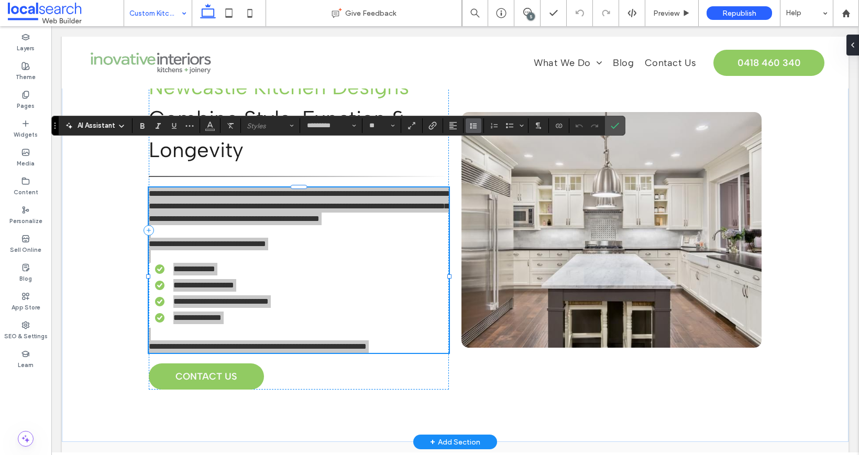
click at [472, 124] on icon "Line Height" at bounding box center [473, 125] width 8 height 8
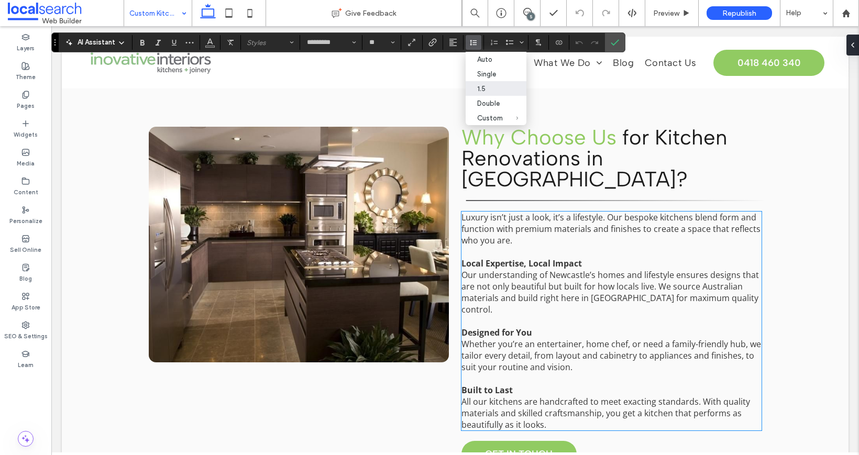
scroll to position [868, 0]
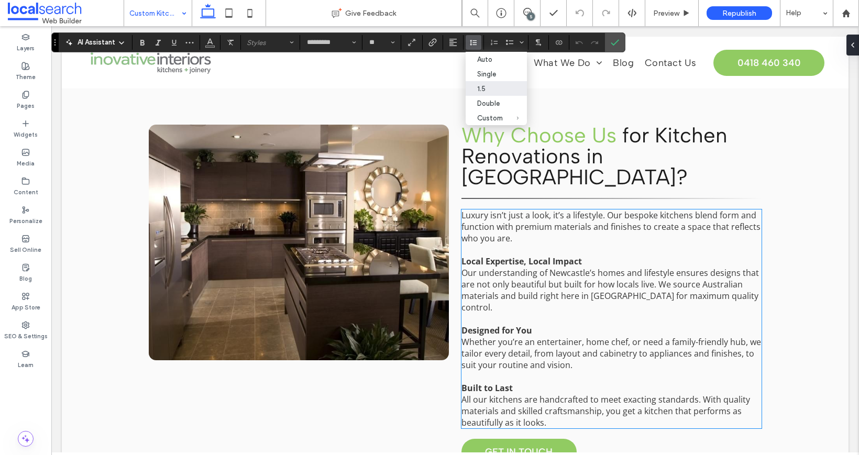
click at [593, 313] on p "﻿" at bounding box center [611, 319] width 300 height 12
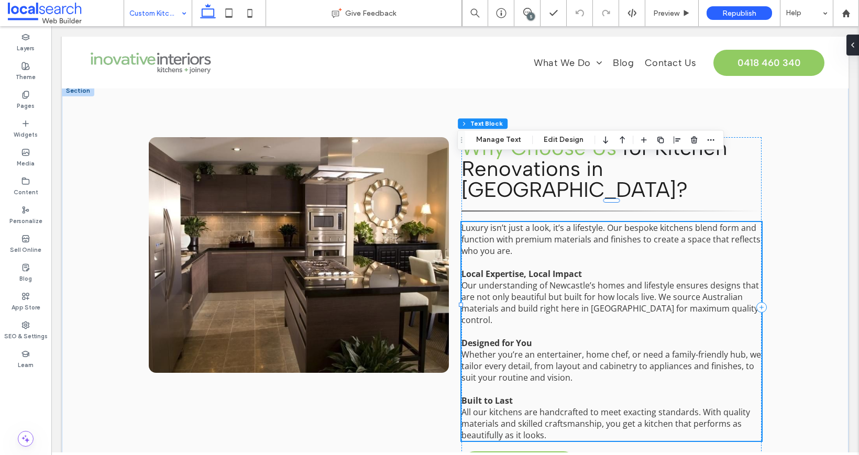
click at [593, 326] on p "﻿" at bounding box center [611, 332] width 300 height 12
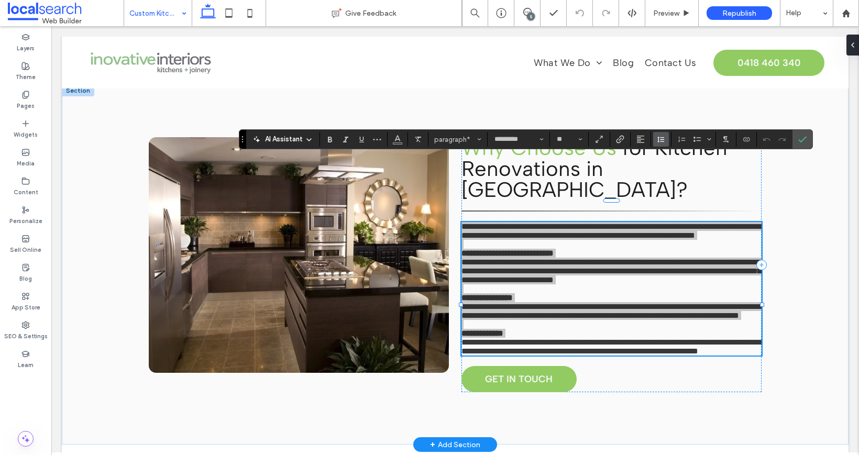
click at [658, 135] on icon "Line Height" at bounding box center [661, 139] width 8 height 8
click at [673, 184] on div "1.5" at bounding box center [677, 186] width 26 height 8
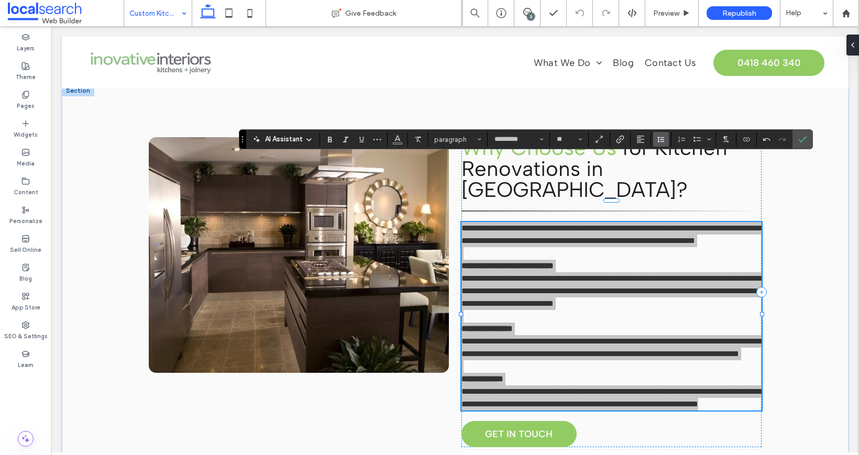
click at [661, 137] on use "Line Height" at bounding box center [660, 140] width 7 height 6
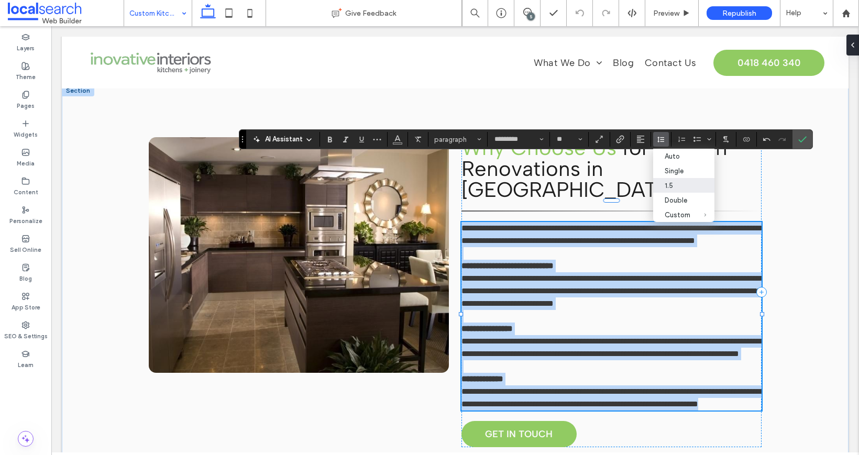
click at [617, 247] on p at bounding box center [611, 253] width 300 height 13
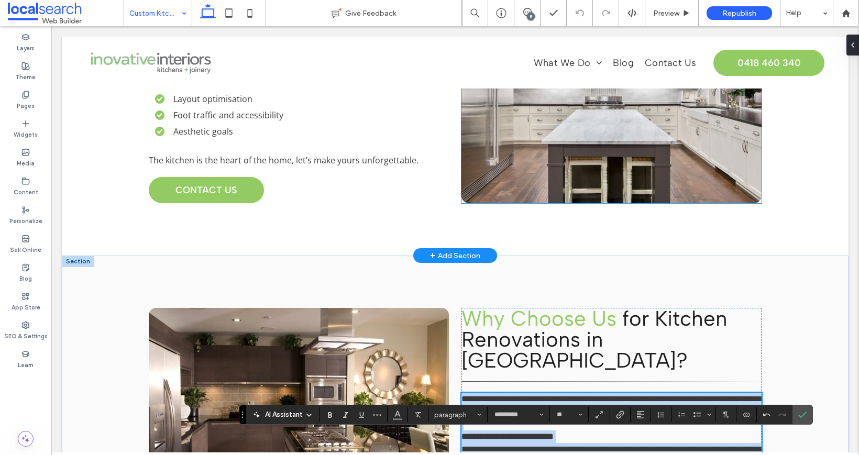
scroll to position [455, 0]
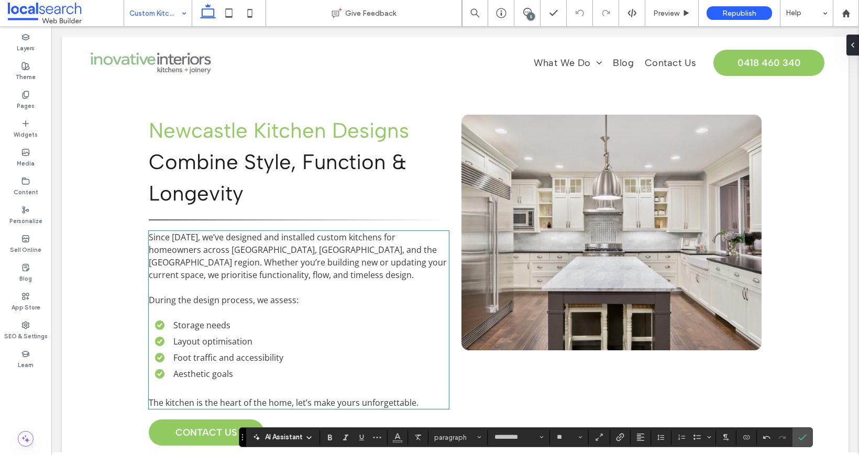
click at [376, 231] on span "Since 2006, we’ve designed and installed custom kitchens for homeowners across …" at bounding box center [298, 255] width 298 height 49
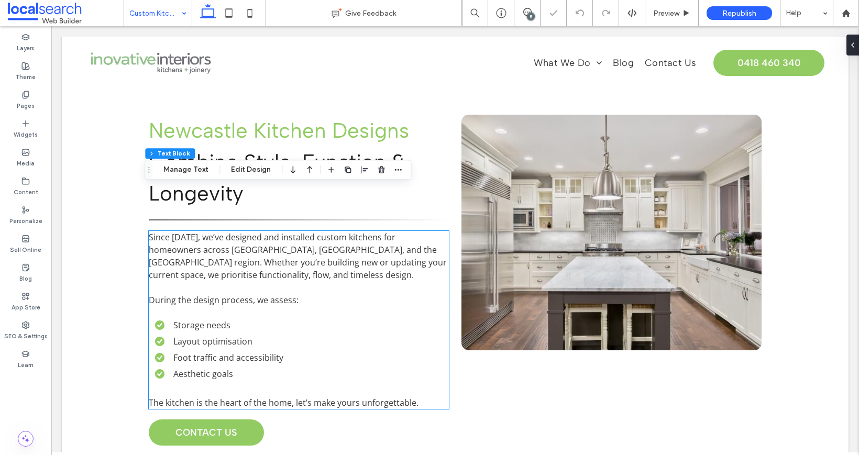
click at [376, 231] on div "Since 2006, we’ve designed and installed custom kitchens for homeowners across …" at bounding box center [299, 320] width 300 height 178
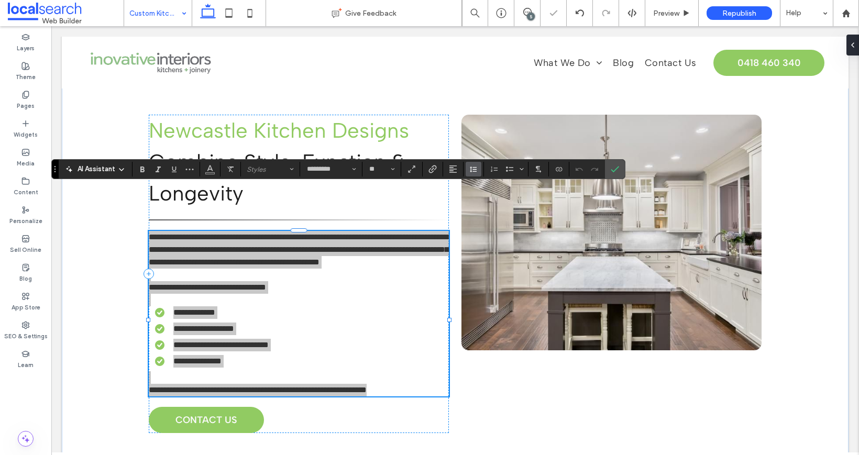
click at [473, 165] on icon "Line Height" at bounding box center [473, 169] width 8 height 8
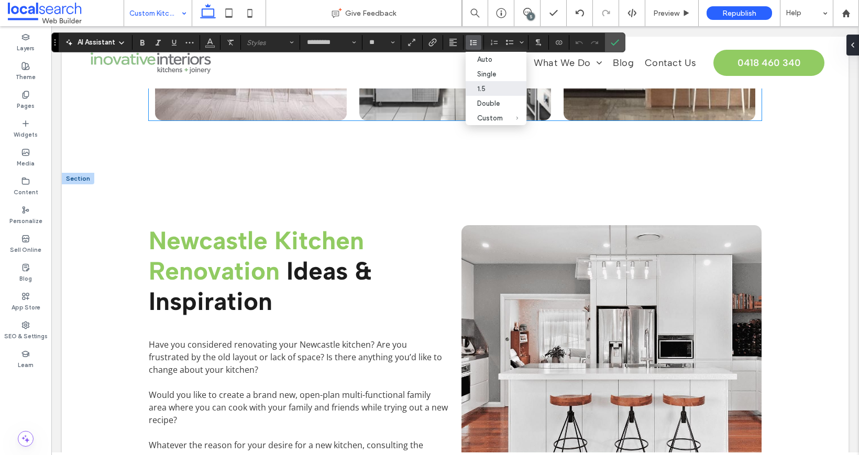
scroll to position [1567, 0]
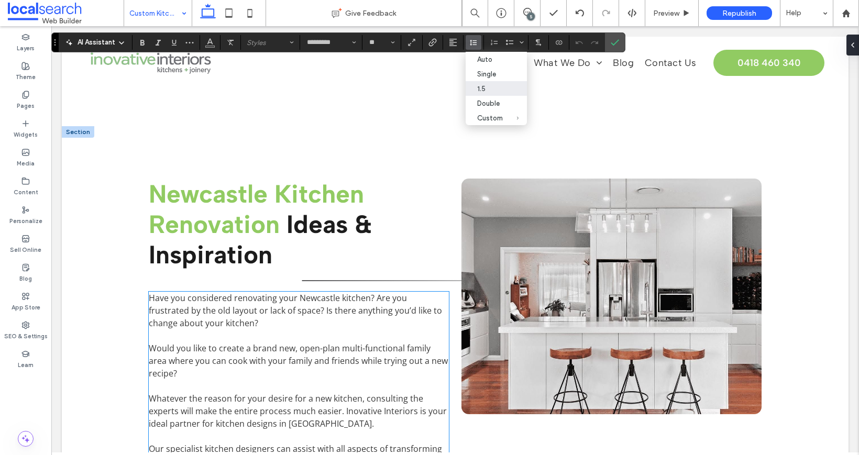
click at [350, 292] on p "Have you considered renovating your Newcastle kitchen? Are you frustrated by th…" at bounding box center [299, 311] width 300 height 38
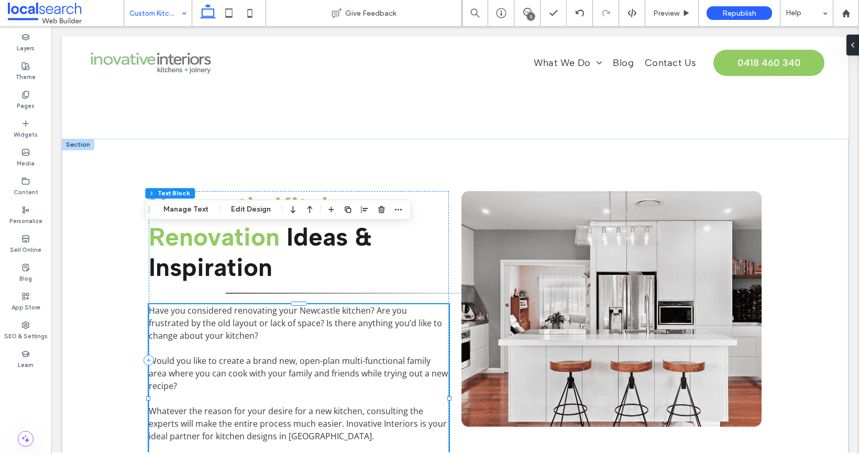
click at [350, 304] on div "Have you considered renovating your Newcastle kitchen? Are you frustrated by th…" at bounding box center [299, 398] width 300 height 188
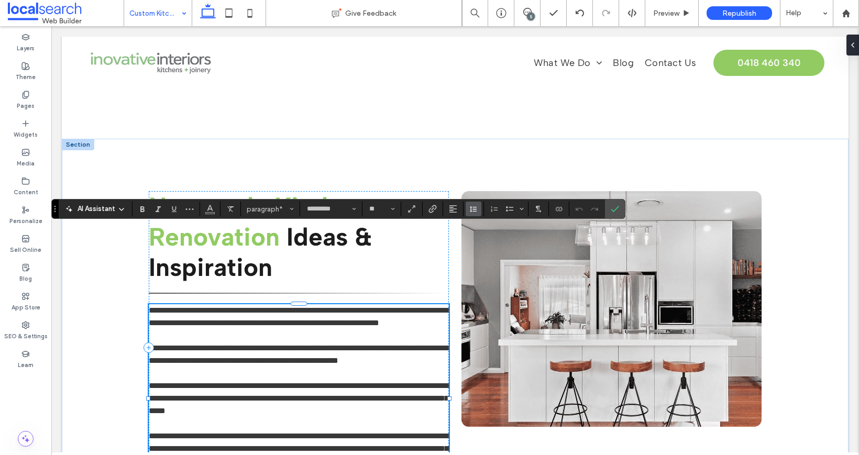
click at [472, 206] on icon "Line Height" at bounding box center [473, 209] width 8 height 8
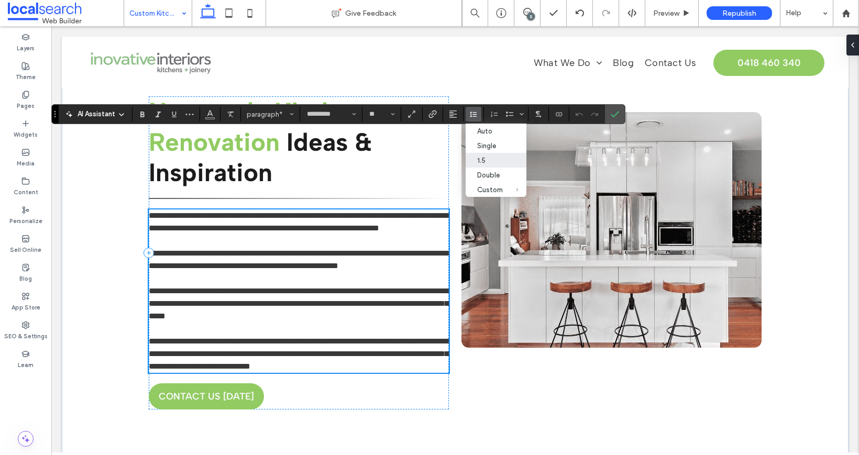
scroll to position [1961, 0]
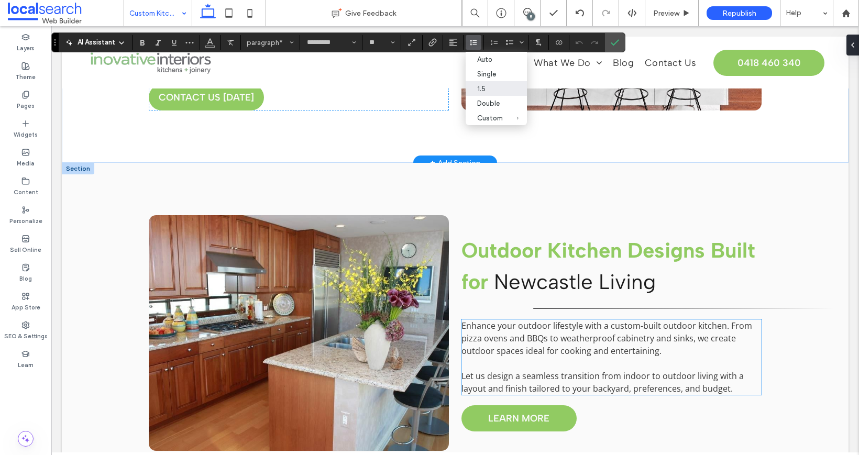
click at [505, 320] on span "Enhance your outdoor lifestyle with a custom-built outdoor kitchen. From pizza …" at bounding box center [606, 338] width 291 height 37
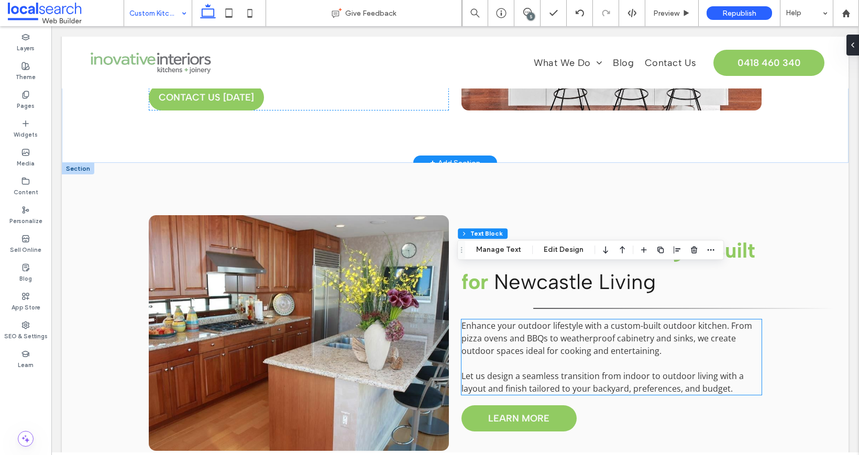
click at [505, 320] on span "Enhance your outdoor lifestyle with a custom-built outdoor kitchen. From pizza …" at bounding box center [606, 338] width 291 height 37
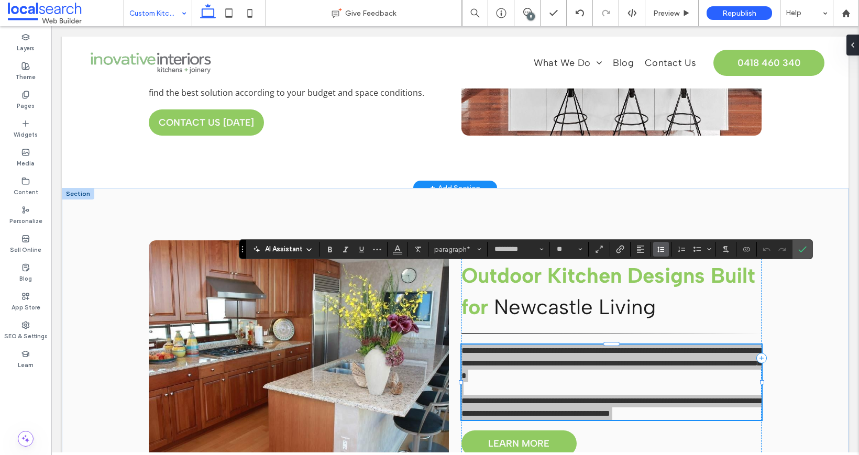
click at [657, 248] on icon "Line Height" at bounding box center [661, 249] width 8 height 8
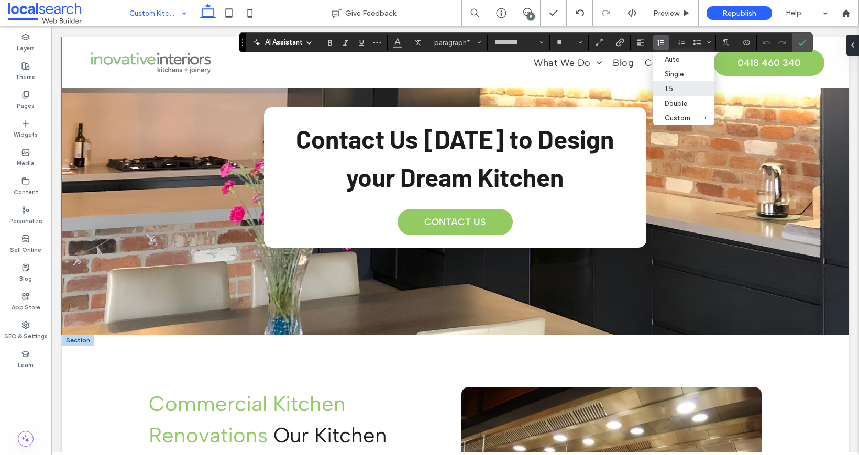
scroll to position [2721, 0]
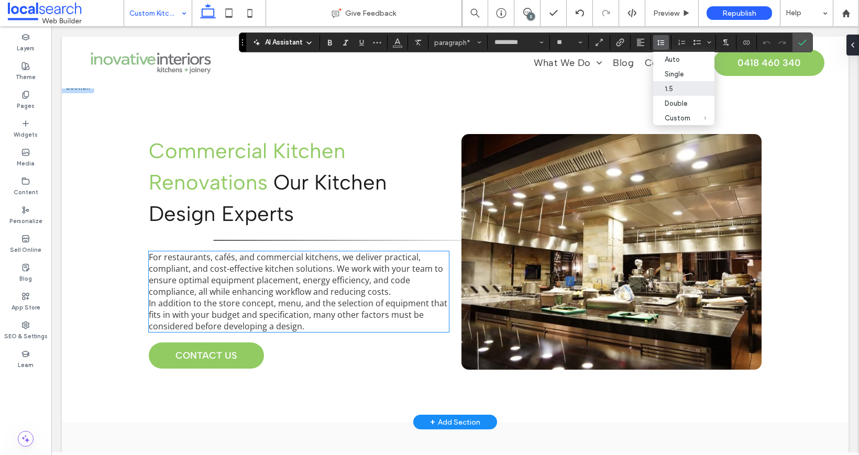
click at [400, 251] on p "For restaurants, cafés, and commercial kitchens, we deliver practical, complian…" at bounding box center [299, 274] width 300 height 46
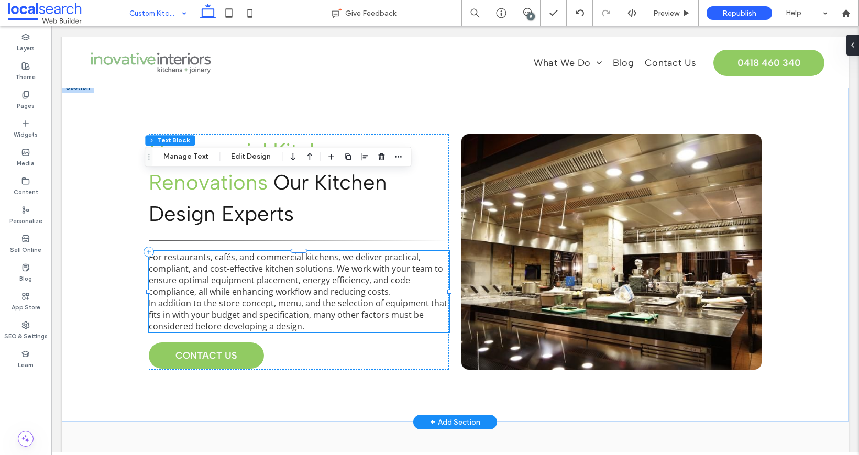
click at [400, 251] on div "For restaurants, cafés, and commercial kitchens, we deliver practical, complian…" at bounding box center [299, 291] width 300 height 81
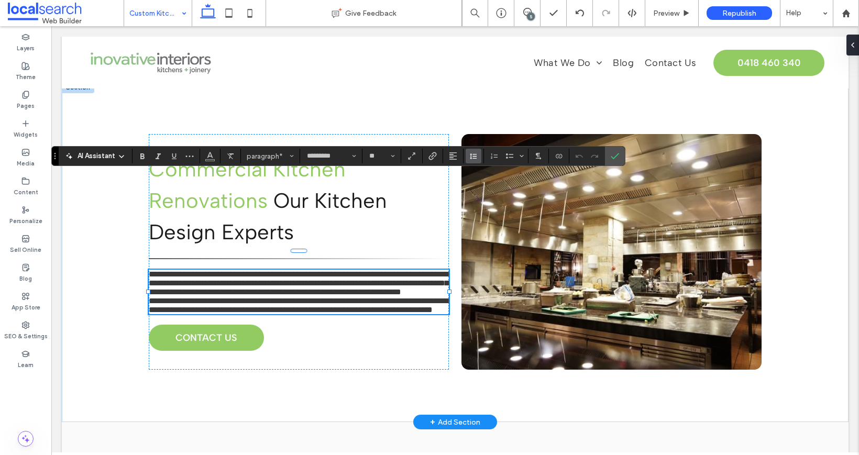
click at [468, 154] on button "Line Height" at bounding box center [473, 156] width 16 height 15
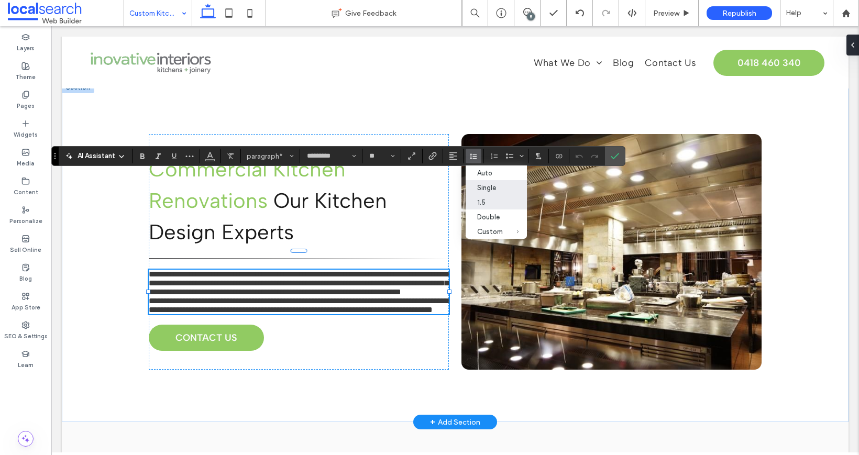
click at [481, 204] on div "1.5" at bounding box center [490, 202] width 26 height 8
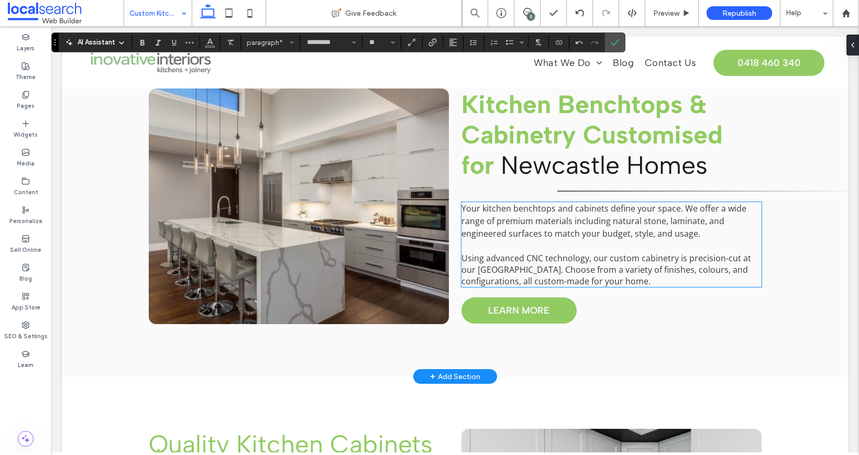
scroll to position [3107, 0]
click at [523, 253] on span "Using advanced CNC technology, our custom cabinetry is precision-cut at our New…" at bounding box center [606, 270] width 290 height 35
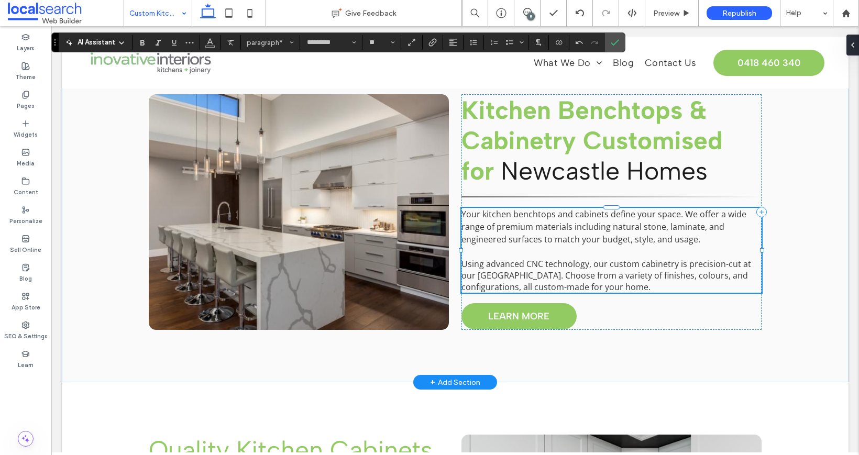
click at [523, 258] on span "Using advanced CNC technology, our custom cabinetry is precision-cut at our New…" at bounding box center [606, 275] width 290 height 35
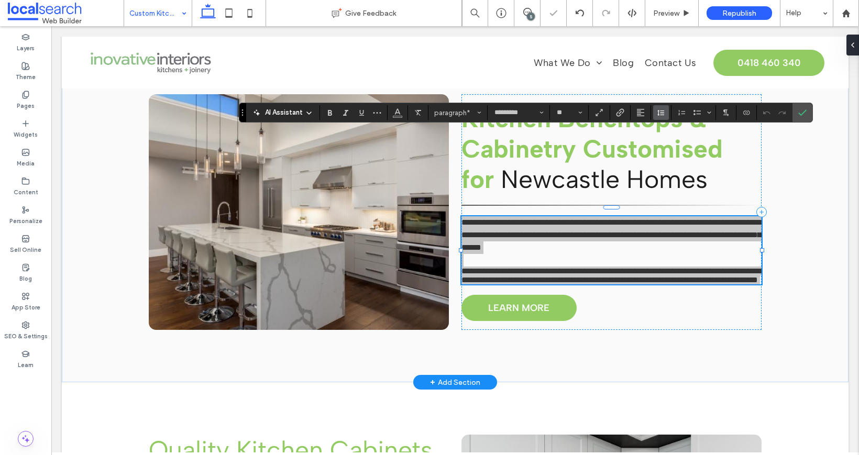
click at [654, 109] on button "Line Height" at bounding box center [661, 112] width 16 height 15
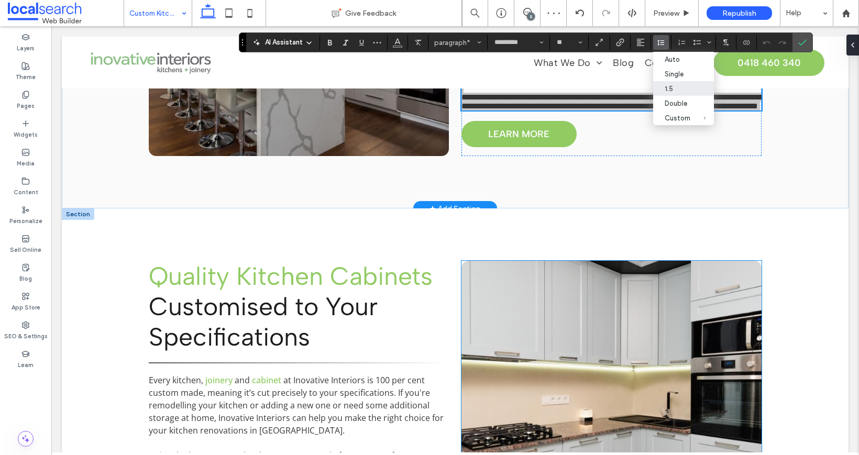
scroll to position [3344, 0]
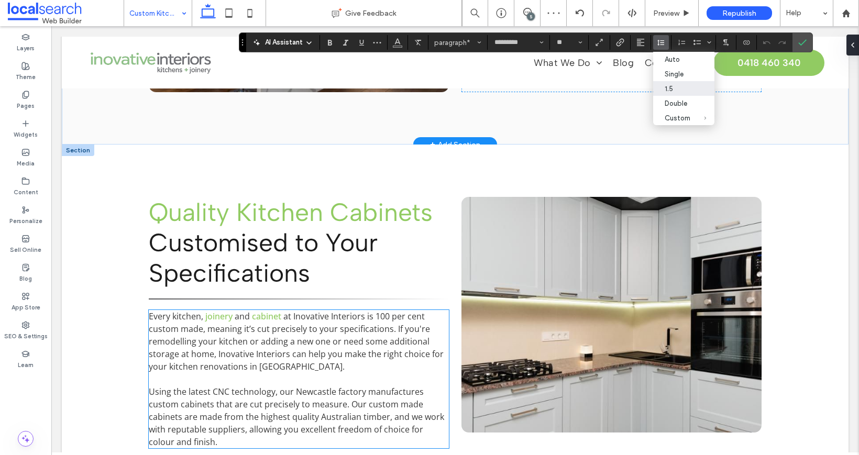
click at [382, 310] on span "at Inovative Interiors is 100 per cent custom made, meaning it’s cut precisely …" at bounding box center [296, 341] width 295 height 62
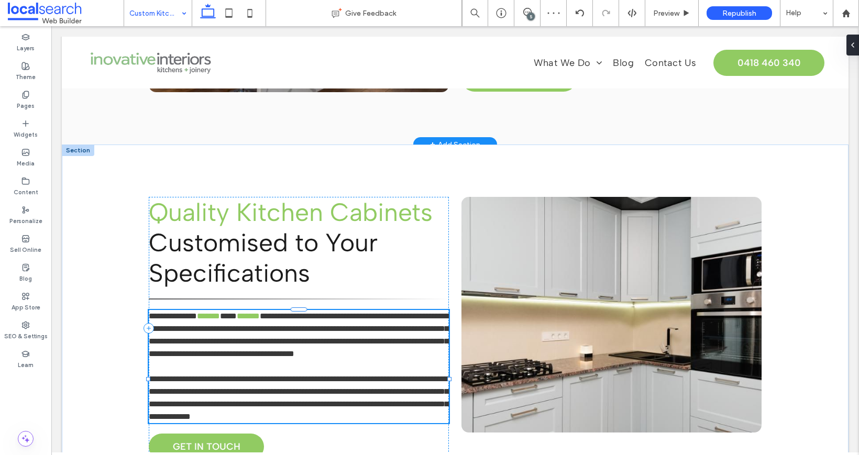
type input "*********"
type input "**"
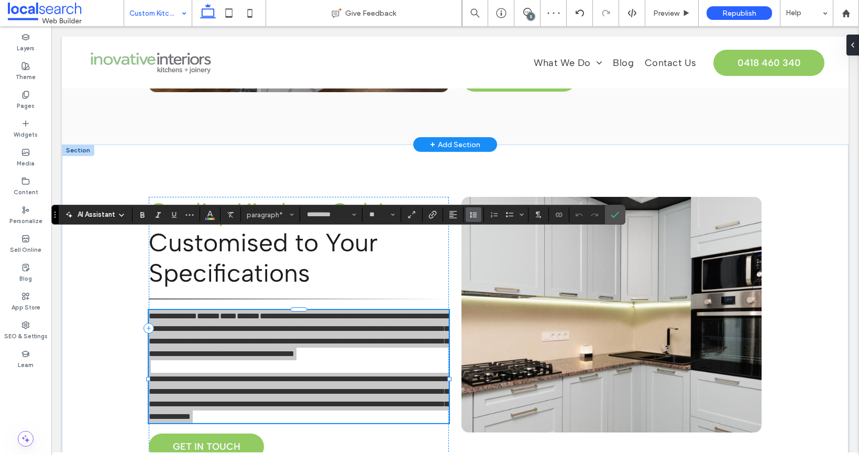
click at [475, 212] on icon "Line Height" at bounding box center [473, 214] width 8 height 8
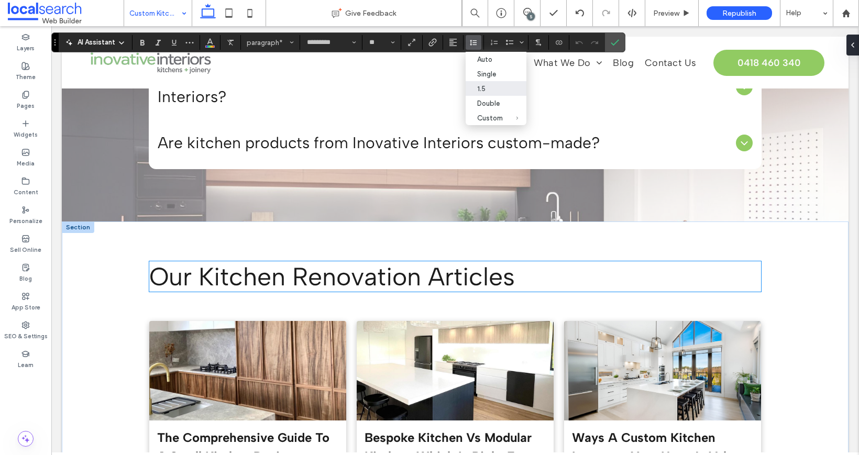
scroll to position [4479, 0]
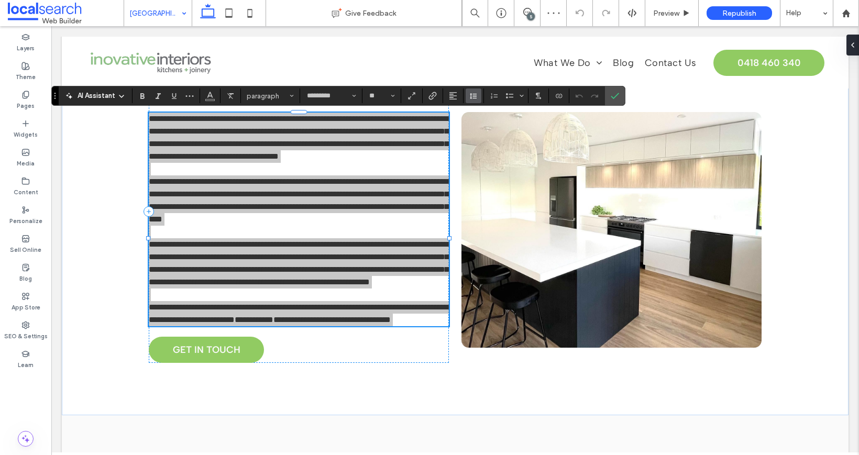
click at [472, 94] on icon "Line Height" at bounding box center [473, 96] width 8 height 8
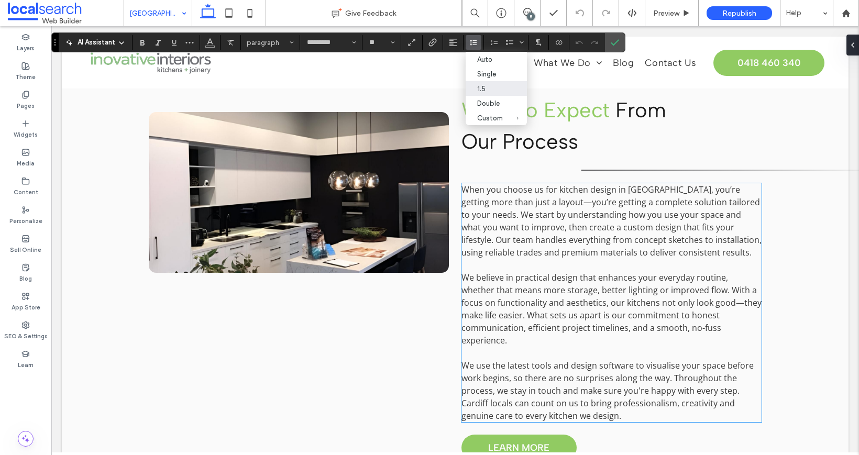
scroll to position [1013, 0]
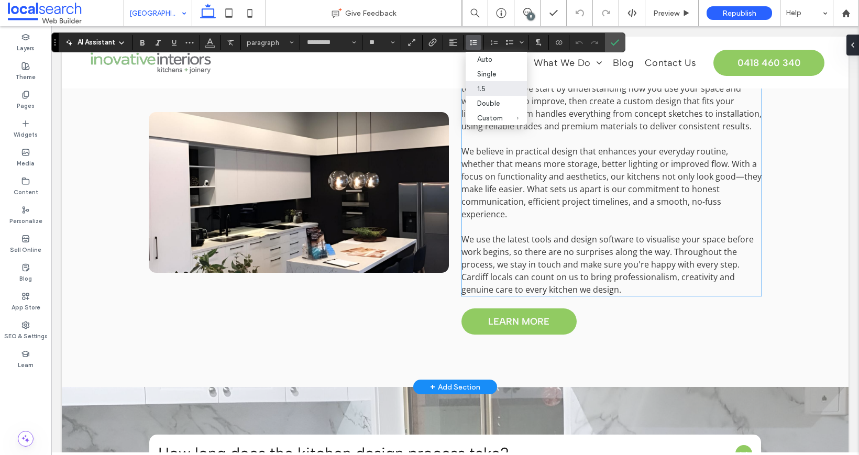
click at [494, 205] on span "We believe in practical design that enhances your everyday routine, whether tha…" at bounding box center [611, 183] width 300 height 74
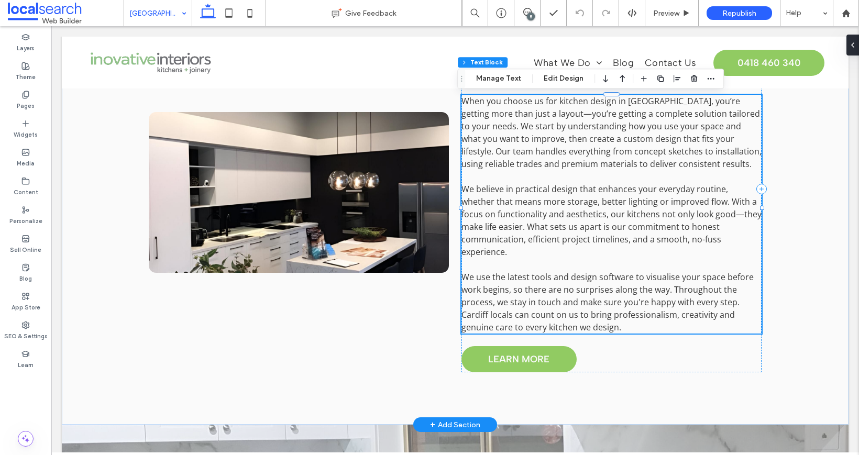
click at [494, 205] on div "When you choose us for kitchen design in Cardiff, you’re getting more than just…" at bounding box center [611, 214] width 300 height 239
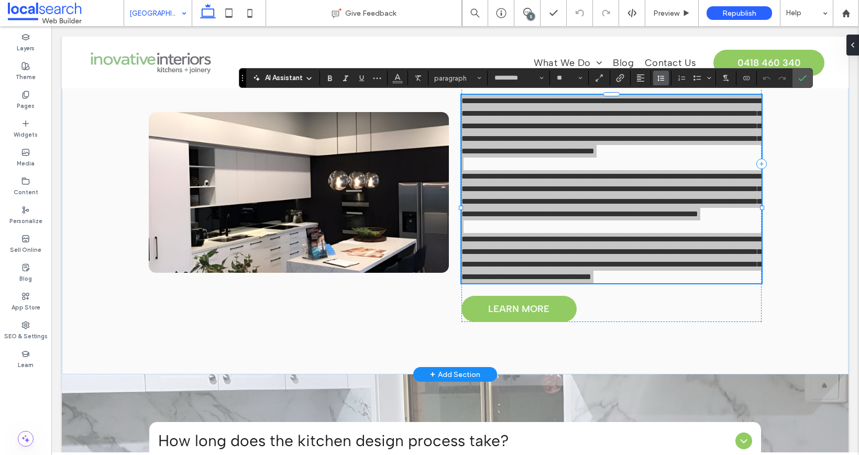
click at [663, 78] on icon "Line Height" at bounding box center [661, 78] width 8 height 8
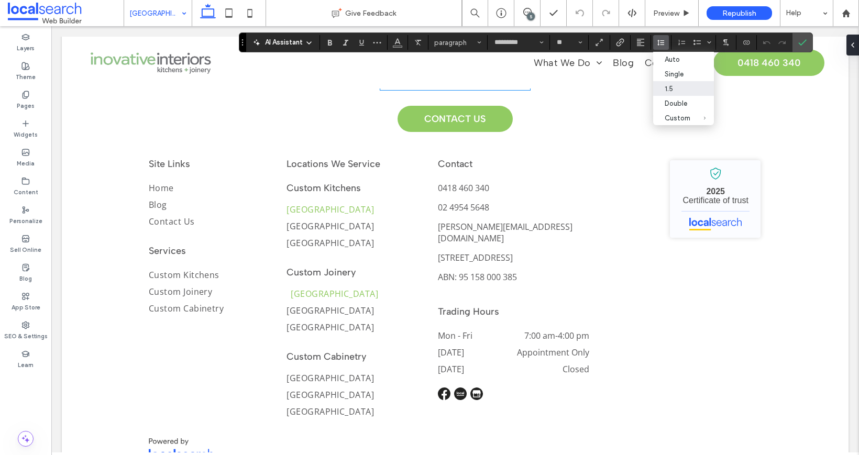
scroll to position [1682, 0]
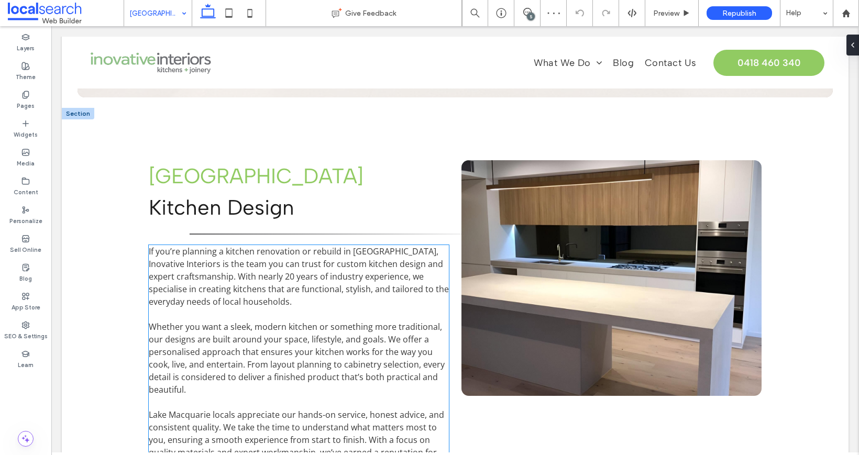
click at [224, 246] on span "If you’re planning a kitchen renovation or rebuild in Lake Macquarie, Inovative…" at bounding box center [299, 277] width 300 height 62
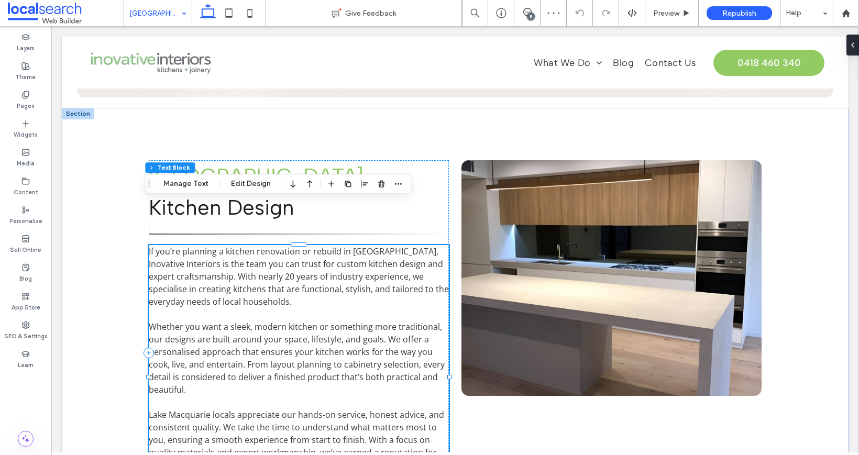
click at [224, 245] on div "If you’re planning a kitchen renovation or rebuild in Lake Macquarie, Inovative…" at bounding box center [299, 377] width 300 height 264
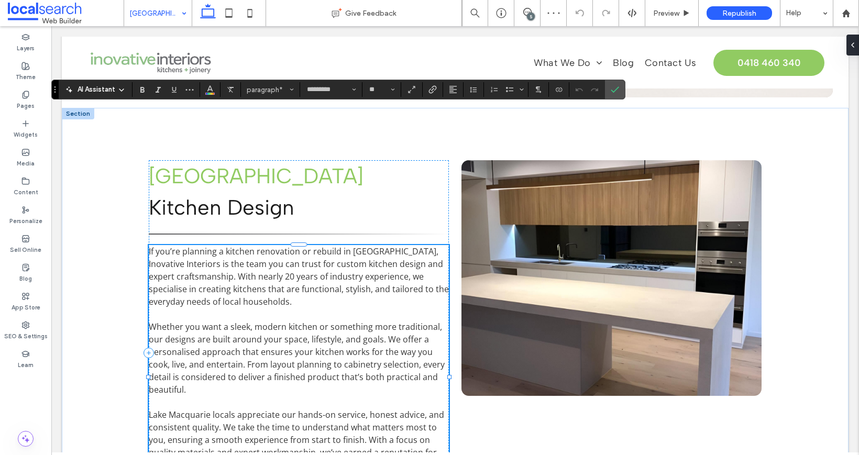
scroll to position [564, 0]
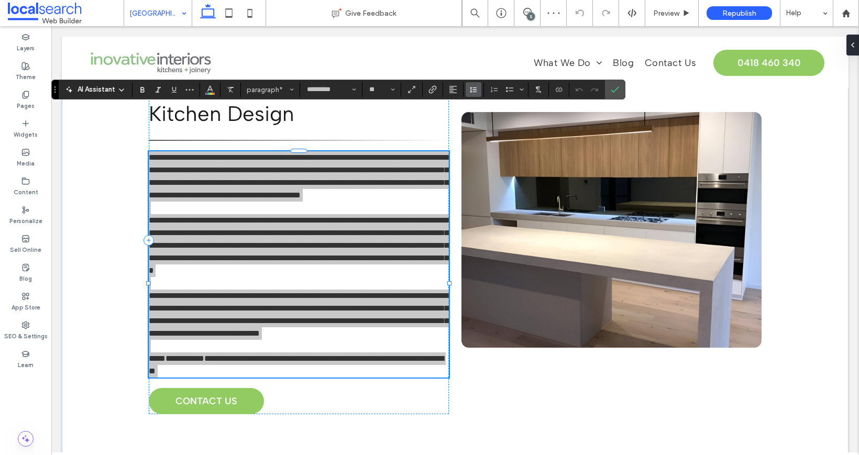
click at [476, 85] on span "Line Height" at bounding box center [473, 90] width 8 height 14
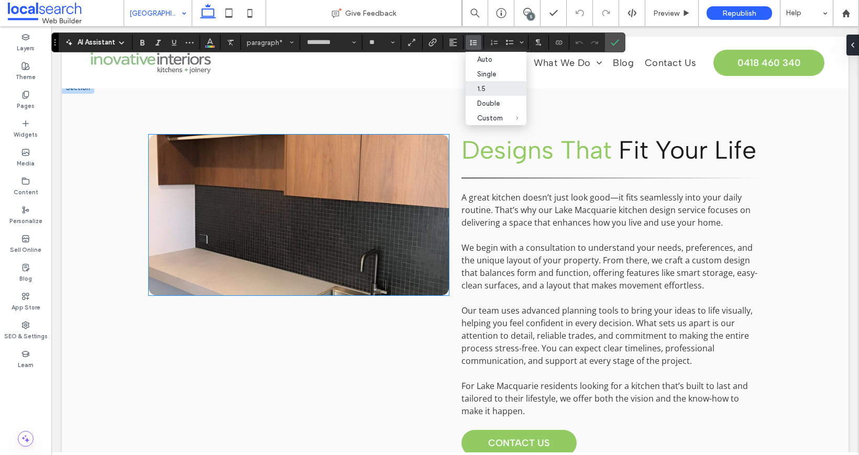
scroll to position [1008, 0]
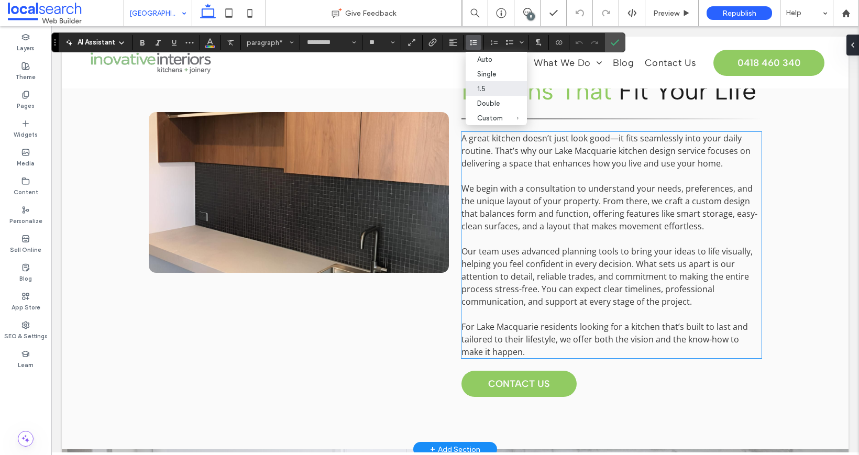
click at [488, 189] on span "We begin with a consultation to understand your needs, preferences, and the uni…" at bounding box center [609, 207] width 296 height 49
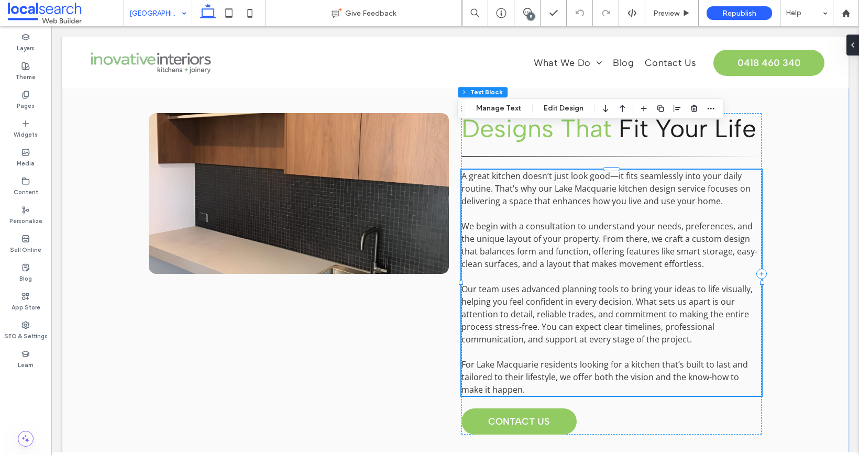
click at [488, 220] on span "We begin with a consultation to understand your needs, preferences, and the uni…" at bounding box center [609, 244] width 296 height 49
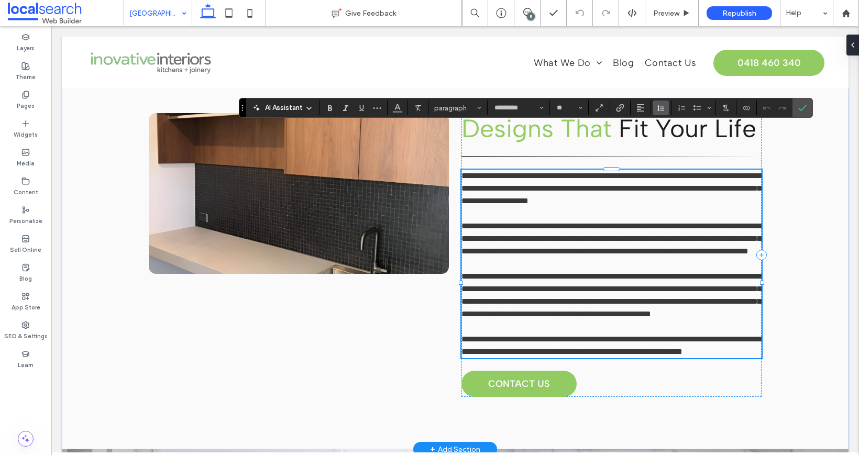
click at [665, 108] on button "Line Height" at bounding box center [661, 108] width 16 height 15
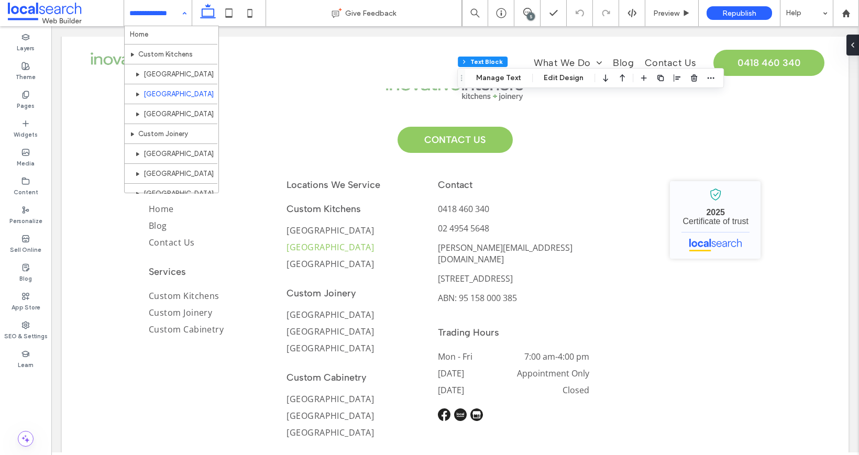
scroll to position [2, 0]
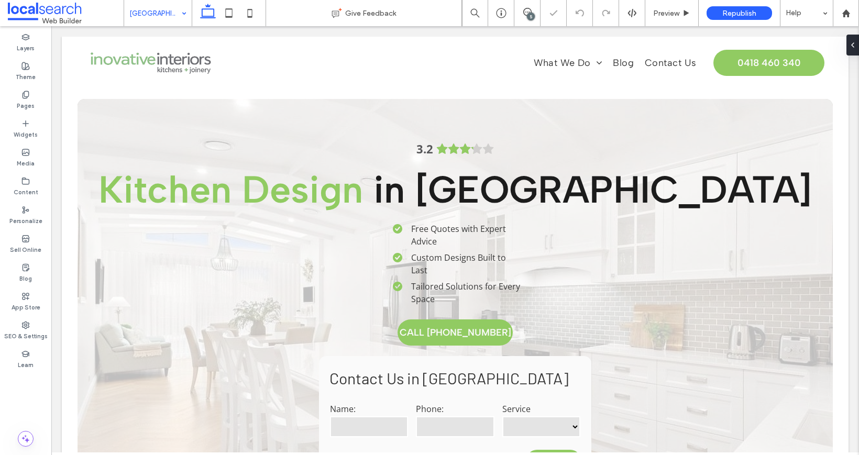
scroll to position [371, 0]
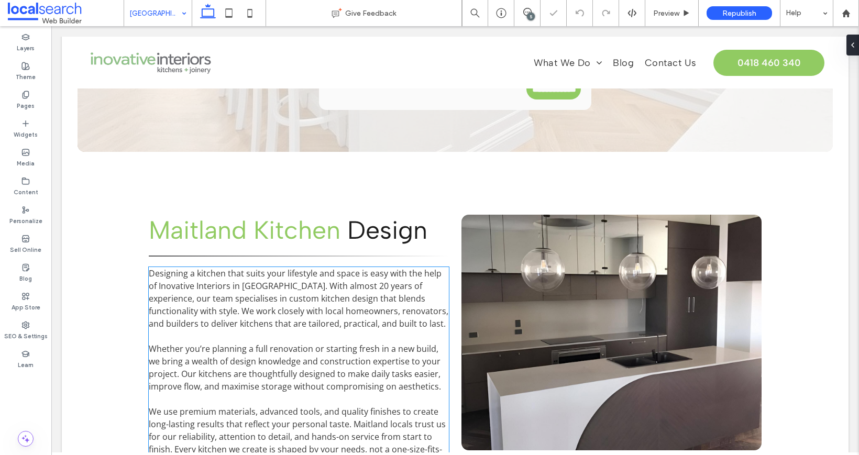
click at [275, 281] on span "Designing a kitchen that suits your lifestyle and space is easy with the help o…" at bounding box center [298, 299] width 299 height 62
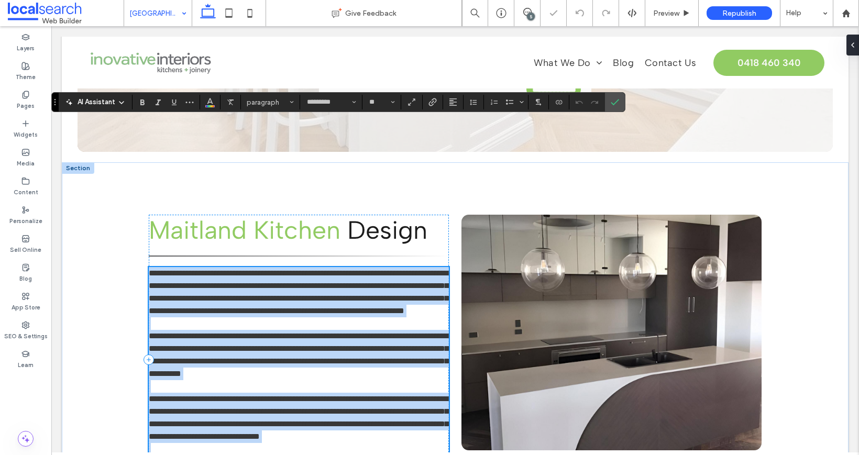
scroll to position [519, 0]
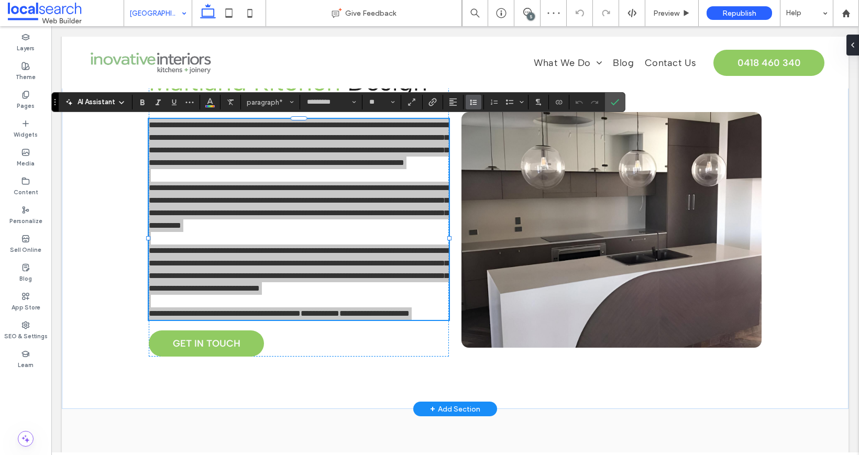
click at [476, 100] on icon "Line Height" at bounding box center [473, 102] width 8 height 8
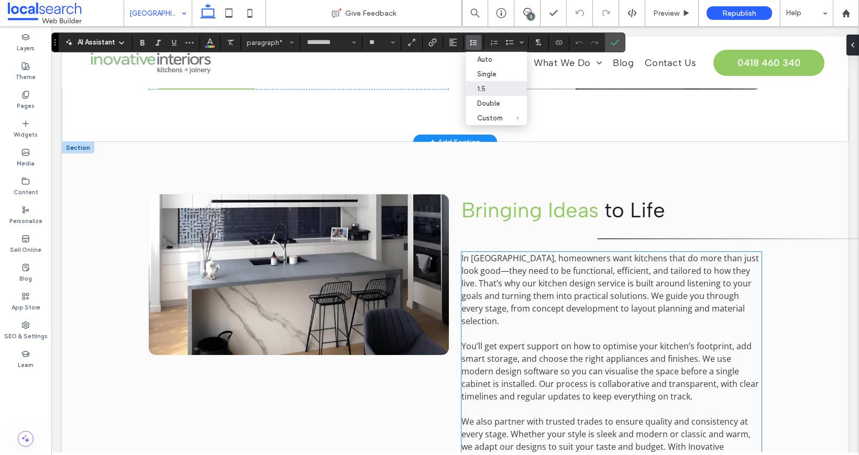
click at [523, 296] on span "In Maitland, homeowners want kitchens that do more than just look good—they nee…" at bounding box center [609, 289] width 297 height 74
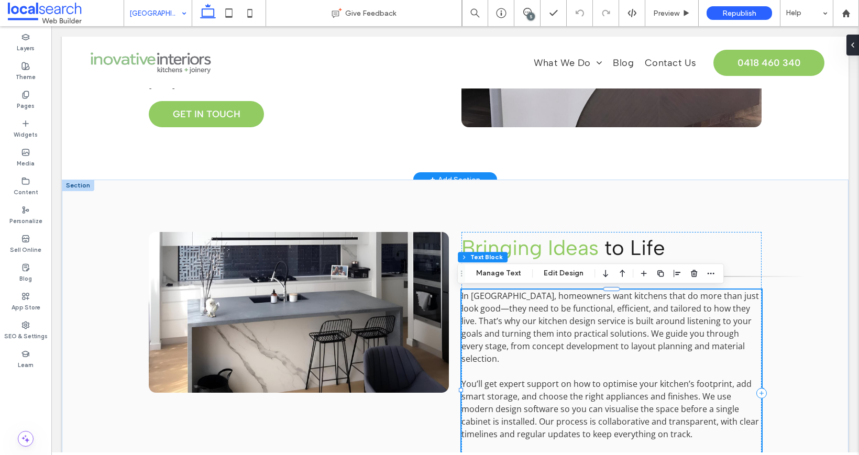
click at [523, 296] on span "In Maitland, homeowners want kitchens that do more than just look good—they nee…" at bounding box center [609, 327] width 297 height 74
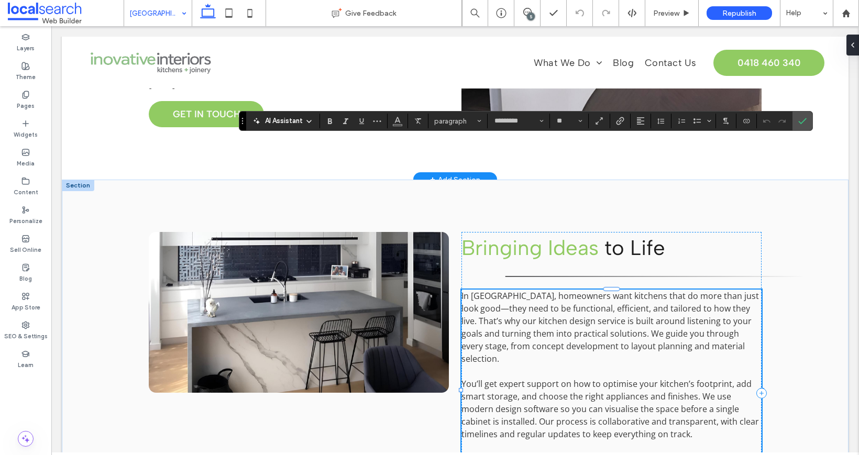
scroll to position [938, 0]
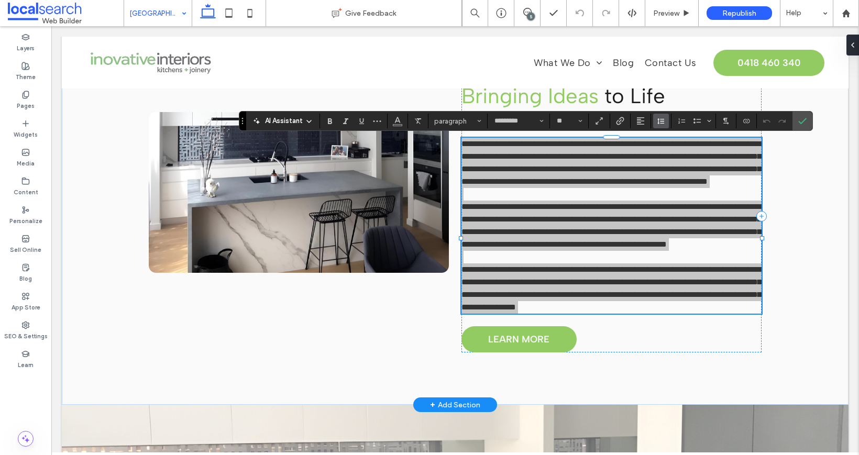
click at [662, 124] on icon "Line Height" at bounding box center [661, 121] width 8 height 8
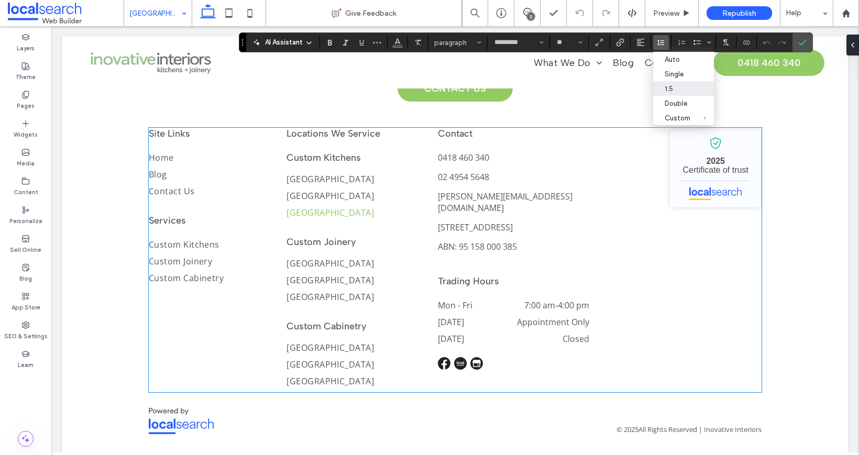
scroll to position [1626, 0]
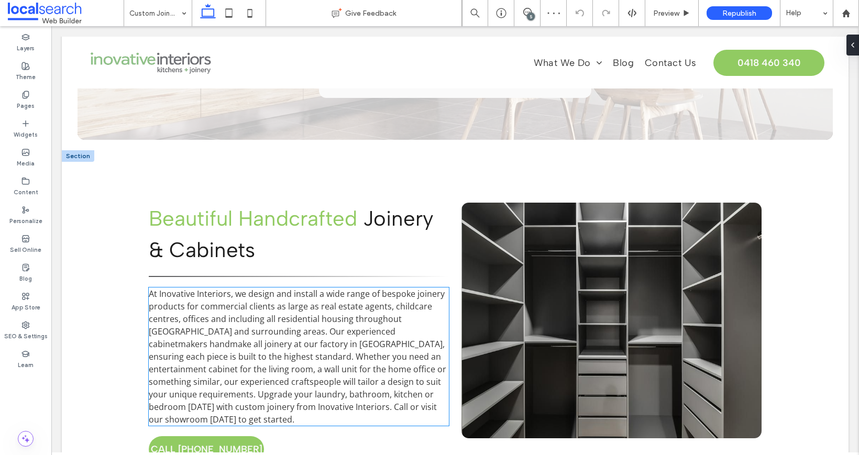
click at [302, 321] on span "At Inovative Interiors, we design and install a wide range of bespoke joinery p…" at bounding box center [297, 356] width 297 height 137
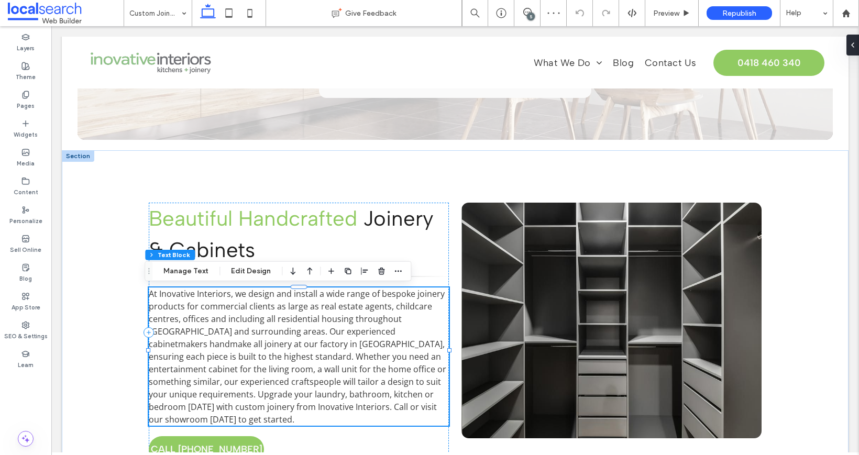
click at [302, 321] on div "At Inovative Interiors, we design and install a wide range of bespoke joinery p…" at bounding box center [299, 356] width 300 height 138
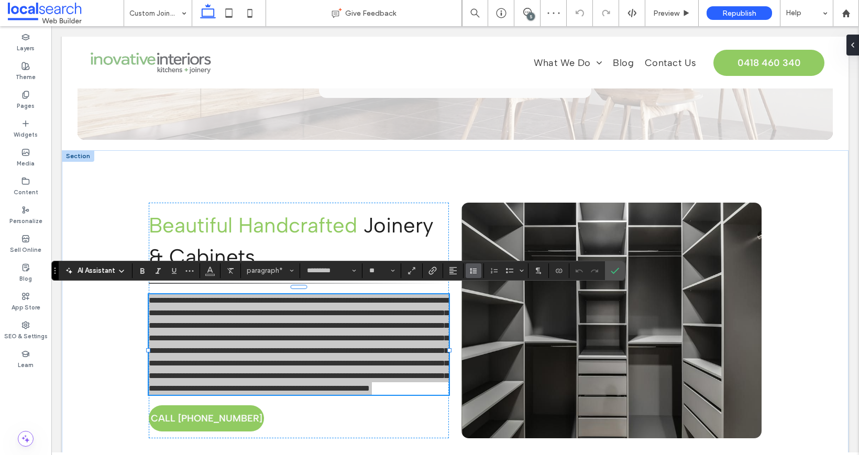
click at [475, 270] on icon "Line Height" at bounding box center [473, 270] width 8 height 8
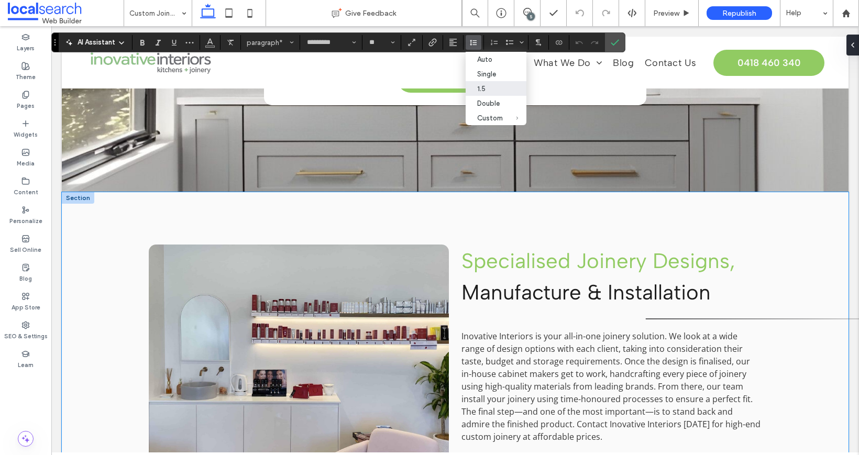
scroll to position [969, 0]
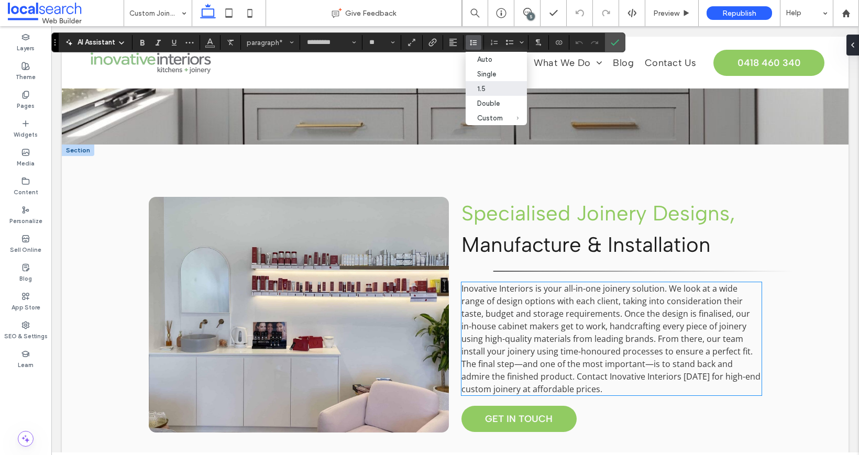
click at [509, 318] on span "ve Interiors is your all-in-one joinery solution. We look at a wide range of de…" at bounding box center [610, 339] width 299 height 112
click at [509, 318] on div "Inovati ve Interiors is your all-in-one joinery solution. We look at a wide ran…" at bounding box center [611, 338] width 300 height 113
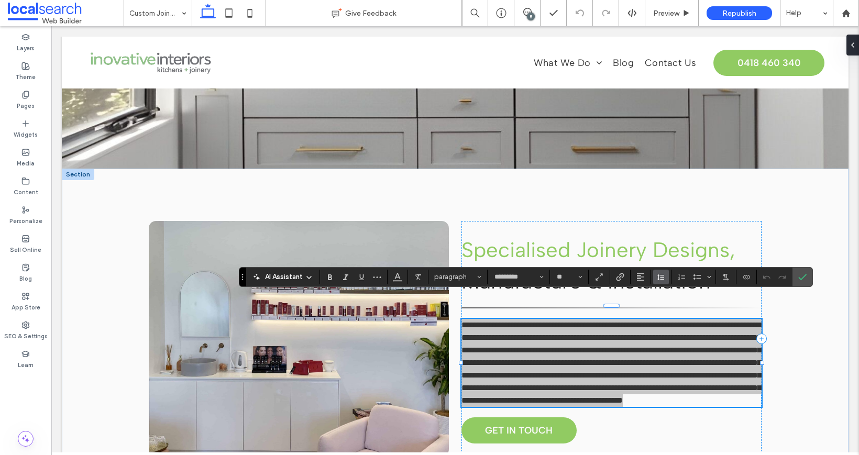
click at [660, 279] on use "Line Height" at bounding box center [660, 277] width 7 height 6
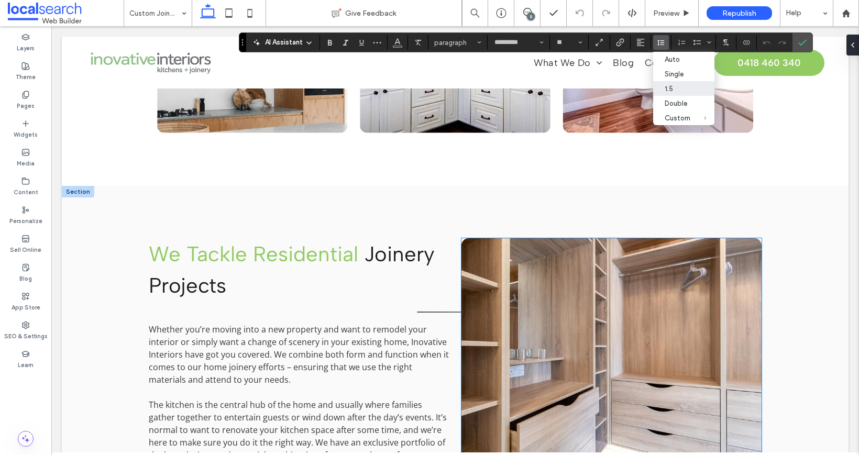
scroll to position [1638, 0]
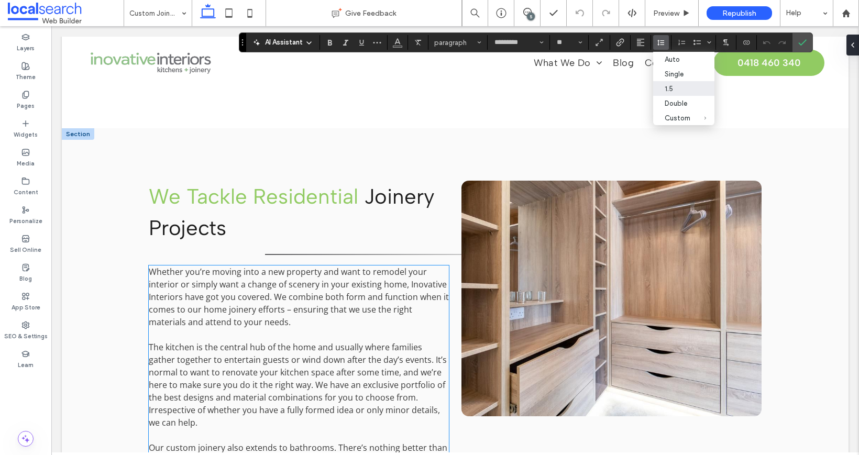
click at [374, 314] on p "Whether you’re moving into a new property and want to remodel your interior or …" at bounding box center [299, 296] width 300 height 63
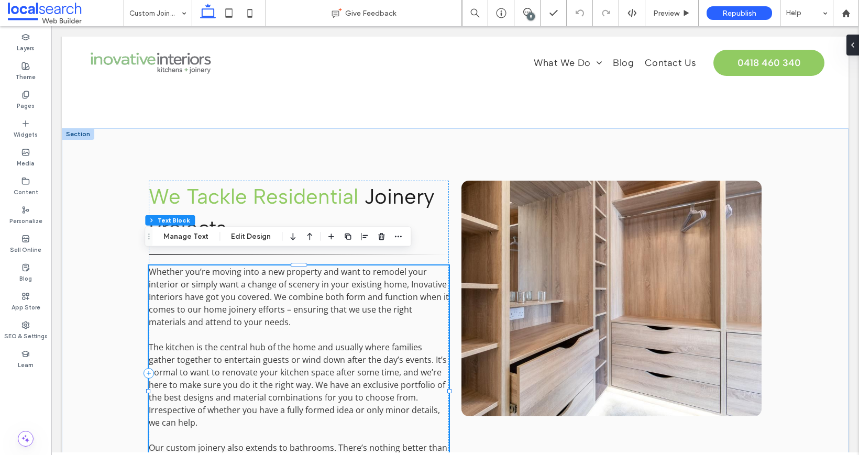
click at [390, 290] on span "Whether you’re moving into a new property and want to remodel your interior or …" at bounding box center [299, 297] width 300 height 62
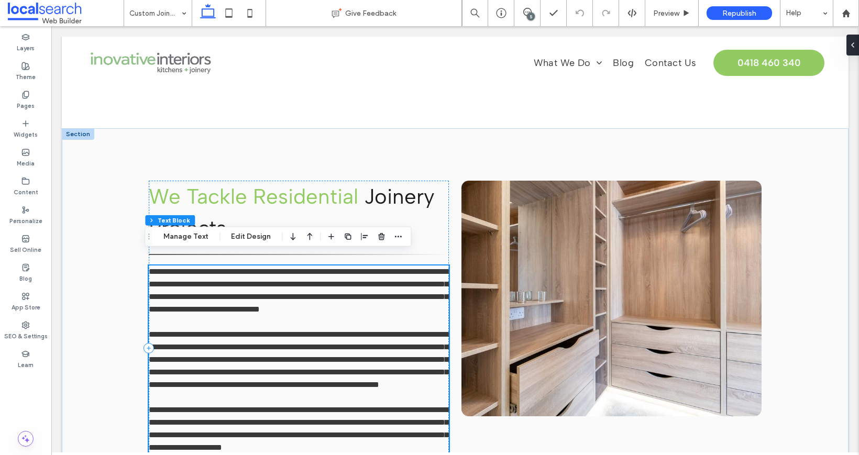
click at [390, 406] on span "**********" at bounding box center [298, 429] width 299 height 46
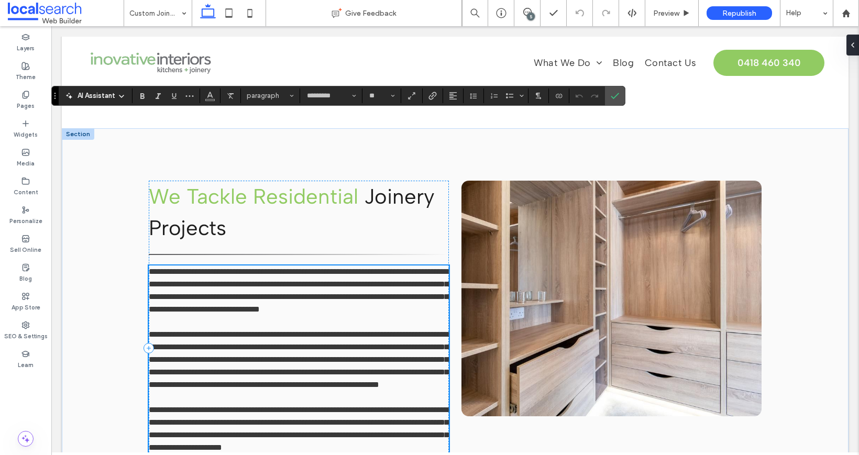
scroll to position [1778, 0]
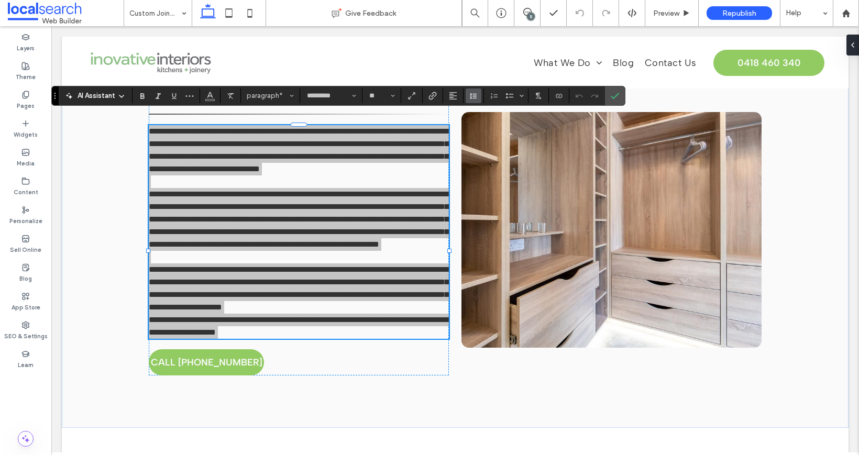
click at [481, 96] on button "Line Height" at bounding box center [473, 95] width 16 height 15
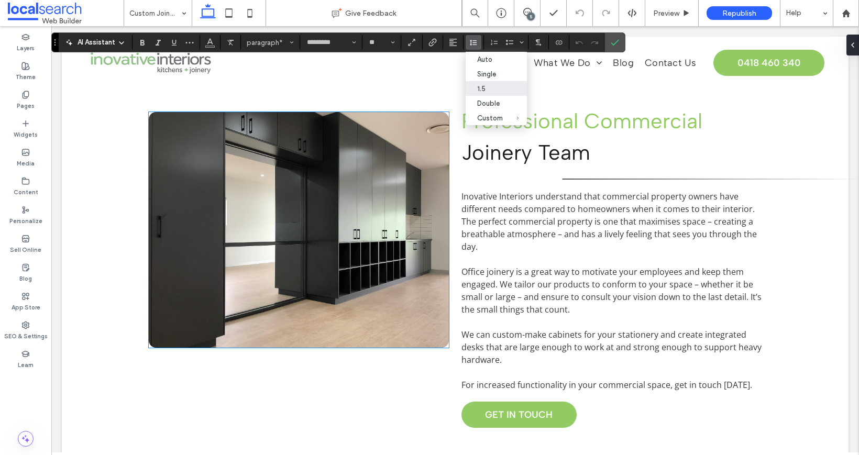
scroll to position [2182, 0]
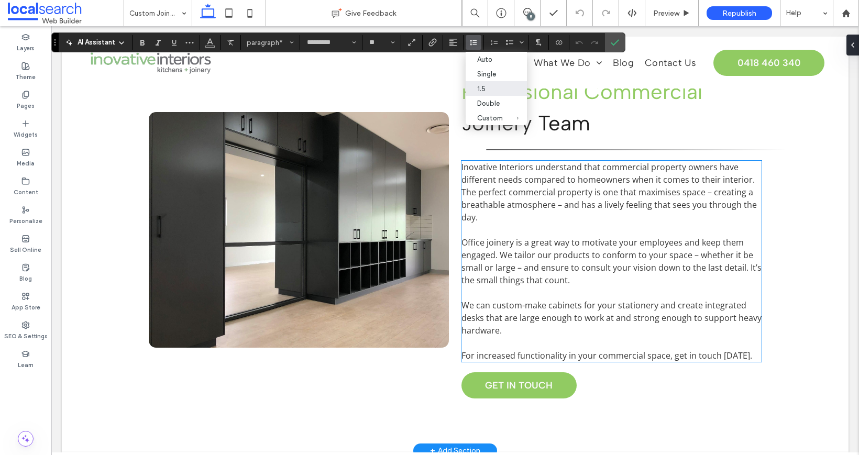
click at [468, 223] on span "Inovative Interiors understand that commercial property owners have different n…" at bounding box center [608, 192] width 295 height 62
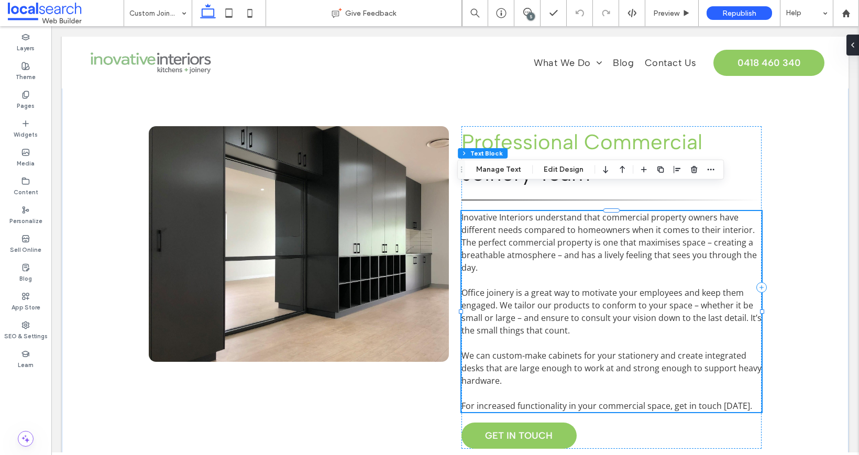
click at [468, 236] on div "Inovative Interiors understand that commercial property owners have different n…" at bounding box center [611, 311] width 300 height 201
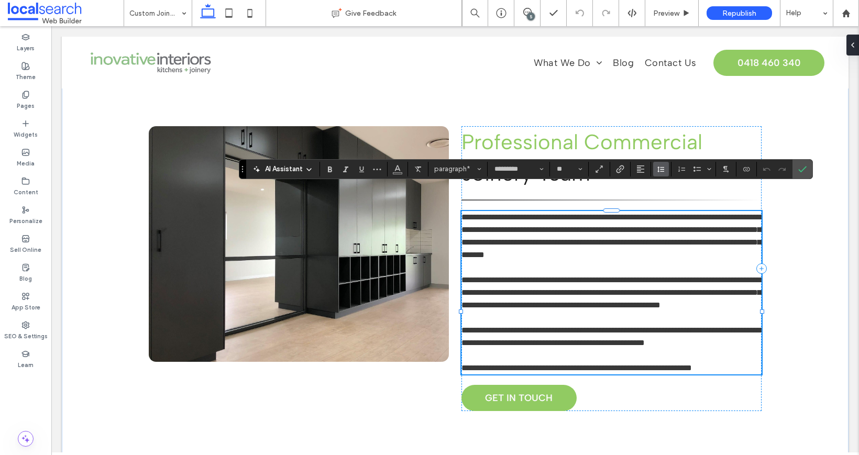
click at [659, 170] on icon "Line Height" at bounding box center [661, 169] width 8 height 8
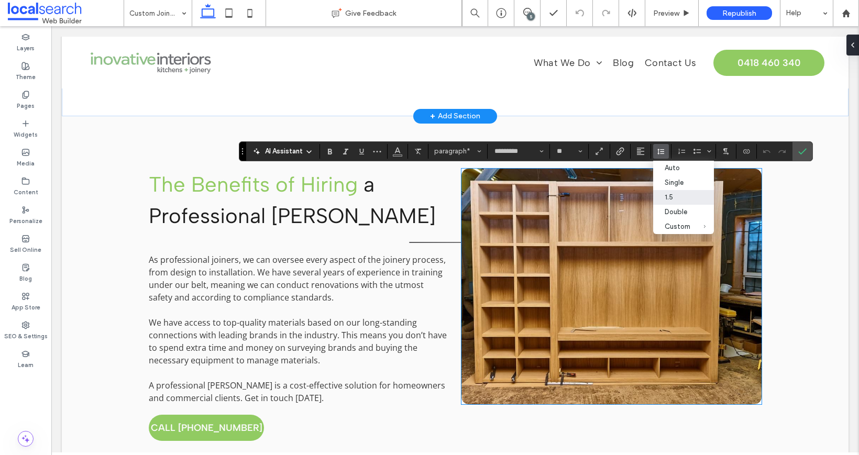
scroll to position [2567, 0]
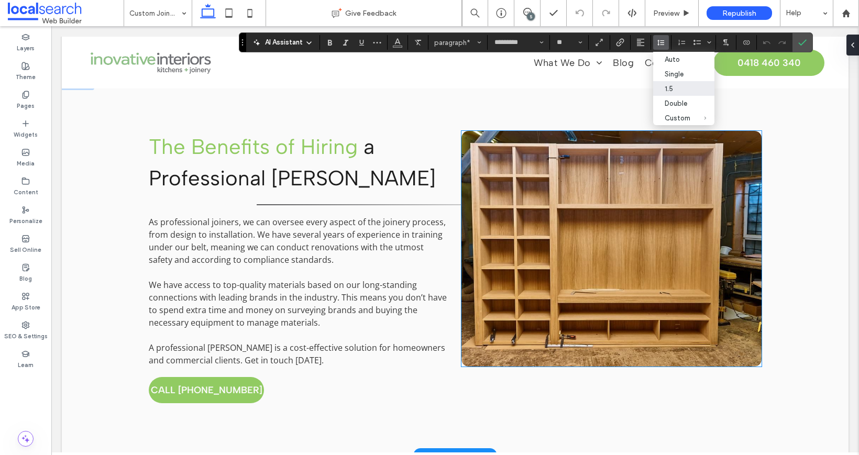
click at [432, 266] on p "As professional joiners, we can oversee every aspect of the joinery process, fr…" at bounding box center [299, 241] width 300 height 50
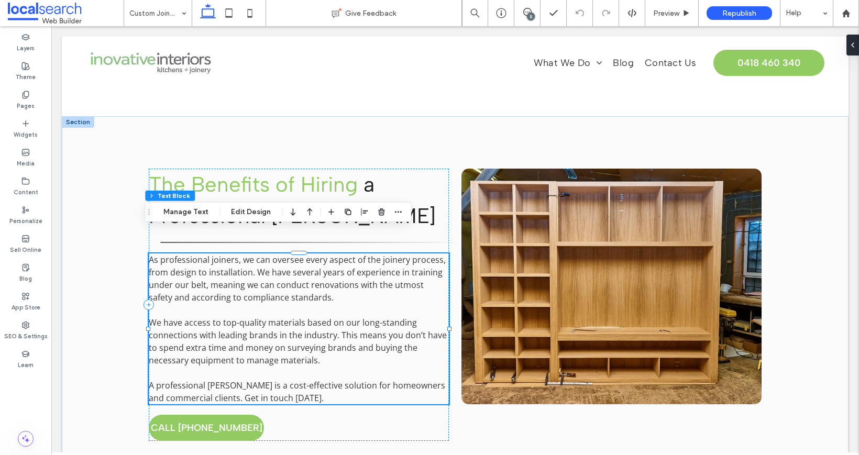
click at [432, 268] on p "As professional joiners, we can oversee every aspect of the joinery process, fr…" at bounding box center [299, 278] width 300 height 50
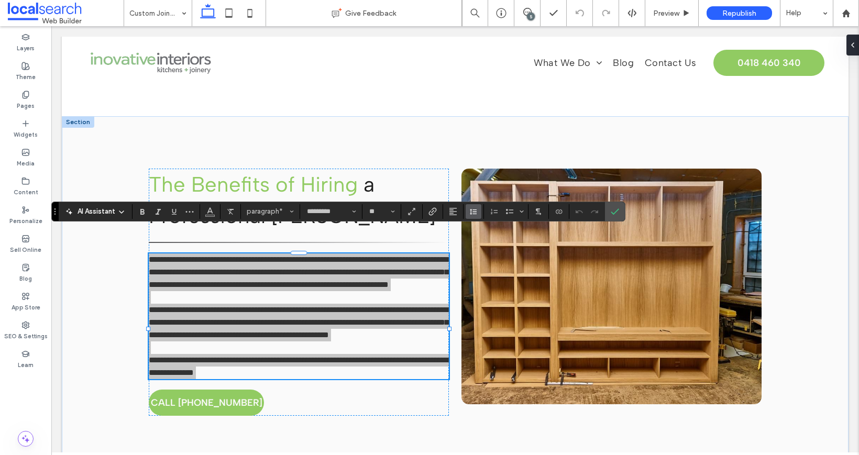
click at [466, 212] on button "Line Height" at bounding box center [473, 211] width 16 height 15
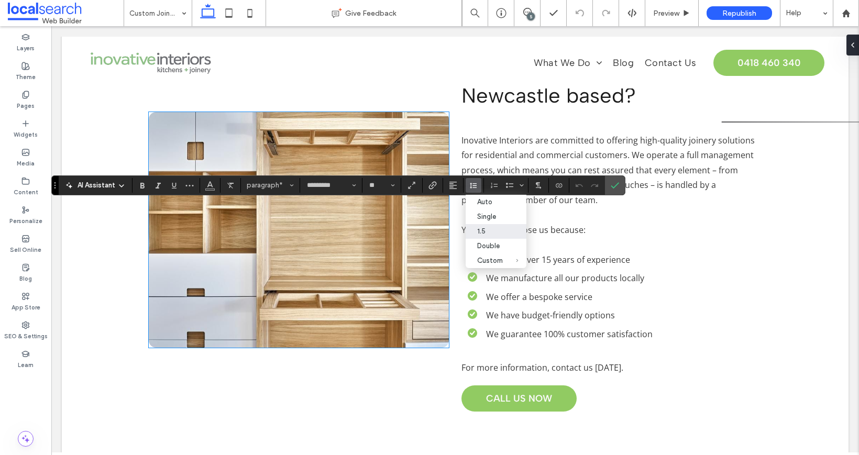
scroll to position [3069, 0]
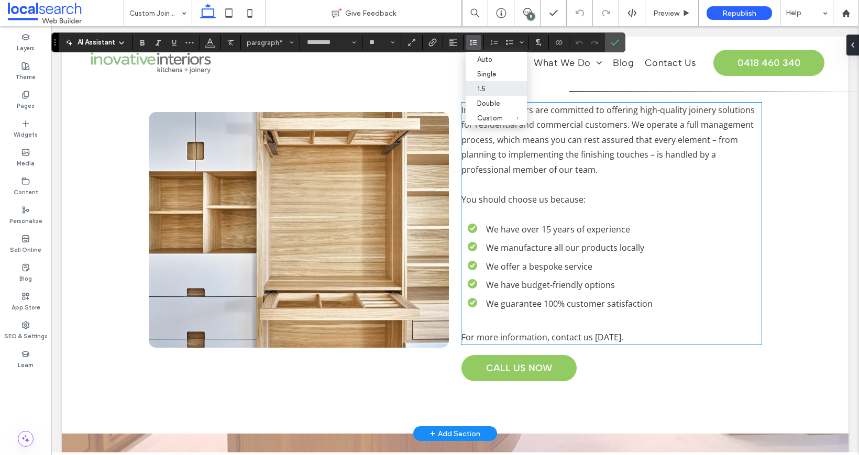
click at [499, 237] on li "We have over 15 years of experience" at bounding box center [615, 229] width 294 height 15
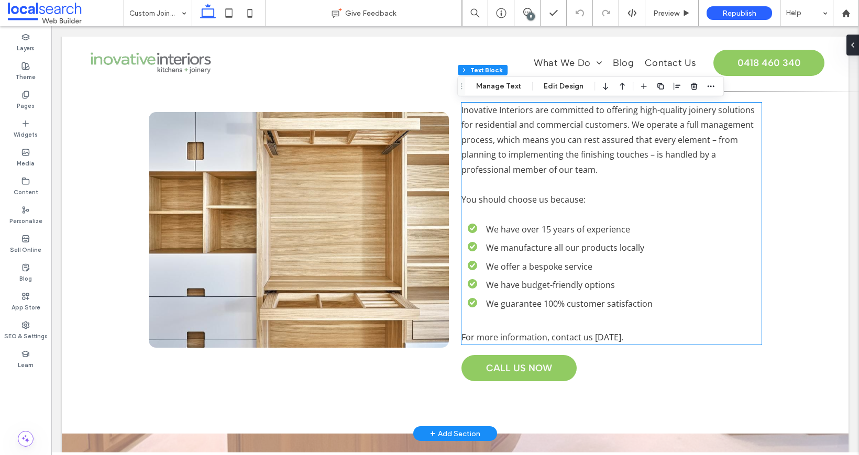
click at [499, 237] on li "We have over 15 years of experience" at bounding box center [615, 229] width 294 height 15
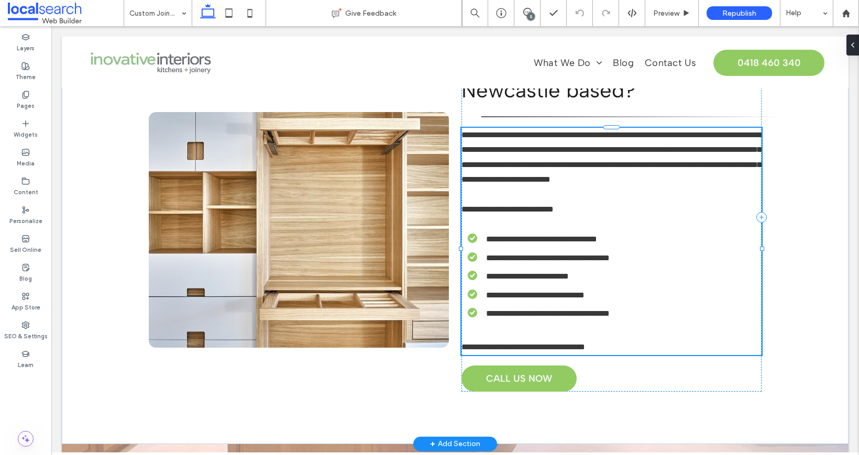
type input "*********"
type input "**"
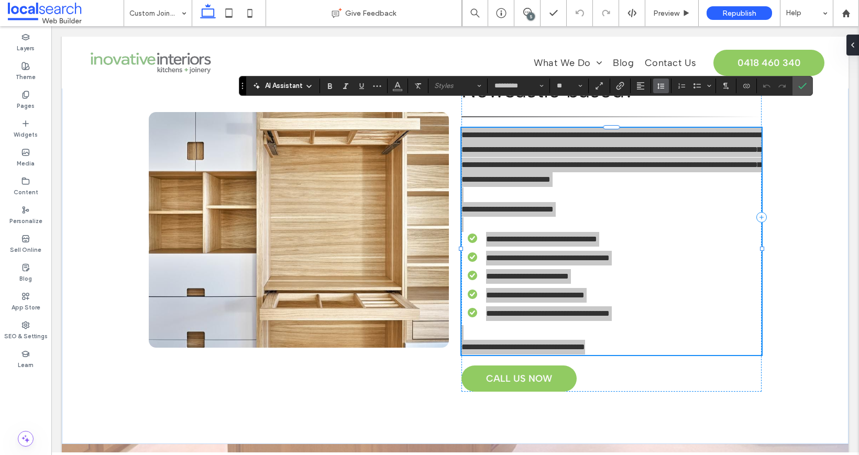
click at [664, 89] on icon "Line Height" at bounding box center [661, 86] width 8 height 8
click at [688, 130] on div "1.5" at bounding box center [677, 132] width 26 height 8
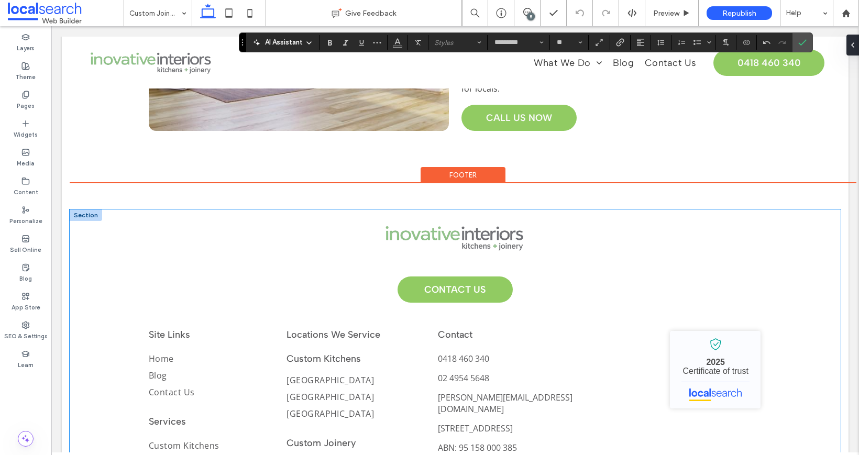
scroll to position [7148, 0]
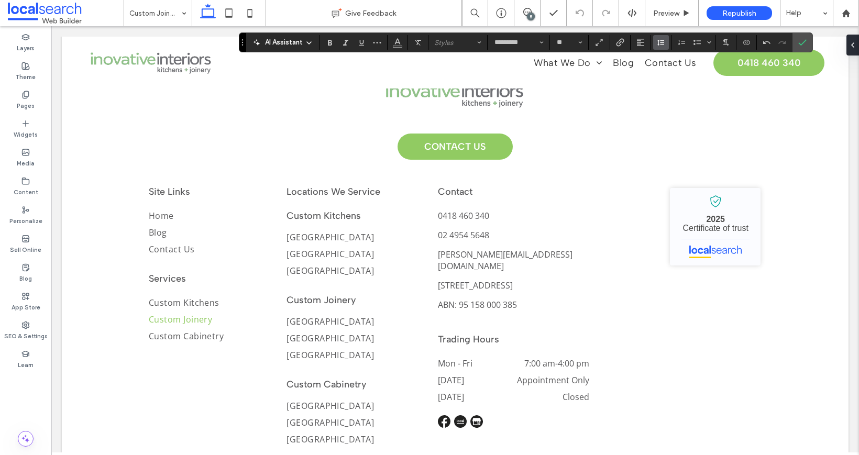
click at [659, 40] on use "Line Height" at bounding box center [660, 43] width 7 height 6
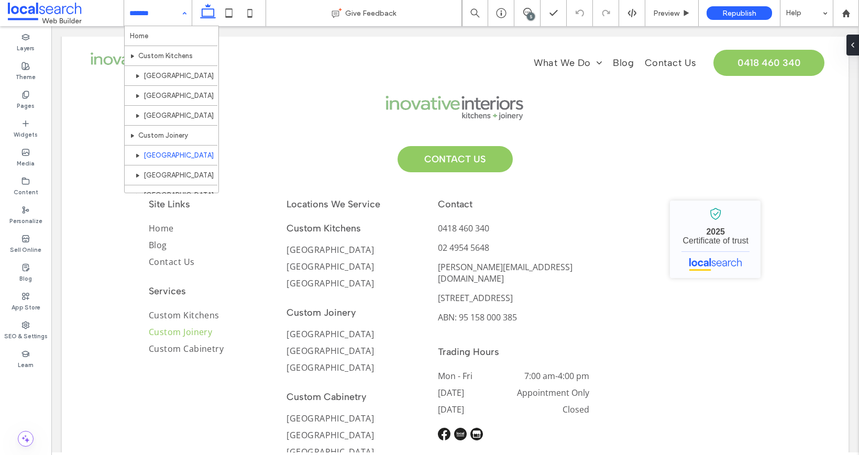
click at [161, 23] on input at bounding box center [155, 13] width 52 height 26
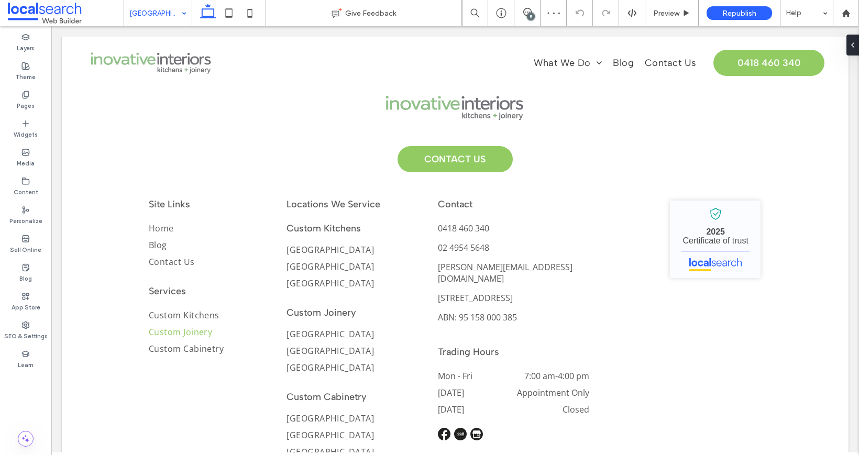
type input "*********"
type input "**"
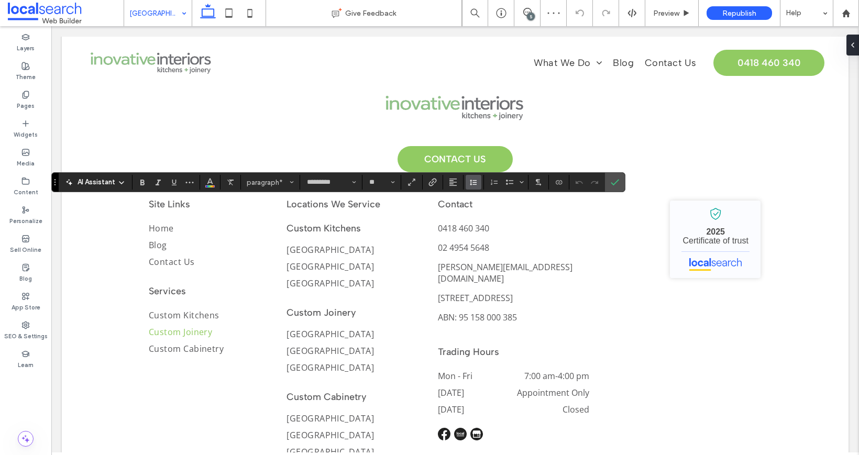
click at [466, 181] on button "Line Height" at bounding box center [473, 182] width 16 height 15
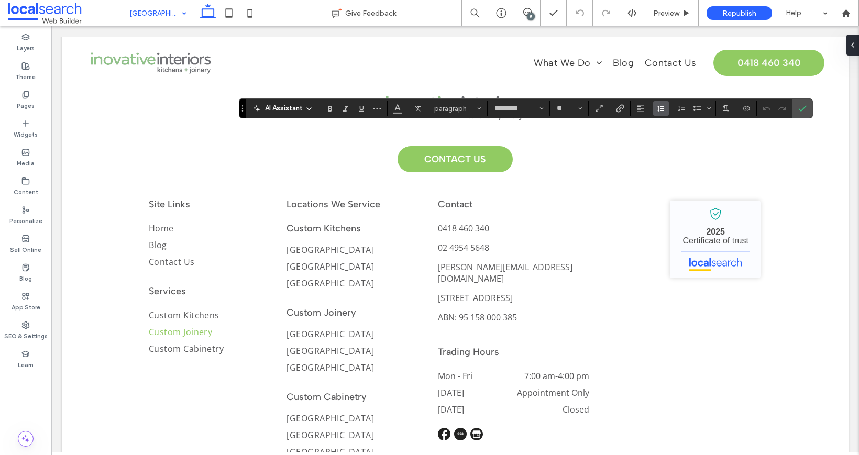
click at [662, 113] on span "Line Height" at bounding box center [661, 109] width 8 height 14
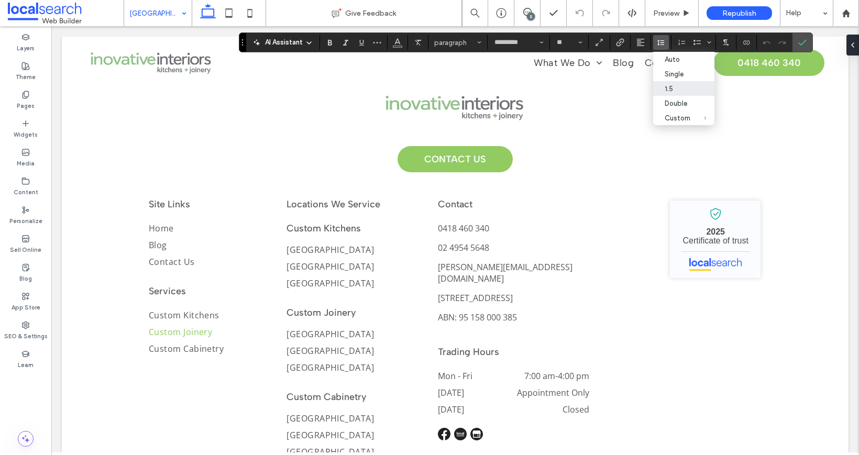
click at [528, 15] on div "5" at bounding box center [531, 17] width 8 height 8
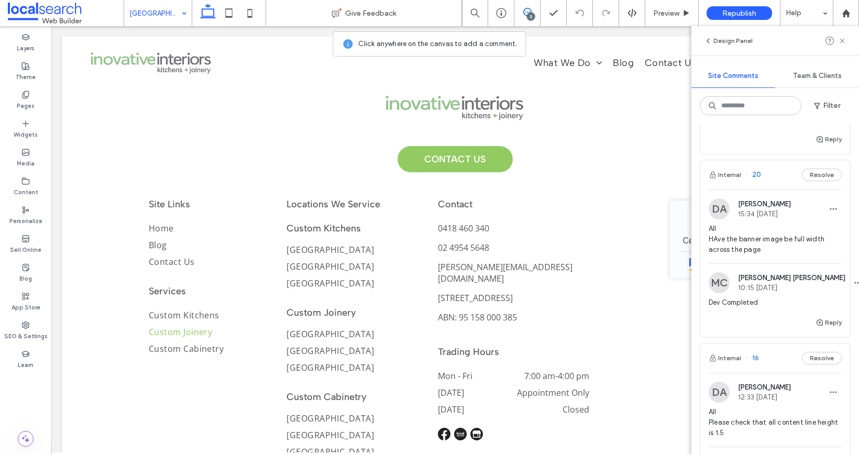
scroll to position [340, 0]
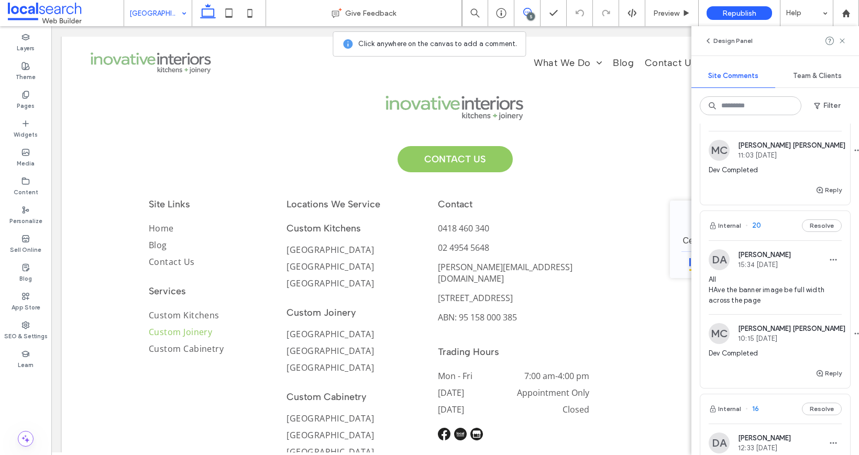
click at [761, 298] on span "All HAve the banner image be full width across the page" at bounding box center [774, 289] width 133 height 31
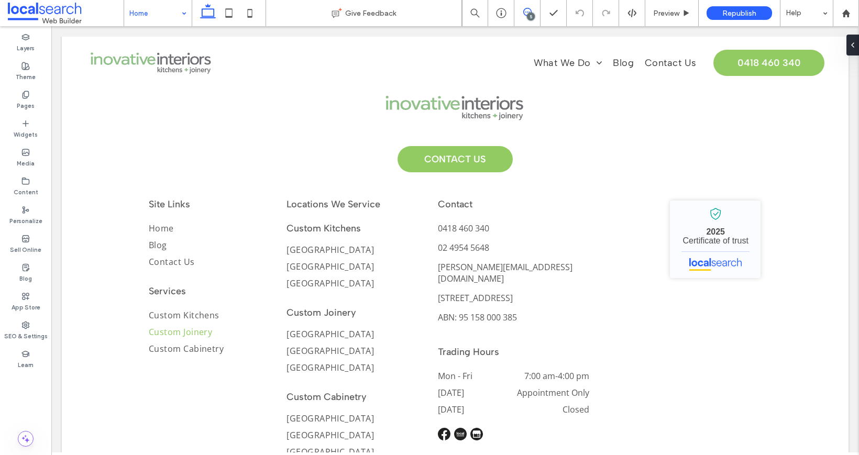
click at [520, 11] on span at bounding box center [527, 12] width 26 height 8
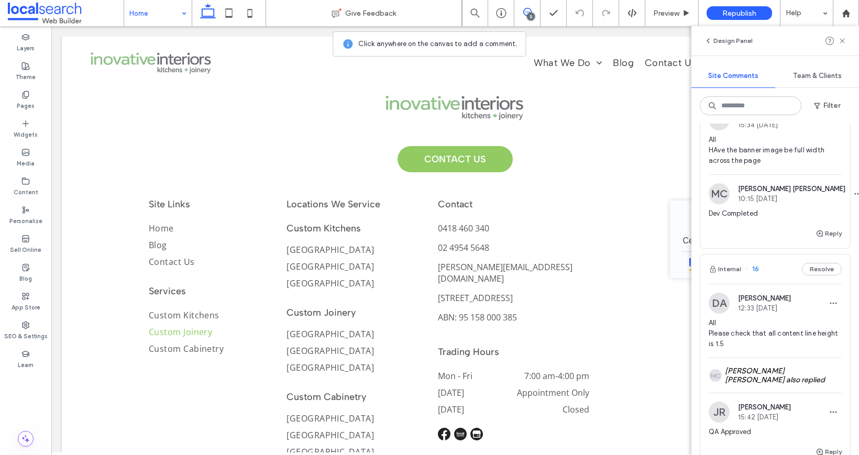
scroll to position [452, 0]
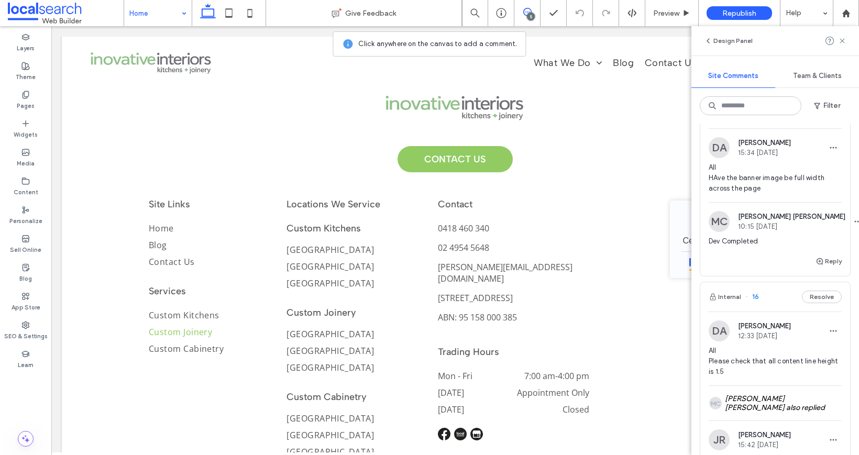
click at [803, 188] on span "All HAve the banner image be full width across the page" at bounding box center [774, 177] width 133 height 31
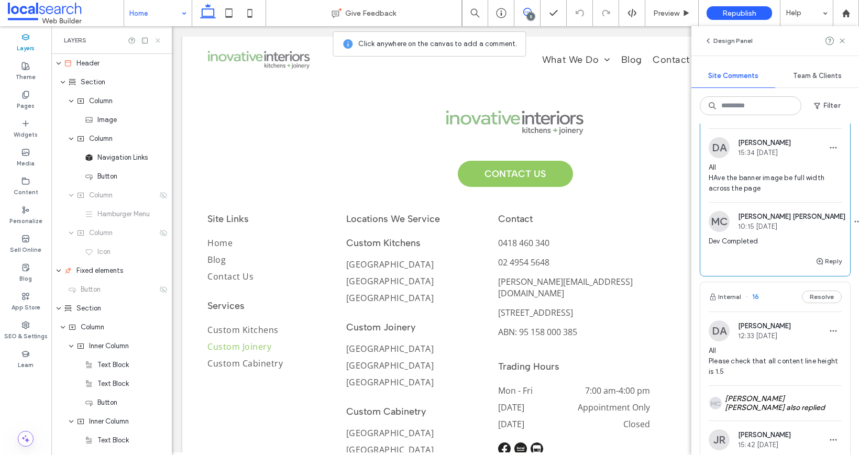
click at [157, 38] on icon at bounding box center [158, 41] width 8 height 8
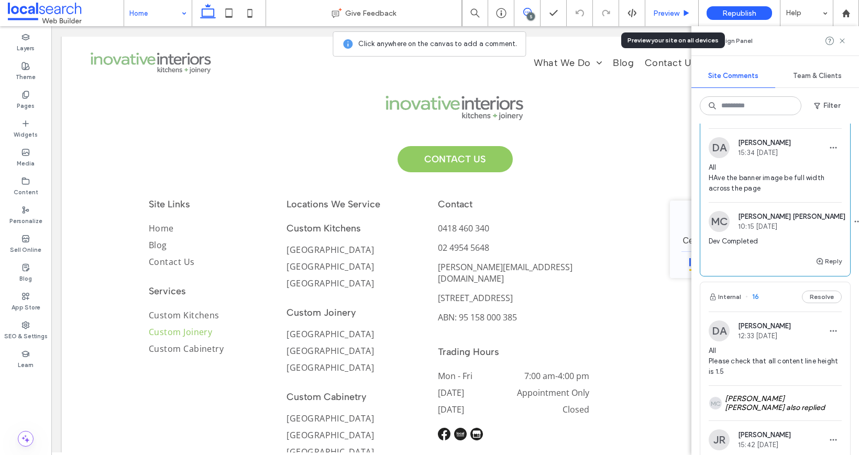
click at [672, 11] on span "Preview" at bounding box center [666, 13] width 26 height 9
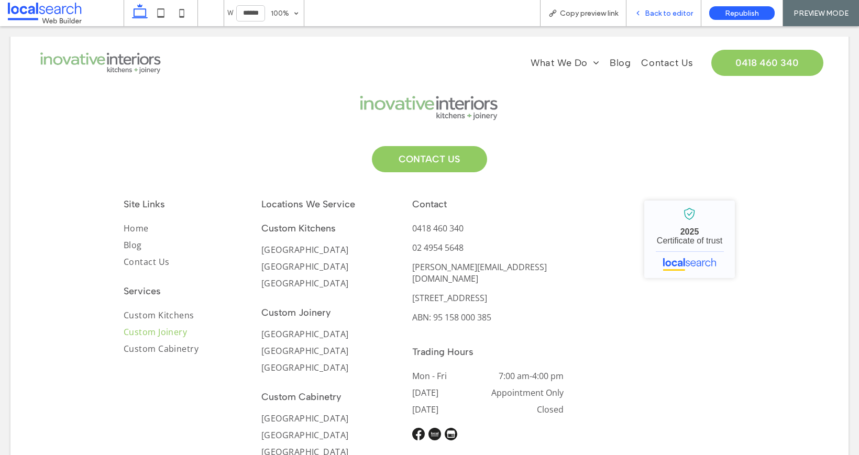
click at [655, 18] on div "Back to editor" at bounding box center [663, 13] width 75 height 26
click at [664, 9] on span "Back to editor" at bounding box center [668, 13] width 48 height 9
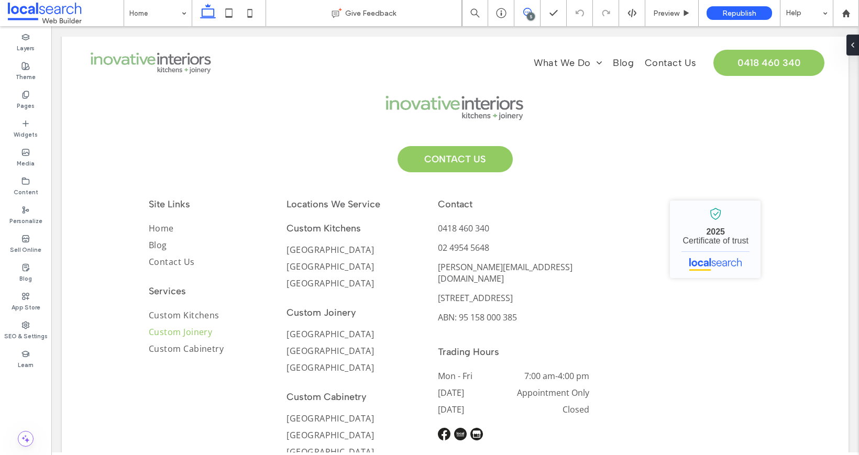
click at [527, 10] on icon at bounding box center [527, 12] width 8 height 8
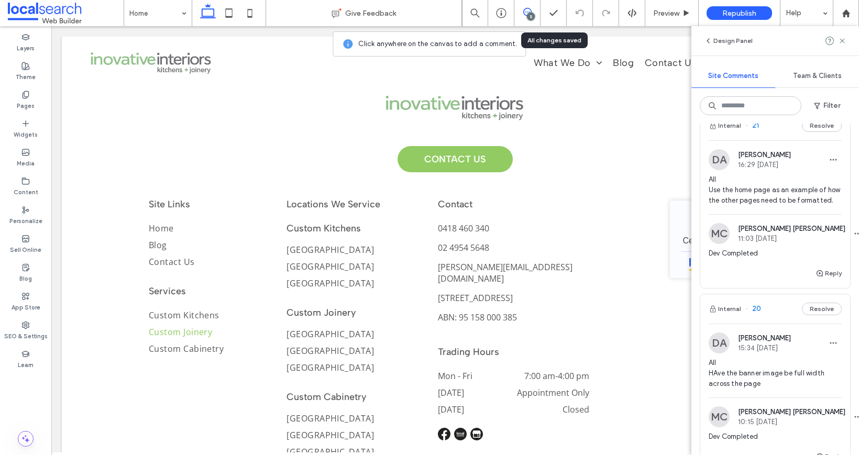
scroll to position [449, 0]
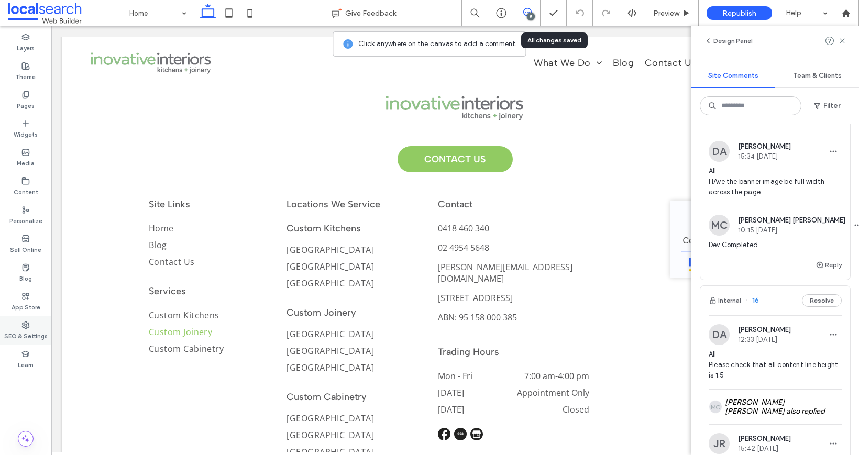
click at [21, 332] on label "SEO & Settings" at bounding box center [25, 335] width 43 height 12
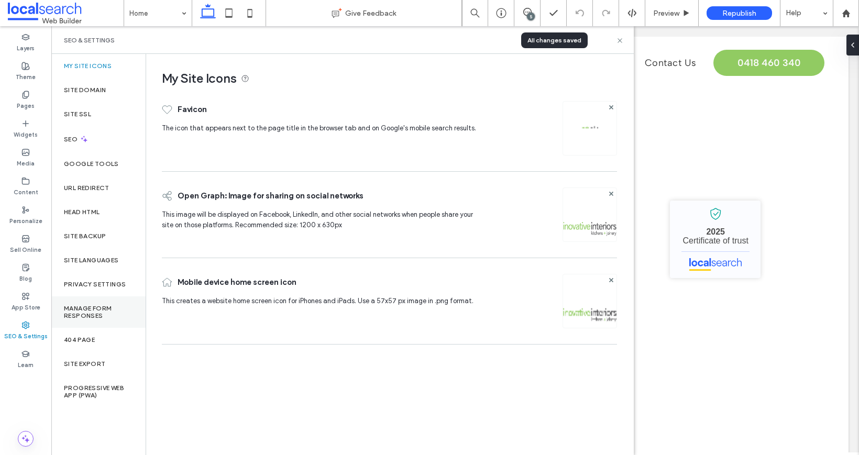
scroll to position [0, 0]
click at [101, 233] on label "Site Backup" at bounding box center [85, 235] width 42 height 7
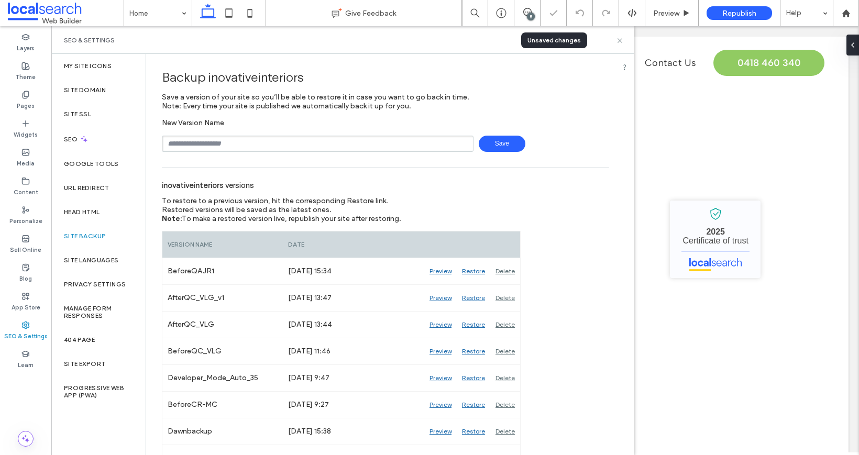
scroll to position [237, 0]
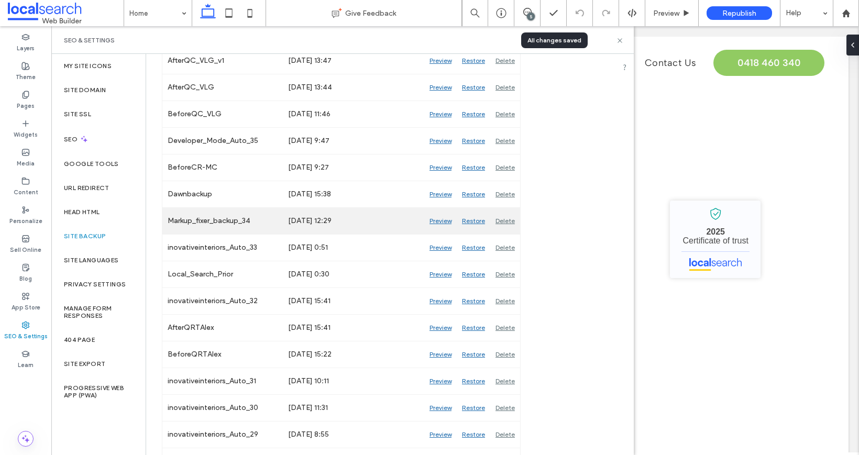
click at [441, 219] on div "Preview" at bounding box center [440, 221] width 32 height 26
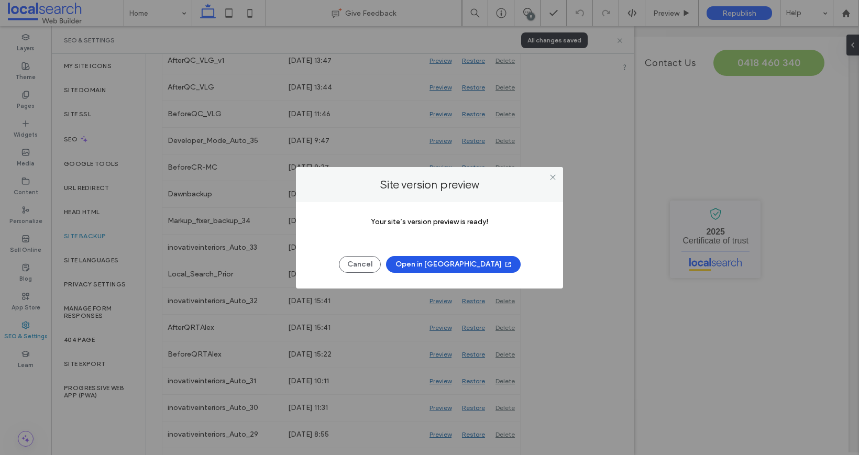
click at [504, 265] on icon "button" at bounding box center [508, 264] width 8 height 8
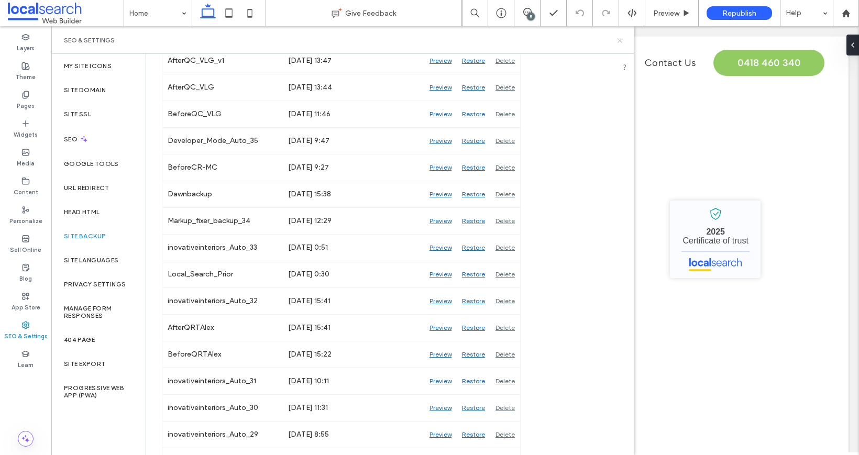
click at [622, 39] on icon at bounding box center [620, 41] width 8 height 8
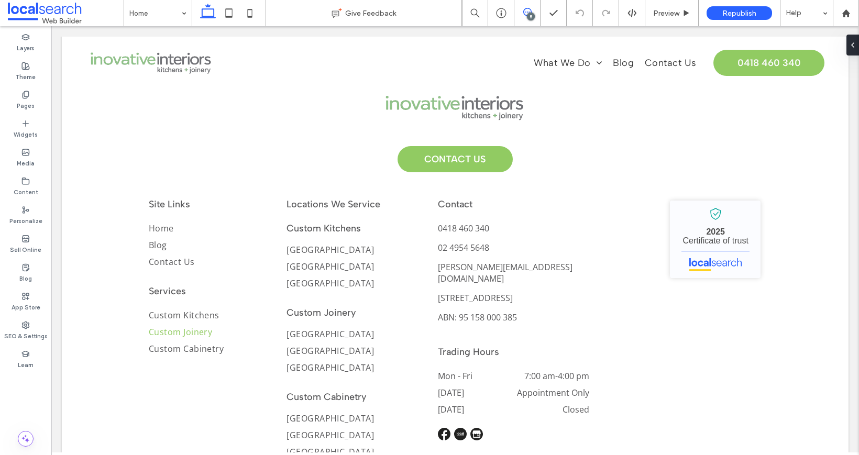
click at [523, 8] on icon at bounding box center [527, 12] width 8 height 8
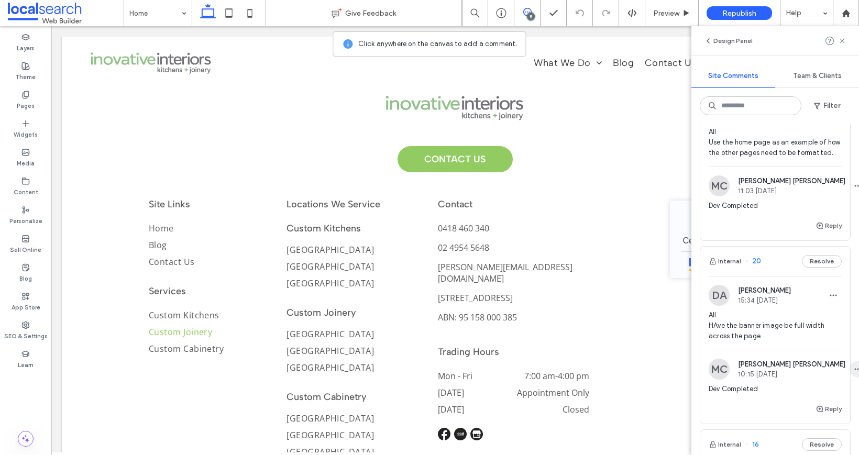
scroll to position [328, 0]
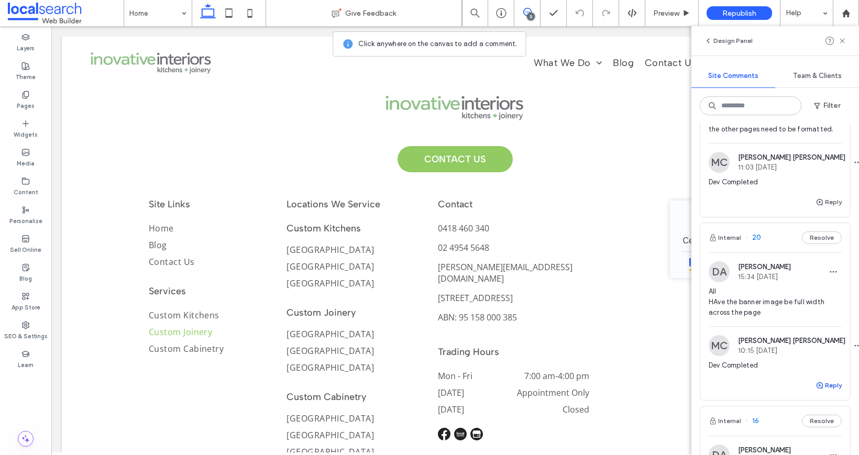
click at [816, 392] on button "Reply" at bounding box center [828, 385] width 26 height 13
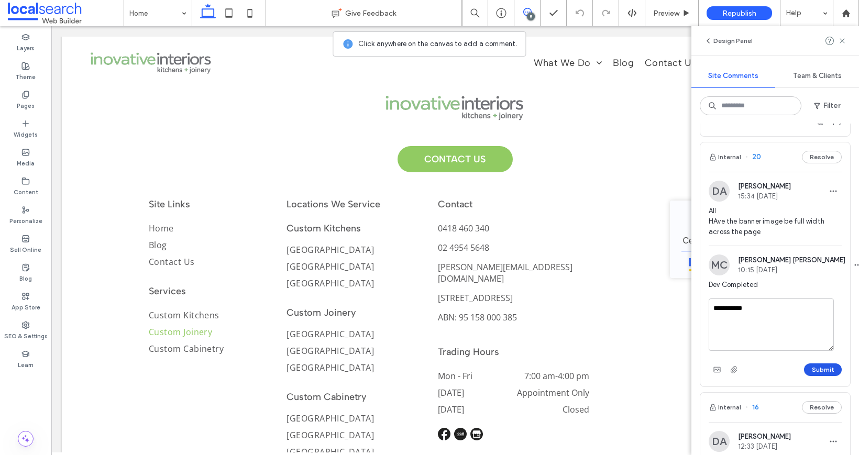
type textarea "**********"
click at [807, 376] on button "Submit" at bounding box center [823, 369] width 38 height 13
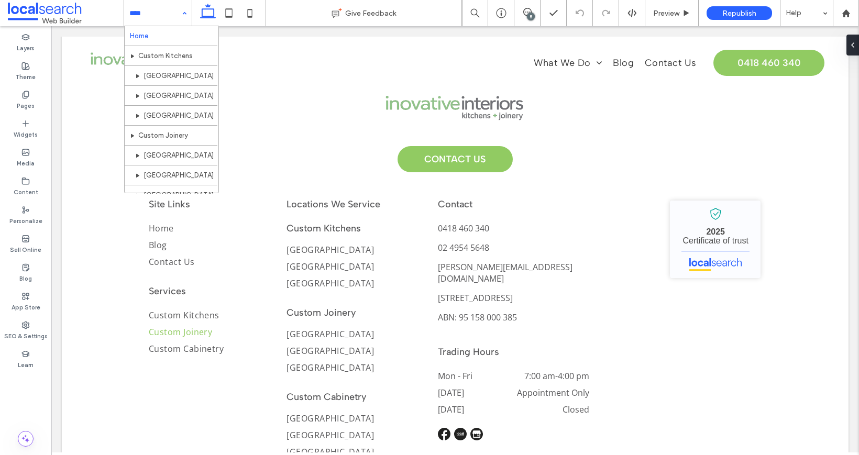
scroll to position [0, 0]
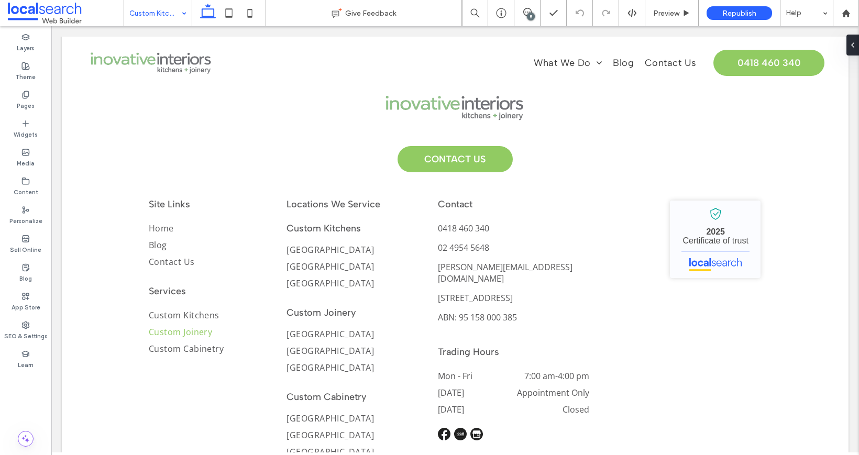
click at [158, 12] on input at bounding box center [155, 13] width 52 height 26
click at [161, 14] on input at bounding box center [155, 13] width 52 height 26
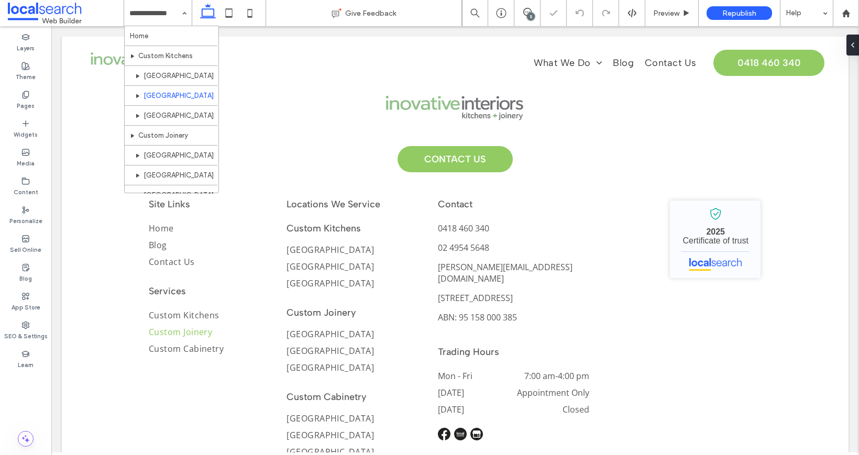
click at [164, 6] on input at bounding box center [155, 13] width 52 height 26
click at [161, 8] on input at bounding box center [155, 13] width 52 height 26
click at [160, 13] on input at bounding box center [155, 13] width 52 height 26
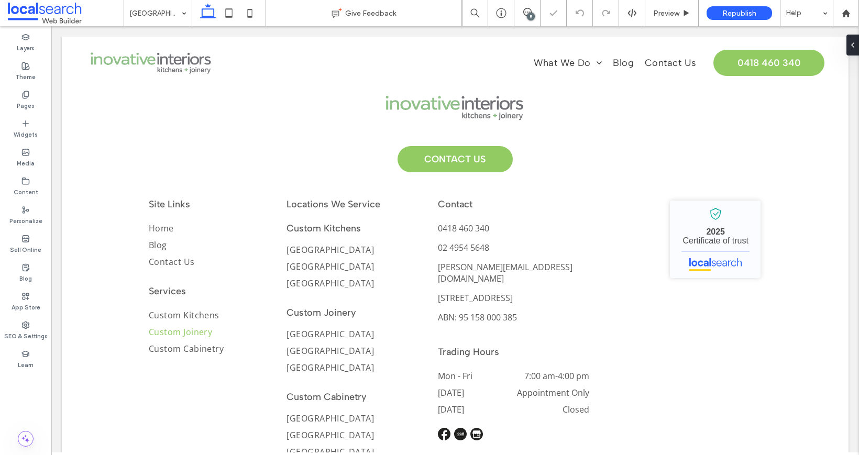
click at [154, 12] on input at bounding box center [155, 13] width 52 height 26
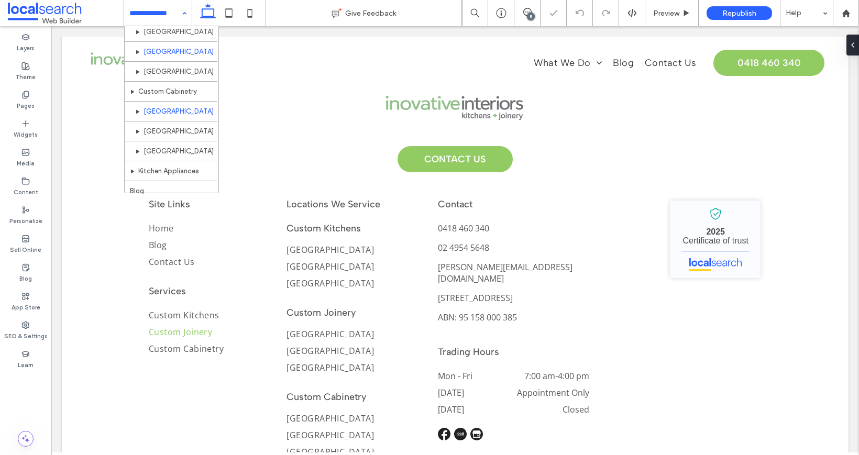
scroll to position [150, 0]
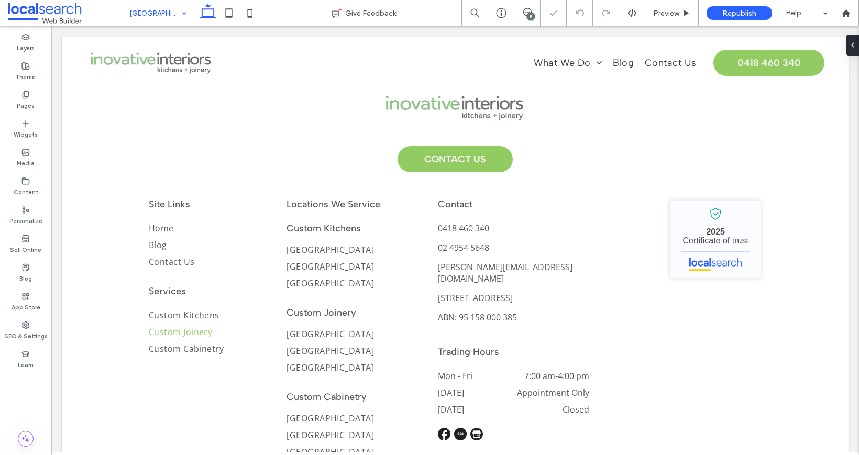
click at [164, 17] on div "Cardiff Give Feedback 5 Preview Republish Help Design Panel Site Comments Team …" at bounding box center [429, 227] width 859 height 455
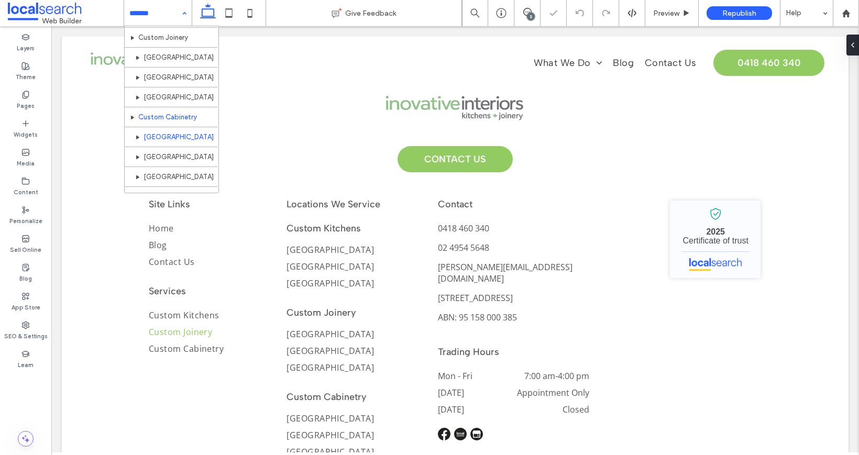
scroll to position [103, 0]
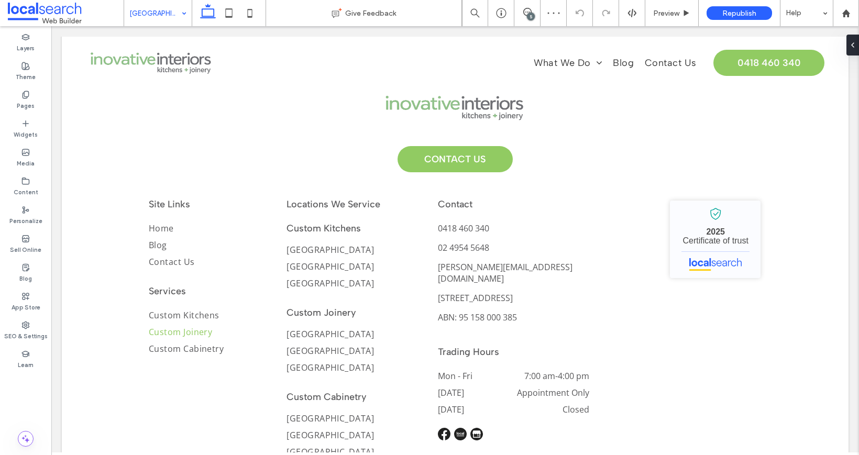
click at [157, 19] on input at bounding box center [155, 13] width 52 height 26
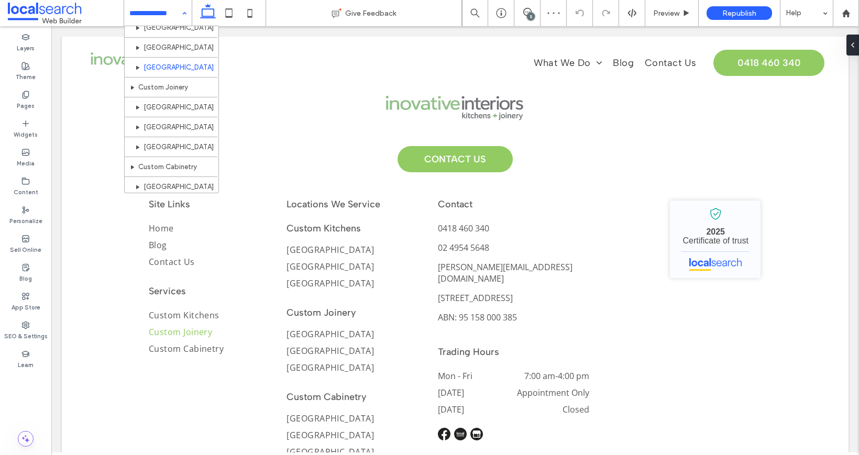
scroll to position [150, 0]
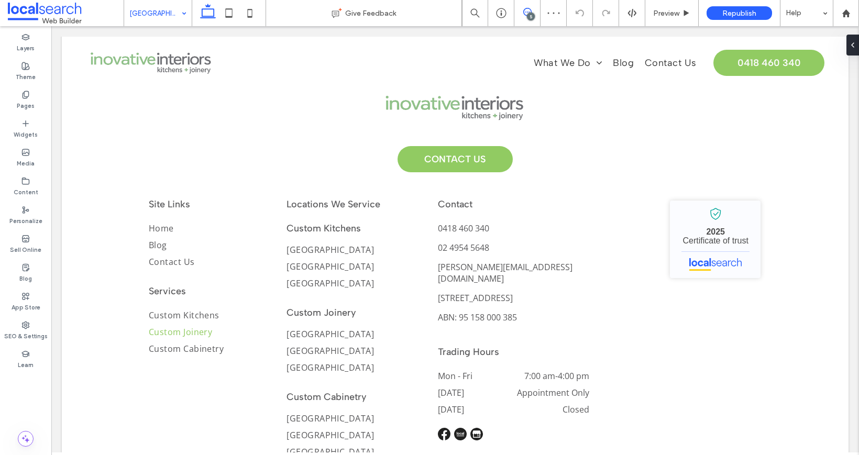
click at [527, 11] on icon at bounding box center [527, 12] width 8 height 8
click at [530, 8] on icon at bounding box center [527, 12] width 8 height 8
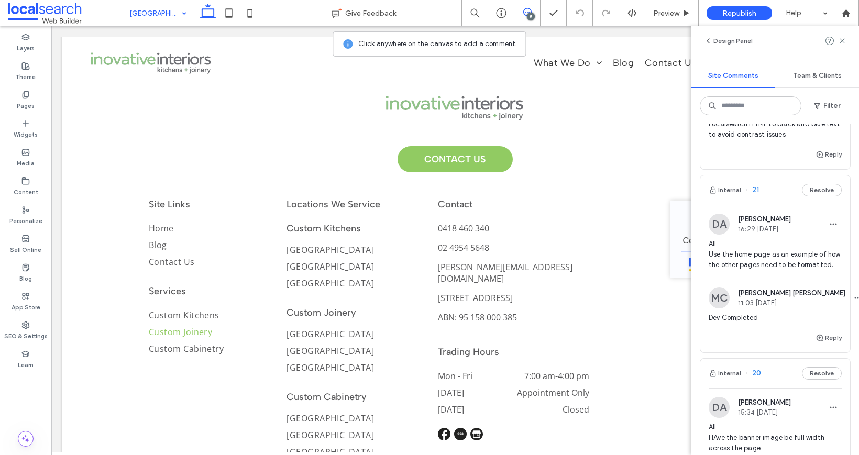
scroll to position [188, 0]
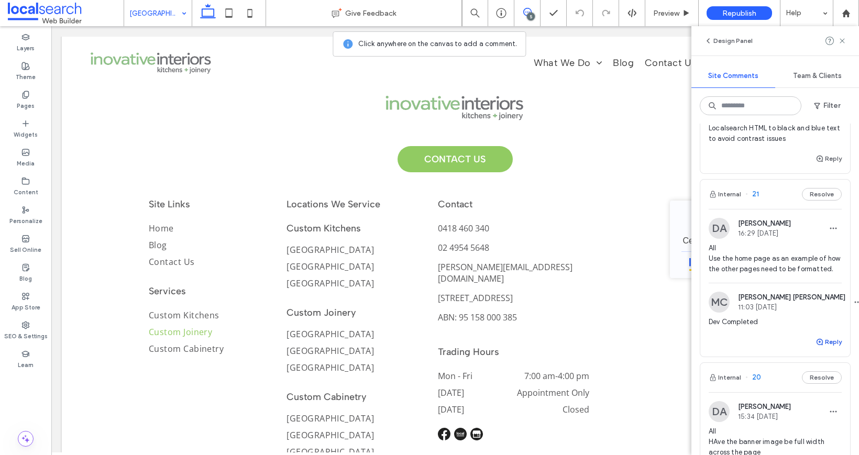
click at [817, 348] on button "Reply" at bounding box center [828, 342] width 26 height 13
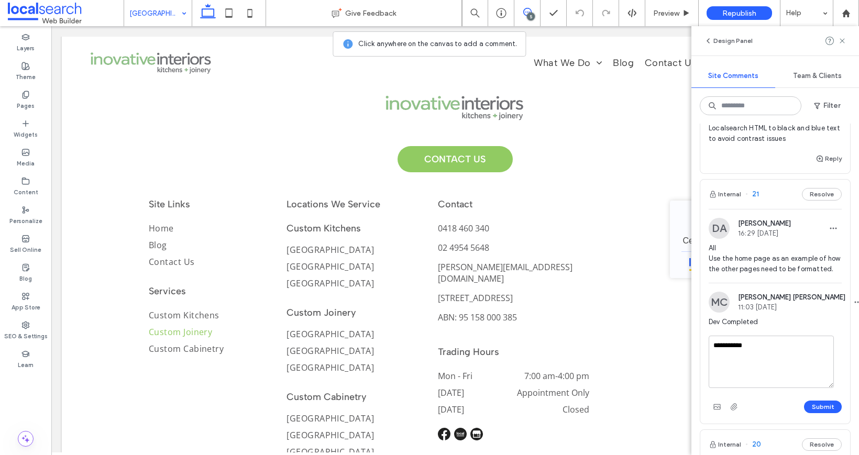
type textarea "**********"
click at [816, 402] on div "**********" at bounding box center [774, 376] width 133 height 80
click at [819, 411] on div at bounding box center [429, 227] width 859 height 455
click at [817, 413] on div at bounding box center [429, 227] width 859 height 455
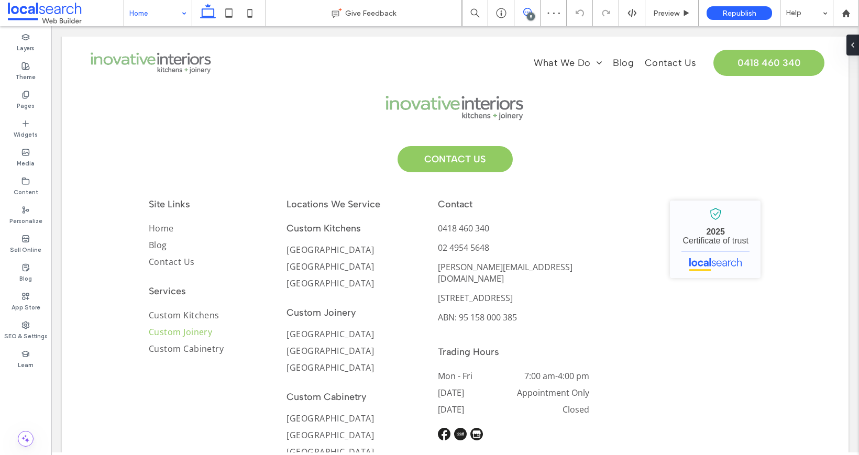
click at [533, 10] on span at bounding box center [527, 12] width 26 height 8
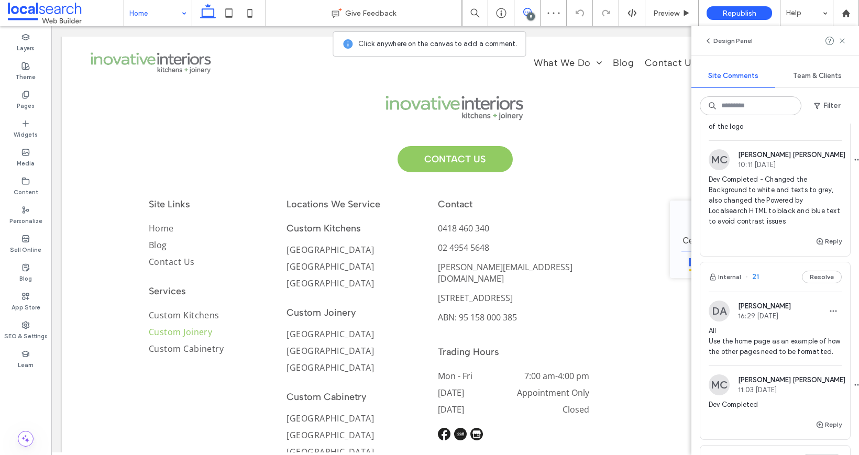
scroll to position [120, 0]
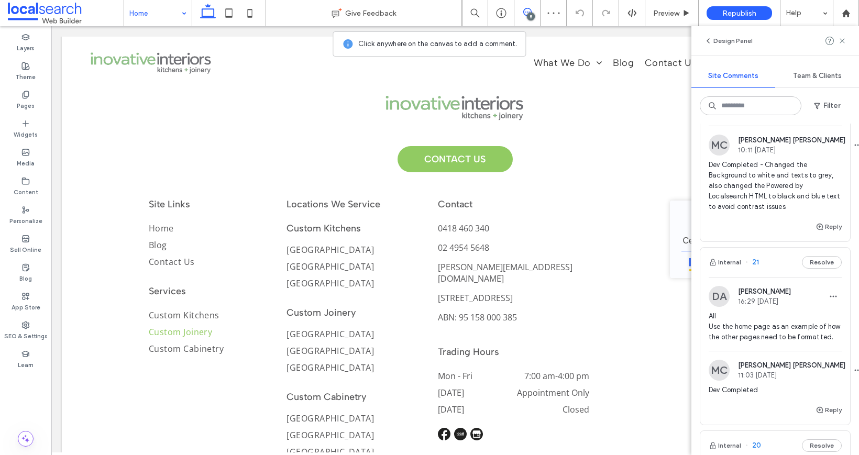
click at [777, 379] on div "[PERSON_NAME] [PERSON_NAME] 11:03 [DATE]" at bounding box center [791, 370] width 107 height 18
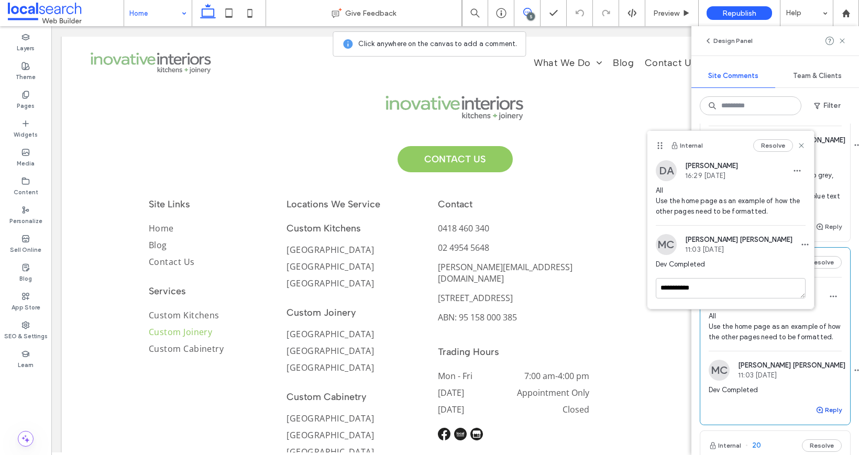
click at [815, 414] on button "Reply" at bounding box center [828, 410] width 26 height 13
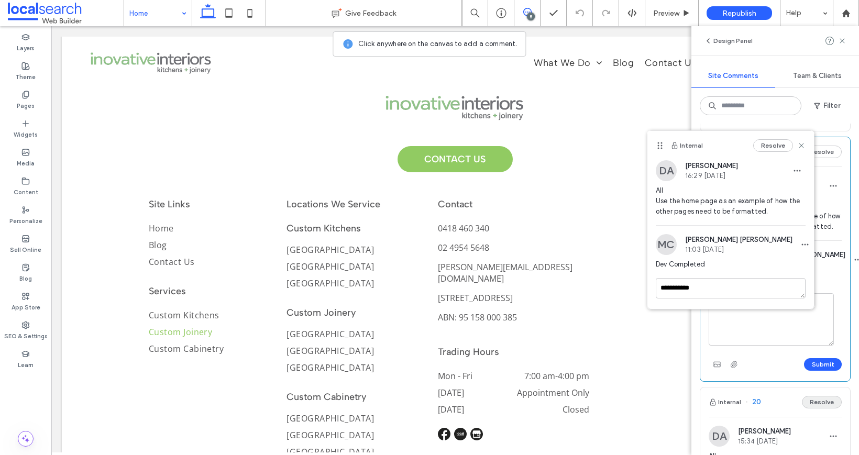
scroll to position [235, 0]
click at [811, 366] on button "Submit" at bounding box center [823, 360] width 38 height 13
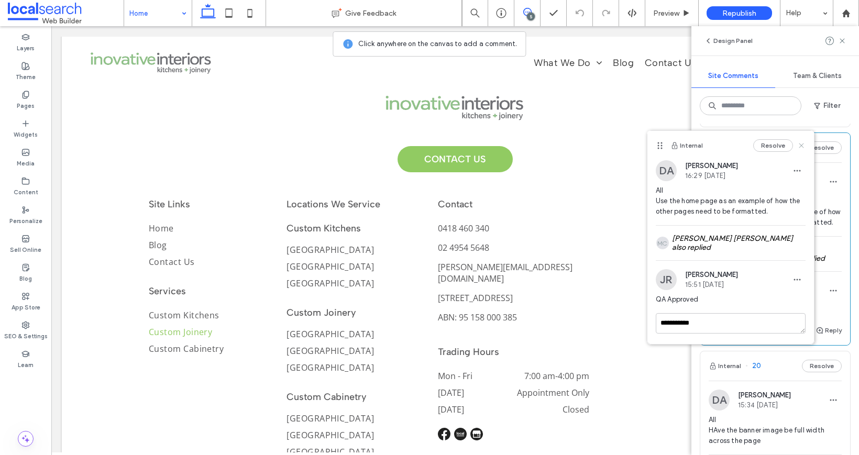
click at [804, 148] on icon at bounding box center [801, 145] width 8 height 8
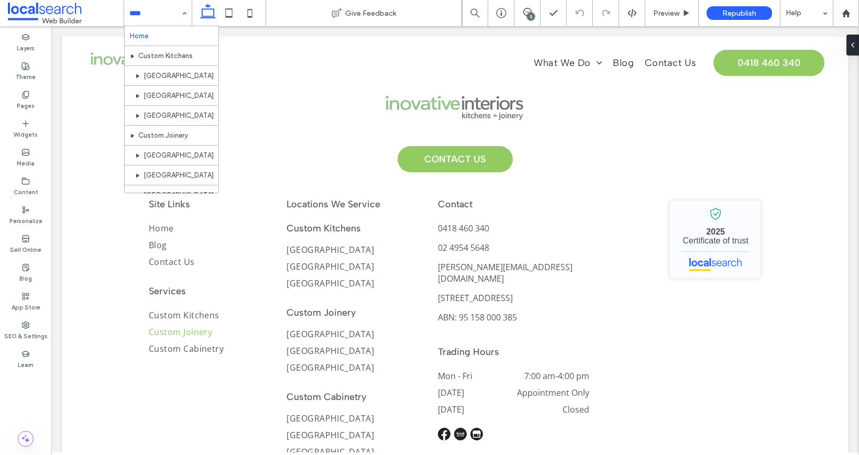
scroll to position [0, 0]
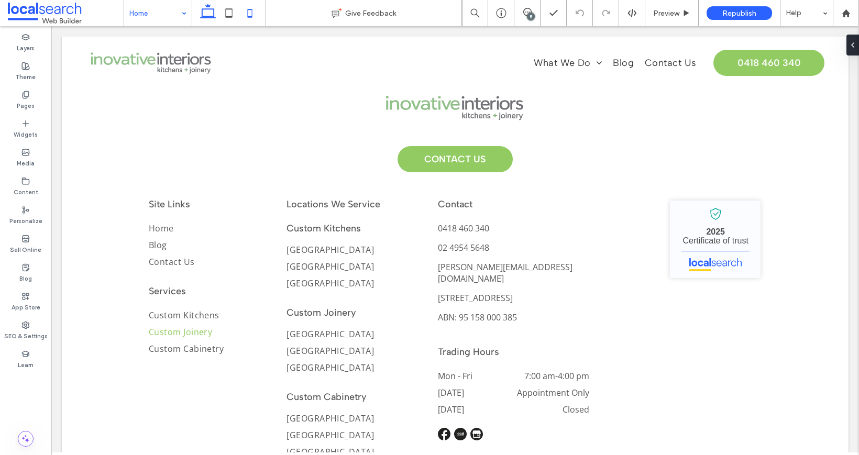
click at [248, 13] on use at bounding box center [250, 13] width 5 height 8
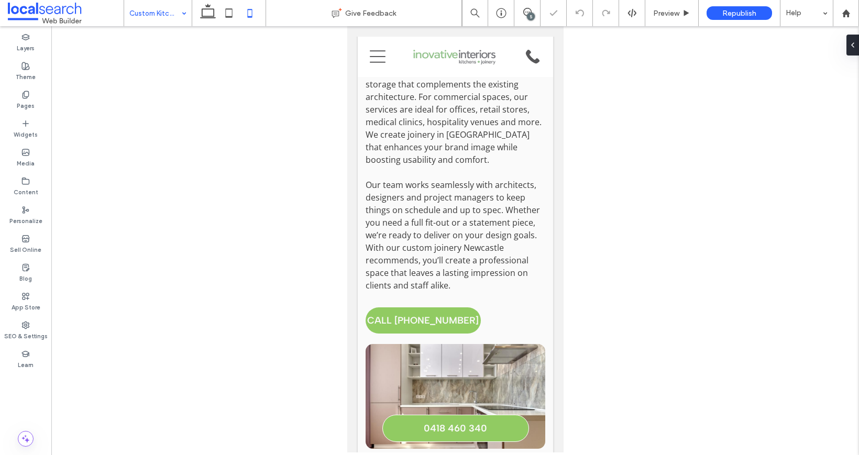
click at [174, 23] on input at bounding box center [155, 13] width 52 height 26
click at [164, 13] on input at bounding box center [155, 13] width 52 height 26
click at [165, 18] on input at bounding box center [155, 13] width 52 height 26
click at [161, 24] on input at bounding box center [155, 13] width 52 height 26
click at [150, 19] on input at bounding box center [155, 13] width 52 height 26
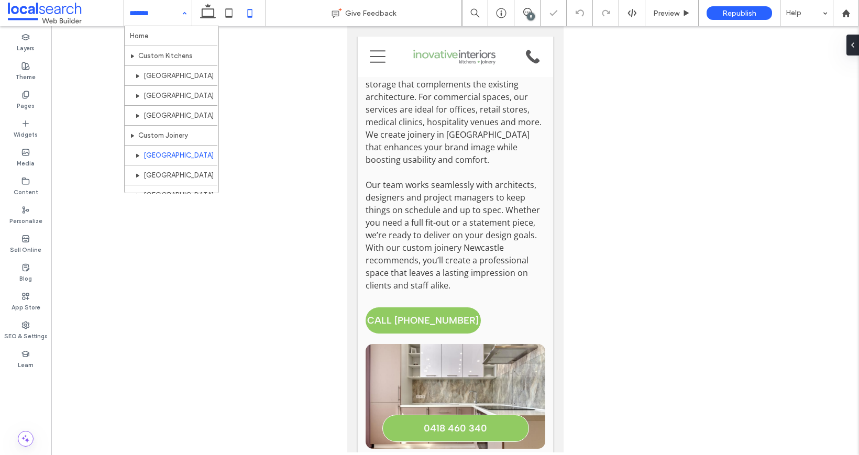
click at [147, 19] on input at bounding box center [155, 13] width 52 height 26
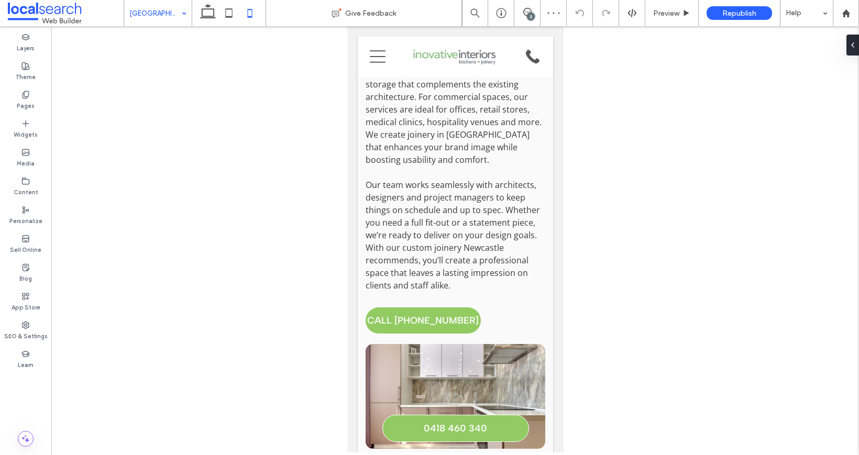
click at [164, 16] on input at bounding box center [155, 13] width 52 height 26
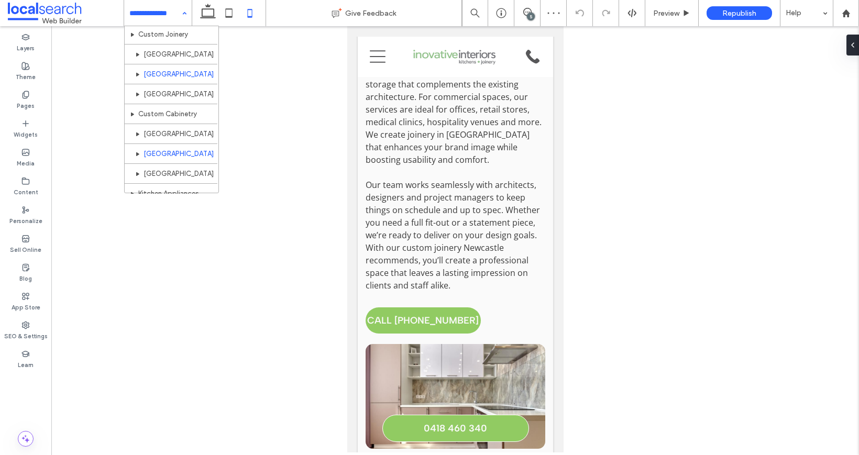
scroll to position [108, 0]
click at [176, 21] on input at bounding box center [155, 13] width 52 height 26
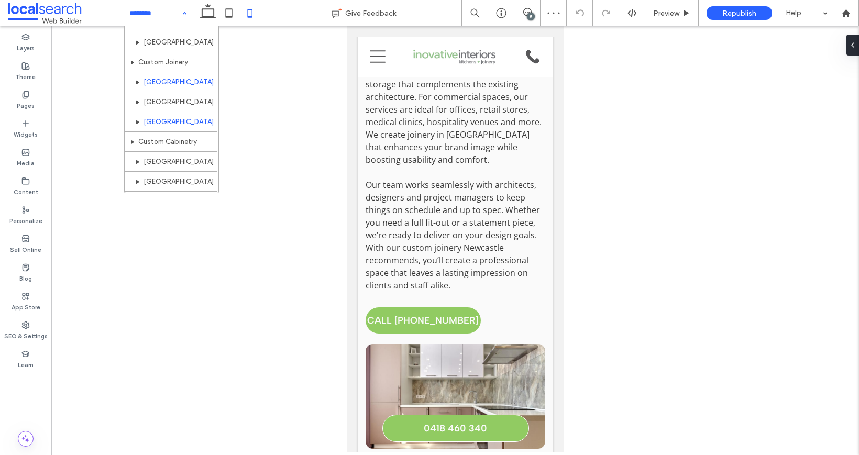
scroll to position [85, 0]
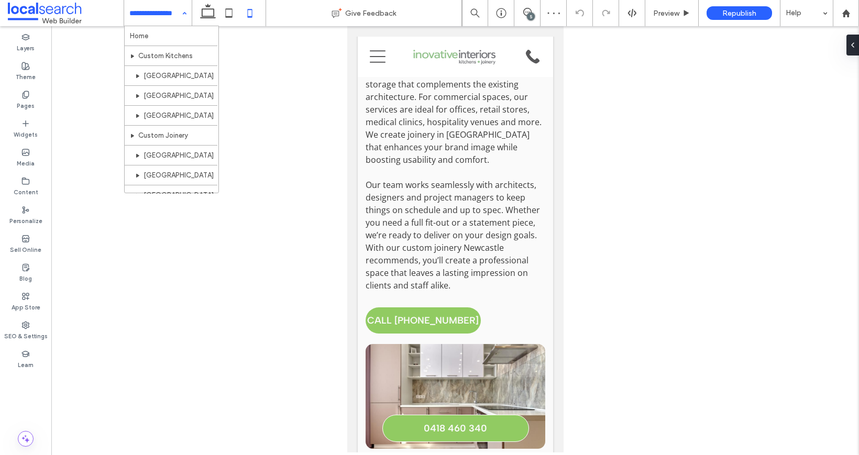
click at [153, 20] on input at bounding box center [155, 13] width 52 height 26
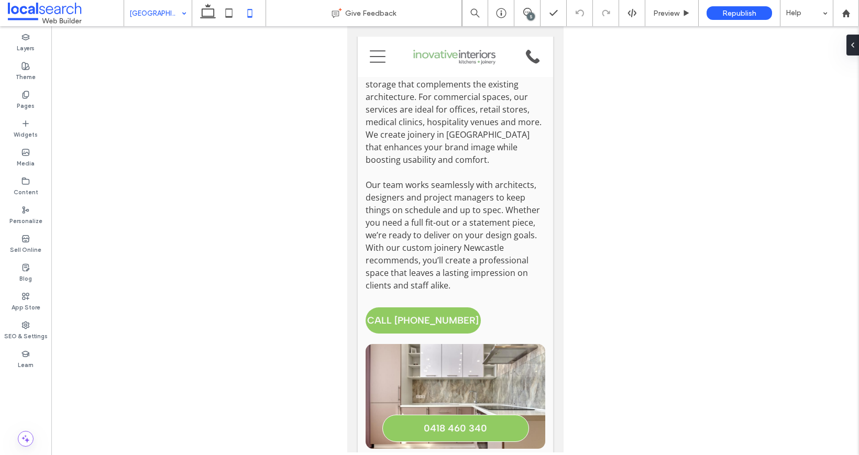
click at [164, 10] on input at bounding box center [155, 13] width 52 height 26
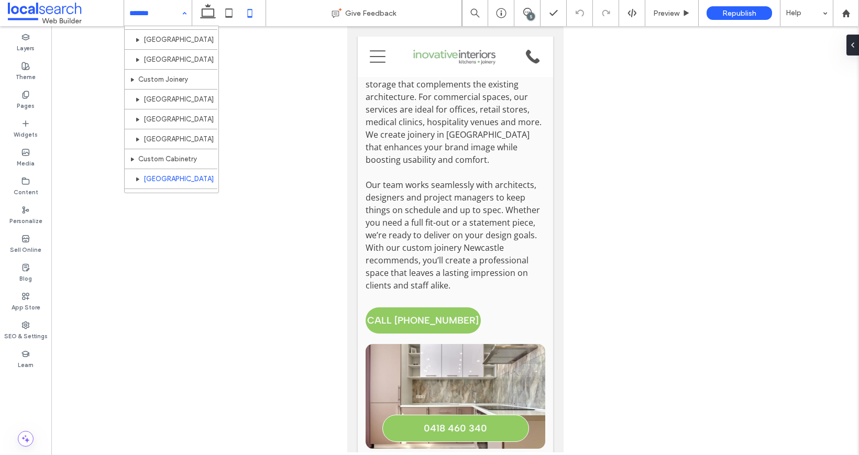
scroll to position [80, 0]
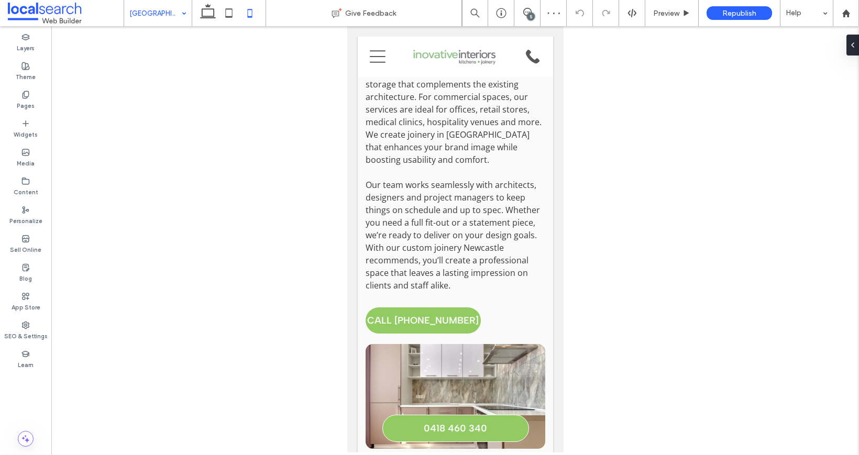
click at [142, 14] on input at bounding box center [155, 13] width 52 height 26
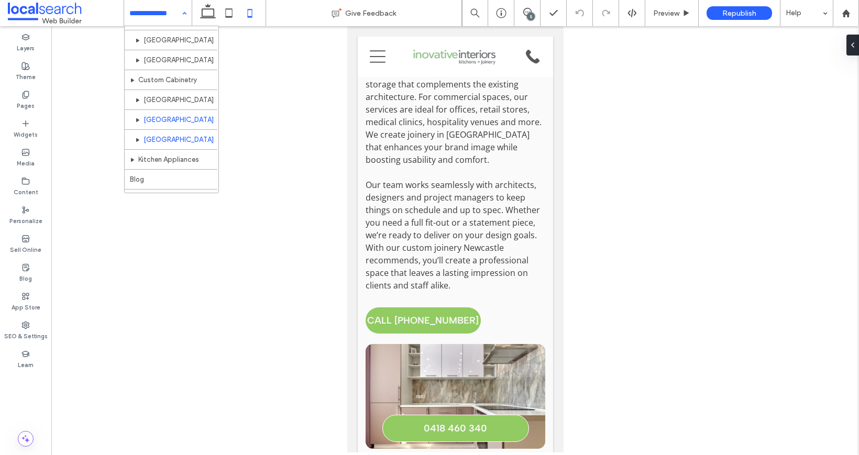
scroll to position [136, 0]
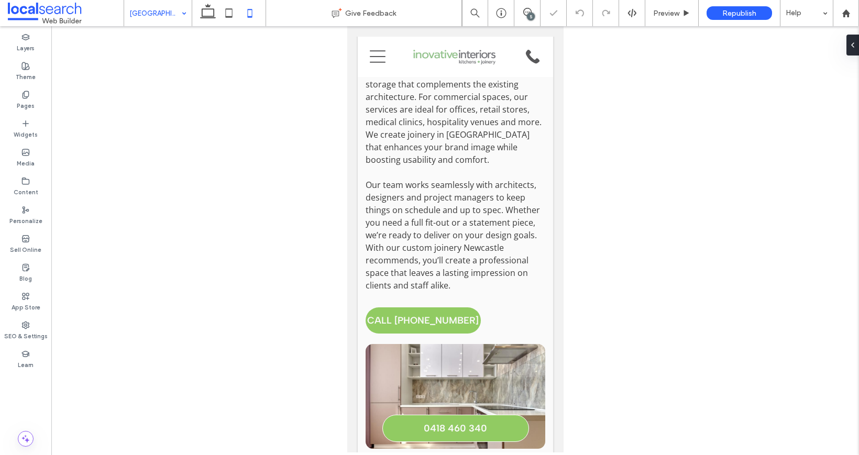
click at [169, 20] on input at bounding box center [155, 13] width 52 height 26
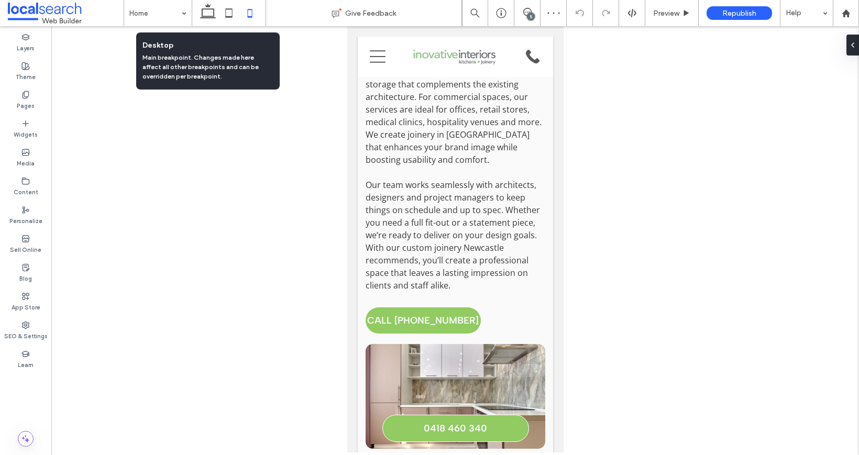
click at [201, 16] on icon at bounding box center [207, 13] width 21 height 21
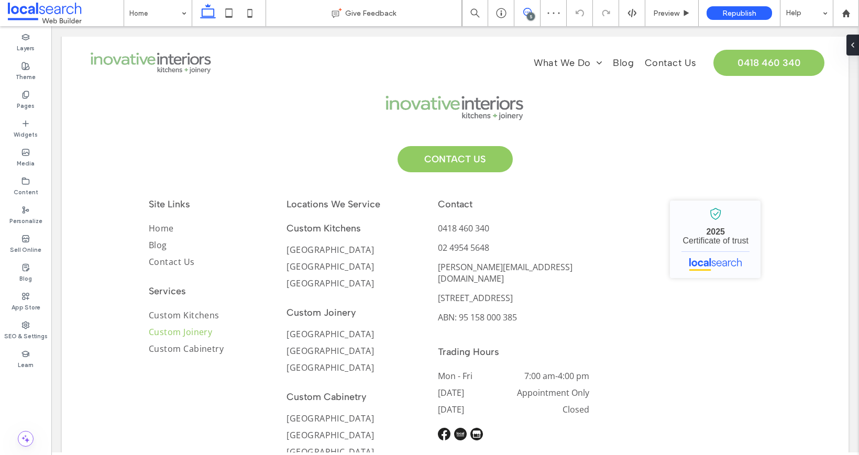
click at [526, 14] on icon at bounding box center [527, 12] width 8 height 8
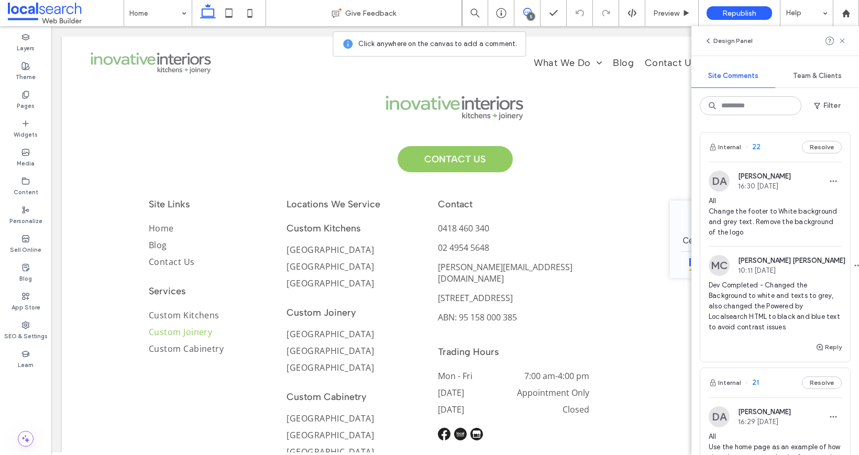
click at [768, 210] on span "All Change the footer to White background and grey text. Remove the background …" at bounding box center [774, 217] width 133 height 42
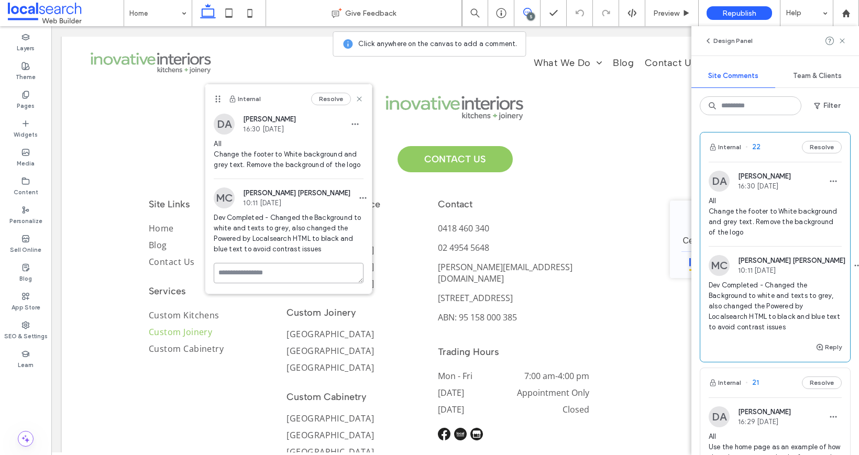
click at [304, 266] on div "Internal Resolve DA [PERSON_NAME] 16:30 [DATE] All Change the footer to White b…" at bounding box center [288, 188] width 166 height 209
click at [306, 280] on textarea at bounding box center [289, 289] width 150 height 52
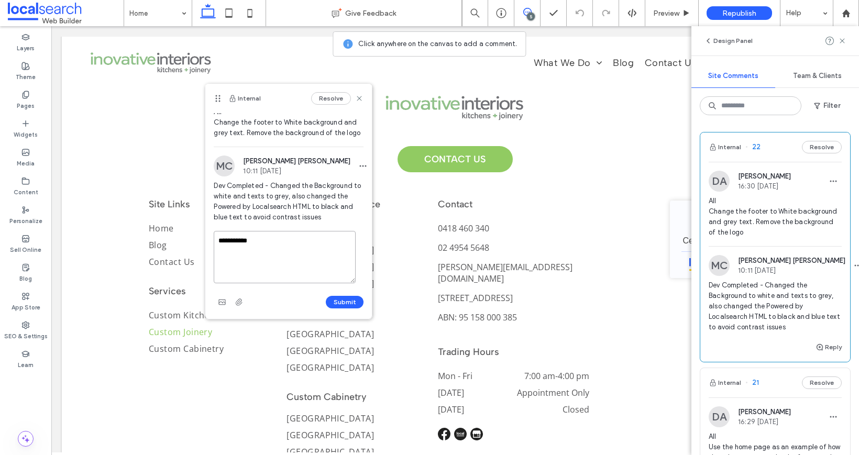
scroll to position [42, 0]
type textarea "**********"
click at [339, 304] on button "Submit" at bounding box center [345, 302] width 38 height 13
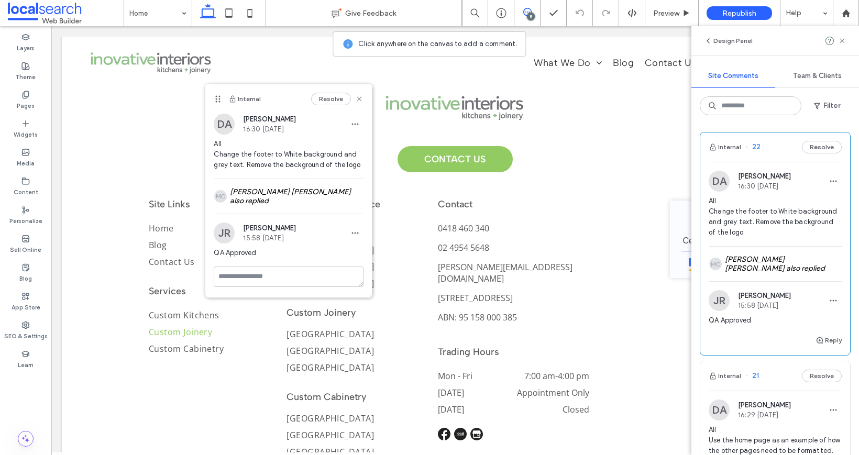
scroll to position [0, 0]
click at [359, 99] on use at bounding box center [359, 98] width 5 height 5
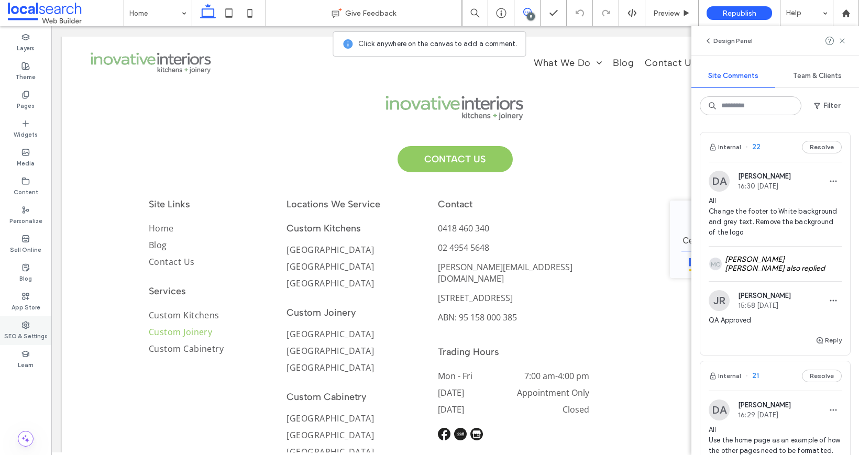
click at [29, 332] on label "SEO & Settings" at bounding box center [25, 335] width 43 height 12
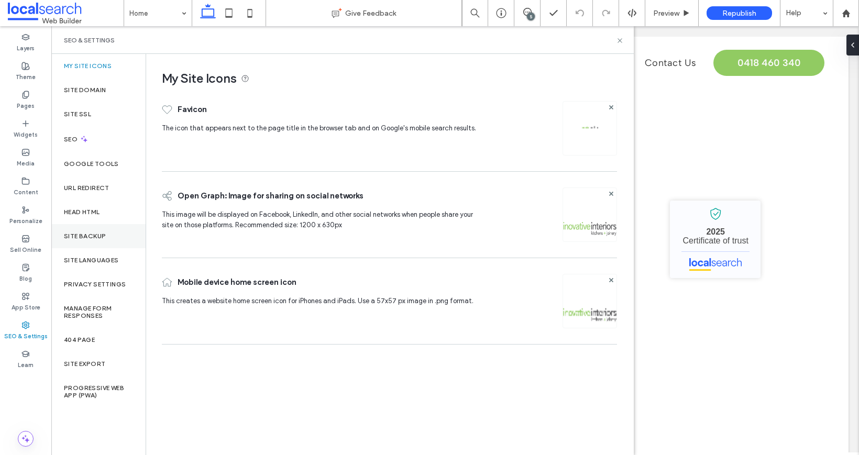
click at [97, 229] on div "Site Backup" at bounding box center [98, 236] width 94 height 24
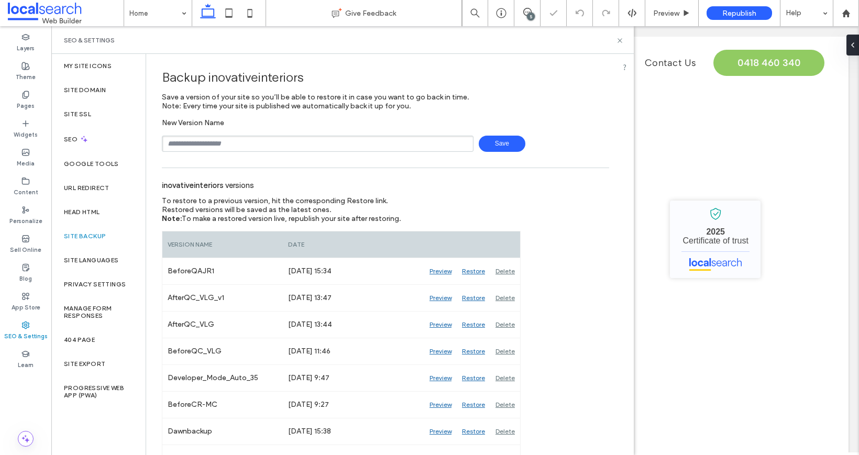
click at [194, 144] on input "text" at bounding box center [318, 144] width 312 height 16
type input "**********"
click at [507, 145] on span "Save" at bounding box center [502, 144] width 47 height 16
click at [619, 39] on icon at bounding box center [620, 41] width 8 height 8
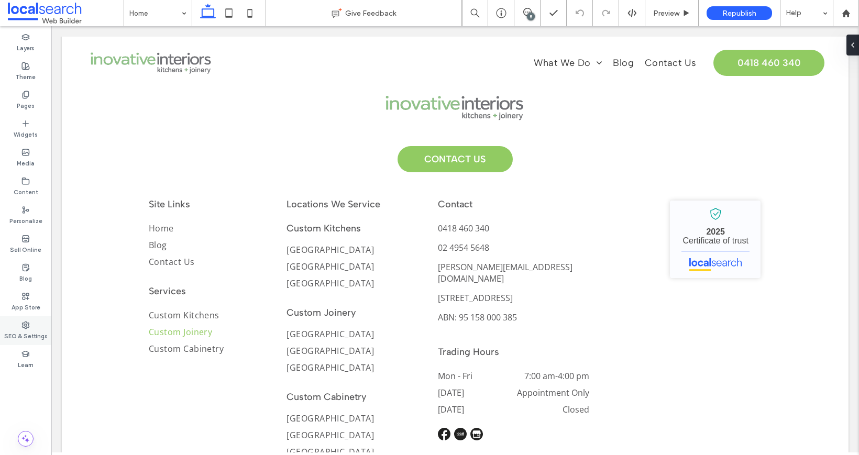
click at [44, 325] on div "SEO & Settings" at bounding box center [25, 330] width 51 height 29
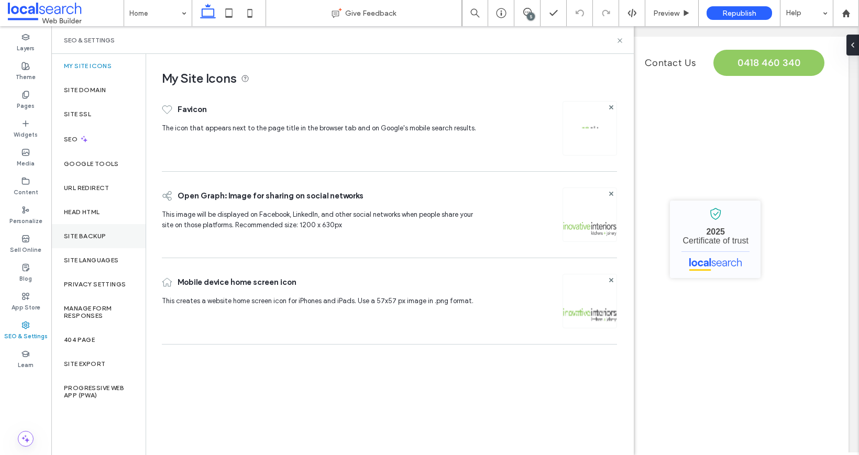
click at [102, 233] on label "Site Backup" at bounding box center [85, 235] width 42 height 7
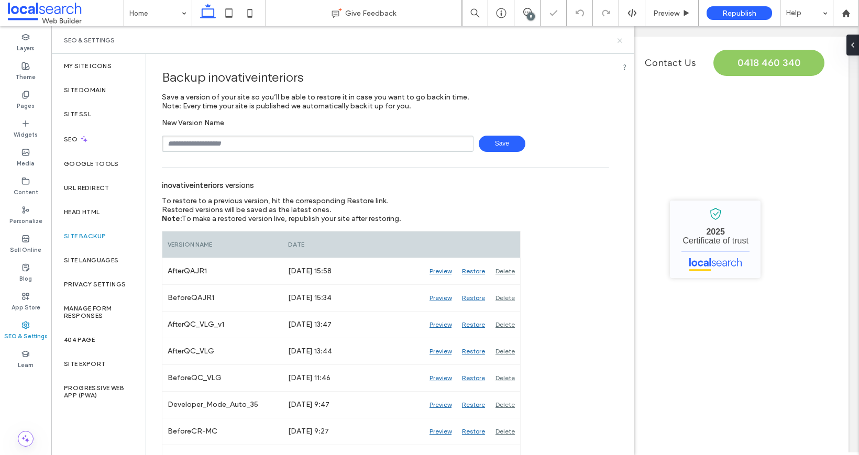
click at [620, 41] on use at bounding box center [619, 40] width 4 height 4
